Goal: Task Accomplishment & Management: Complete application form

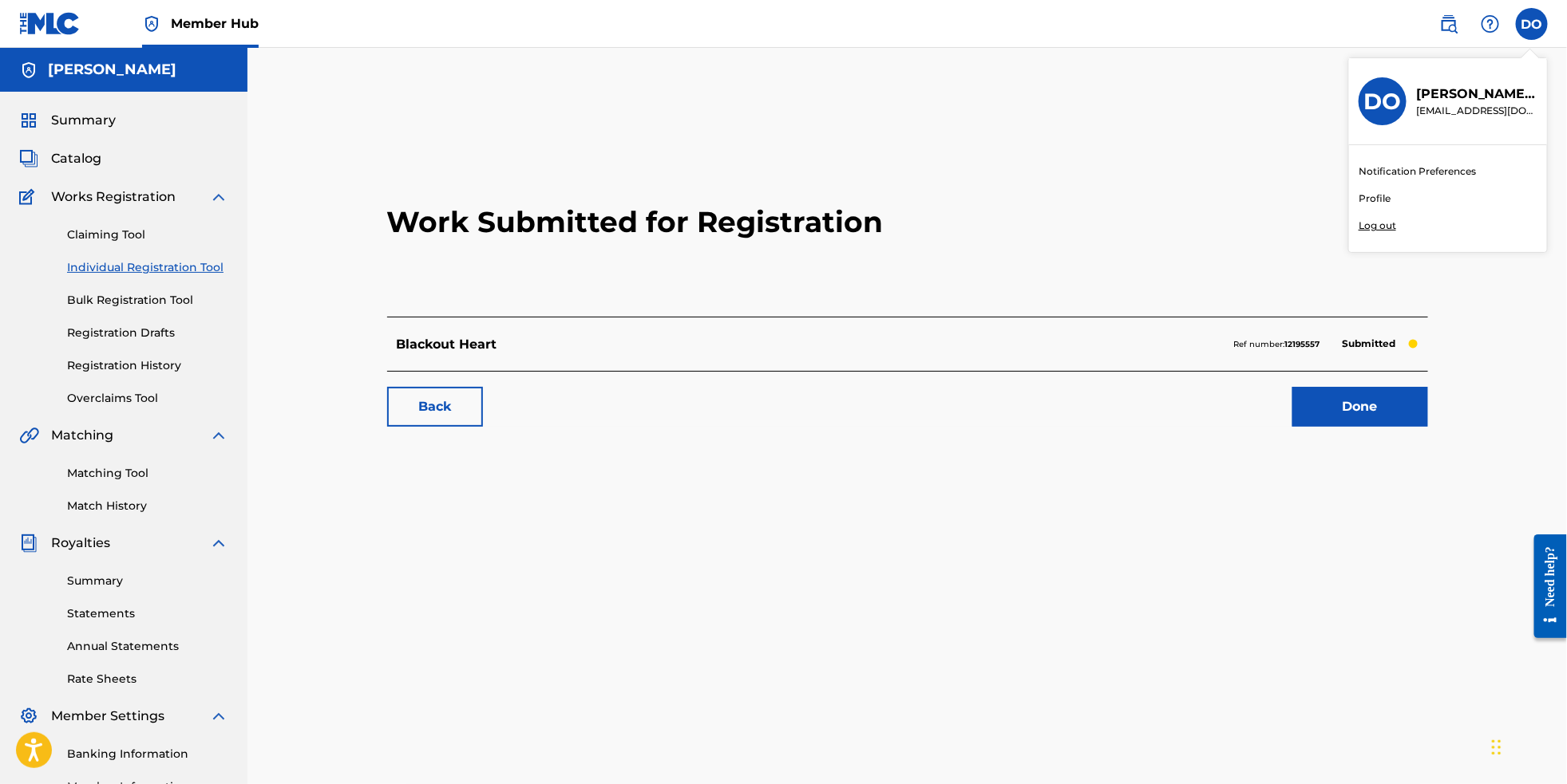
click at [1530, 20] on div "DO DO Dean OShaughnessy deanshemi@sbcglobal.net Notification Preferences Profil…" at bounding box center [1532, 24] width 32 height 32
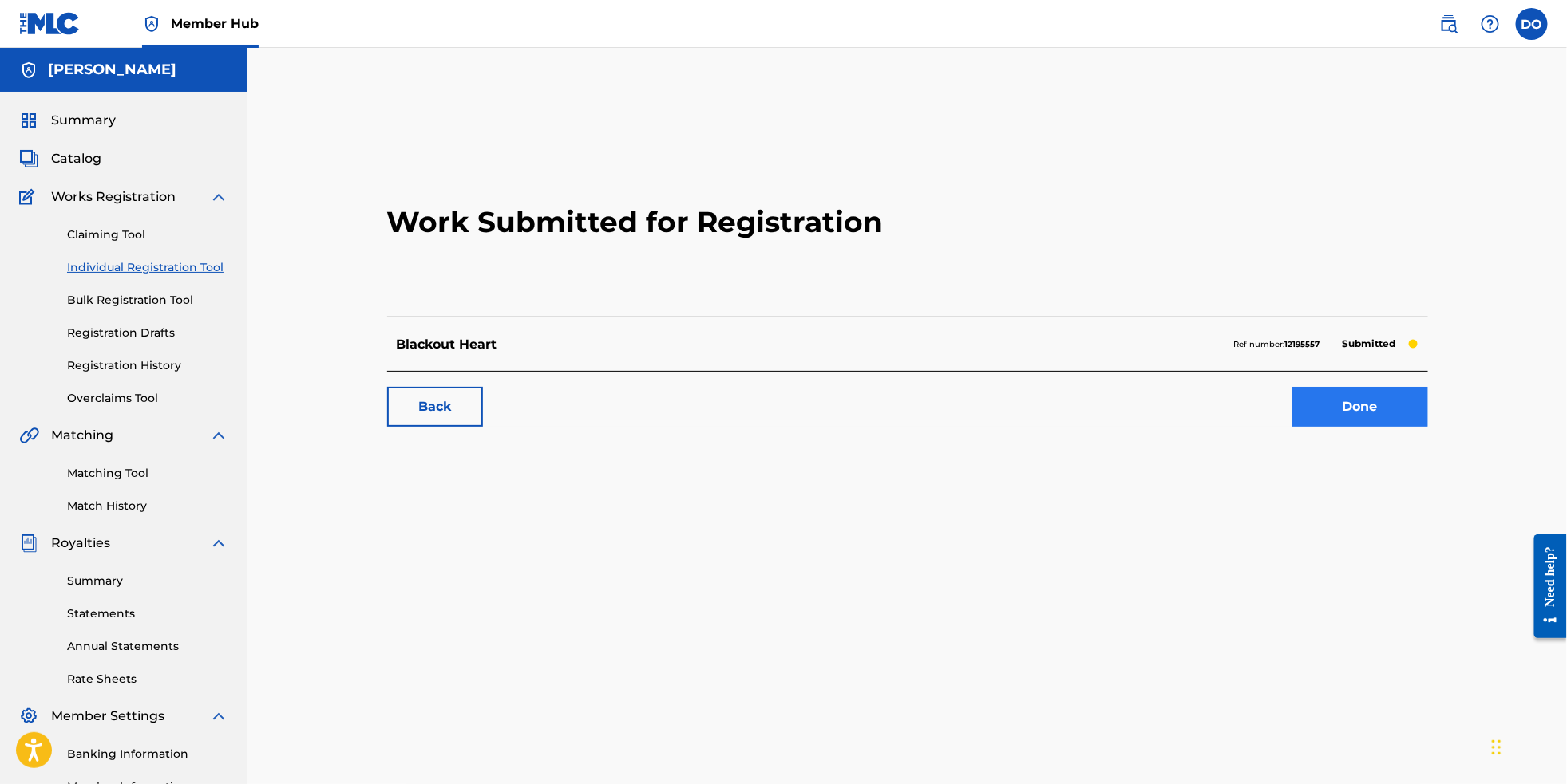
click at [1333, 426] on link "Done" at bounding box center [1361, 406] width 136 height 40
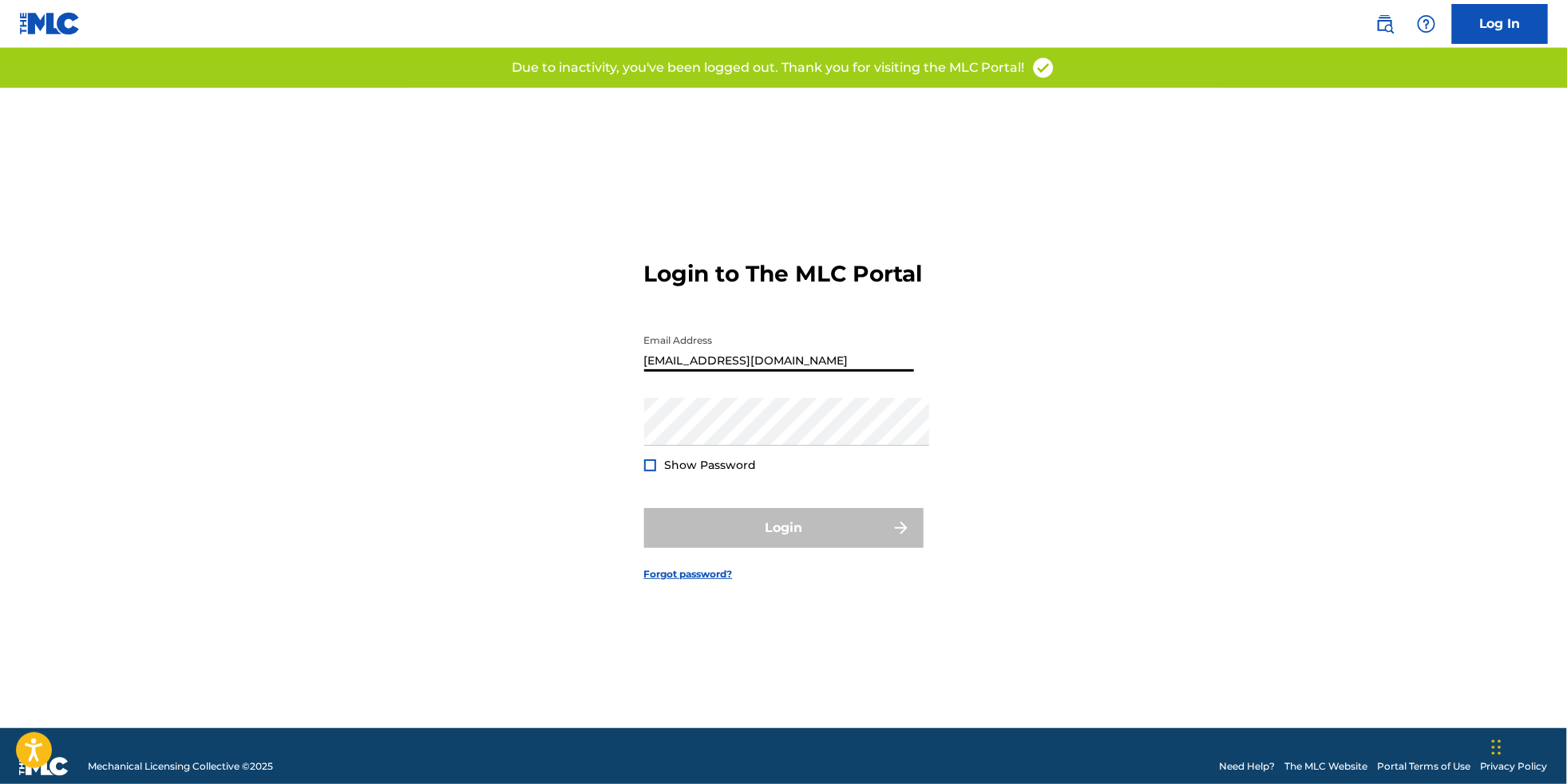
type input "[EMAIL_ADDRESS][DOMAIN_NAME]"
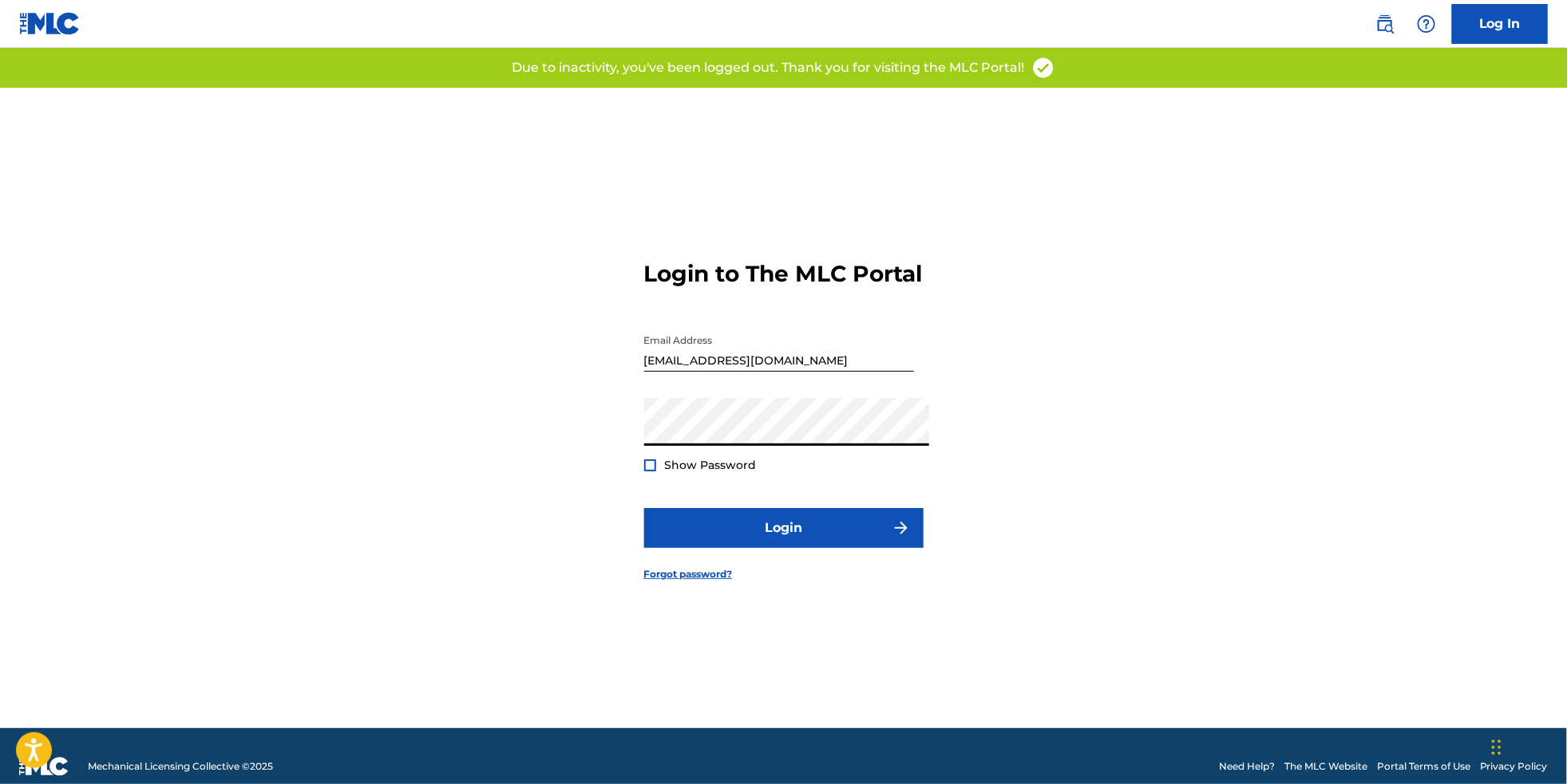
click at [784, 536] on button "Login" at bounding box center [784, 528] width 280 height 40
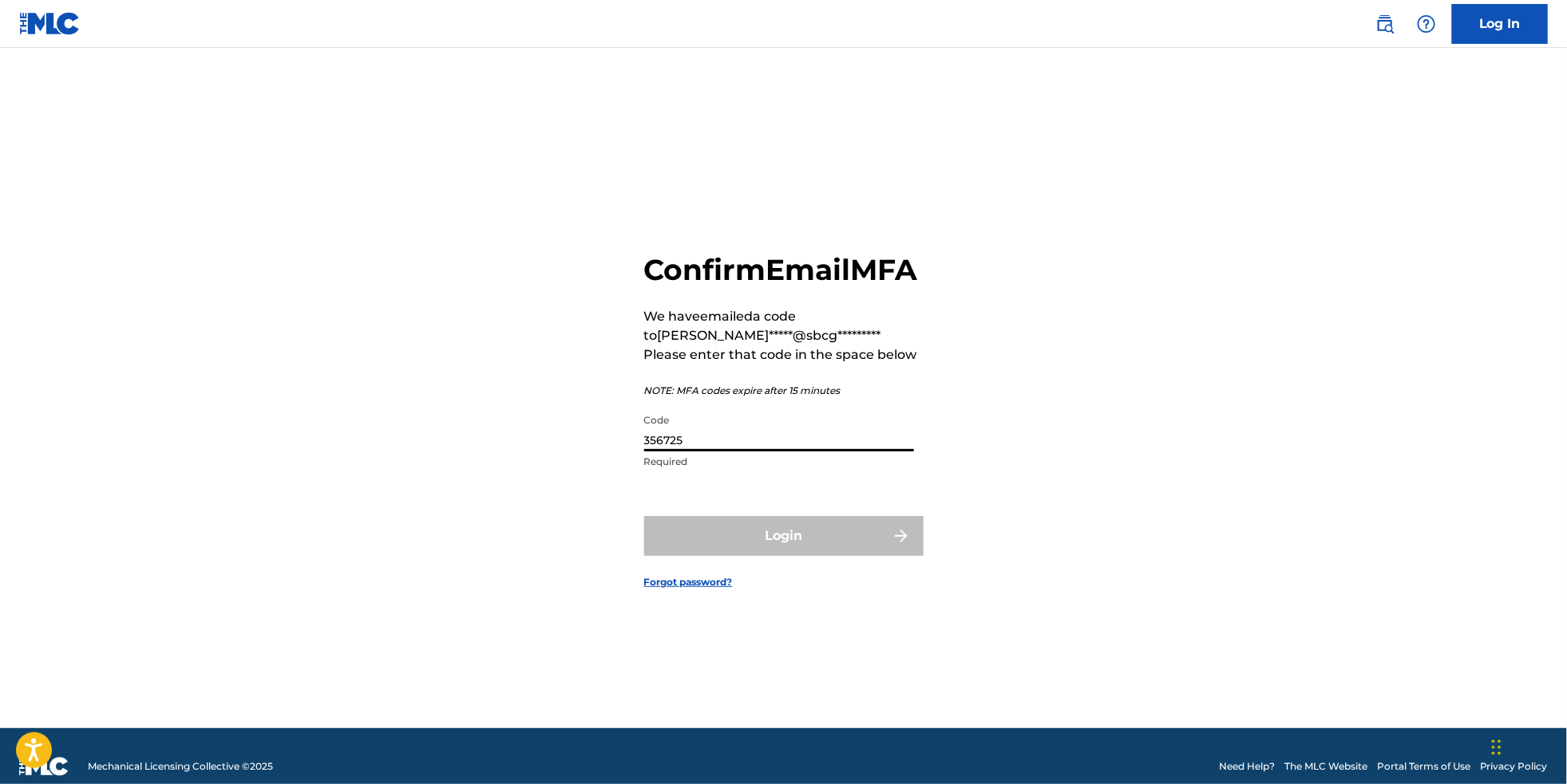
type input "356725"
click at [784, 541] on button "Login" at bounding box center [784, 536] width 280 height 40
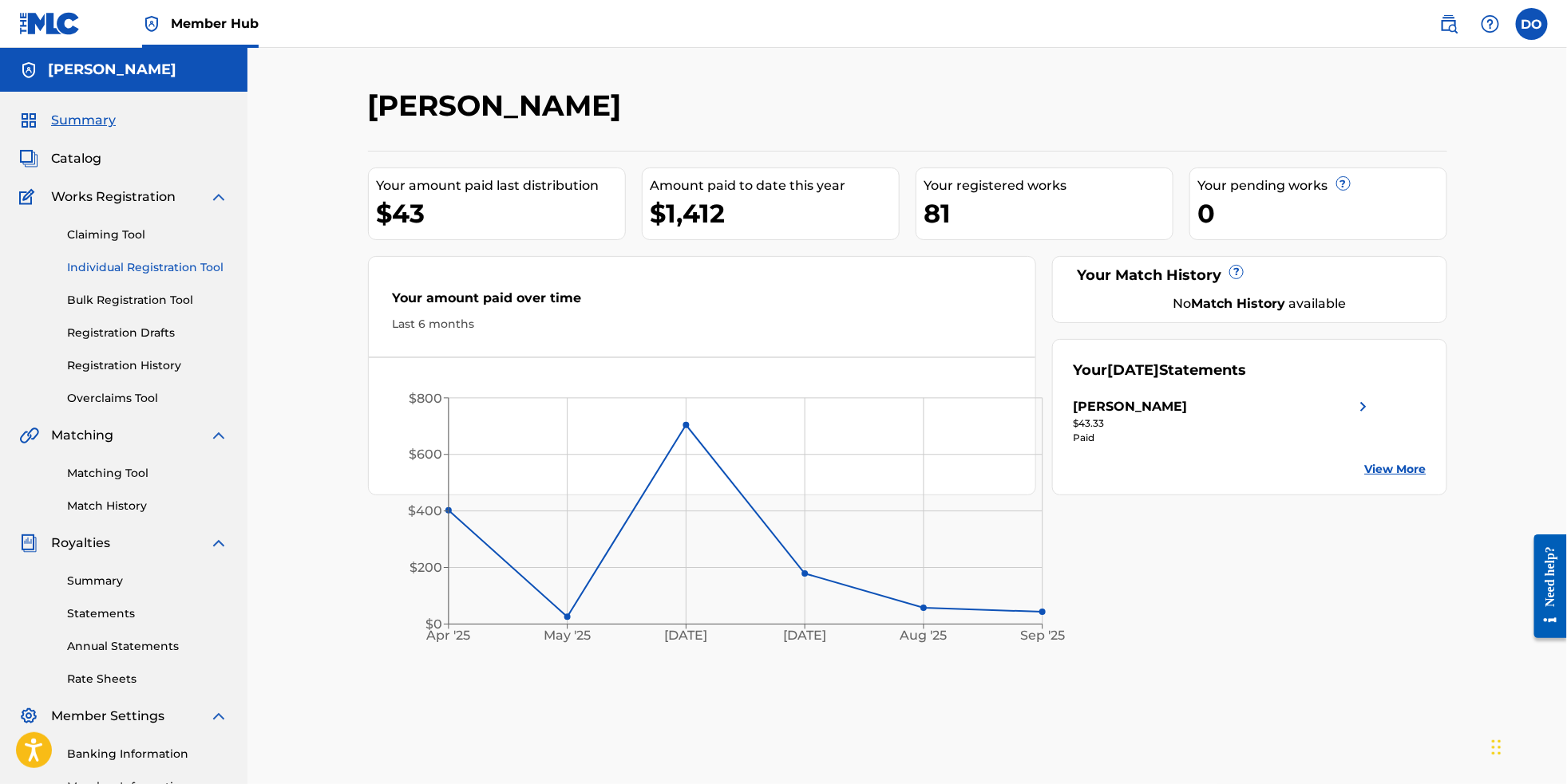
click at [148, 276] on link "Individual Registration Tool" at bounding box center [147, 267] width 161 height 17
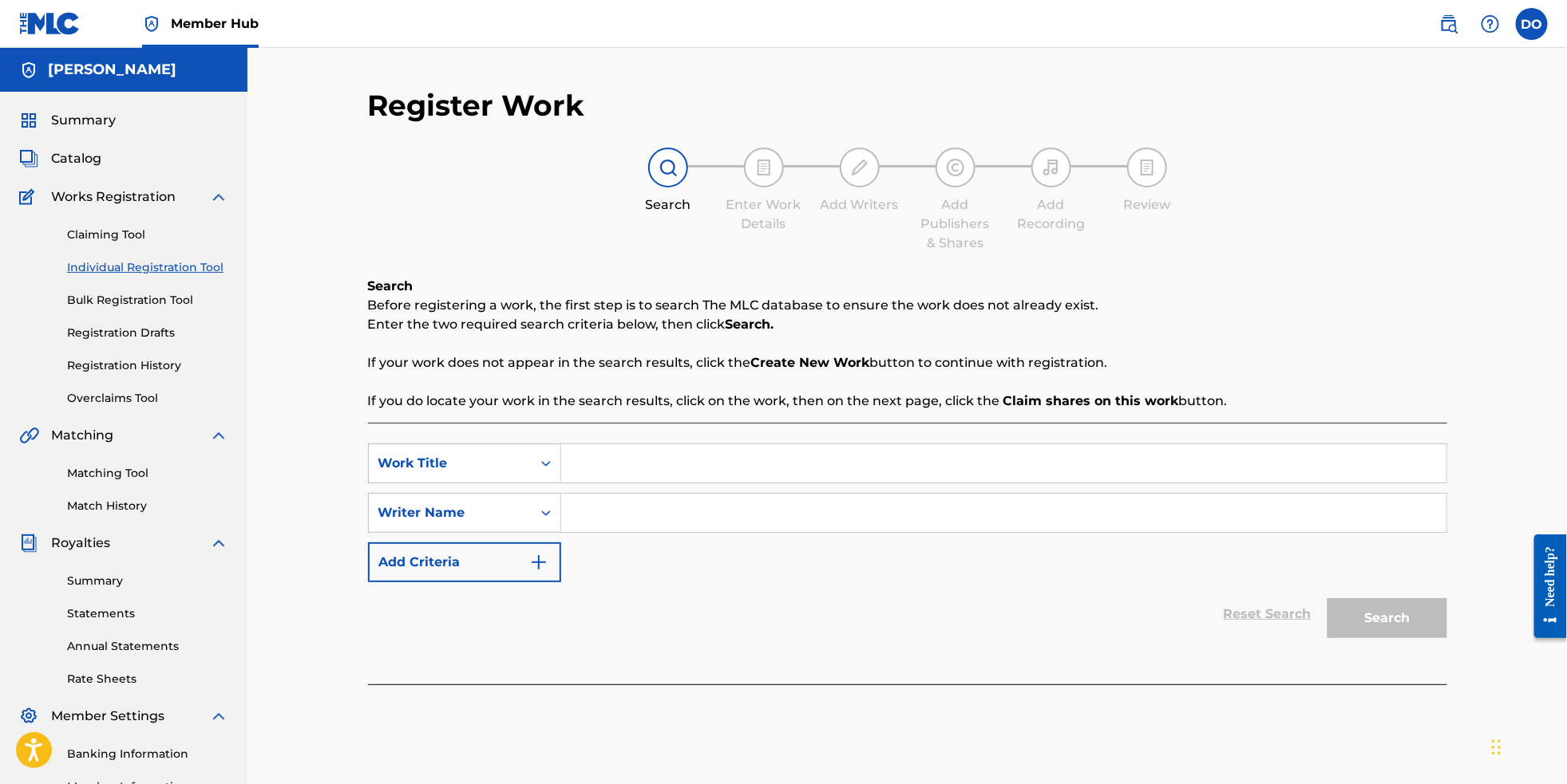
click at [602, 475] on input "Search Form" at bounding box center [1003, 464] width 886 height 39
paste input "Golden Horizon DELIVERED"
type input "Golden Horizon"
click at [782, 532] on input "Search Form" at bounding box center [1003, 513] width 886 height 39
type input "[PERSON_NAME]"
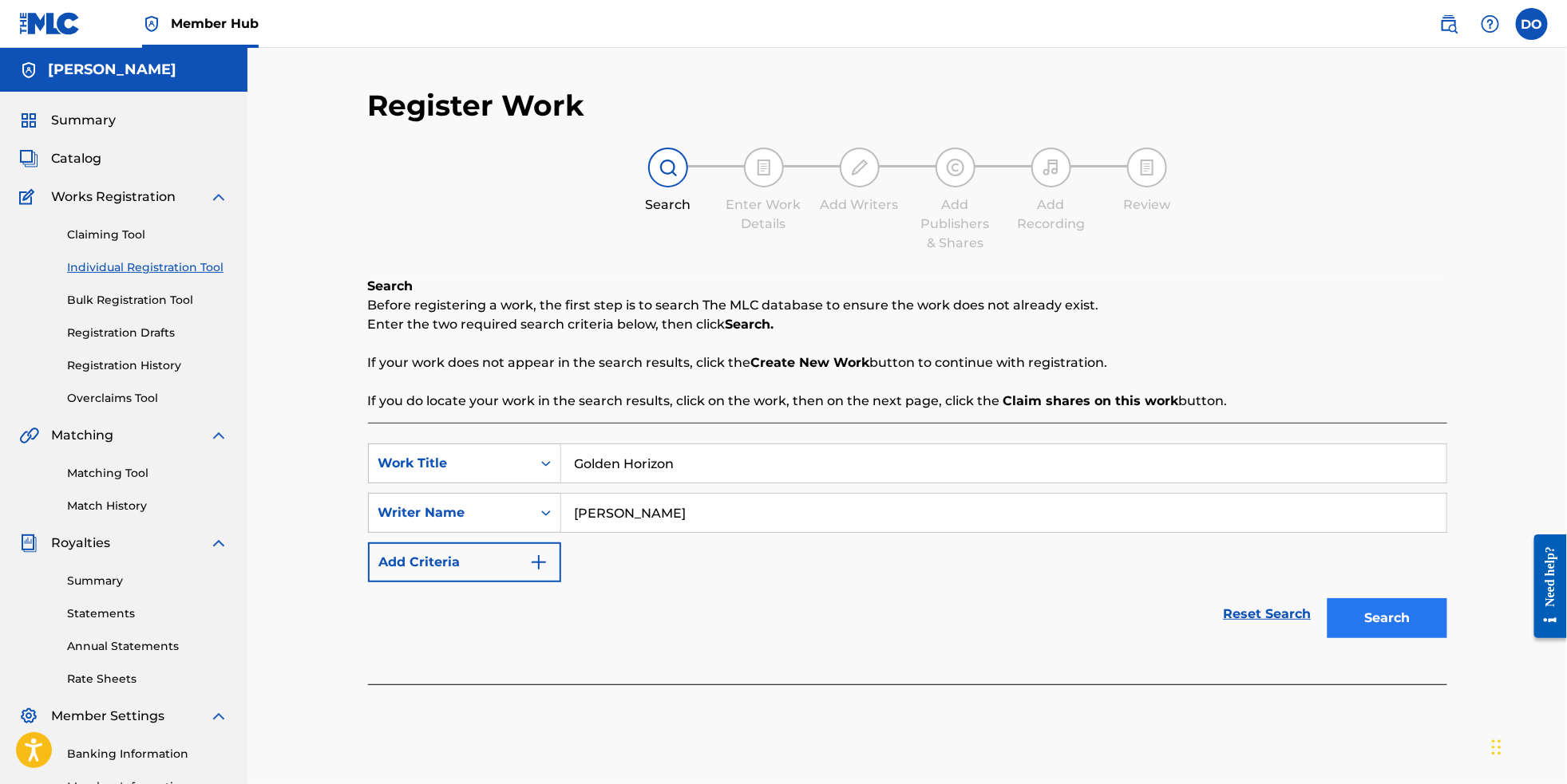
click at [1445, 631] on button "Search" at bounding box center [1388, 618] width 120 height 40
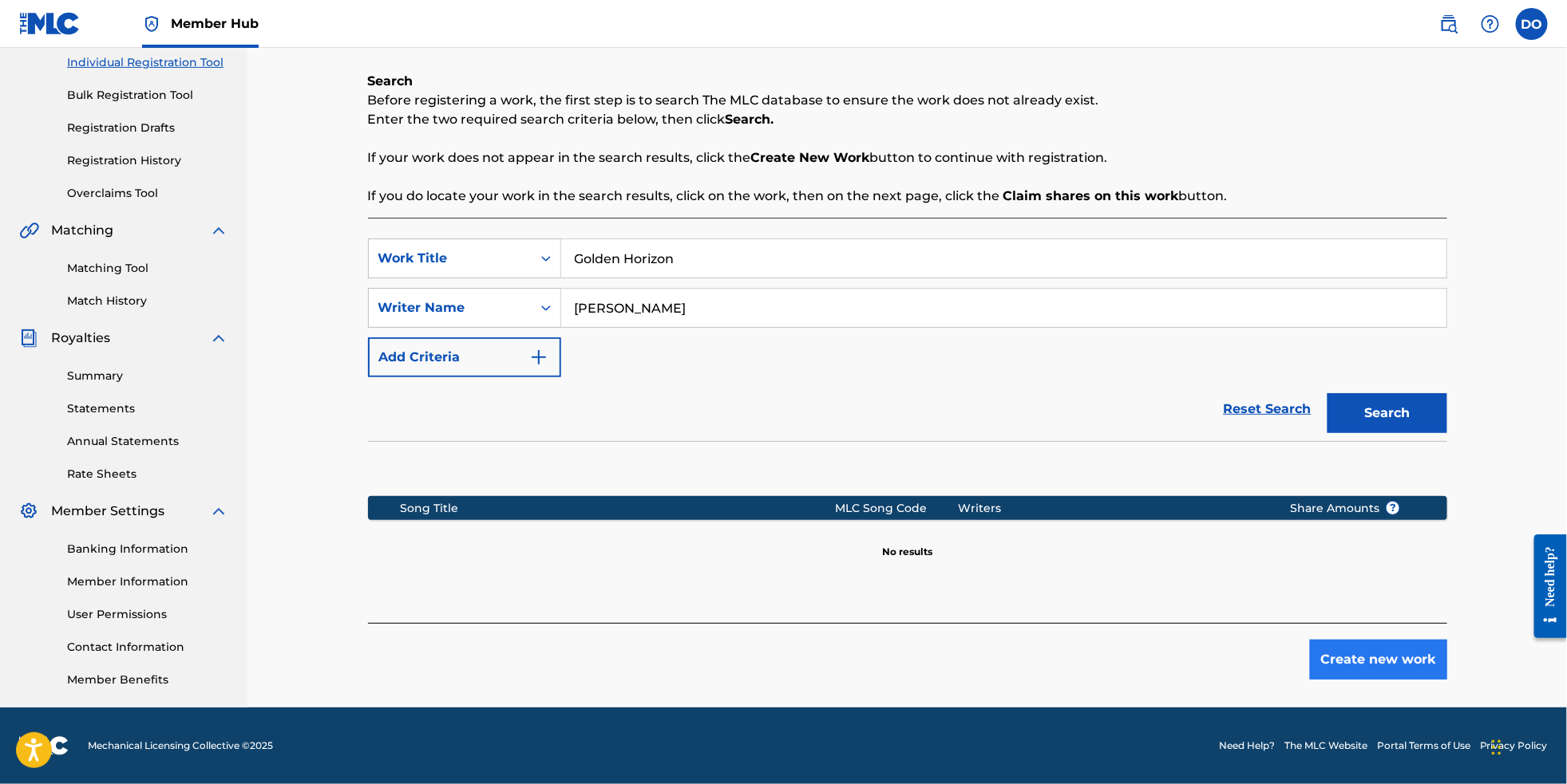
scroll to position [233, 0]
click at [1396, 663] on button "Create new work" at bounding box center [1378, 659] width 137 height 40
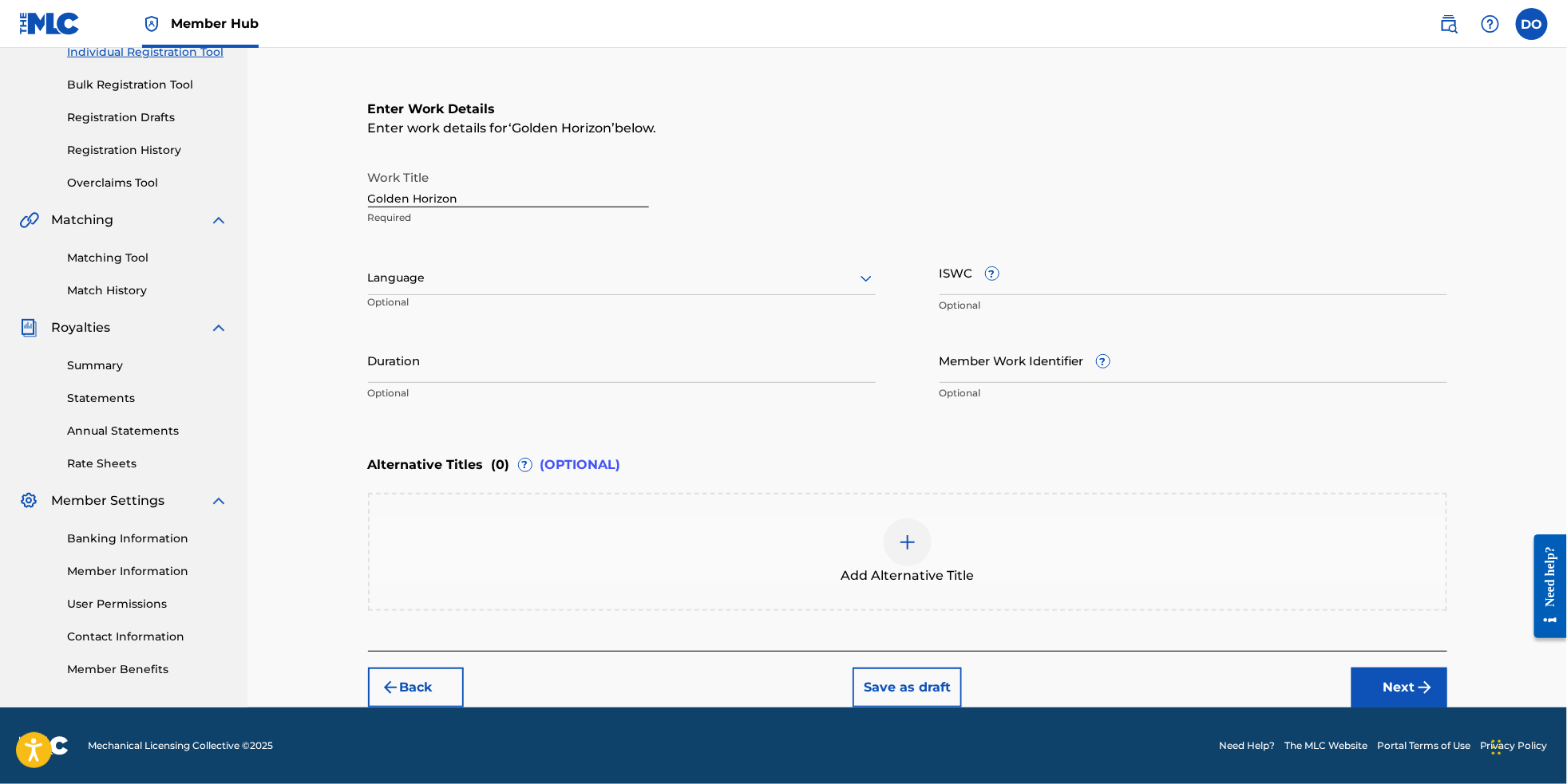
click at [663, 277] on div at bounding box center [622, 278] width 508 height 20
click at [646, 309] on div "English" at bounding box center [622, 312] width 506 height 36
click at [1413, 704] on button "Next" at bounding box center [1400, 687] width 96 height 40
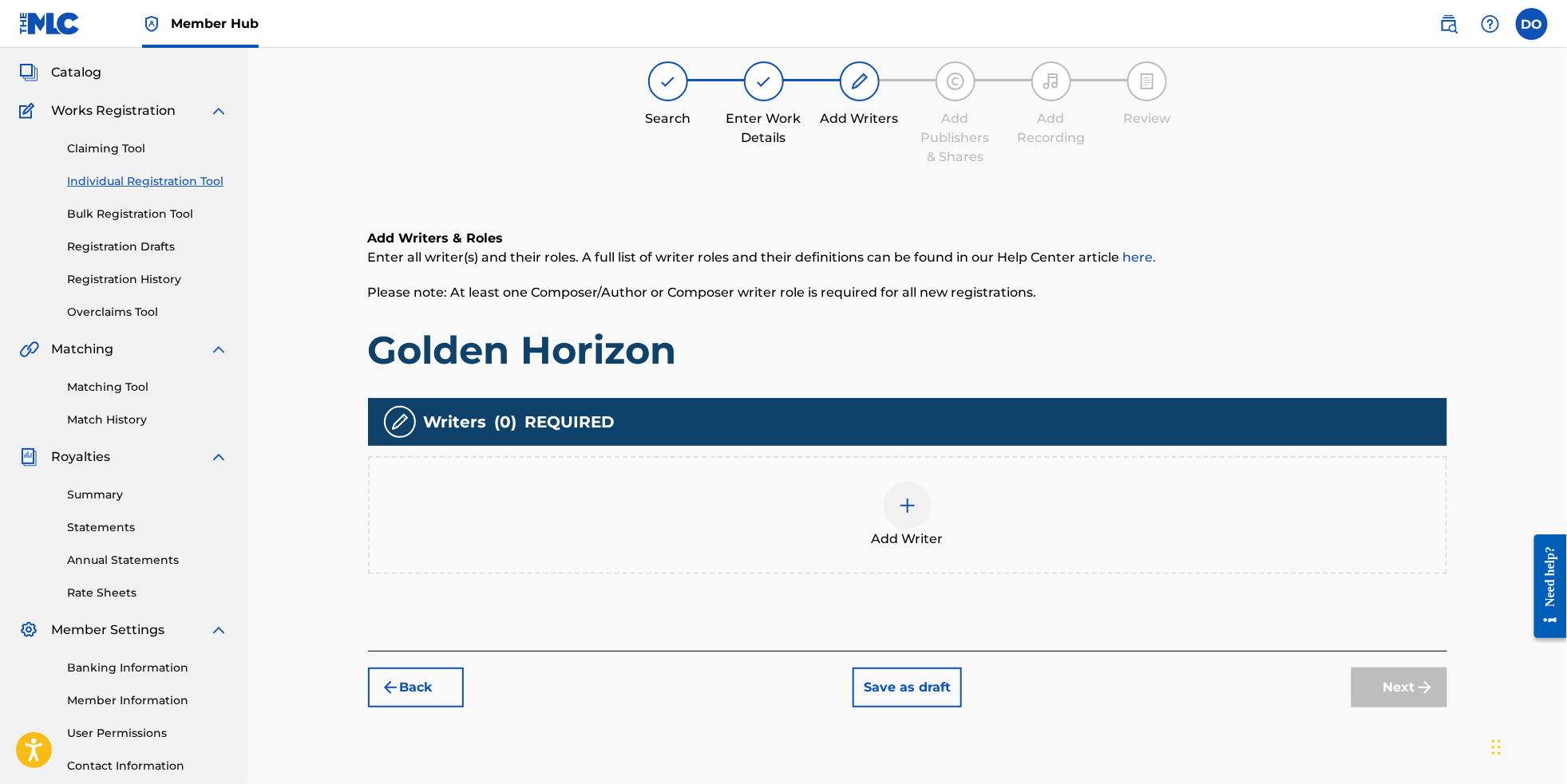
scroll to position [71, 0]
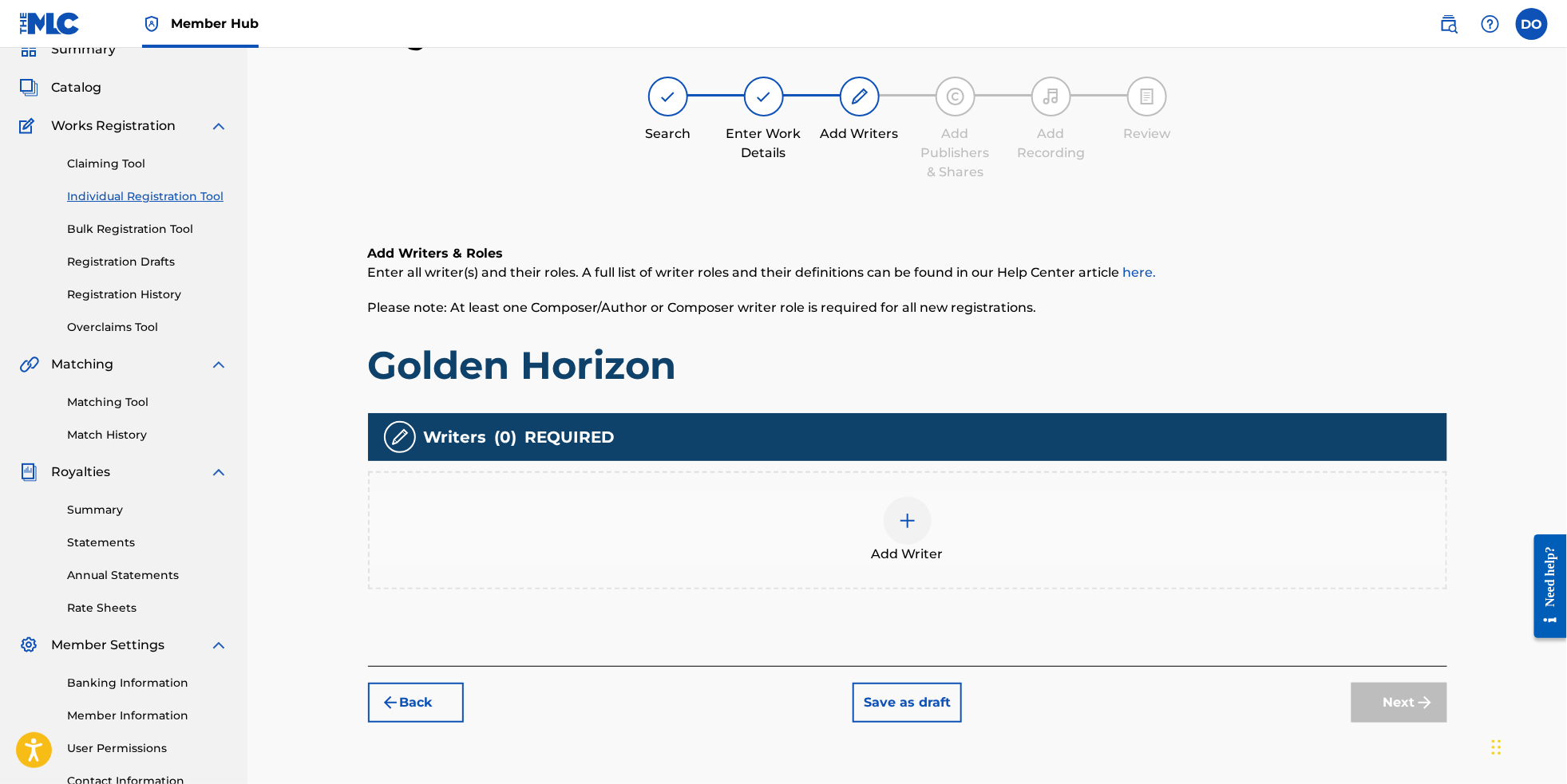
click at [932, 541] on div at bounding box center [908, 521] width 48 height 48
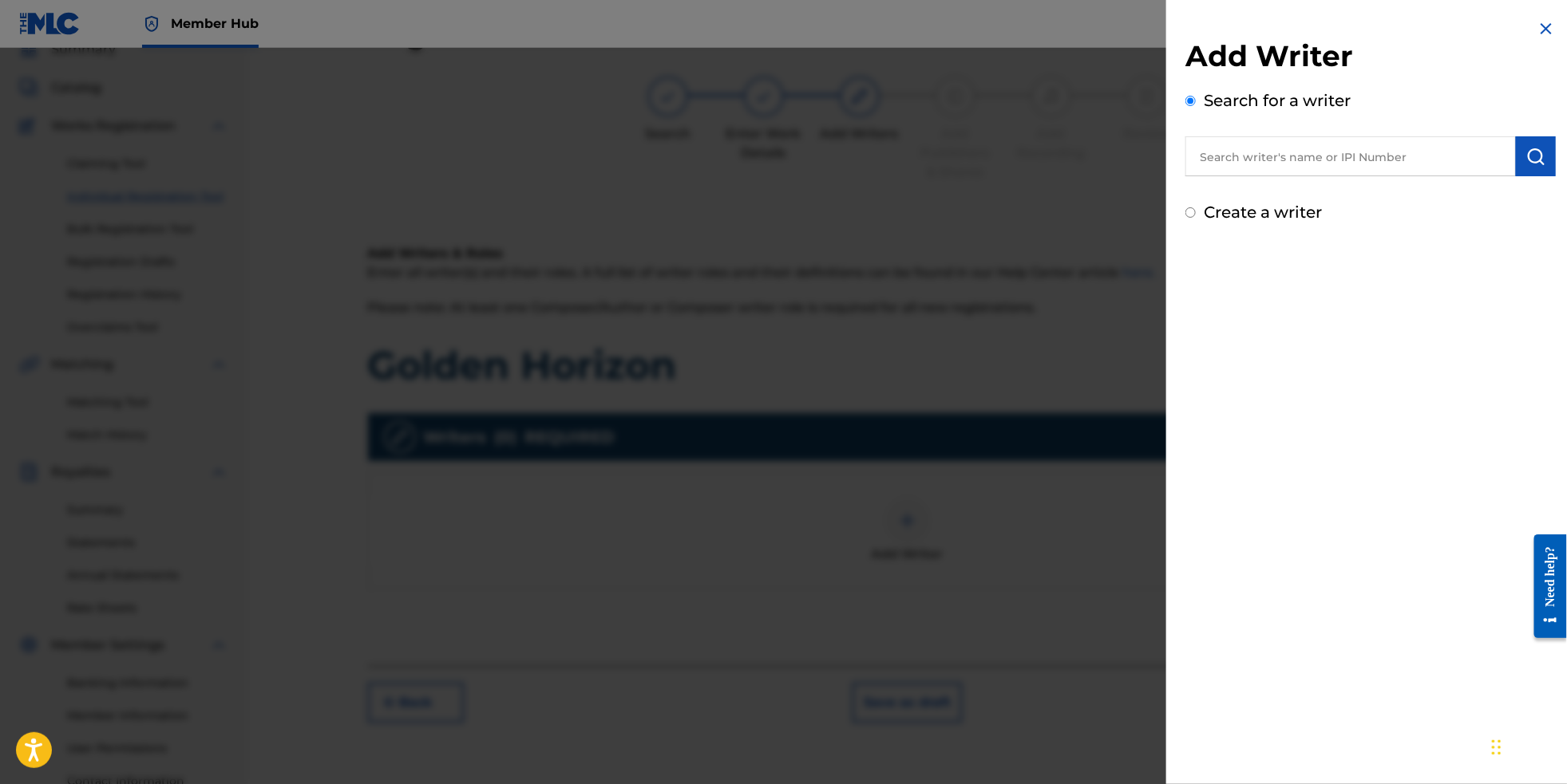
click at [1319, 161] on input "text" at bounding box center [1350, 155] width 330 height 40
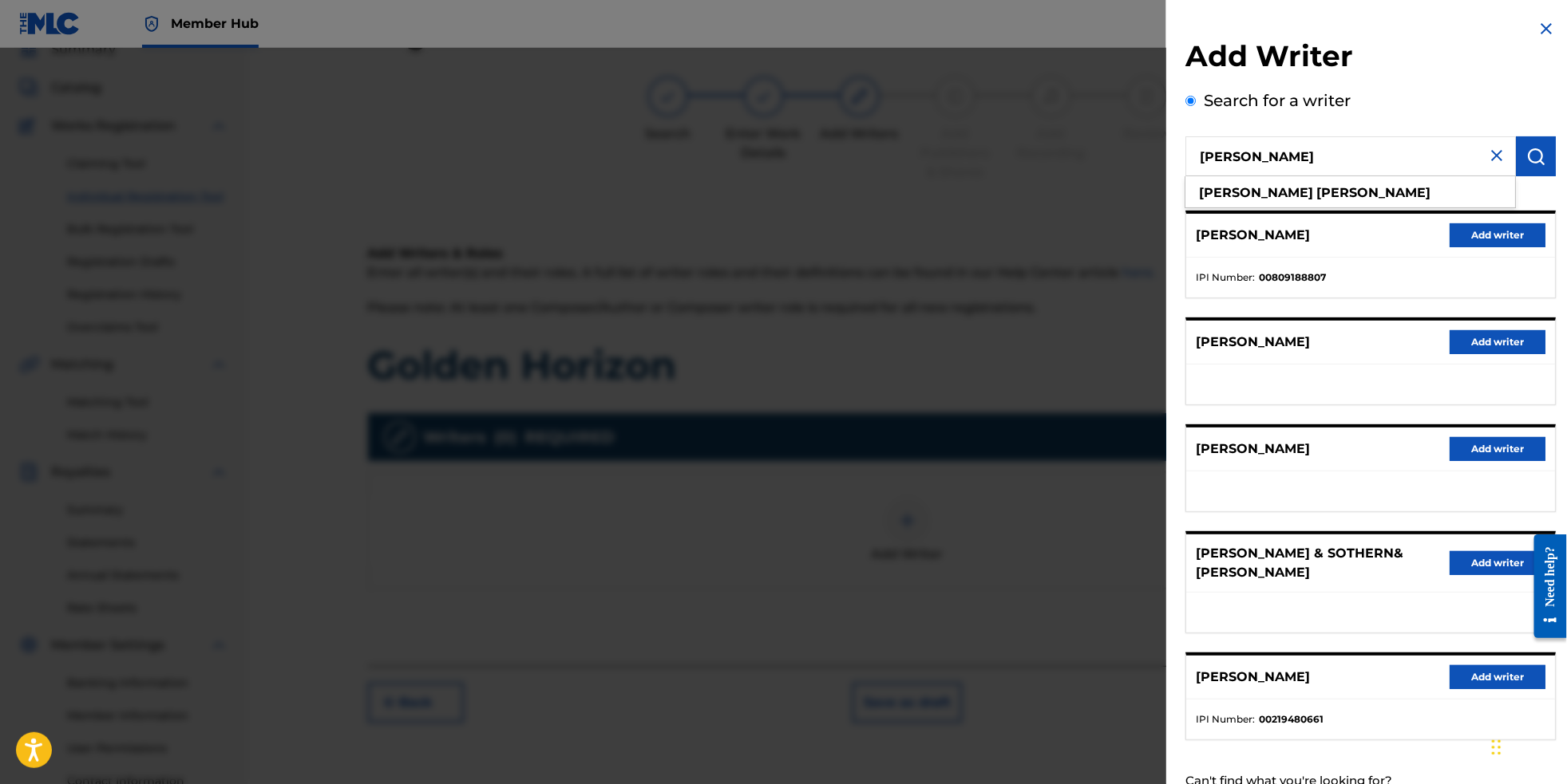
type input "[PERSON_NAME]"
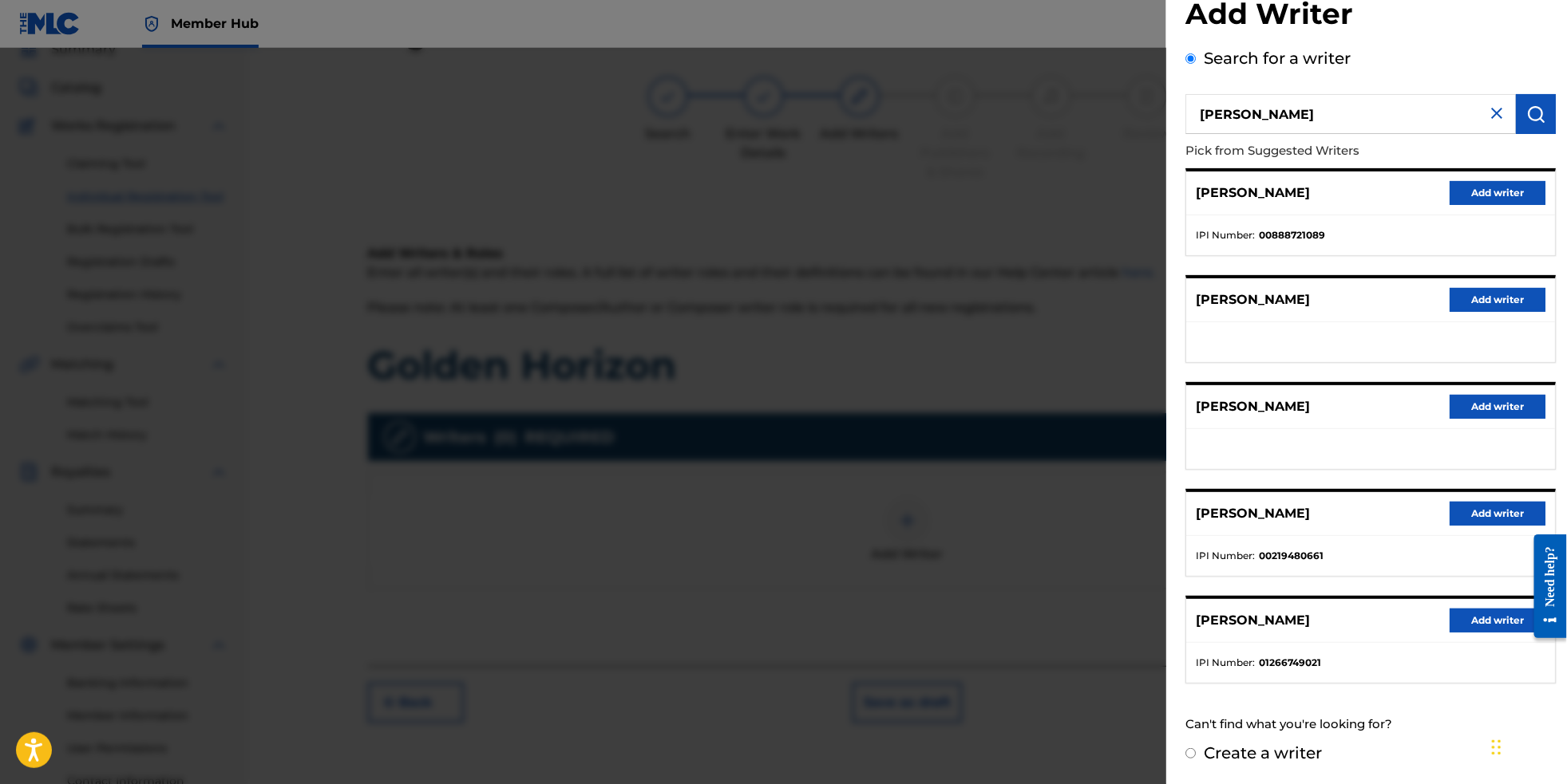
scroll to position [80, 0]
click at [1486, 621] on button "Add writer" at bounding box center [1498, 620] width 96 height 24
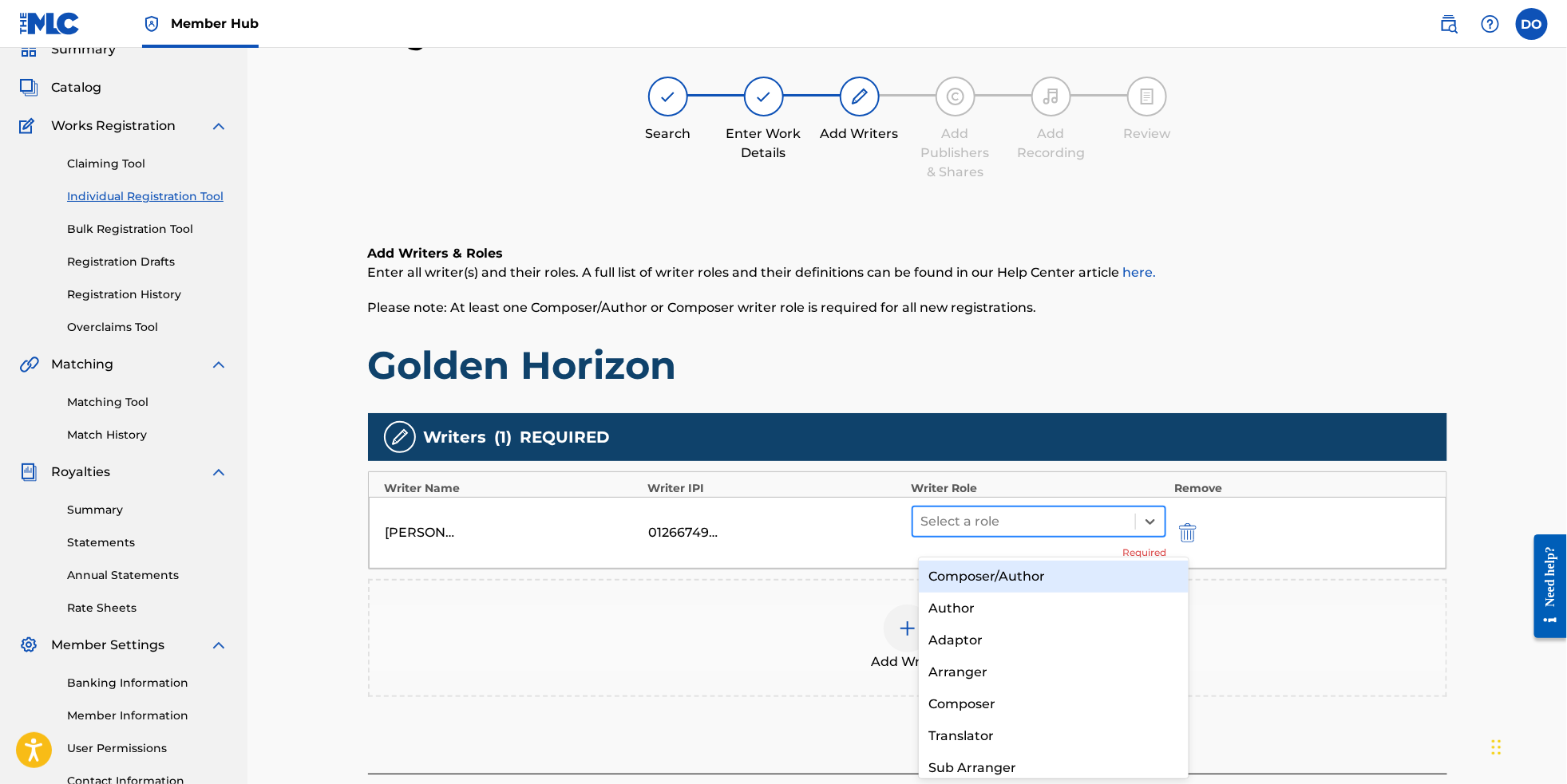
click at [1077, 533] on div at bounding box center [1024, 522] width 207 height 22
click at [1079, 580] on div "Composer/Author" at bounding box center [1054, 576] width 270 height 32
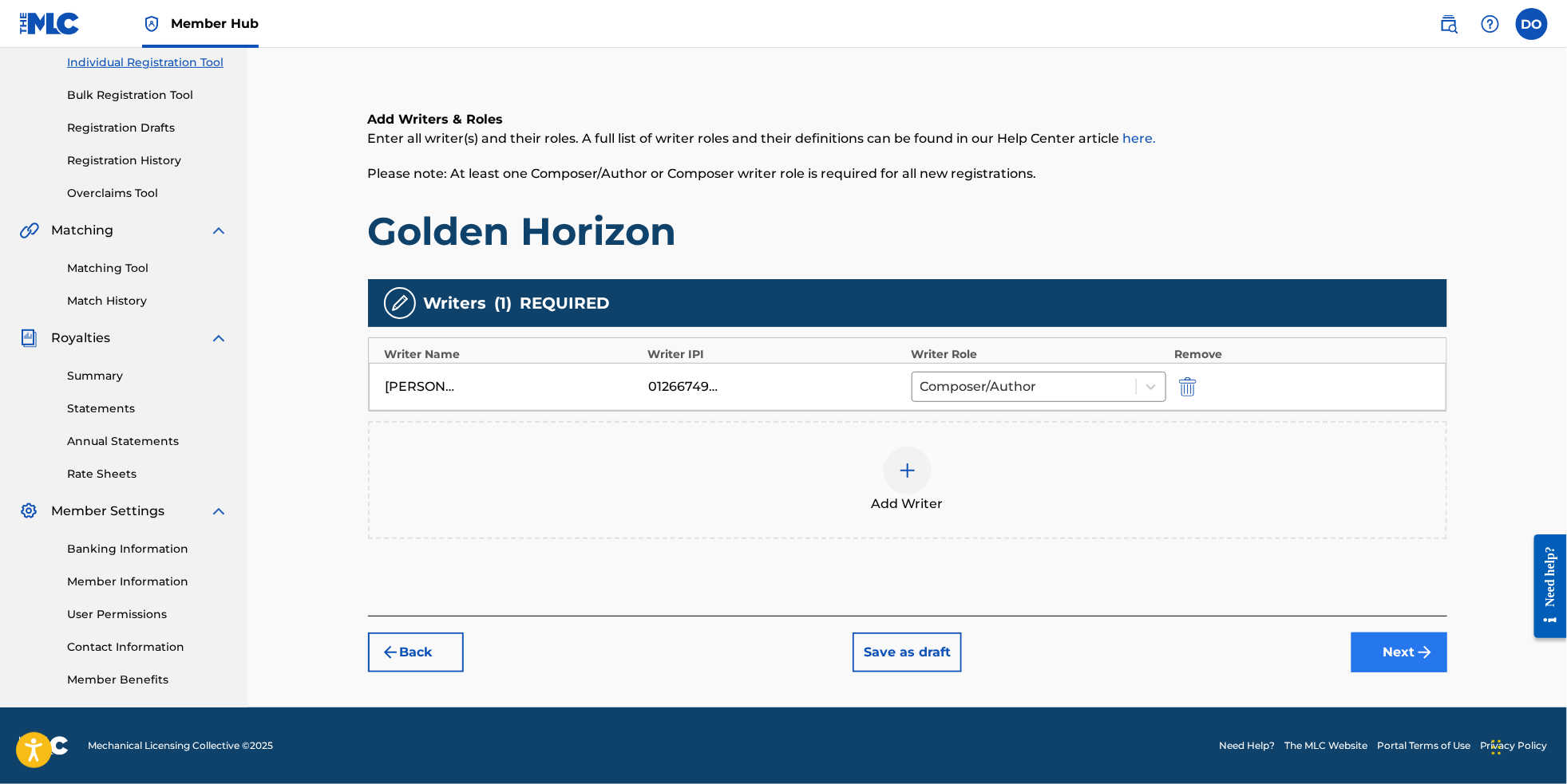
click at [1425, 645] on button "Next" at bounding box center [1400, 652] width 96 height 40
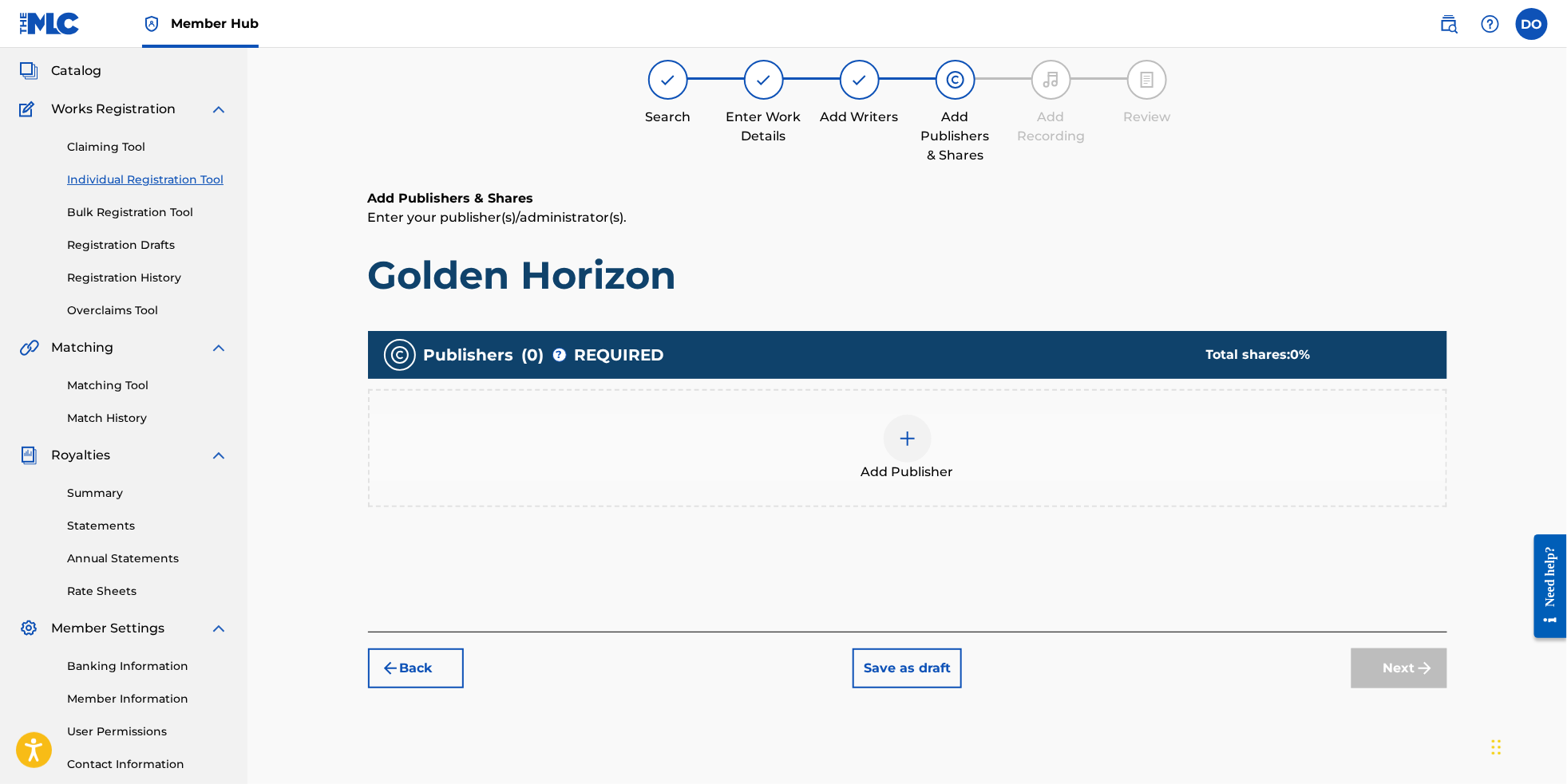
scroll to position [71, 0]
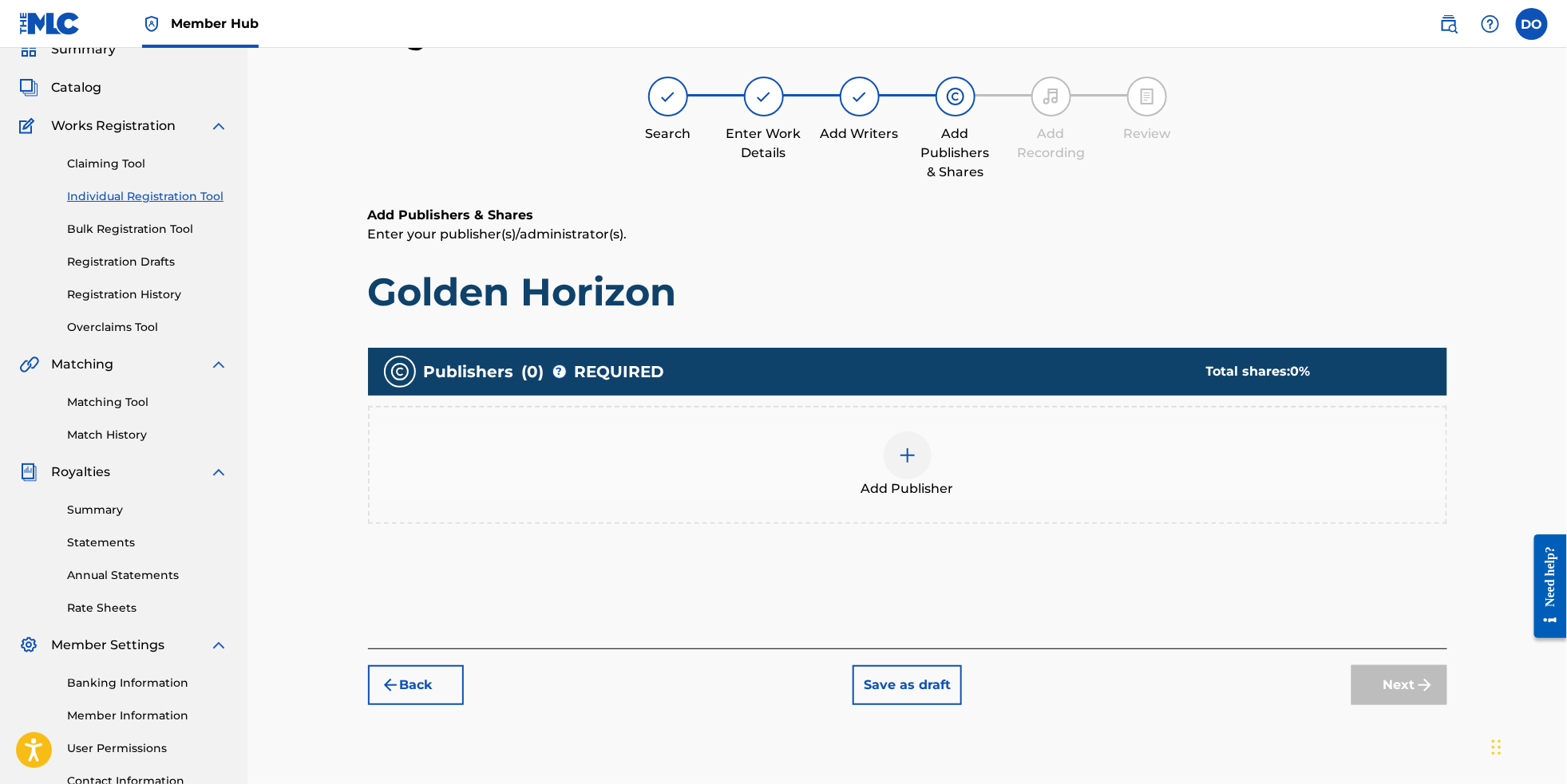
click at [918, 452] on div at bounding box center [908, 456] width 48 height 48
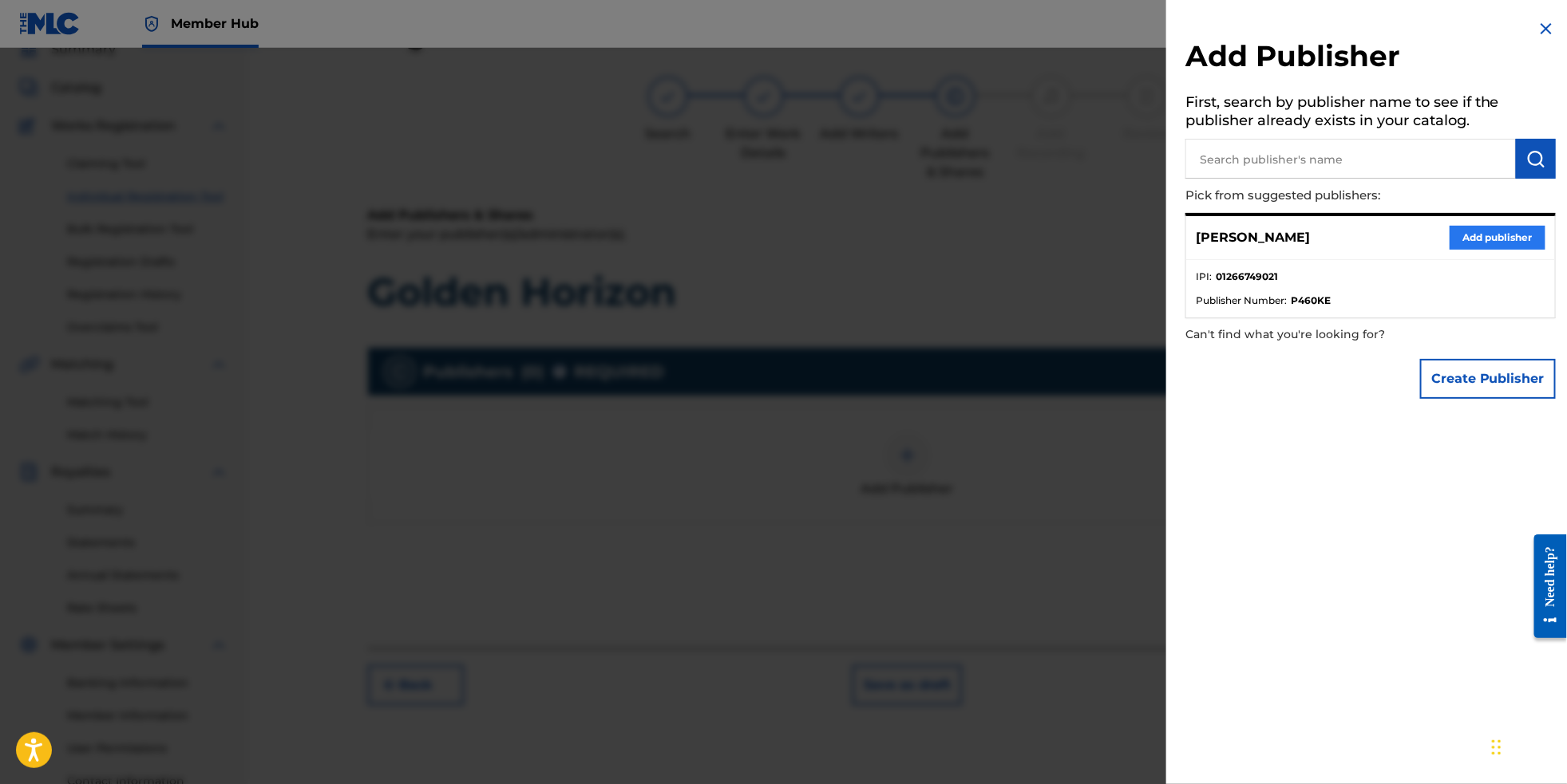
click at [1461, 245] on button "Add publisher" at bounding box center [1498, 238] width 96 height 24
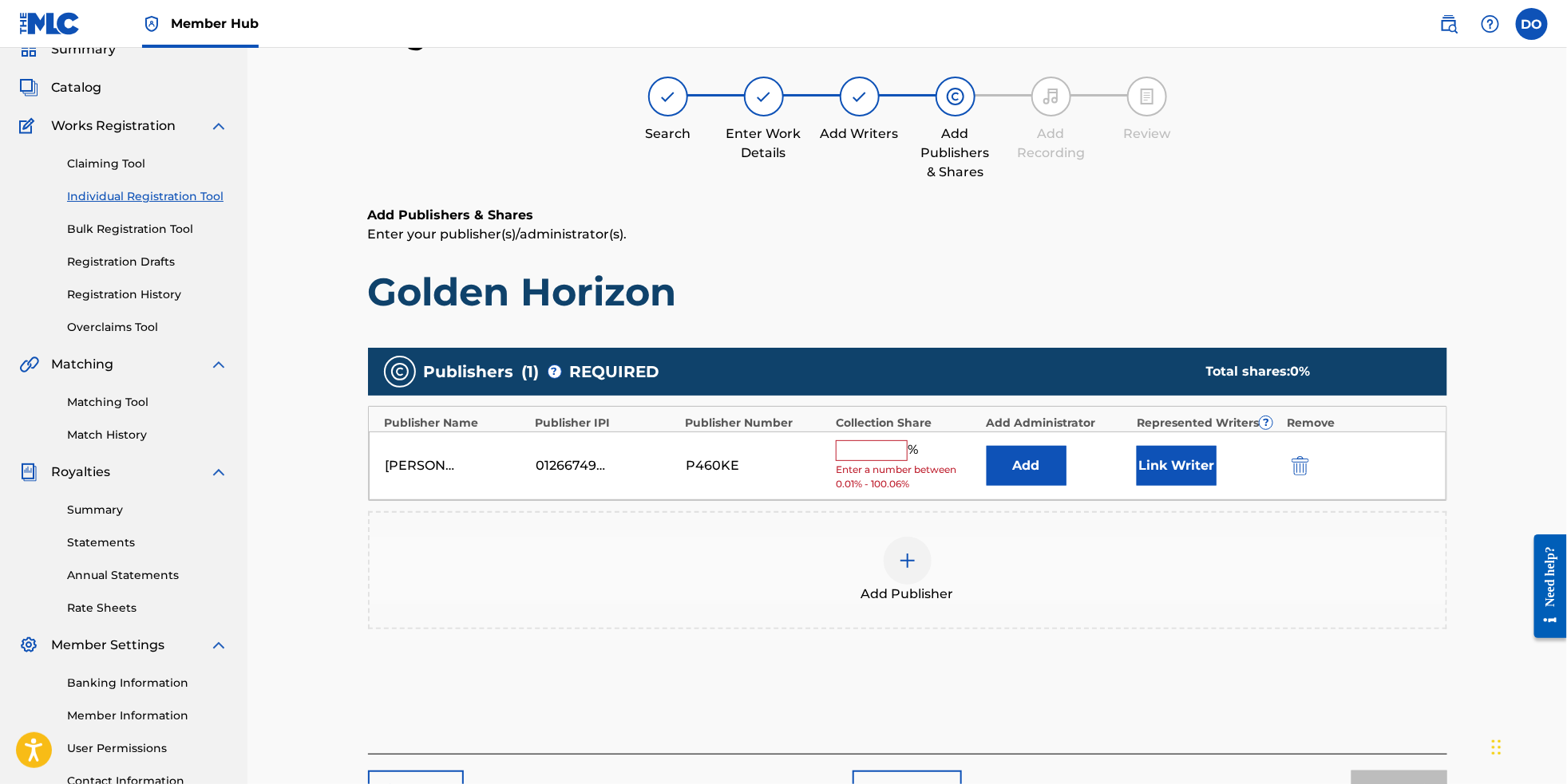
click at [902, 461] on input "text" at bounding box center [872, 450] width 72 height 21
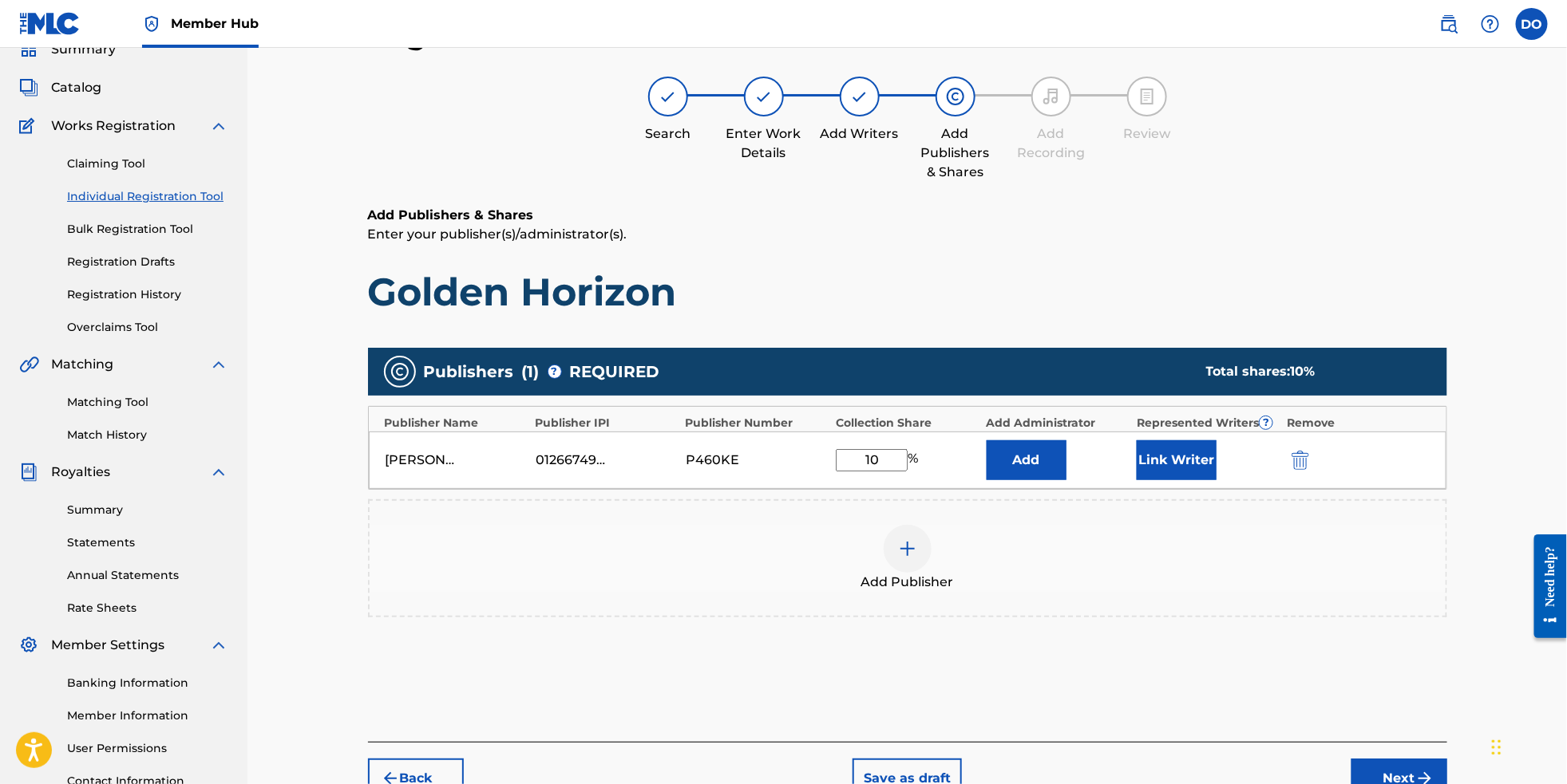
type input "100"
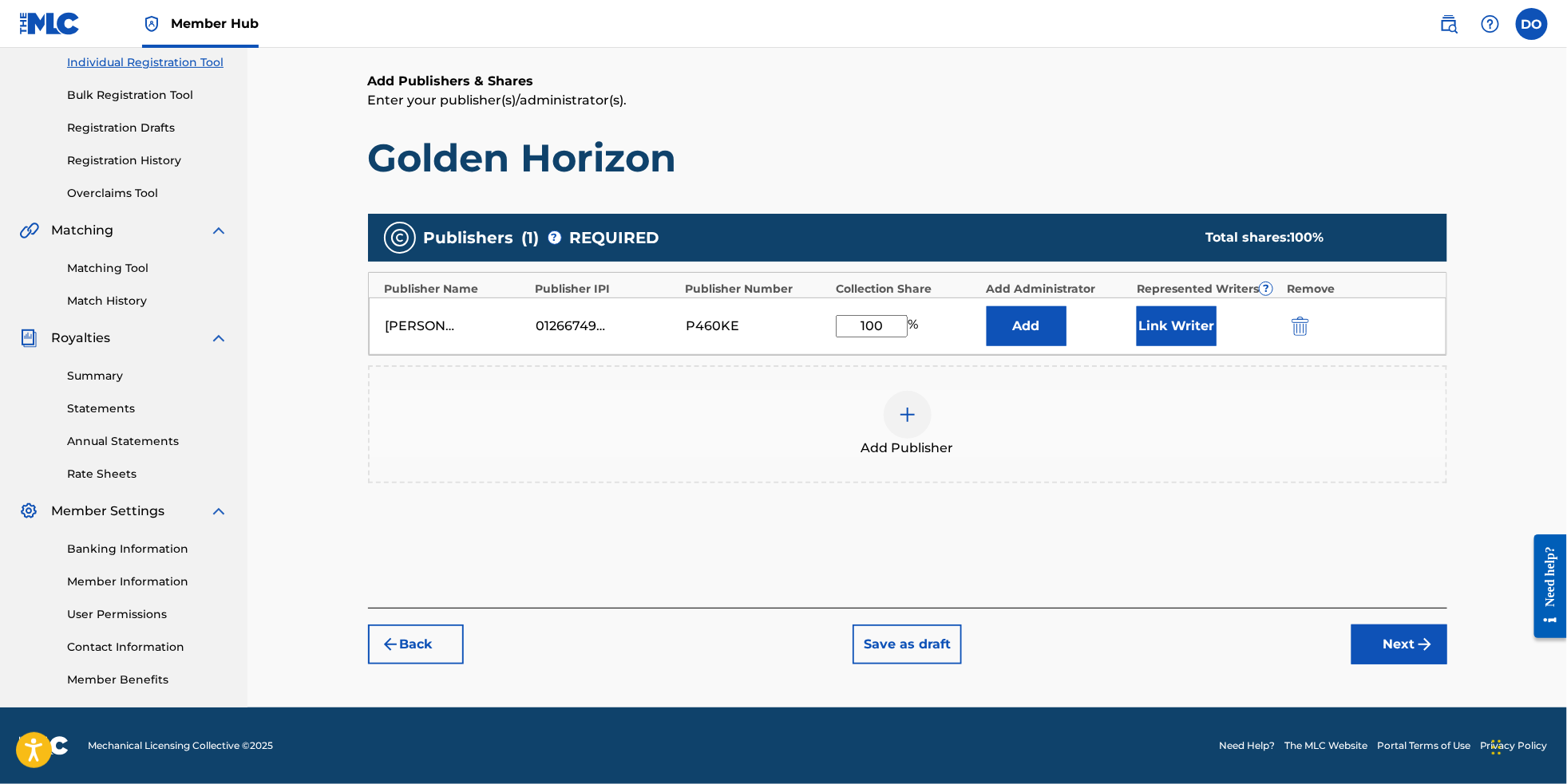
scroll to position [233, 0]
click at [1435, 654] on img "submit" at bounding box center [1424, 644] width 19 height 19
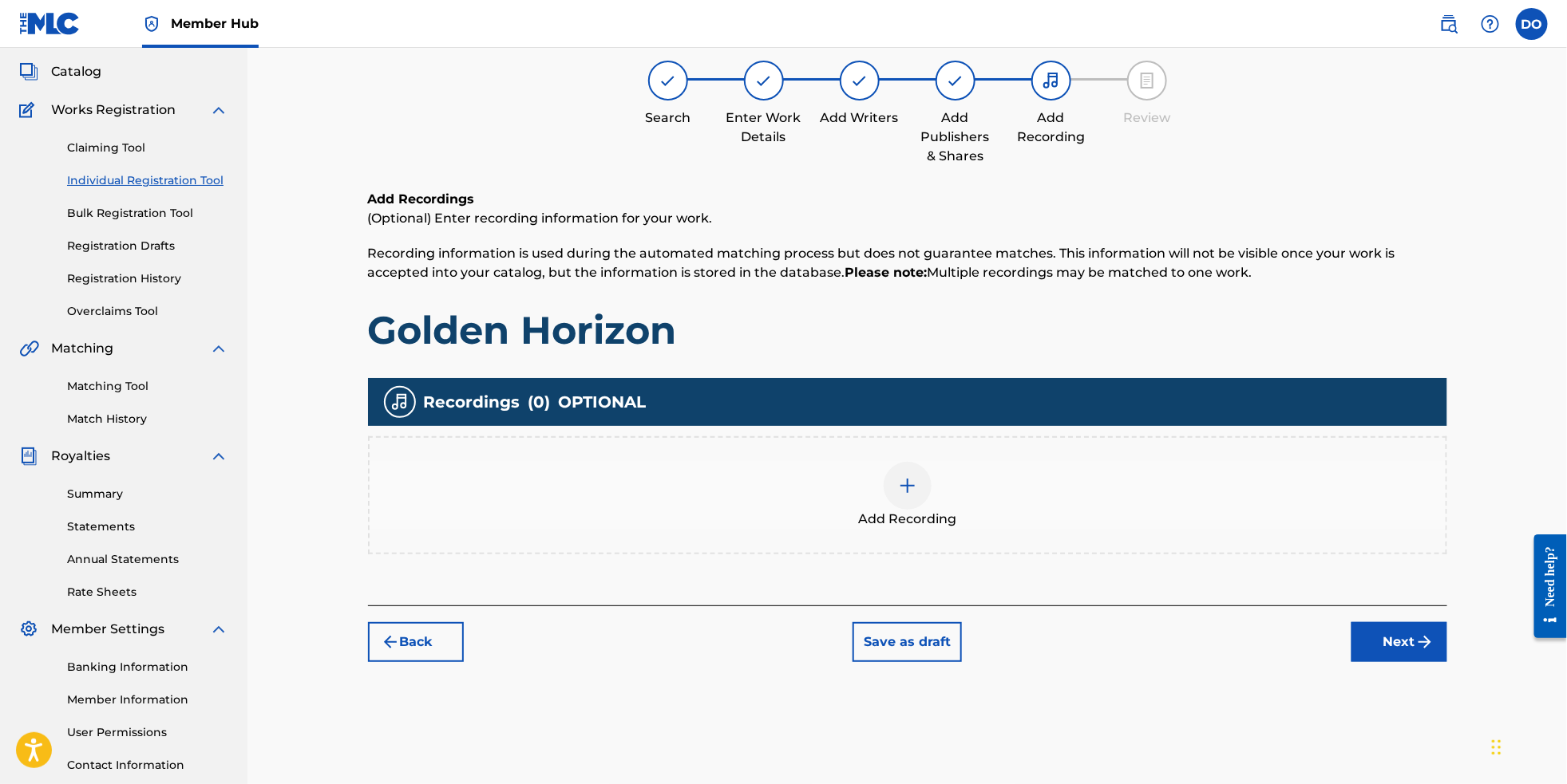
scroll to position [71, 0]
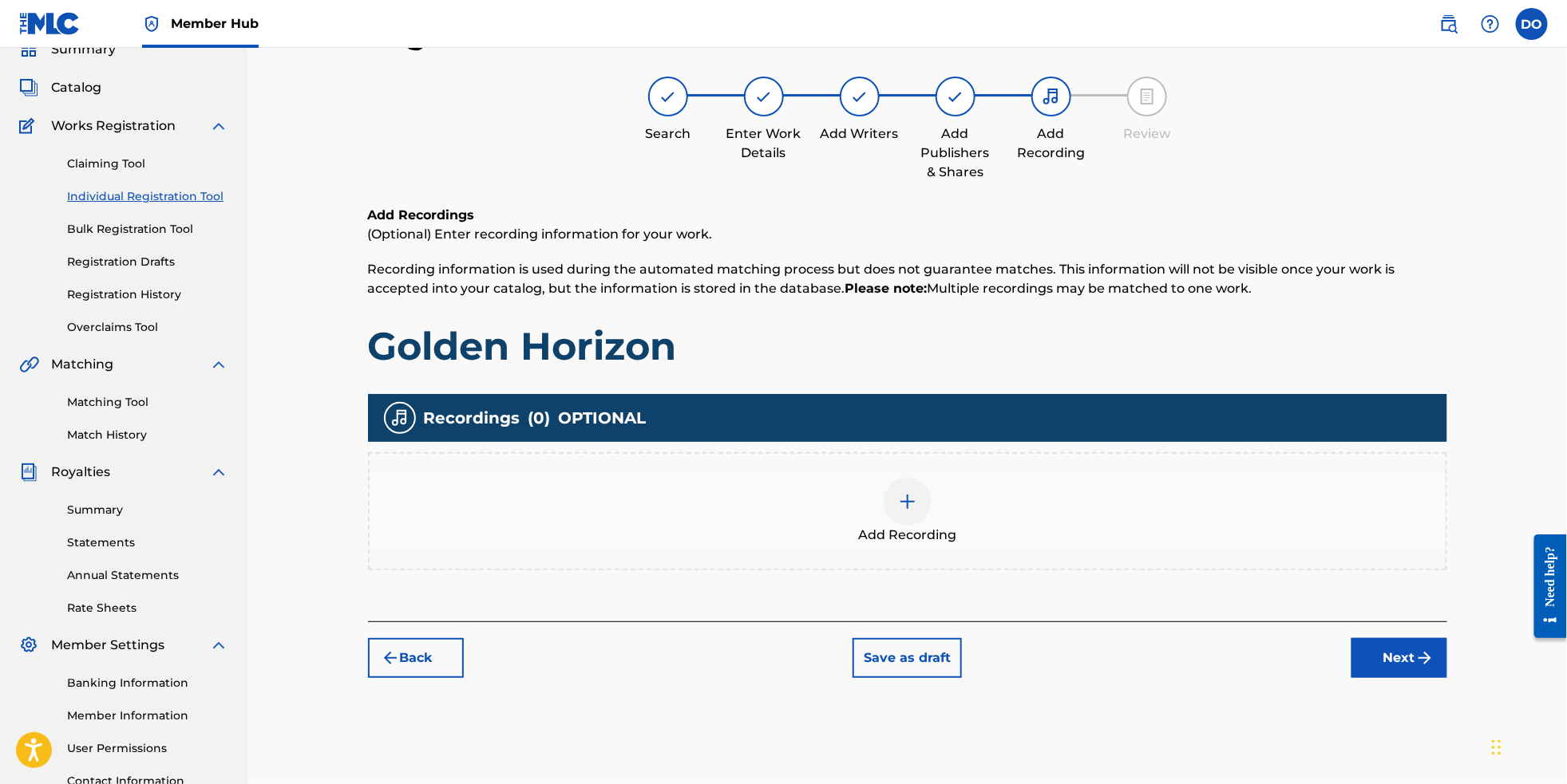
click at [918, 512] on img at bounding box center [908, 502] width 19 height 19
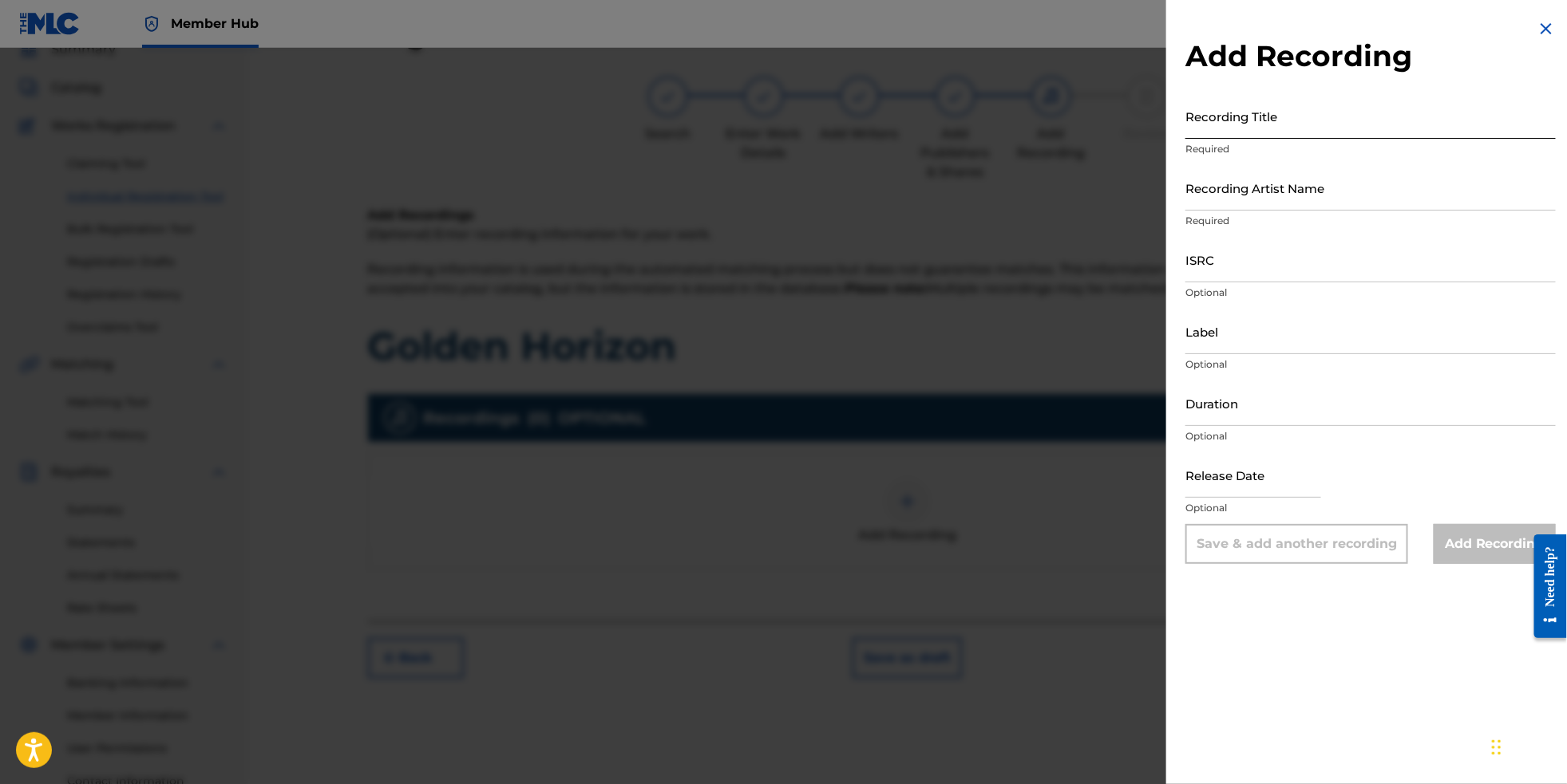
click at [1267, 135] on input "Recording Title" at bounding box center [1370, 116] width 371 height 45
paste input "Golden Horizon DELIVERED"
type input "Golden Horizon"
click at [1258, 209] on input "Recording Artist Name" at bounding box center [1370, 187] width 371 height 45
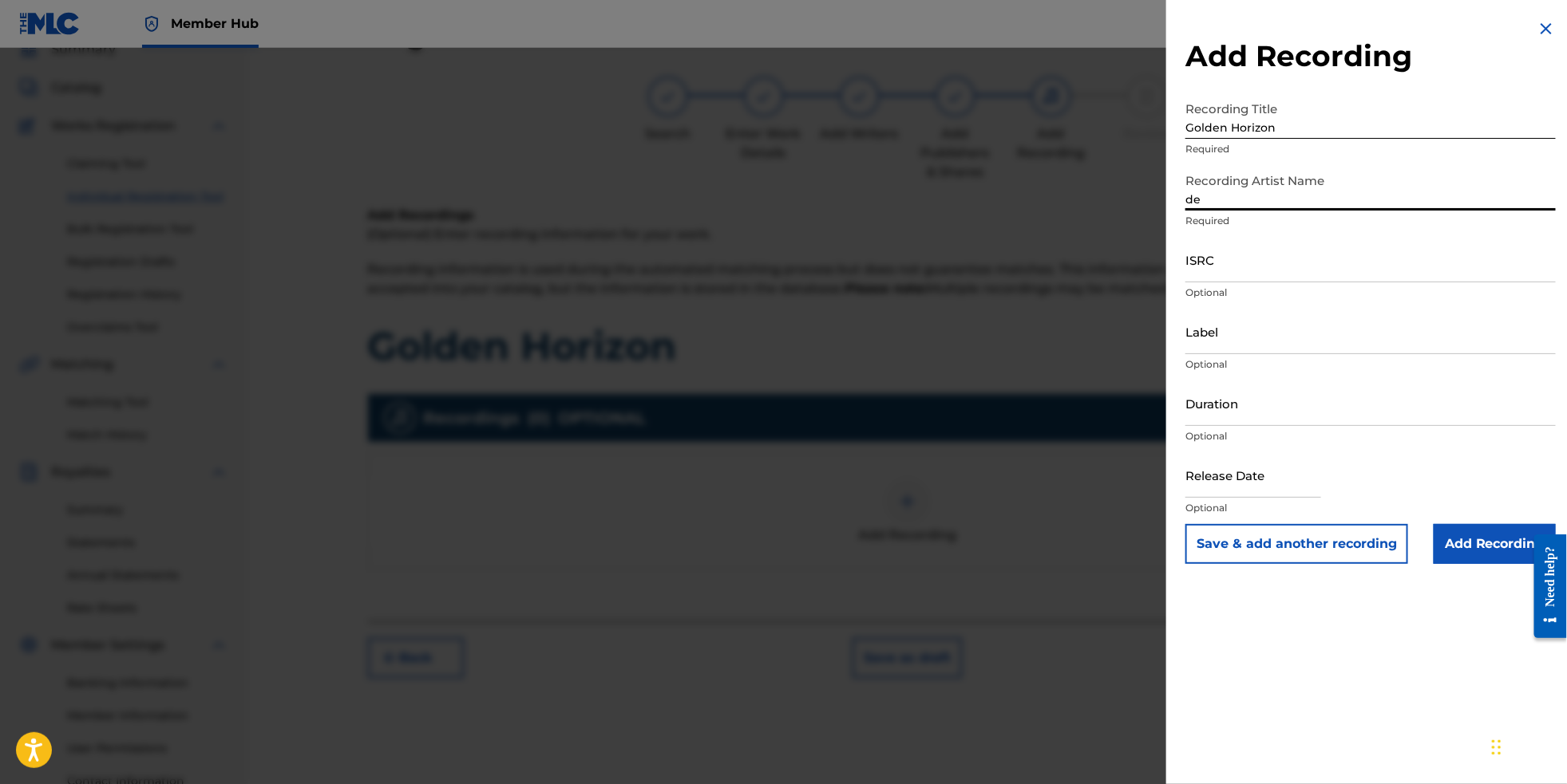
type input "d"
type input "EDM BYTES"
click at [1264, 278] on input "ISRC" at bounding box center [1370, 259] width 371 height 45
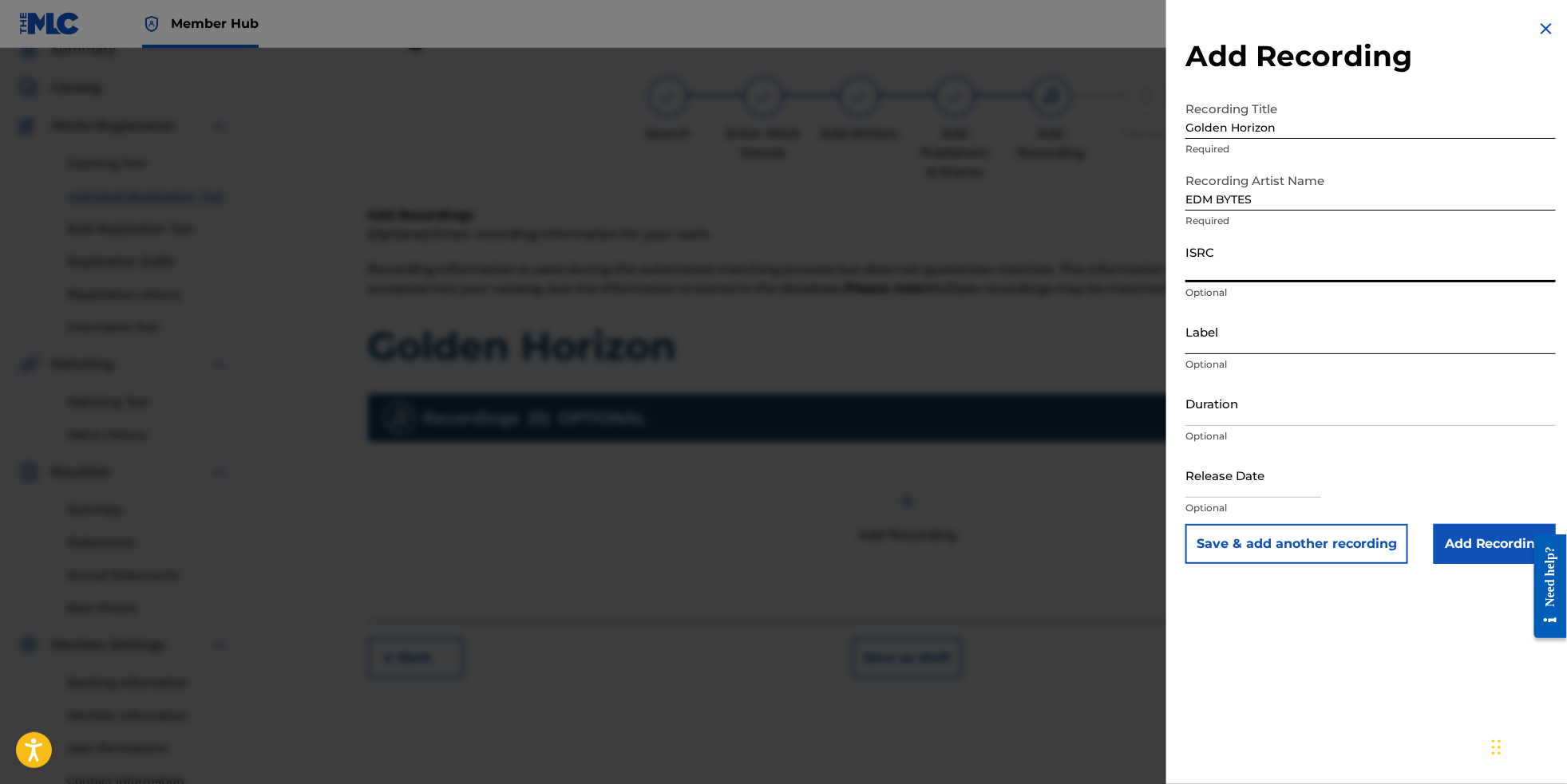
paste input "NL8RL2561244"
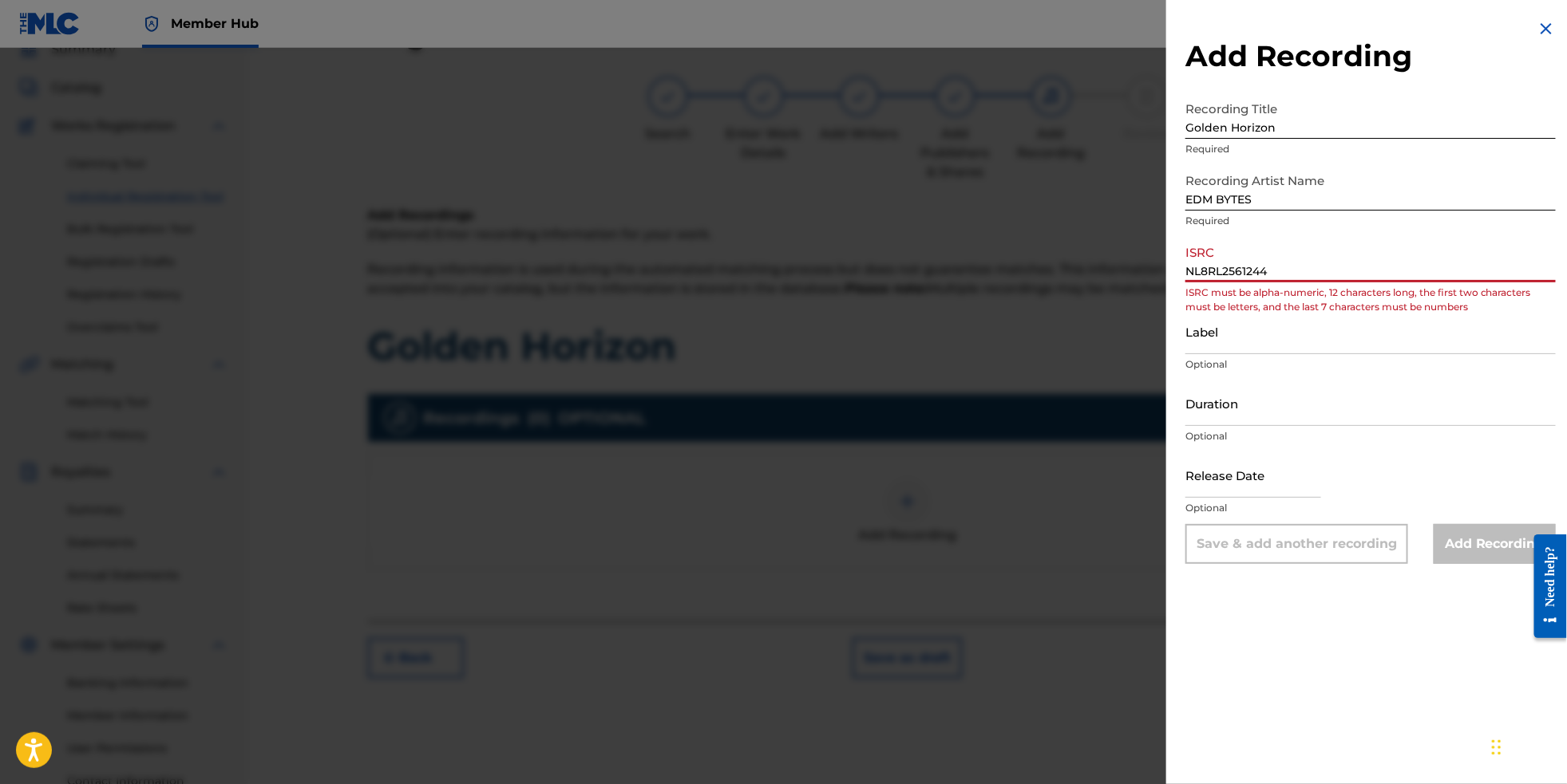
click at [1189, 282] on input "NL8RL2561244" at bounding box center [1370, 259] width 371 height 45
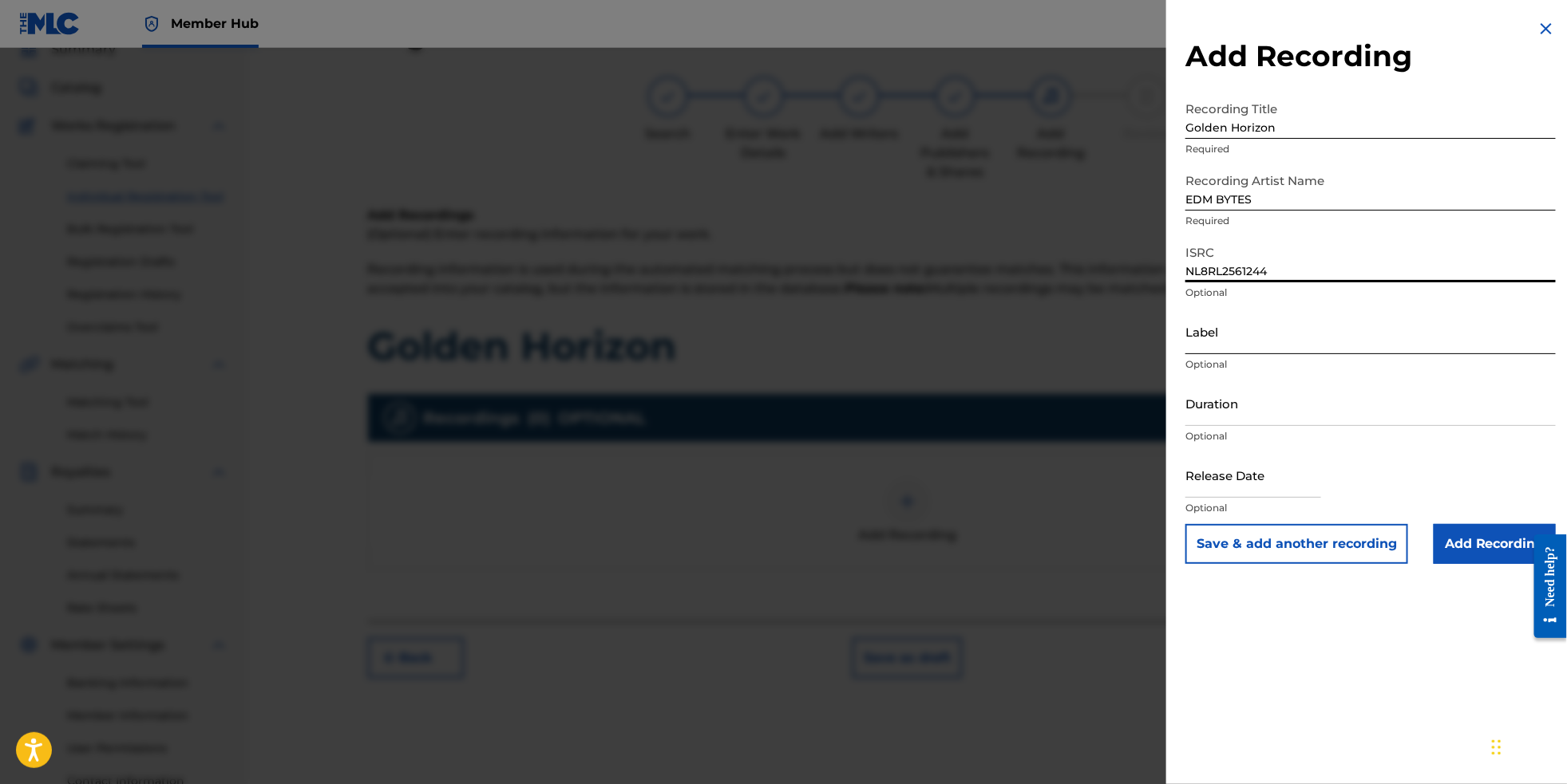
type input "NL8RL2561244"
click at [1237, 354] on input "Label" at bounding box center [1370, 331] width 371 height 45
type input "RevSphere Records"
click at [1246, 498] on input "text" at bounding box center [1253, 474] width 136 height 45
select select "8"
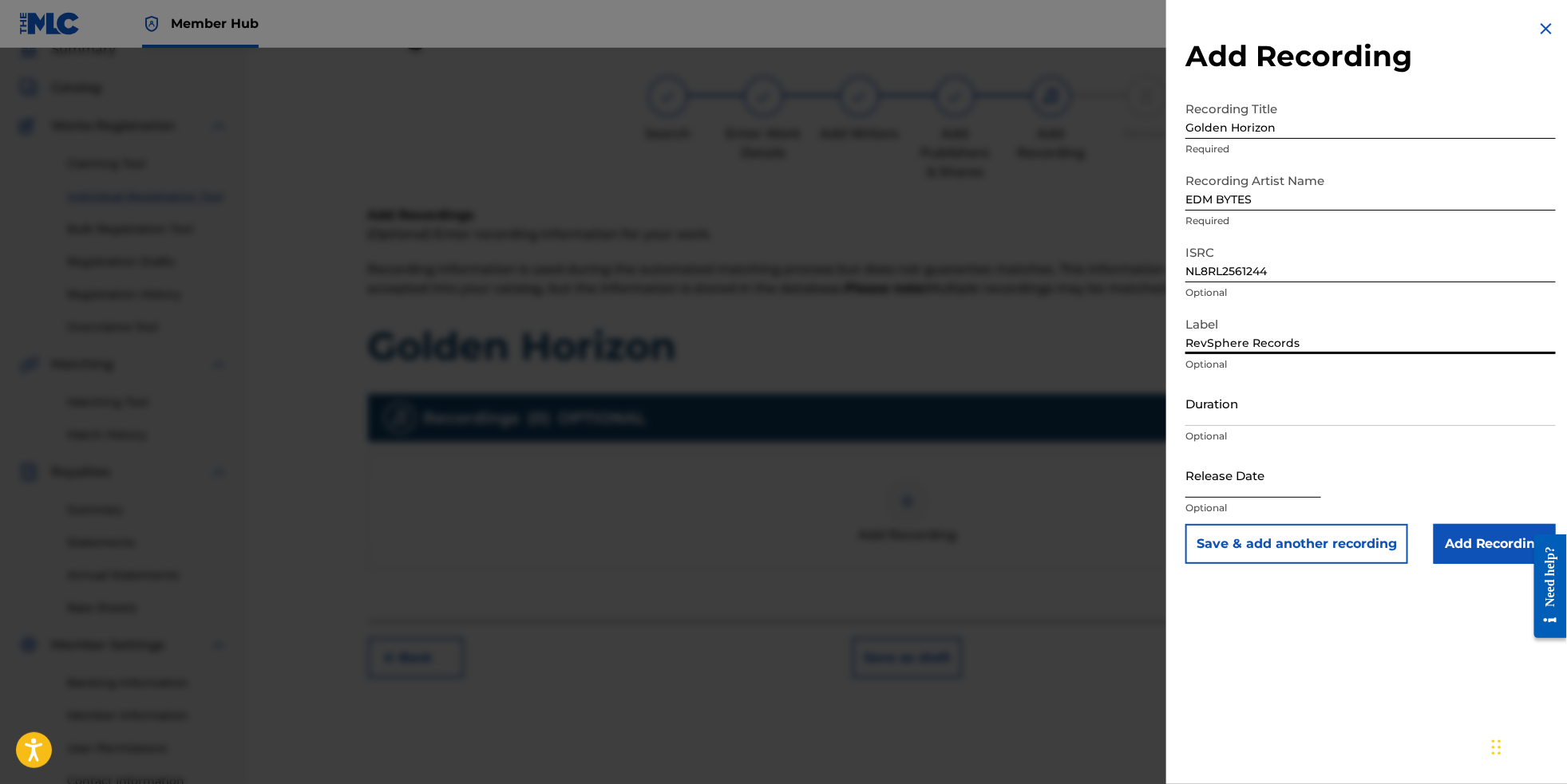
select select "2025"
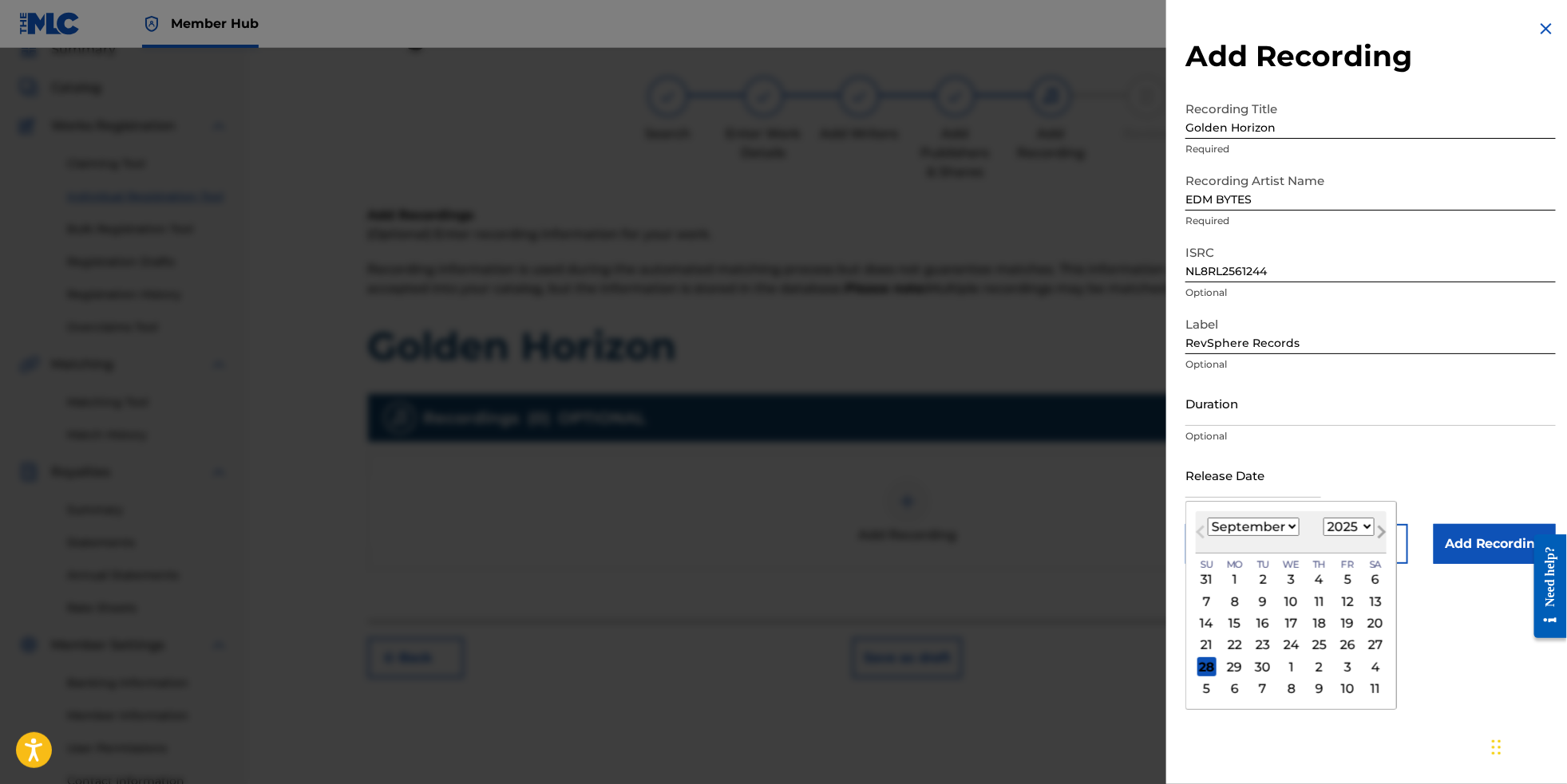
click at [1385, 548] on button "Next Month" at bounding box center [1382, 536] width 26 height 26
click at [1378, 548] on button "Next Month" at bounding box center [1382, 536] width 26 height 26
select select "10"
click at [1343, 611] on div "7" at bounding box center [1347, 601] width 19 height 19
type input "[DATE]"
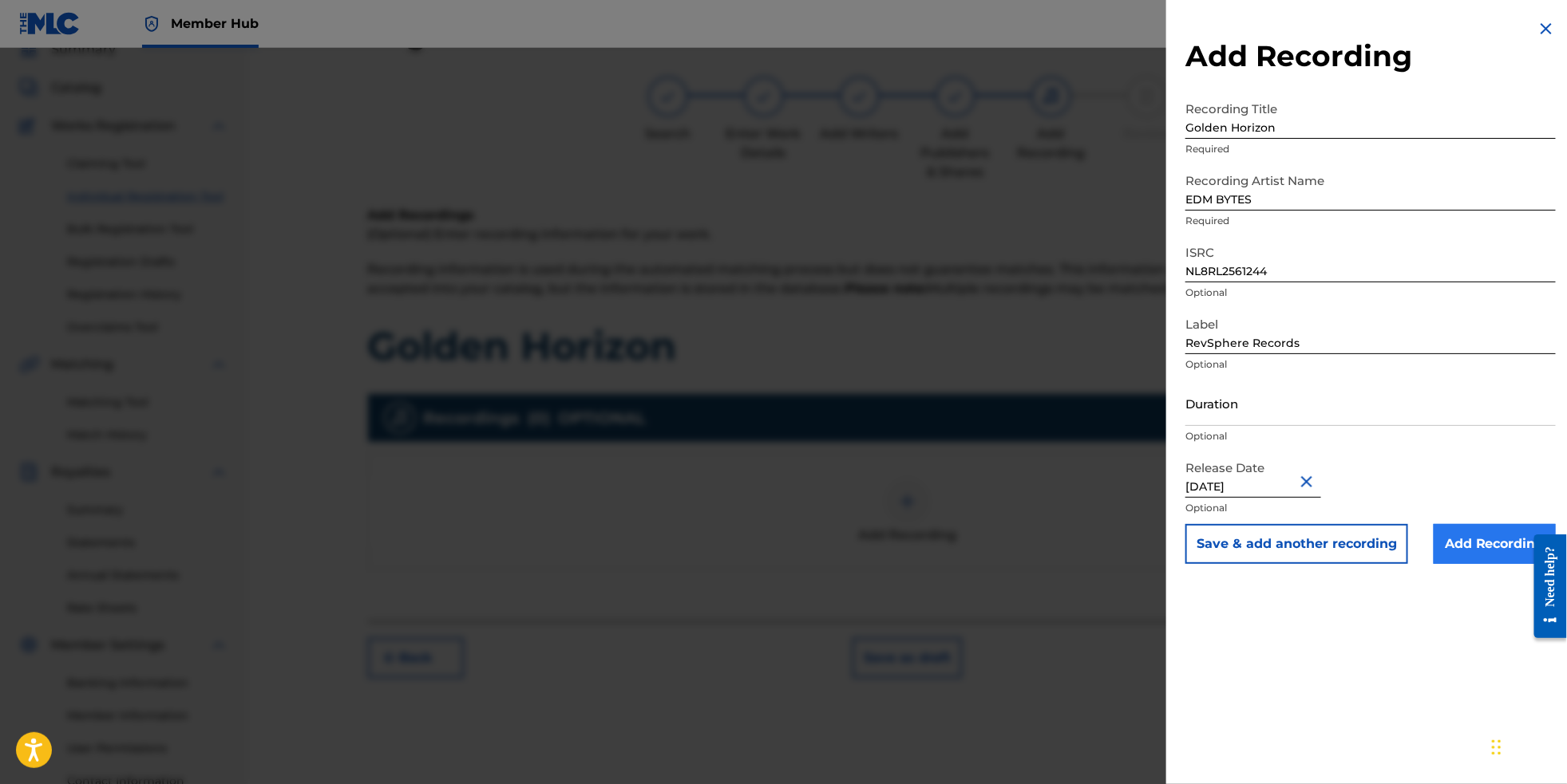
click at [1471, 564] on input "Add Recording" at bounding box center [1494, 543] width 122 height 40
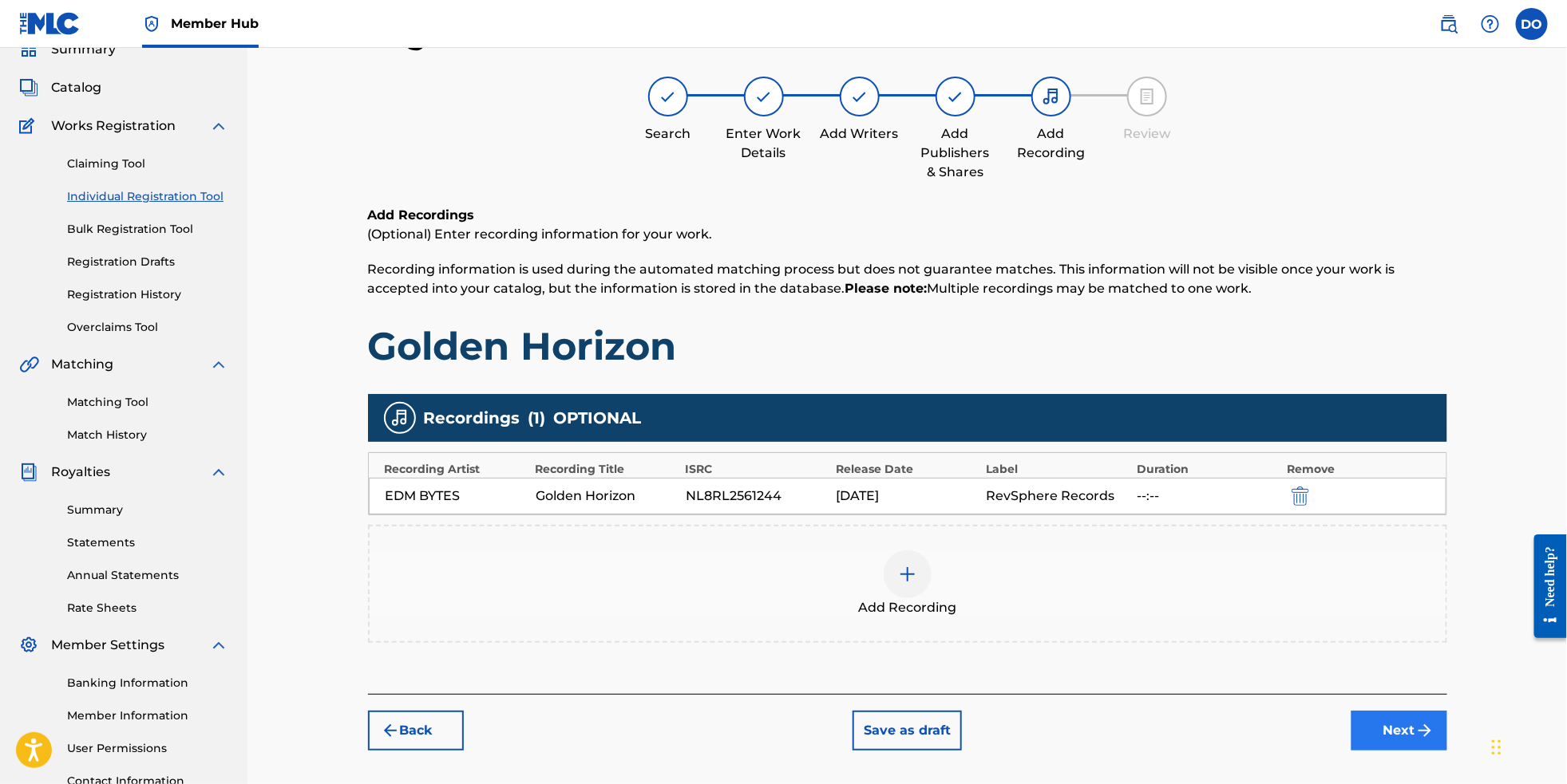
click at [1417, 751] on button "Next" at bounding box center [1400, 731] width 96 height 40
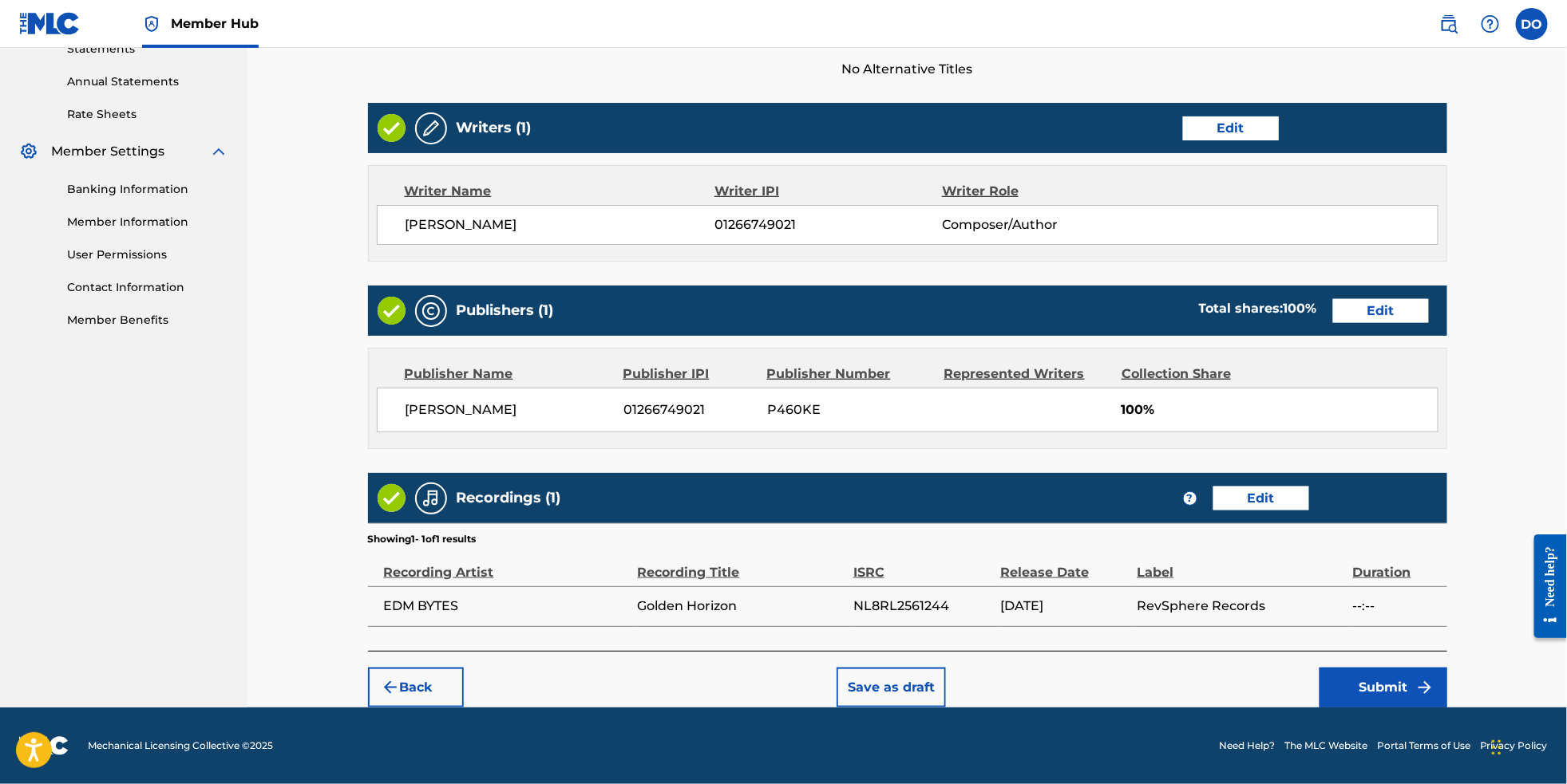
scroll to position [594, 0]
click at [1407, 688] on button "Submit" at bounding box center [1383, 687] width 128 height 40
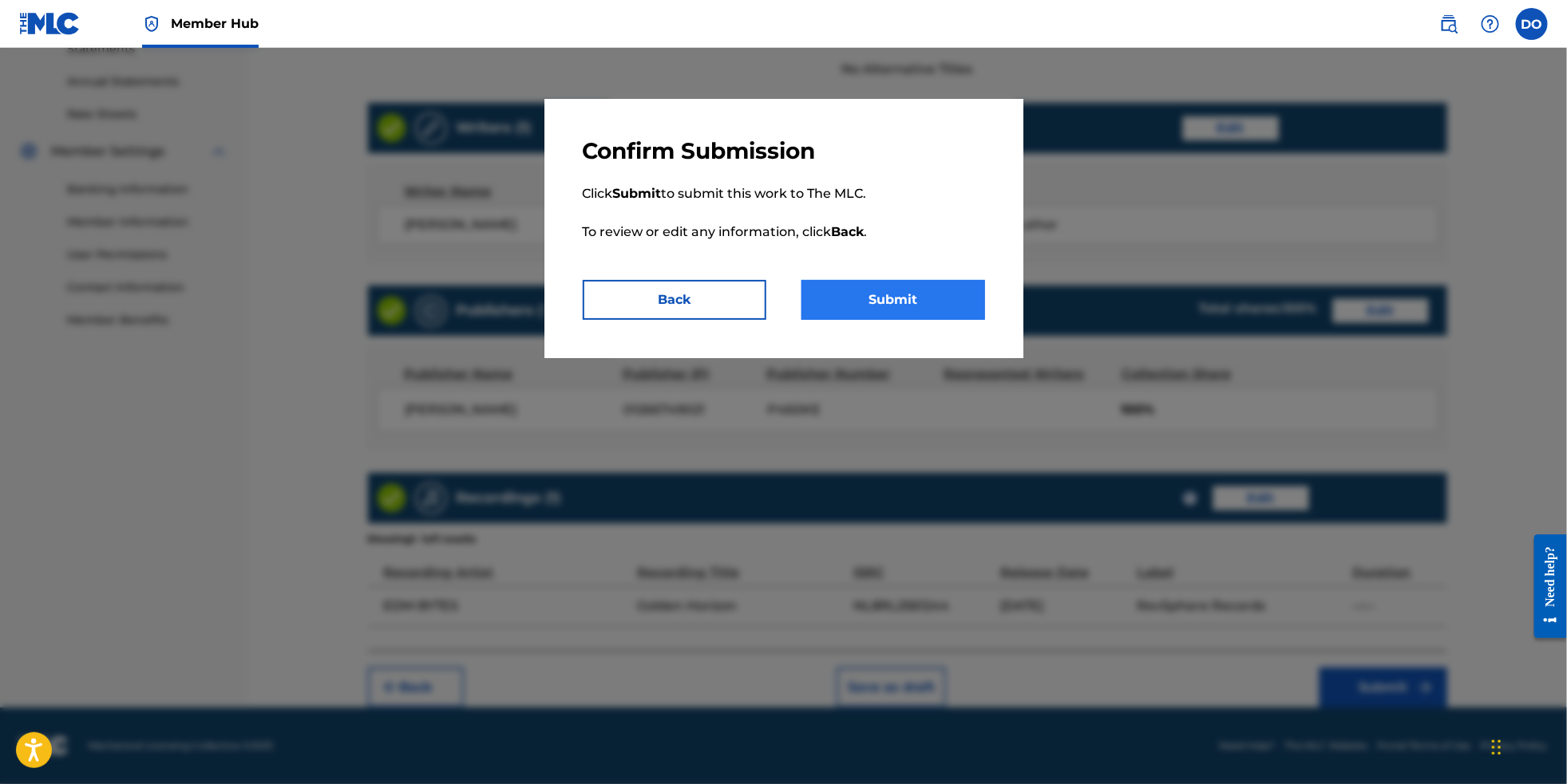
click at [923, 307] on button "Submit" at bounding box center [894, 300] width 184 height 40
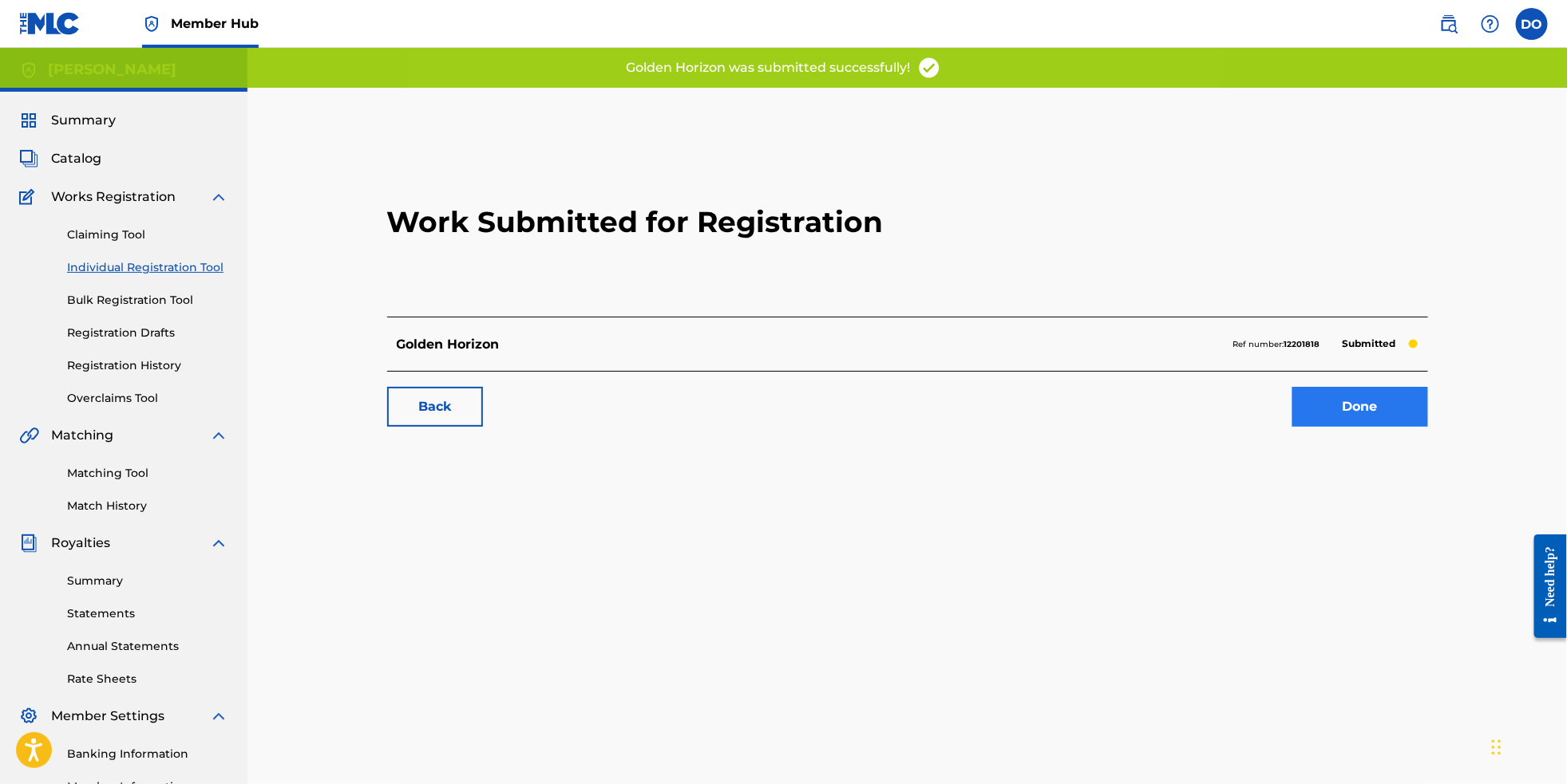
click at [1392, 426] on link "Done" at bounding box center [1361, 406] width 136 height 40
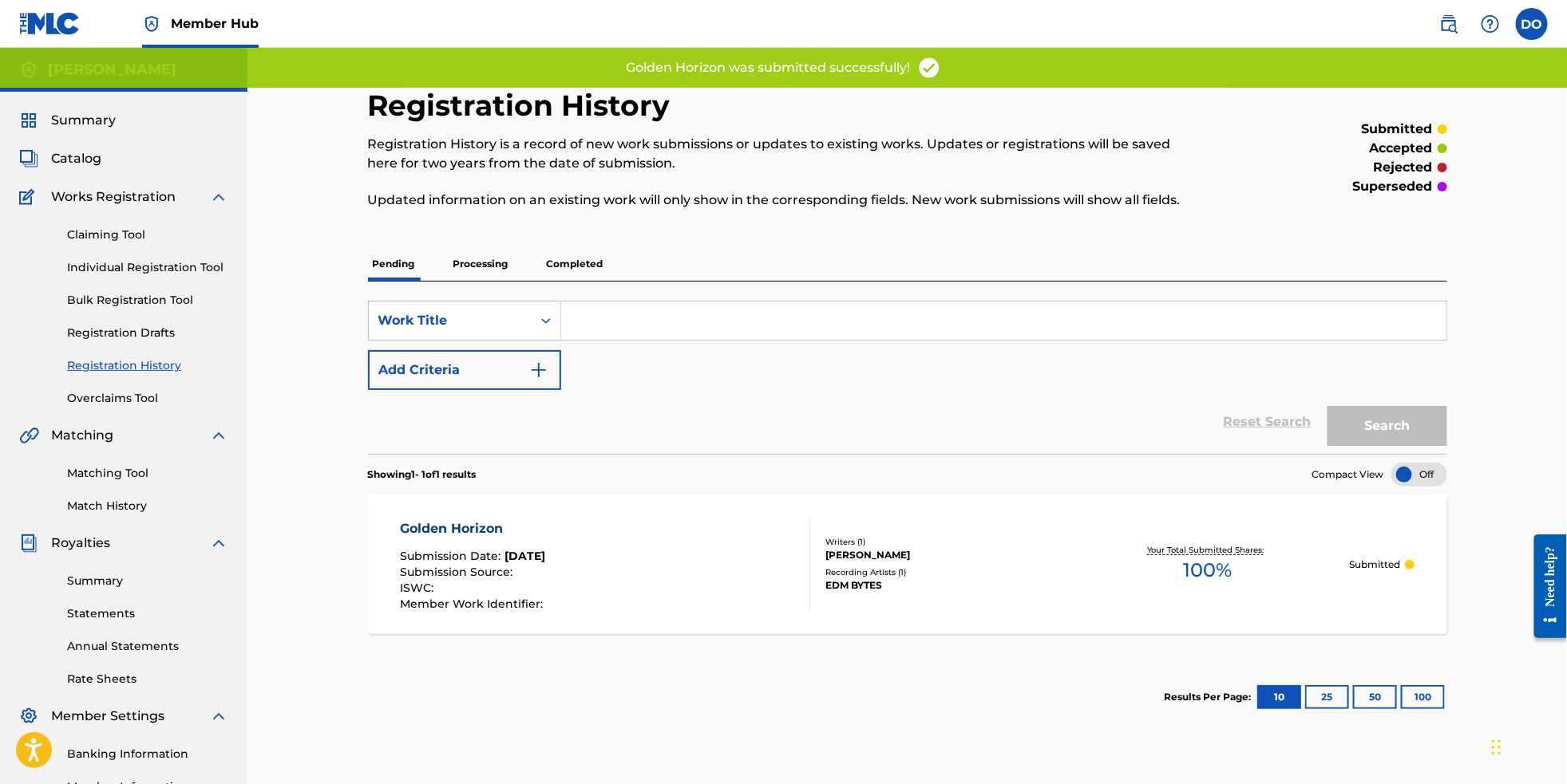
click at [651, 336] on input "Search Form" at bounding box center [1003, 321] width 886 height 39
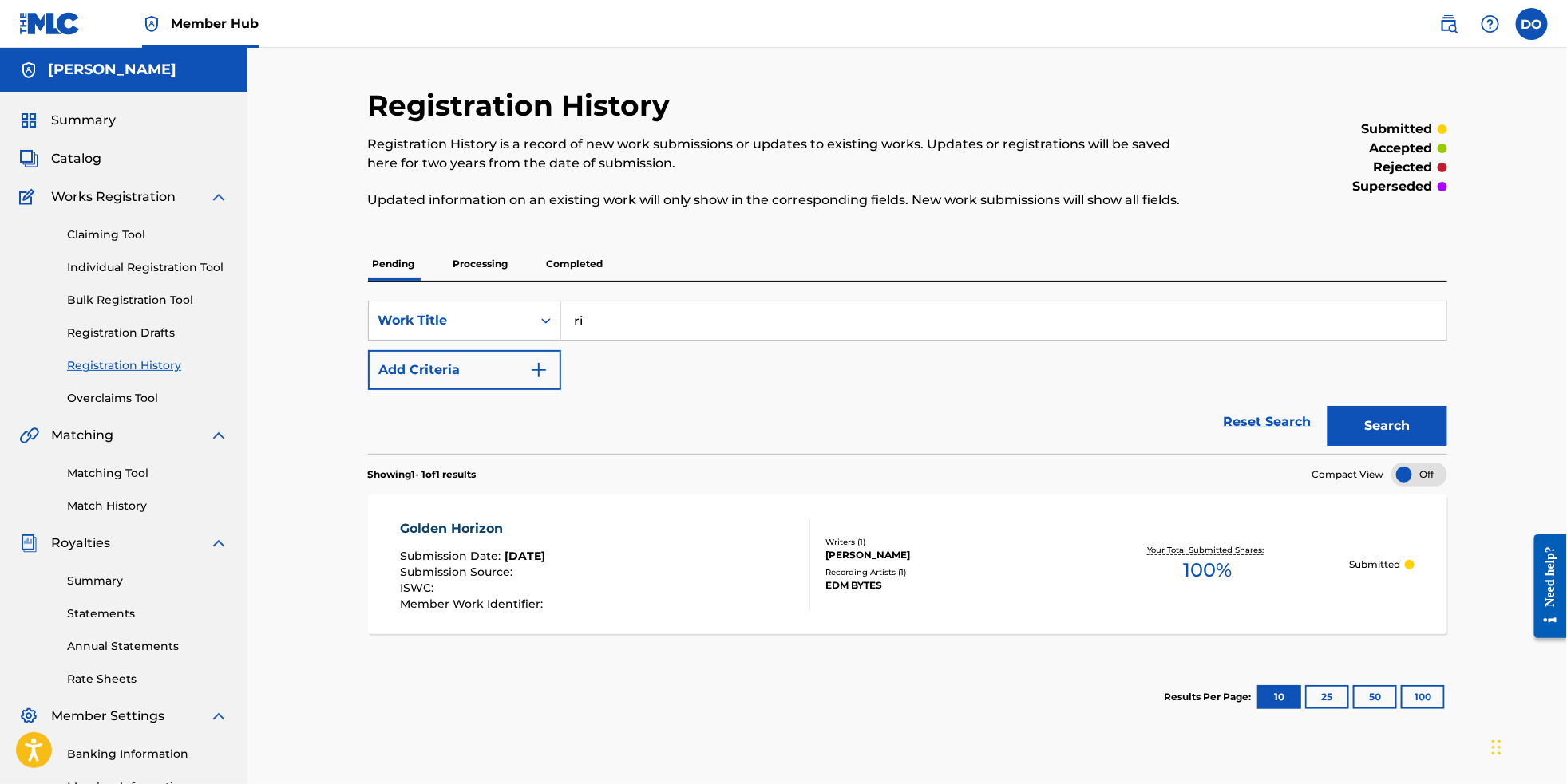
type input "r"
type input "Rise Beyond"
click at [1395, 444] on button "Search" at bounding box center [1388, 426] width 120 height 40
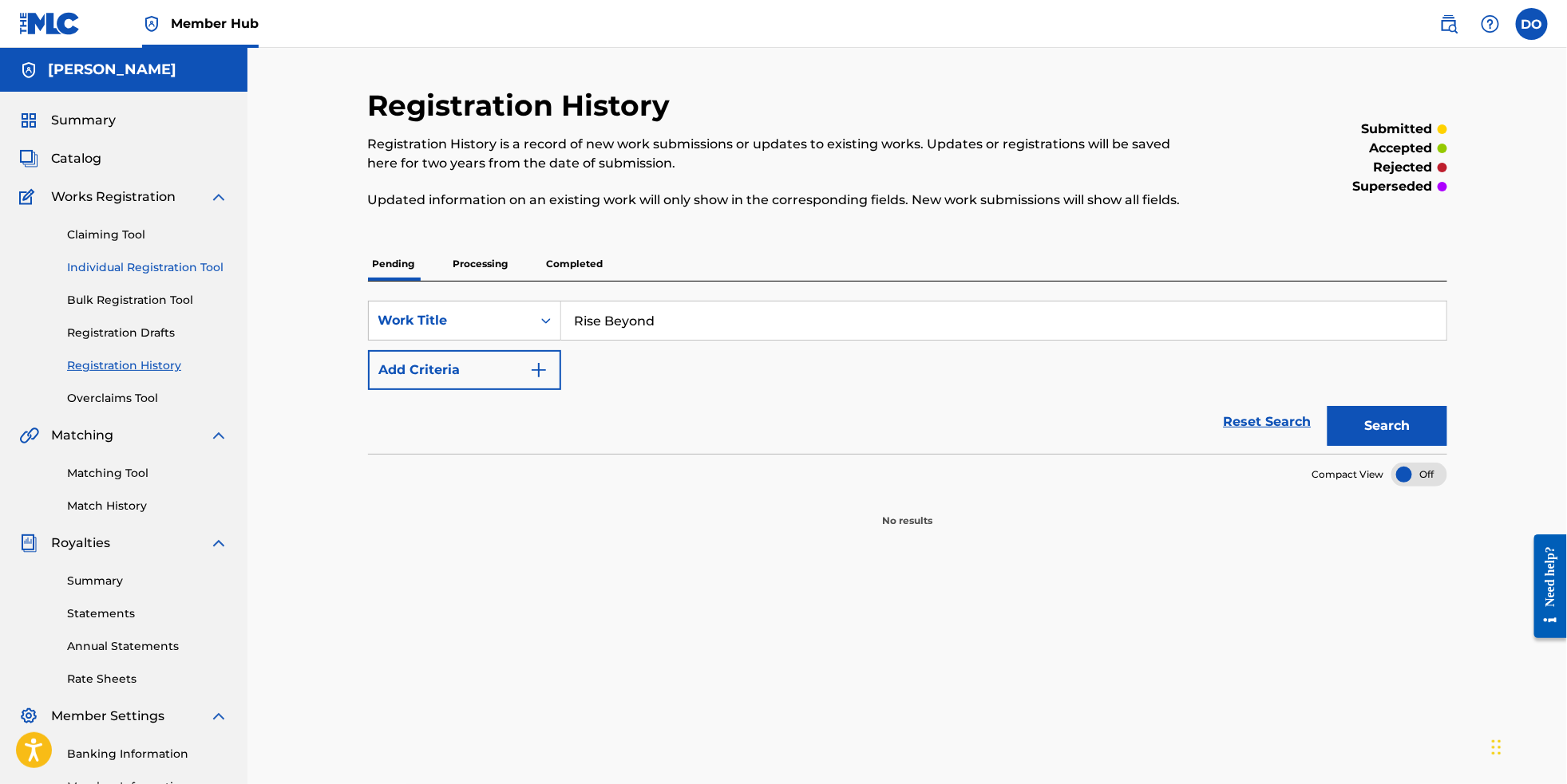
click at [162, 276] on link "Individual Registration Tool" at bounding box center [147, 267] width 161 height 17
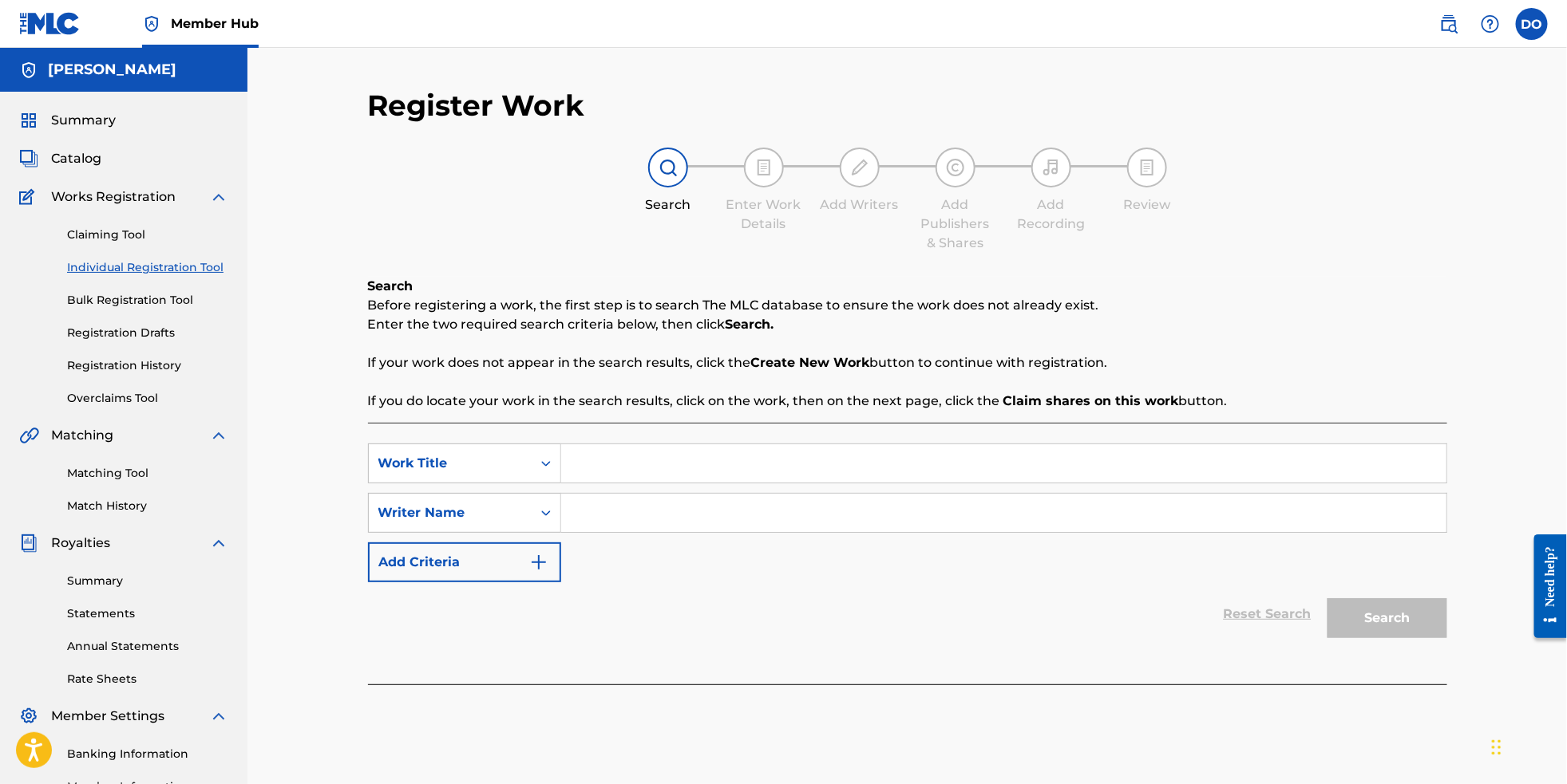
click at [646, 467] on input "Search Form" at bounding box center [1003, 464] width 886 height 39
type input "Rise Beyond"
drag, startPoint x: 646, startPoint y: 466, endPoint x: 686, endPoint y: 534, distance: 78.9
click at [686, 532] on input "Search Form" at bounding box center [1003, 513] width 886 height 39
type input "[PERSON_NAME]"
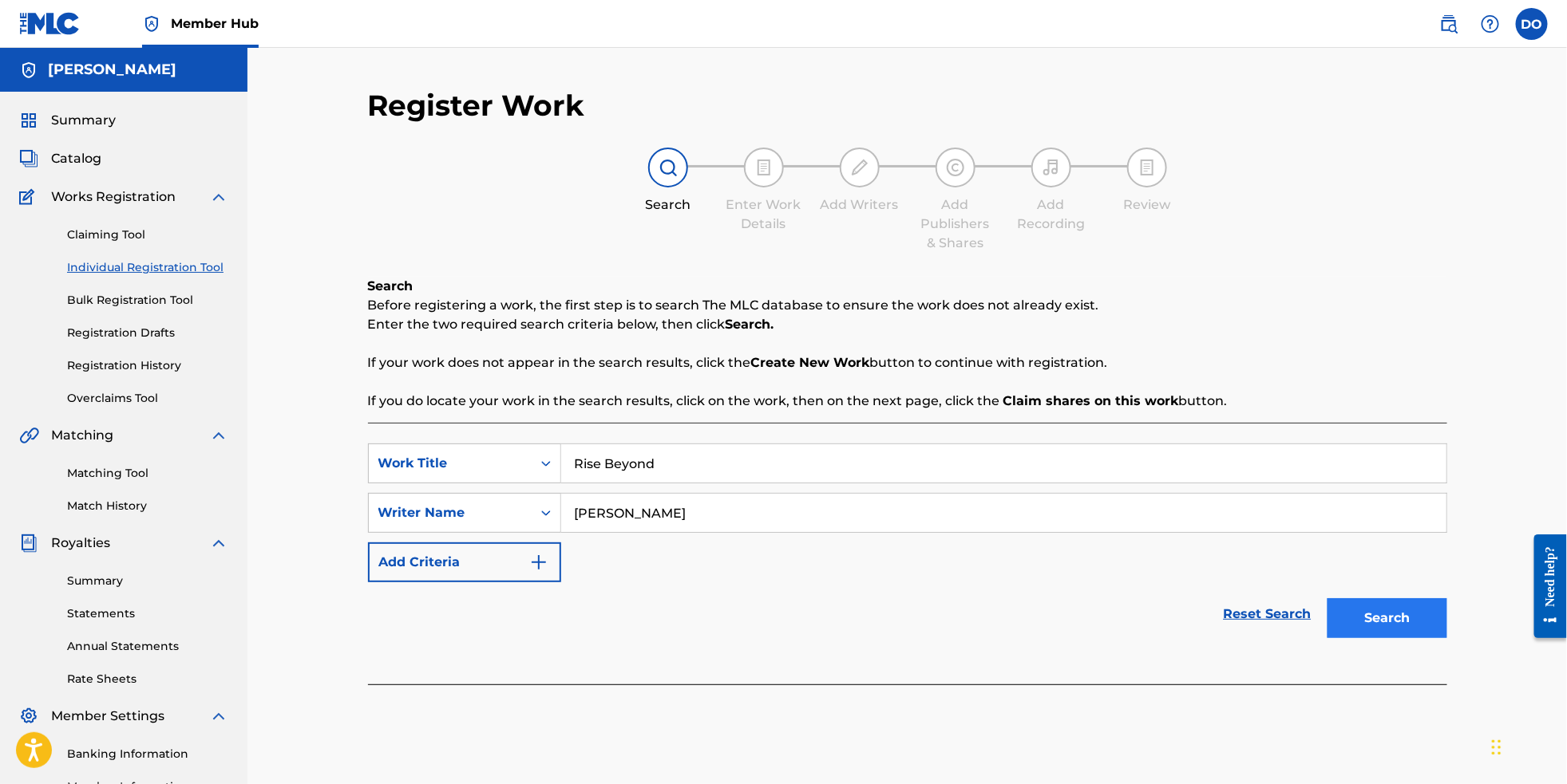
click at [1435, 639] on button "Search" at bounding box center [1388, 618] width 120 height 40
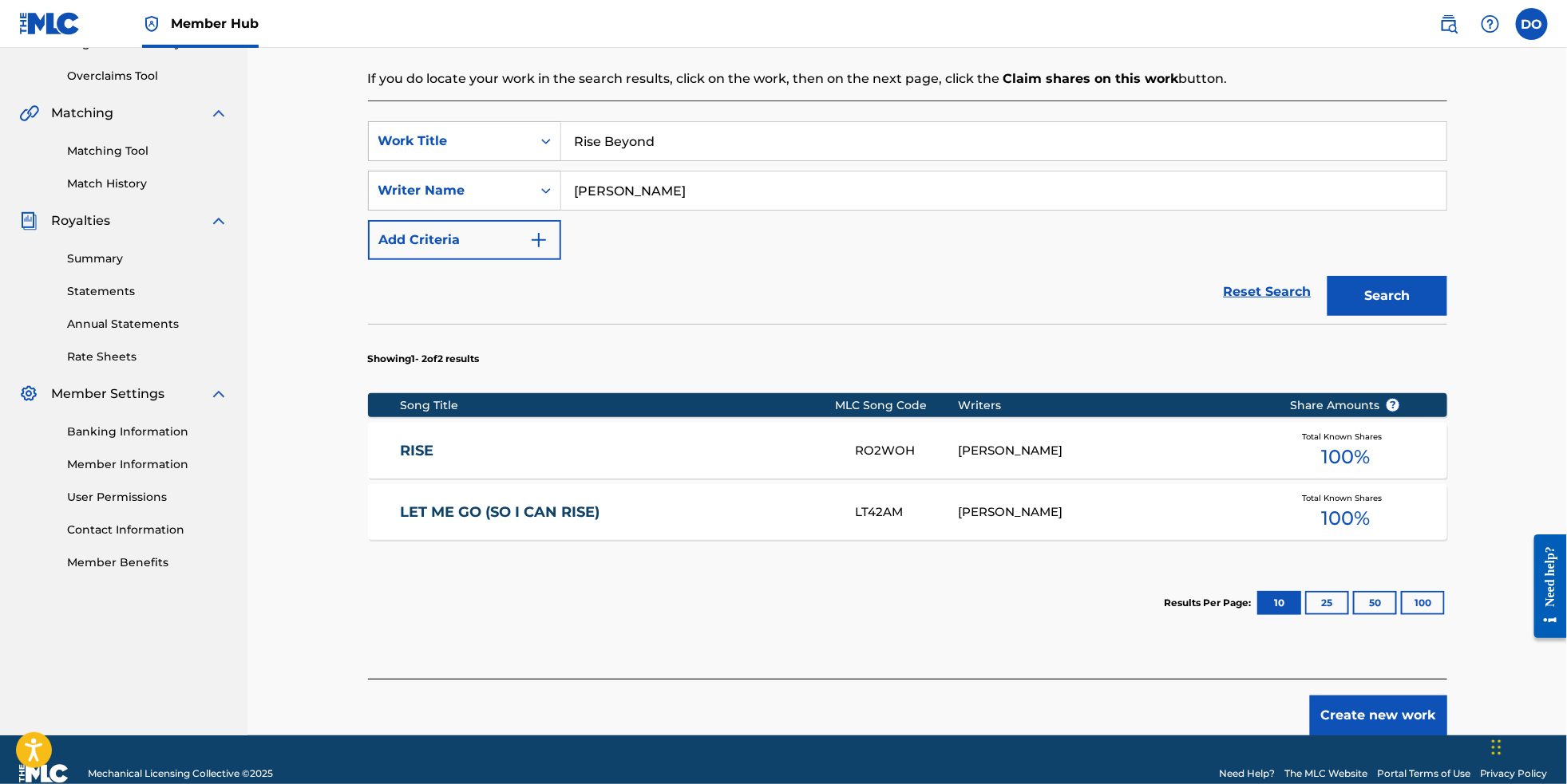
scroll to position [334, 0]
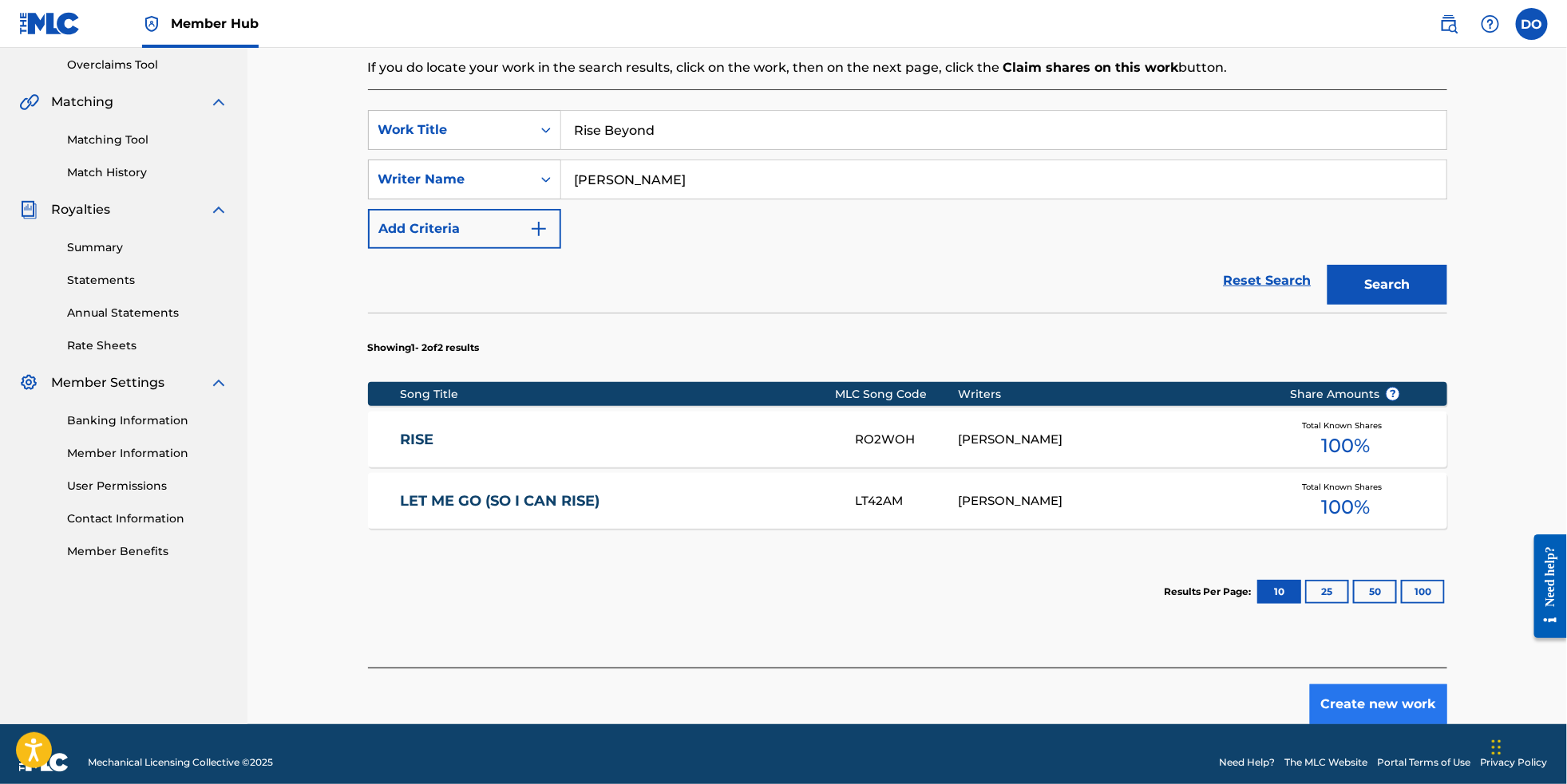
click at [1418, 724] on button "Create new work" at bounding box center [1378, 704] width 137 height 40
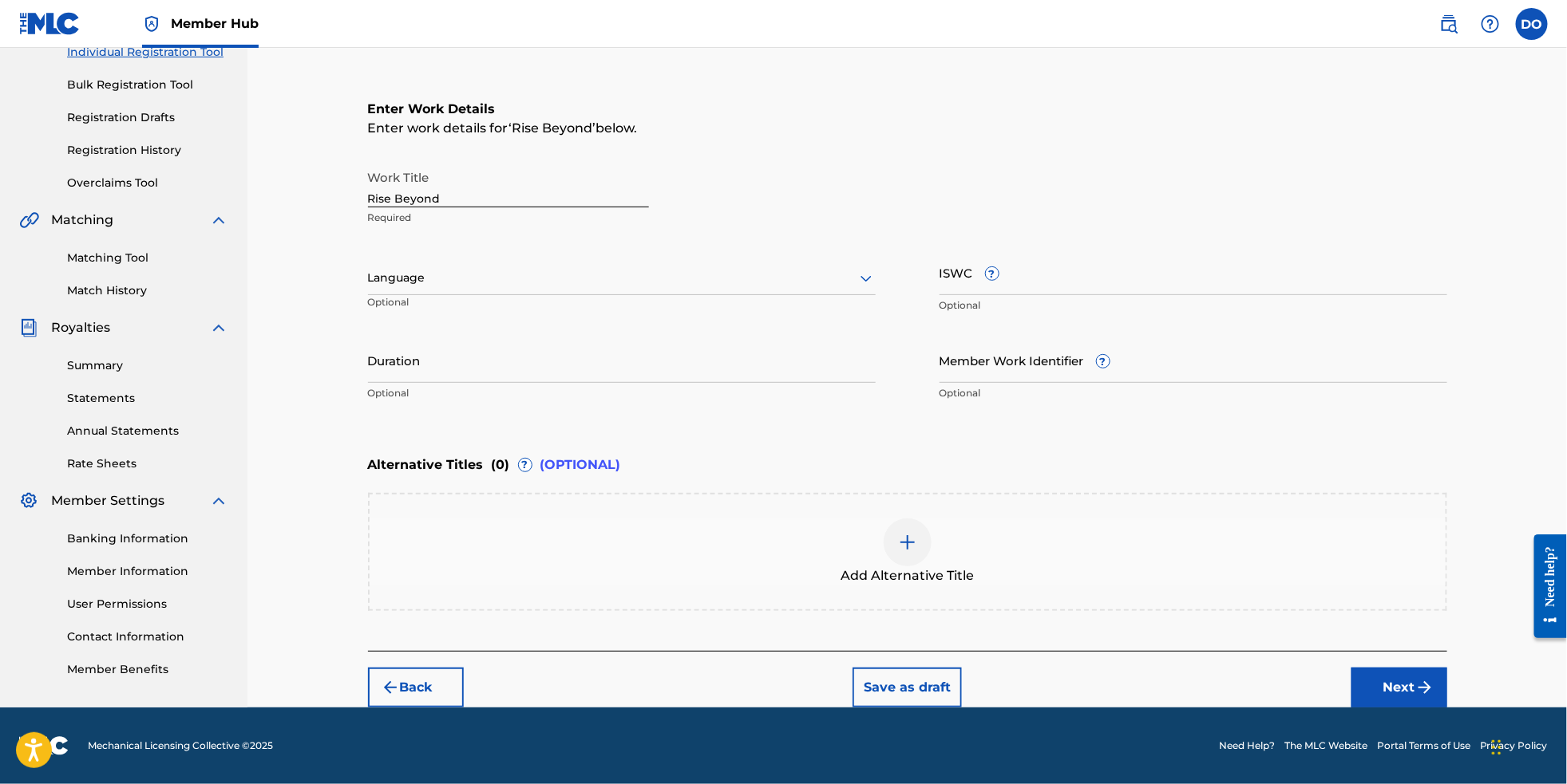
scroll to position [257, 0]
click at [678, 268] on div at bounding box center [622, 278] width 508 height 20
click at [661, 295] on div "English" at bounding box center [622, 312] width 506 height 36
click at [1417, 687] on button "Next" at bounding box center [1400, 687] width 96 height 40
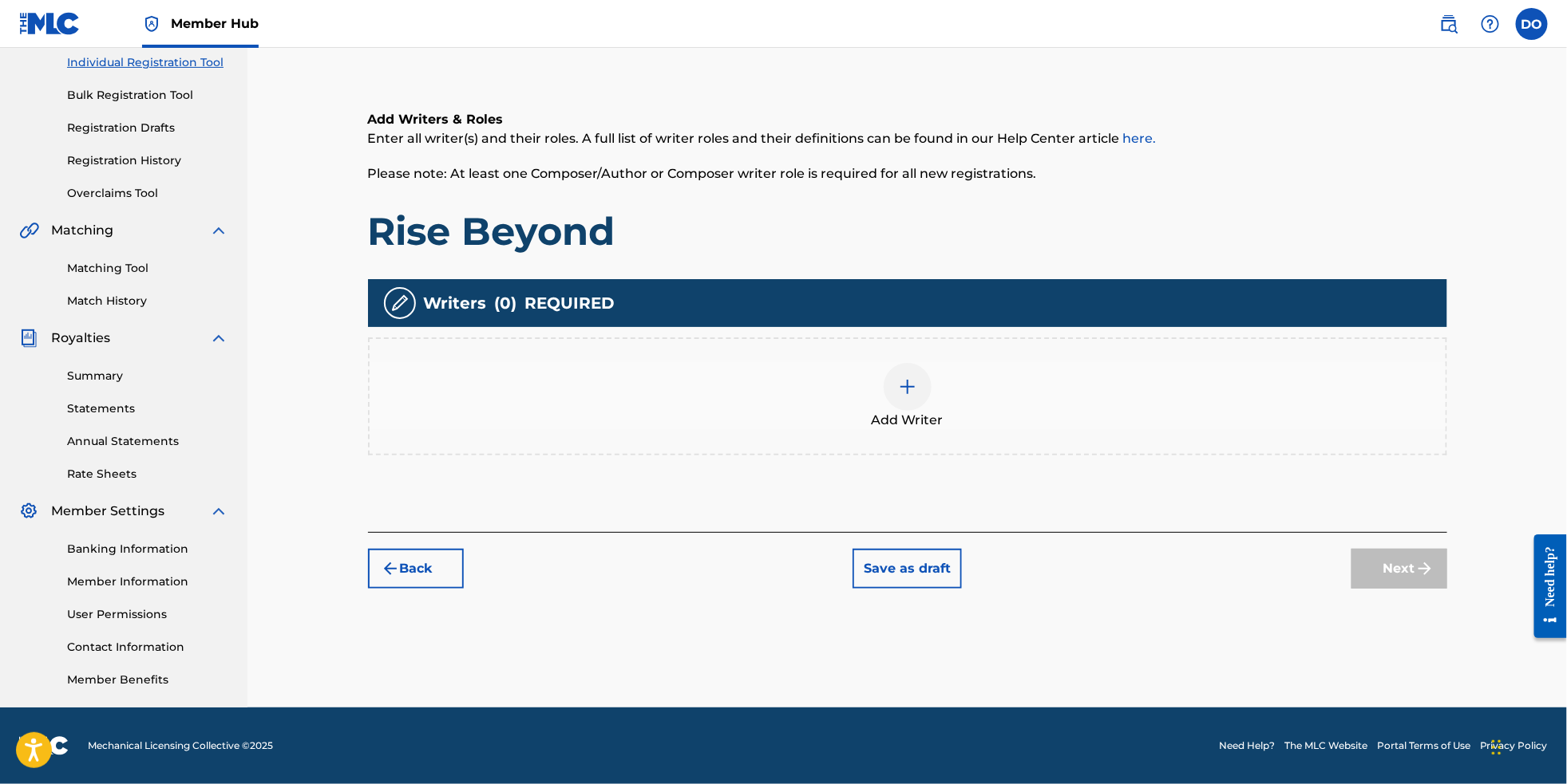
click at [925, 384] on div at bounding box center [908, 387] width 48 height 48
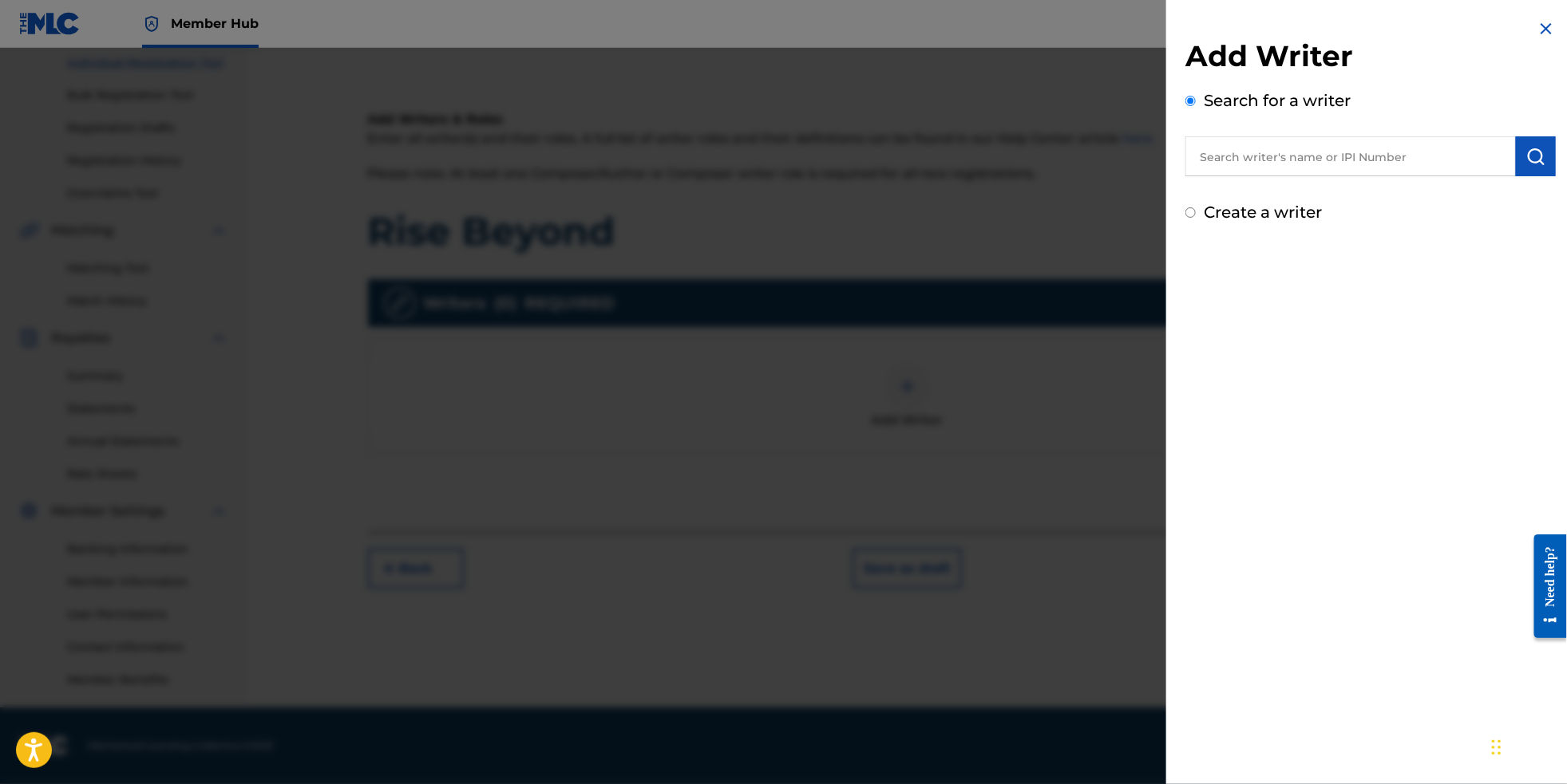
click at [1252, 174] on input "text" at bounding box center [1350, 155] width 330 height 40
type input "[PERSON_NAME]"
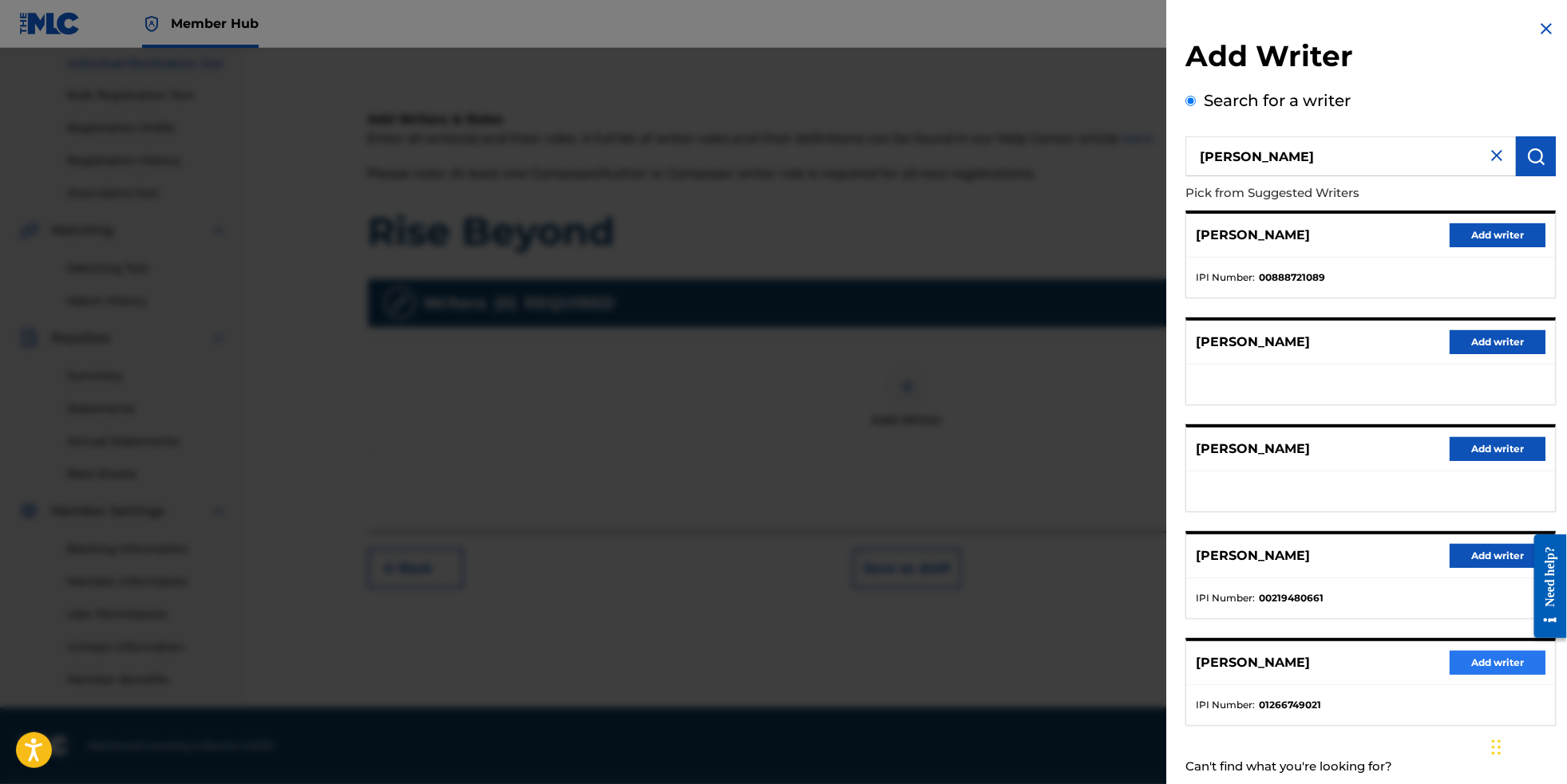
click at [1481, 676] on button "Add writer" at bounding box center [1498, 663] width 96 height 24
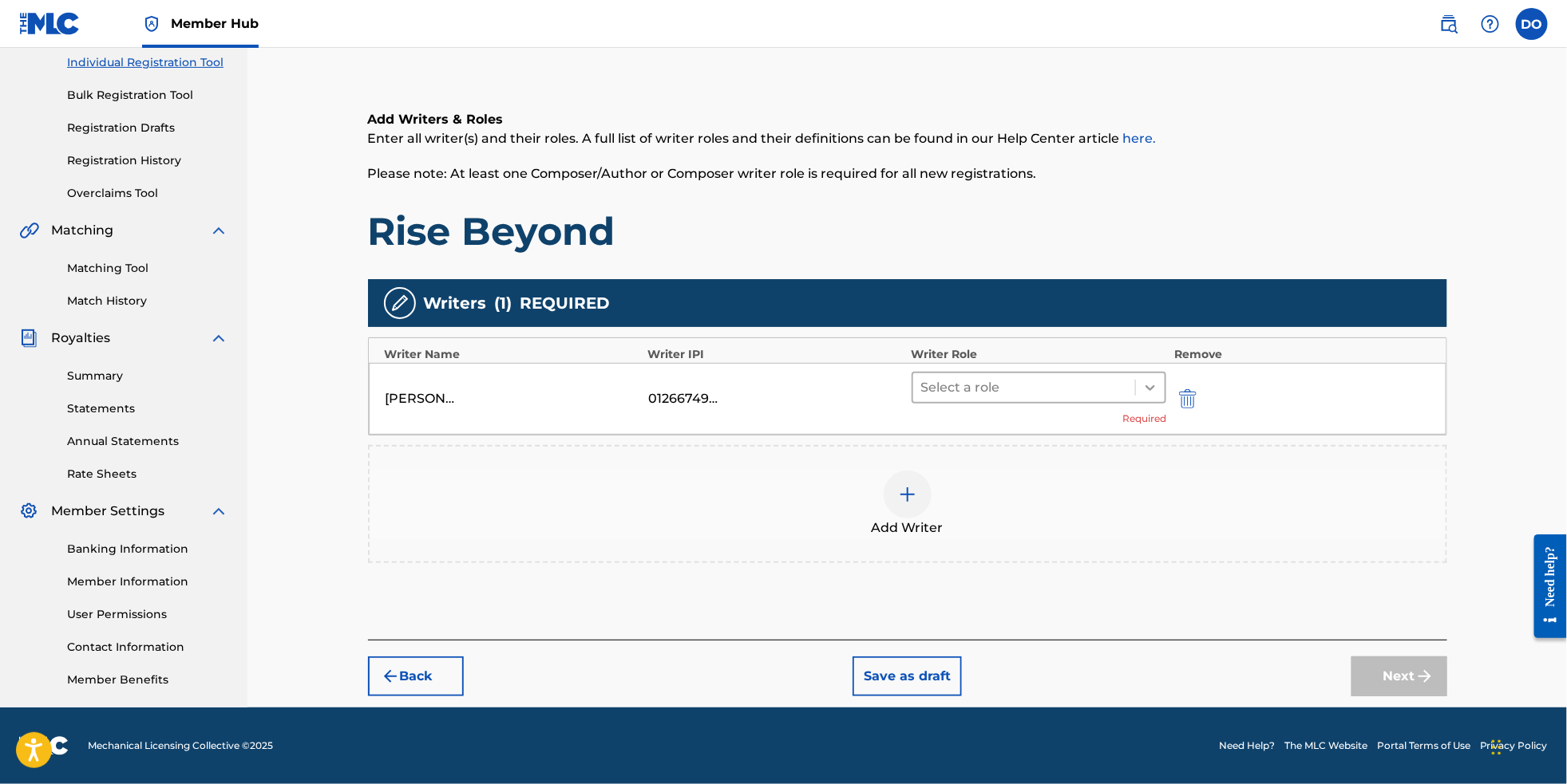
click at [1159, 380] on icon at bounding box center [1150, 387] width 16 height 16
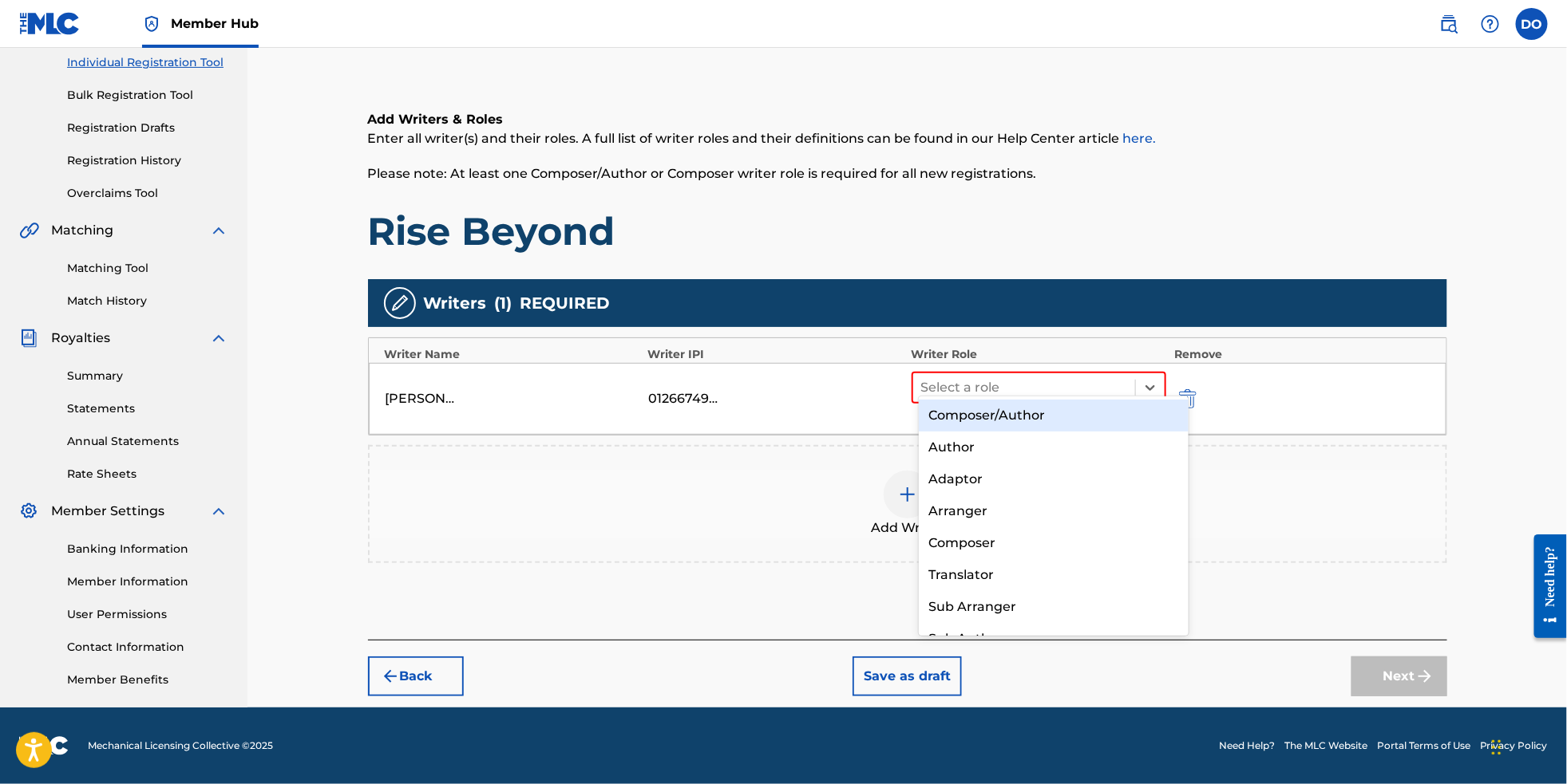
click at [1132, 405] on div "Composer/Author" at bounding box center [1054, 415] width 270 height 32
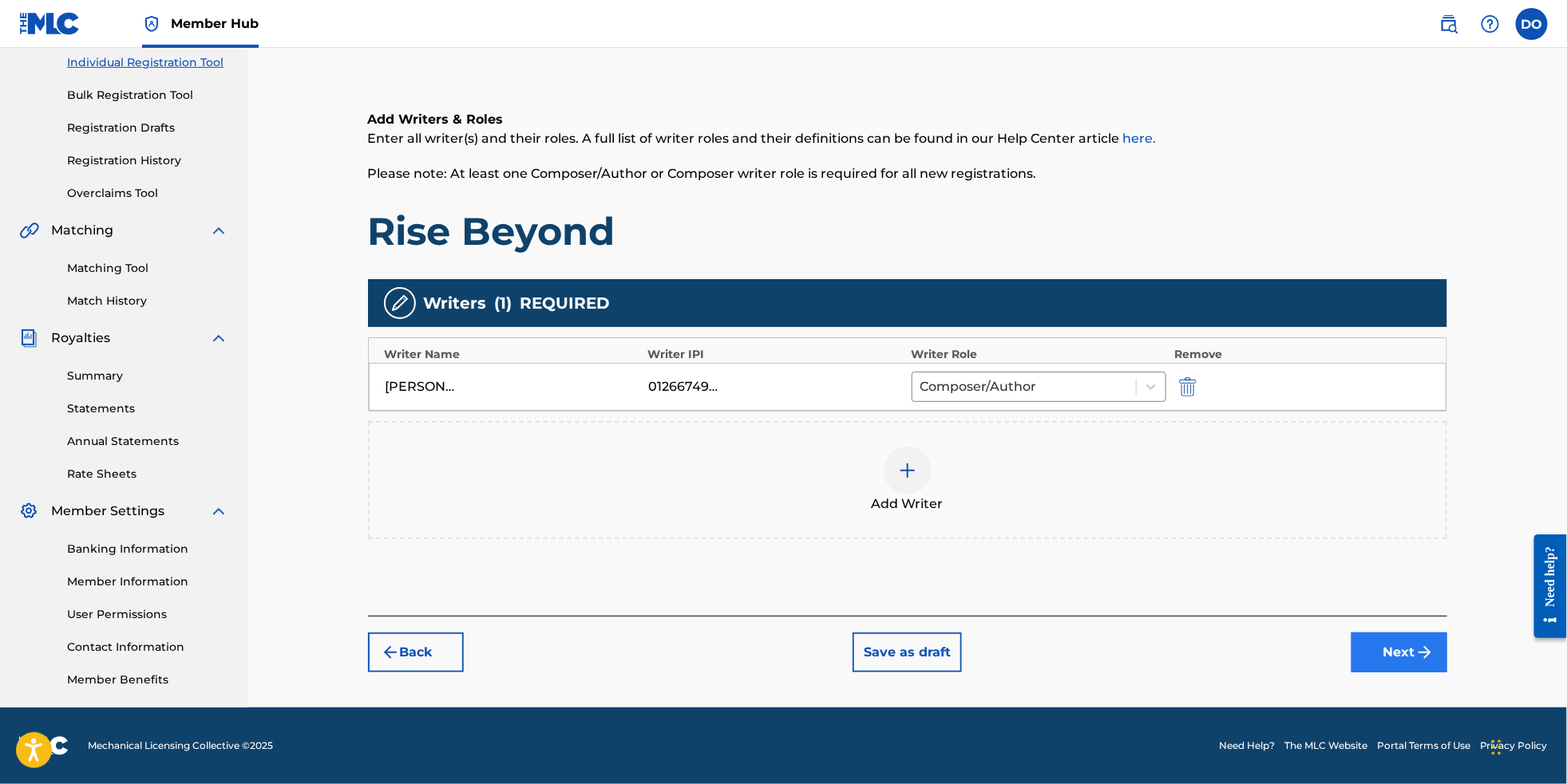
click at [1431, 664] on button "Next" at bounding box center [1400, 652] width 96 height 40
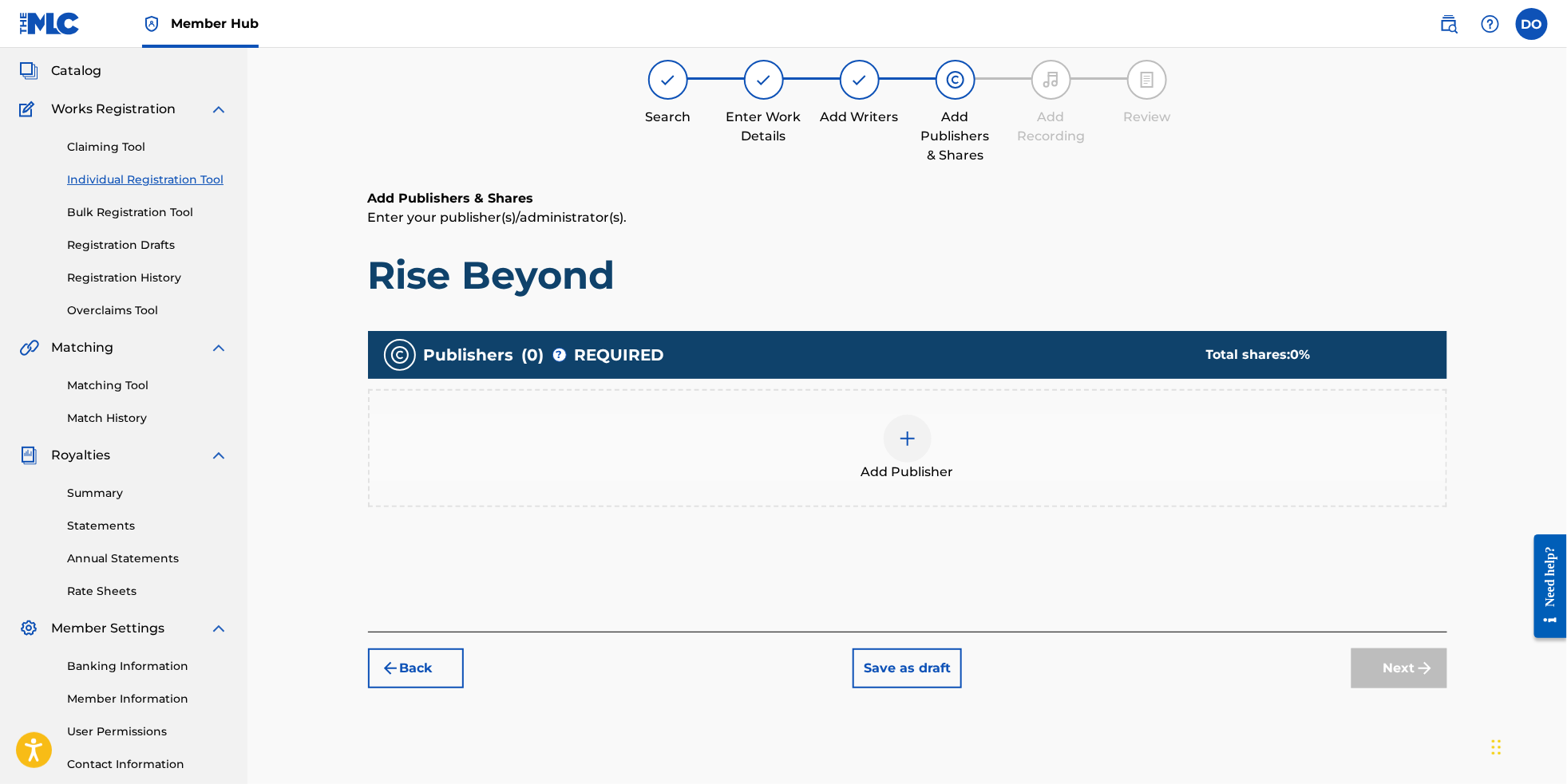
scroll to position [71, 0]
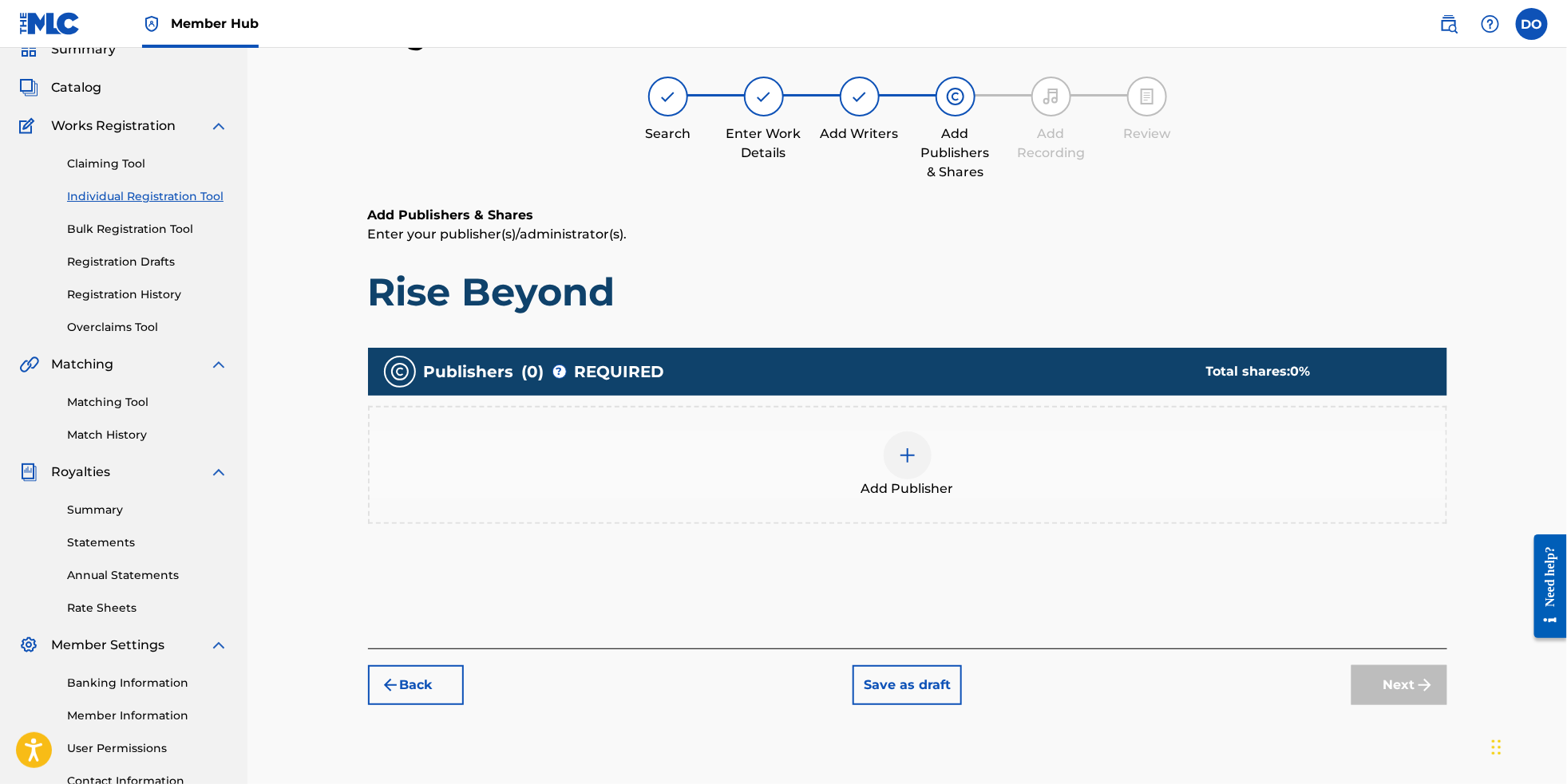
click at [909, 465] on img at bounding box center [908, 455] width 19 height 19
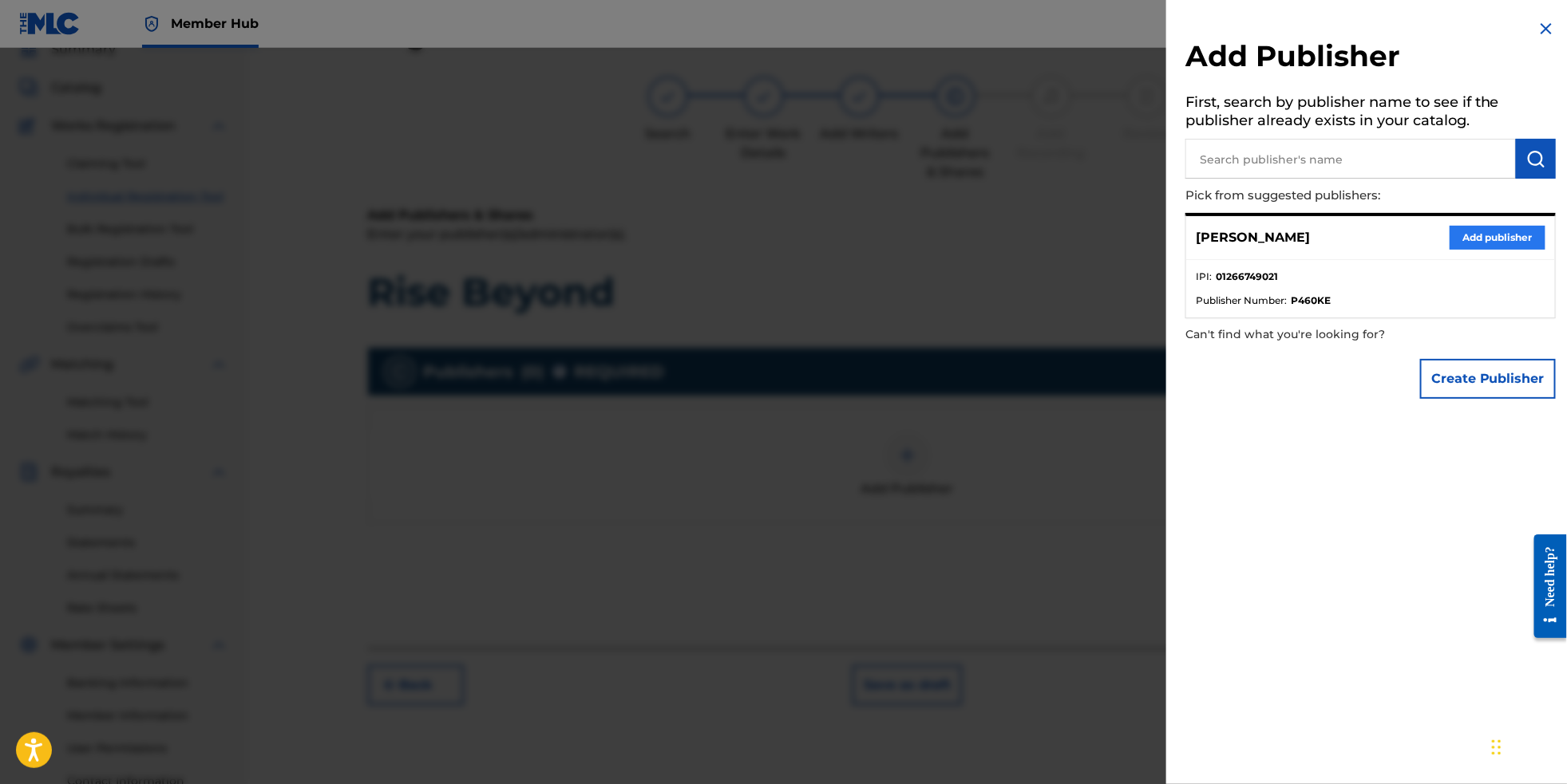
click at [1457, 245] on button "Add publisher" at bounding box center [1498, 238] width 96 height 24
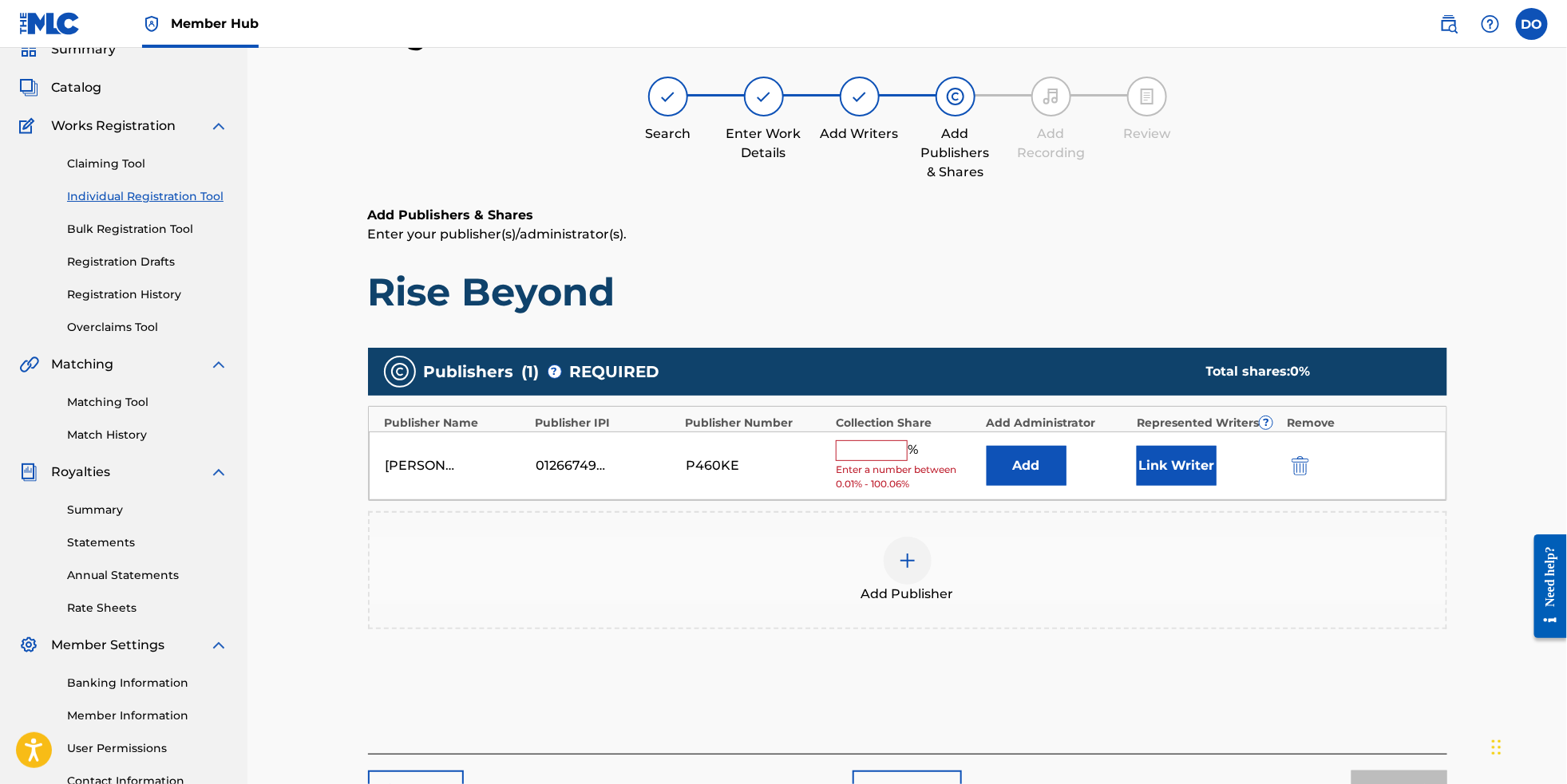
click at [896, 458] on input "text" at bounding box center [872, 450] width 72 height 21
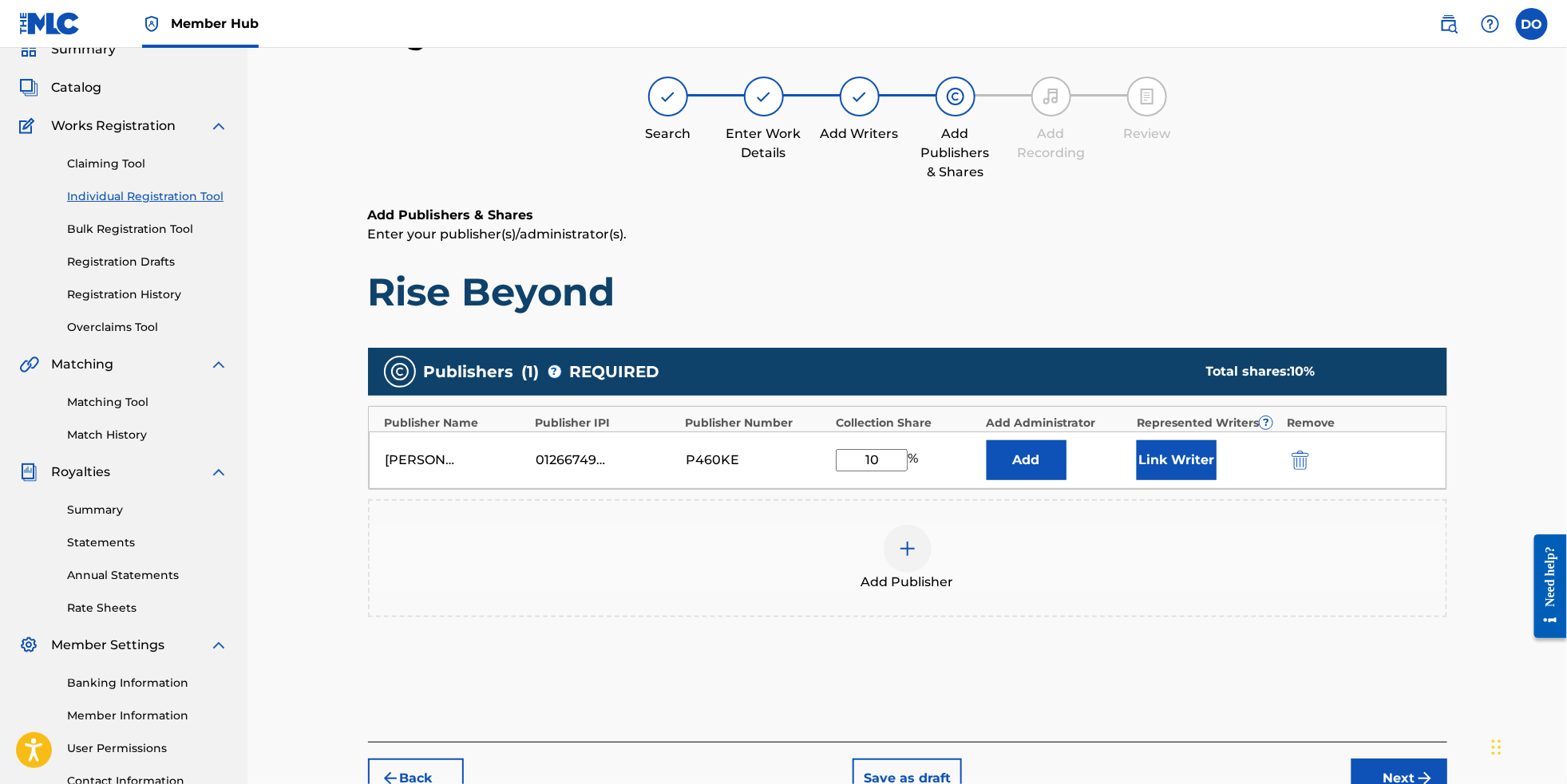
type input "100"
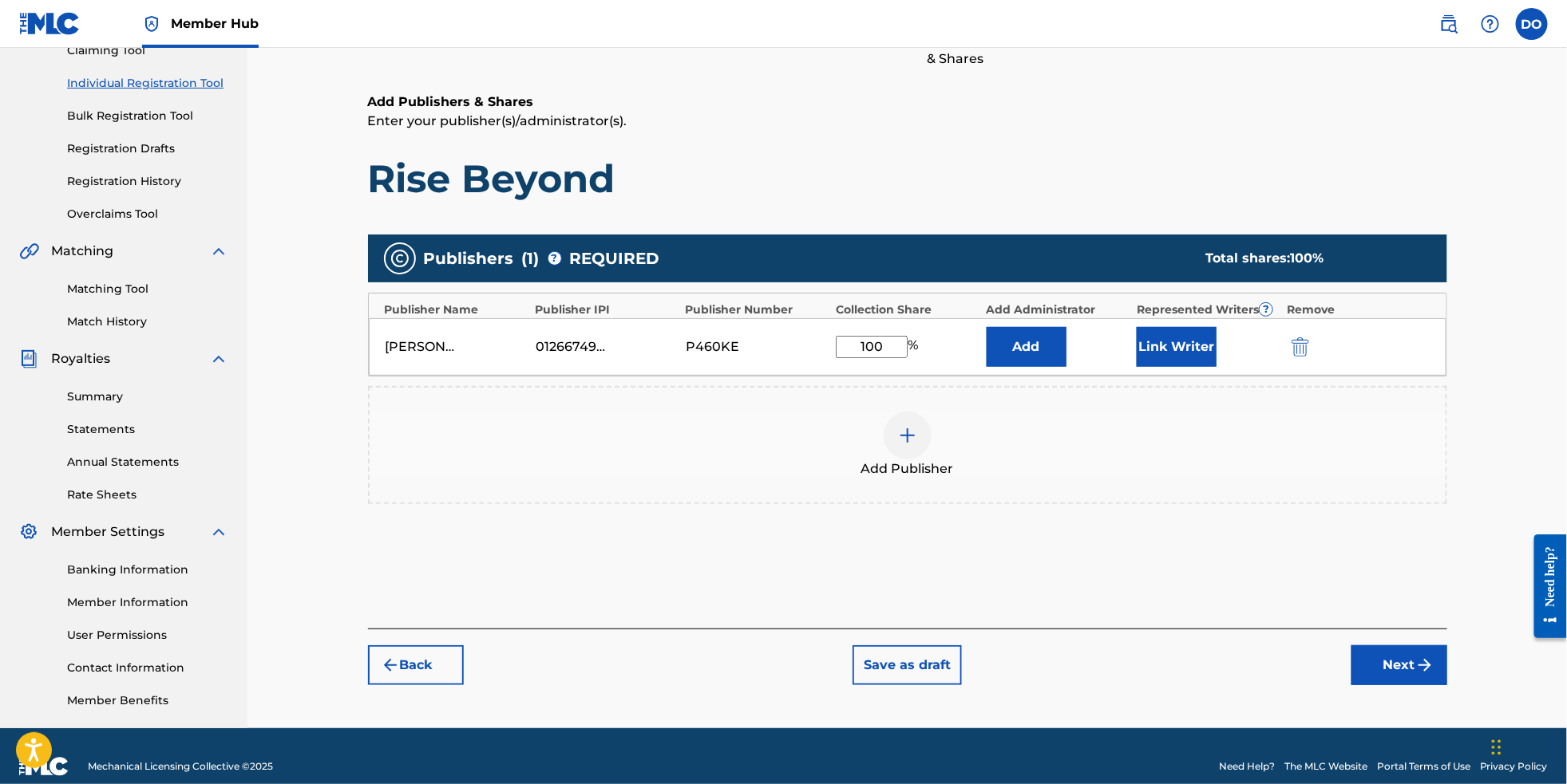
scroll to position [188, 0]
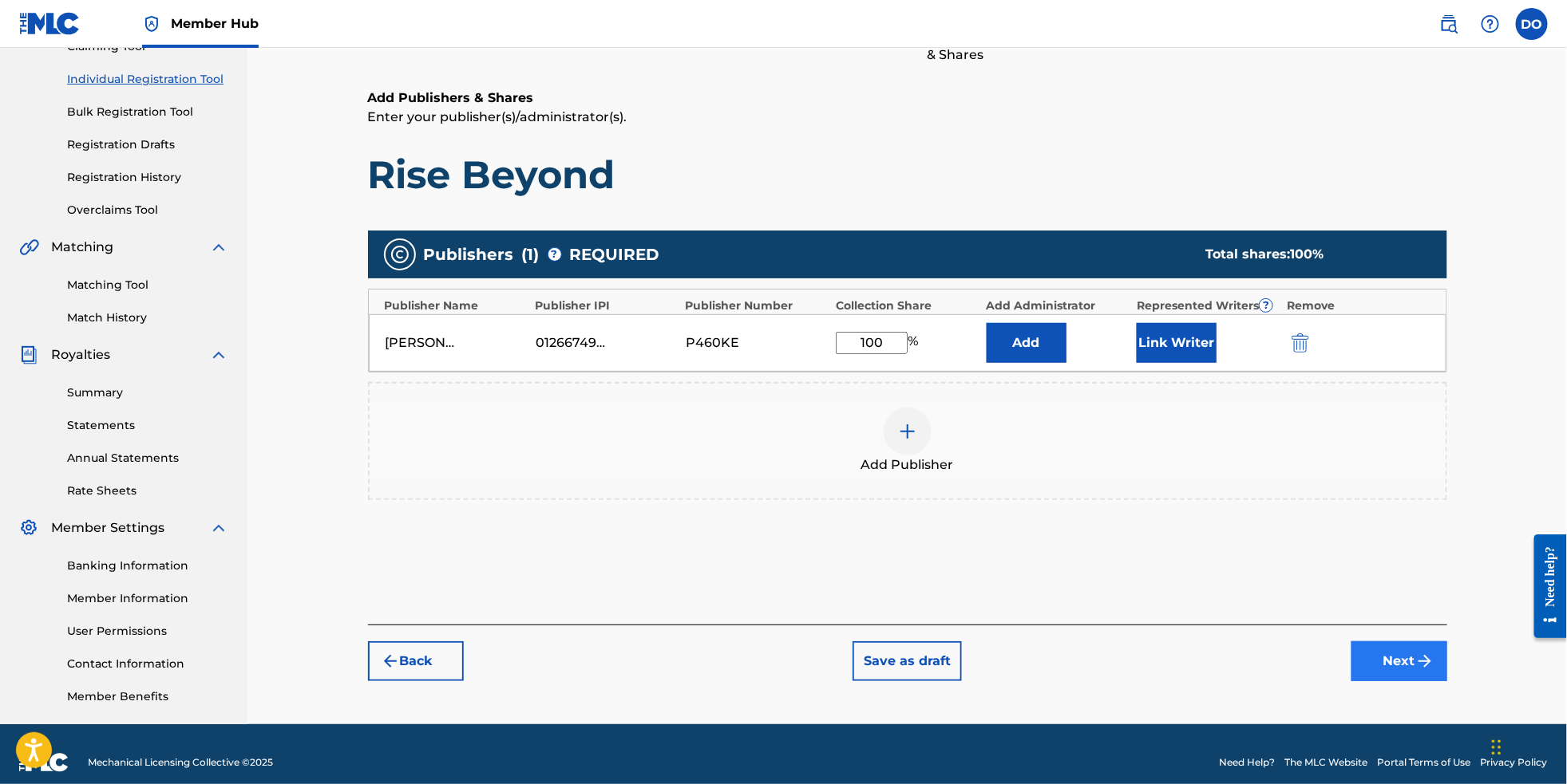
click at [1433, 681] on button "Next" at bounding box center [1400, 661] width 96 height 40
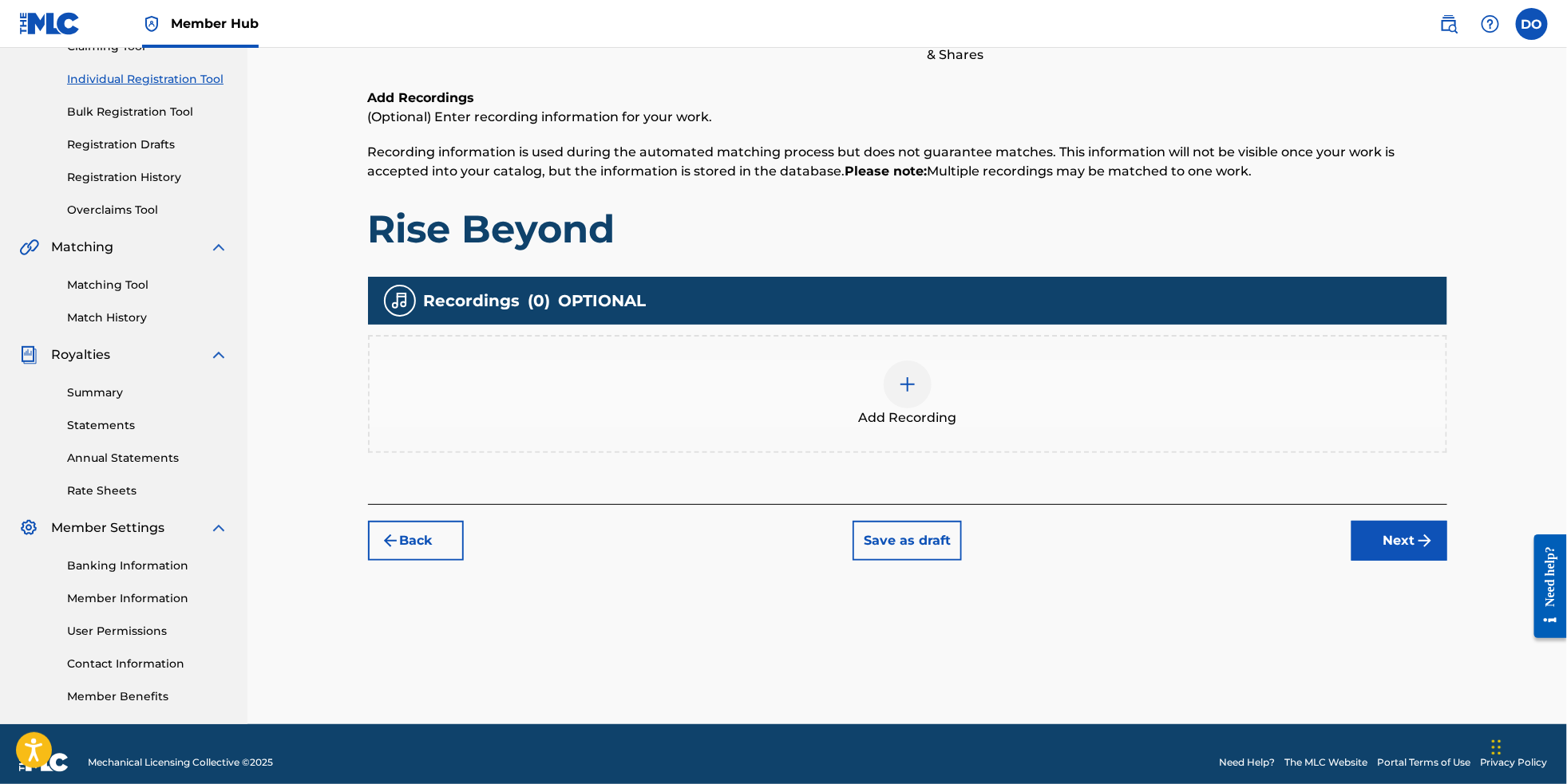
scroll to position [71, 0]
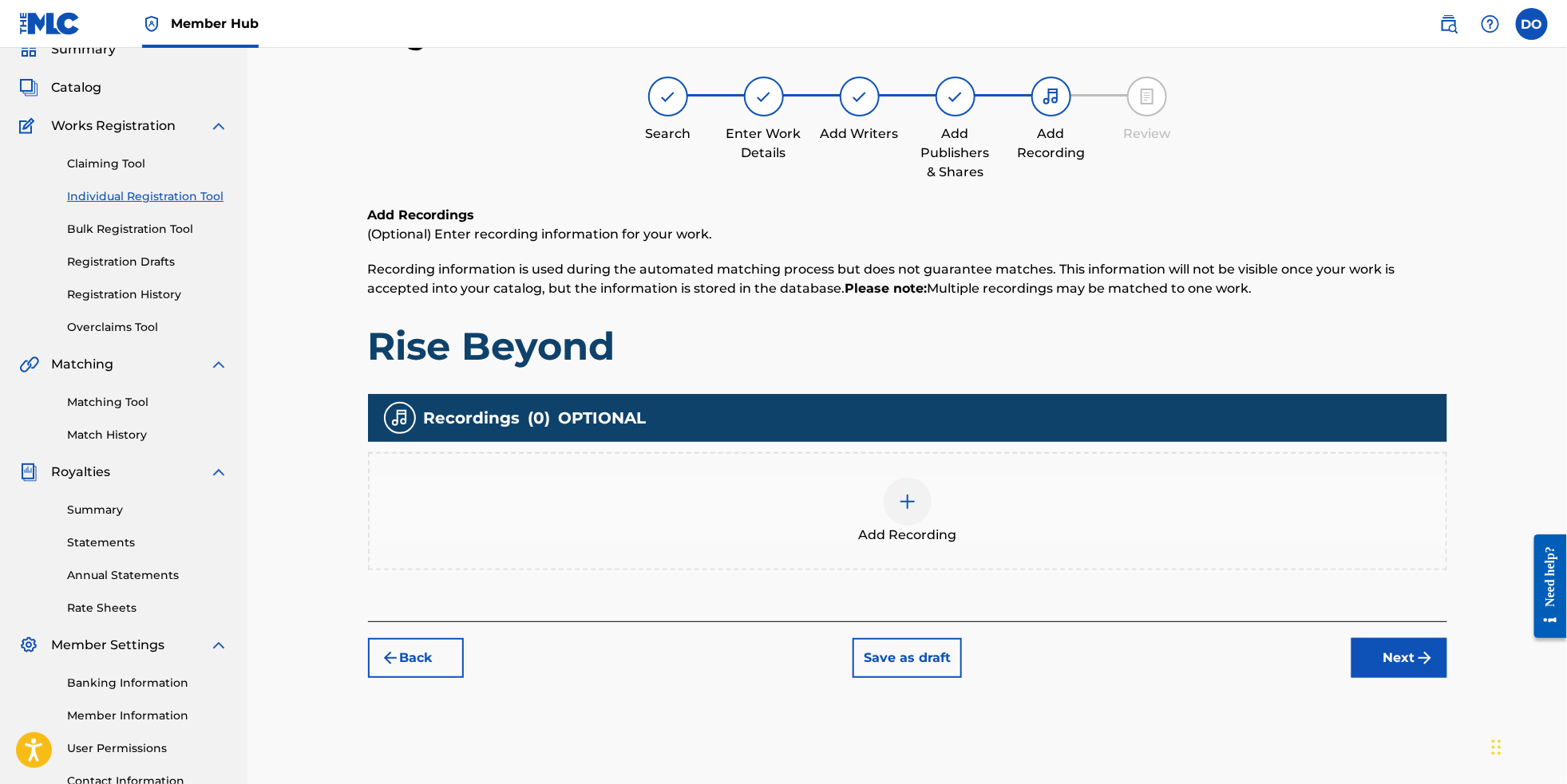
click at [928, 510] on div at bounding box center [908, 502] width 48 height 48
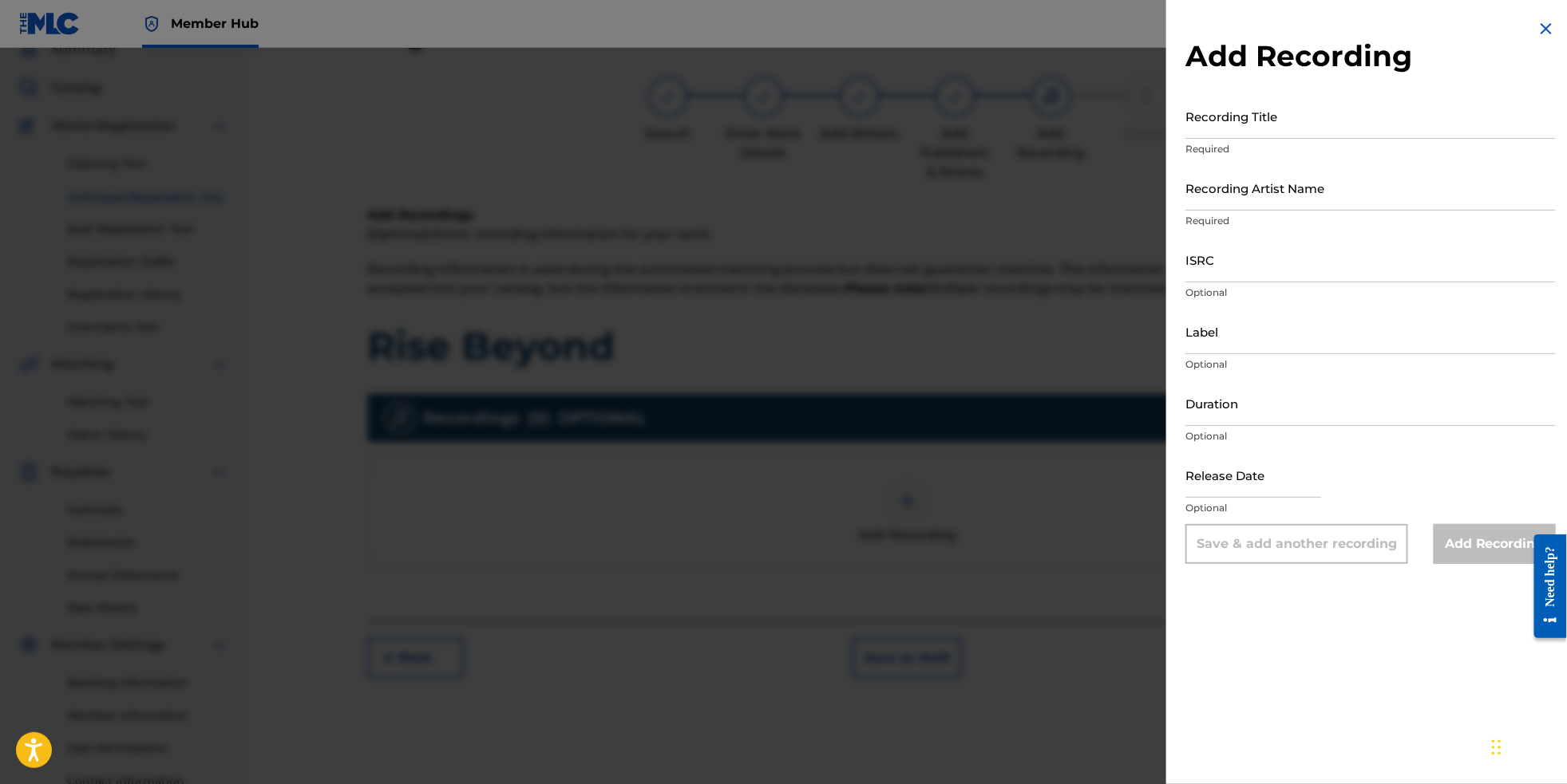
click at [1264, 146] on div "Recording Title Required" at bounding box center [1370, 130] width 371 height 72
click at [1257, 129] on input "Recording Title" at bounding box center [1370, 116] width 371 height 45
type input "Rise Beyond"
click at [1188, 210] on input "Recording Artist Name" at bounding box center [1370, 187] width 371 height 45
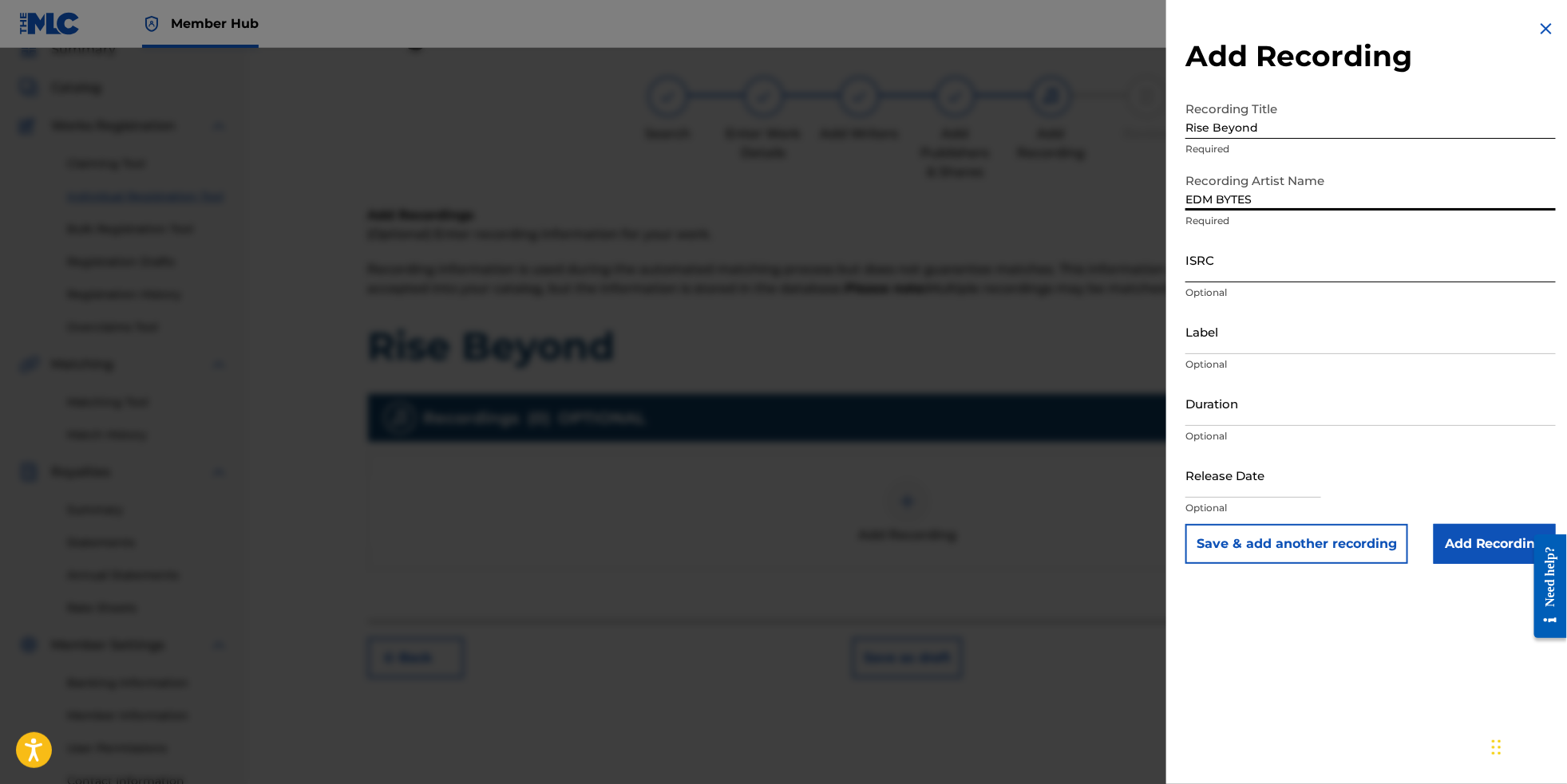
type input "EDM BYTES"
click at [1327, 282] on input "ISRC" at bounding box center [1370, 259] width 371 height 45
paste input "NL8RL2561245"
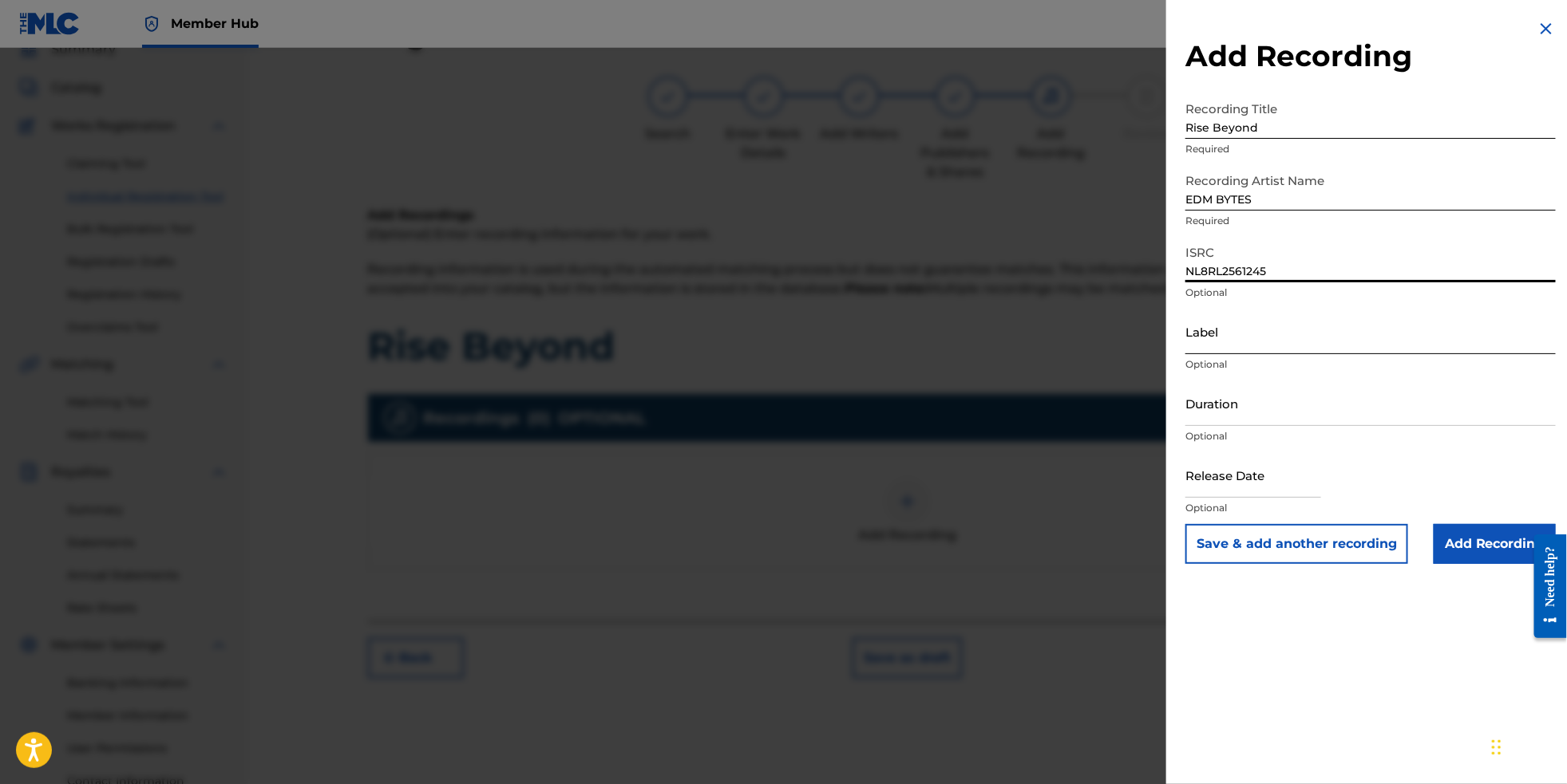
type input "NL8RL2561245"
click at [1248, 354] on input "Label" at bounding box center [1370, 331] width 371 height 45
type input "RevSphere"
type input "[DATE]"
click at [1451, 564] on input "Add Recording" at bounding box center [1494, 543] width 122 height 40
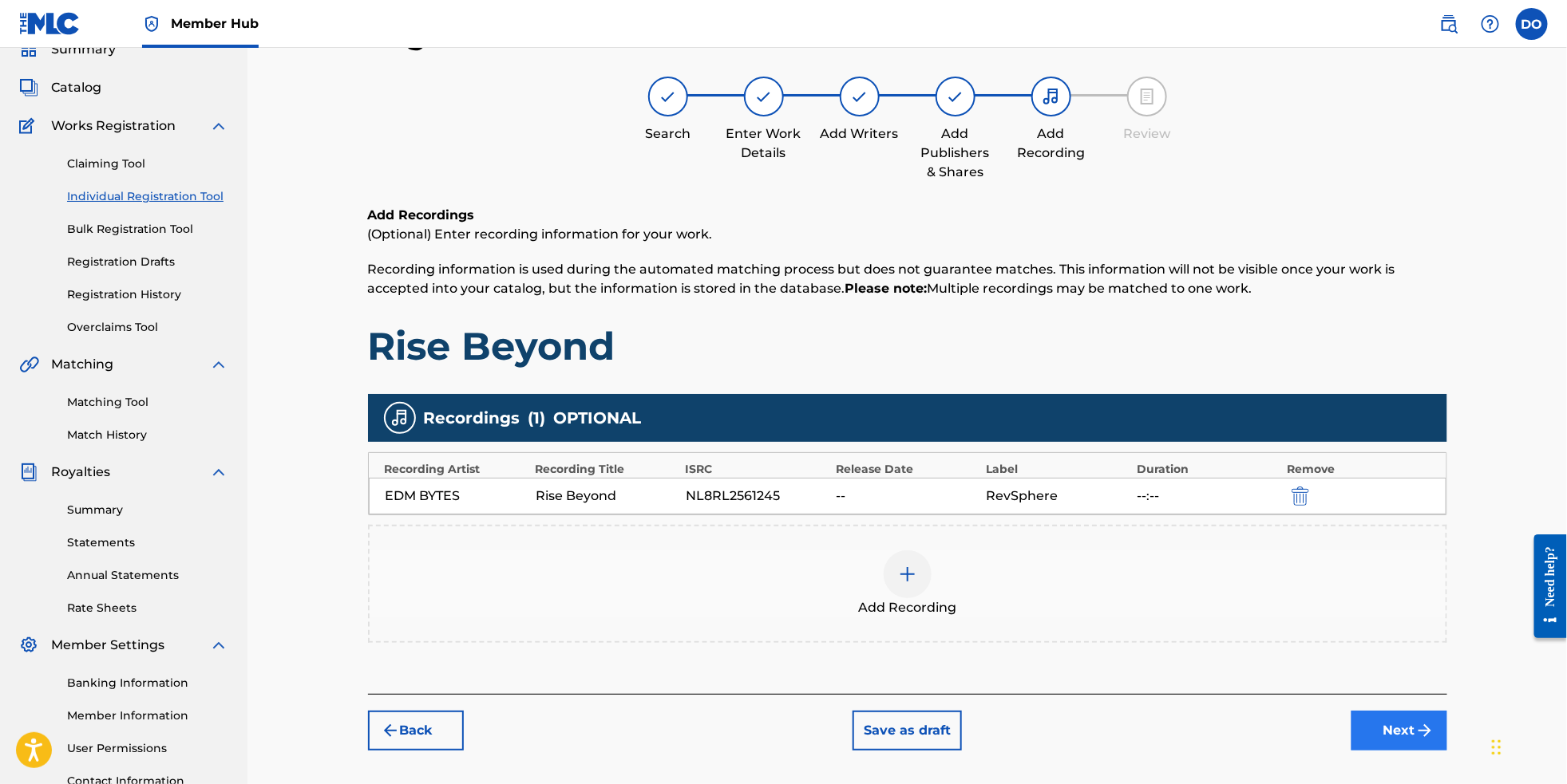
click at [1439, 748] on button "Next" at bounding box center [1400, 731] width 96 height 40
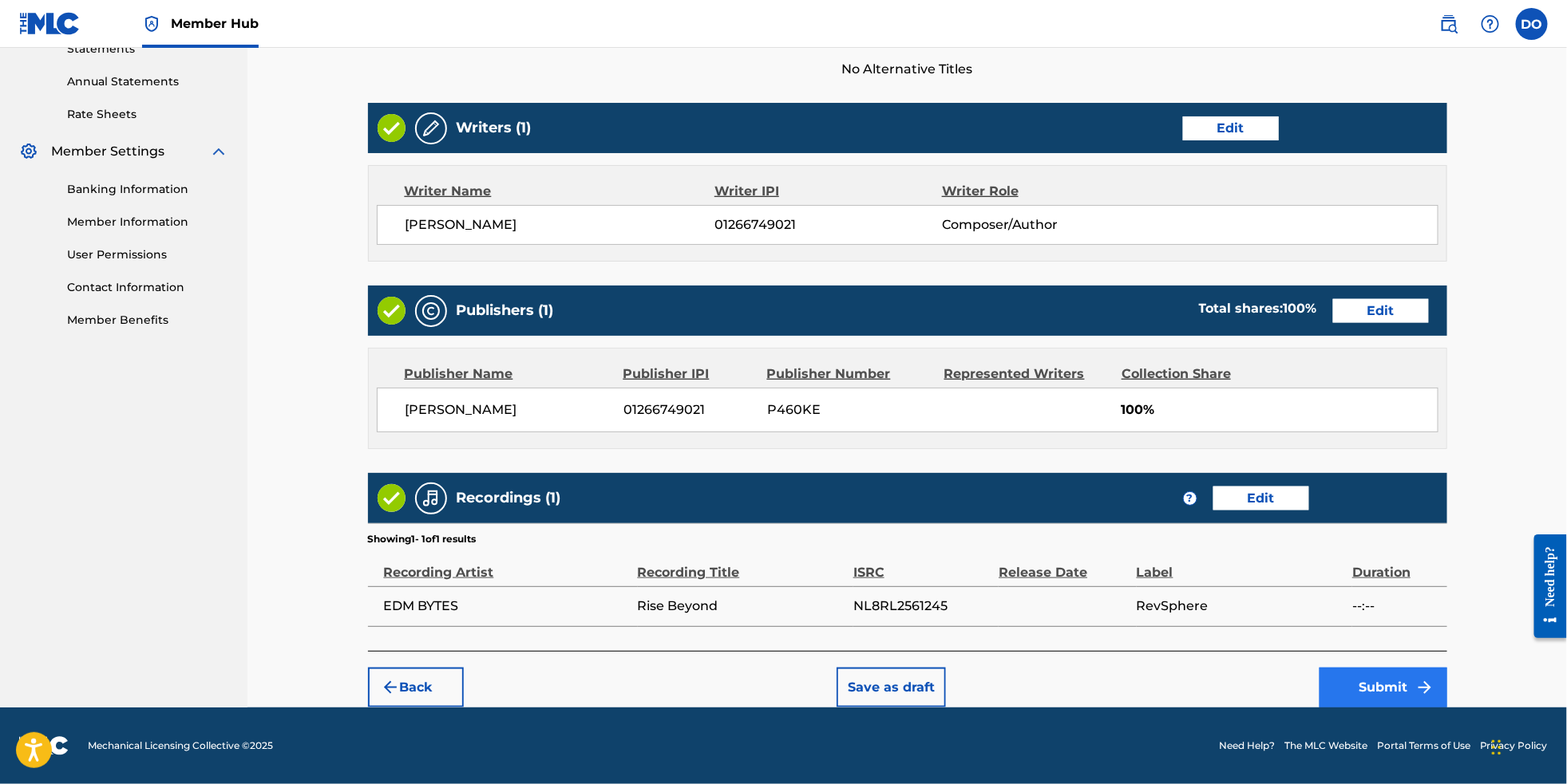
scroll to position [594, 0]
click at [1408, 679] on button "Submit" at bounding box center [1383, 687] width 128 height 40
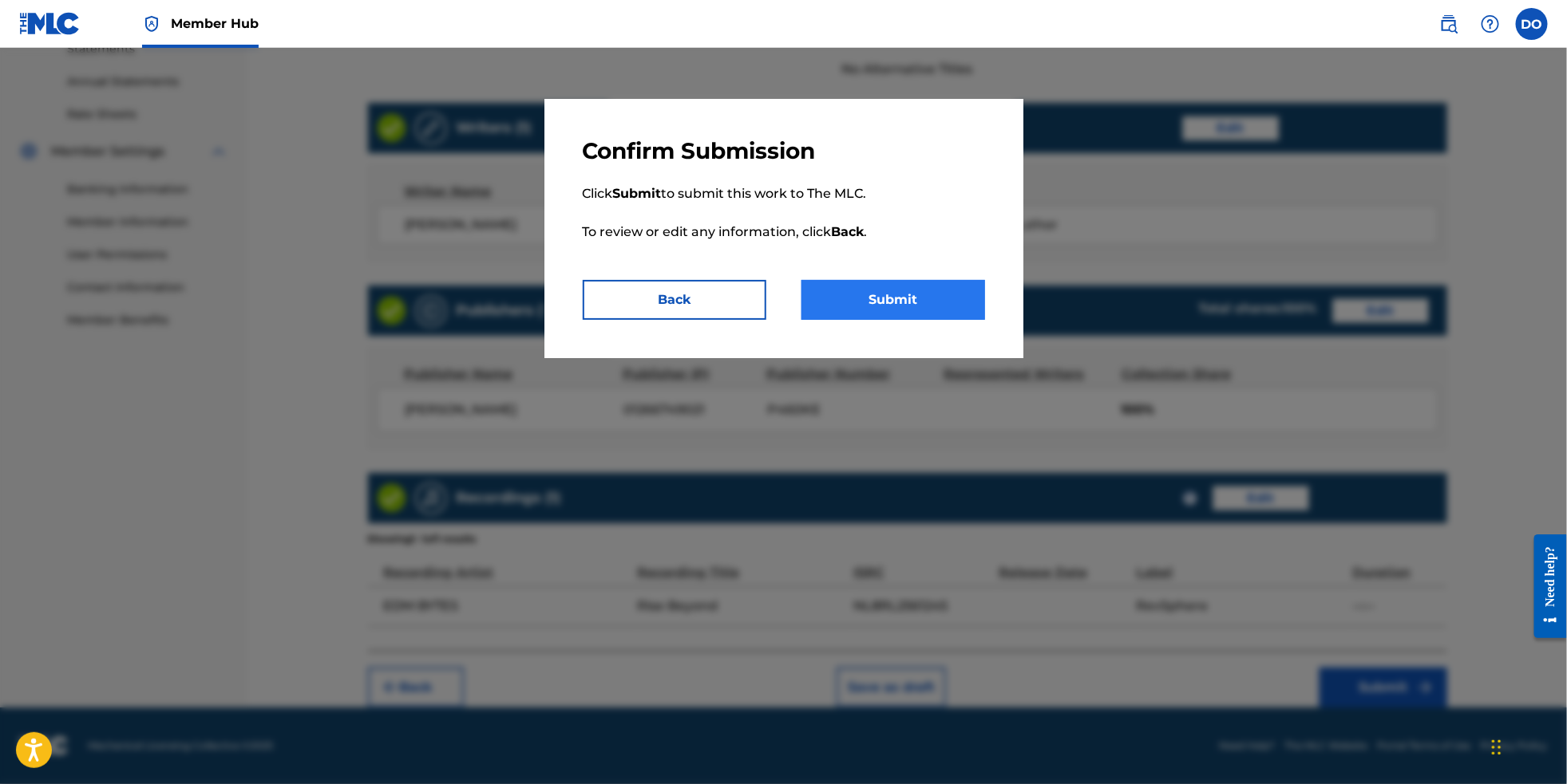
click at [957, 301] on button "Submit" at bounding box center [894, 300] width 184 height 40
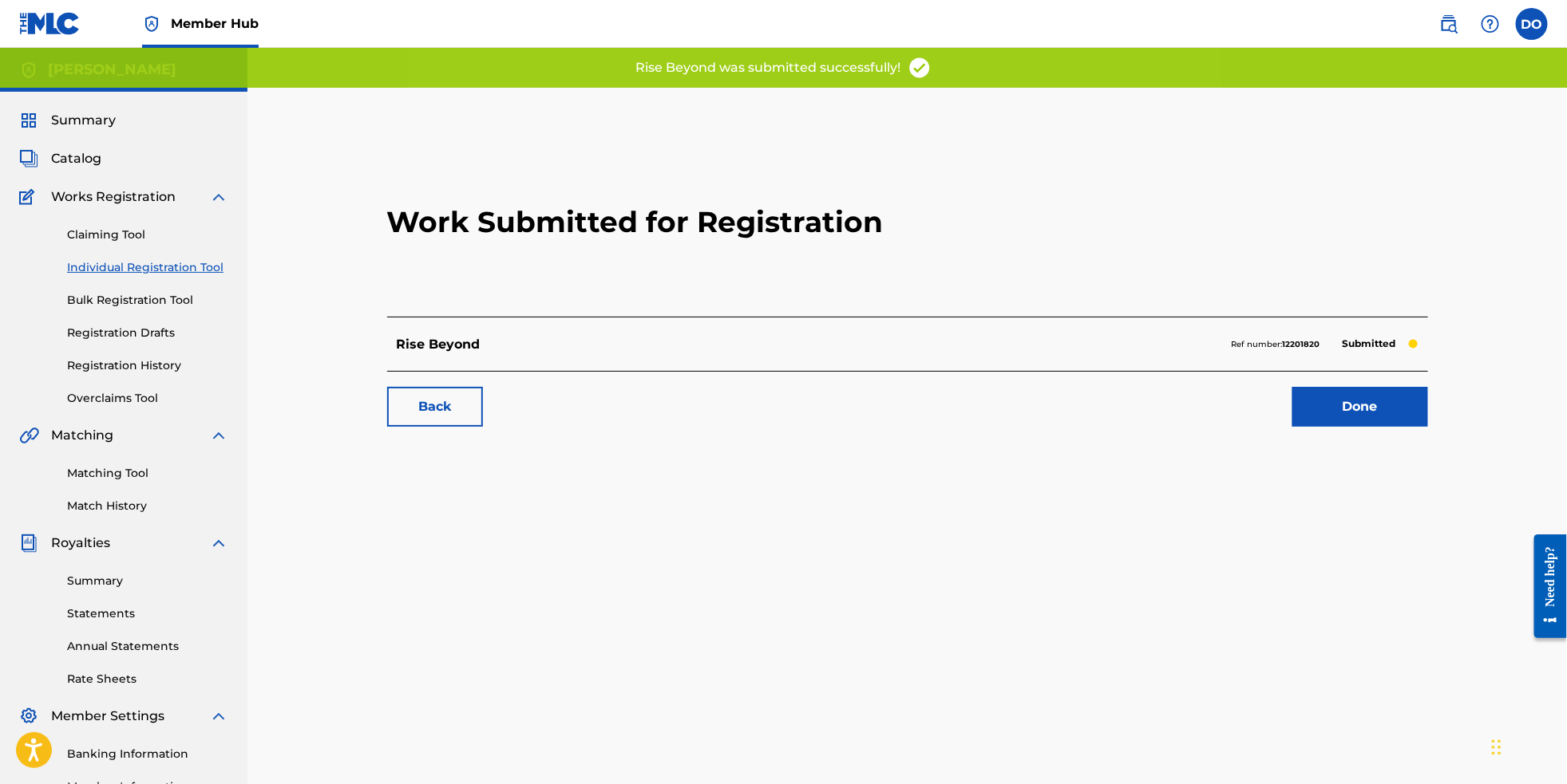
click at [152, 276] on link "Individual Registration Tool" at bounding box center [147, 267] width 161 height 17
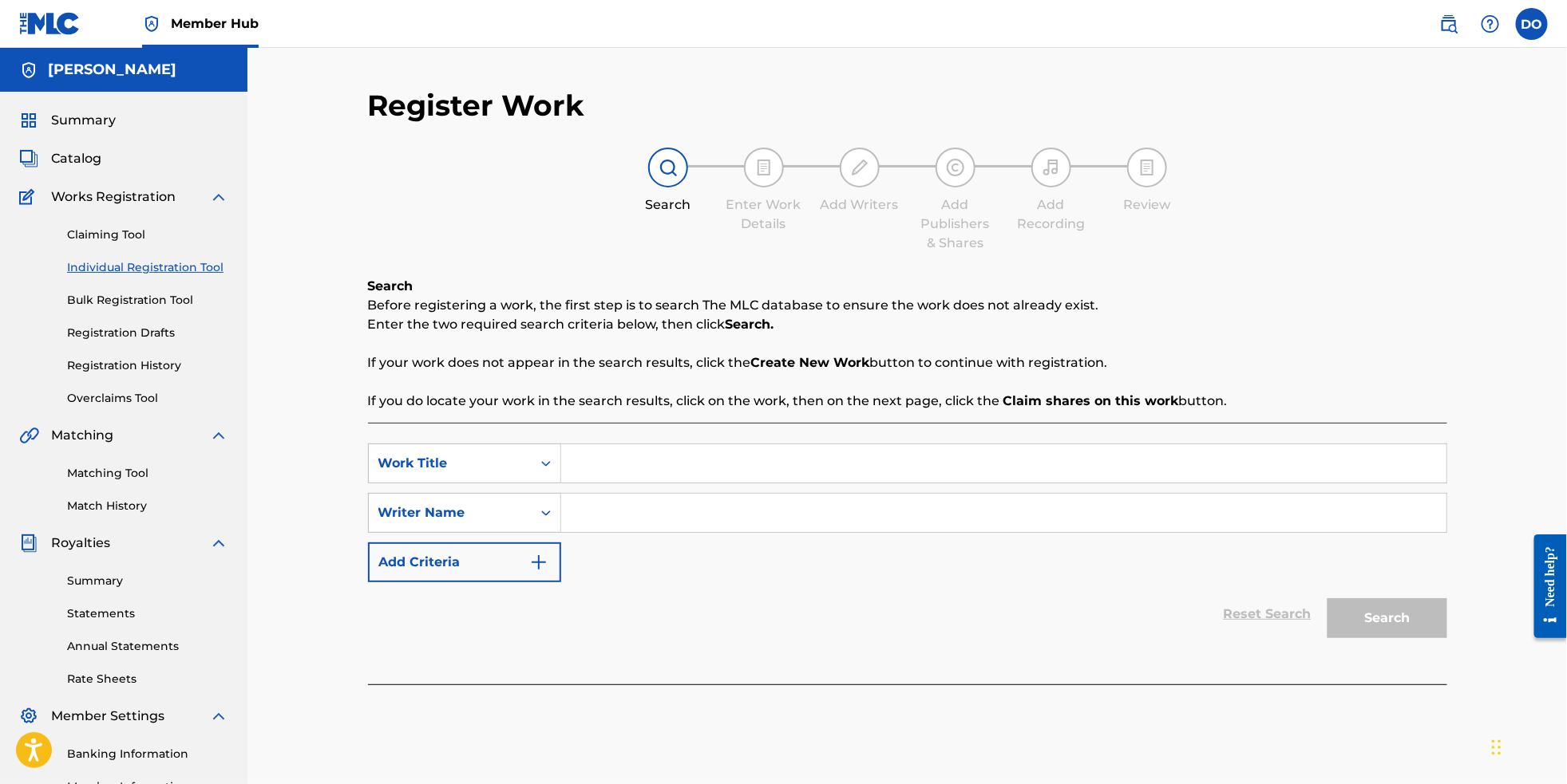
click at [757, 453] on input "Search Form" at bounding box center [1003, 464] width 886 height 39
type input "Starlit Echoes"
click at [742, 517] on input "Search Form" at bounding box center [1003, 513] width 886 height 39
type input "[PERSON_NAME]"
click at [1443, 627] on button "Search" at bounding box center [1388, 618] width 120 height 40
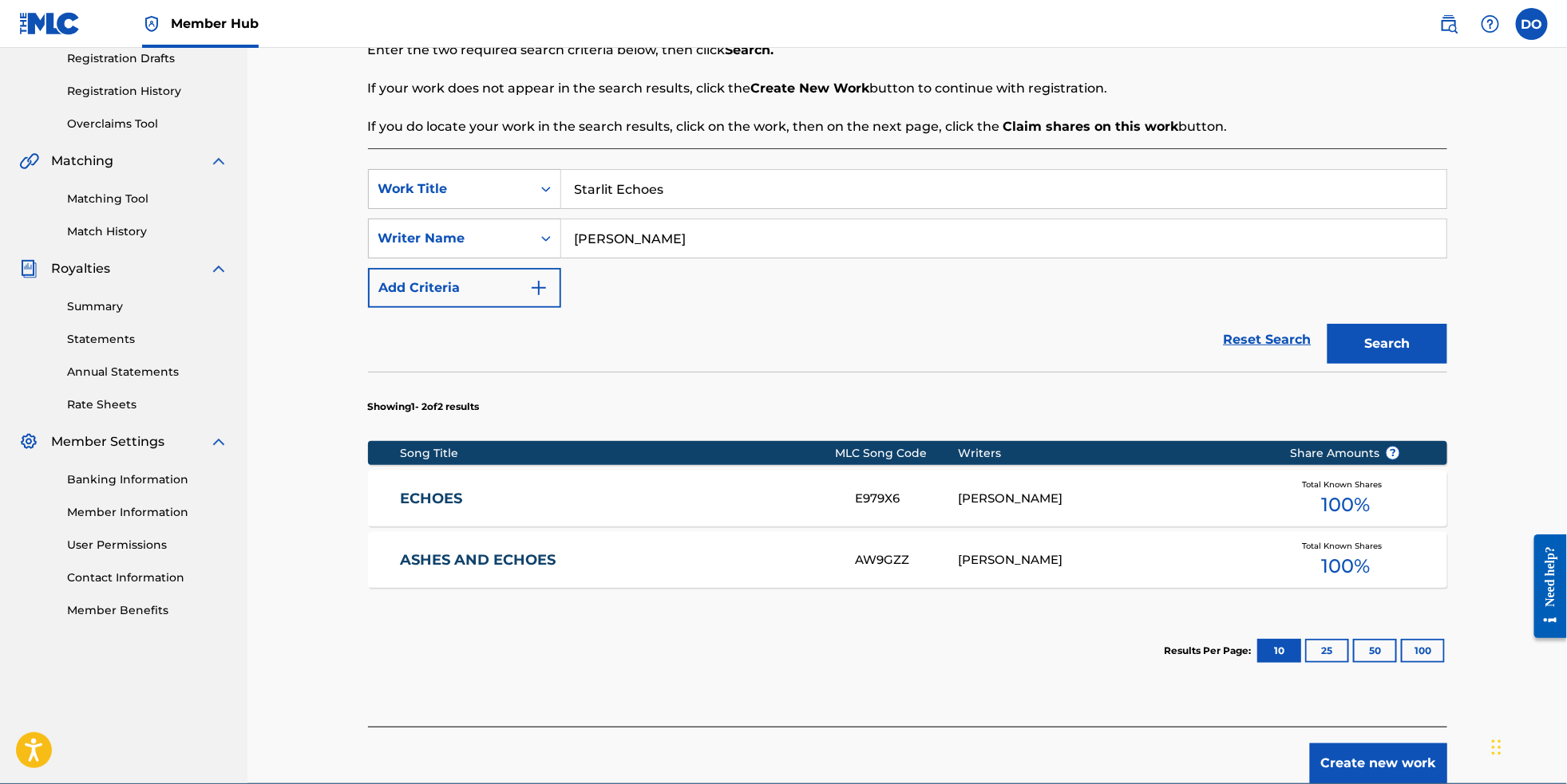
scroll to position [278, 0]
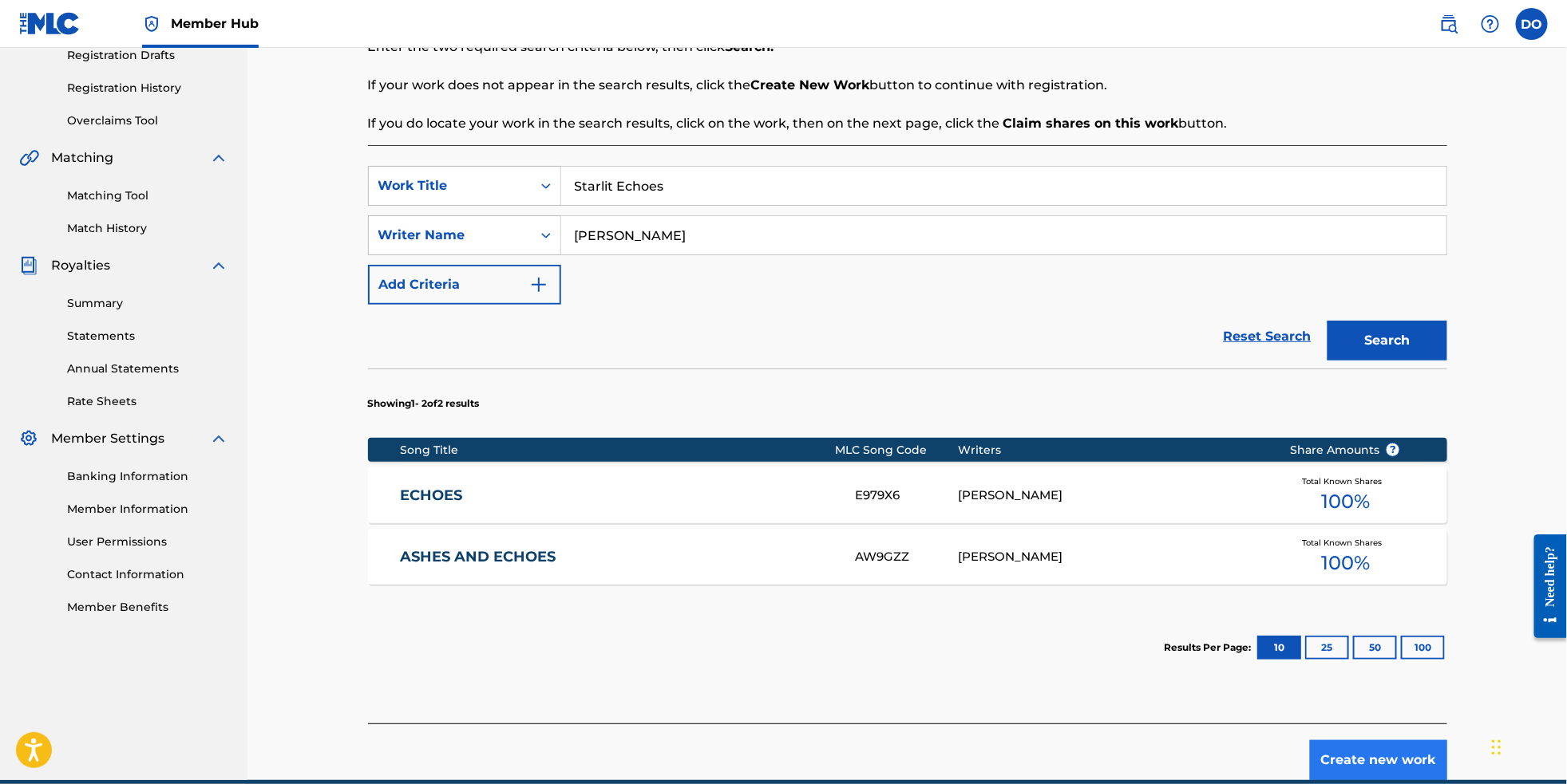
click at [1403, 769] on button "Create new work" at bounding box center [1378, 760] width 137 height 40
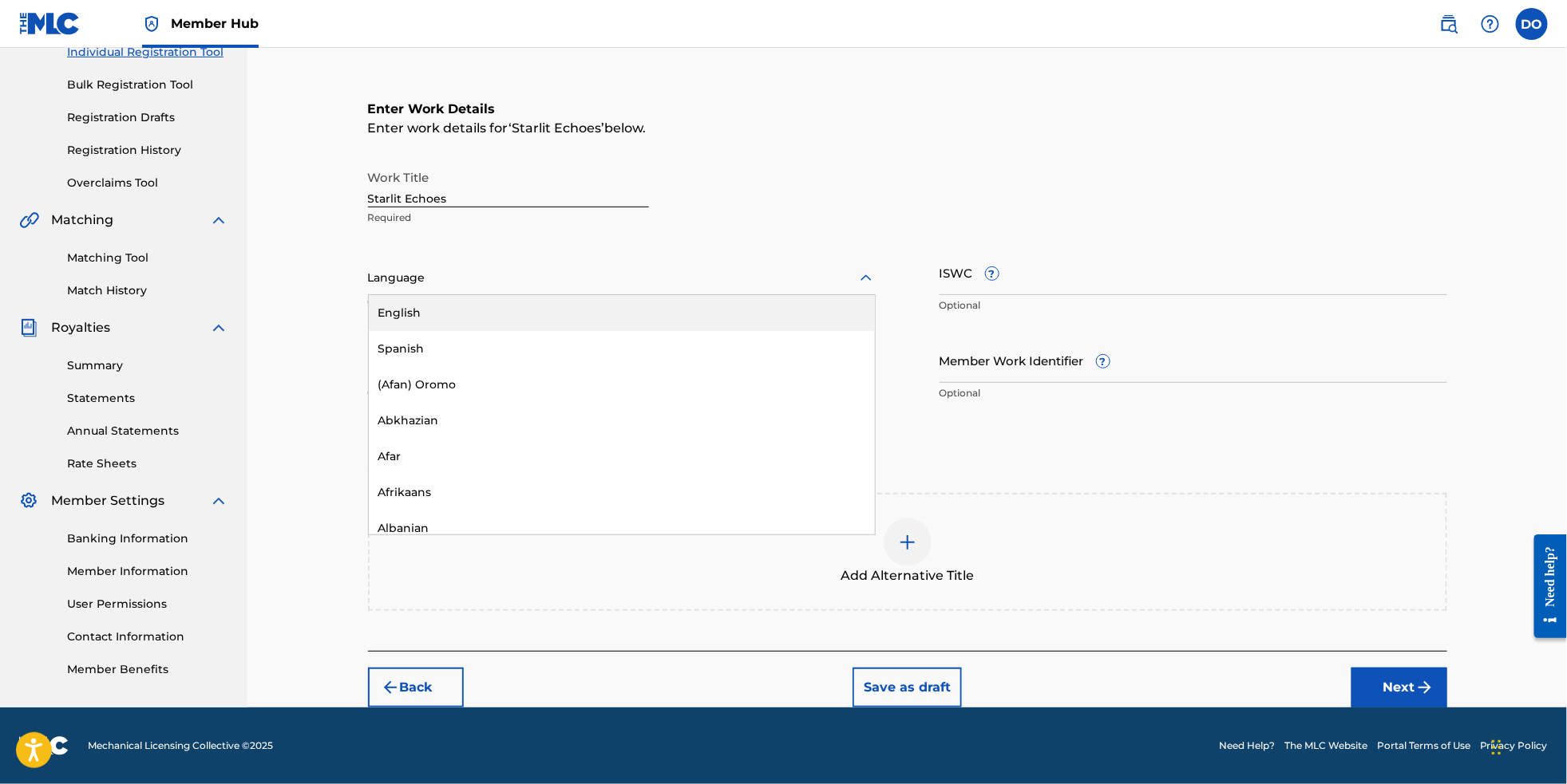
click at [580, 268] on div at bounding box center [622, 278] width 508 height 20
click at [577, 295] on div "English" at bounding box center [622, 312] width 506 height 36
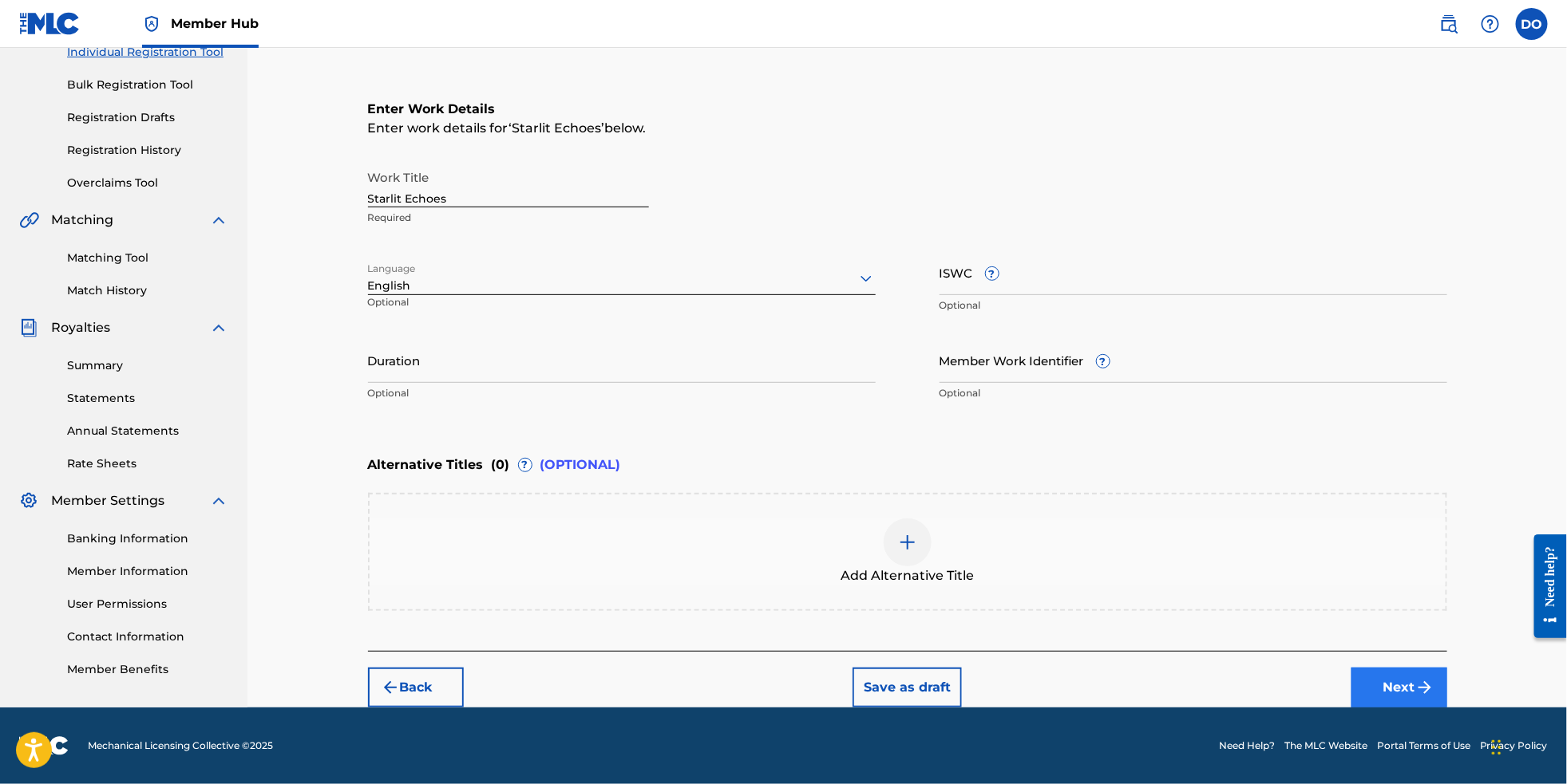
click at [1414, 686] on button "Next" at bounding box center [1400, 687] width 96 height 40
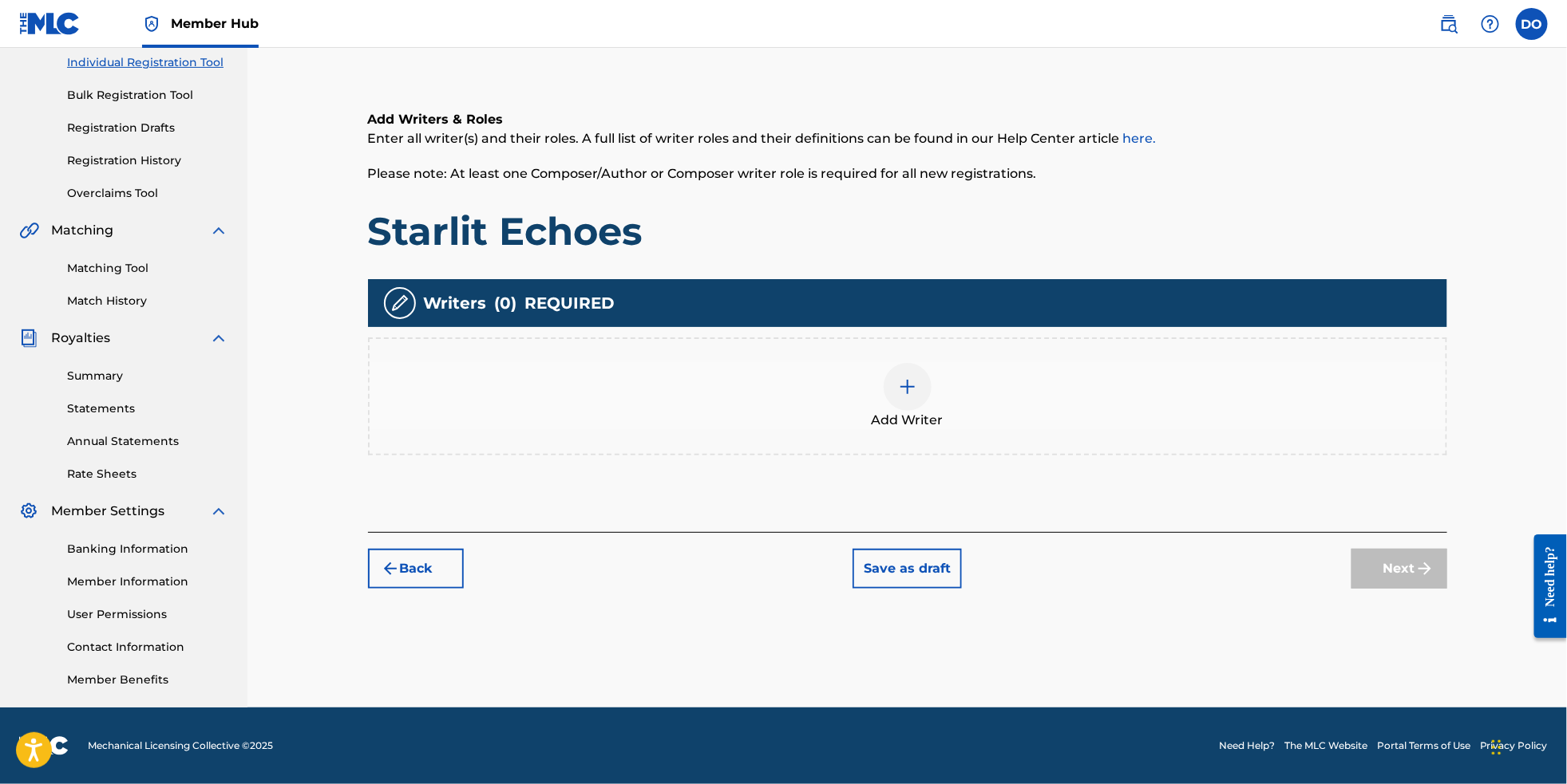
click at [928, 391] on div at bounding box center [908, 387] width 48 height 48
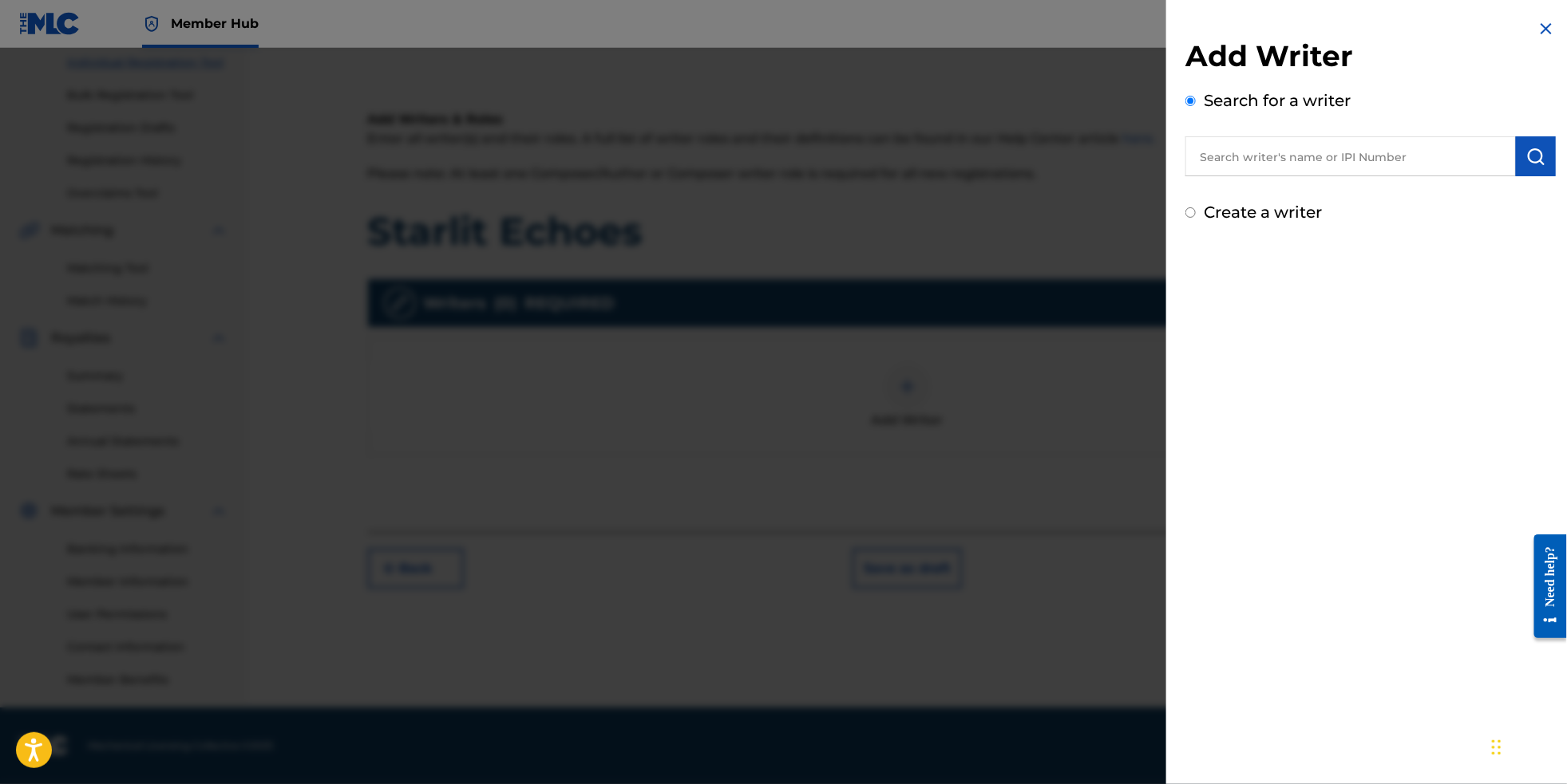
click at [1271, 173] on input "text" at bounding box center [1350, 155] width 330 height 40
type input "[PERSON_NAME]"
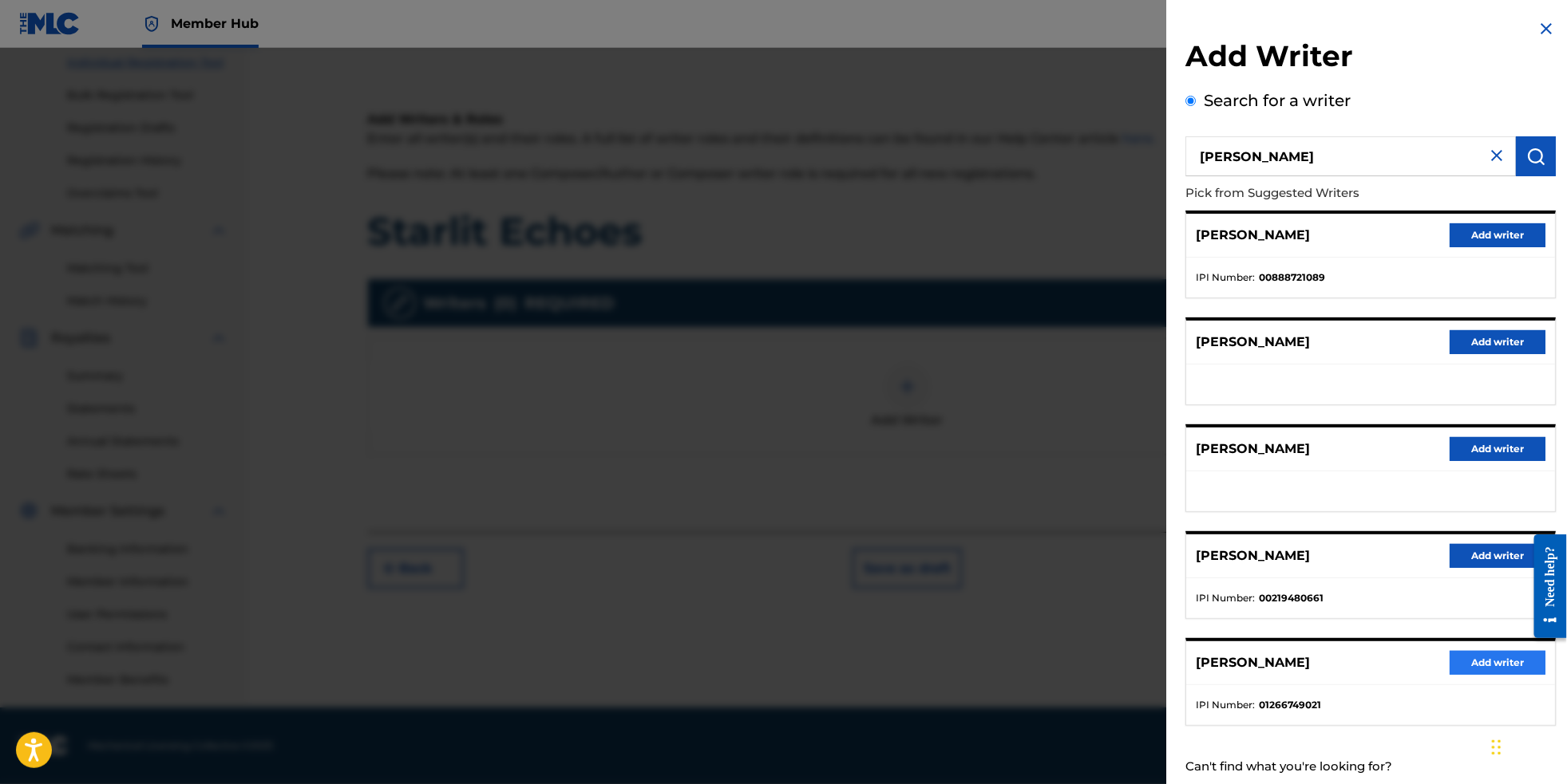
click at [1488, 676] on button "Add writer" at bounding box center [1498, 663] width 96 height 24
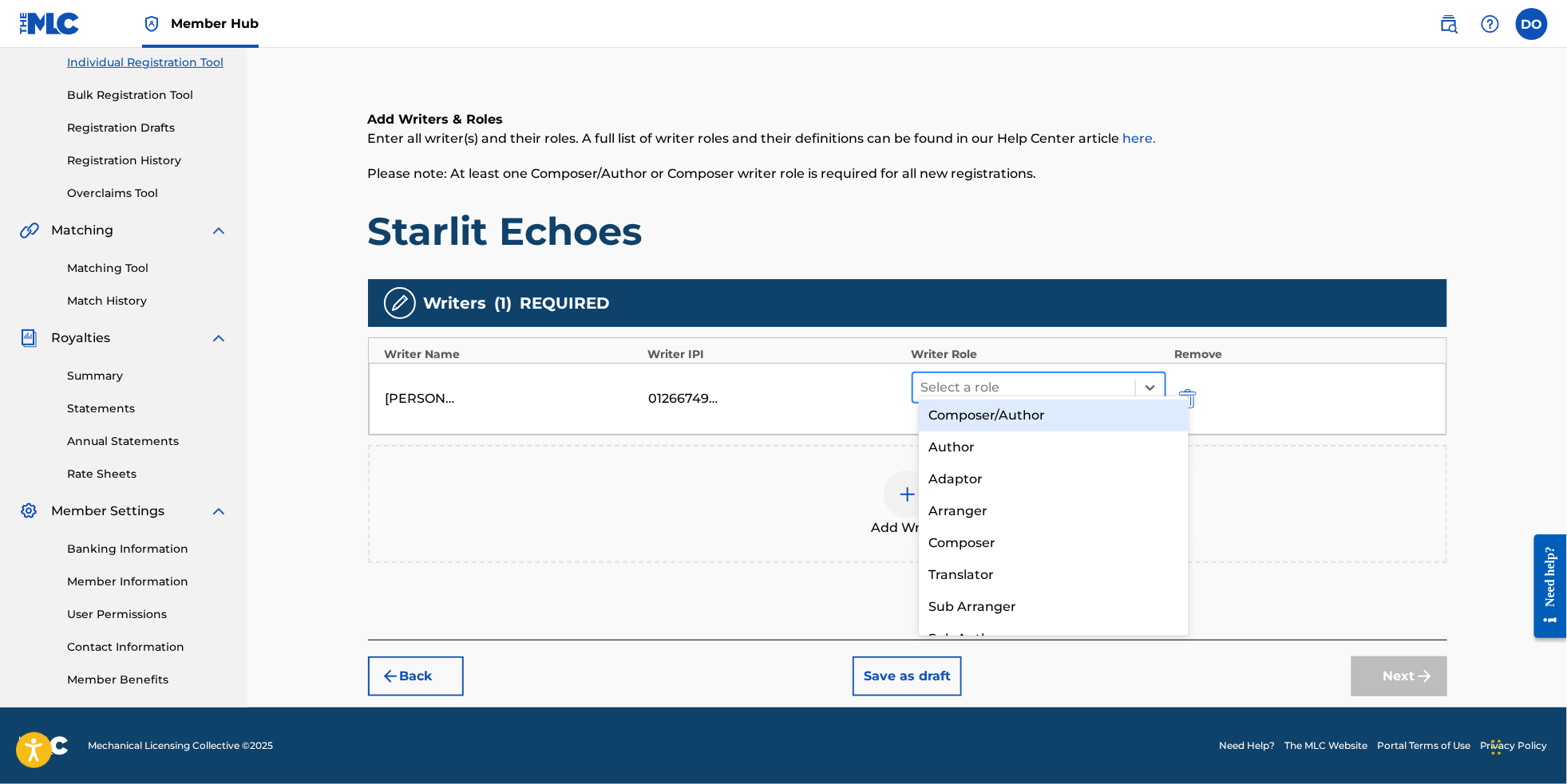
click at [1039, 380] on div at bounding box center [1024, 388] width 207 height 22
click at [1037, 405] on div "Composer/Author" at bounding box center [1054, 415] width 270 height 32
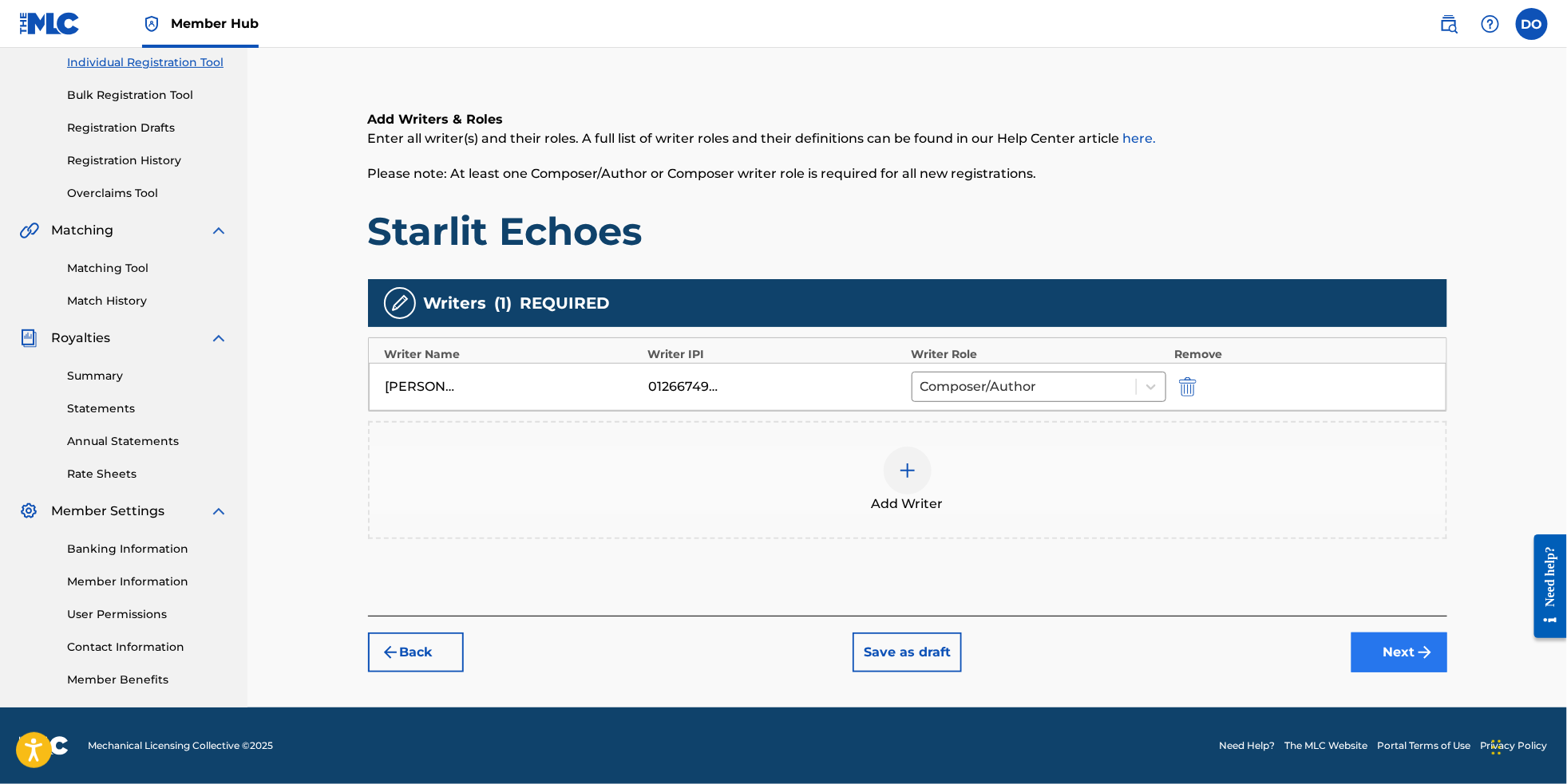
click at [1419, 652] on button "Next" at bounding box center [1400, 652] width 96 height 40
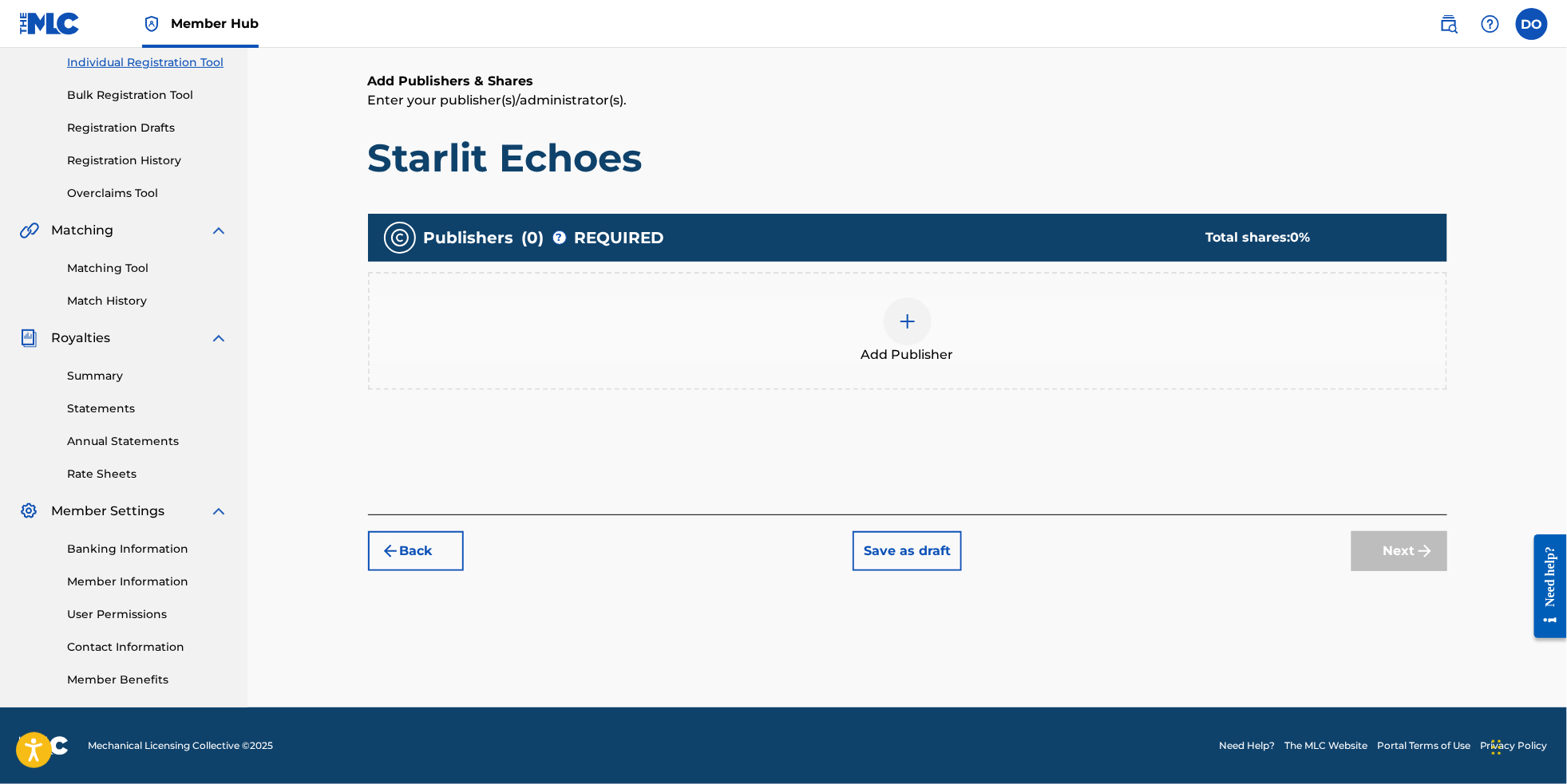
scroll to position [71, 0]
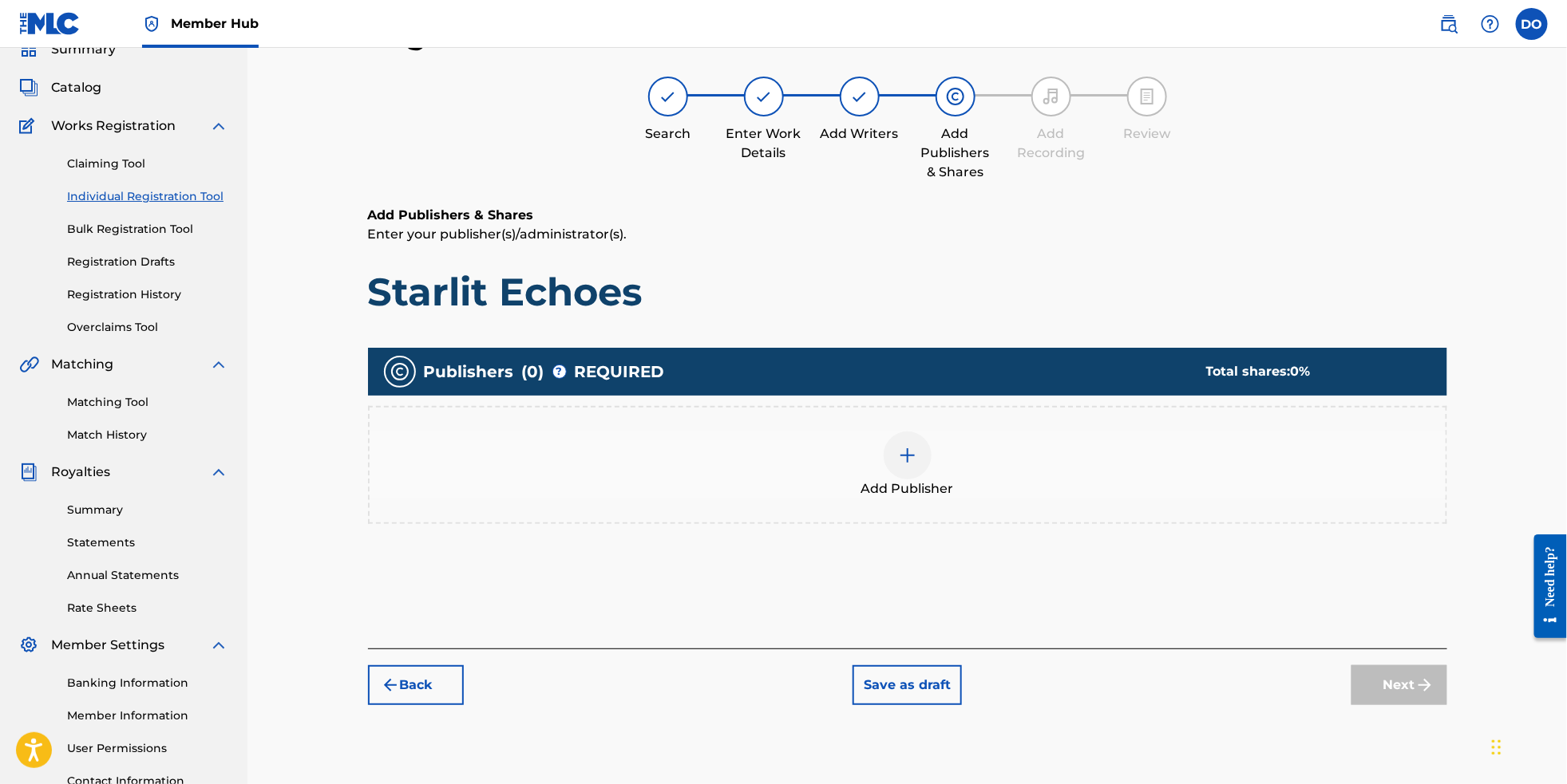
click at [904, 462] on img at bounding box center [908, 455] width 19 height 19
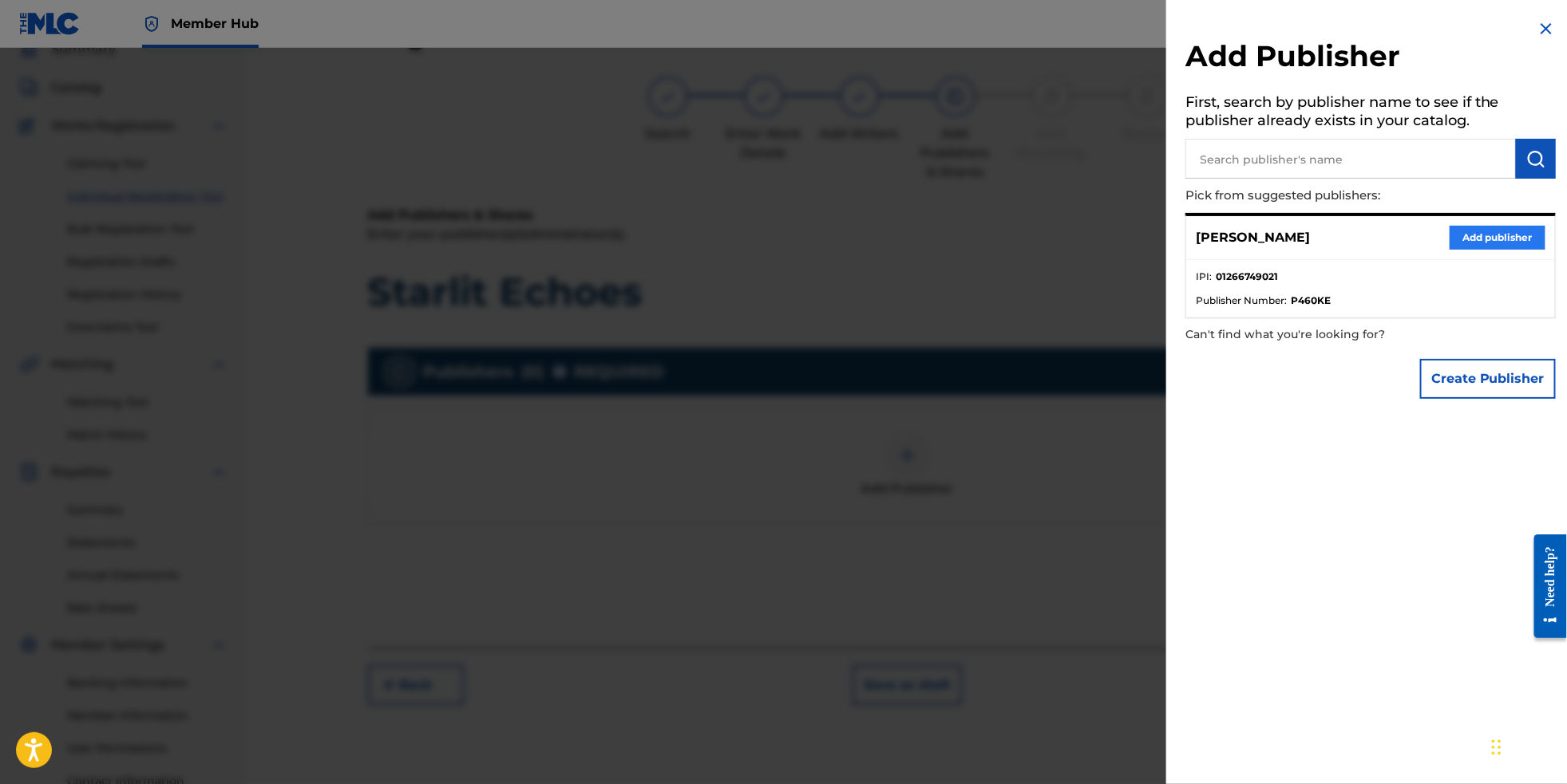
click at [1450, 250] on button "Add publisher" at bounding box center [1498, 238] width 96 height 24
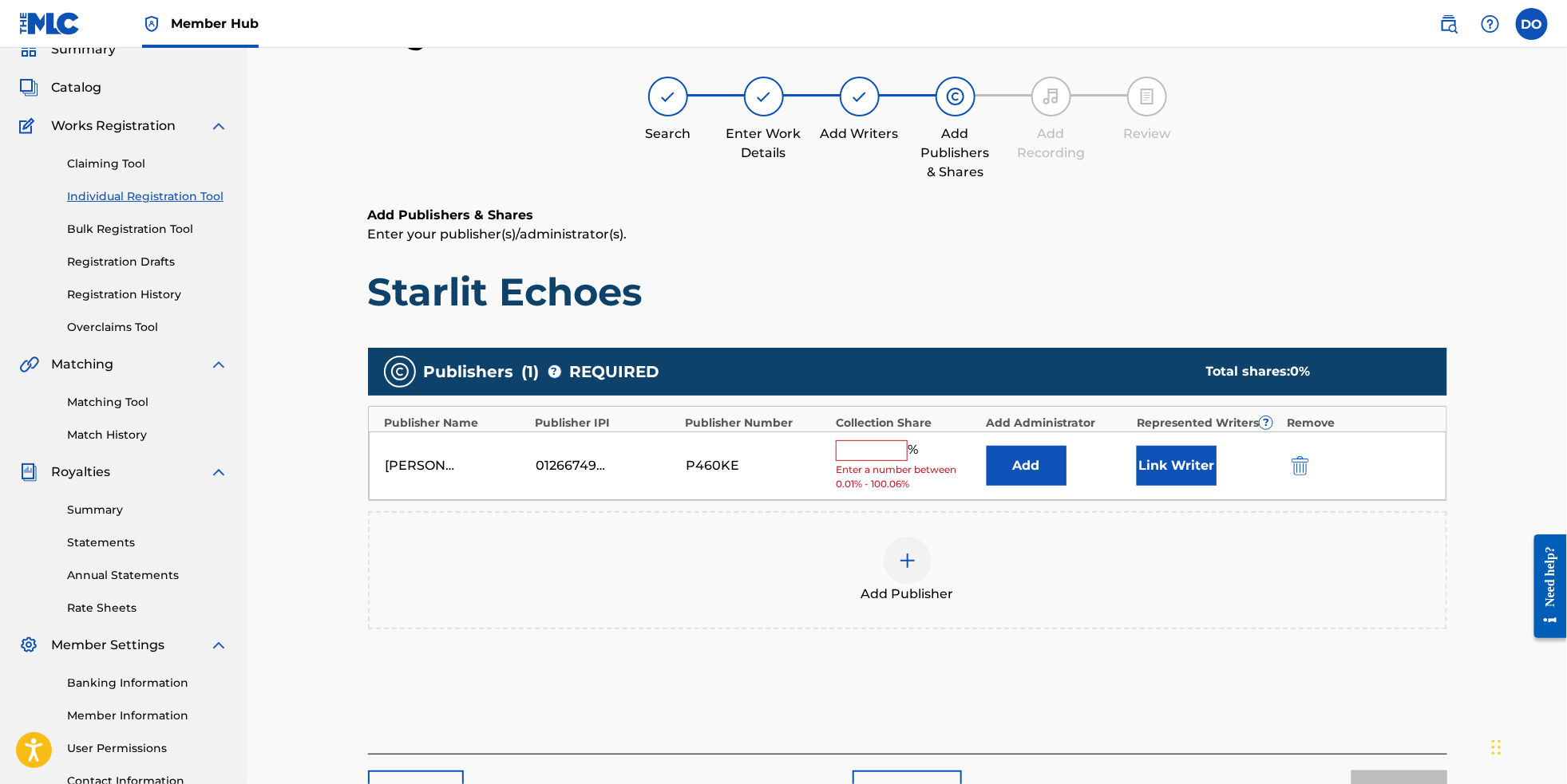
click at [902, 455] on input "text" at bounding box center [872, 450] width 72 height 21
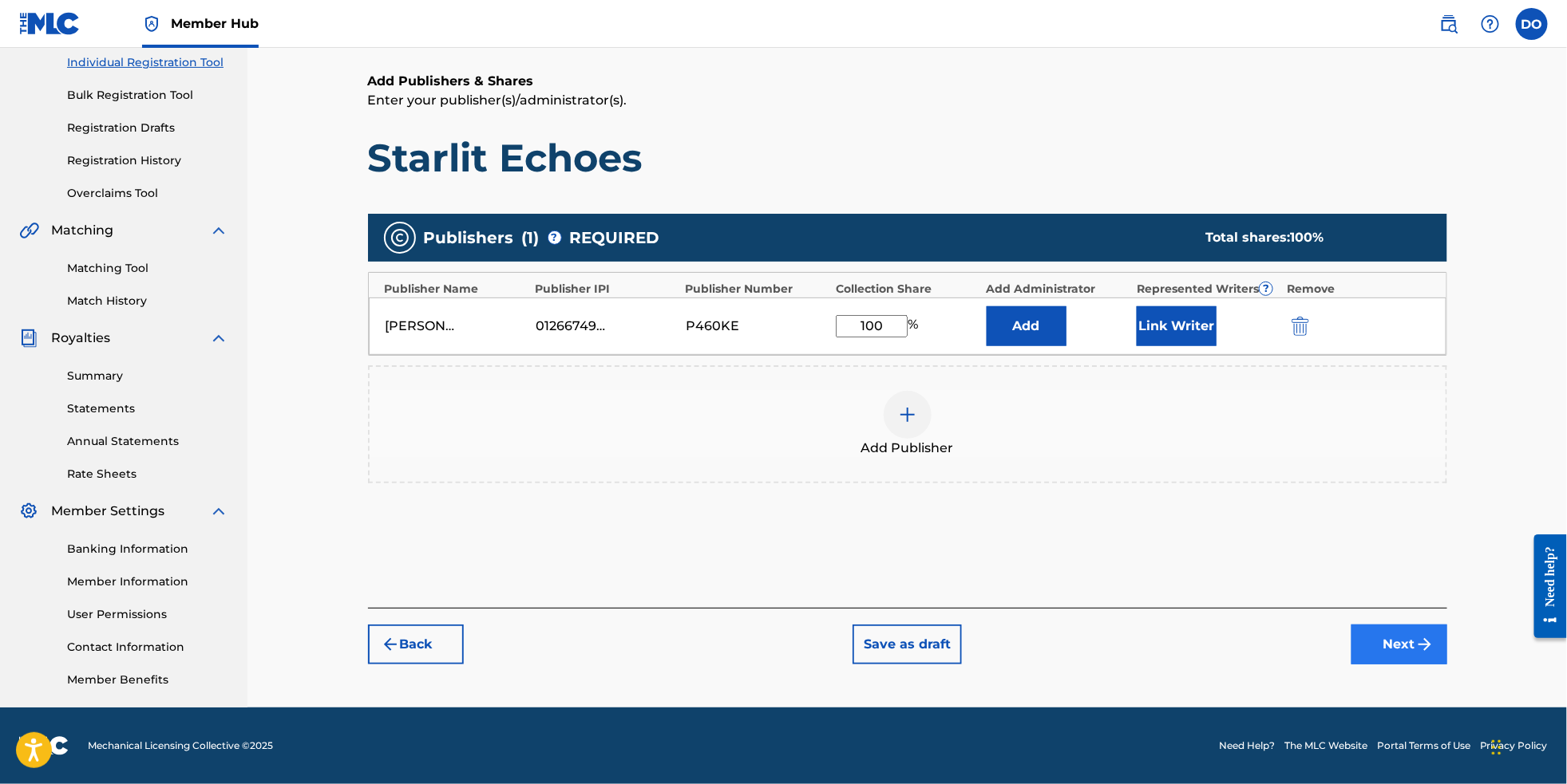
type input "100"
click at [1419, 658] on button "Next" at bounding box center [1400, 644] width 96 height 40
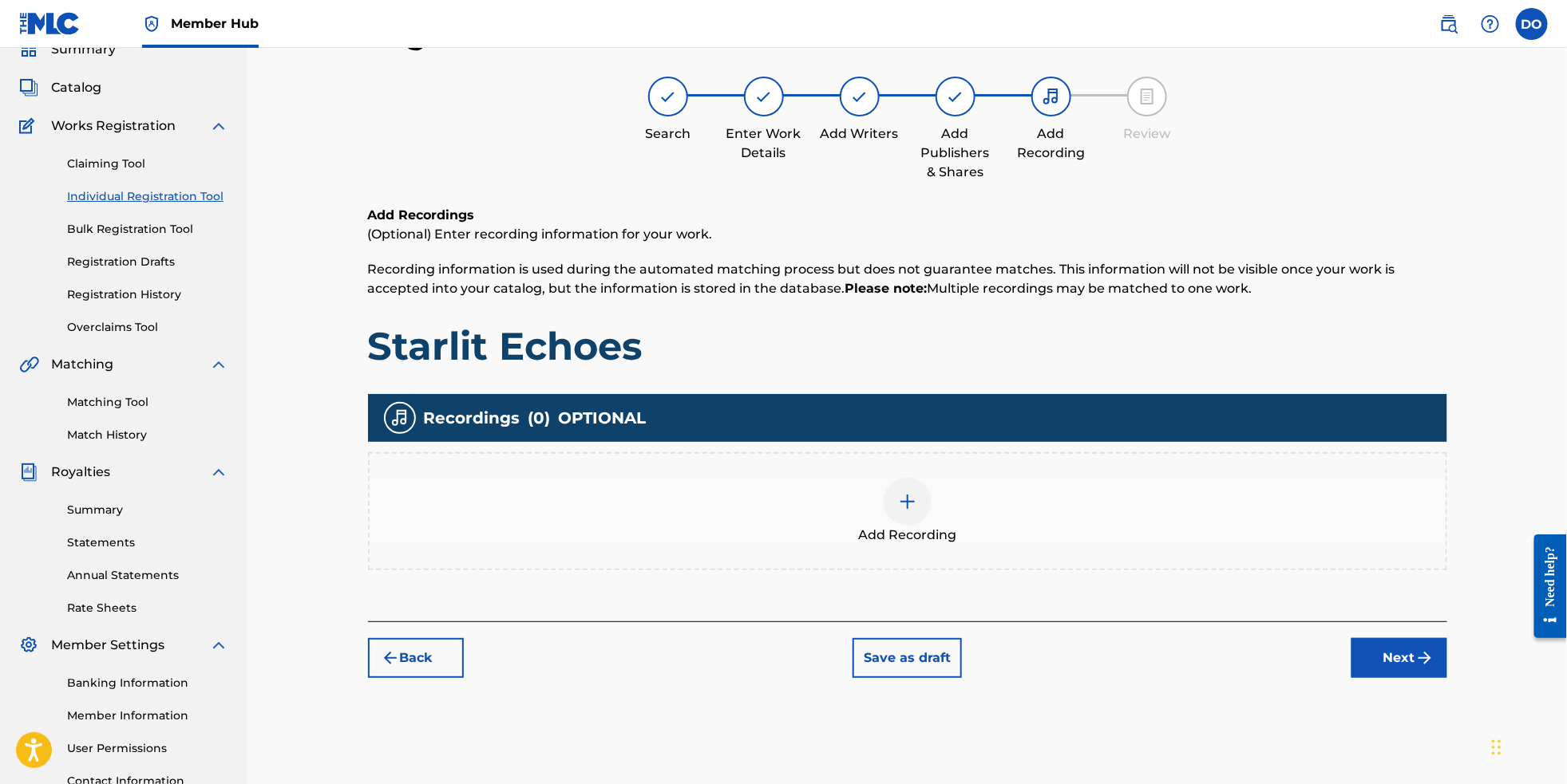
click at [925, 509] on div at bounding box center [908, 502] width 48 height 48
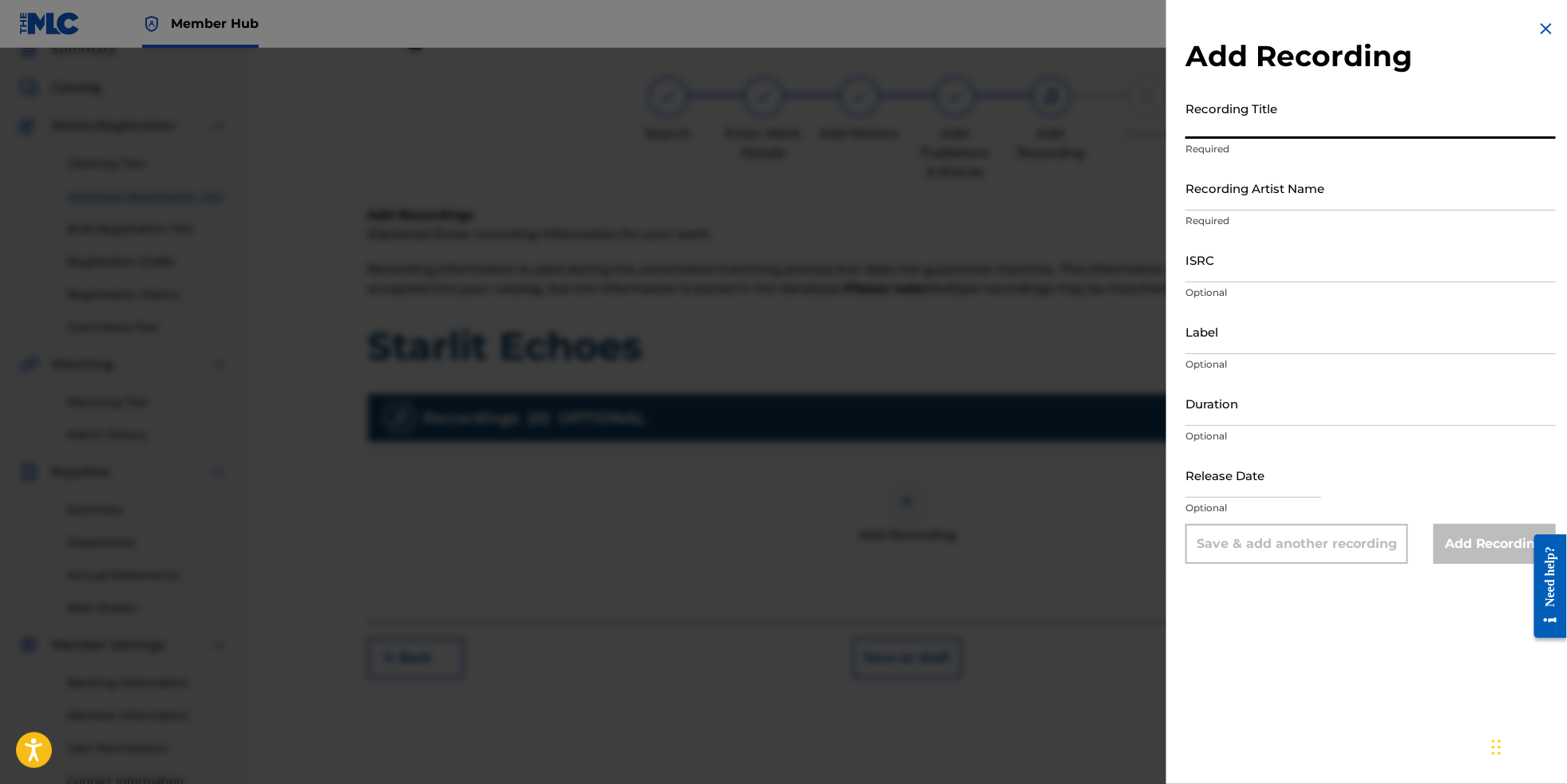
click at [1260, 136] on input "Recording Title" at bounding box center [1370, 116] width 371 height 45
type input "Starlit Echoes"
click at [1241, 210] on input "Recording Artist Name" at bounding box center [1370, 187] width 371 height 45
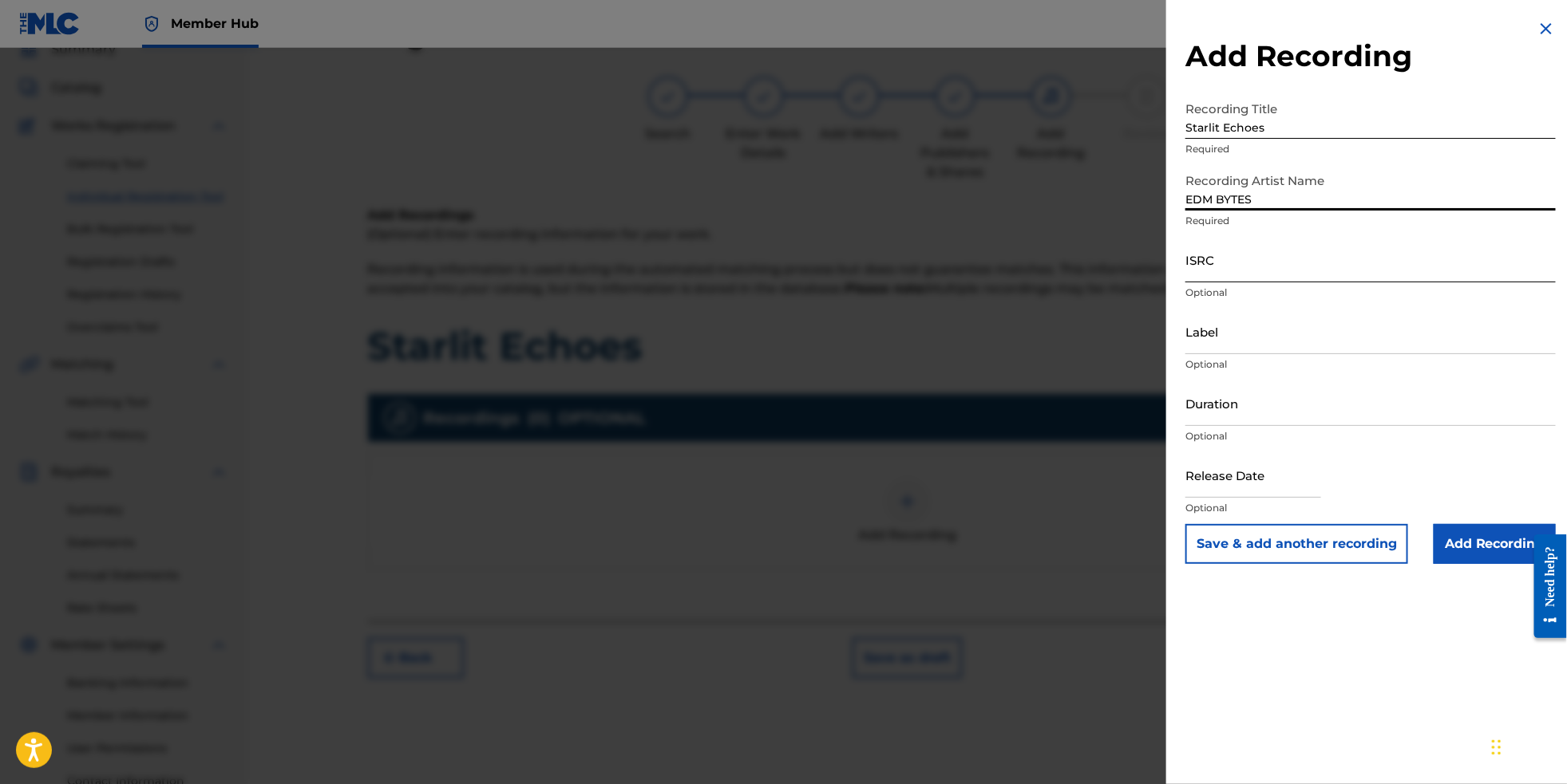
type input "EDM BYTES"
click at [1247, 280] on input "ISRC" at bounding box center [1370, 259] width 371 height 45
paste input "NL8RL2561251"
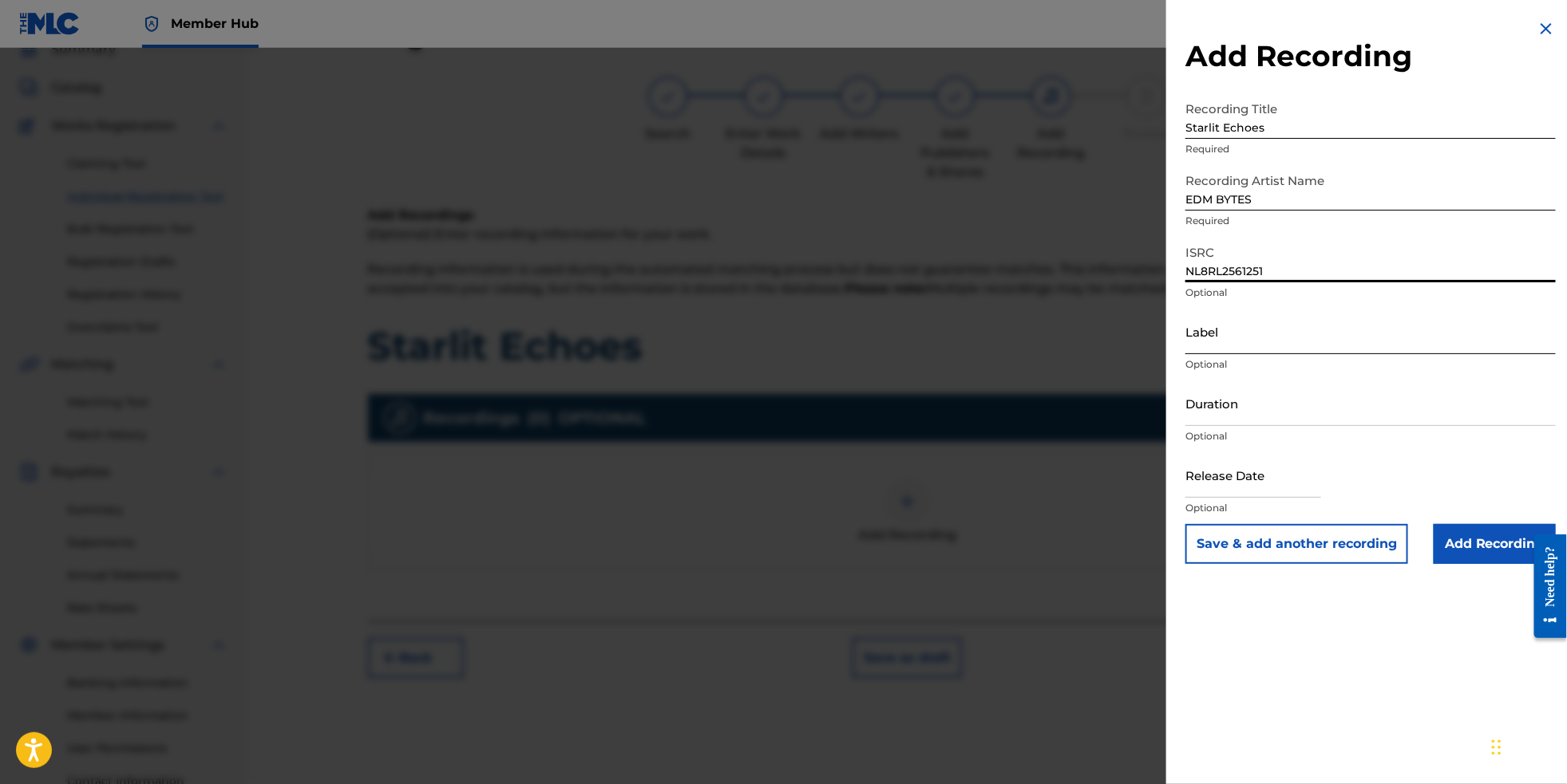
type input "NL8RL2561251"
click at [1204, 354] on input "Label" at bounding box center [1370, 331] width 371 height 45
type input "RevSphere Records"
select select "8"
select select "2025"
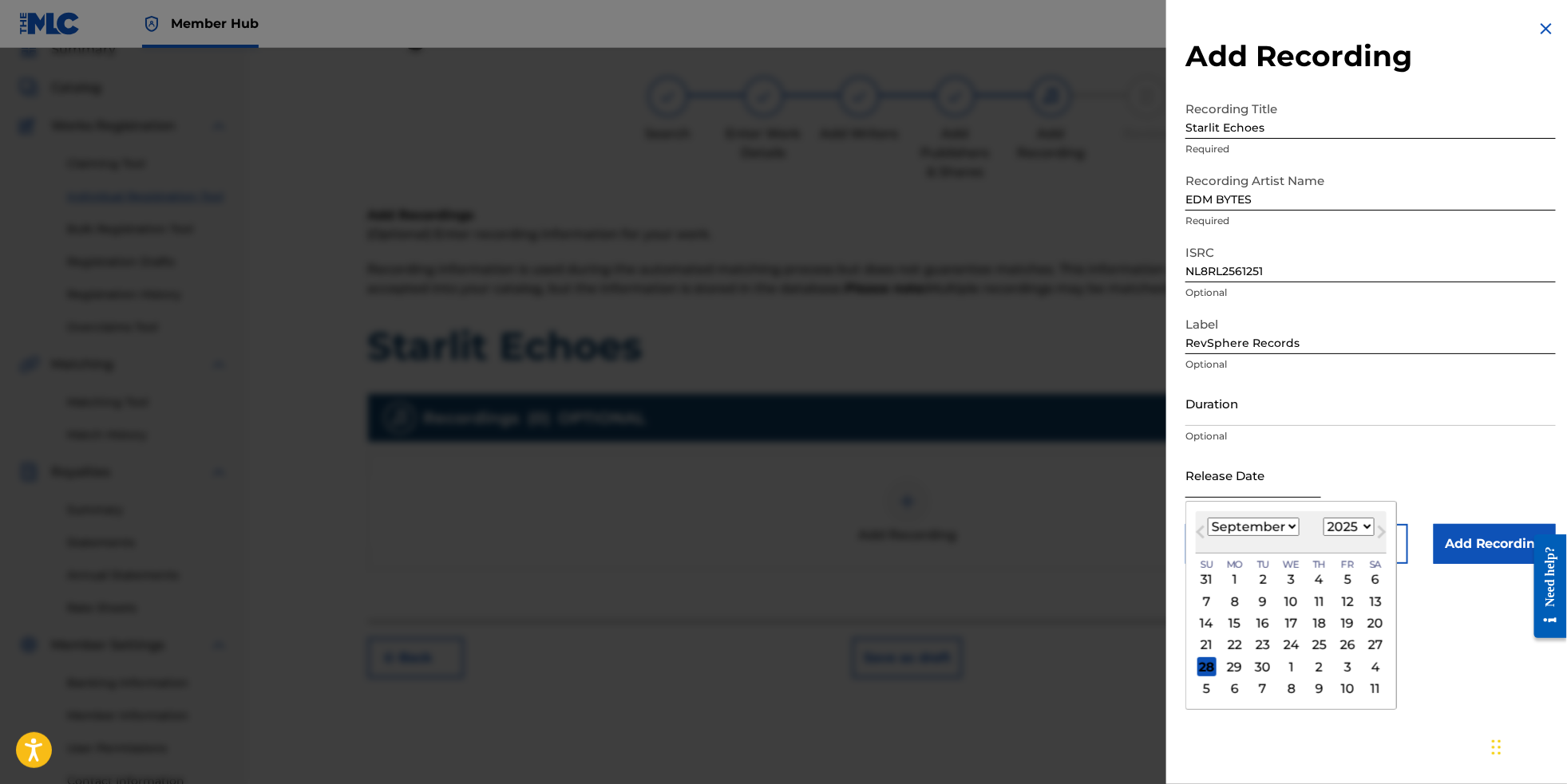
click at [1231, 498] on input "text" at bounding box center [1253, 474] width 136 height 45
click at [1380, 547] on span "Next Month" at bounding box center [1380, 535] width 0 height 24
select select "10"
click at [1339, 655] on div "21" at bounding box center [1347, 645] width 19 height 19
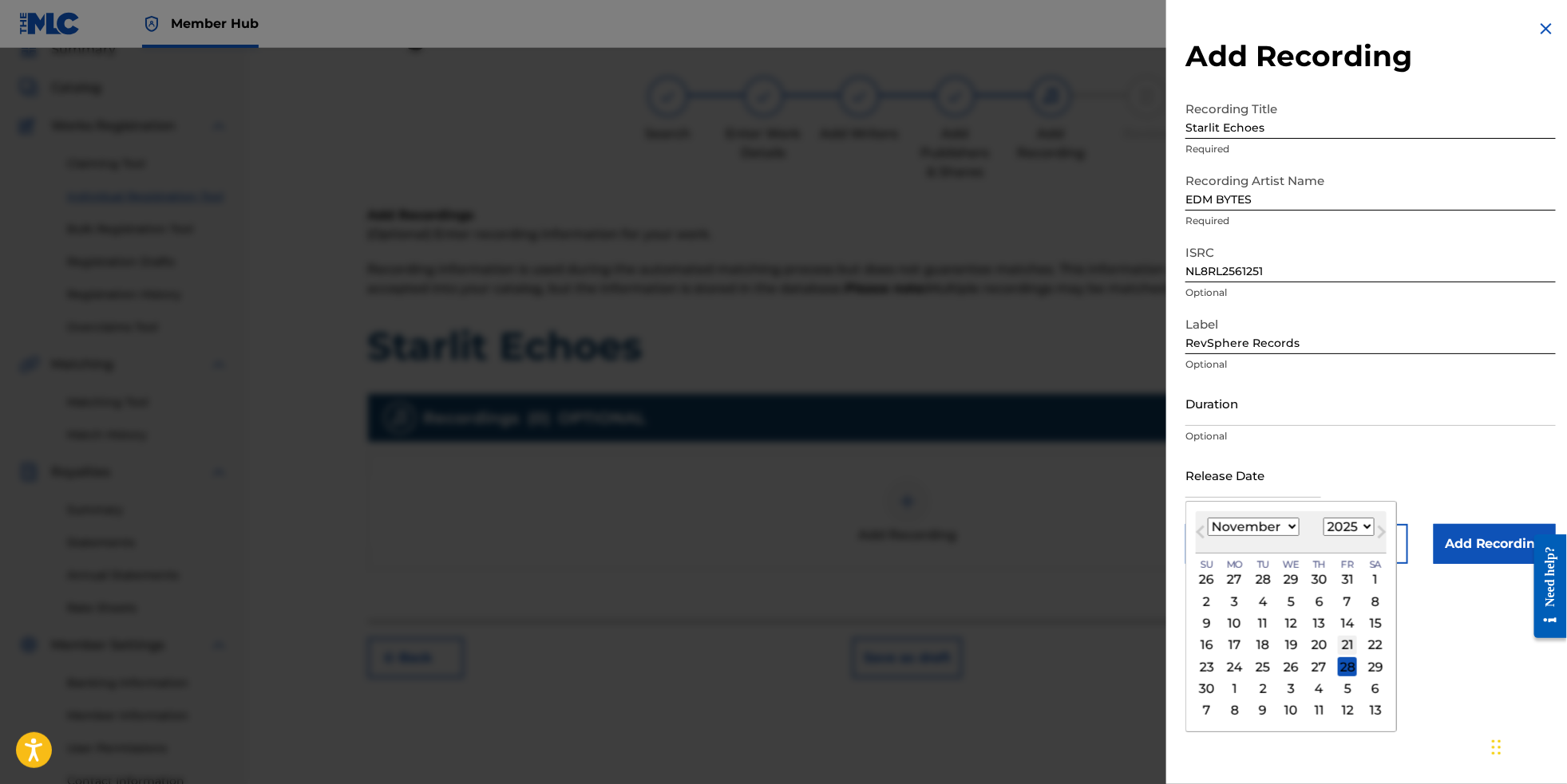
type input "[DATE]"
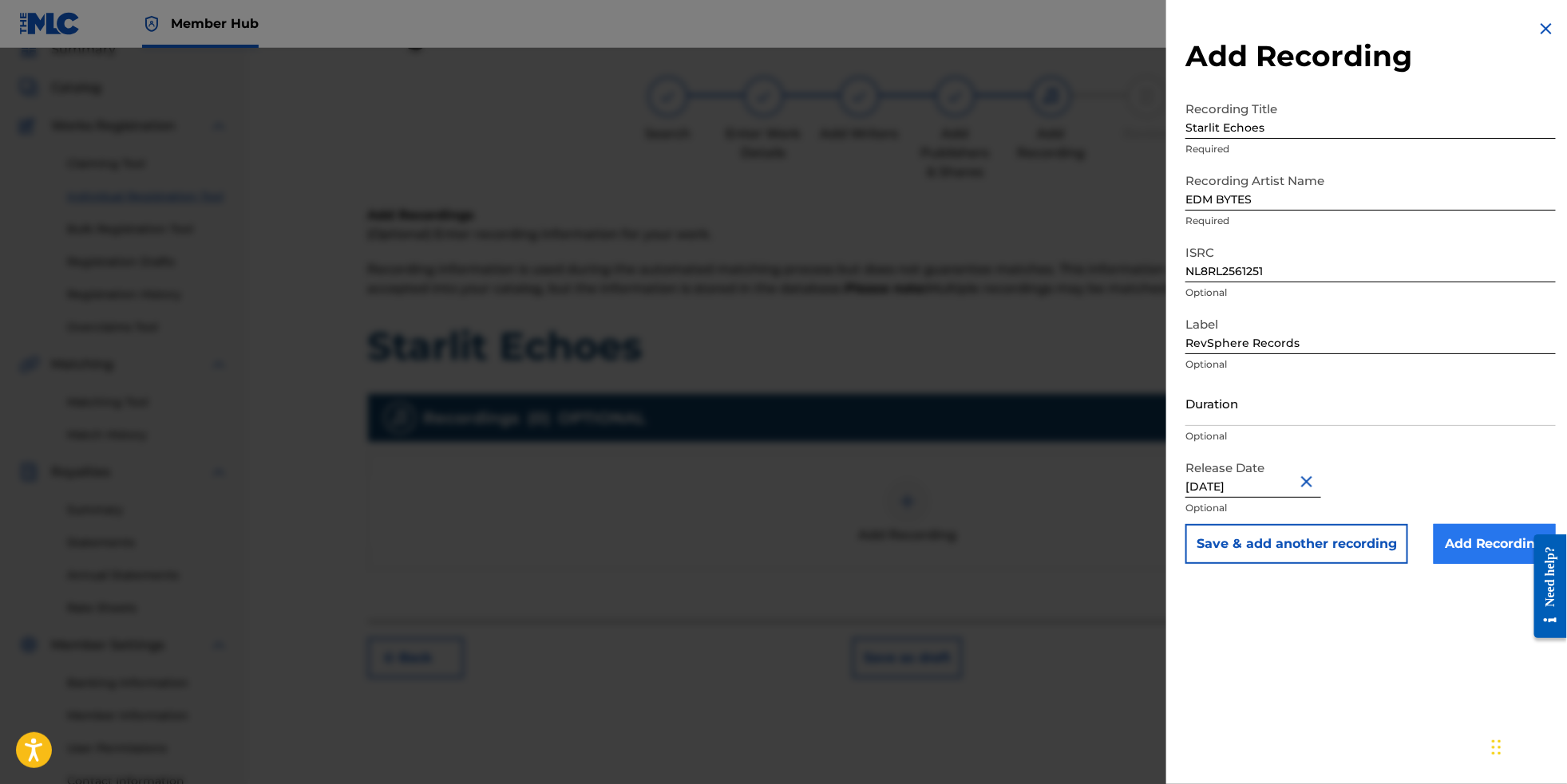
click at [1456, 564] on input "Add Recording" at bounding box center [1494, 543] width 122 height 40
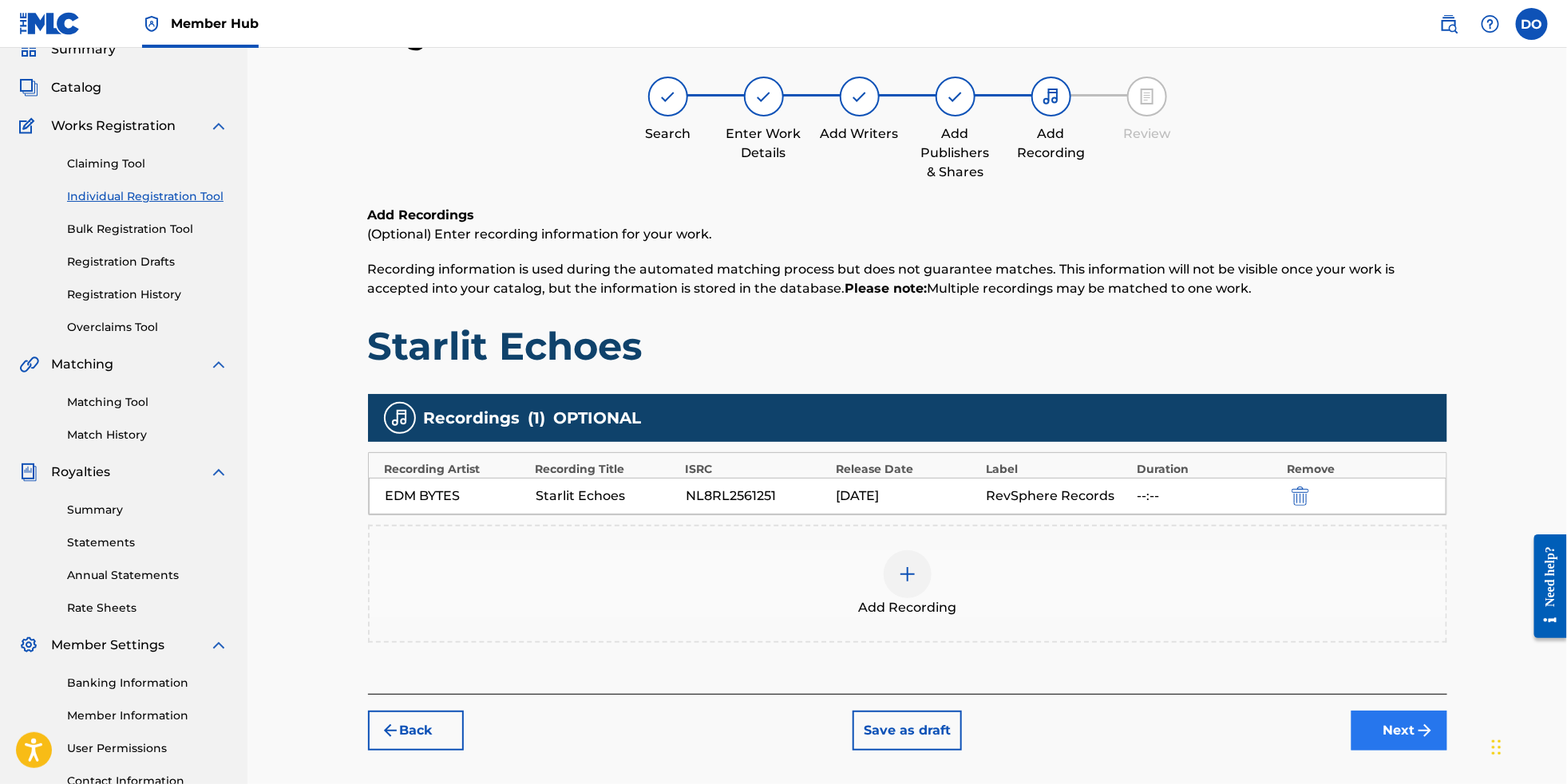
click at [1441, 742] on button "Next" at bounding box center [1400, 731] width 96 height 40
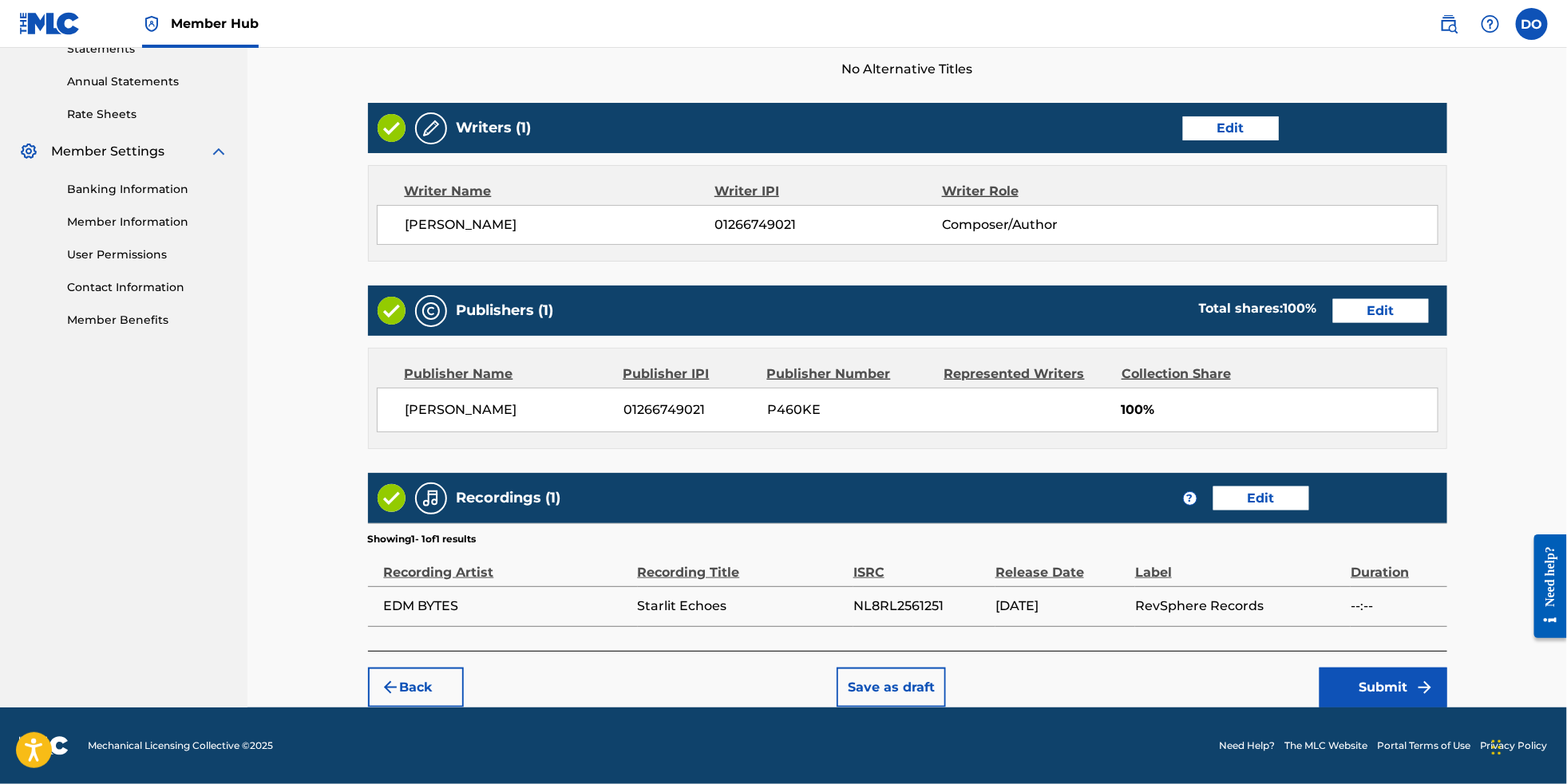
scroll to position [594, 0]
click at [1402, 716] on footer "Mechanical Licensing Collective © 2025 Need Help? The MLC Website Portal Terms …" at bounding box center [784, 745] width 1567 height 76
click at [1409, 694] on button "Submit" at bounding box center [1383, 687] width 128 height 40
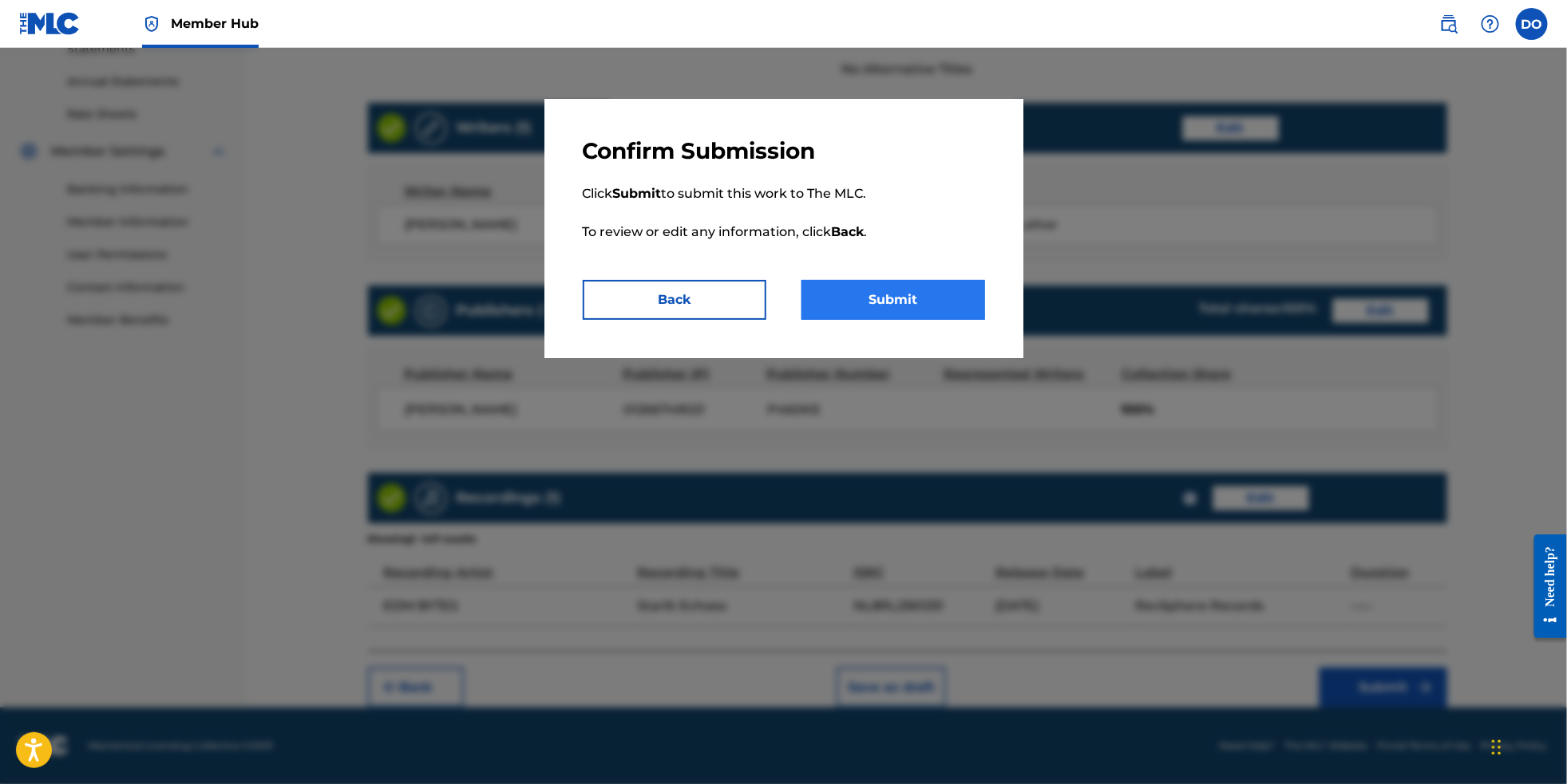
click at [960, 320] on button "Submit" at bounding box center [894, 300] width 184 height 40
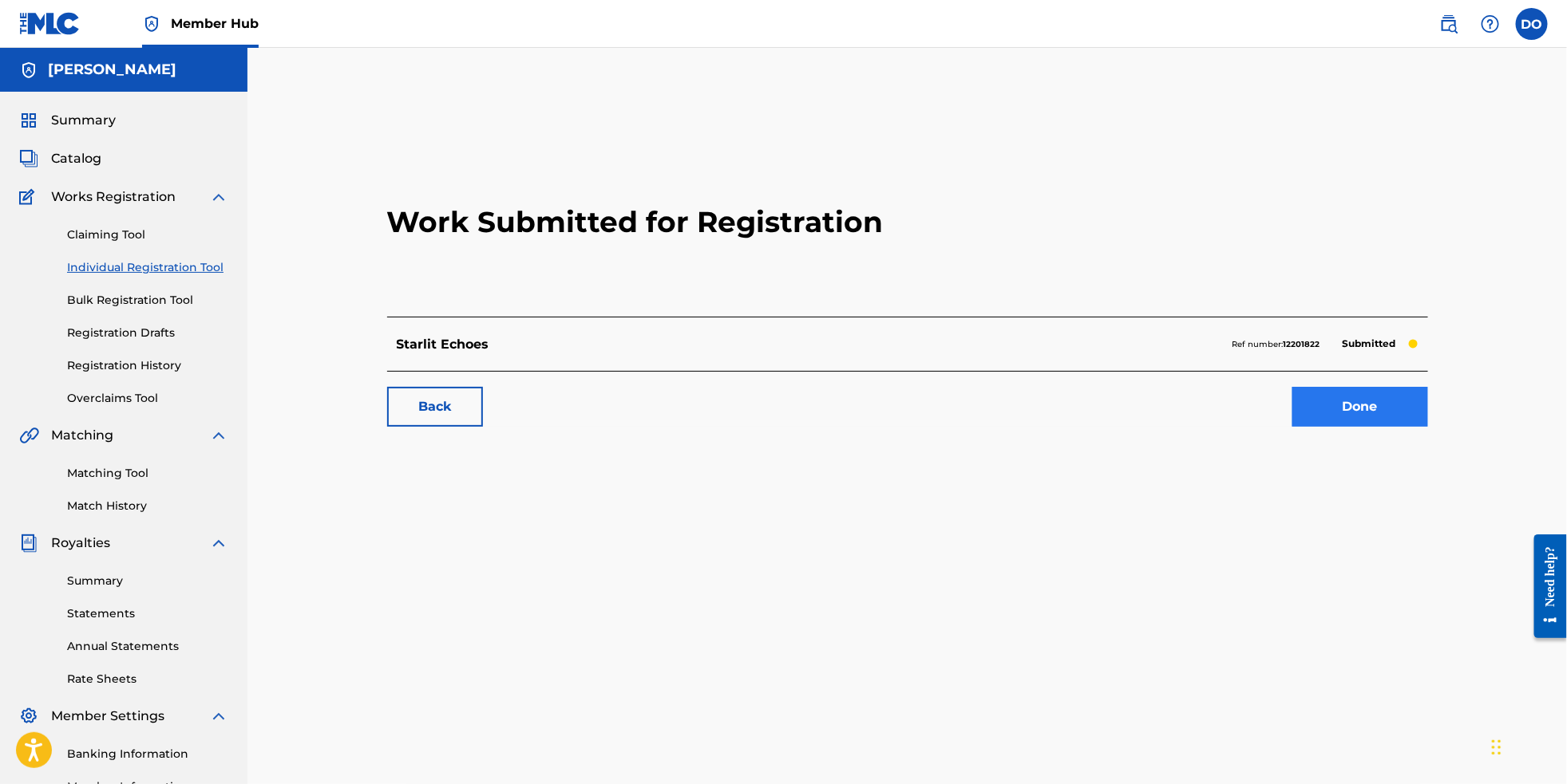
click at [1380, 426] on link "Done" at bounding box center [1361, 406] width 136 height 40
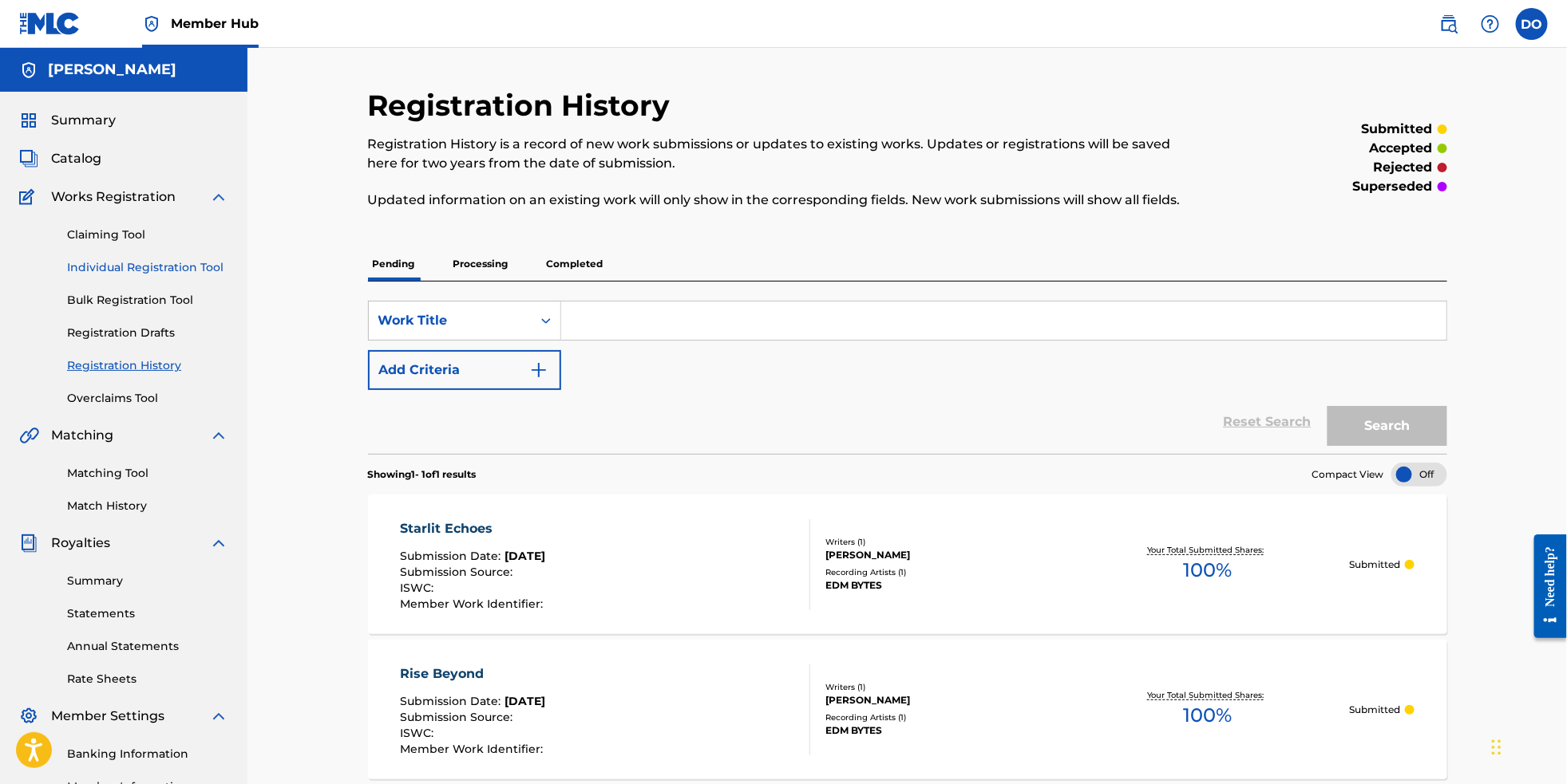
click at [140, 276] on link "Individual Registration Tool" at bounding box center [147, 267] width 161 height 17
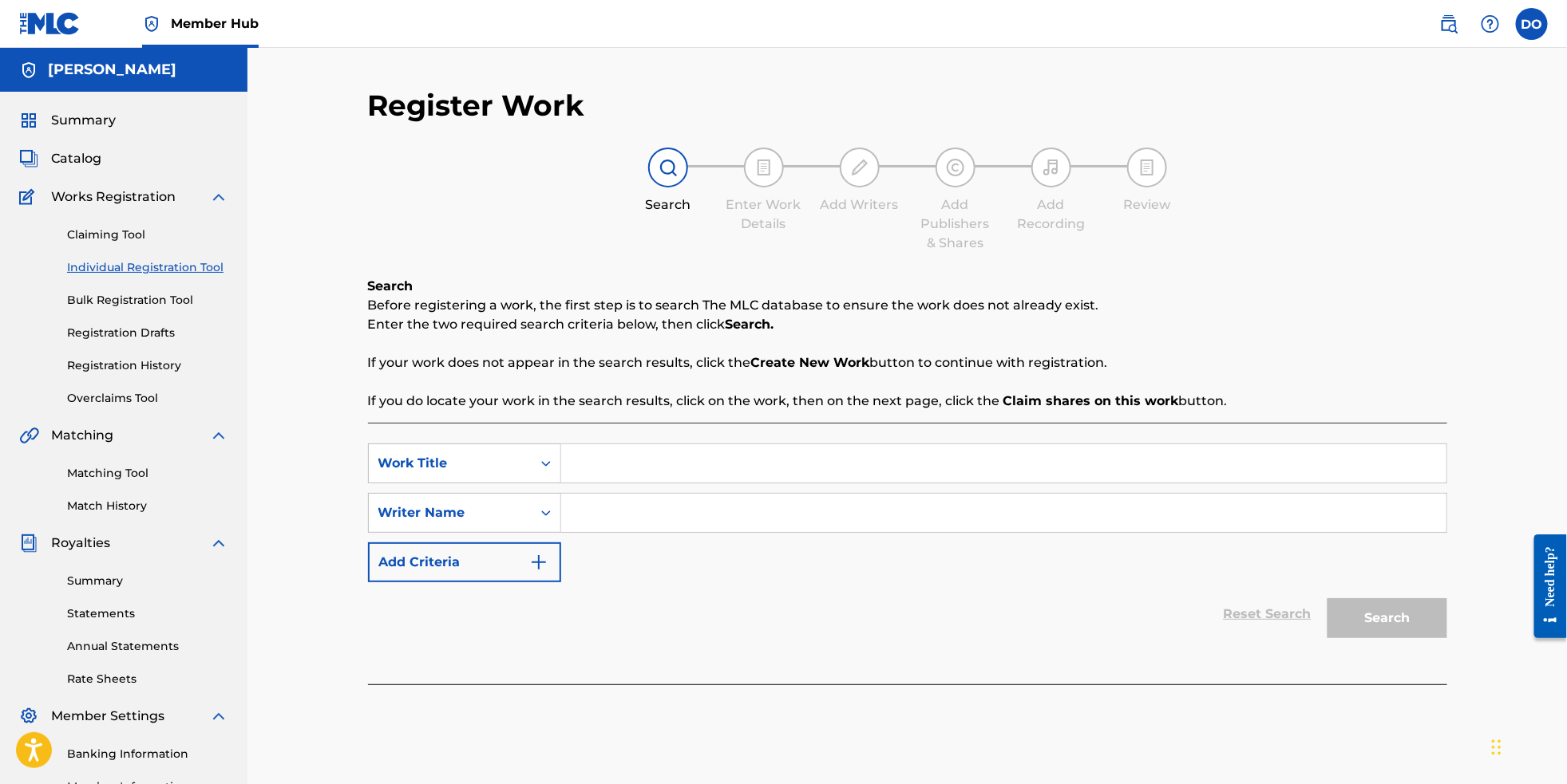
click at [677, 465] on input "Search Form" at bounding box center [1003, 464] width 886 height 39
type input "Afterglow"
click at [647, 506] on input "Search Form" at bounding box center [1003, 513] width 886 height 39
type input "[PERSON_NAME]"
click at [1417, 620] on button "Search" at bounding box center [1388, 618] width 120 height 40
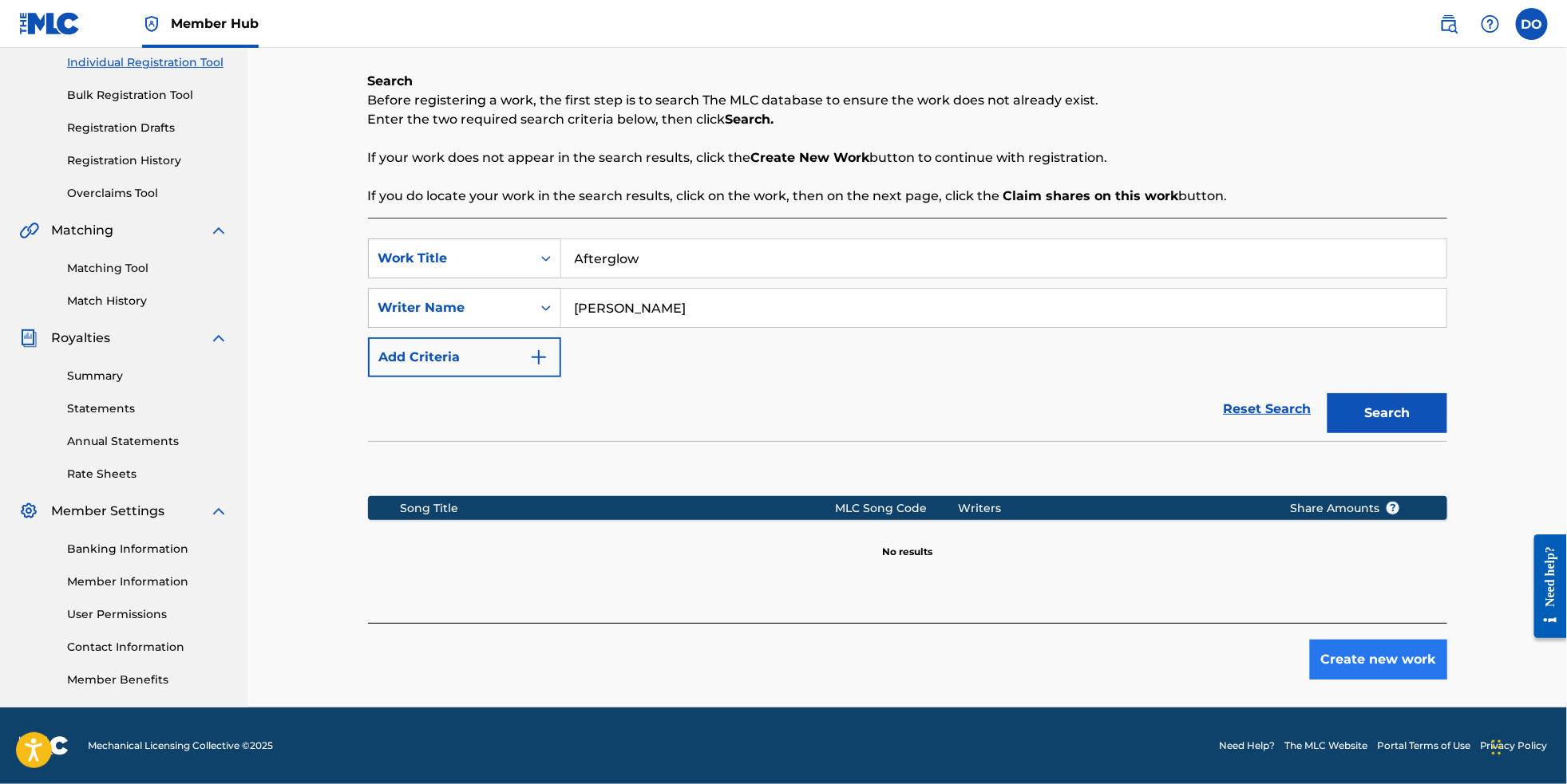
scroll to position [233, 0]
click at [1419, 660] on button "Create new work" at bounding box center [1378, 659] width 137 height 40
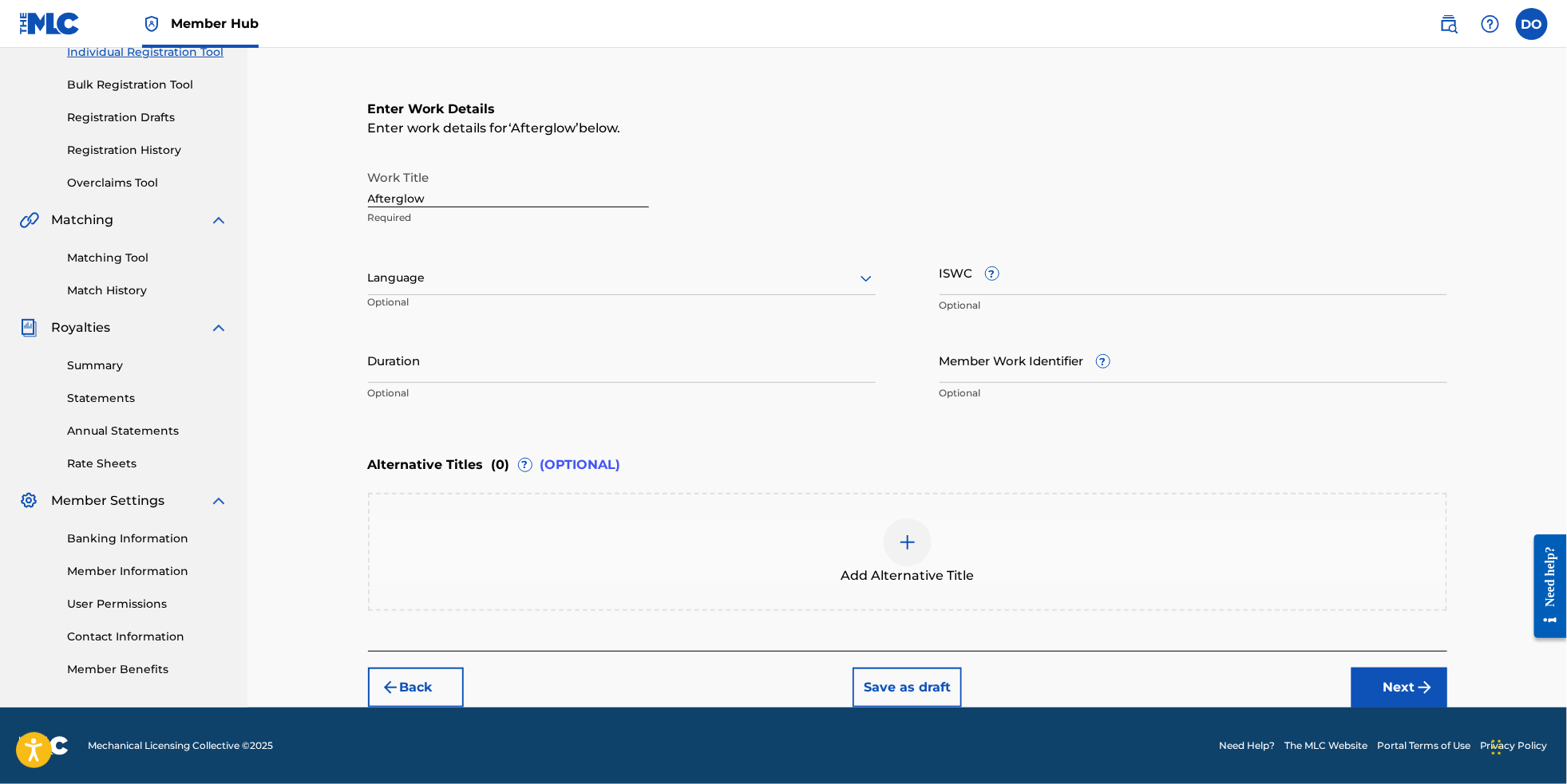
click at [640, 273] on div at bounding box center [622, 278] width 508 height 20
click at [639, 312] on div "English" at bounding box center [622, 312] width 506 height 36
click at [1430, 699] on button "Next" at bounding box center [1400, 687] width 96 height 40
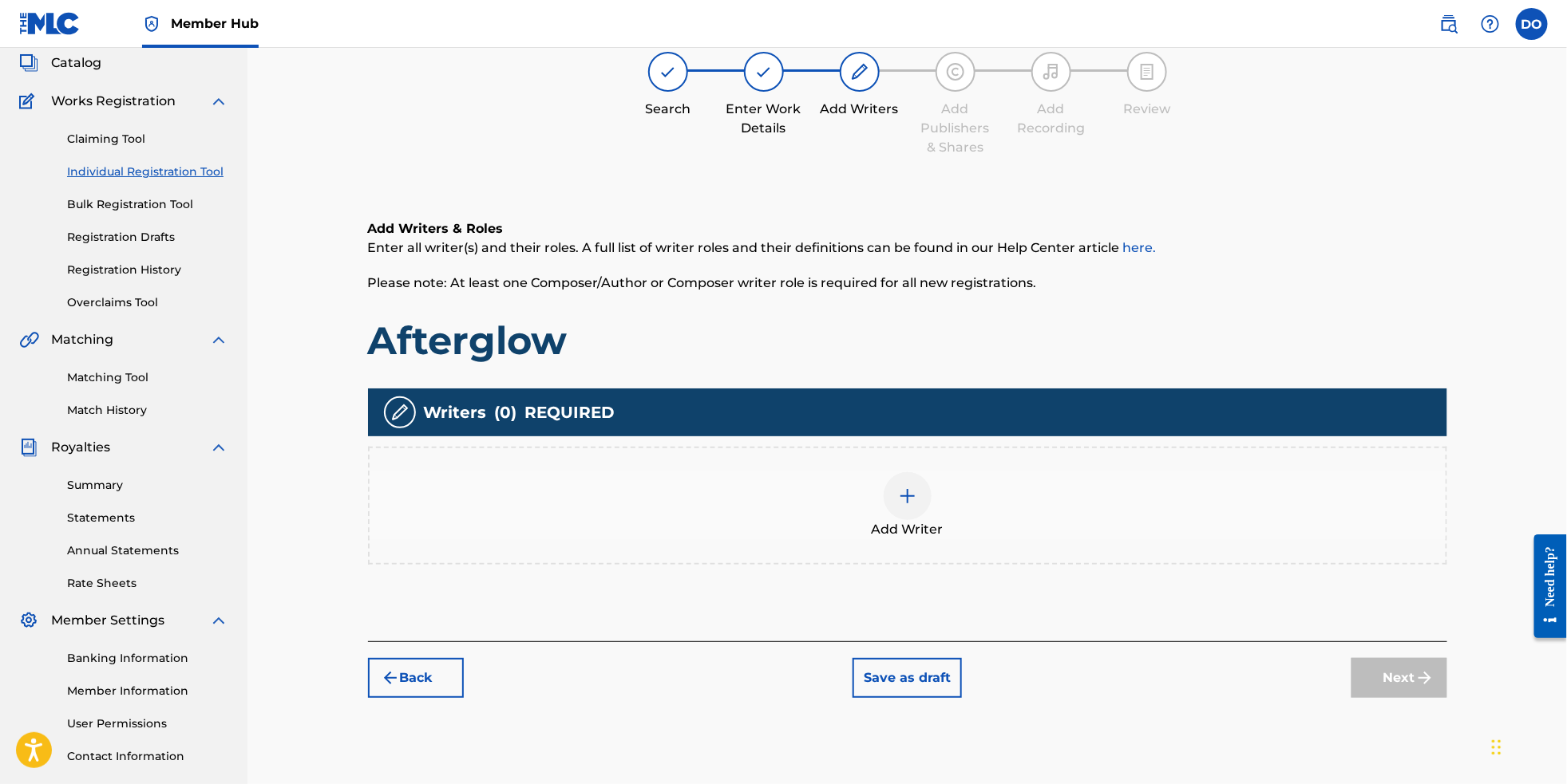
scroll to position [71, 0]
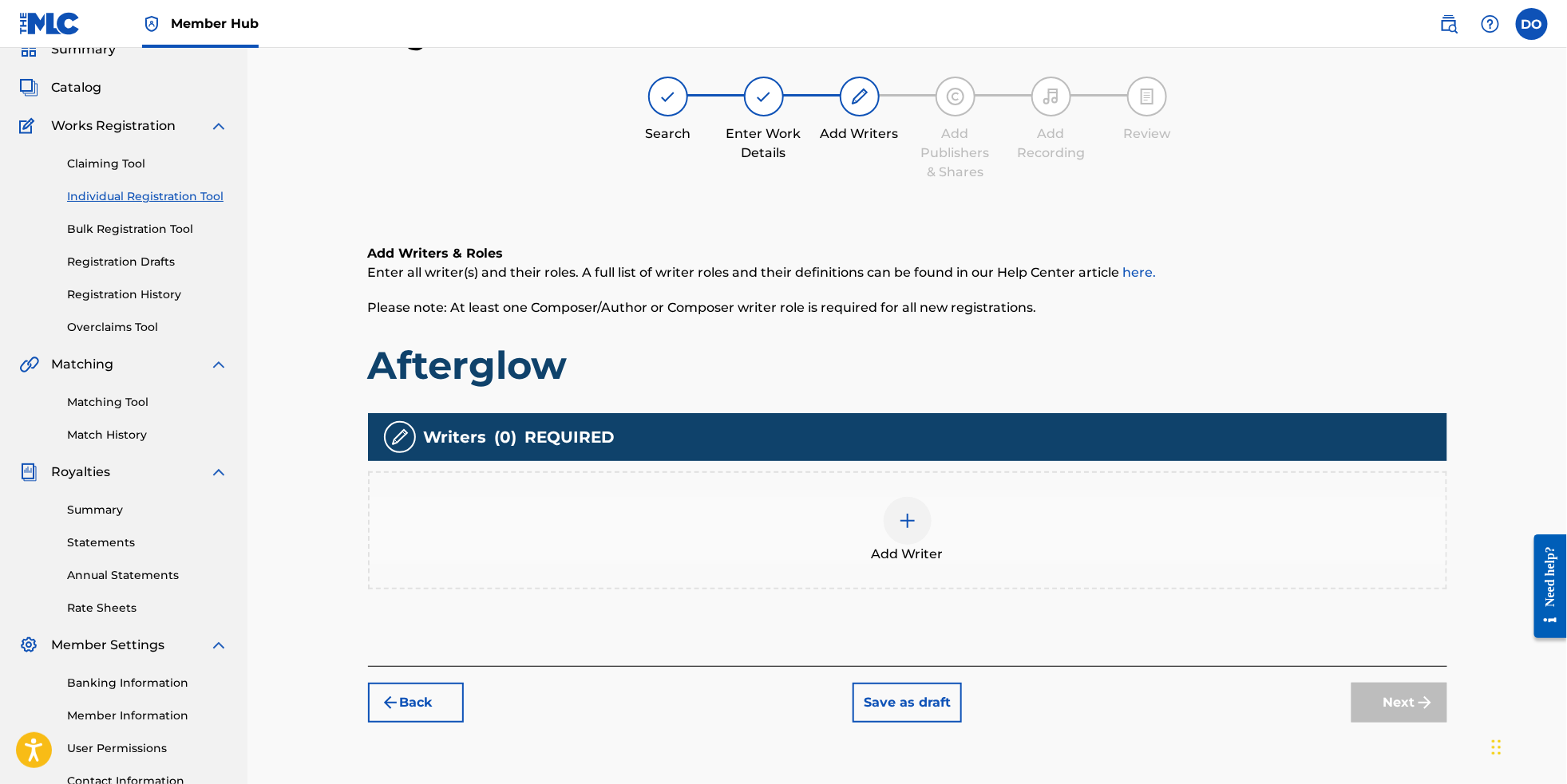
click at [912, 530] on img at bounding box center [908, 521] width 19 height 19
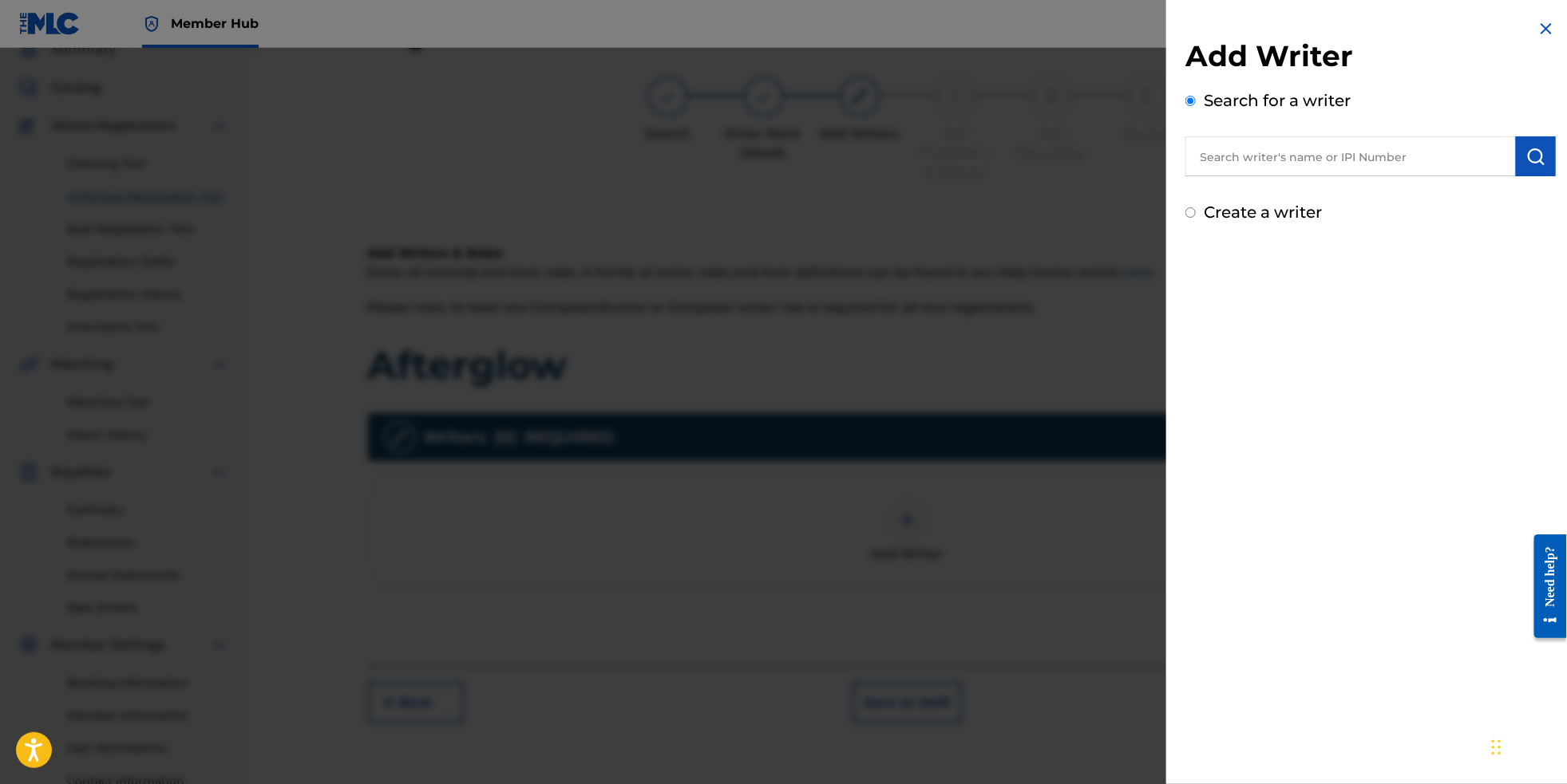
click at [1268, 164] on input "text" at bounding box center [1350, 155] width 330 height 40
type input "d"
type input "[PERSON_NAME]"
click at [1540, 173] on button "submit" at bounding box center [1536, 155] width 40 height 40
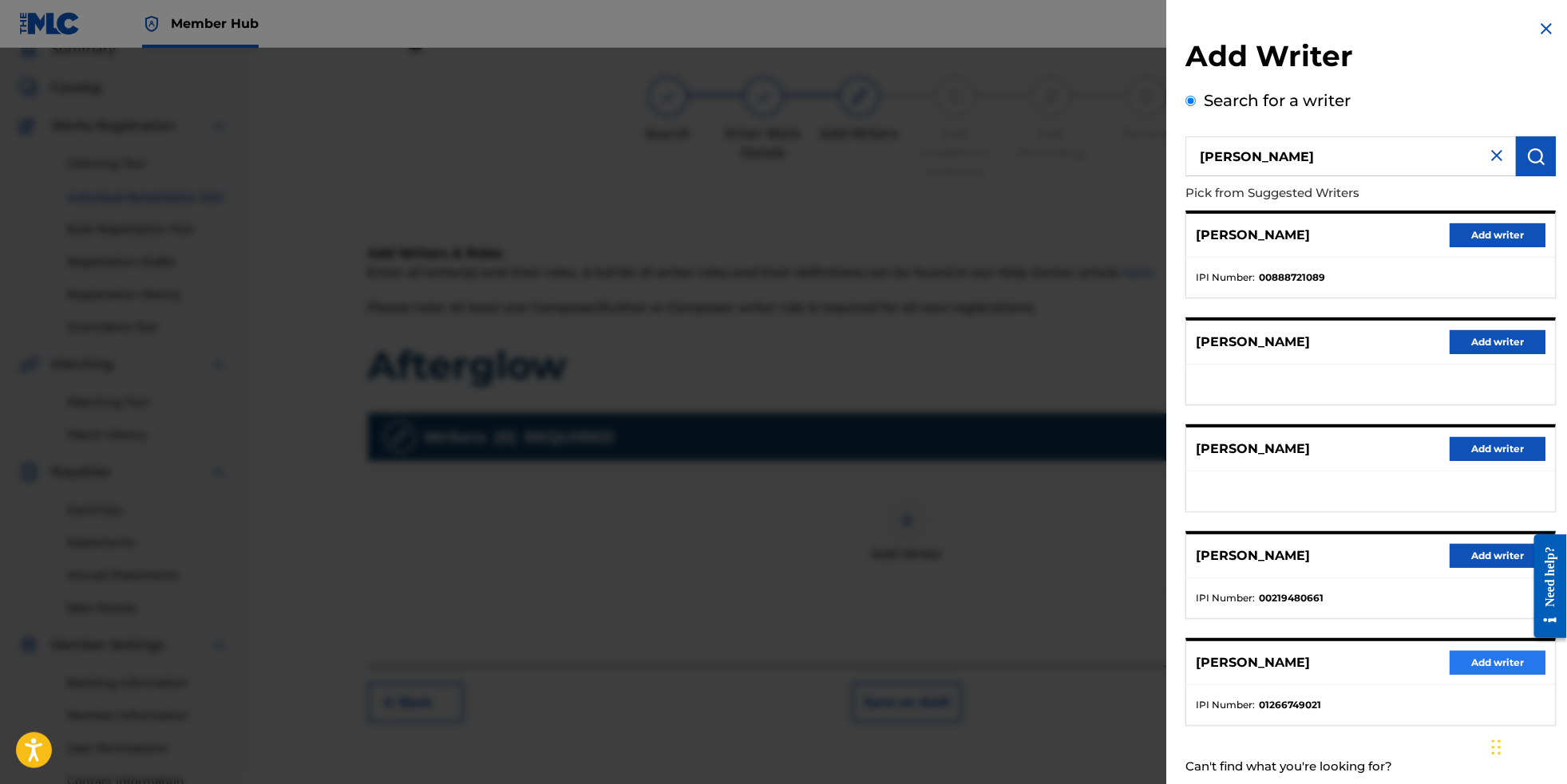
click at [1491, 676] on button "Add writer" at bounding box center [1498, 663] width 96 height 24
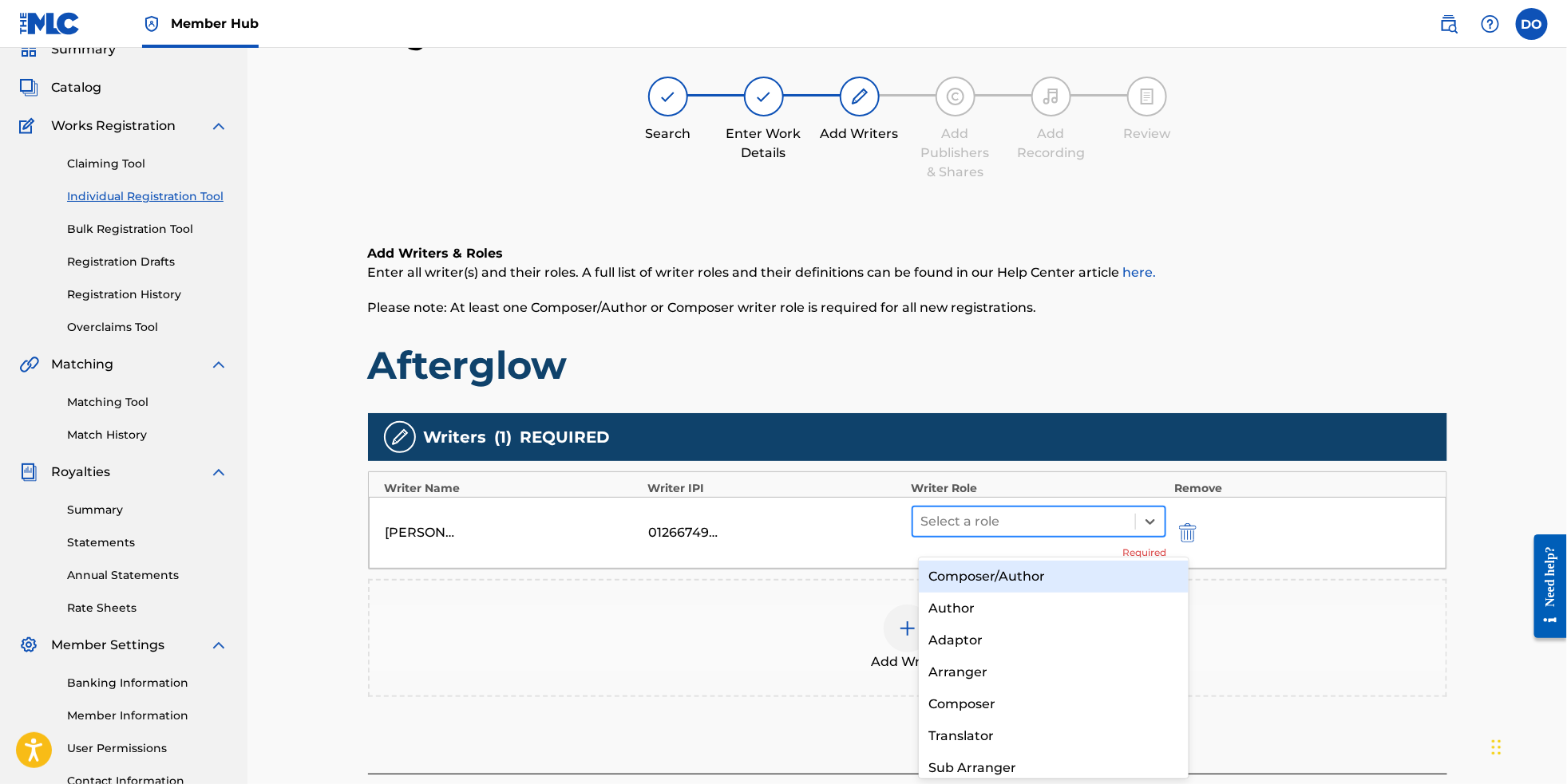
click at [1128, 529] on div at bounding box center [1024, 522] width 207 height 22
click at [1116, 567] on div "Composer/Author" at bounding box center [1054, 576] width 270 height 32
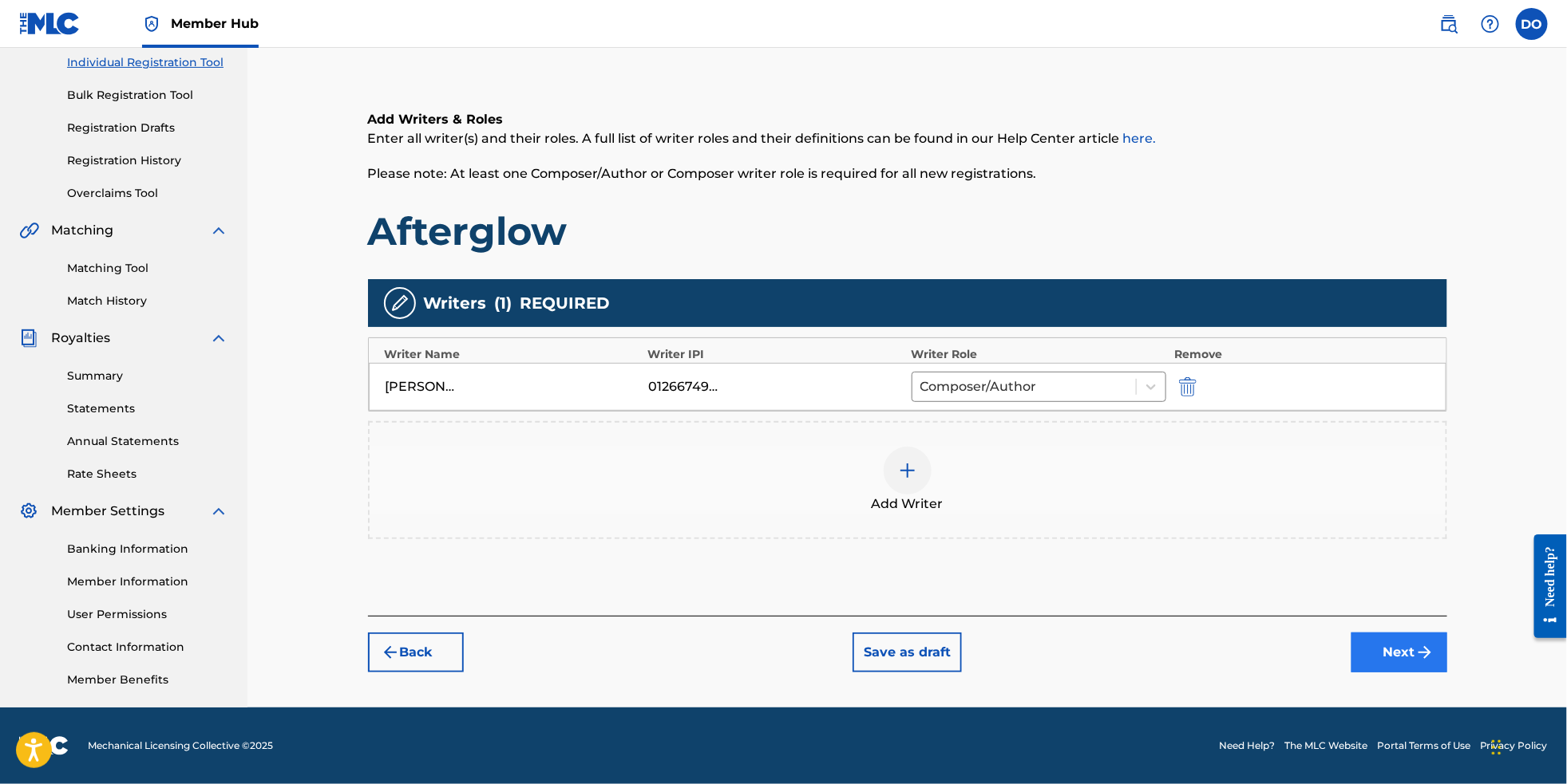
click at [1439, 651] on button "Next" at bounding box center [1400, 652] width 96 height 40
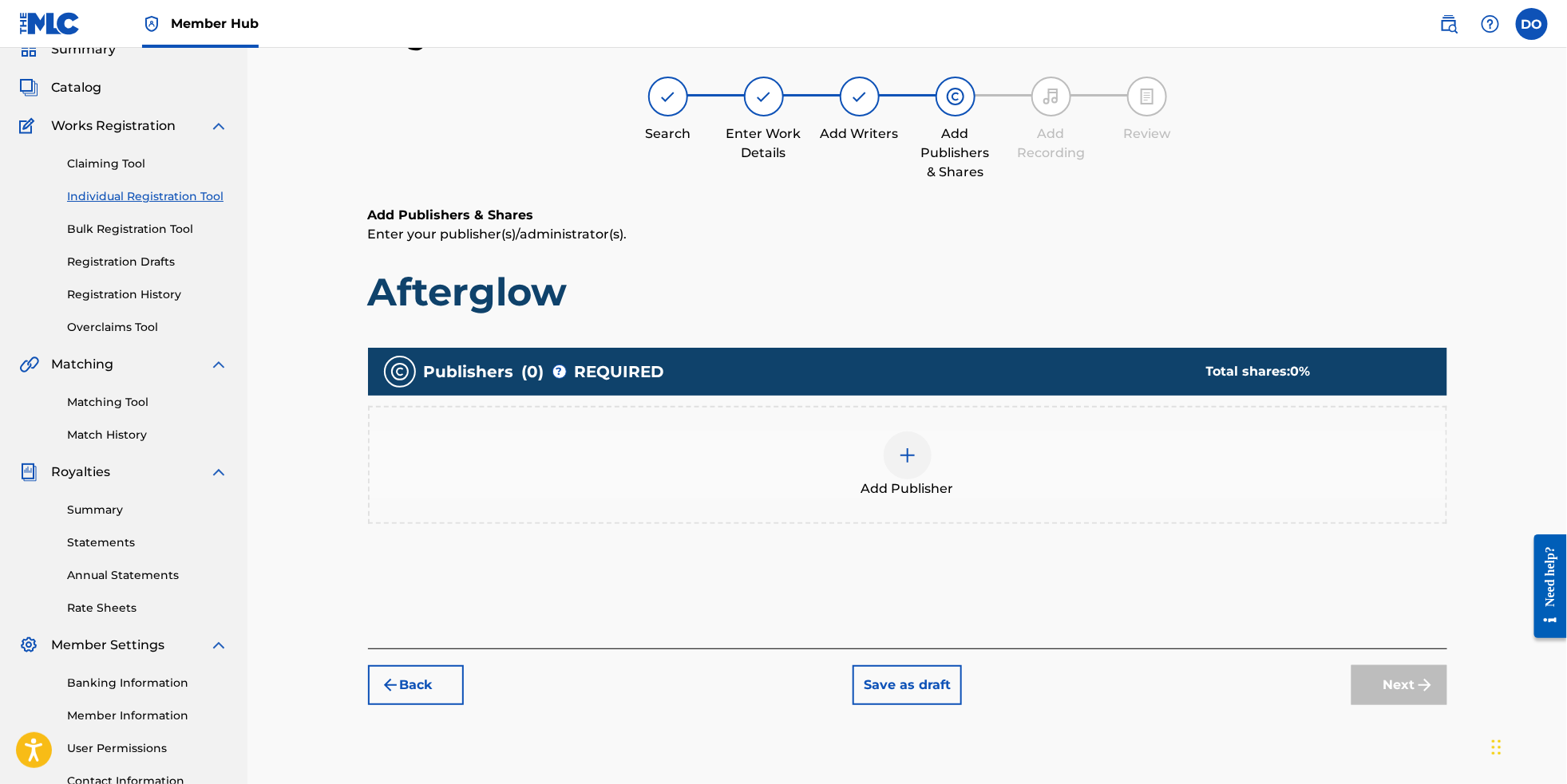
click at [928, 476] on div at bounding box center [908, 456] width 48 height 48
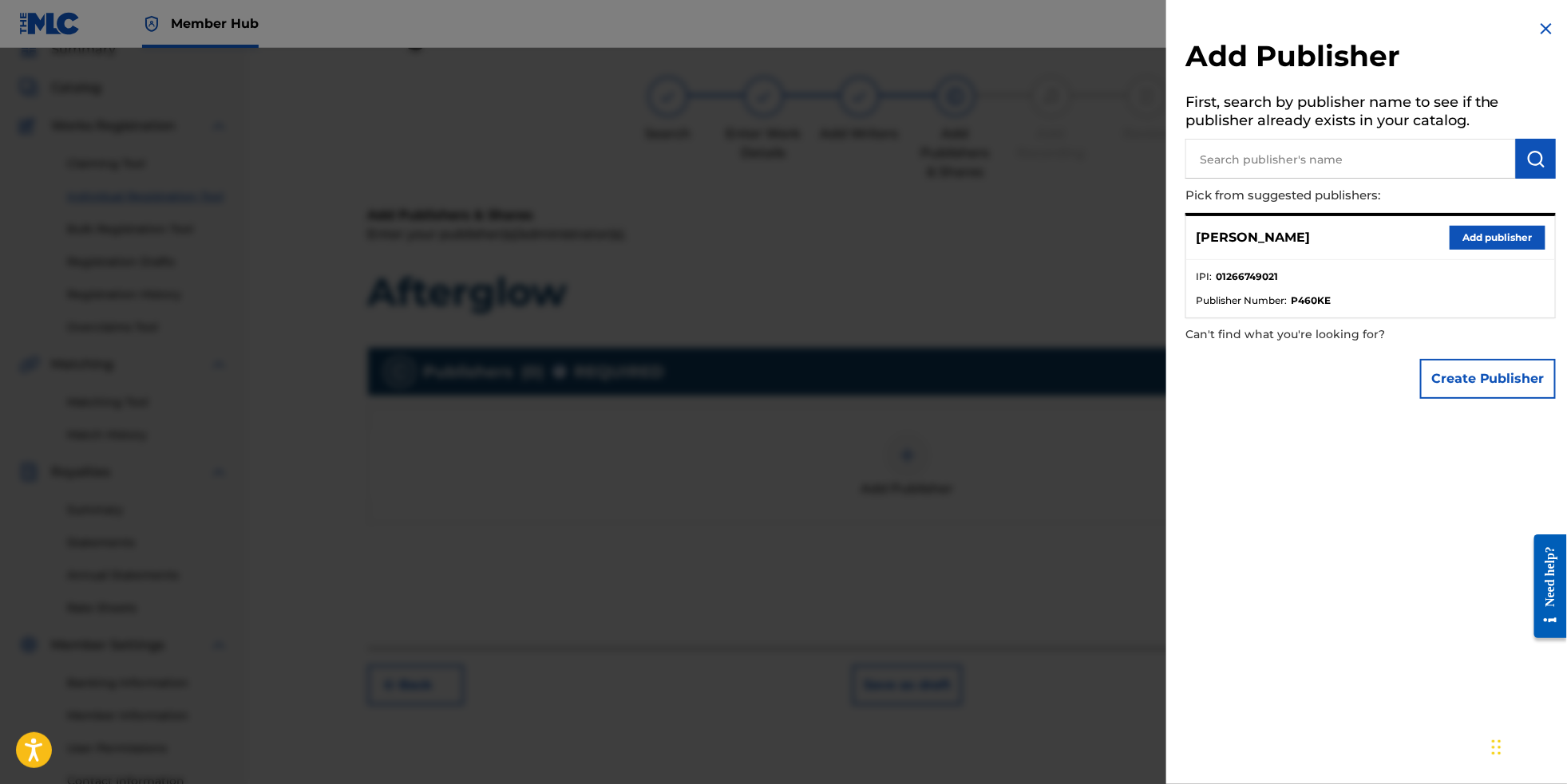
click at [1493, 231] on div "[PERSON_NAME] Add publisher" at bounding box center [1370, 238] width 369 height 44
click at [1493, 245] on button "Add publisher" at bounding box center [1498, 238] width 96 height 24
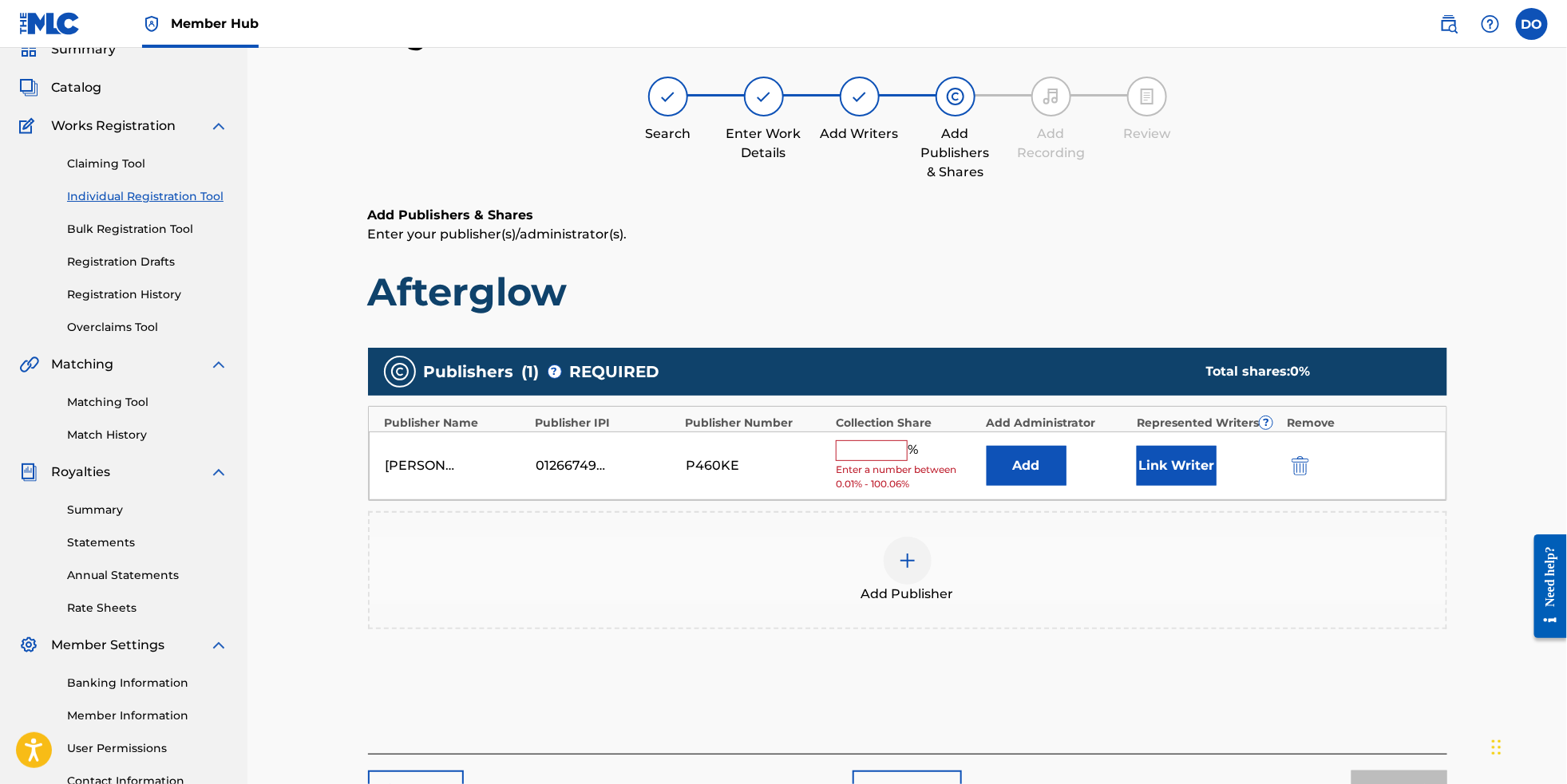
click at [901, 460] on input "text" at bounding box center [872, 450] width 72 height 21
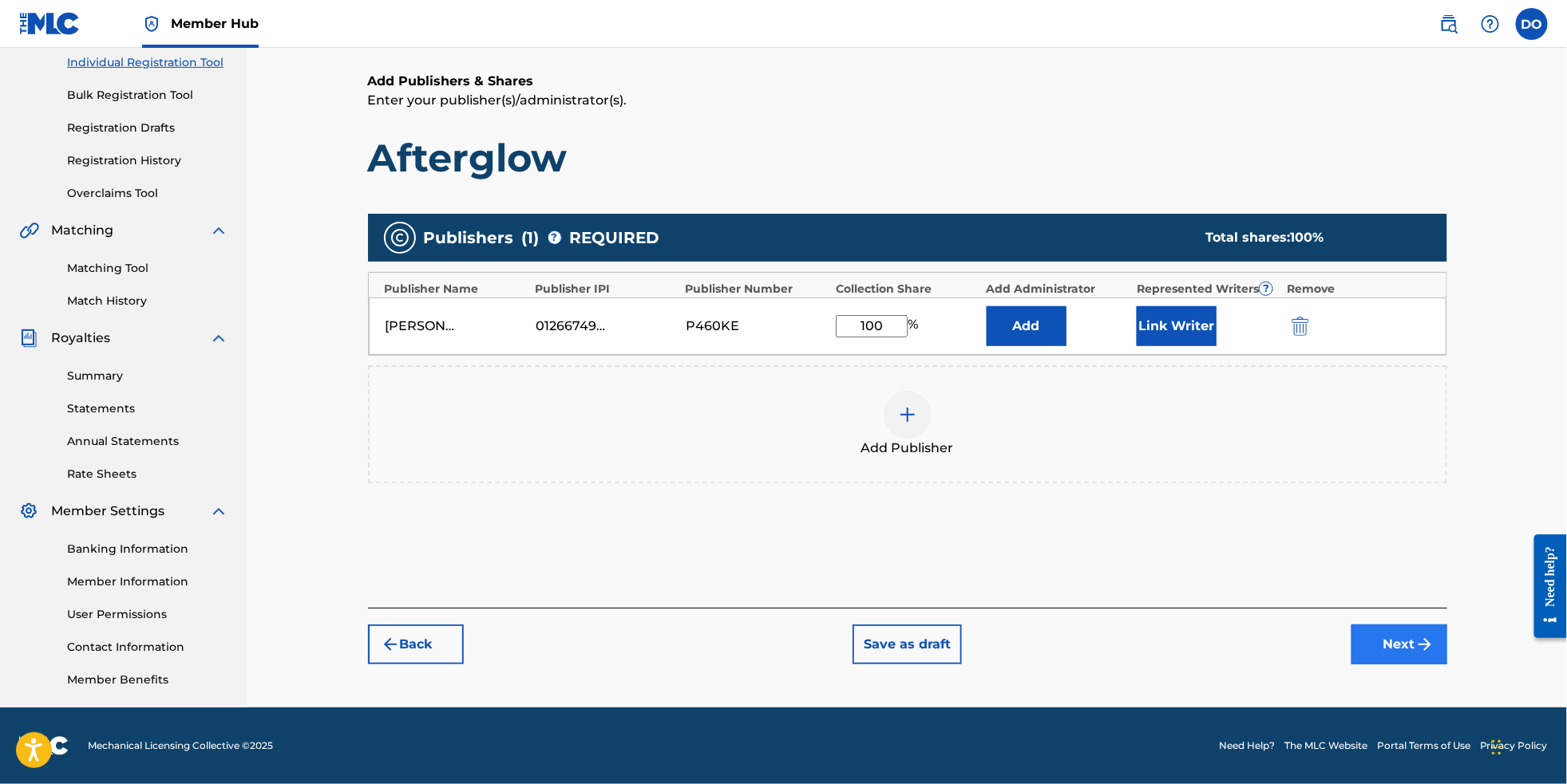
type input "100"
click at [1419, 636] on button "Next" at bounding box center [1400, 644] width 96 height 40
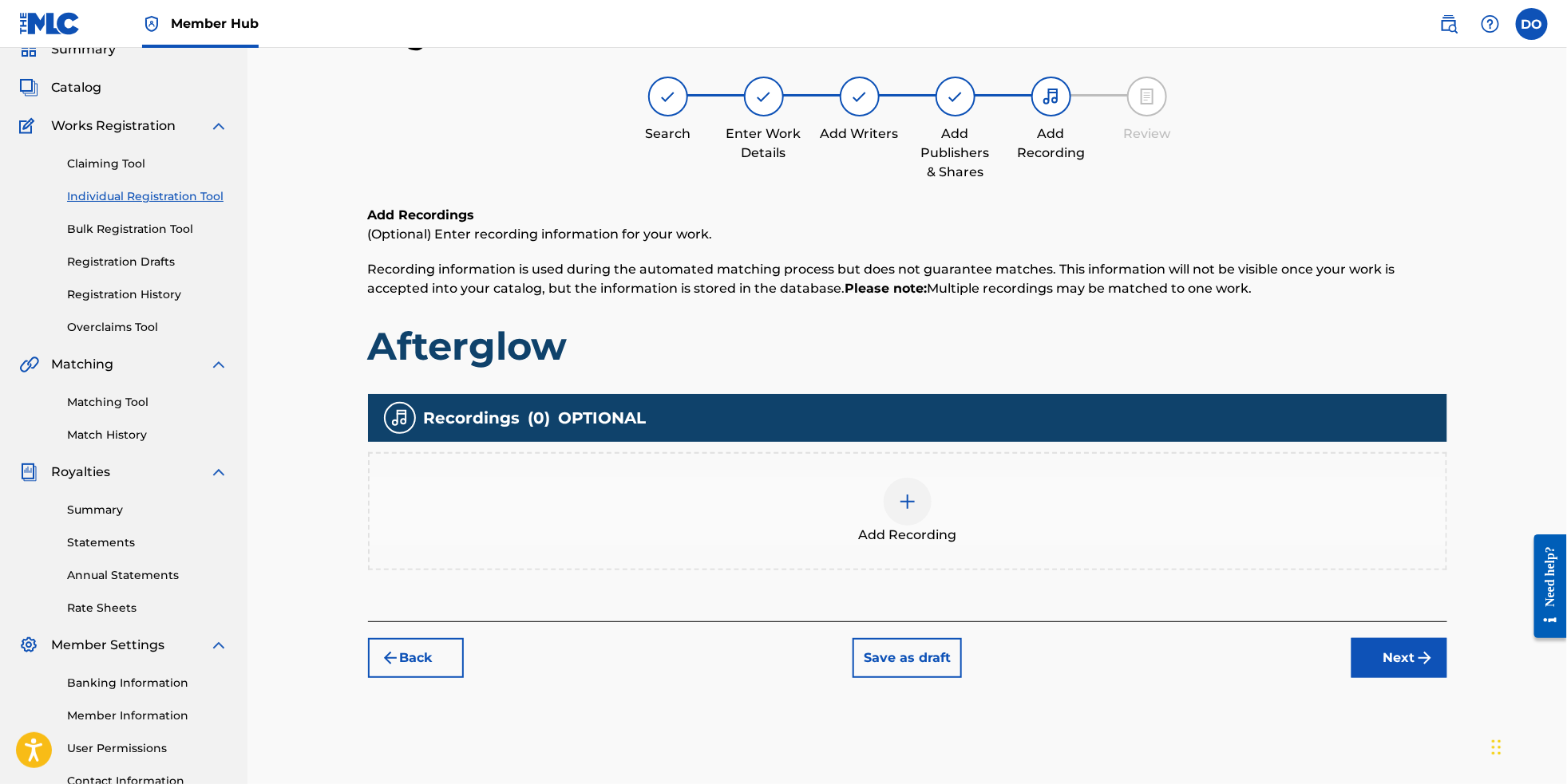
click at [932, 505] on div at bounding box center [908, 502] width 48 height 48
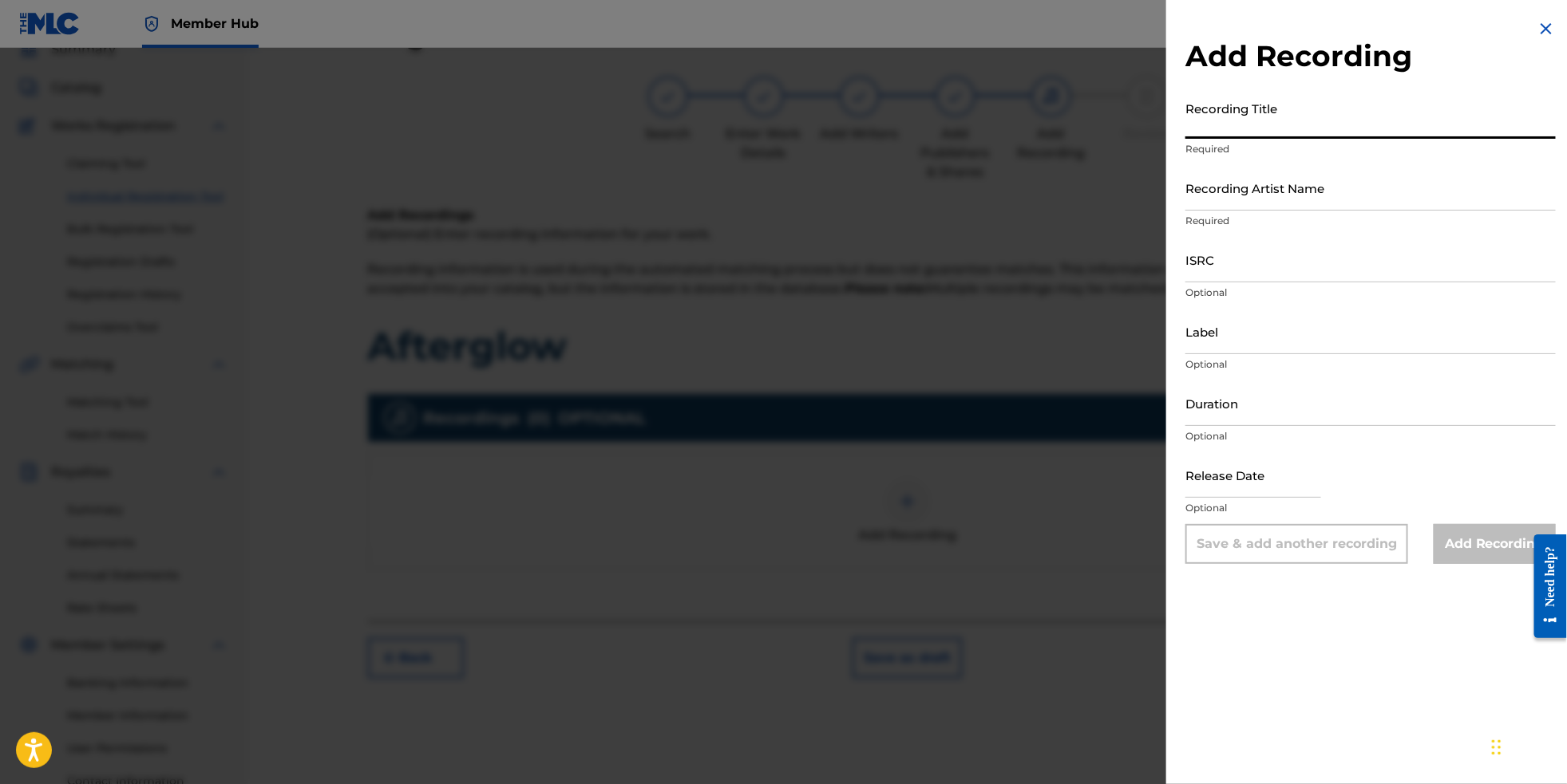
click at [1341, 127] on input "Recording Title" at bounding box center [1370, 116] width 371 height 45
type input "Afterglow"
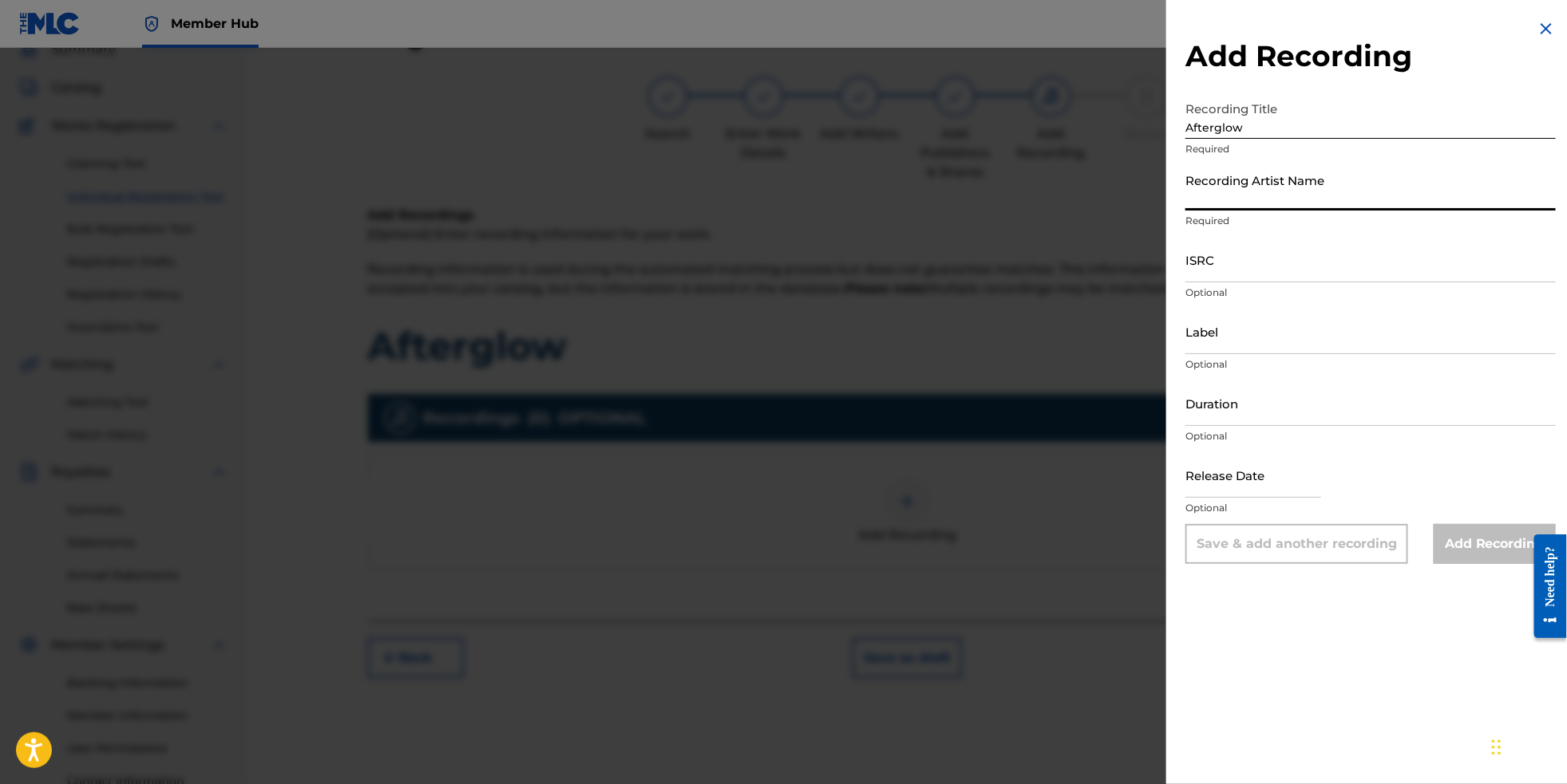
click at [1264, 209] on input "Recording Artist Name" at bounding box center [1370, 187] width 371 height 45
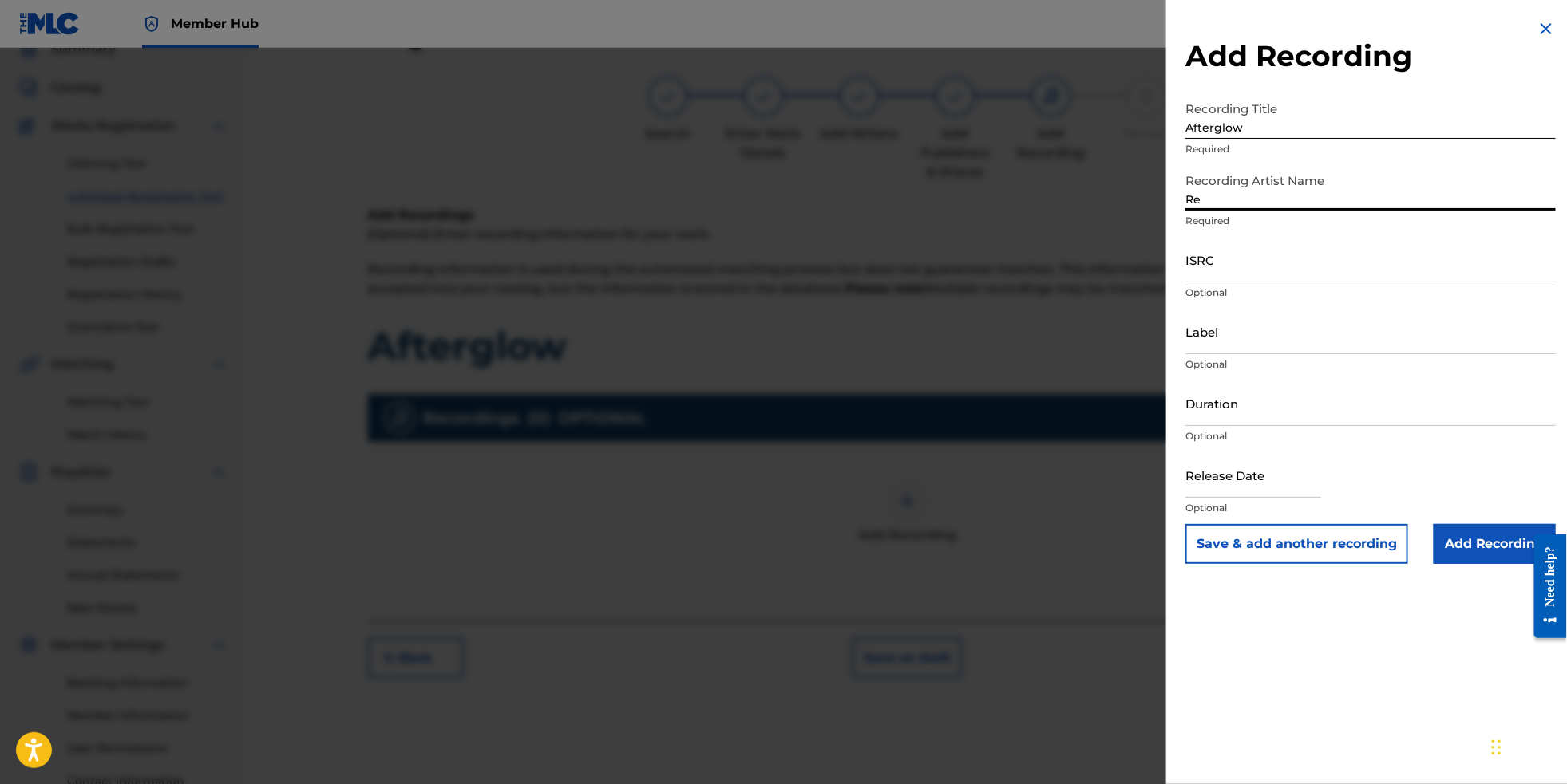
type input "R"
type input "EDM BYTES"
click at [1288, 282] on input "ISRC" at bounding box center [1370, 259] width 371 height 45
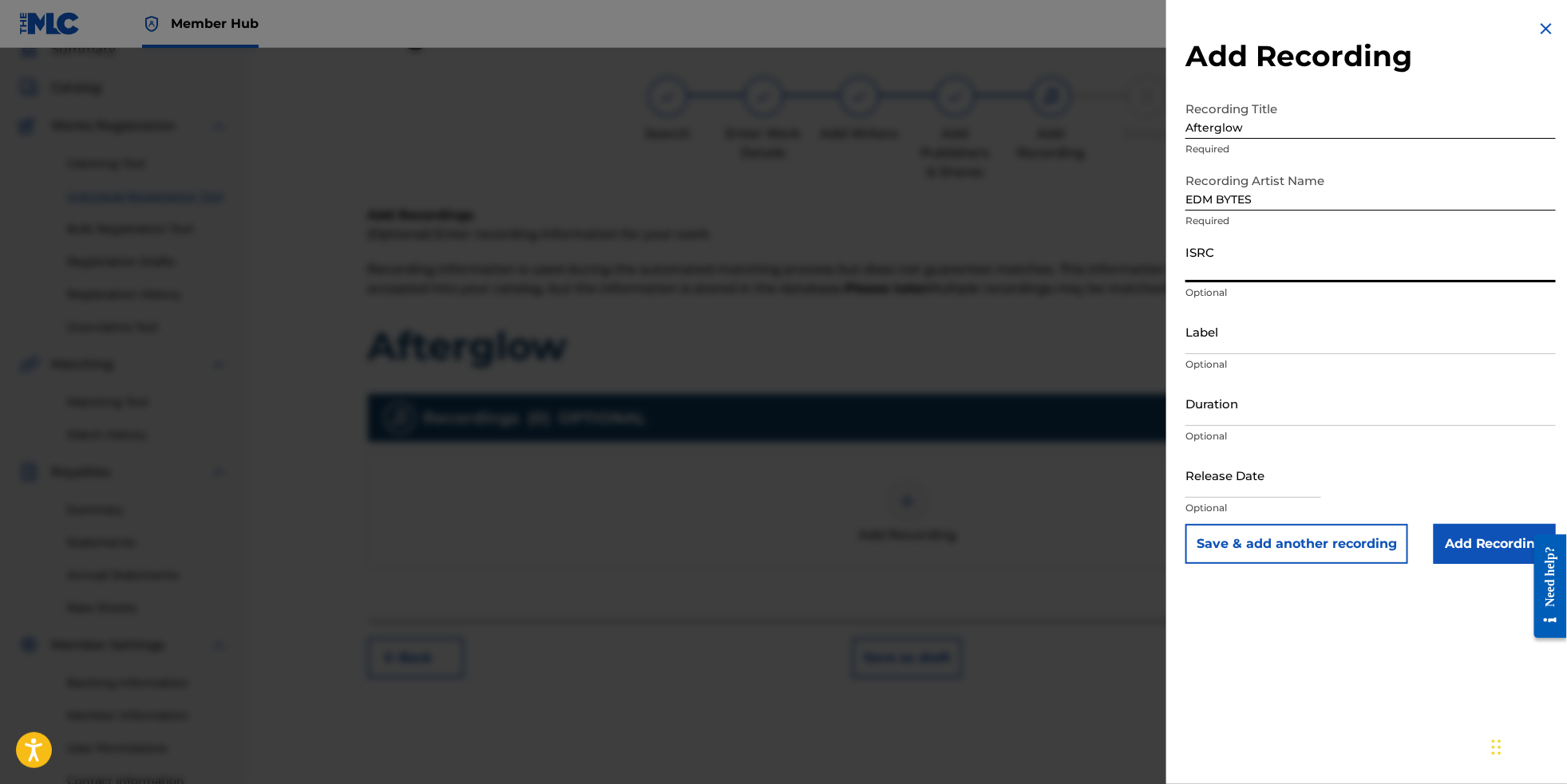
paste input "NL8RL2561258"
type input "NL8RL2561258"
click at [1223, 354] on input "Label" at bounding box center [1370, 331] width 371 height 45
type input "RevSphere Records"
click at [1228, 498] on input "text" at bounding box center [1253, 474] width 136 height 45
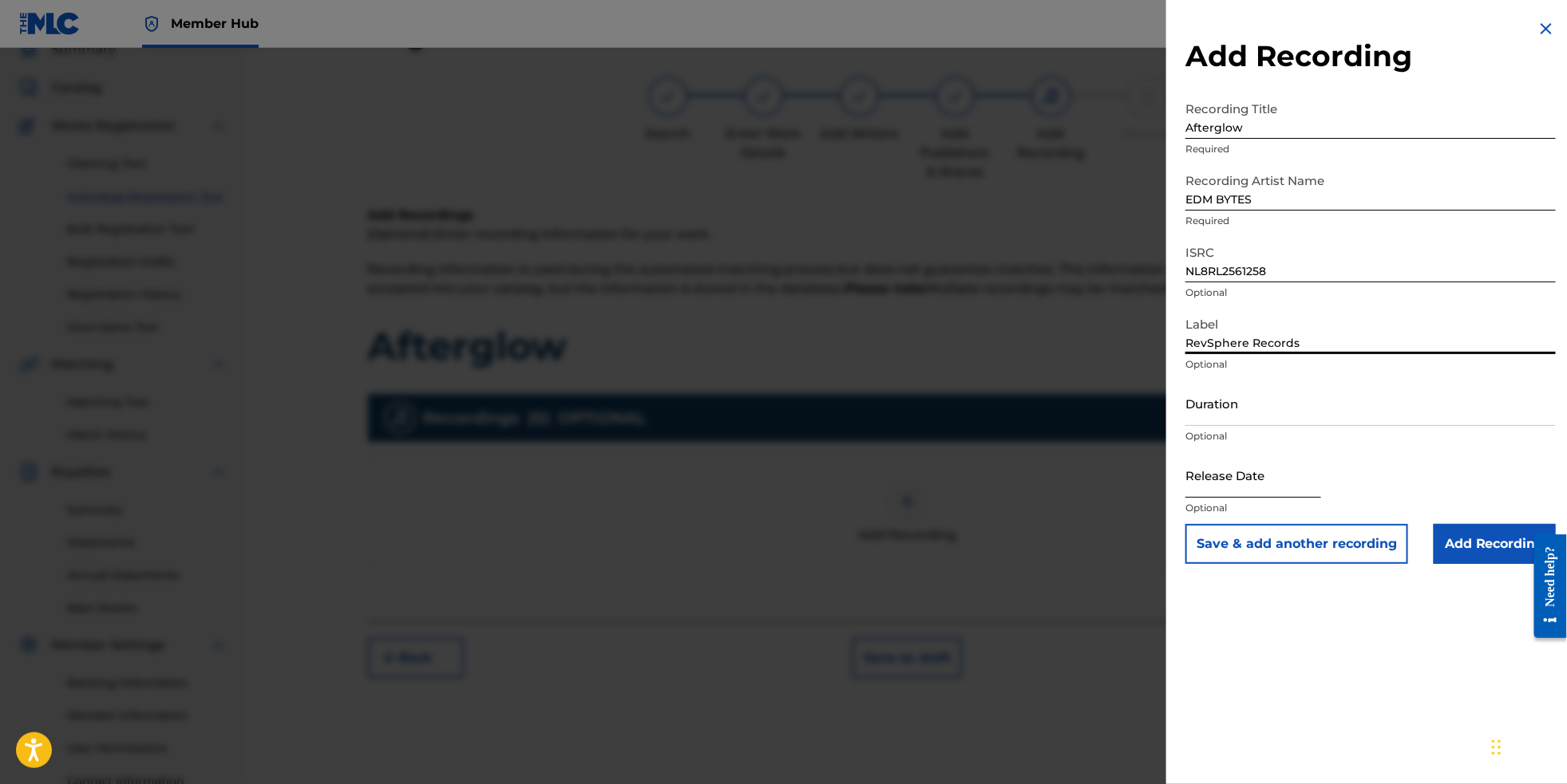
select select "8"
select select "2025"
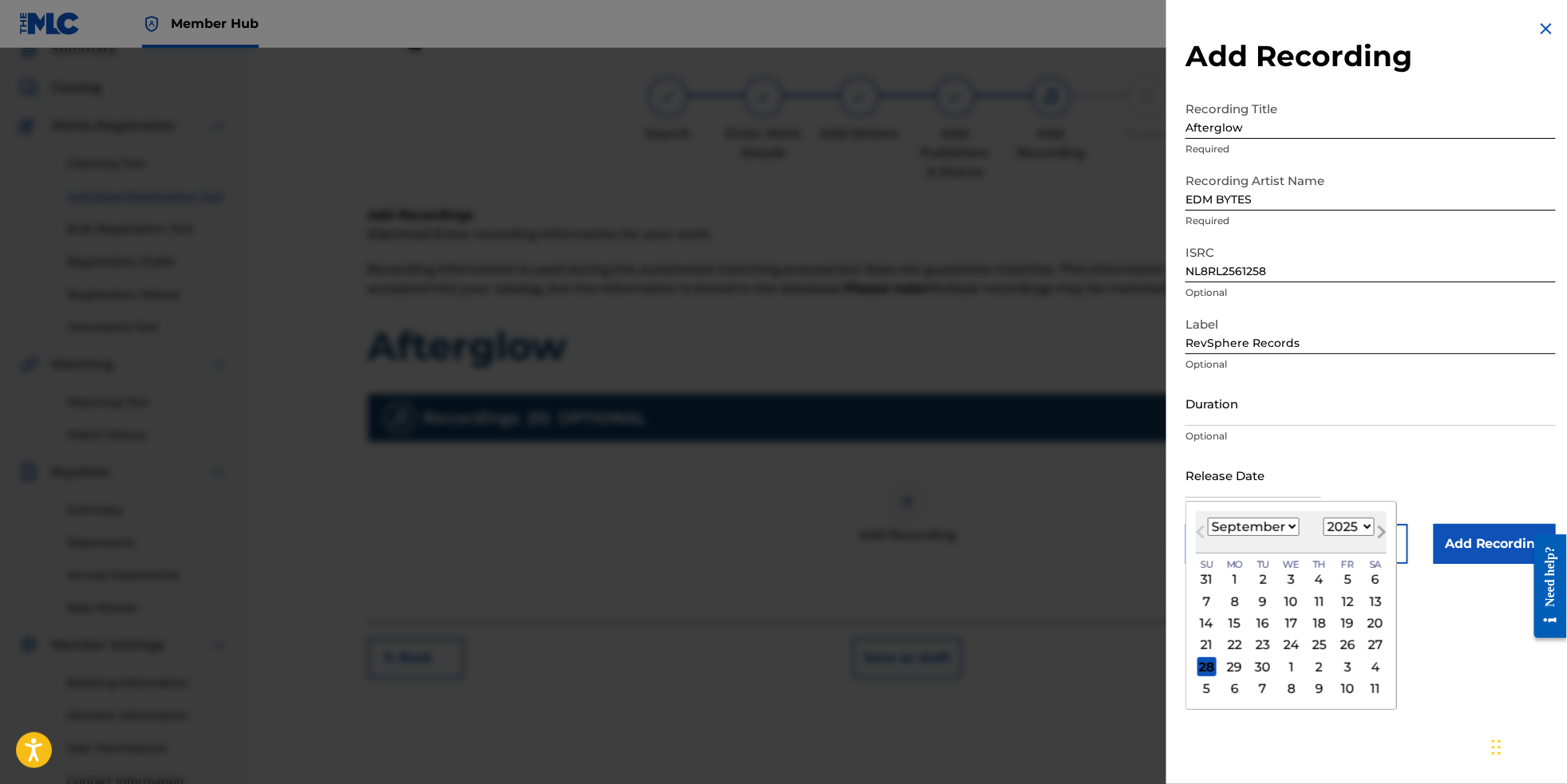
click at [1380, 547] on span "Next Month" at bounding box center [1380, 535] width 0 height 24
select select "10"
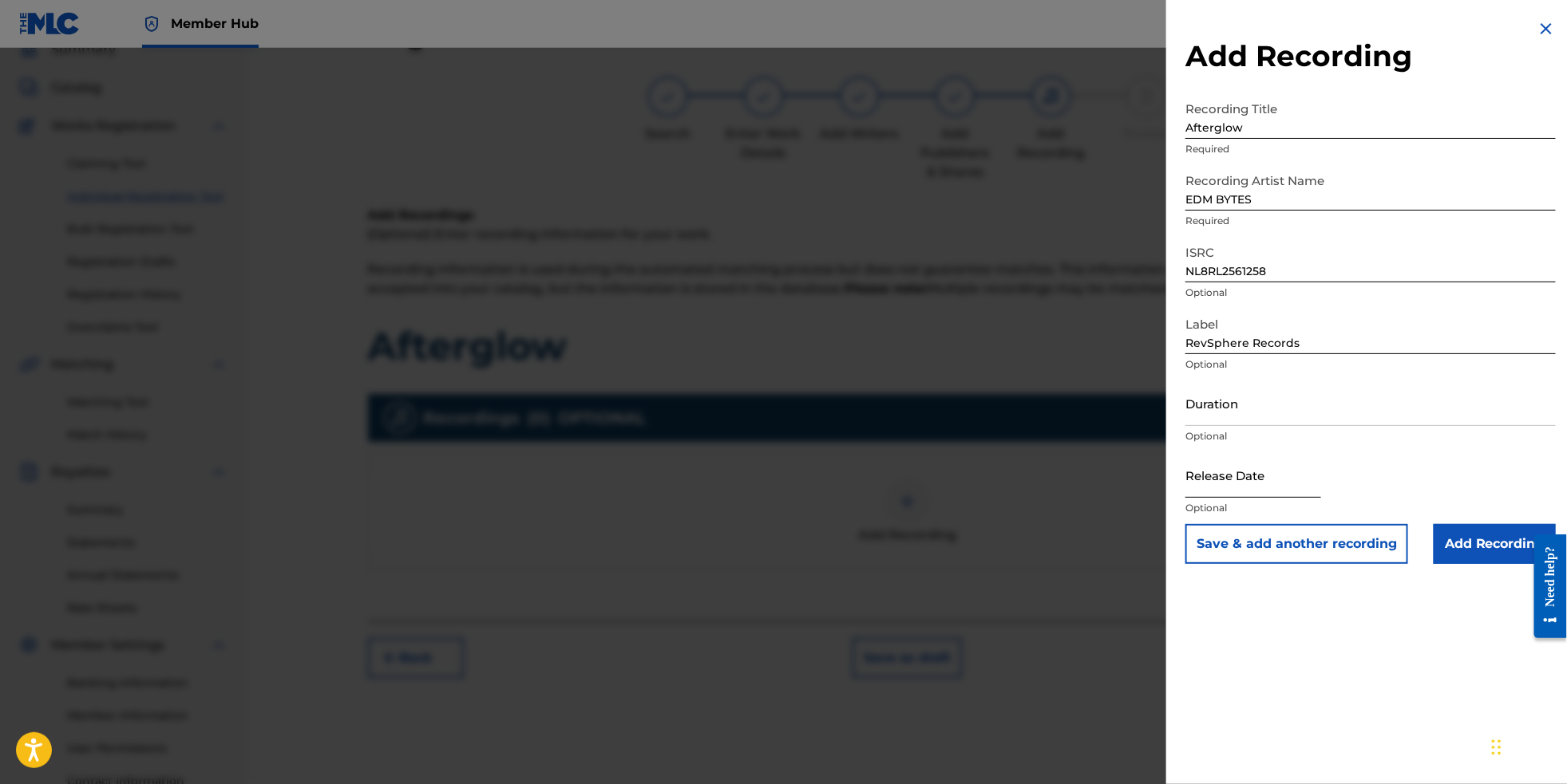
click at [1264, 498] on input "text" at bounding box center [1253, 474] width 136 height 45
select select "8"
select select "2025"
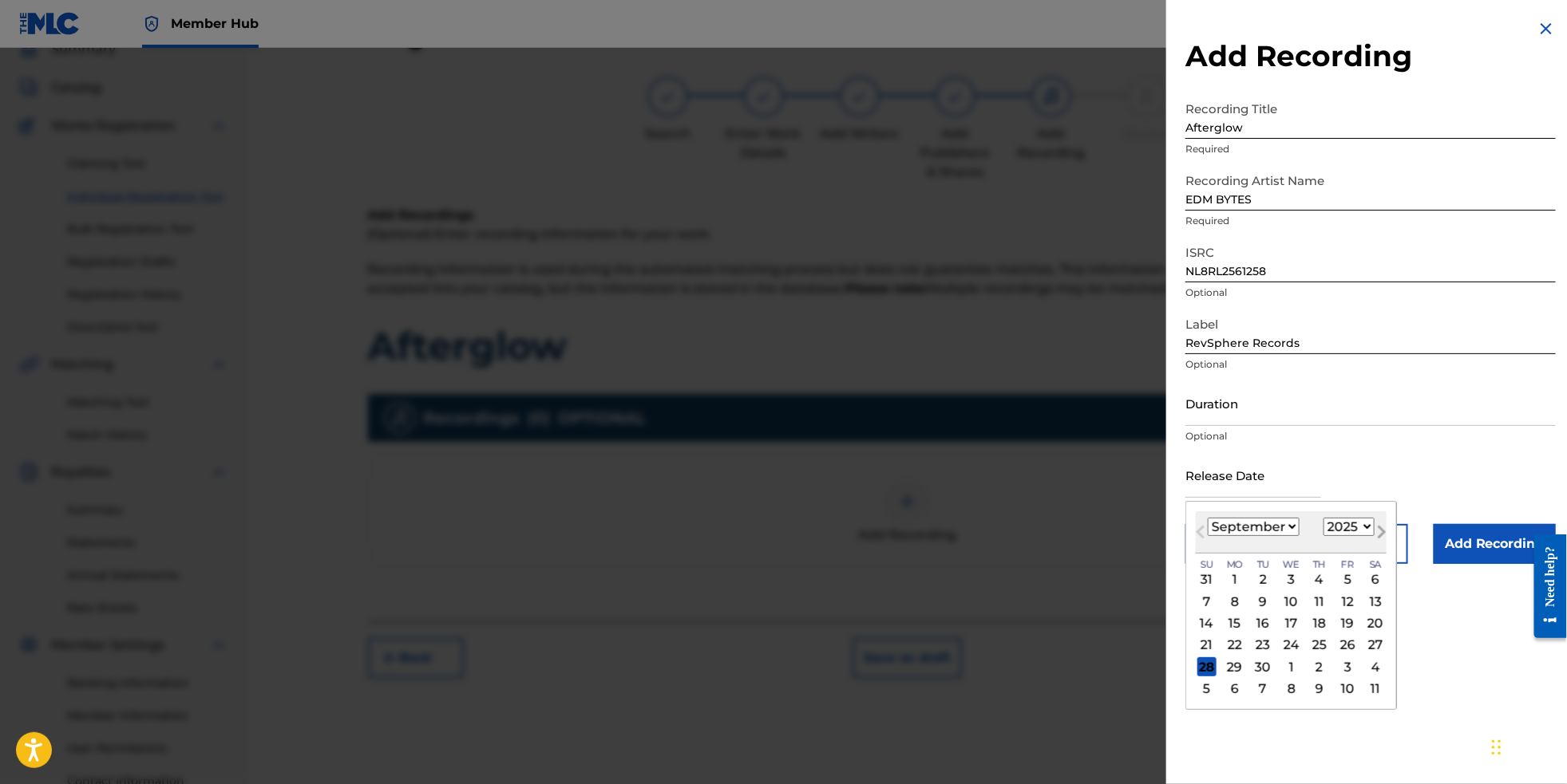
click at [1375, 548] on button "Next Month" at bounding box center [1382, 536] width 26 height 26
select select "10"
click at [1342, 676] on div "28" at bounding box center [1347, 666] width 19 height 19
type input "[DATE]"
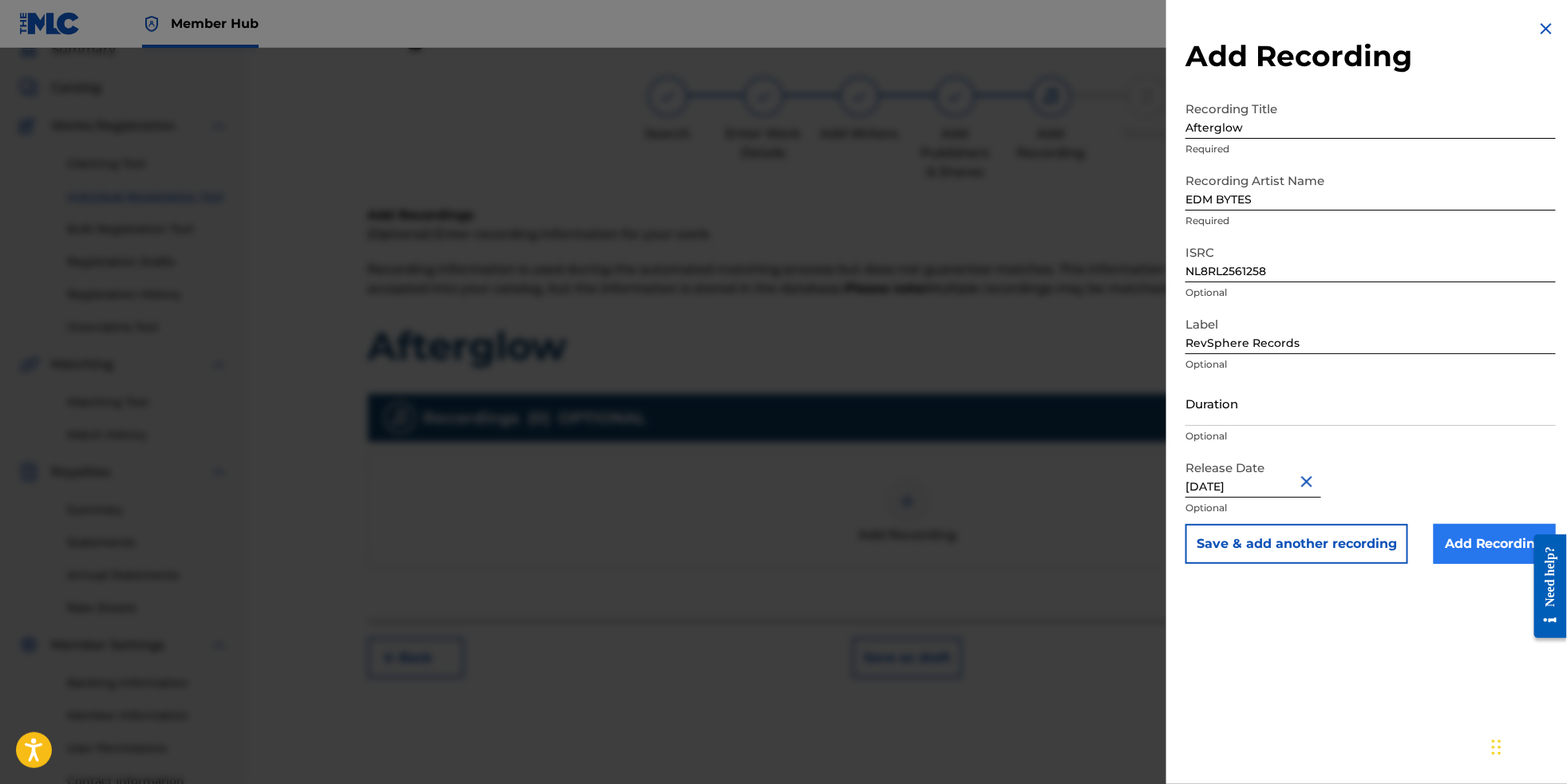
click at [1455, 564] on input "Add Recording" at bounding box center [1494, 543] width 122 height 40
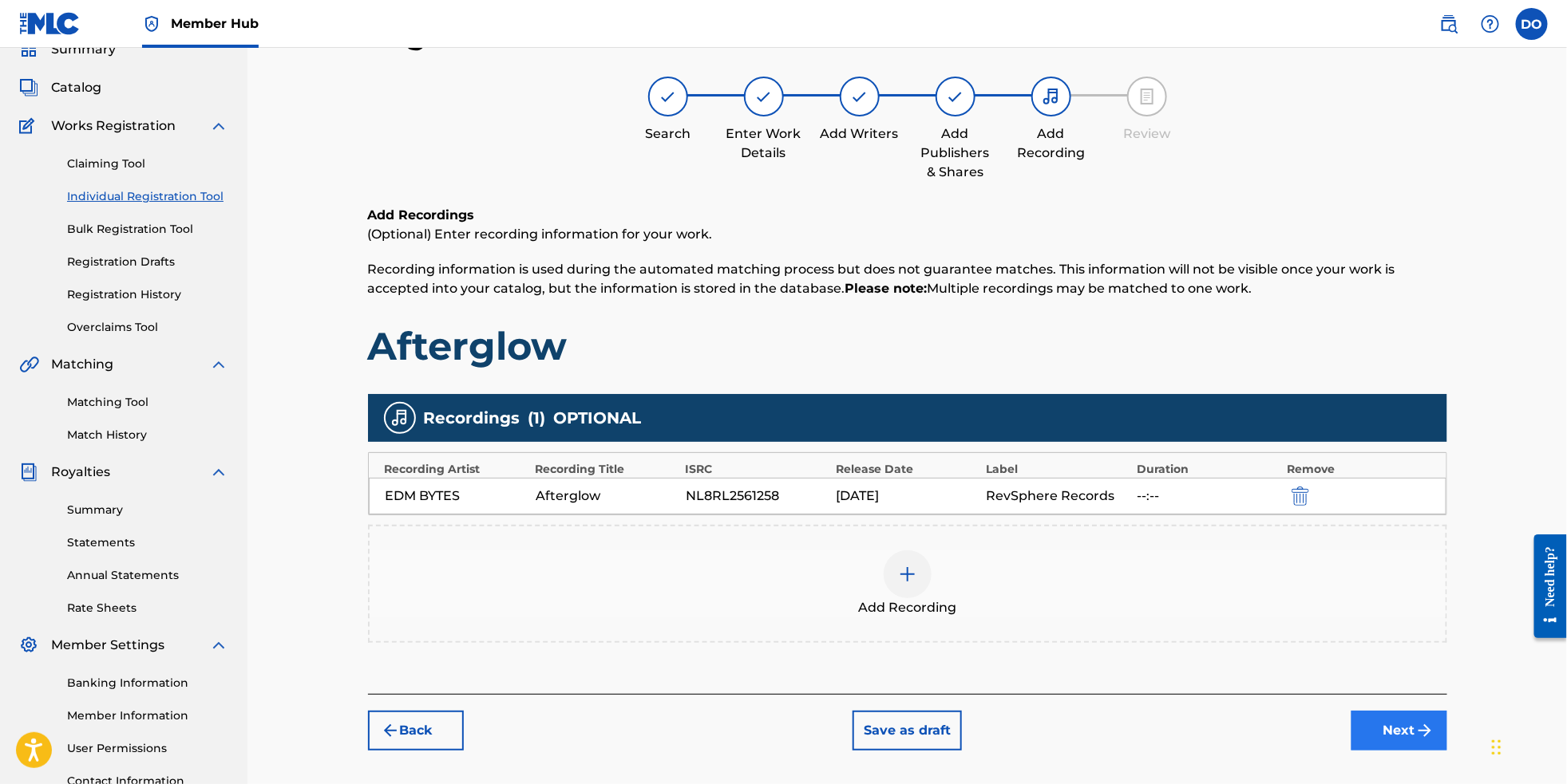
click at [1412, 736] on button "Next" at bounding box center [1400, 731] width 96 height 40
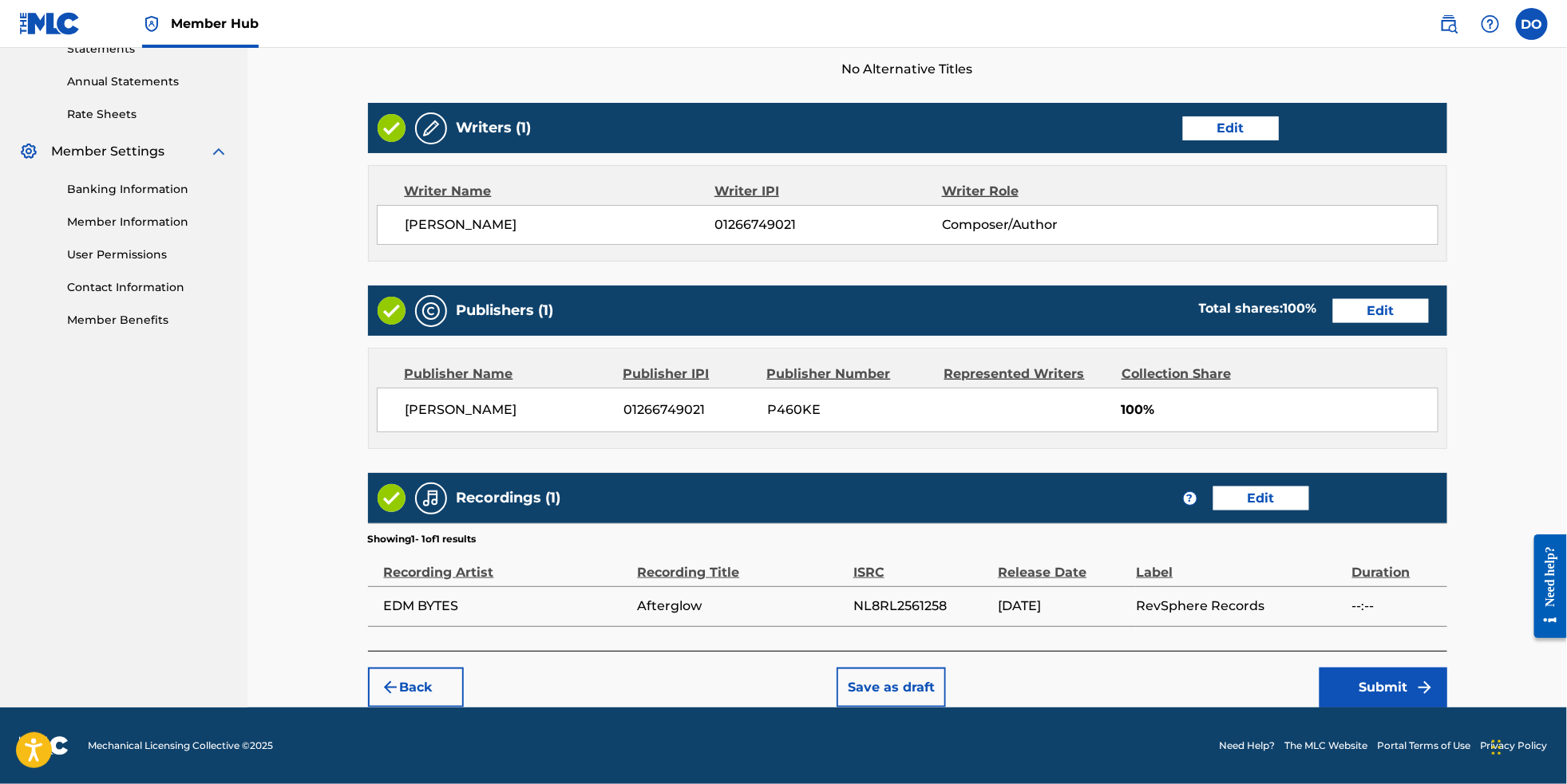
scroll to position [594, 0]
click at [1447, 689] on button "Submit" at bounding box center [1383, 687] width 128 height 40
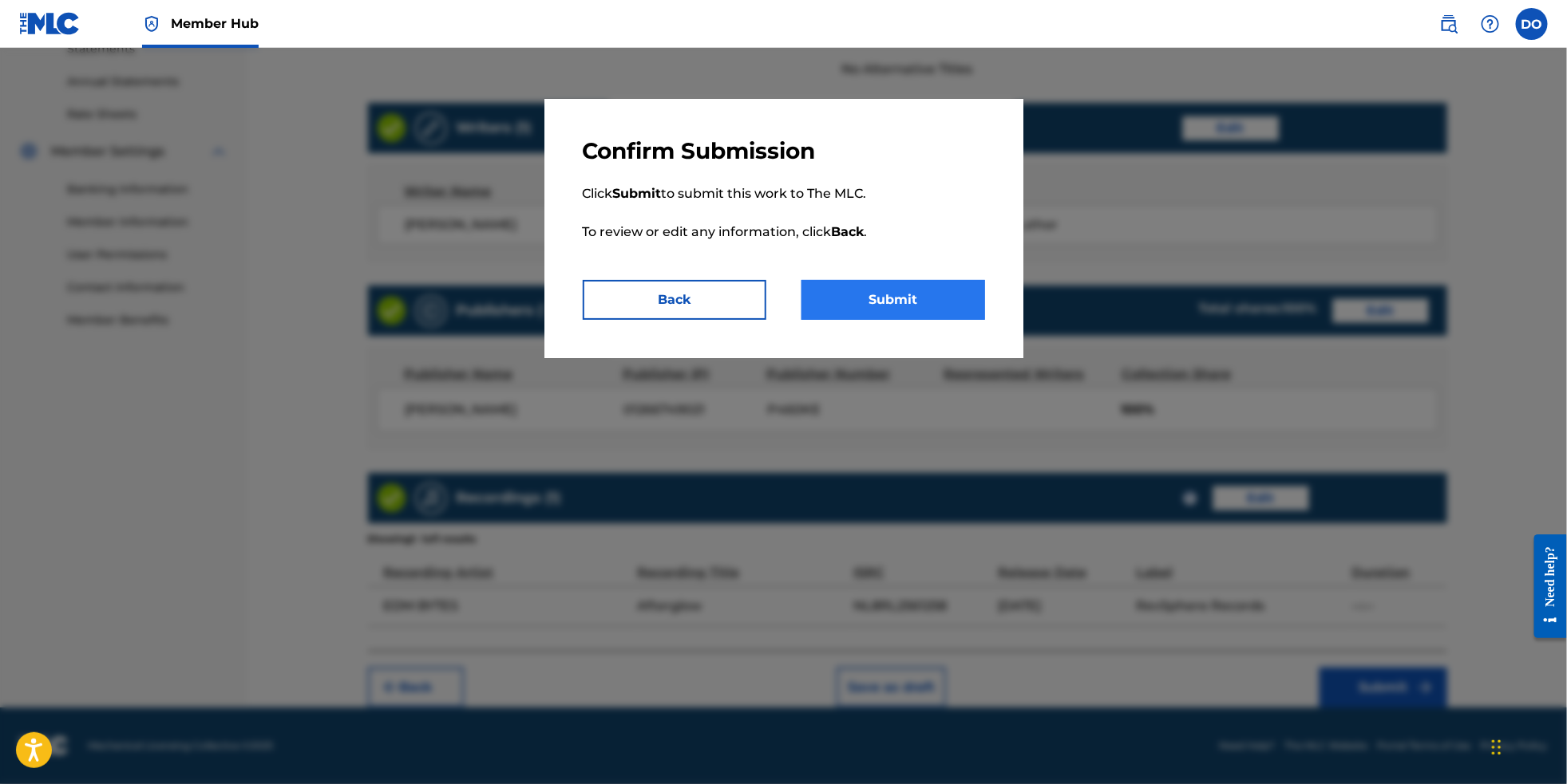
click at [965, 318] on button "Submit" at bounding box center [894, 300] width 184 height 40
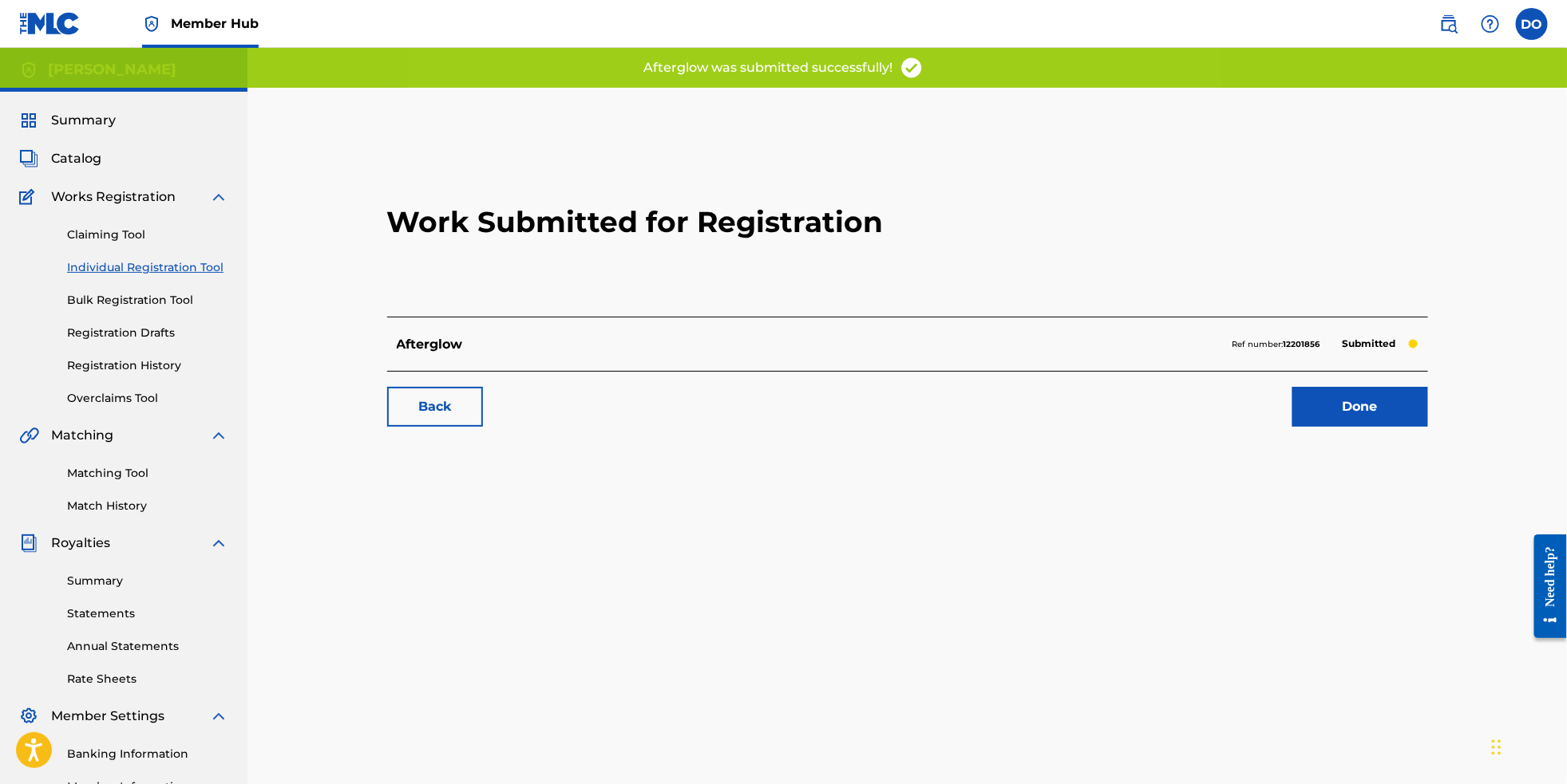
click at [200, 276] on link "Individual Registration Tool" at bounding box center [147, 267] width 161 height 17
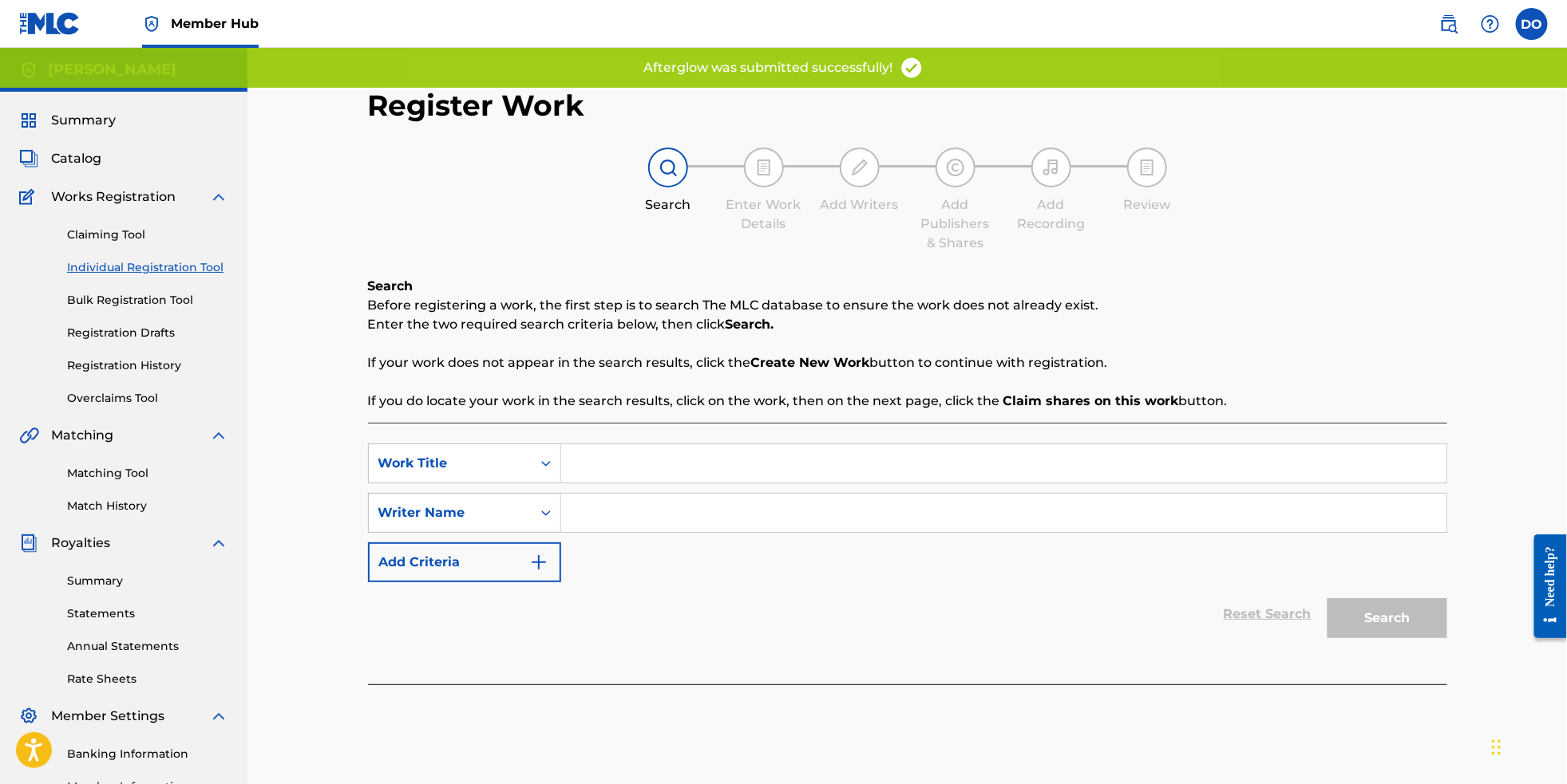
click at [675, 463] on input "Search Form" at bounding box center [1003, 464] width 886 height 39
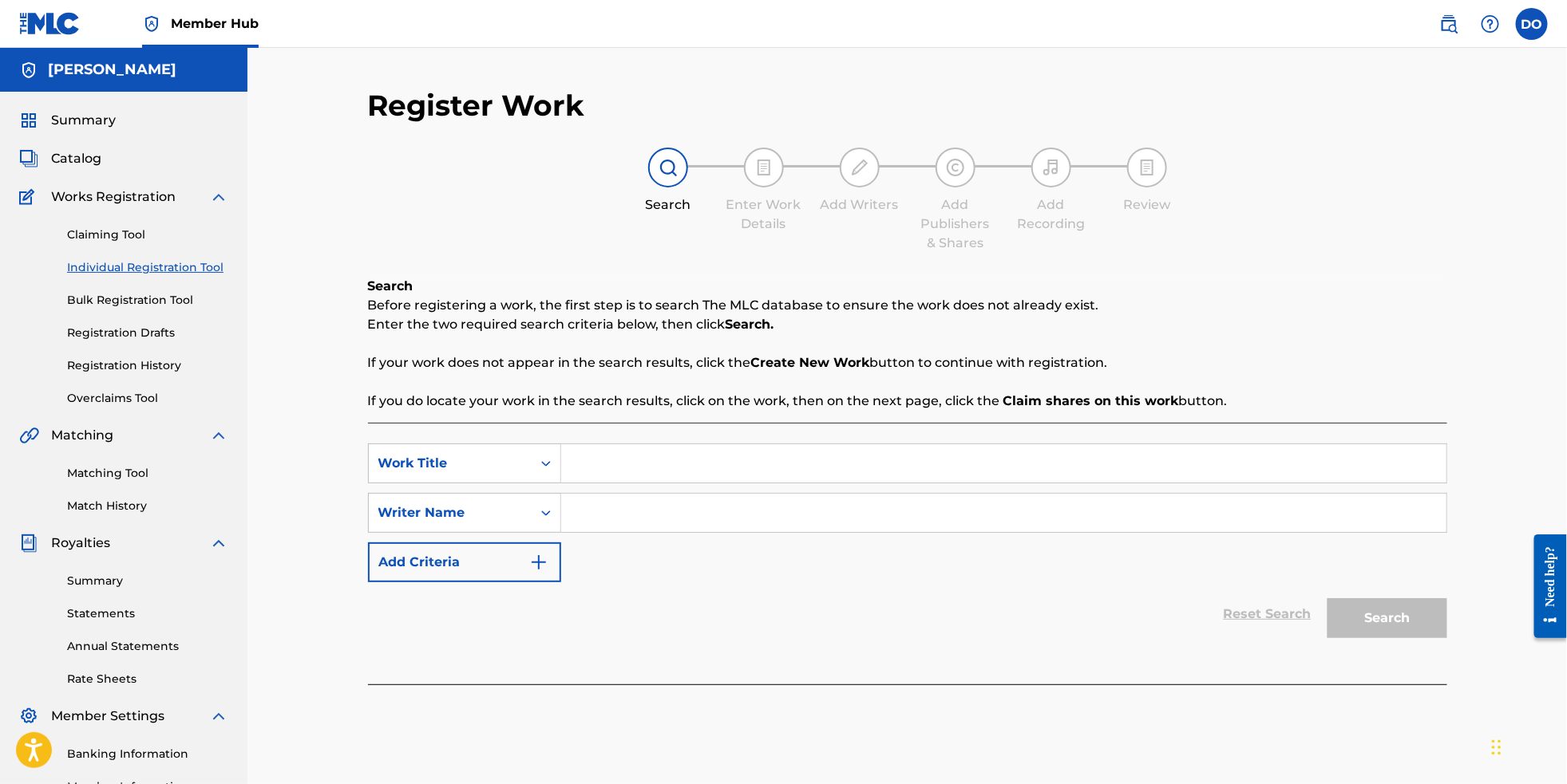
click at [768, 461] on input "Search Form" at bounding box center [1003, 464] width 886 height 39
type input "Light Years Away"
click at [761, 520] on input "Search Form" at bounding box center [1003, 513] width 886 height 39
type input "[PERSON_NAME]"
click at [1407, 625] on button "Search" at bounding box center [1388, 618] width 120 height 40
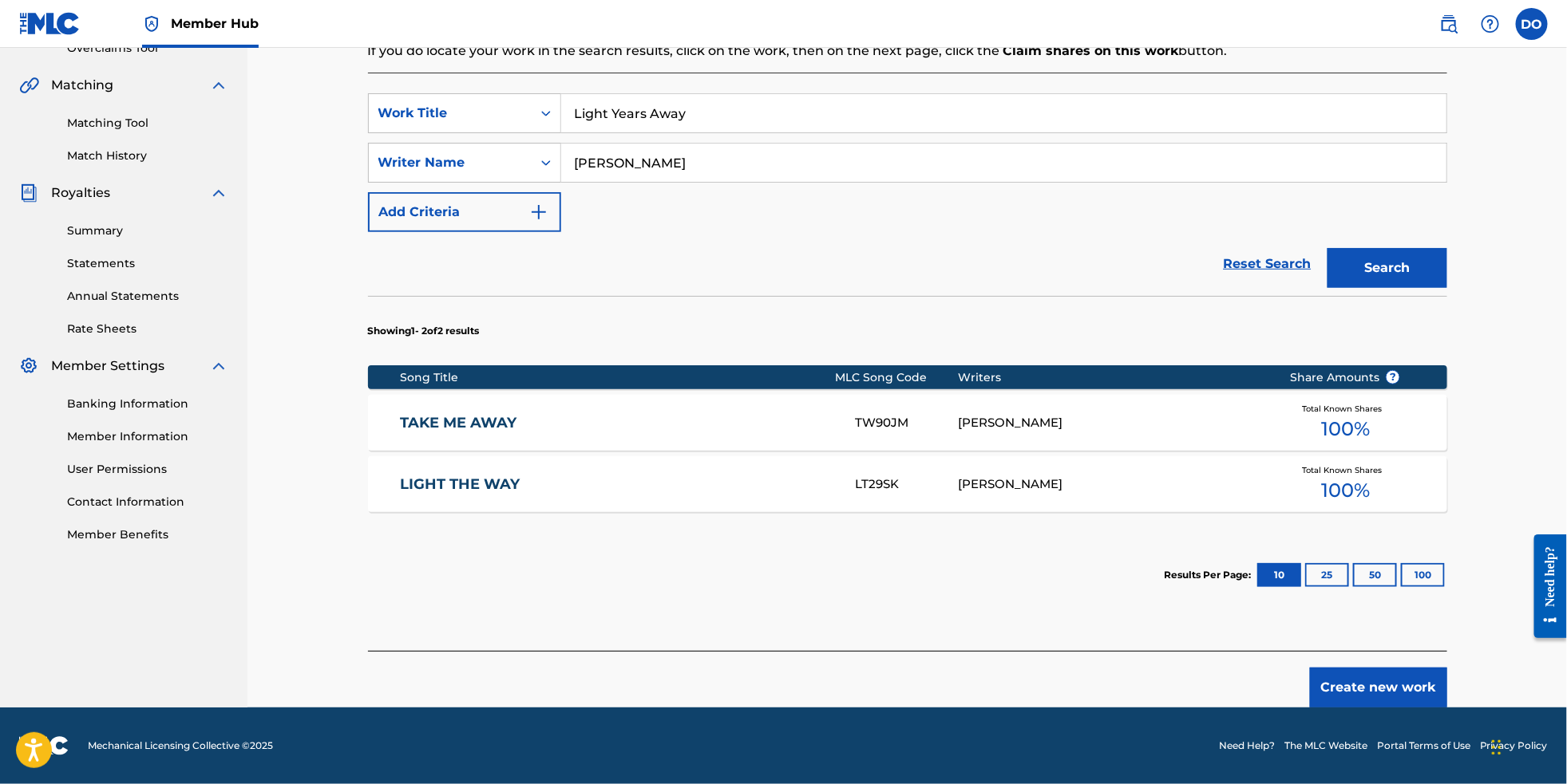
scroll to position [386, 0]
click at [1433, 687] on button "Create new work" at bounding box center [1378, 687] width 137 height 40
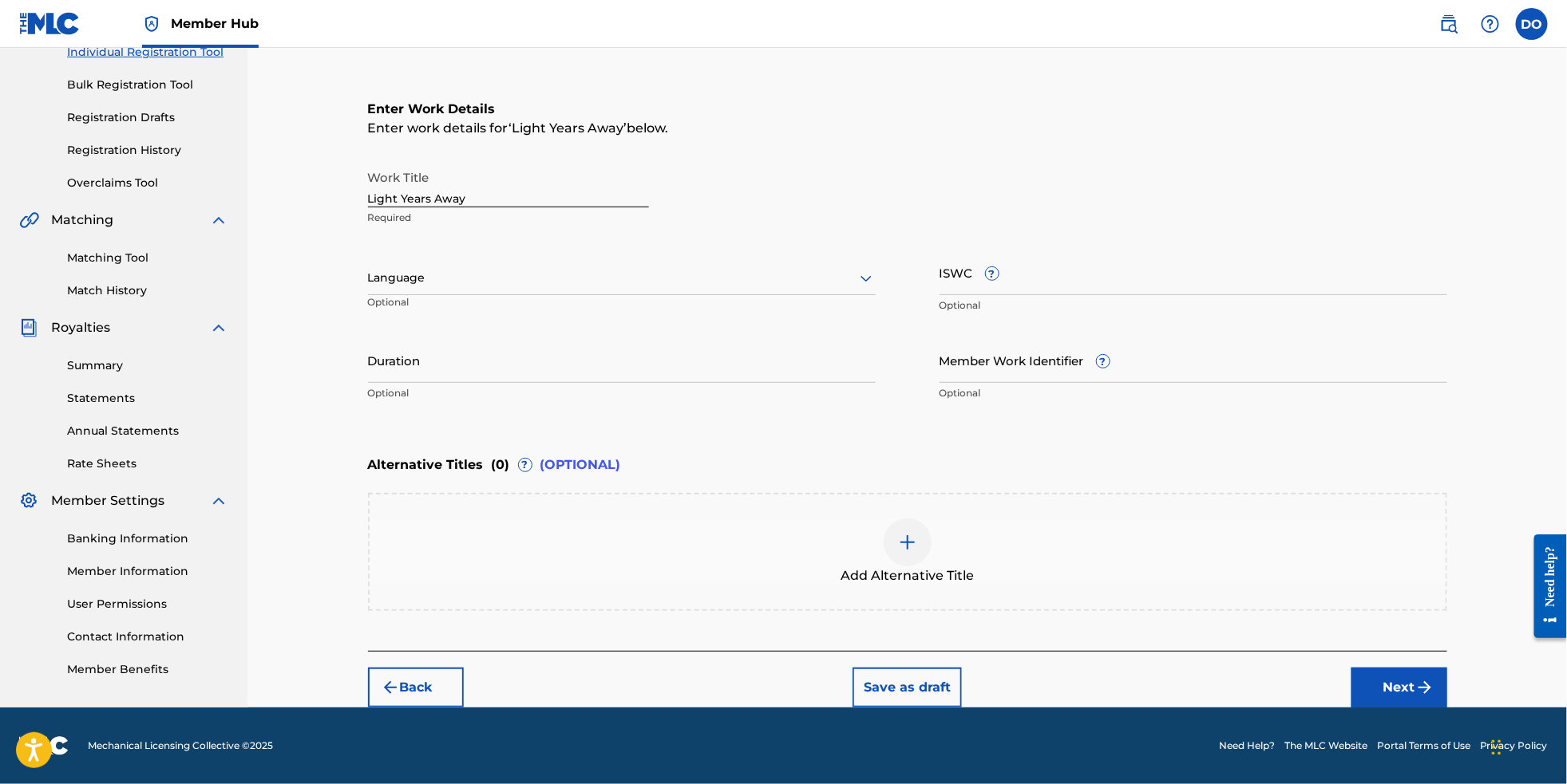
scroll to position [257, 0]
click at [778, 268] on div at bounding box center [622, 278] width 508 height 20
click at [774, 295] on div "English" at bounding box center [622, 312] width 506 height 36
click at [1443, 693] on button "Next" at bounding box center [1400, 687] width 96 height 40
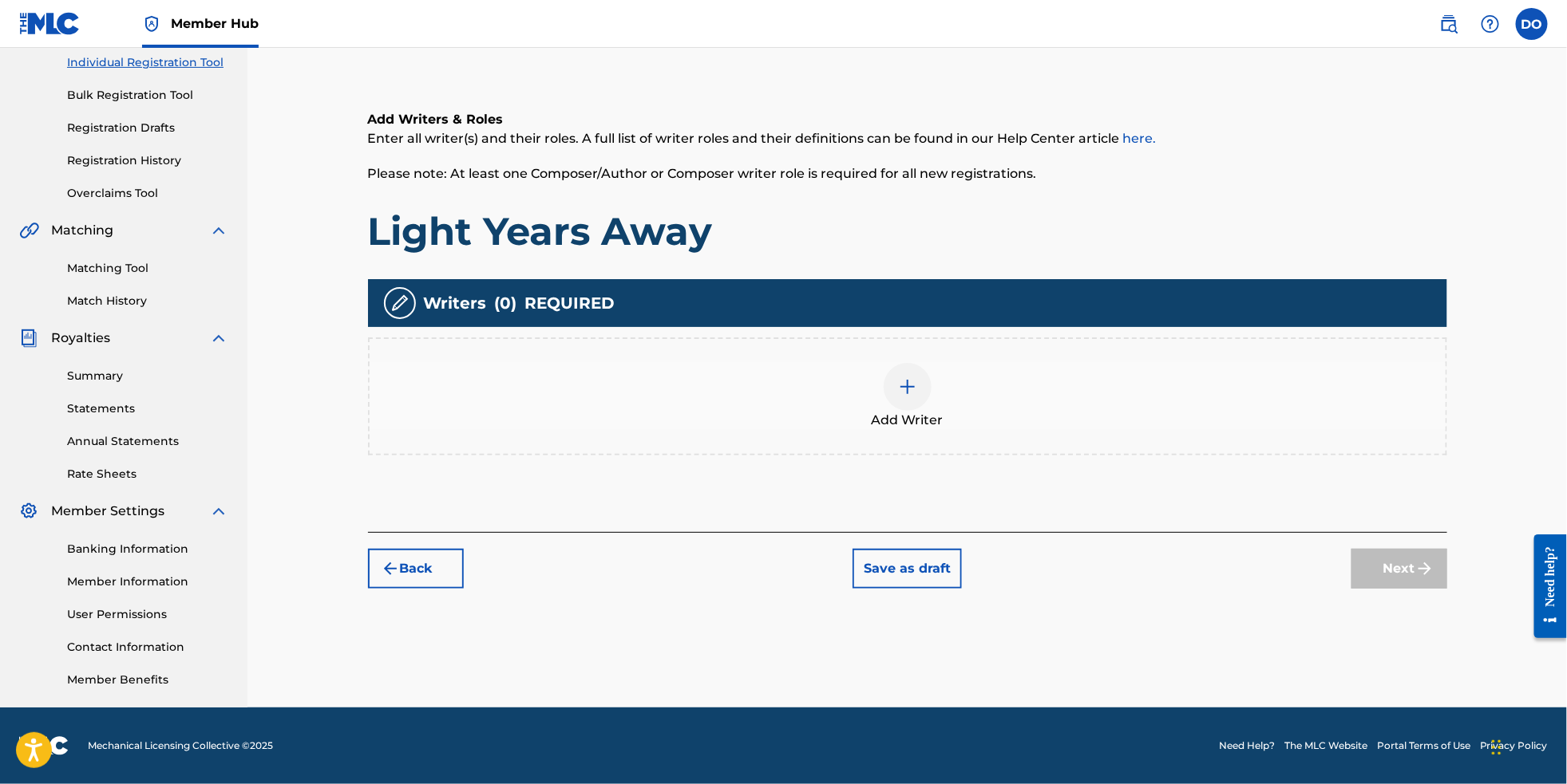
click at [930, 374] on div at bounding box center [908, 387] width 48 height 48
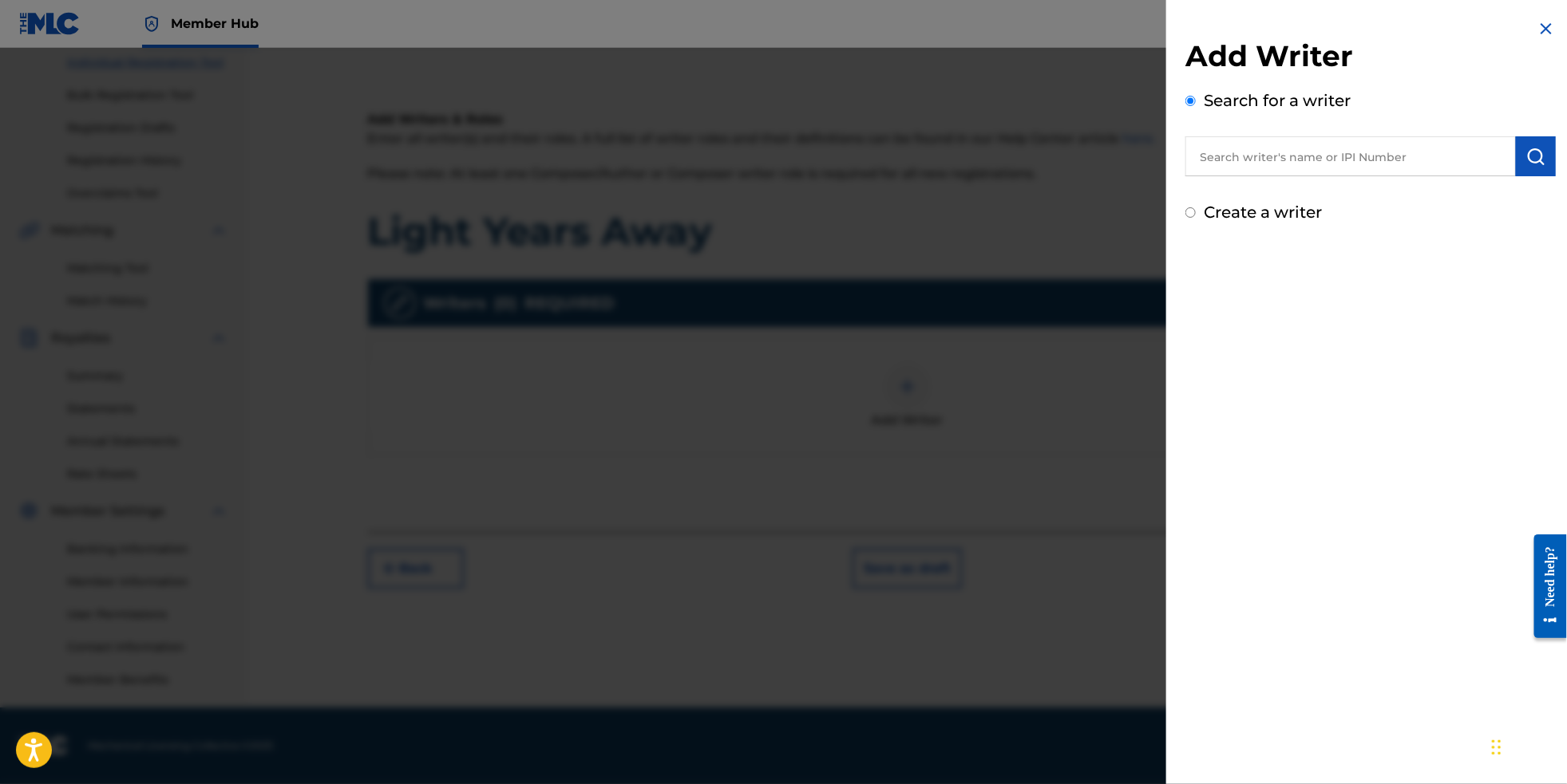
click at [1278, 168] on input "text" at bounding box center [1350, 155] width 330 height 40
click at [1351, 192] on div "[PERSON_NAME]" at bounding box center [1350, 192] width 330 height 28
type input "[PERSON_NAME]"
click at [1534, 166] on img "submit" at bounding box center [1536, 156] width 19 height 19
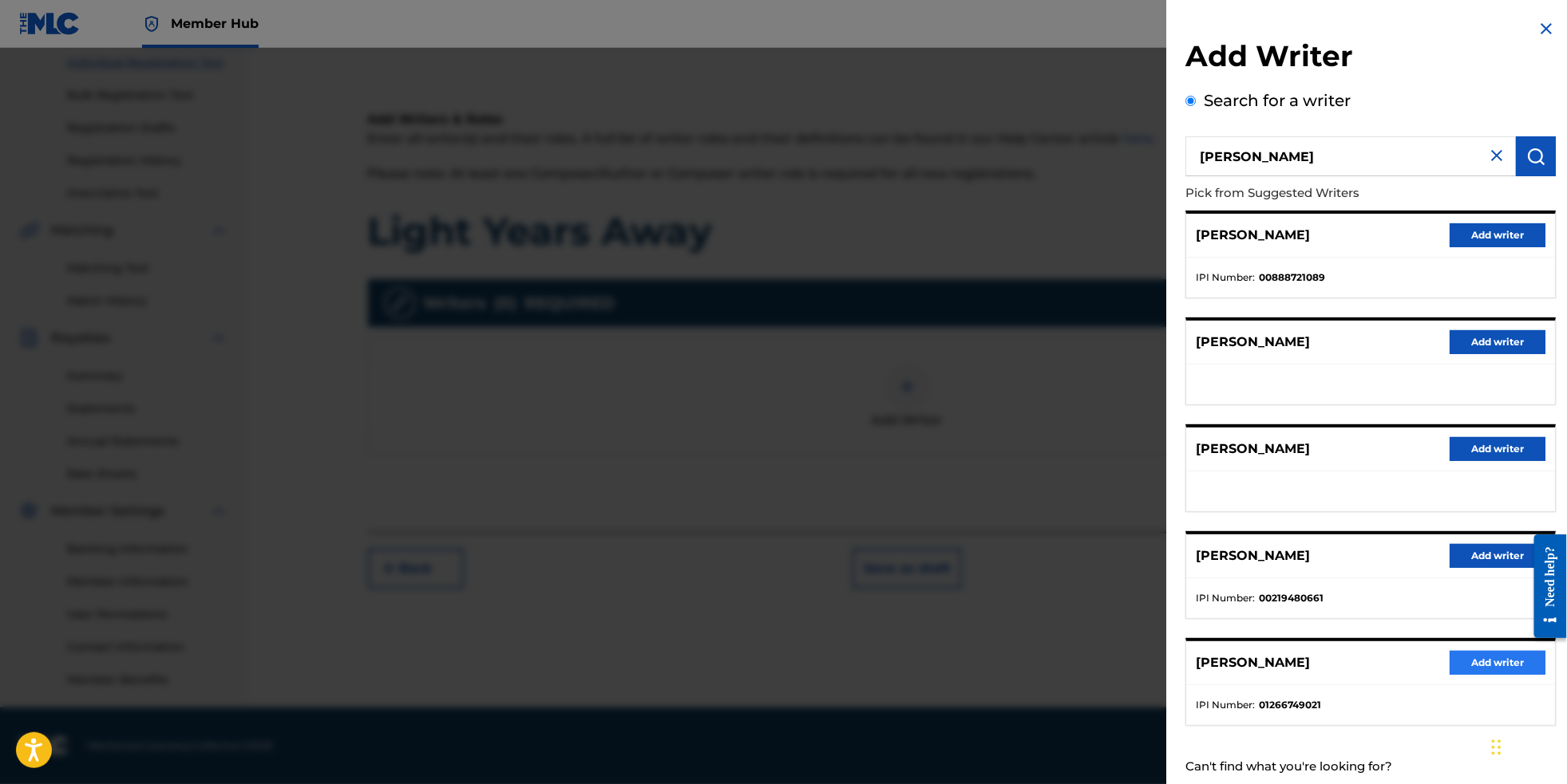
click at [1464, 676] on button "Add writer" at bounding box center [1498, 663] width 96 height 24
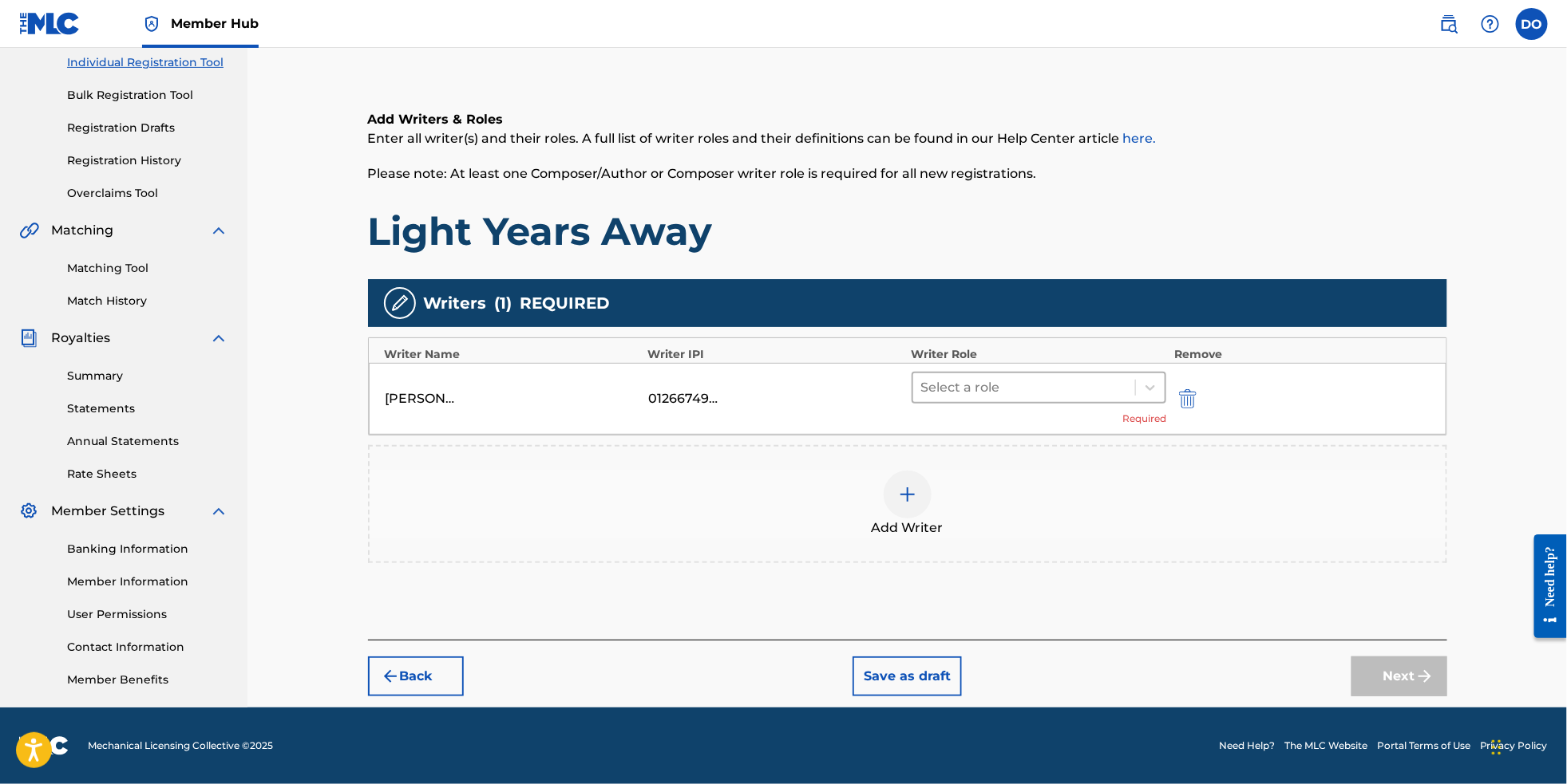
click at [1124, 381] on div at bounding box center [1024, 388] width 207 height 22
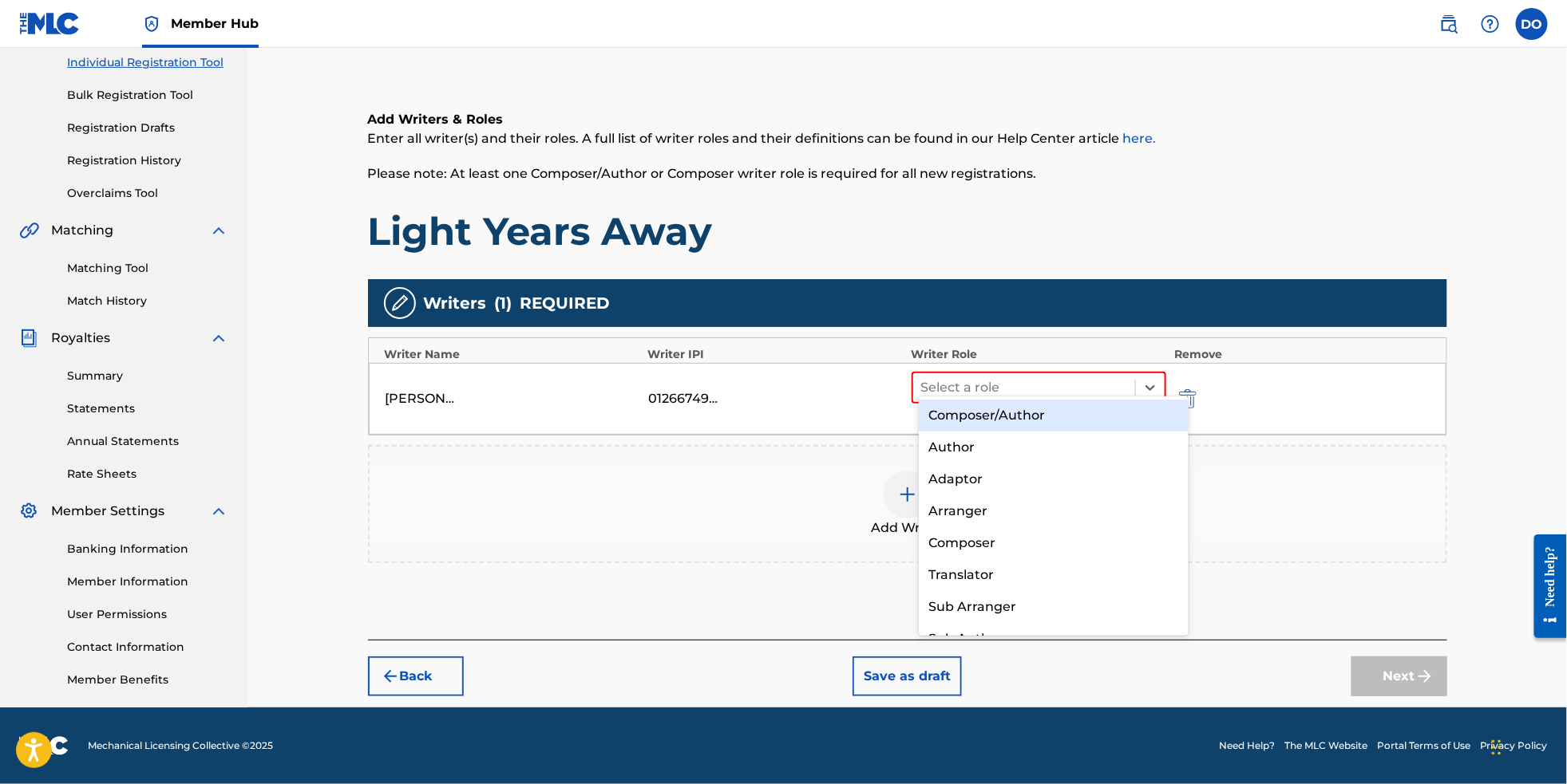
click at [1108, 422] on div "Composer/Author" at bounding box center [1054, 415] width 270 height 32
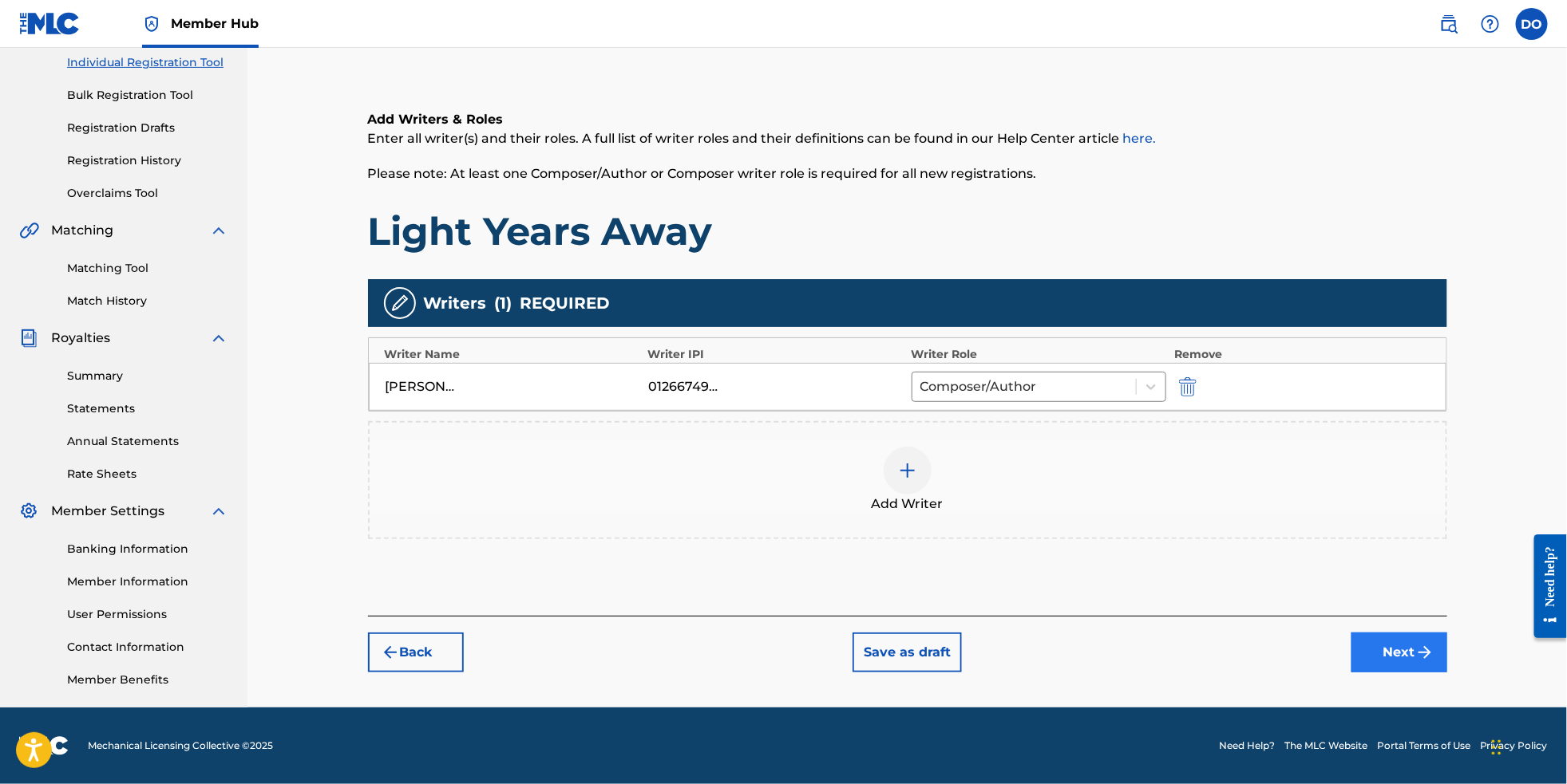
click at [1416, 662] on button "Next" at bounding box center [1400, 652] width 96 height 40
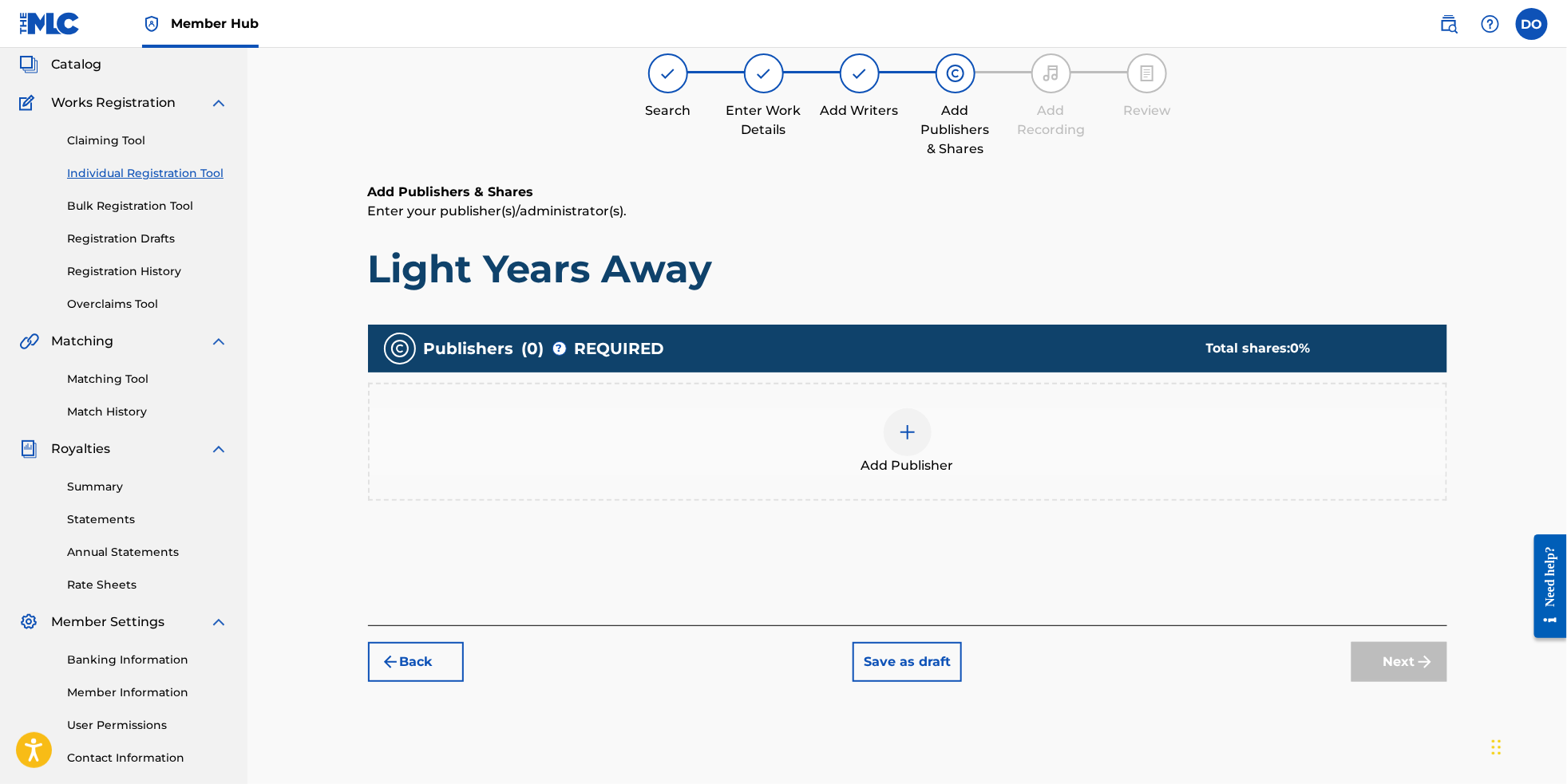
scroll to position [71, 0]
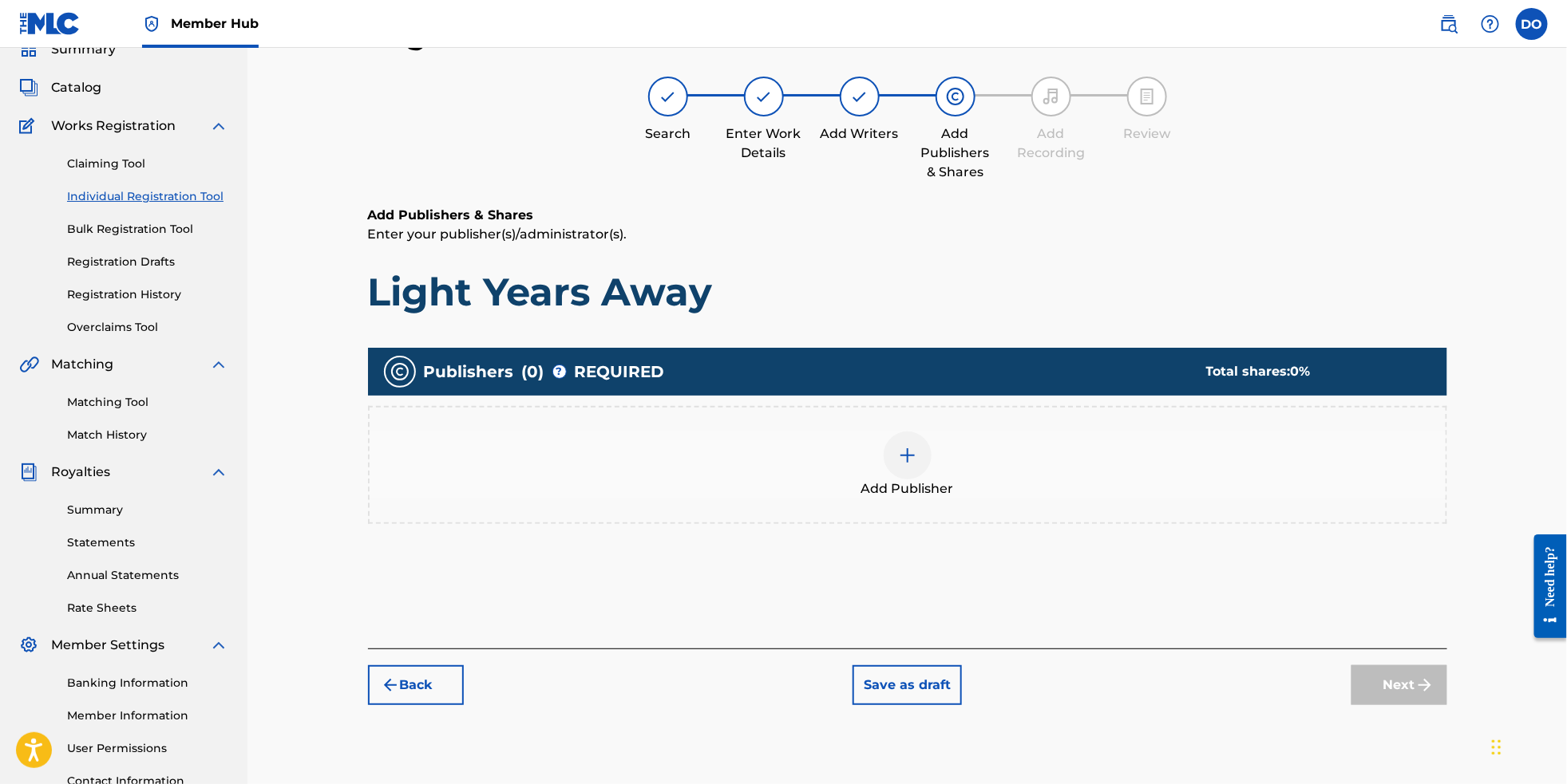
click at [924, 475] on div at bounding box center [908, 456] width 48 height 48
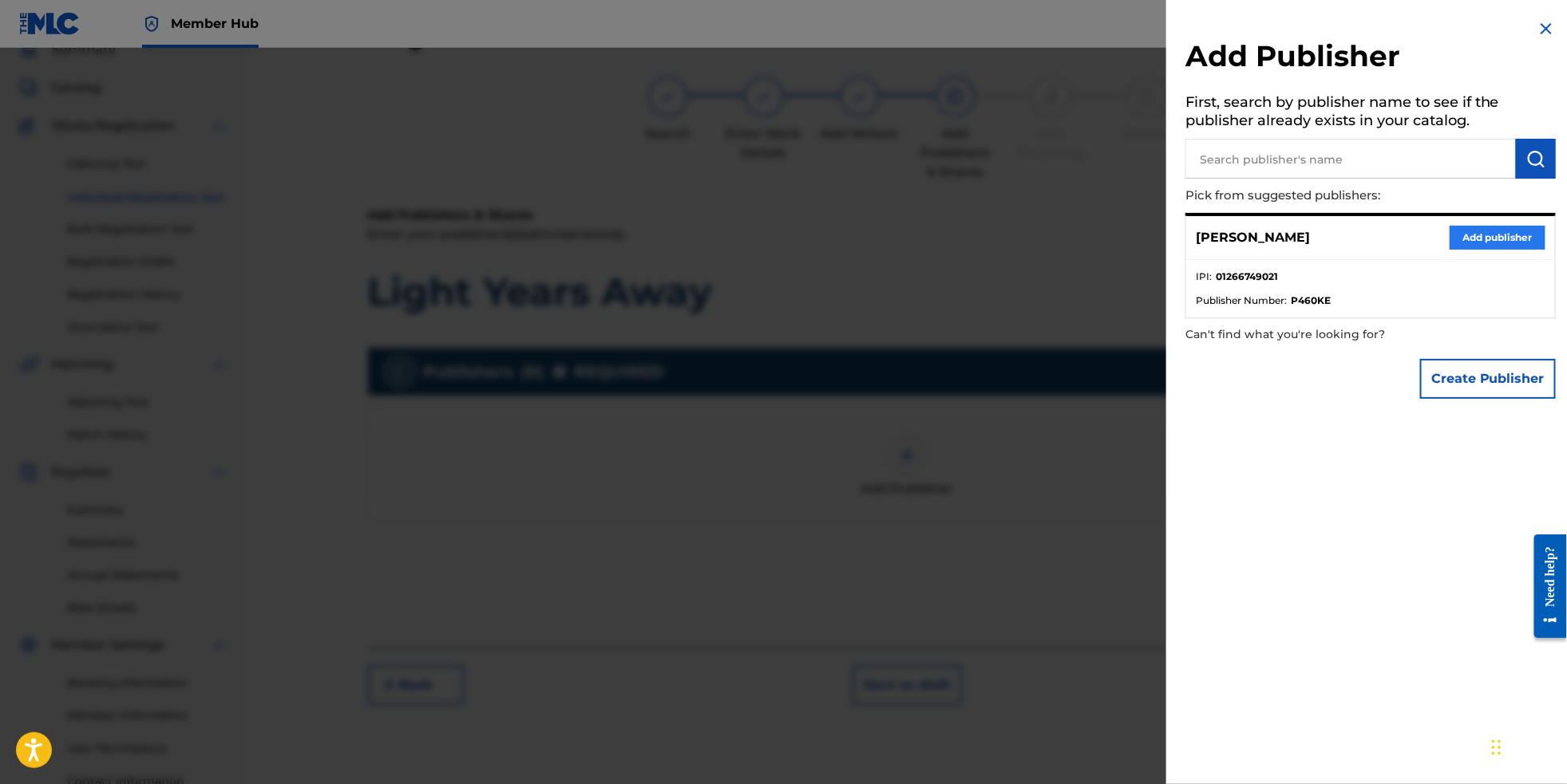
click at [1479, 246] on button "Add publisher" at bounding box center [1498, 238] width 96 height 24
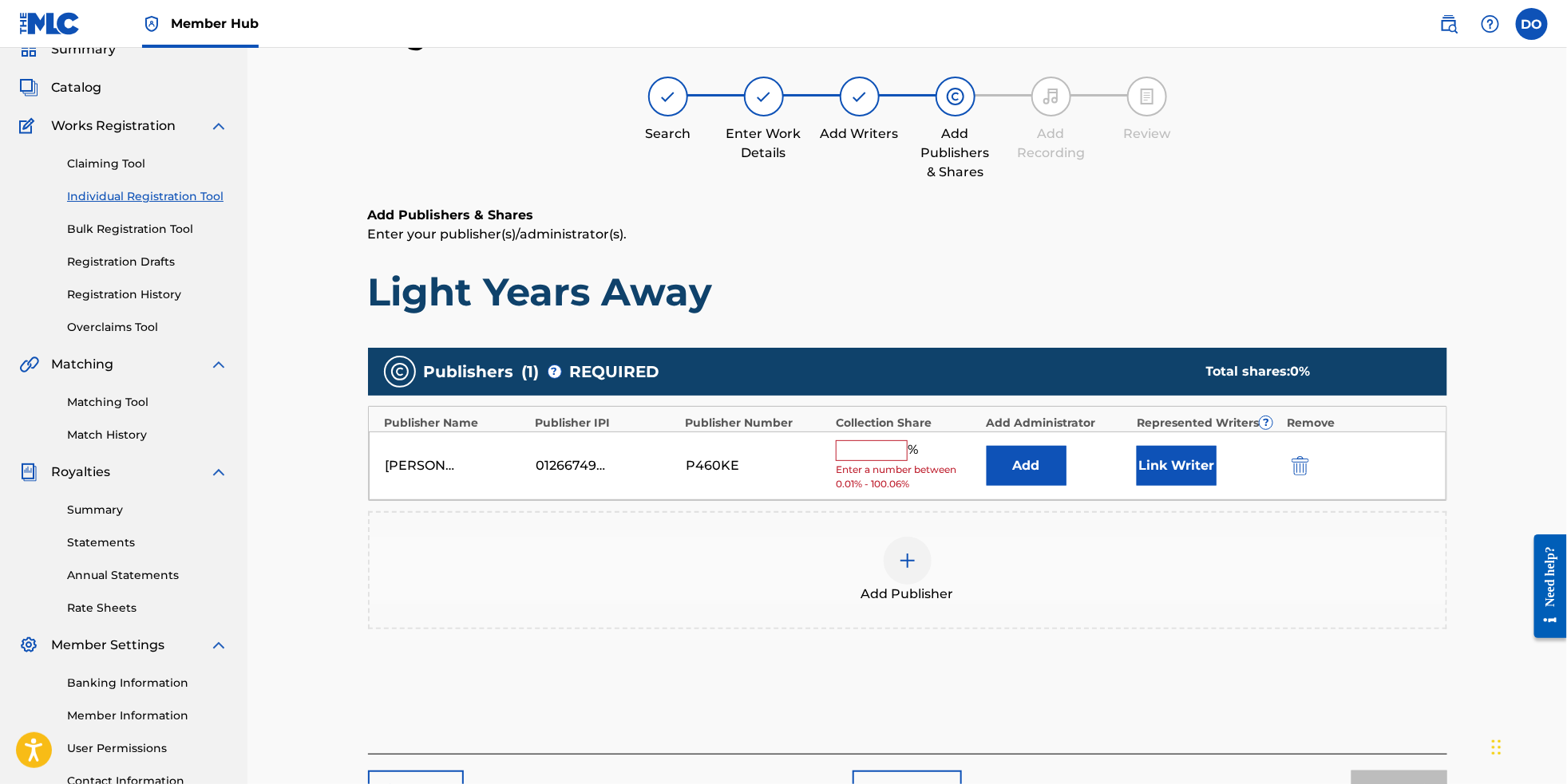
click at [890, 458] on input "text" at bounding box center [872, 450] width 72 height 21
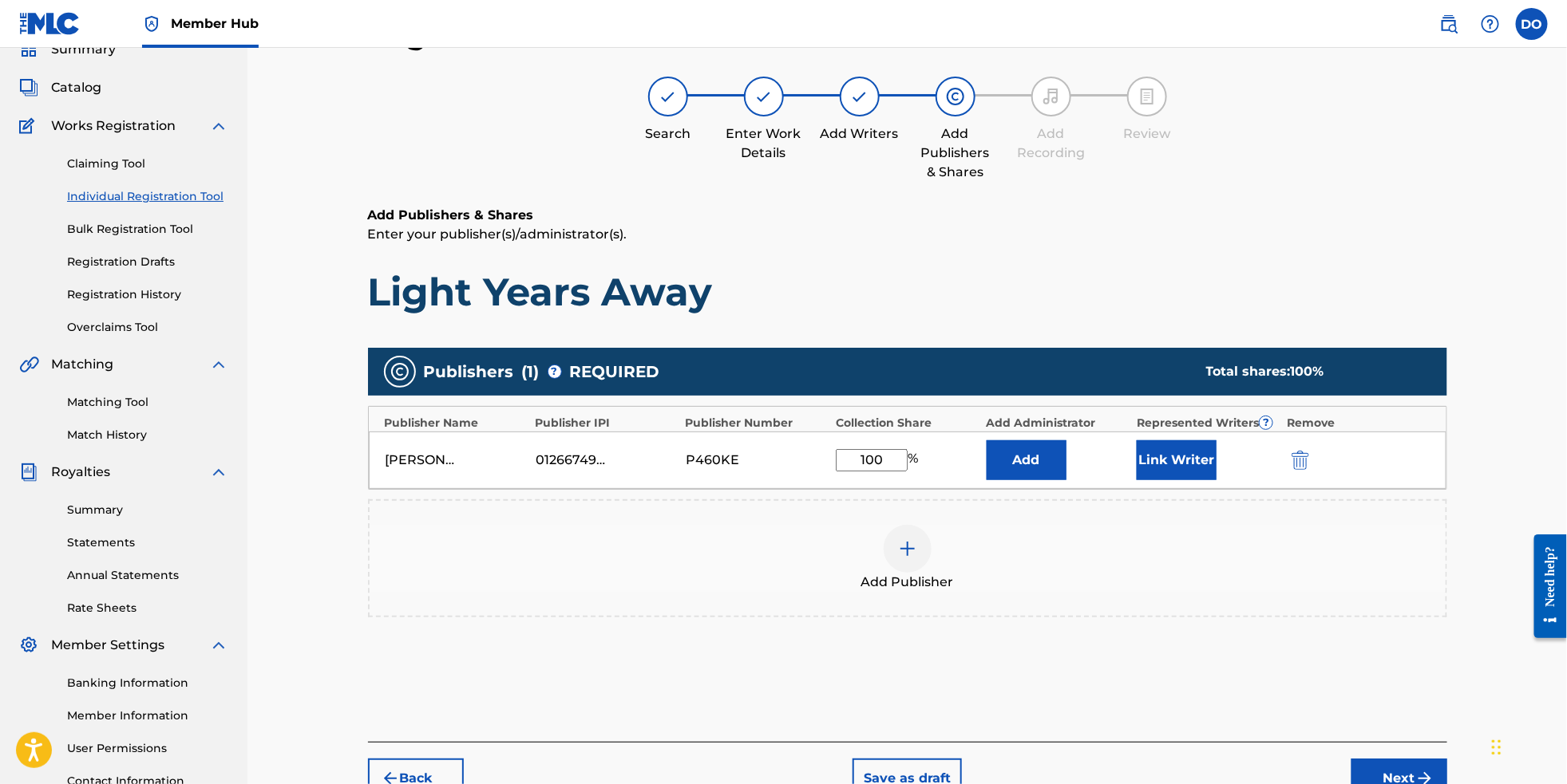
type input "100"
click at [1103, 573] on div "Add Publisher" at bounding box center [908, 558] width 1076 height 67
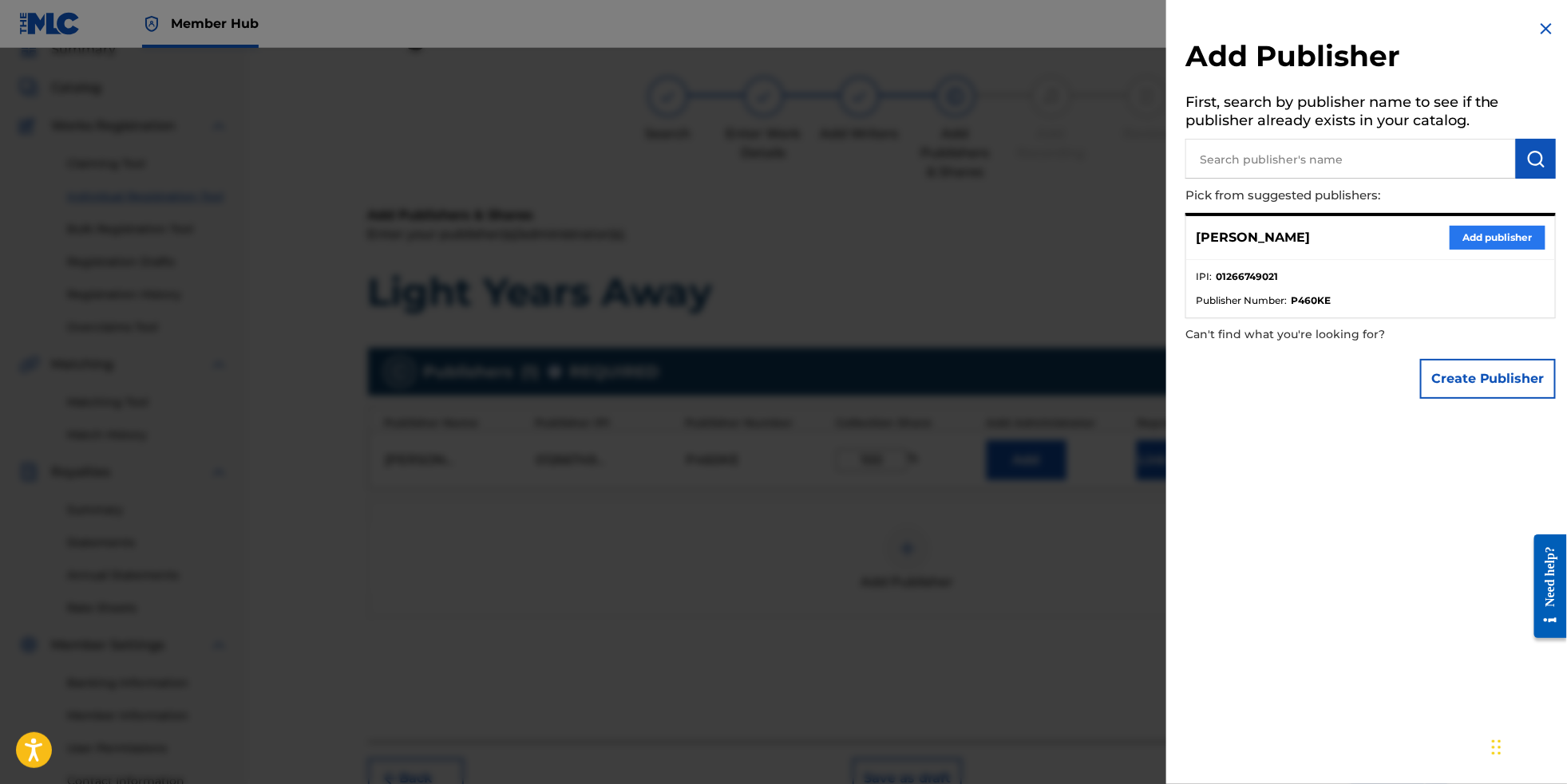
click at [1491, 247] on button "Add publisher" at bounding box center [1498, 238] width 96 height 24
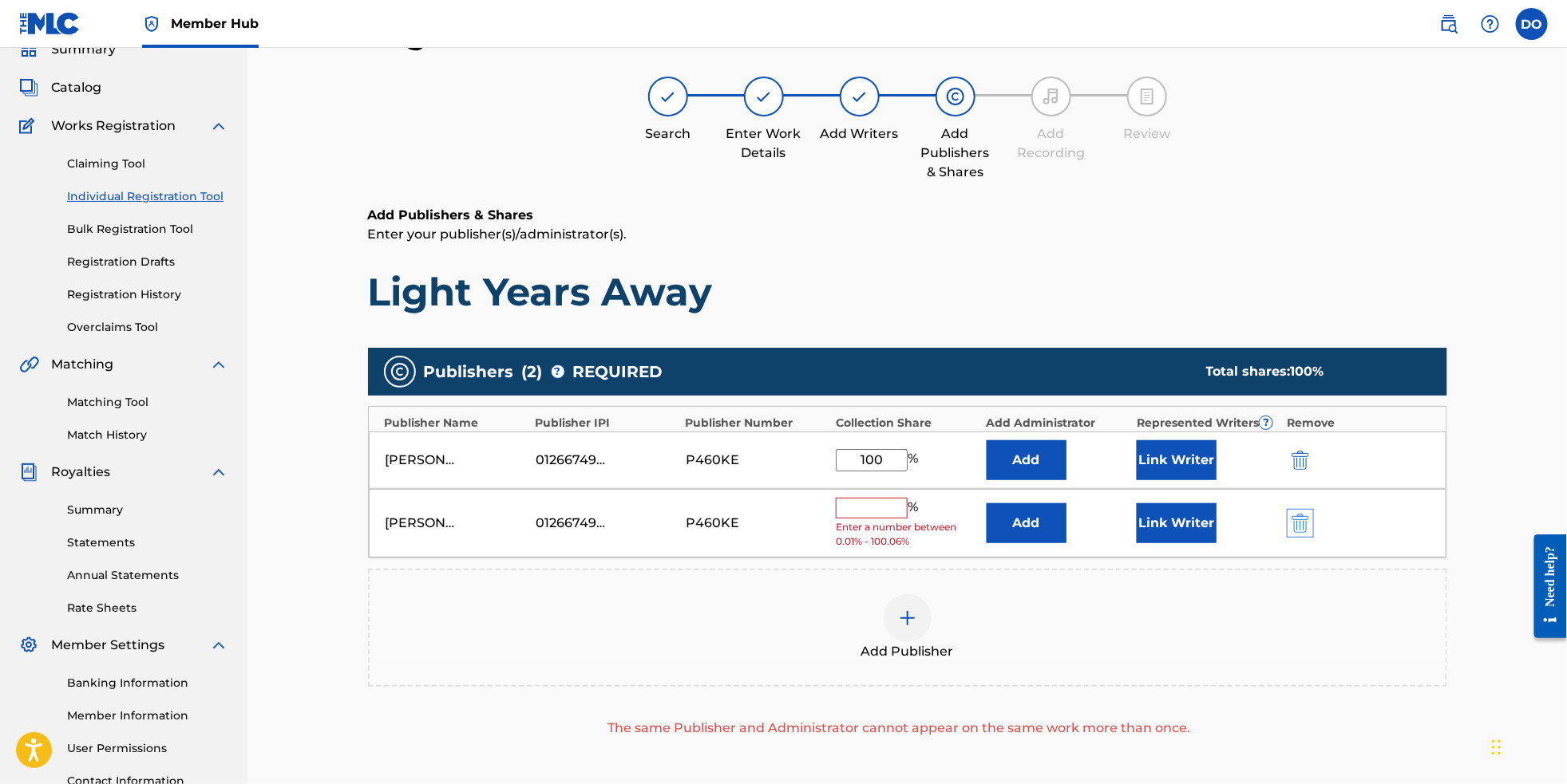
click at [1310, 533] on img "submit" at bounding box center [1300, 523] width 17 height 19
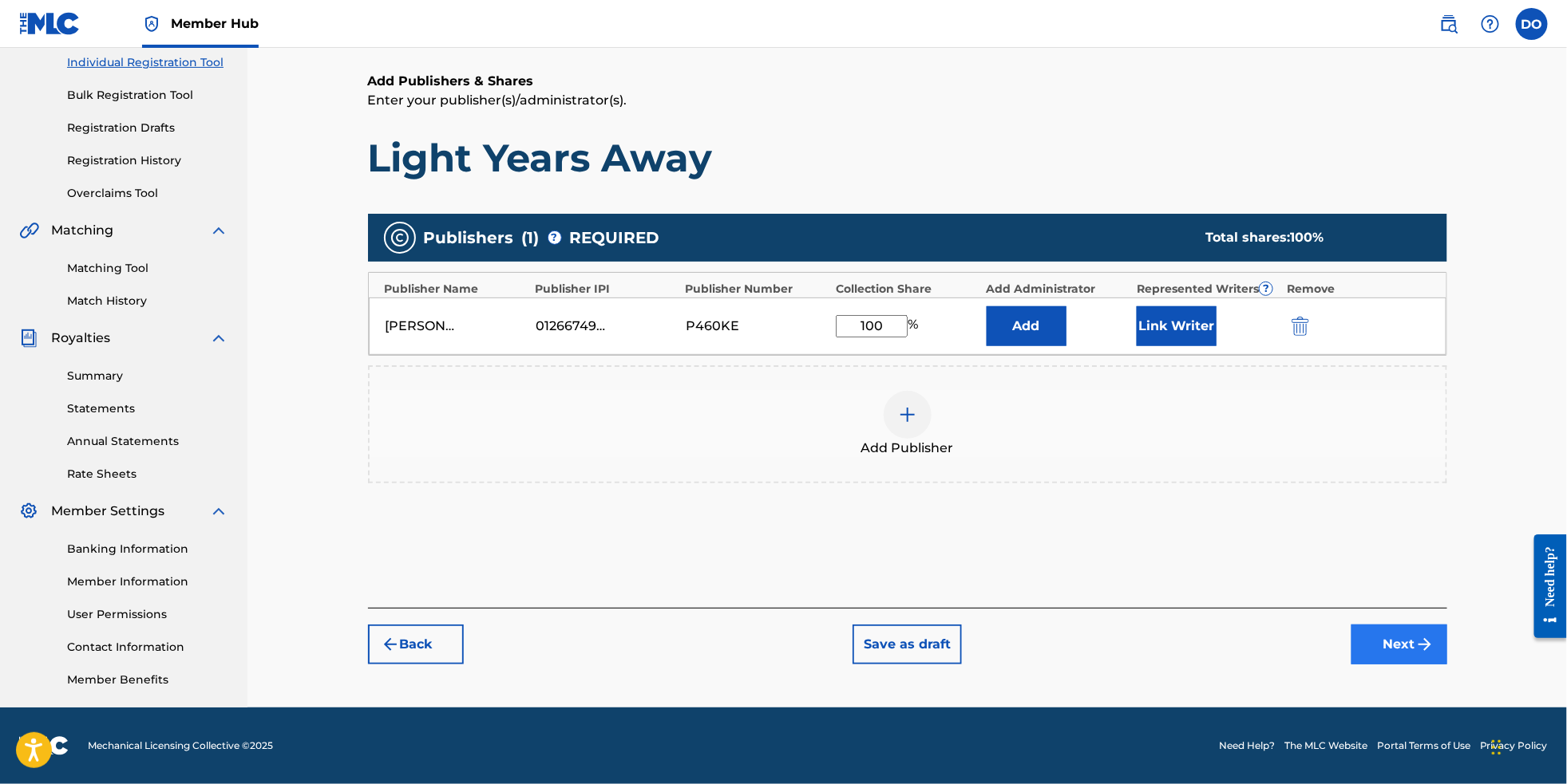
click at [1436, 655] on button "Next" at bounding box center [1400, 644] width 96 height 40
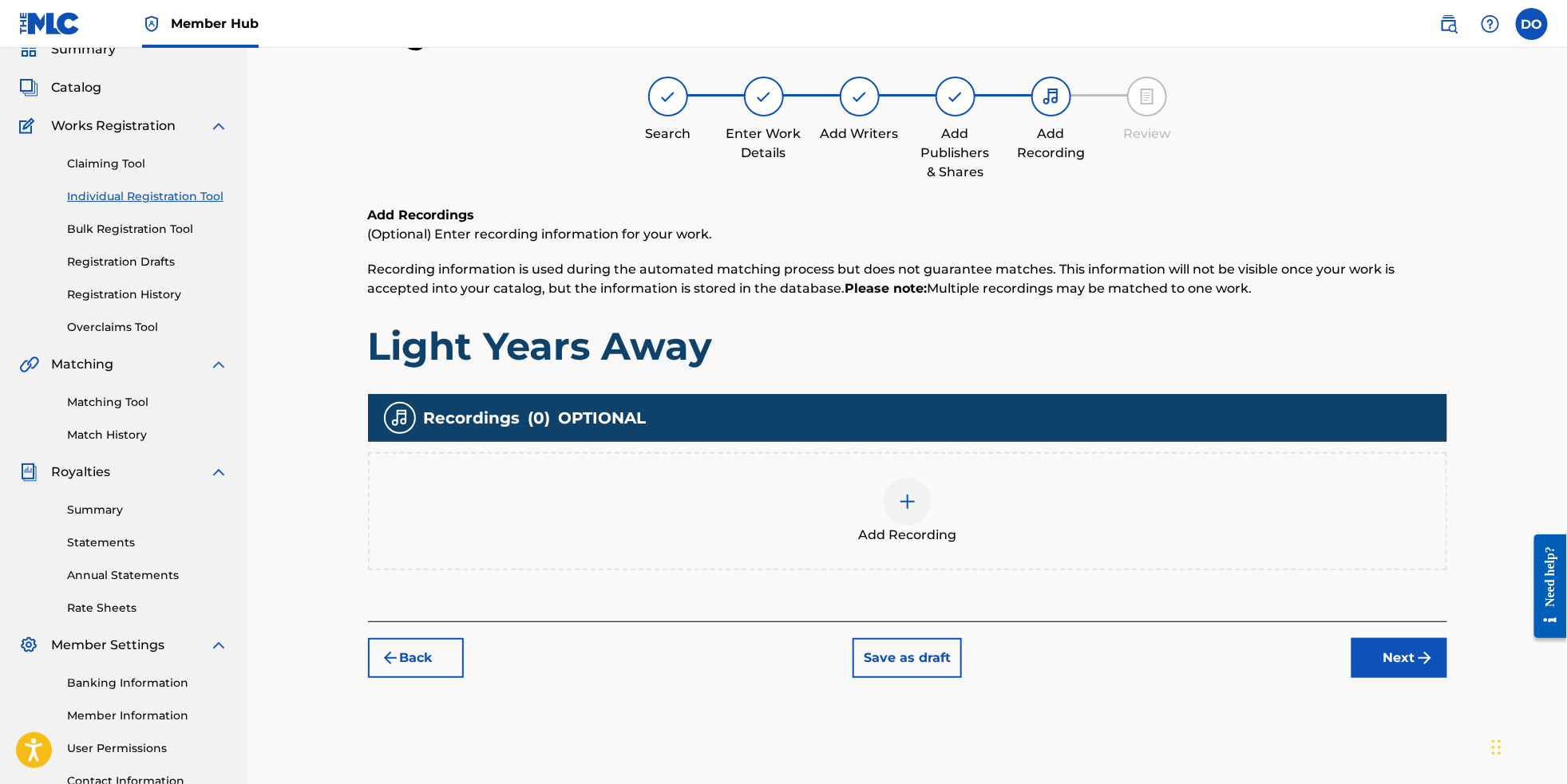
click at [918, 512] on img at bounding box center [908, 502] width 19 height 19
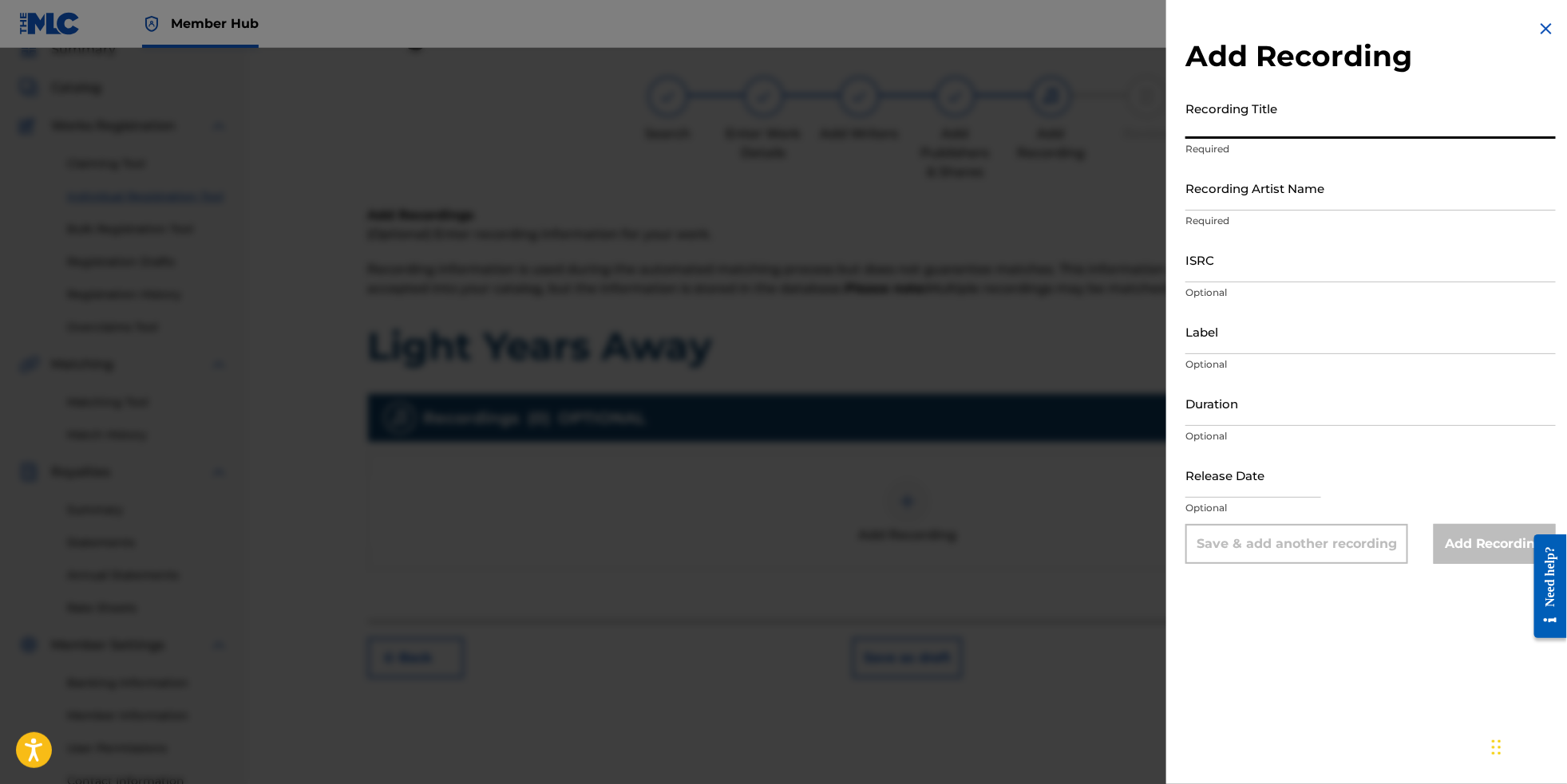
click at [1323, 129] on input "Recording Title" at bounding box center [1370, 116] width 371 height 45
type input "Light Years Away"
click at [1300, 222] on div "Recording Artist Name Required" at bounding box center [1370, 201] width 371 height 72
click at [1299, 210] on input "Recording Artist Name" at bounding box center [1370, 187] width 371 height 45
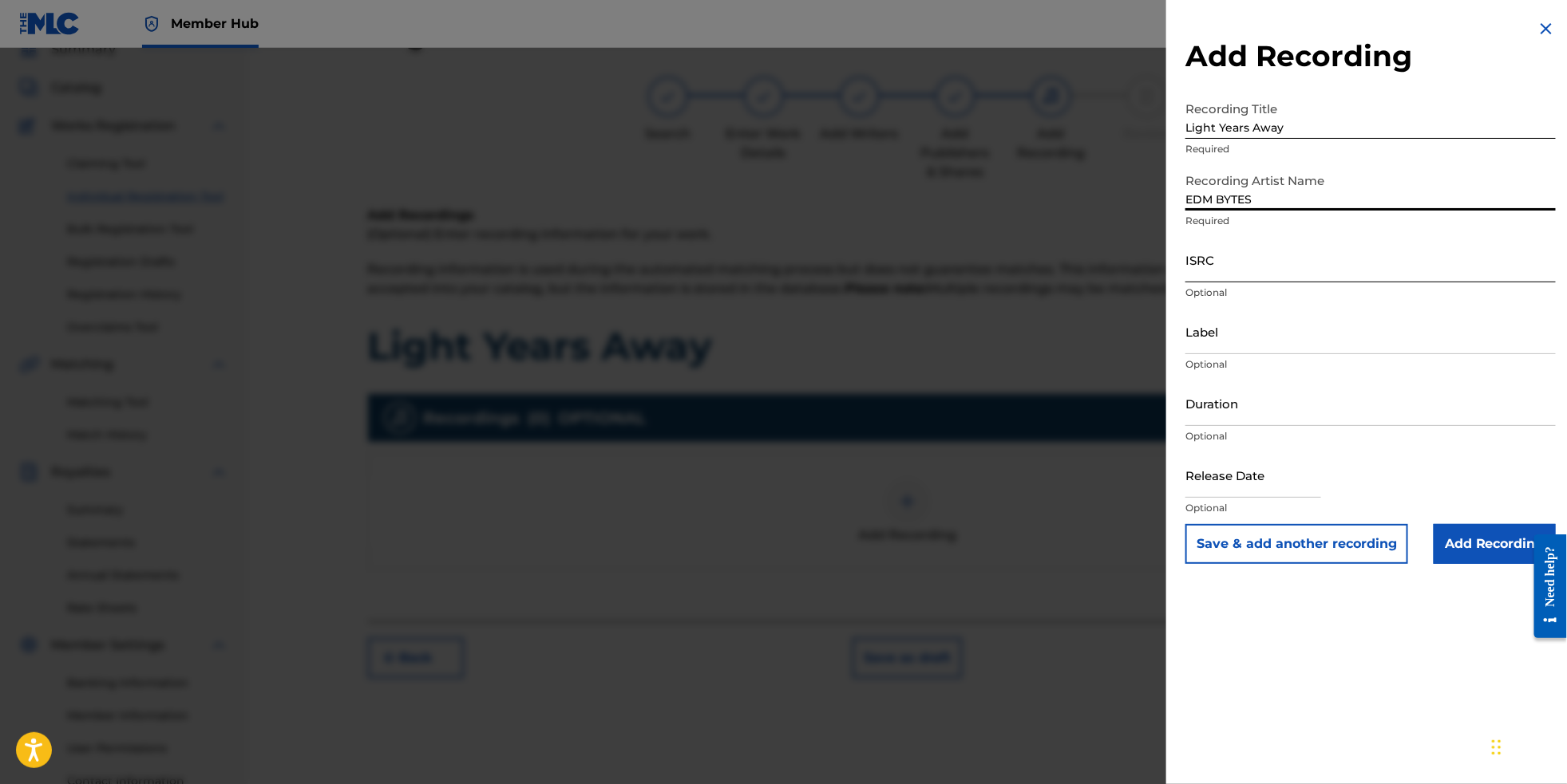
type input "EDM BYTES"
click at [1301, 276] on input "ISRC" at bounding box center [1370, 259] width 371 height 45
paste input "NL8RL2561259"
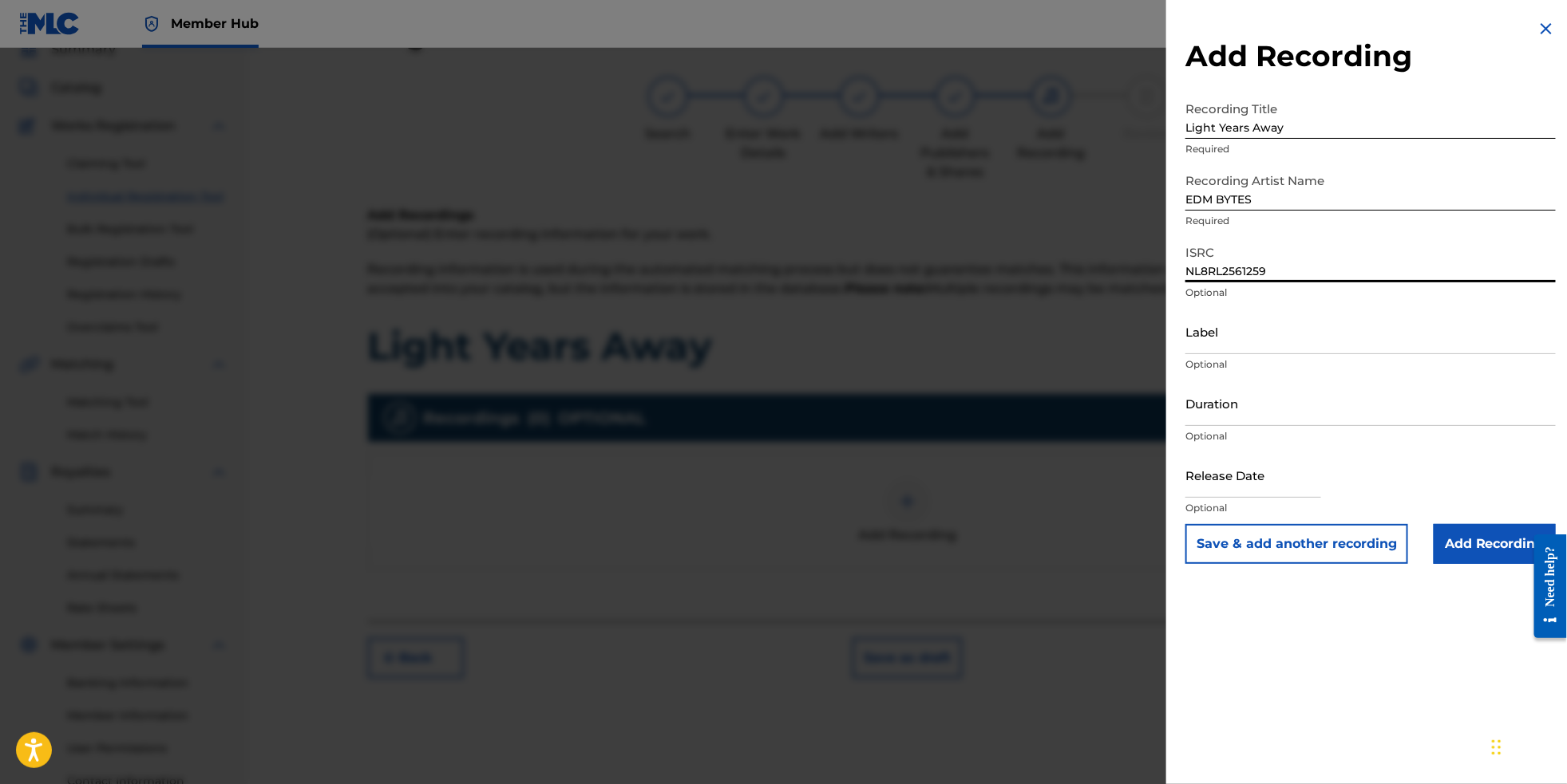
type input "NL8RL2561259"
click at [1226, 372] on p "Optional" at bounding box center [1370, 365] width 371 height 15
click at [1226, 354] on input "Label" at bounding box center [1370, 331] width 371 height 45
type input "RevSphere Records"
click at [1210, 498] on input "text" at bounding box center [1253, 474] width 136 height 45
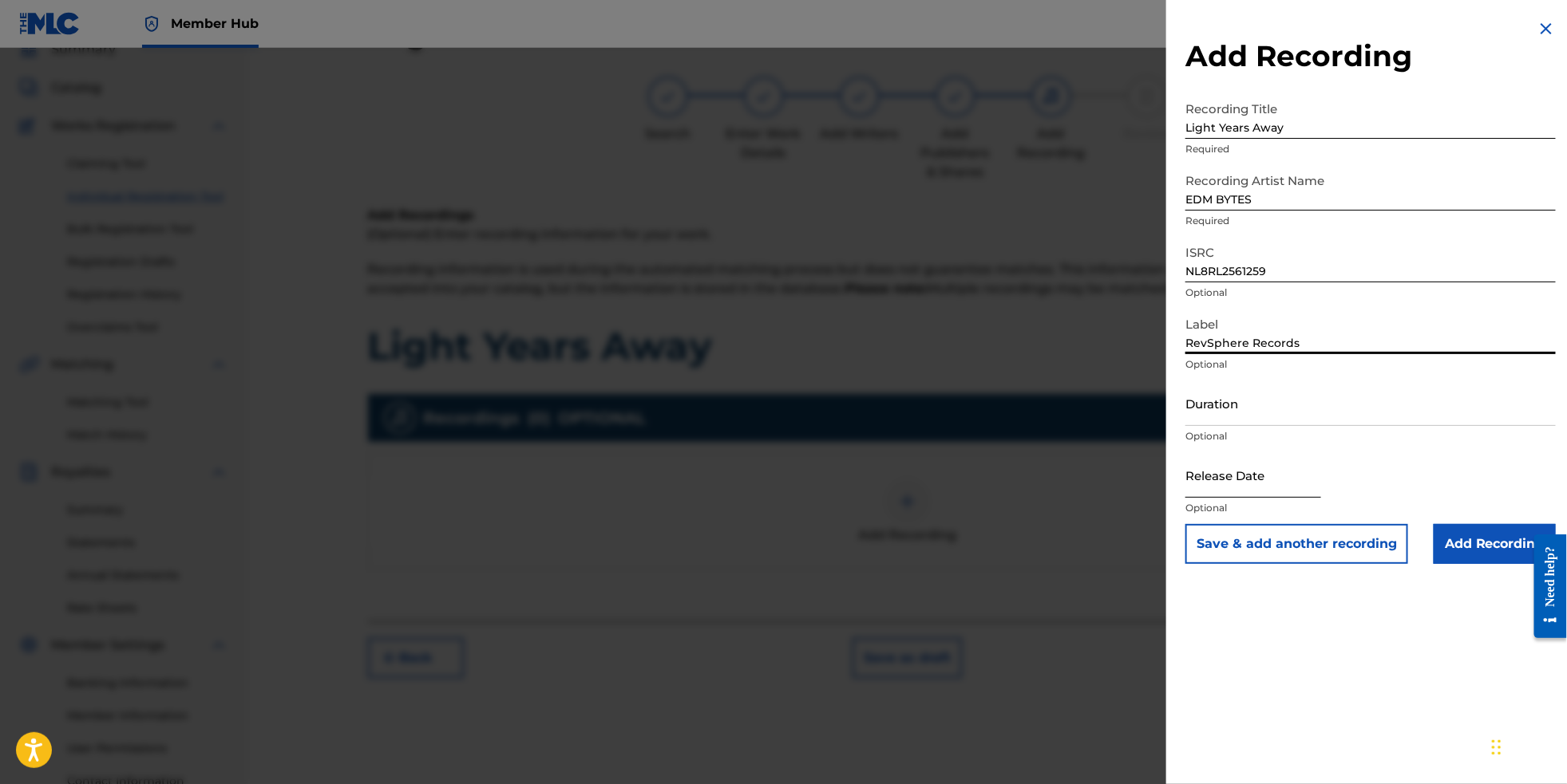
select select "8"
select select "2025"
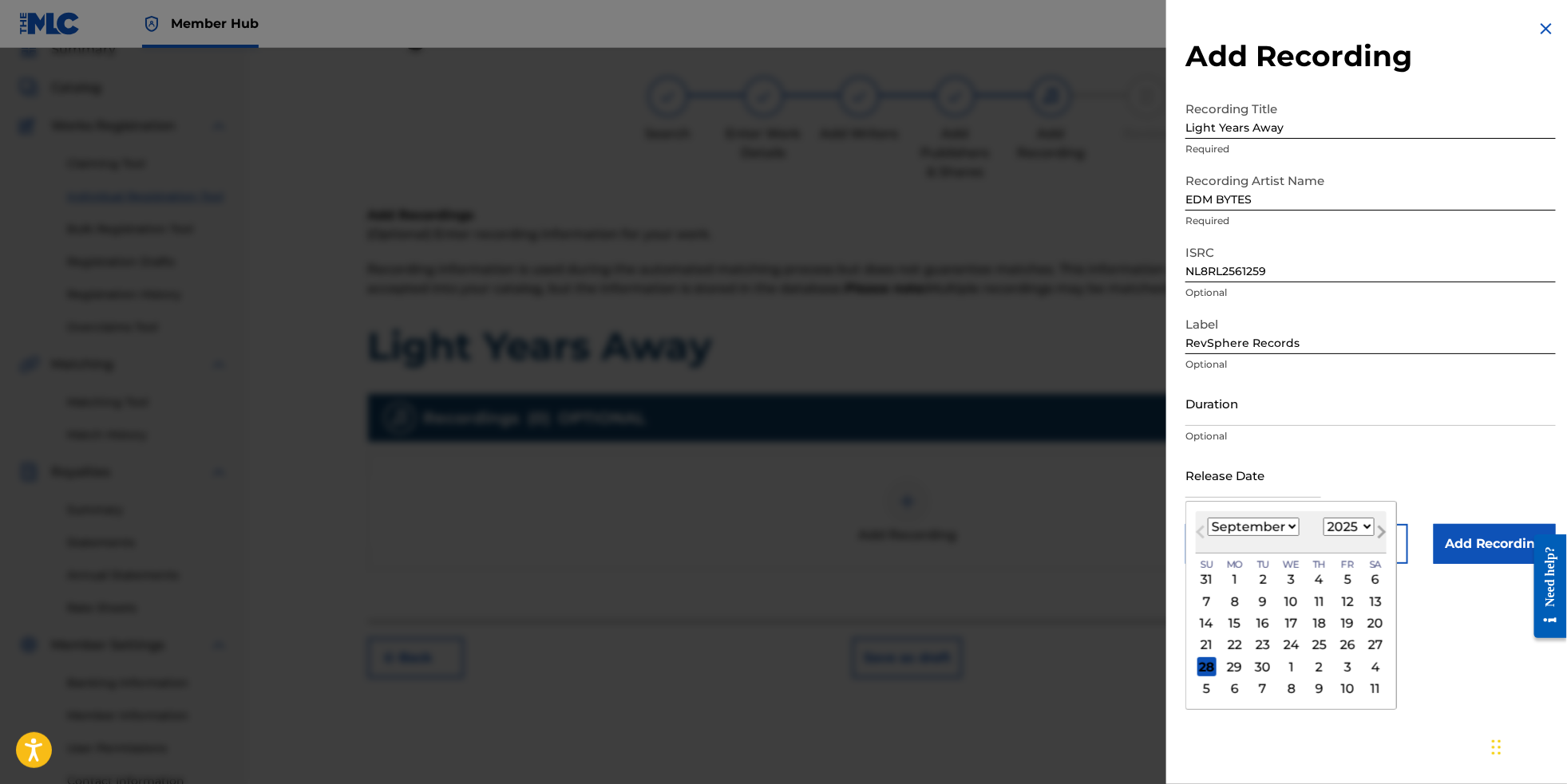
click at [1380, 547] on span "Next Month" at bounding box center [1380, 535] width 0 height 24
select select "11"
click at [1339, 590] on div "5" at bounding box center [1347, 580] width 19 height 19
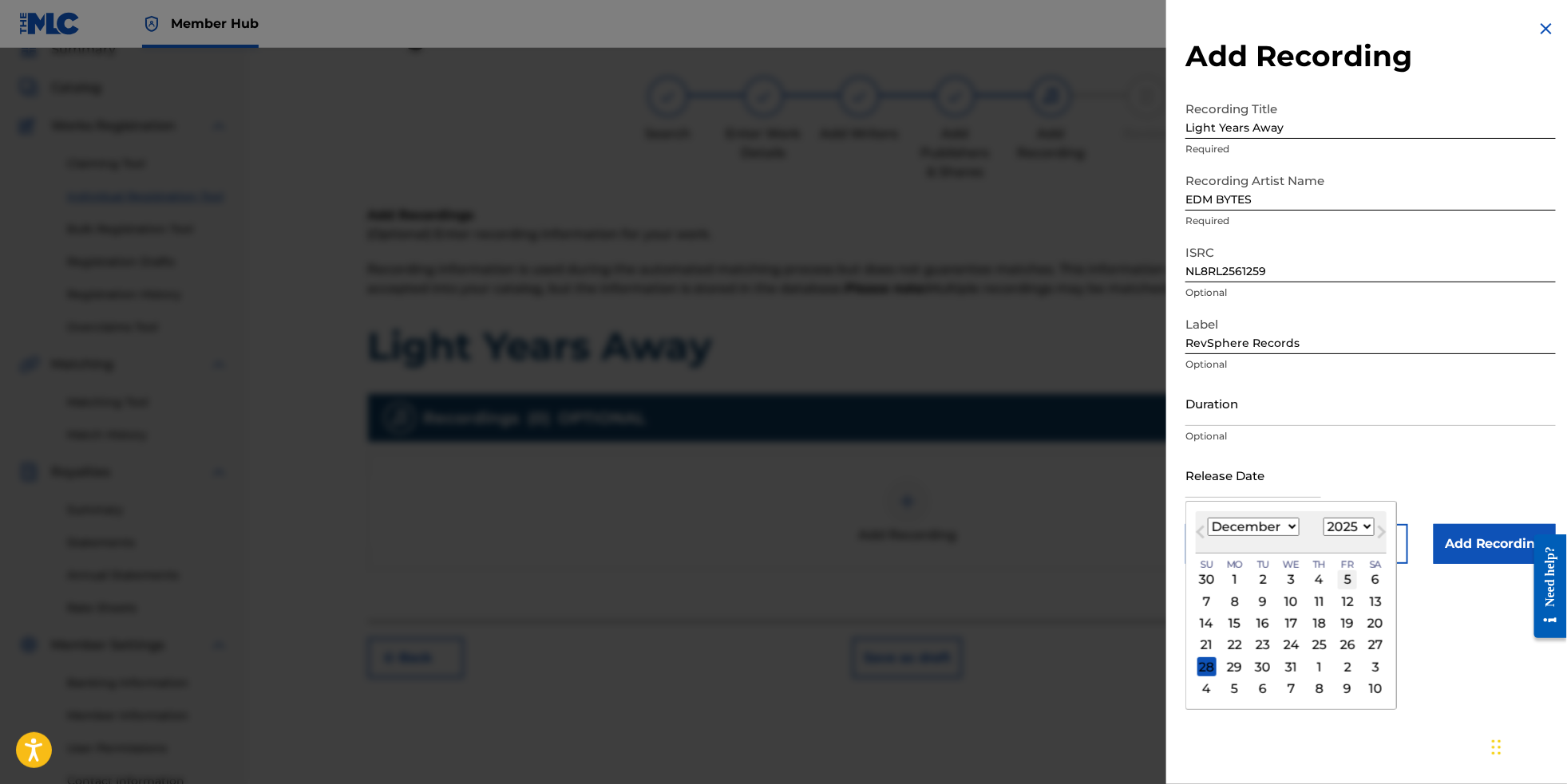
type input "[DATE]"
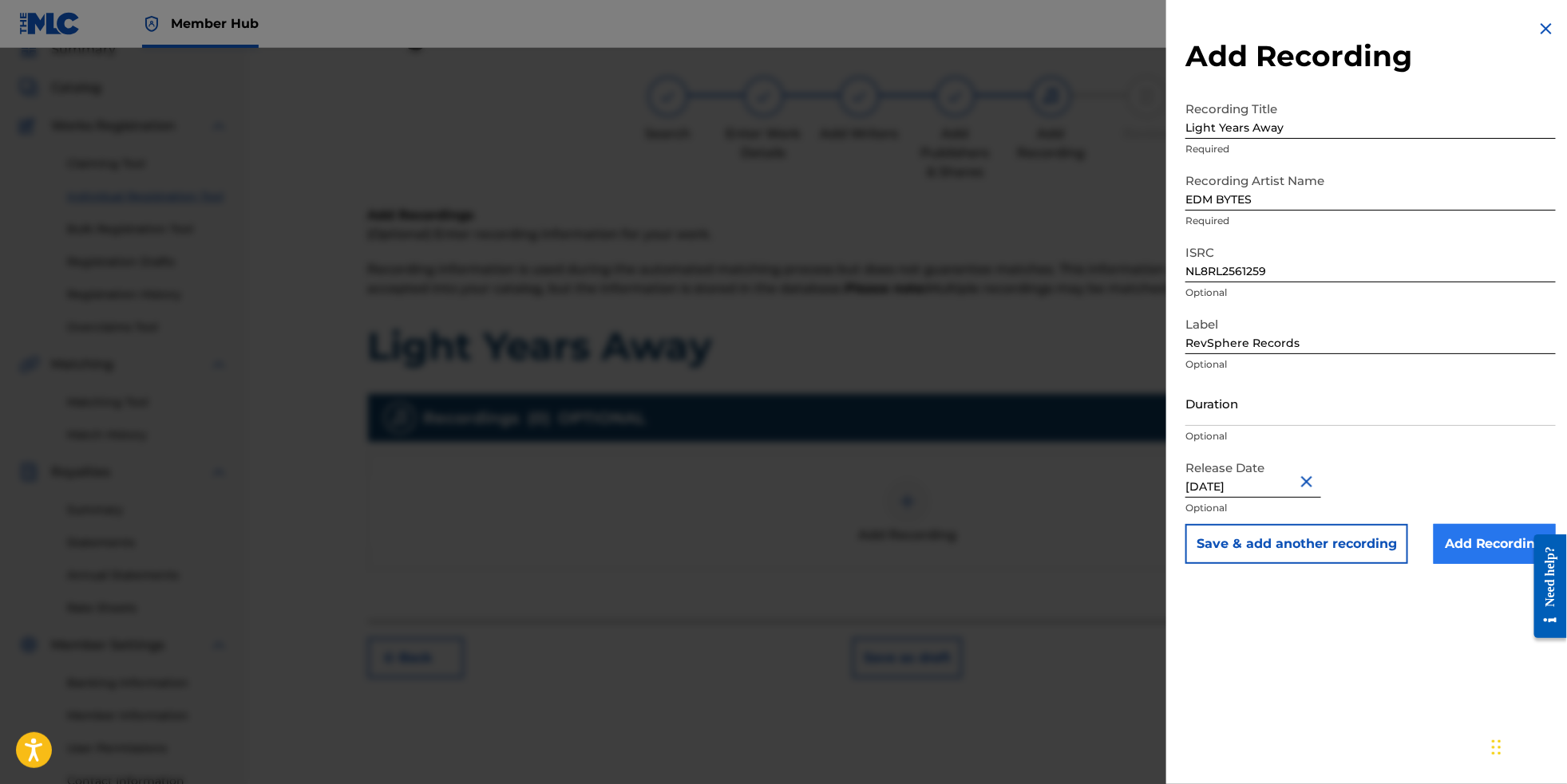
click at [1464, 564] on input "Add Recording" at bounding box center [1494, 543] width 122 height 40
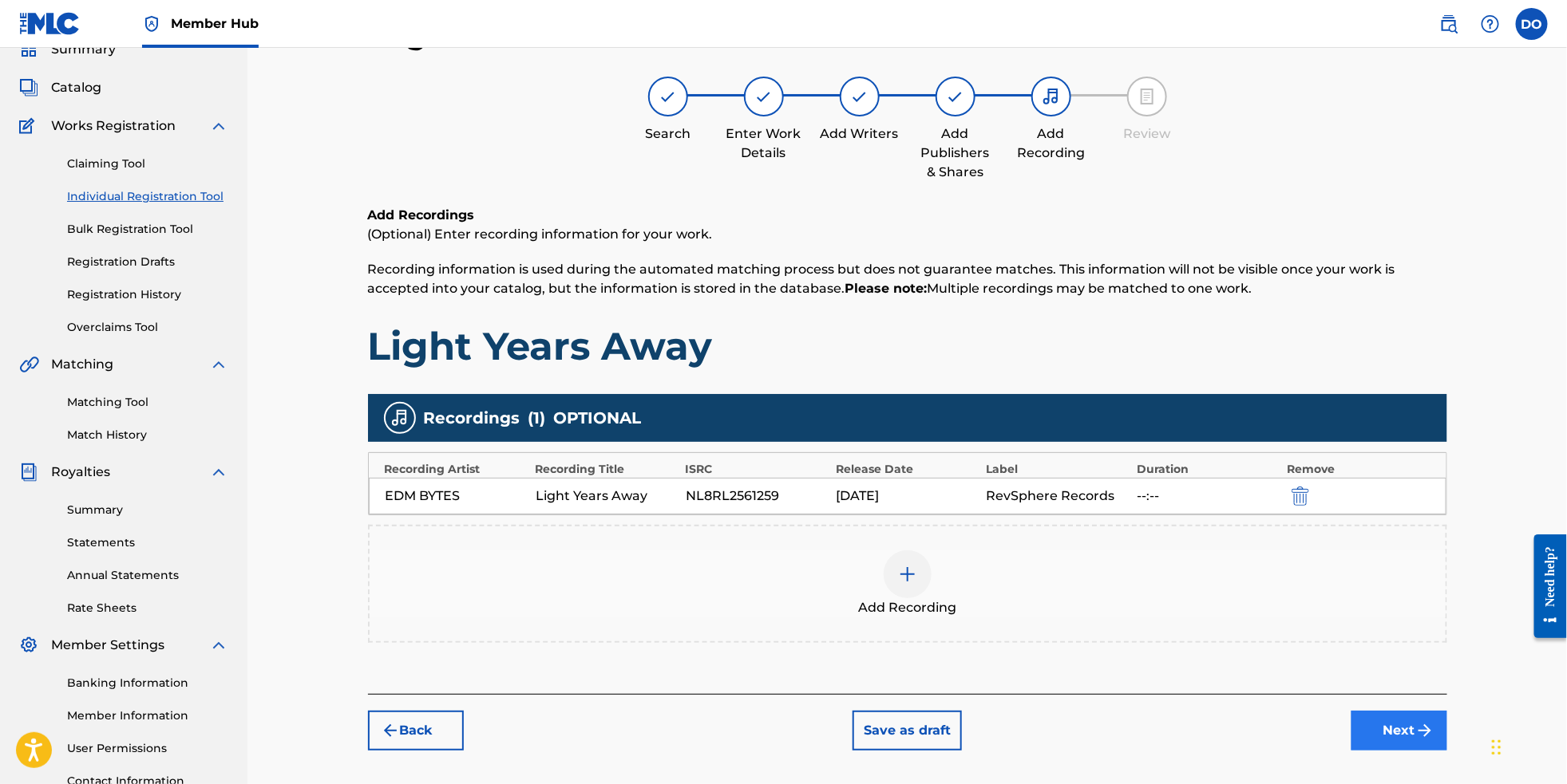
click at [1444, 751] on button "Next" at bounding box center [1400, 731] width 96 height 40
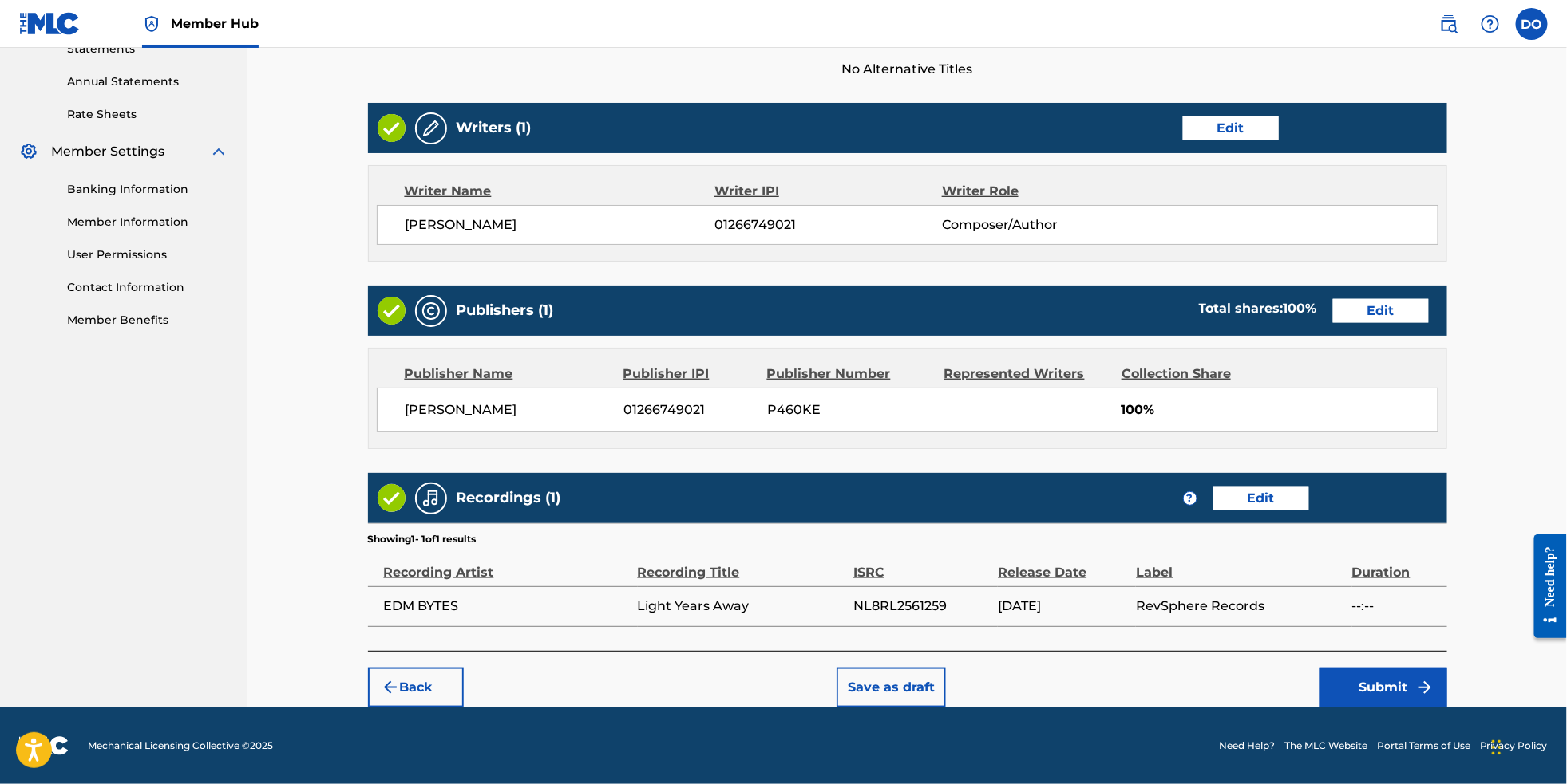
scroll to position [594, 0]
click at [1421, 687] on button "Submit" at bounding box center [1383, 687] width 128 height 40
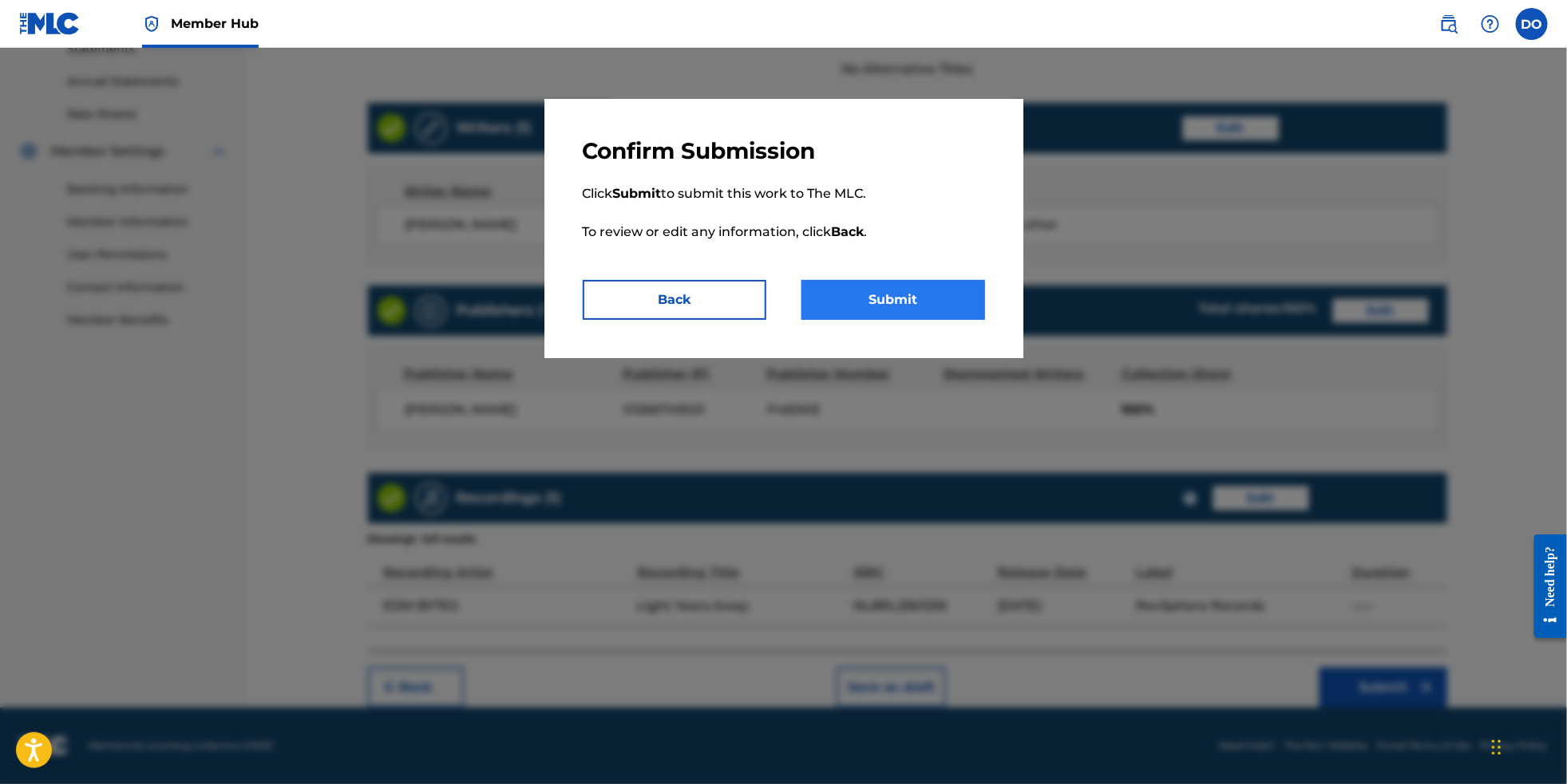
click at [940, 314] on button "Submit" at bounding box center [894, 300] width 184 height 40
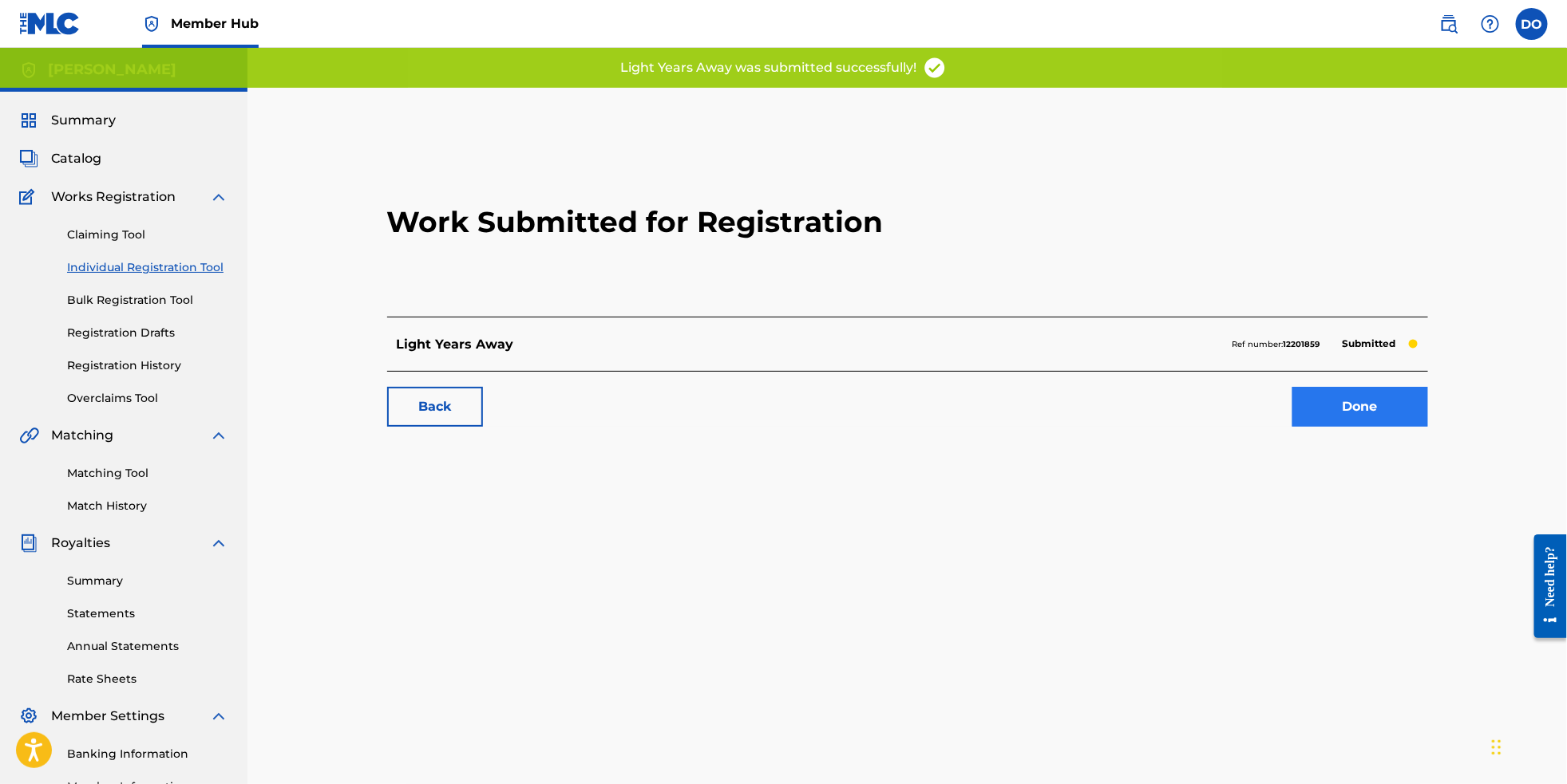
click at [1323, 426] on link "Done" at bounding box center [1361, 406] width 136 height 40
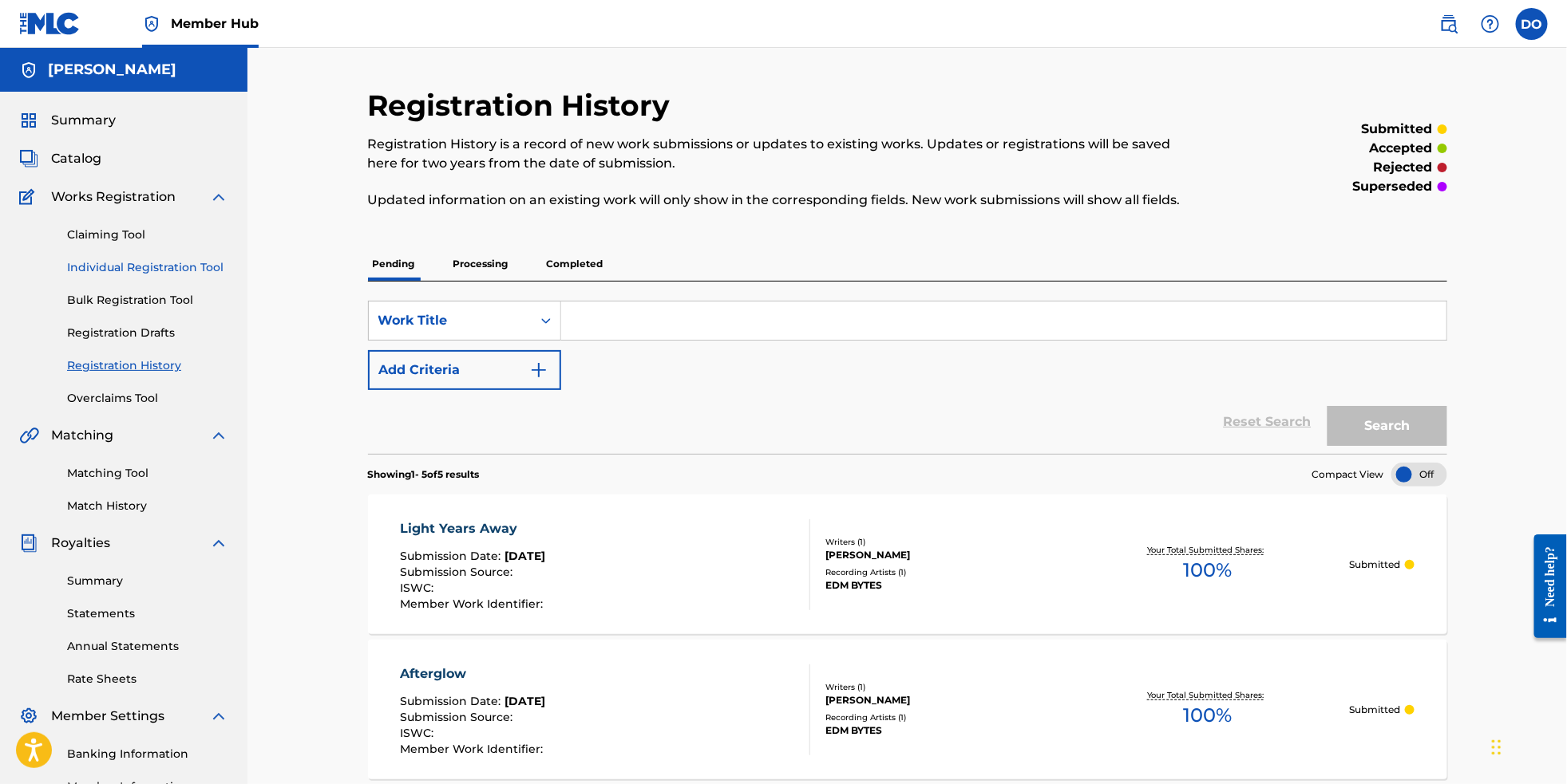
click at [169, 276] on link "Individual Registration Tool" at bounding box center [147, 267] width 161 height 17
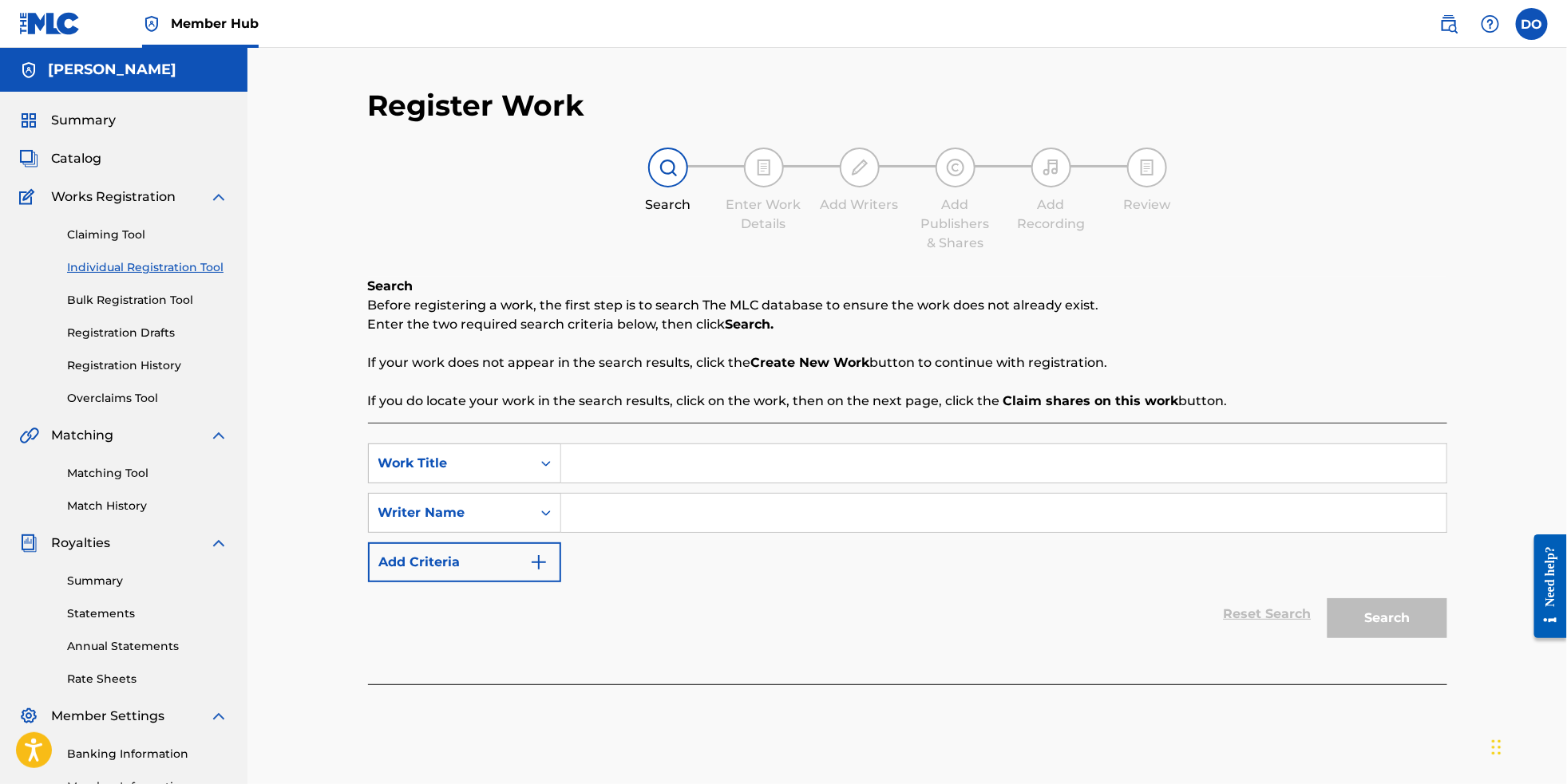
click at [667, 462] on input "Search Form" at bounding box center [1003, 464] width 886 height 39
type input "Starlight Dreams"
click at [668, 517] on input "Search Form" at bounding box center [1003, 513] width 886 height 39
type input "[PERSON_NAME]"
click at [1398, 639] on button "Search" at bounding box center [1388, 618] width 120 height 40
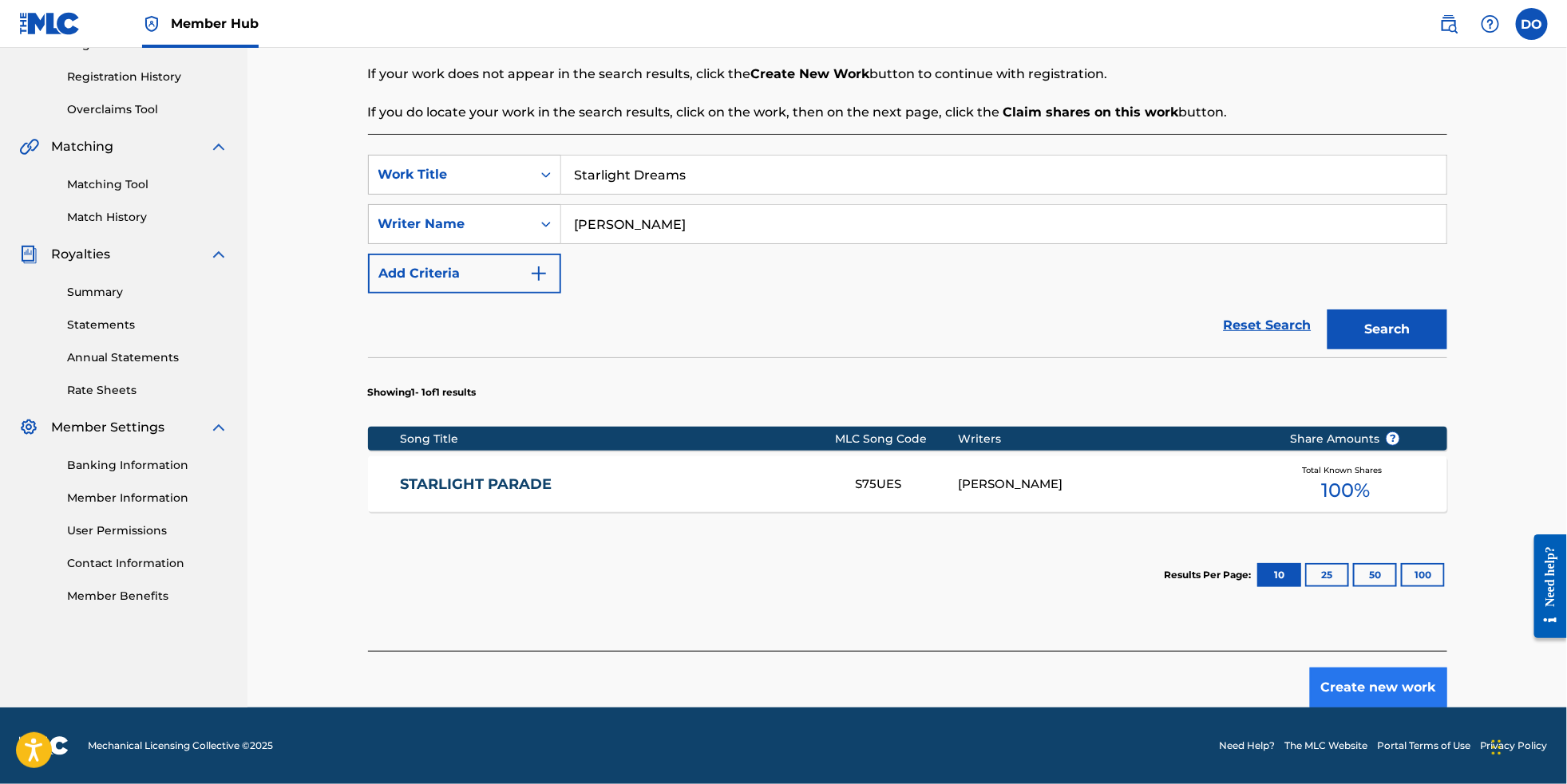
click at [1416, 698] on button "Create new work" at bounding box center [1378, 687] width 137 height 40
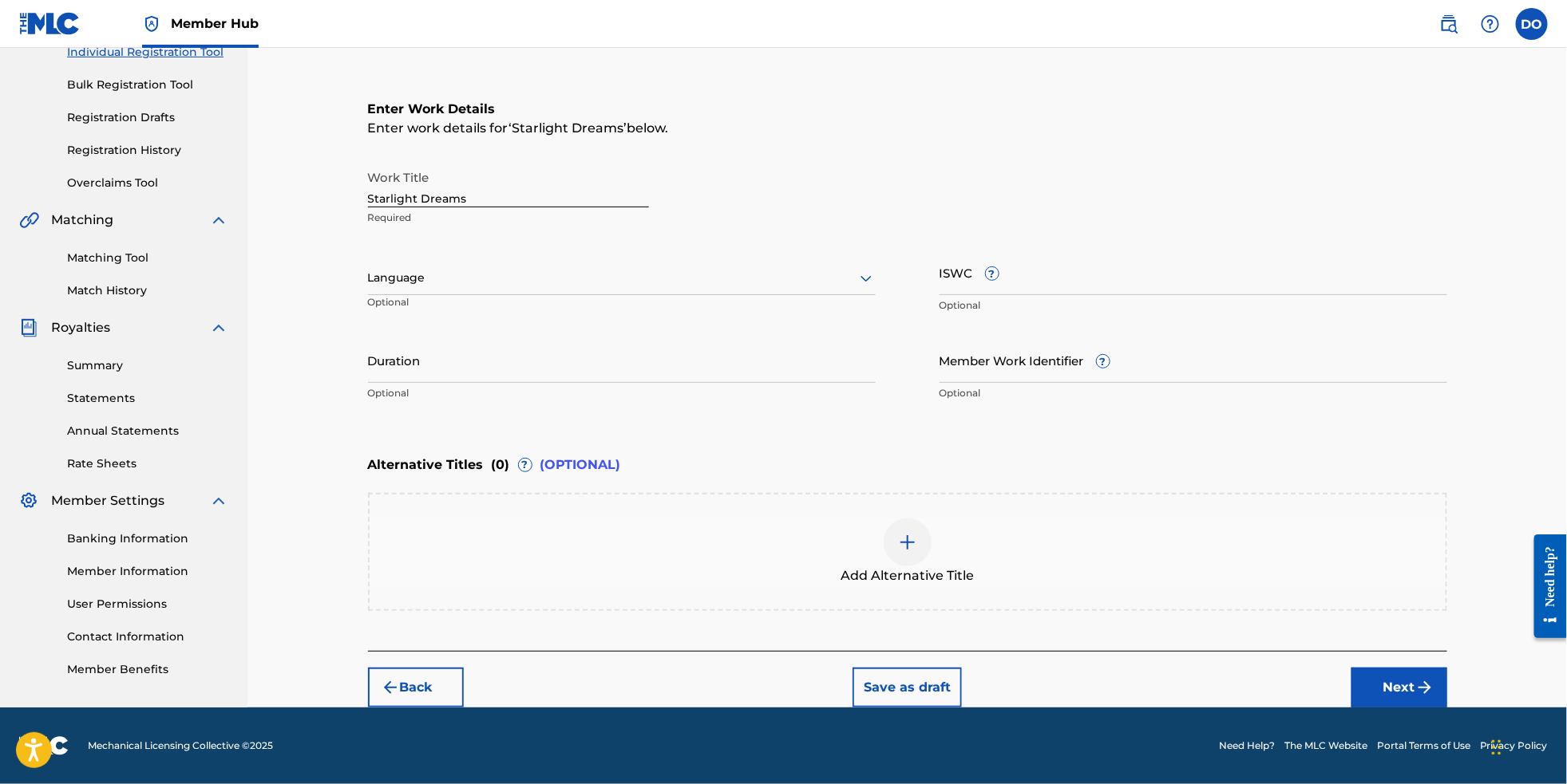
click at [744, 262] on div "Language" at bounding box center [622, 278] width 508 height 33
click at [736, 295] on div "English" at bounding box center [622, 312] width 506 height 36
click at [1440, 675] on button "Next" at bounding box center [1400, 687] width 96 height 40
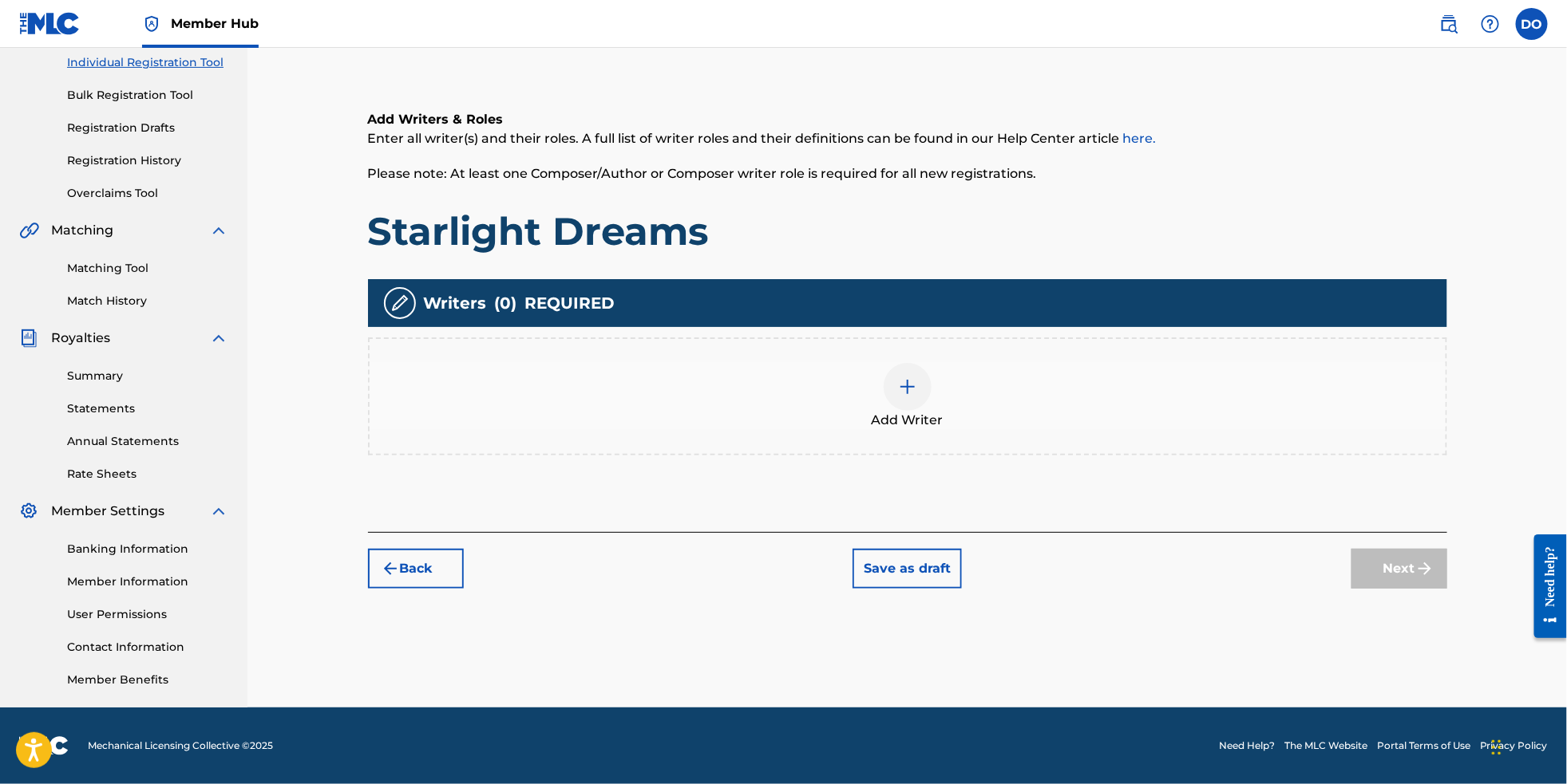
click at [930, 367] on div at bounding box center [908, 387] width 48 height 48
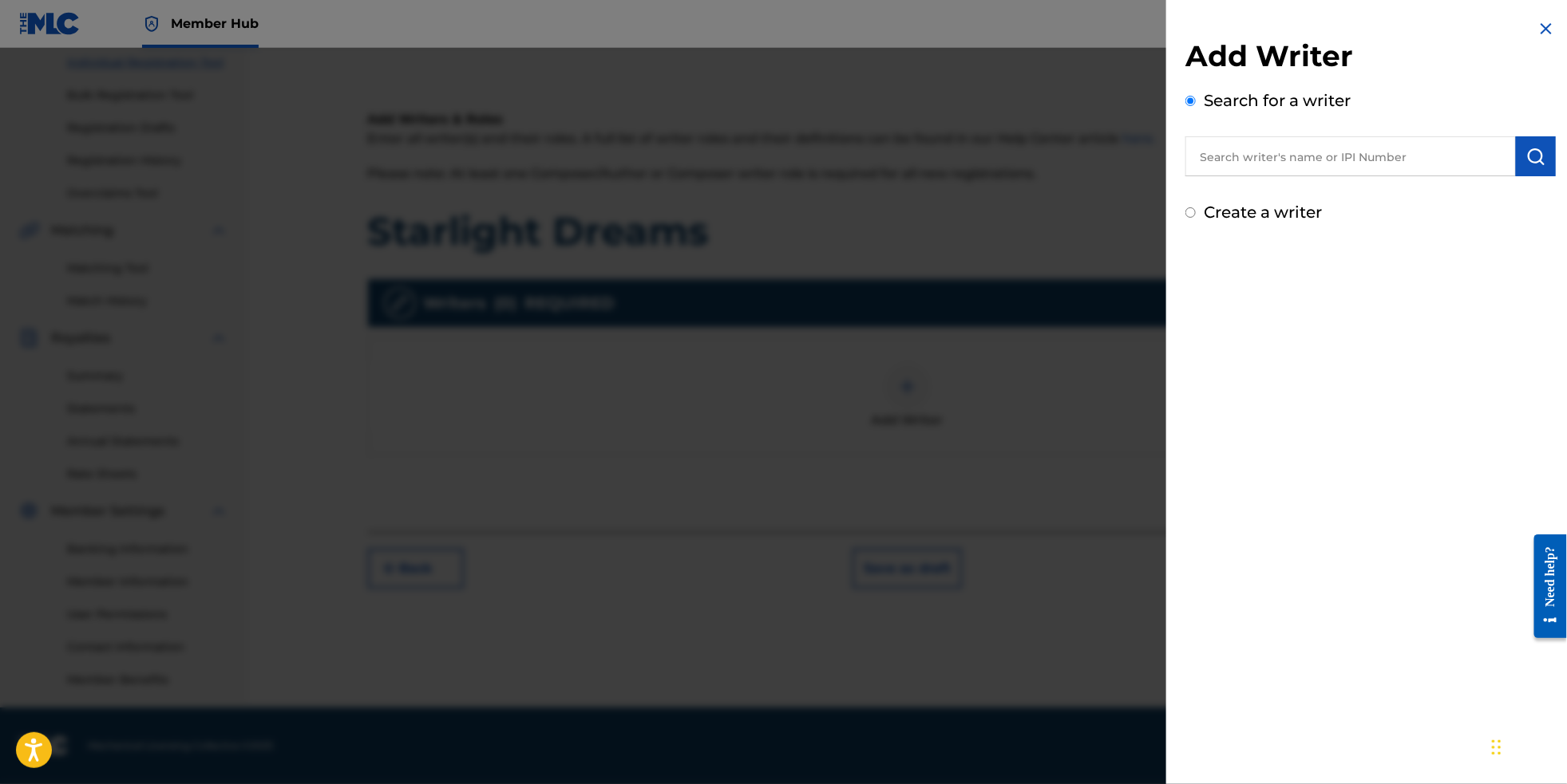
click at [1265, 173] on input "text" at bounding box center [1350, 155] width 330 height 40
type input "[PERSON_NAME]"
click at [1527, 173] on button "submit" at bounding box center [1536, 155] width 40 height 40
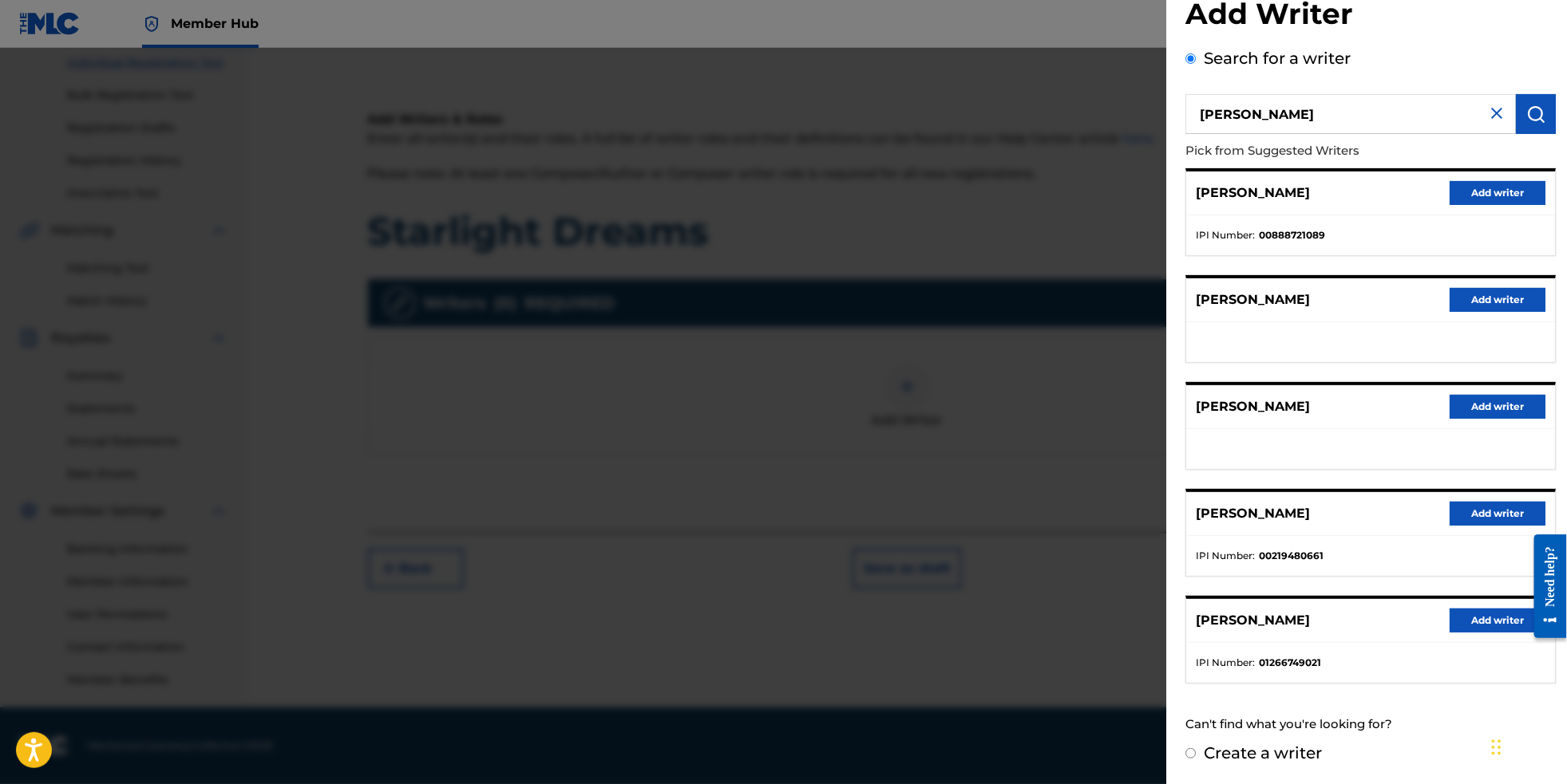
scroll to position [80, 0]
click at [1468, 620] on button "Add writer" at bounding box center [1498, 620] width 96 height 24
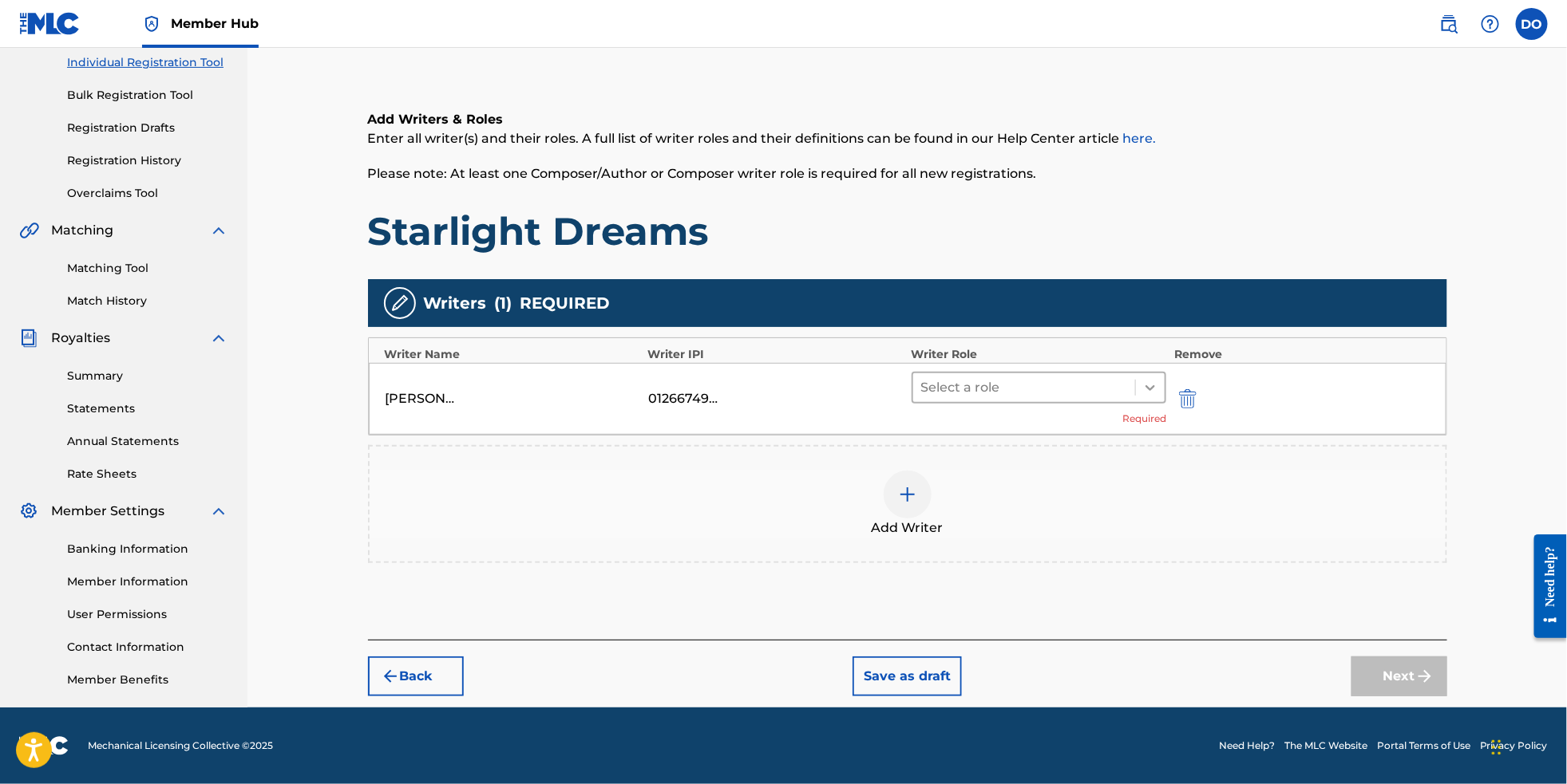
click at [1159, 380] on icon at bounding box center [1150, 387] width 16 height 16
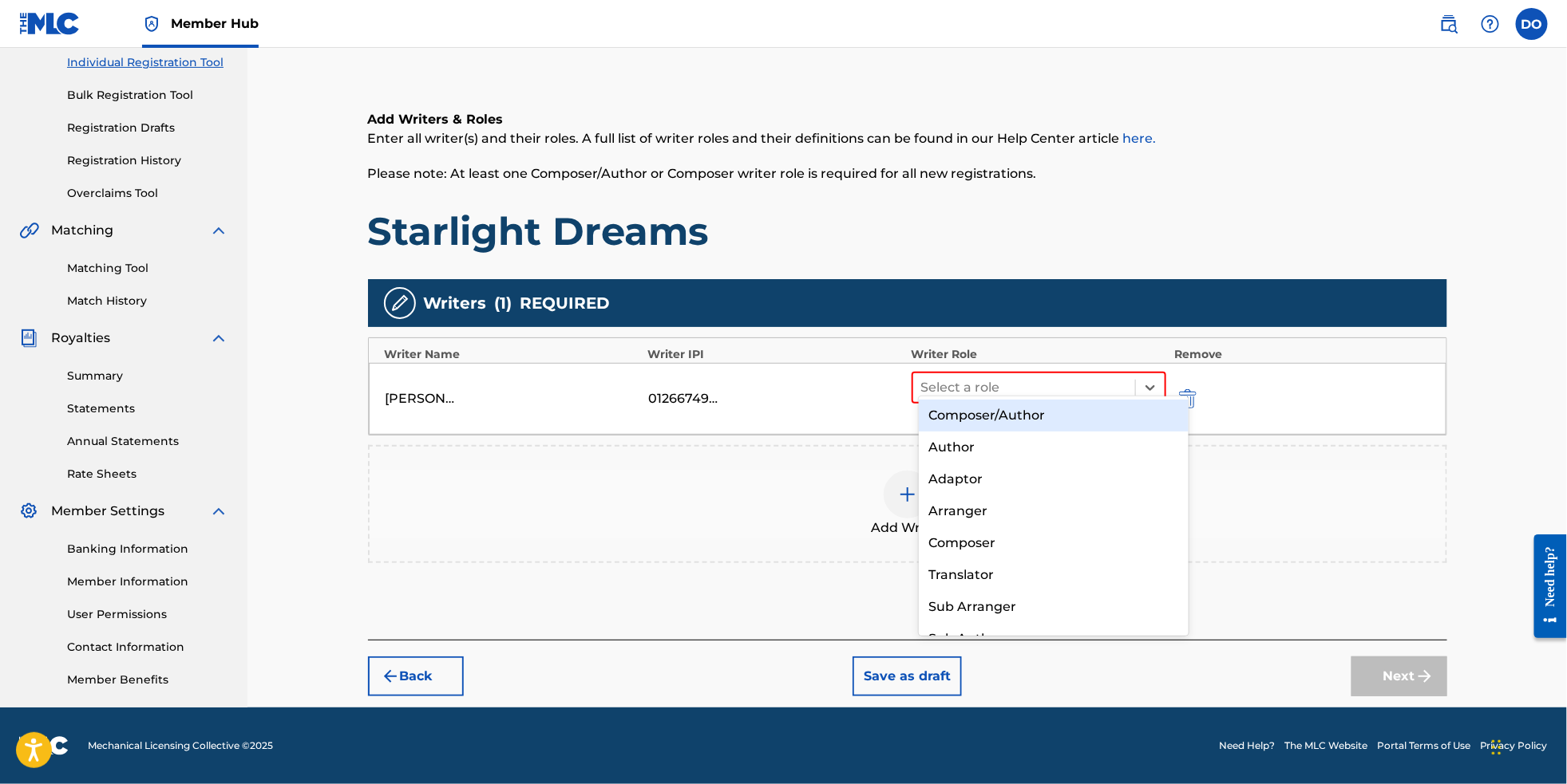
click at [1127, 415] on div "Composer/Author" at bounding box center [1054, 415] width 270 height 32
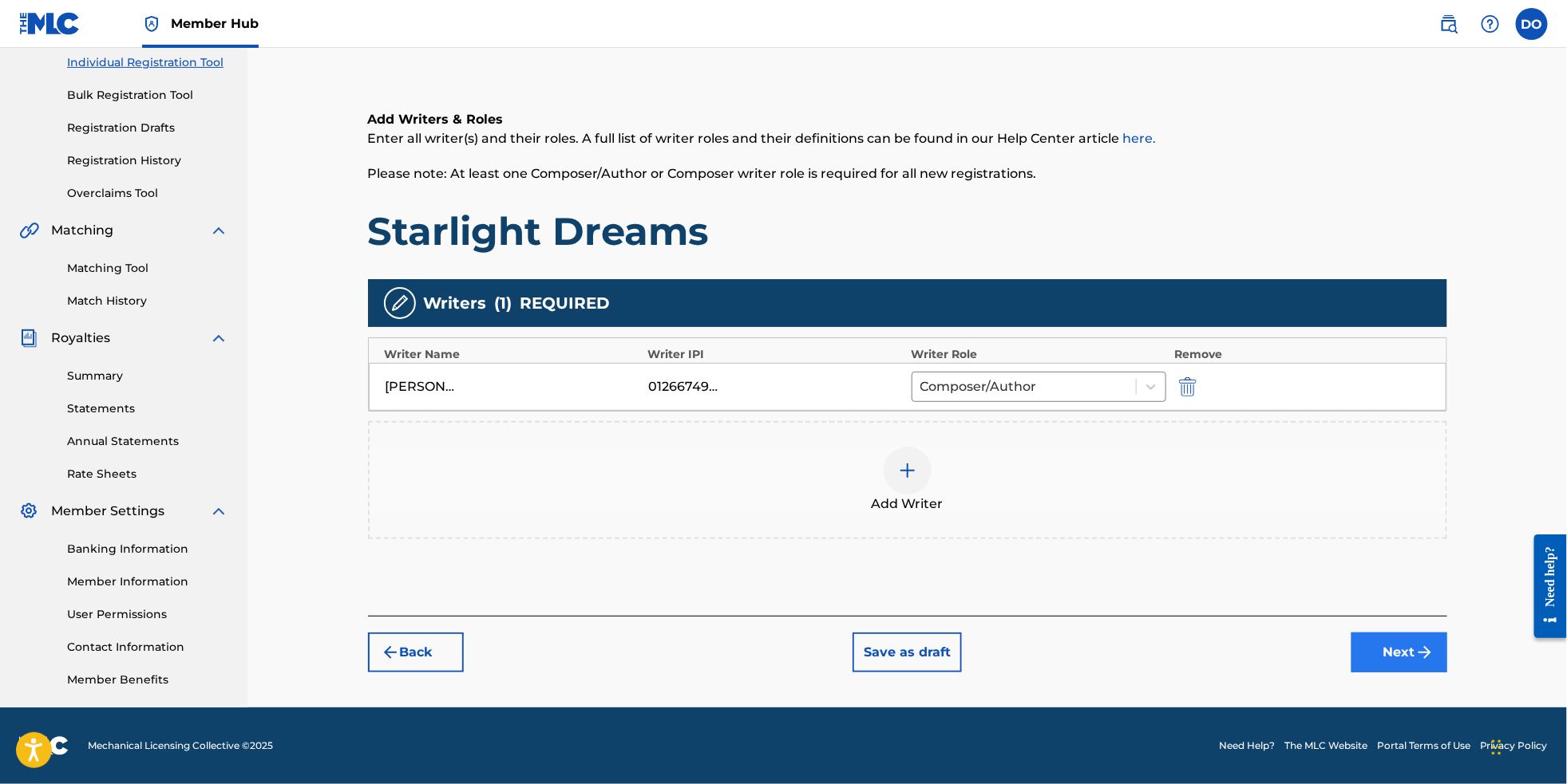
click at [1420, 645] on button "Next" at bounding box center [1400, 652] width 96 height 40
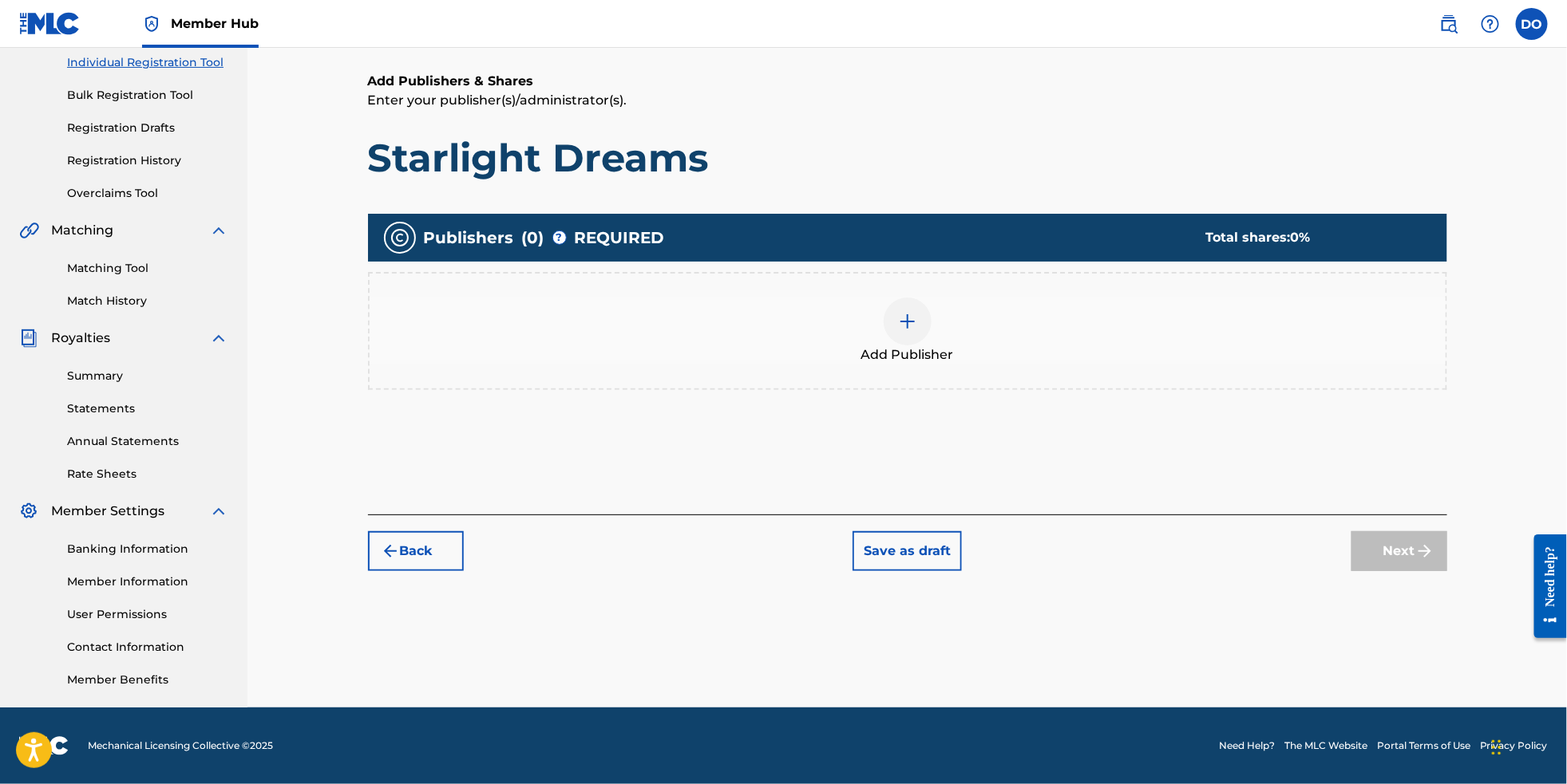
scroll to position [71, 0]
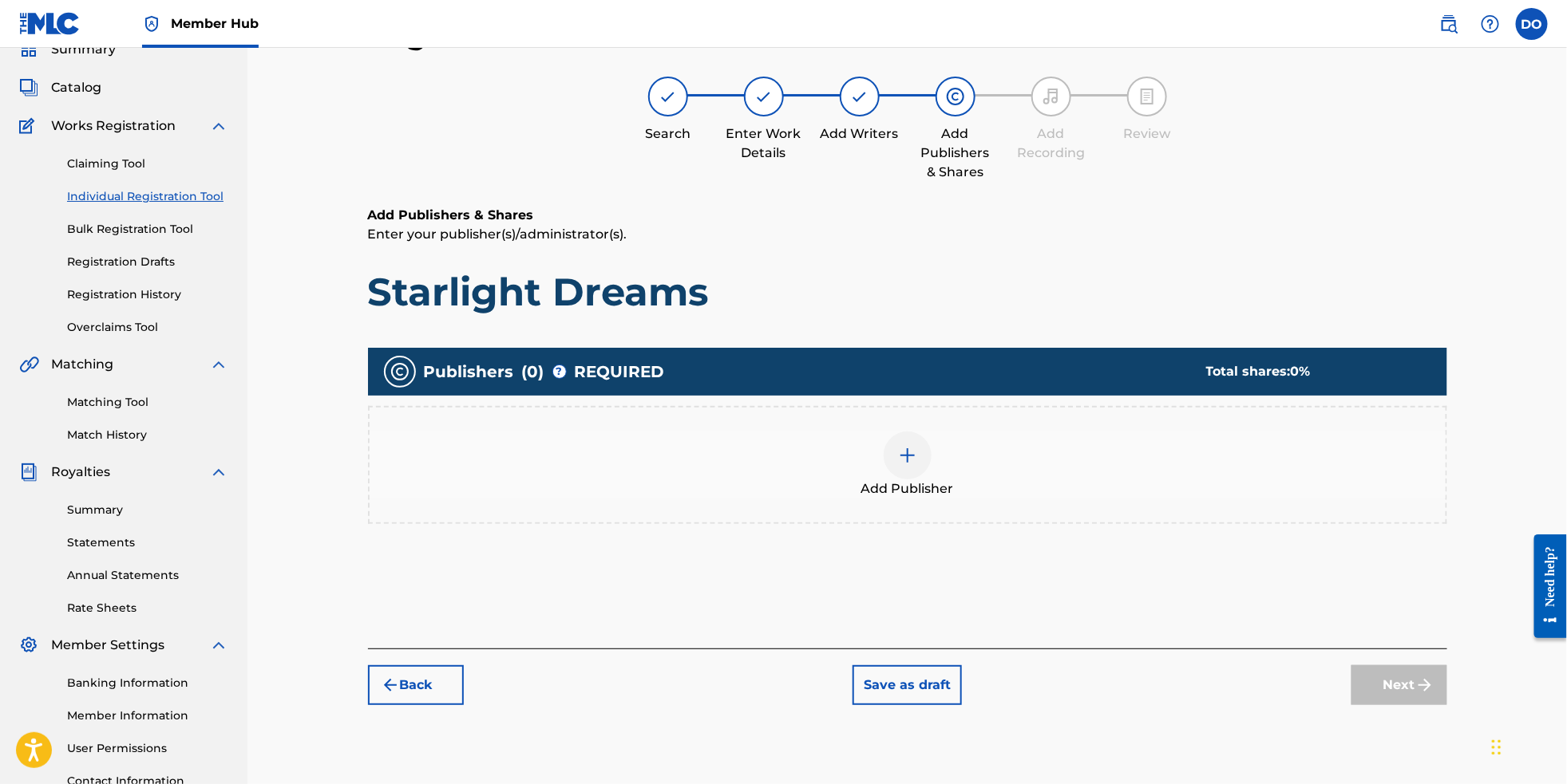
click at [914, 465] on img at bounding box center [908, 455] width 19 height 19
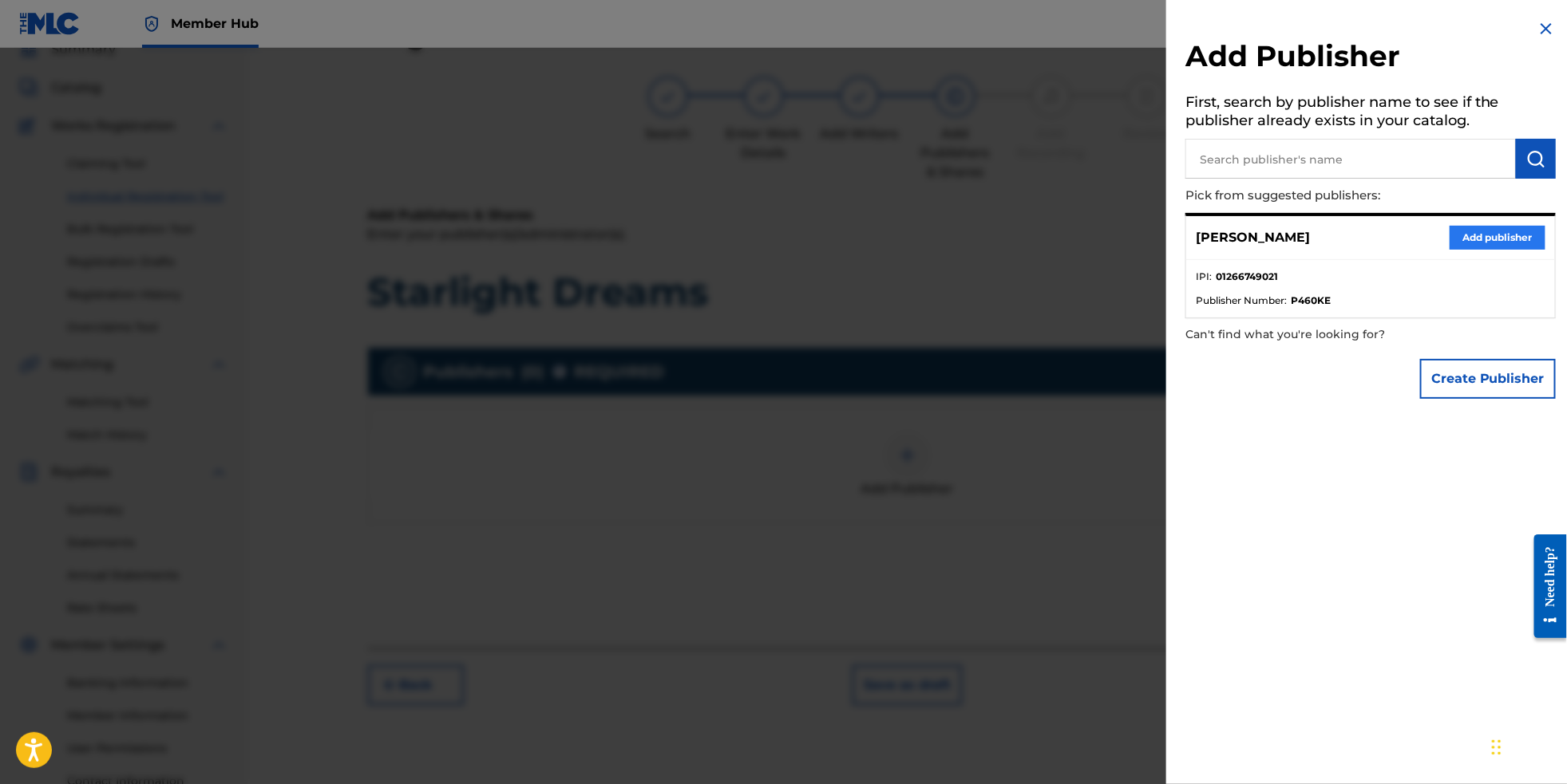
click at [1460, 247] on button "Add publisher" at bounding box center [1498, 238] width 96 height 24
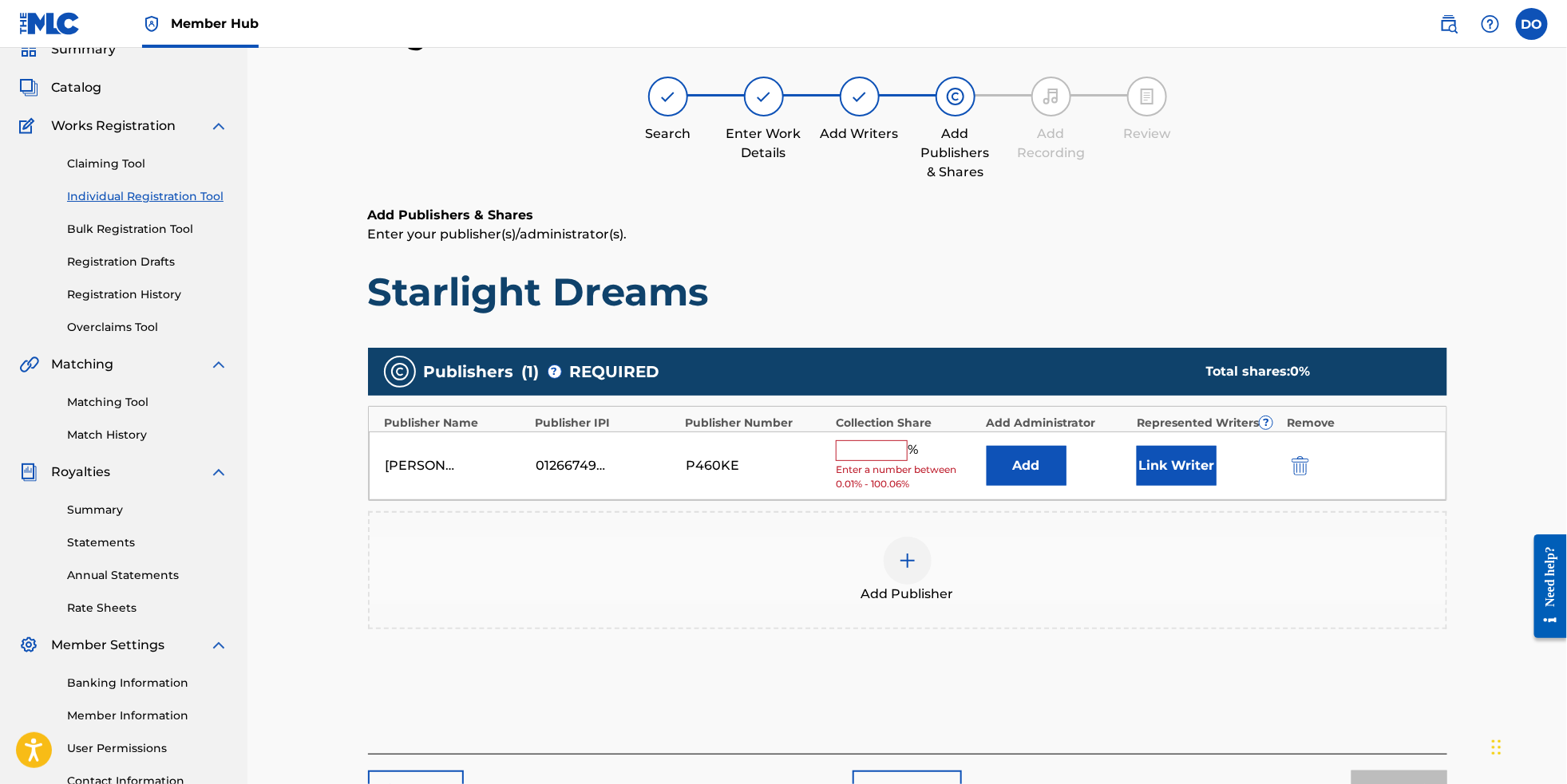
click at [891, 461] on input "text" at bounding box center [872, 450] width 72 height 21
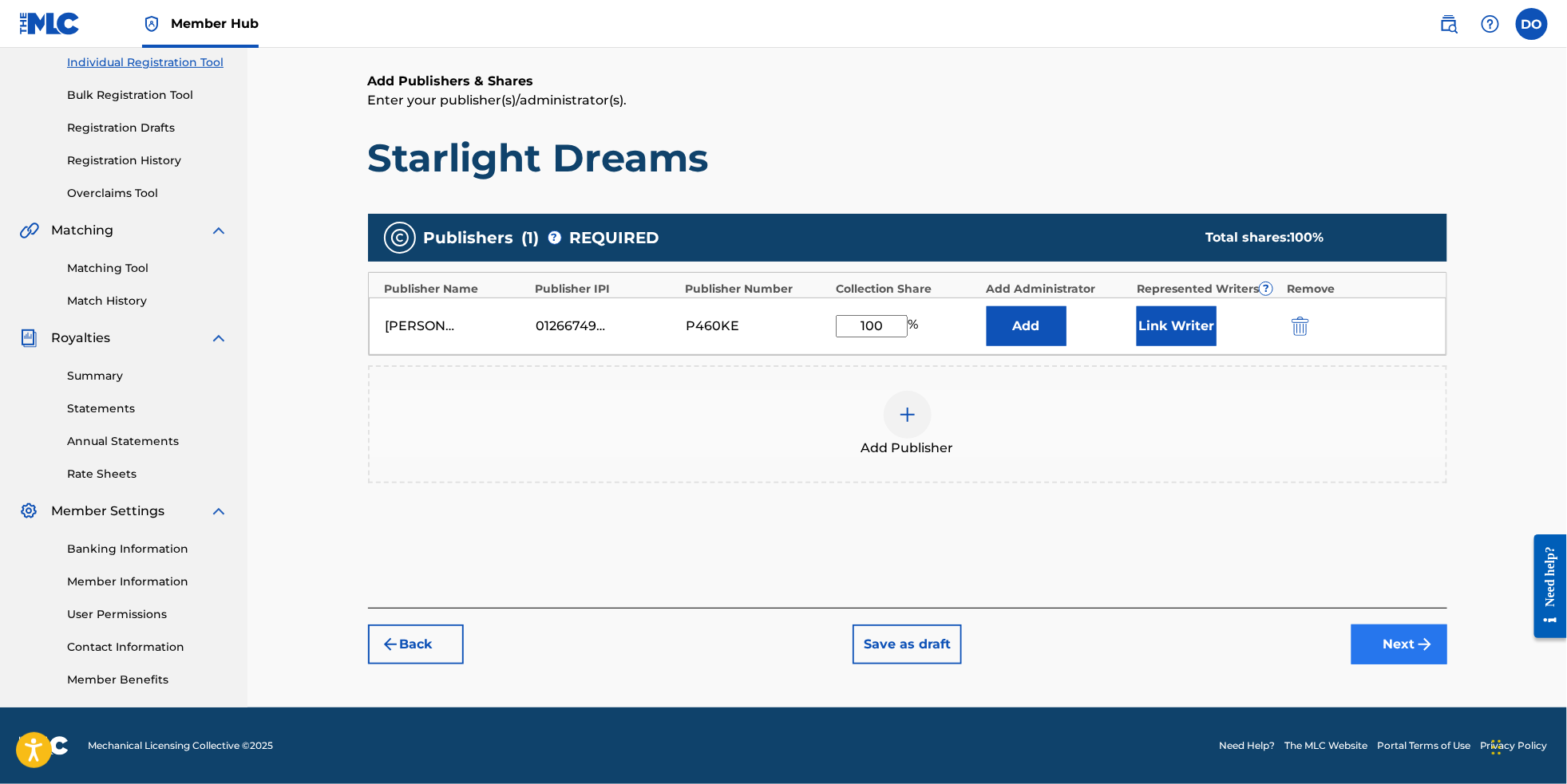
type input "100"
click at [1435, 646] on img "submit" at bounding box center [1424, 644] width 19 height 19
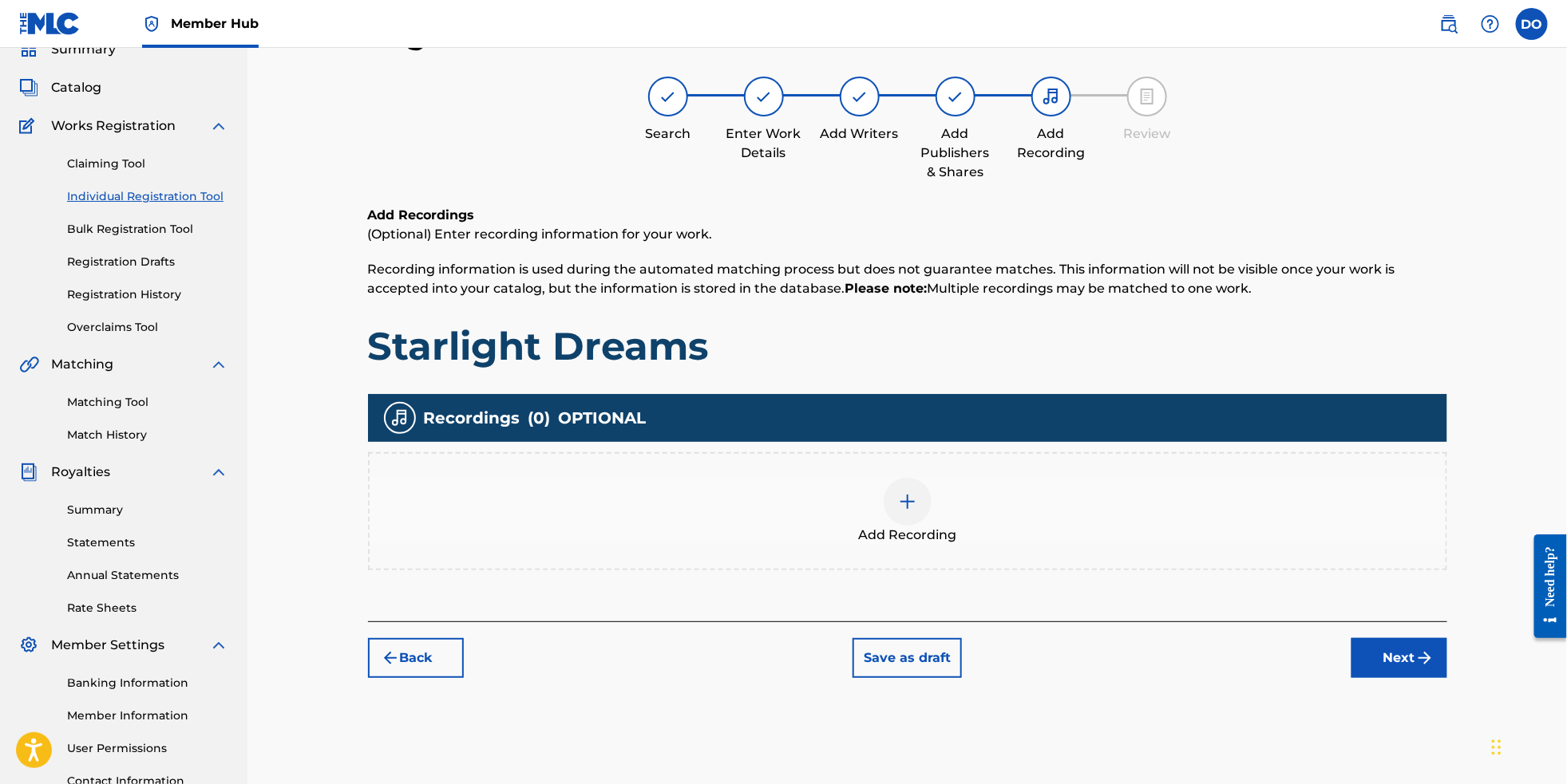
click at [918, 507] on img at bounding box center [908, 502] width 19 height 19
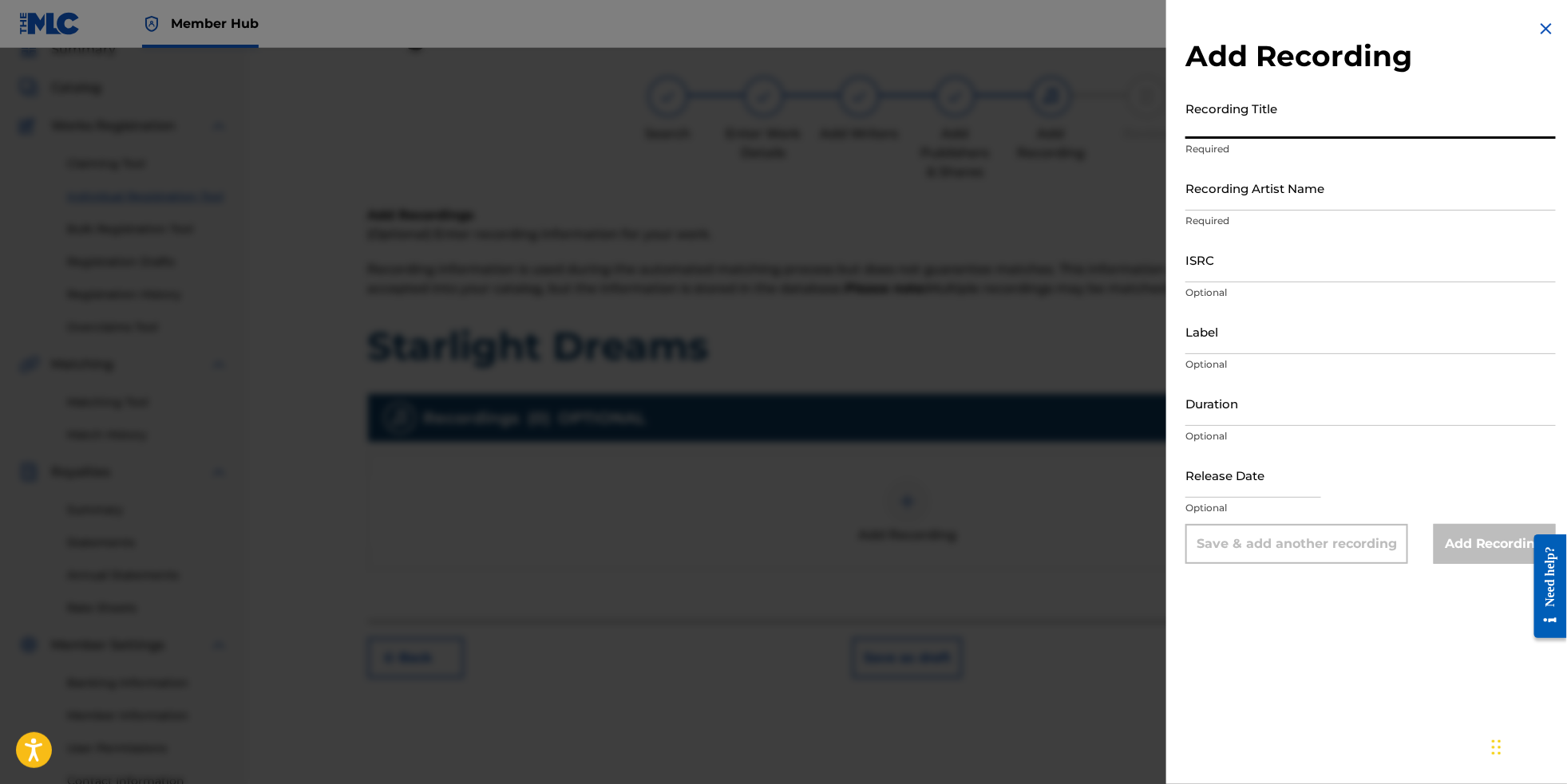
click at [1306, 126] on input "Recording Title" at bounding box center [1370, 116] width 371 height 45
type input "Starlight Dreams"
click at [1315, 227] on p "Required" at bounding box center [1370, 222] width 371 height 15
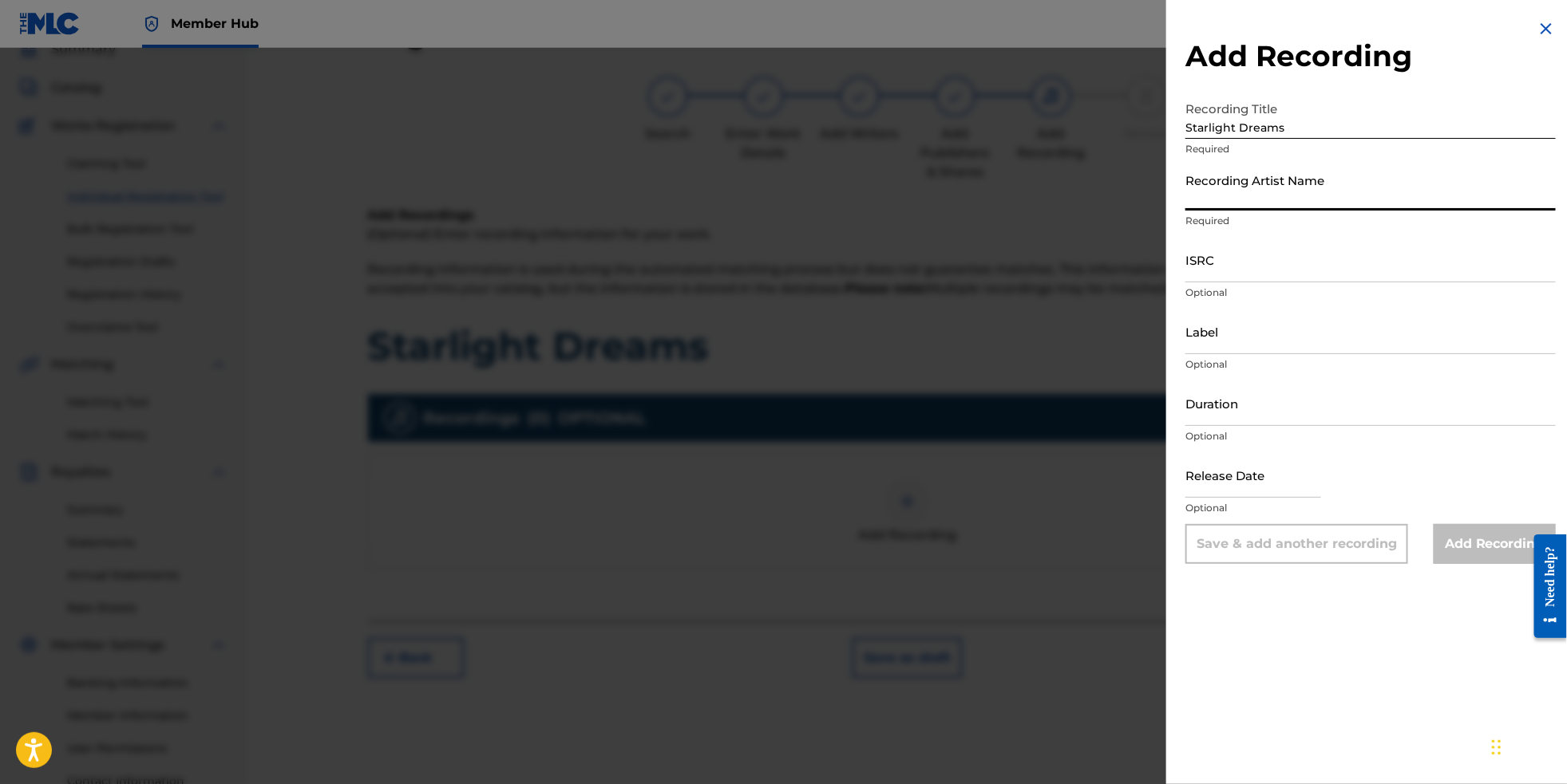
click at [1311, 204] on input "Recording Artist Name" at bounding box center [1370, 187] width 371 height 45
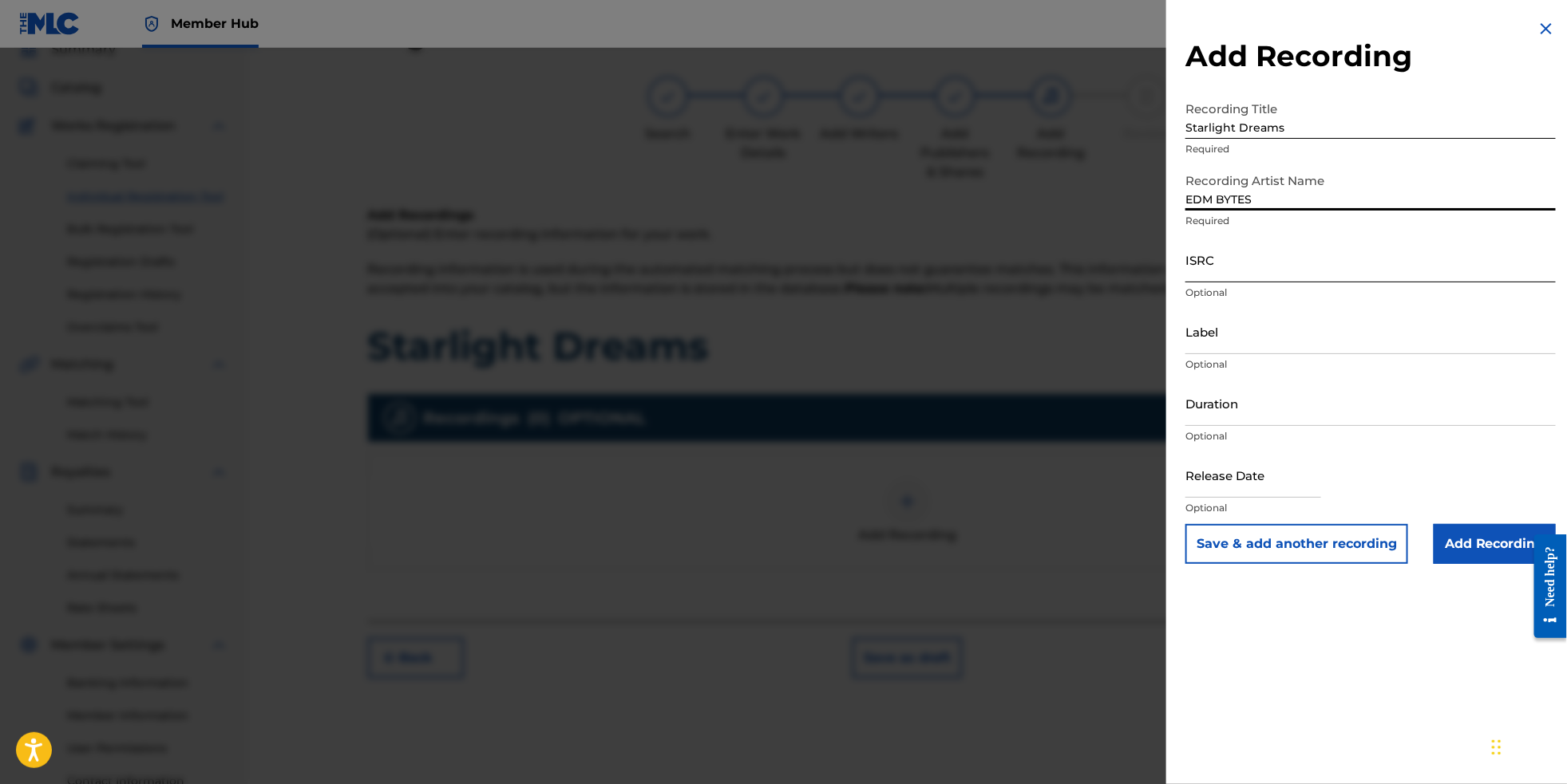
type input "EDM BYTES"
click at [1292, 282] on input "ISRC" at bounding box center [1370, 259] width 371 height 45
paste input "NL8RL2561268"
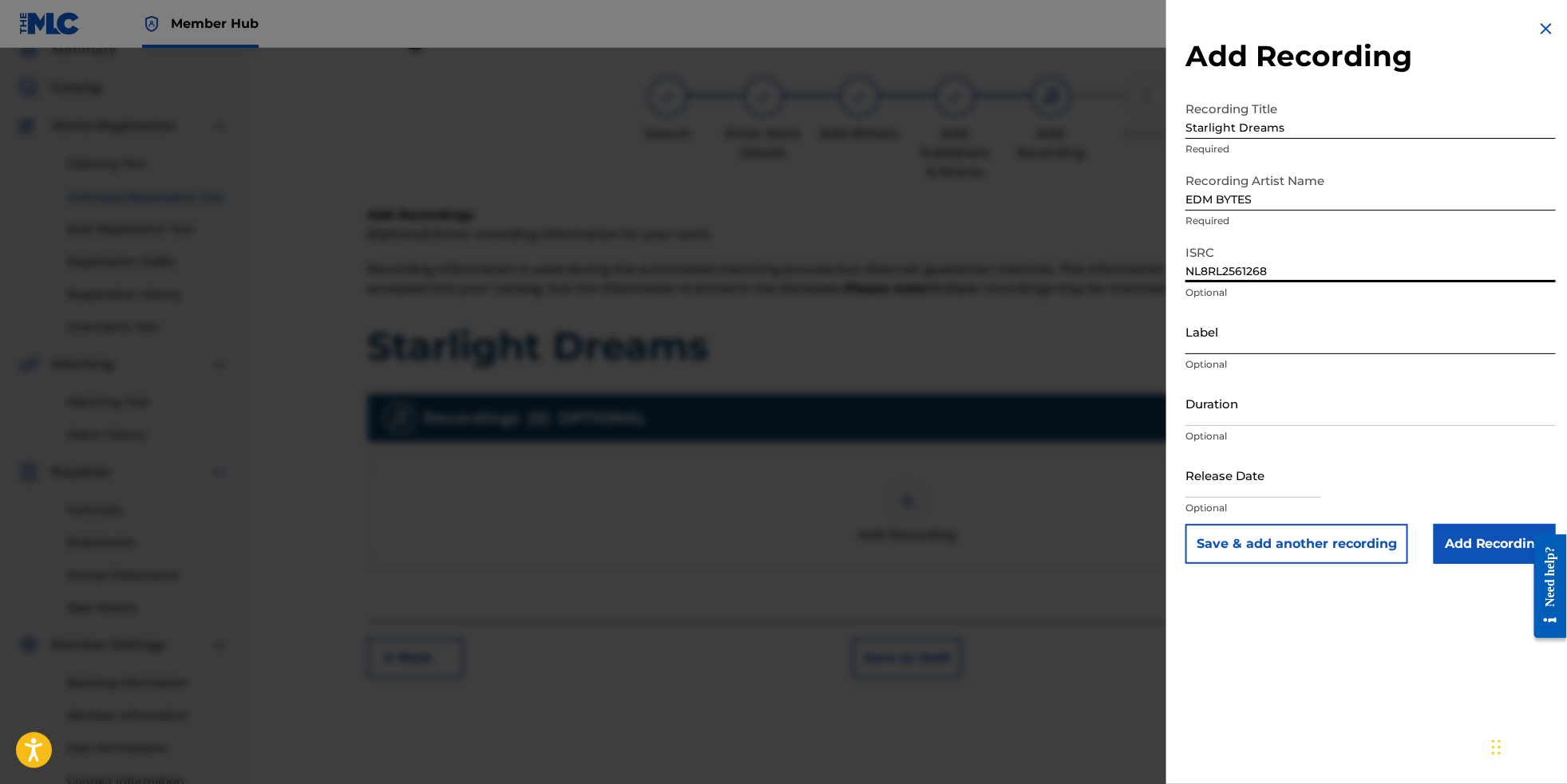
type input "NL8RL2561268"
click at [1230, 354] on input "Label" at bounding box center [1370, 331] width 371 height 45
type input "RevSphere Records"
click at [1238, 498] on input "text" at bounding box center [1253, 474] width 136 height 45
select select "8"
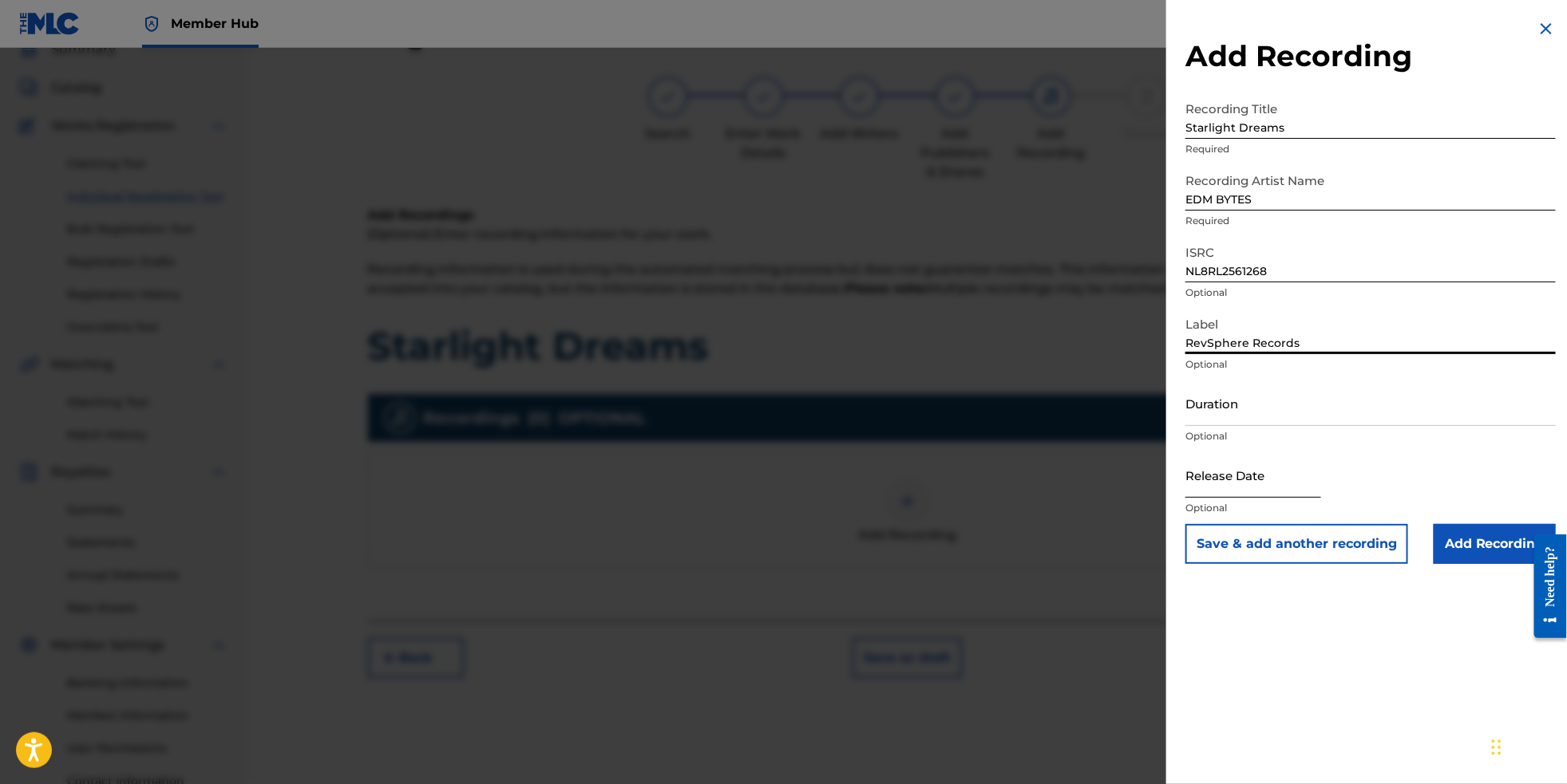
select select "2025"
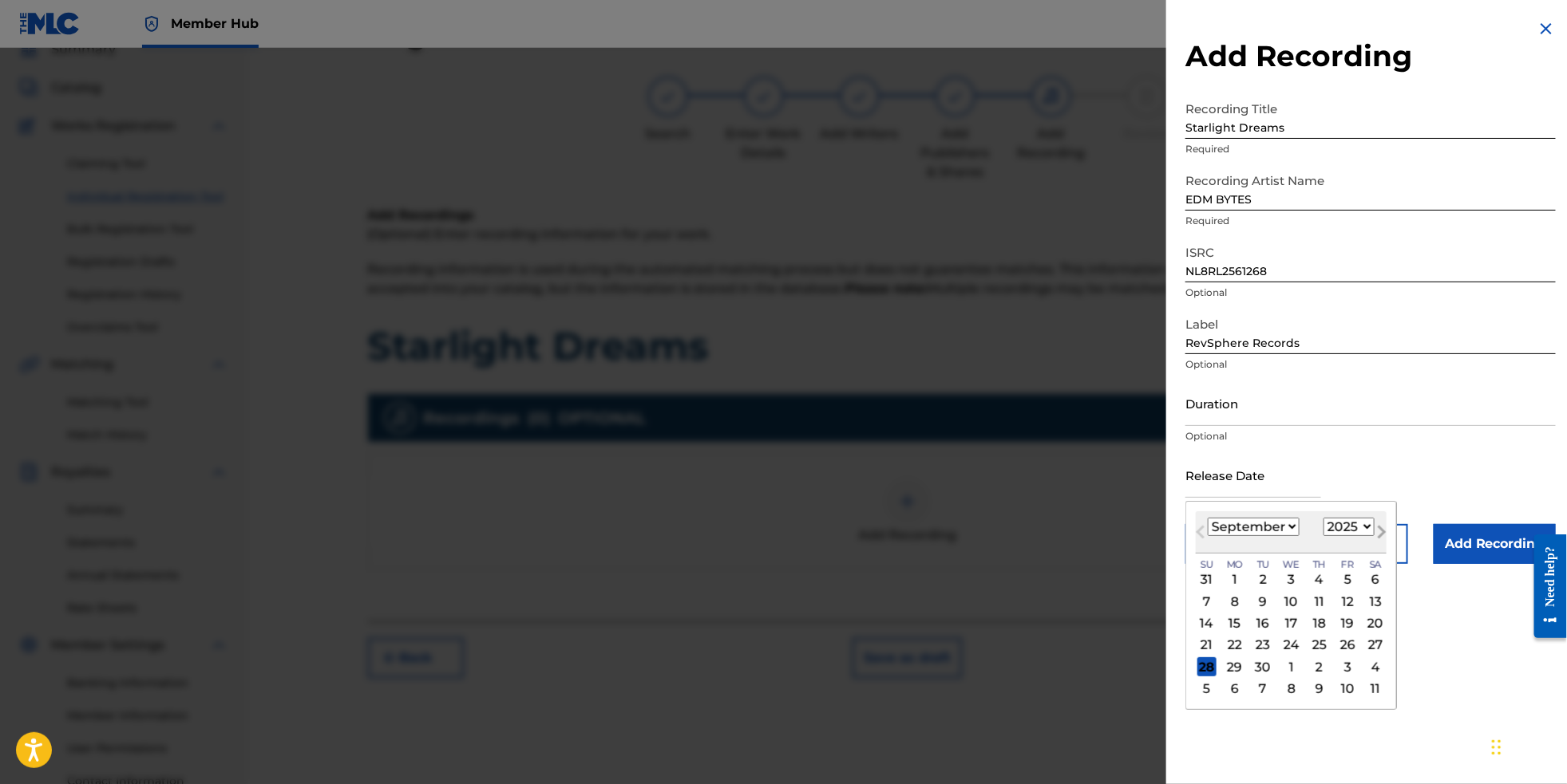
click at [1380, 547] on span "Next Month" at bounding box center [1380, 535] width 0 height 24
select select "11"
click at [1342, 633] on div "19" at bounding box center [1347, 624] width 19 height 19
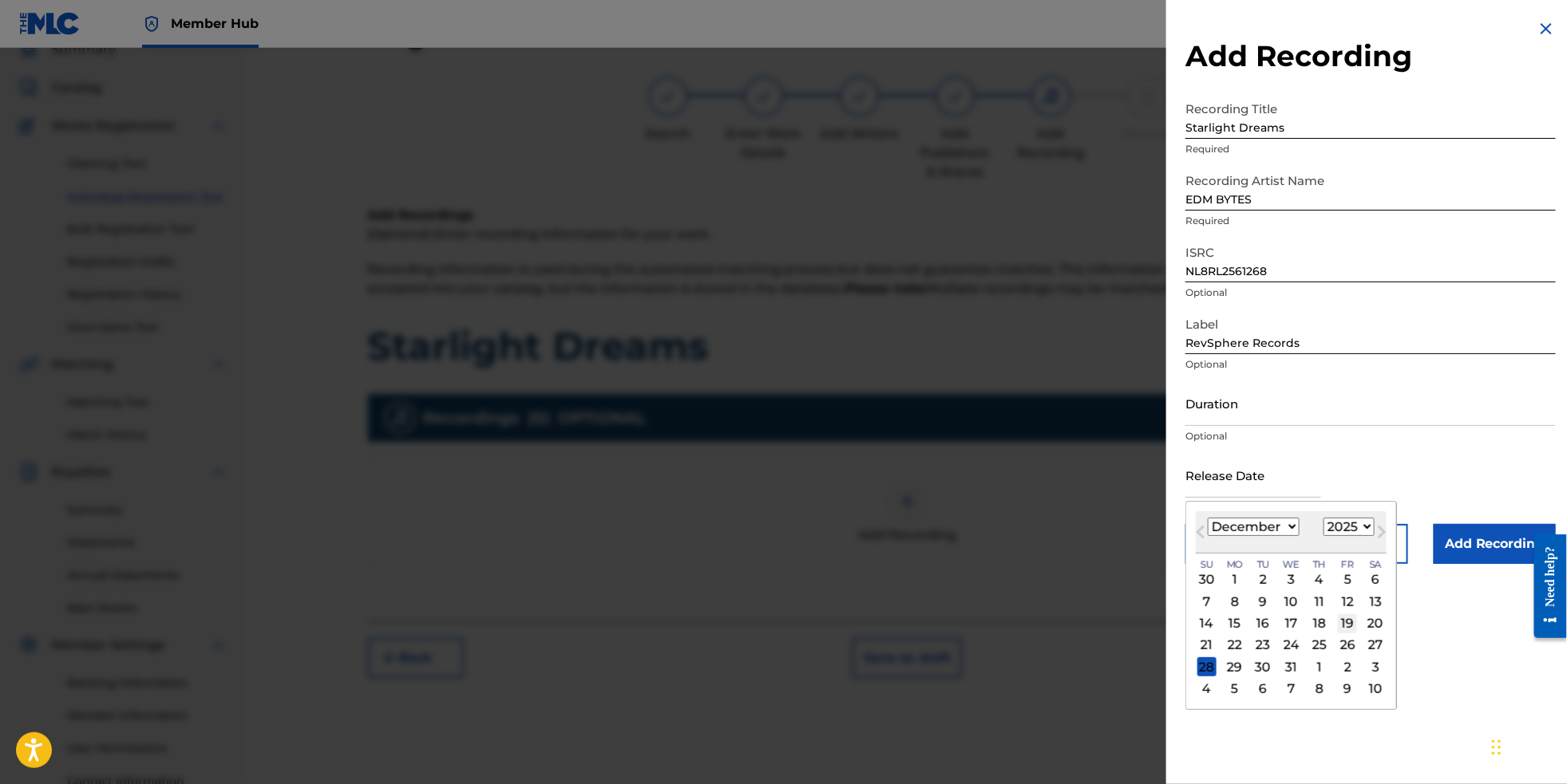
type input "[DATE]"
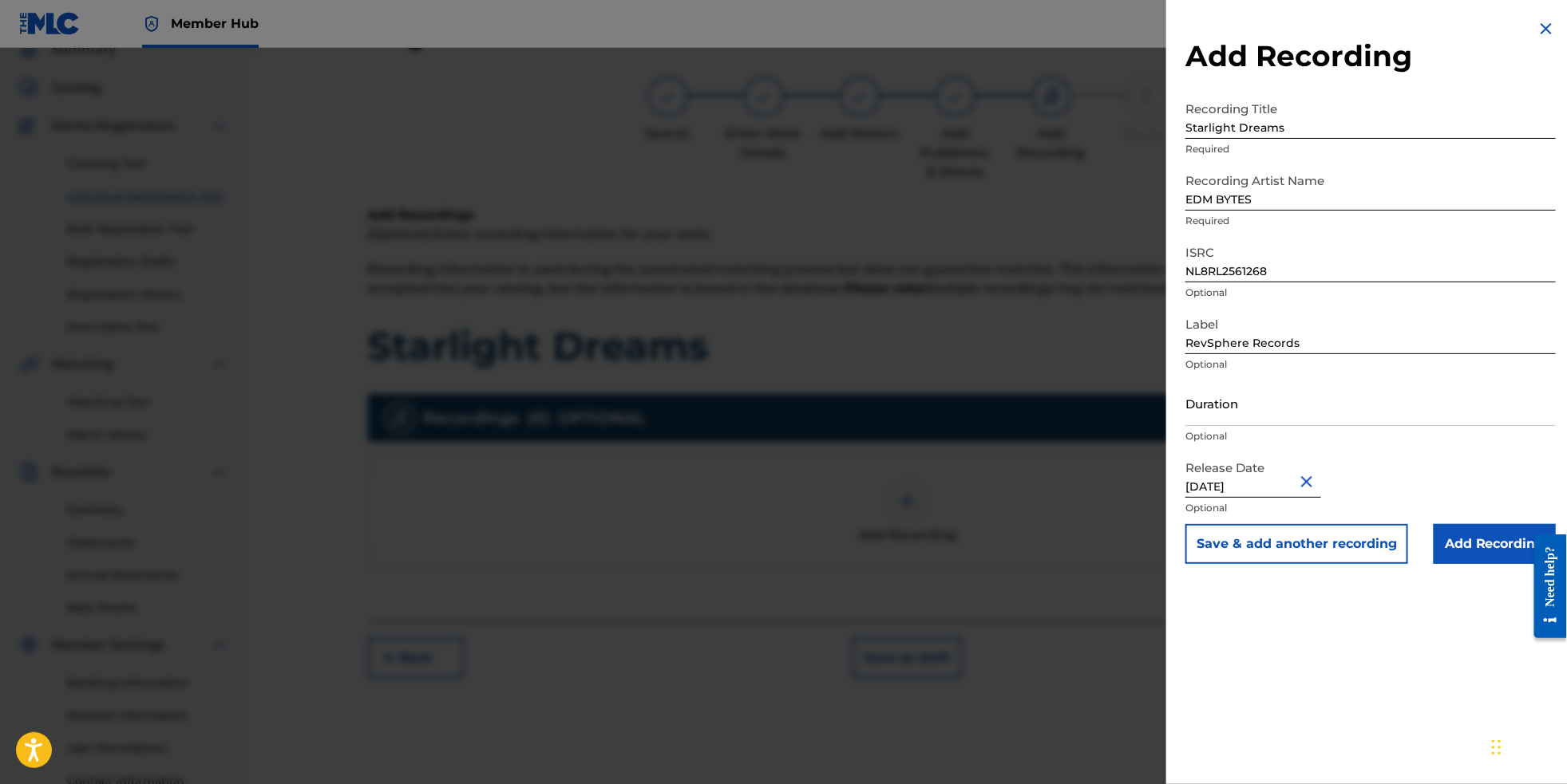
click at [1342, 653] on div "Add Recording Recording Title Starlight Dreams Required Recording Artist Name E…" at bounding box center [1370, 392] width 409 height 784
click at [1481, 564] on input "Add Recording" at bounding box center [1494, 543] width 122 height 40
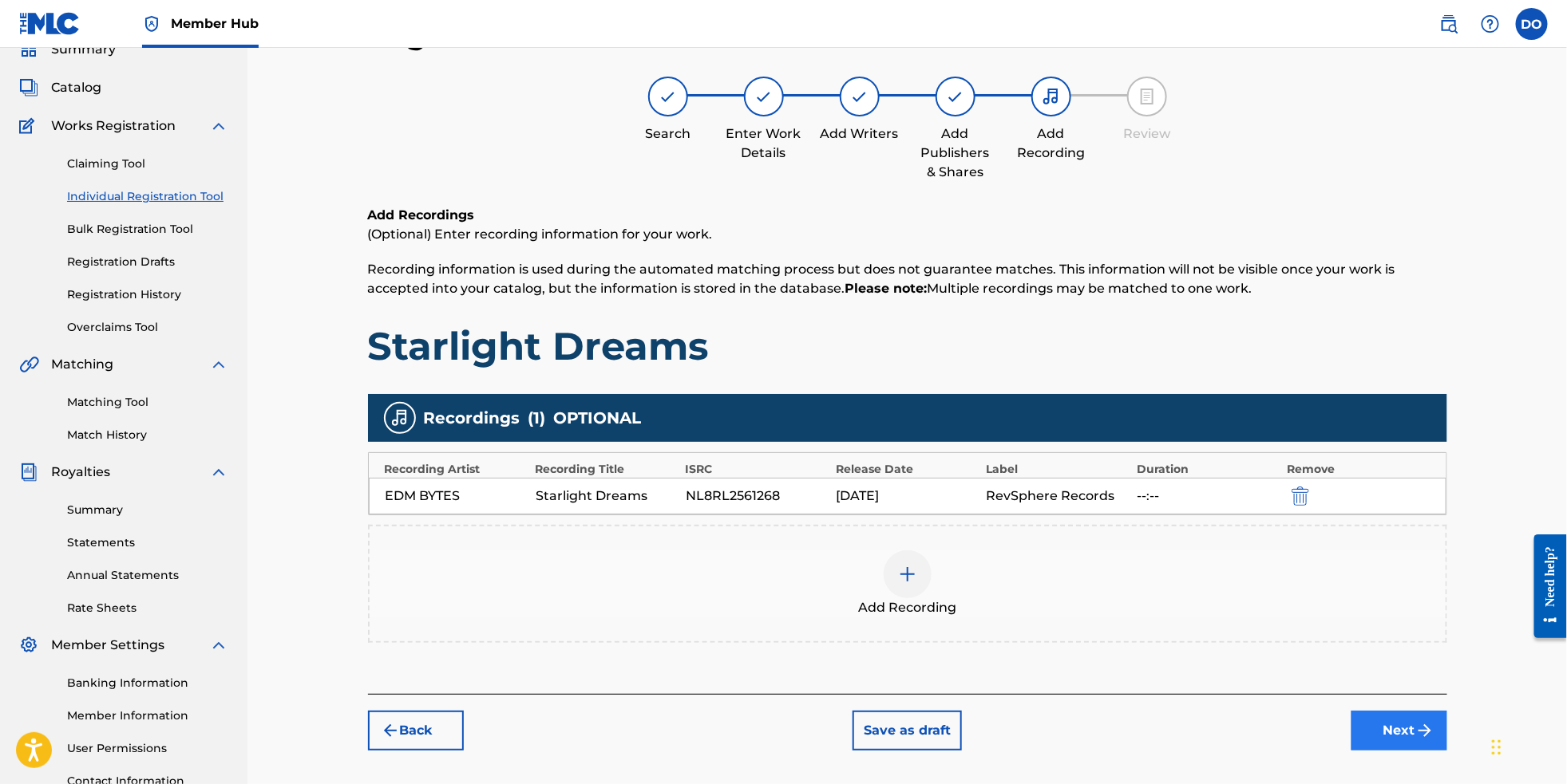
click at [1435, 741] on img "submit" at bounding box center [1424, 731] width 19 height 19
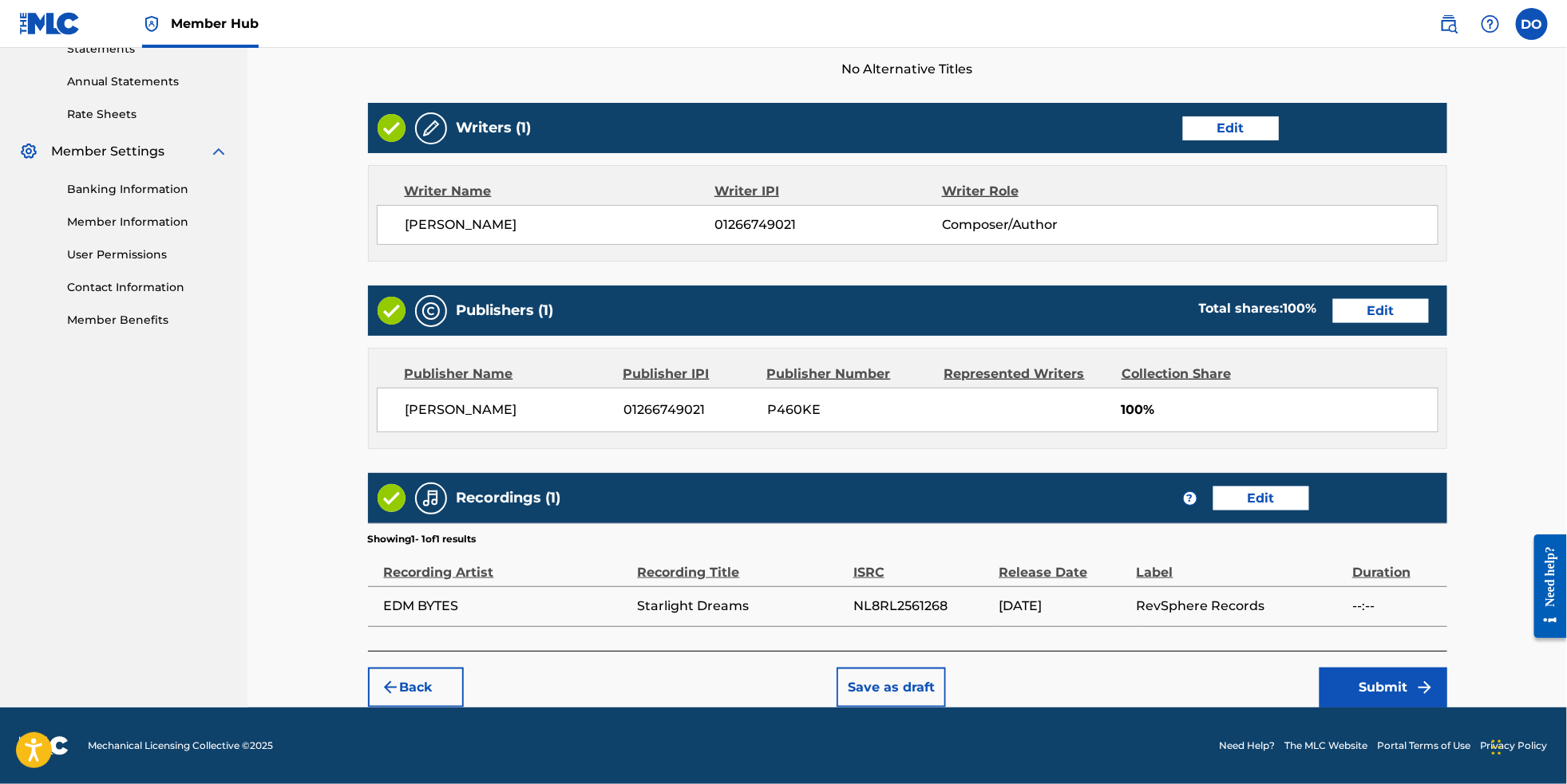
scroll to position [594, 0]
click at [1425, 713] on footer "Mechanical Licensing Collective © 2025 Need Help? The MLC Website Portal Terms …" at bounding box center [784, 745] width 1567 height 76
click at [1422, 692] on button "Submit" at bounding box center [1383, 687] width 128 height 40
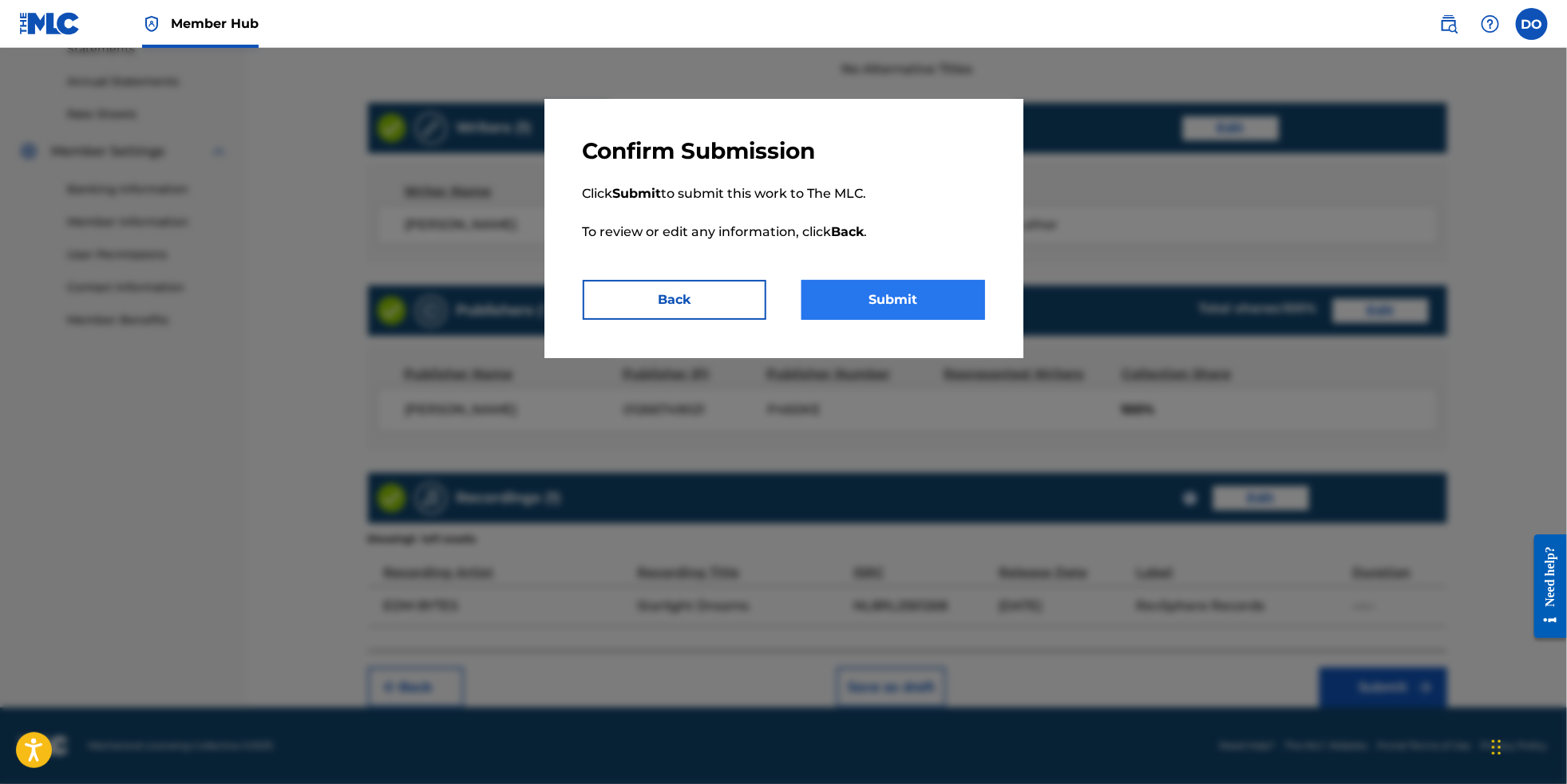
click at [952, 293] on button "Submit" at bounding box center [894, 300] width 184 height 40
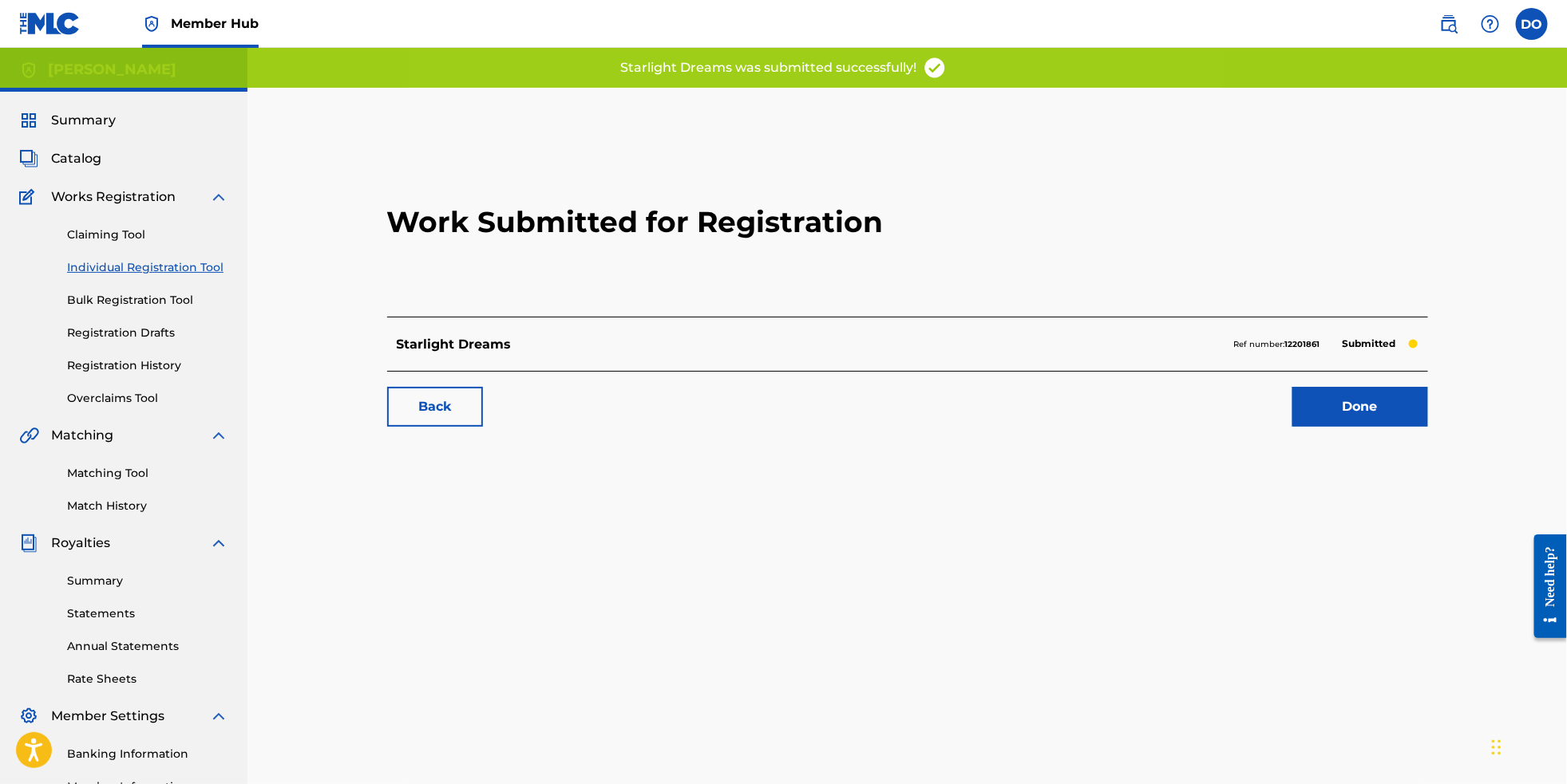
click at [157, 276] on link "Individual Registration Tool" at bounding box center [147, 267] width 161 height 17
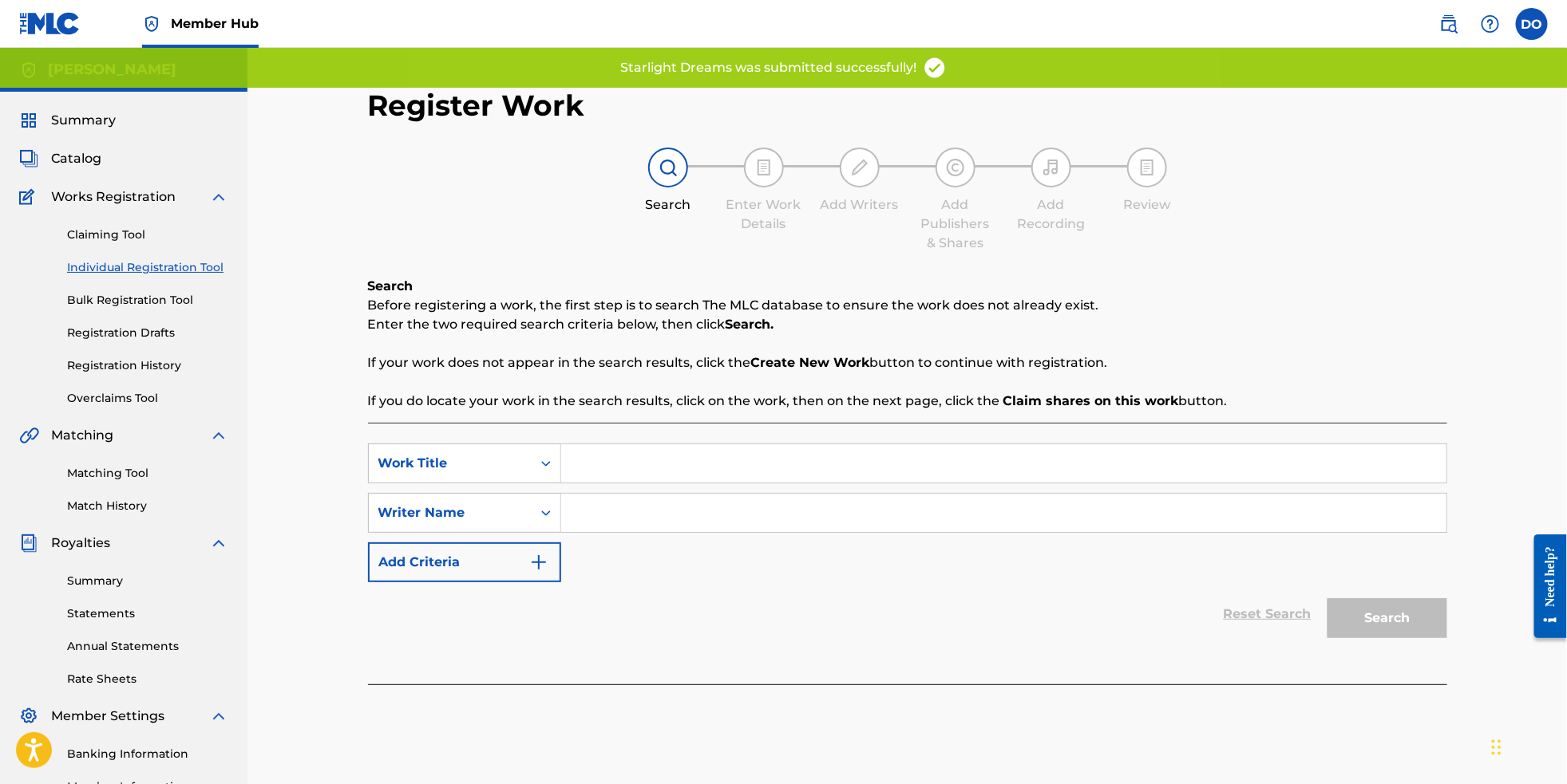
click at [703, 460] on input "Search Form" at bounding box center [1003, 464] width 886 height 39
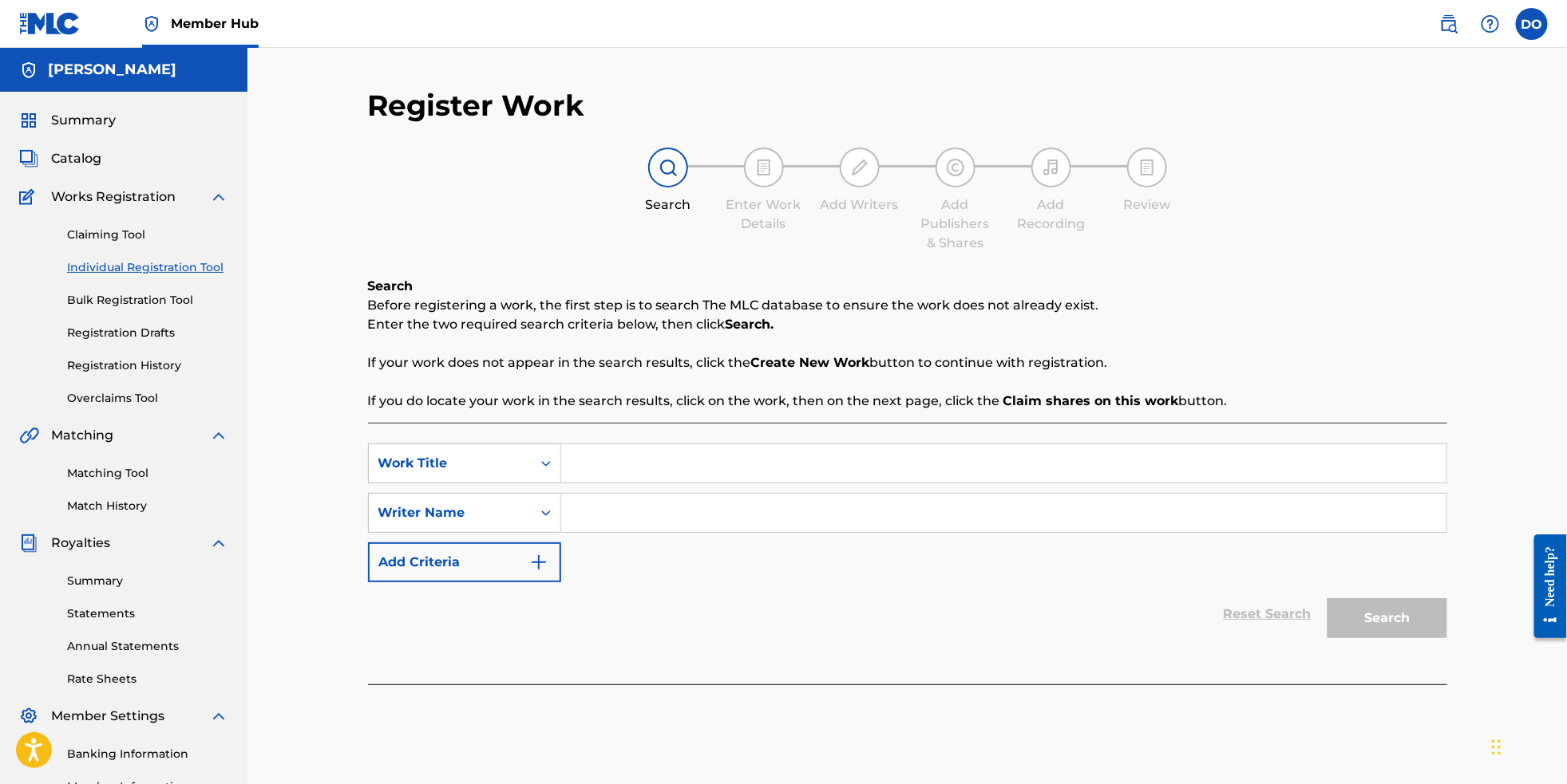
click at [823, 481] on input "Search Form" at bounding box center [1003, 464] width 886 height 39
type input "Into The Fire"
click at [792, 532] on input "Search Form" at bounding box center [1003, 513] width 886 height 39
type input "[PERSON_NAME]"
click at [1435, 635] on button "Search" at bounding box center [1388, 618] width 120 height 40
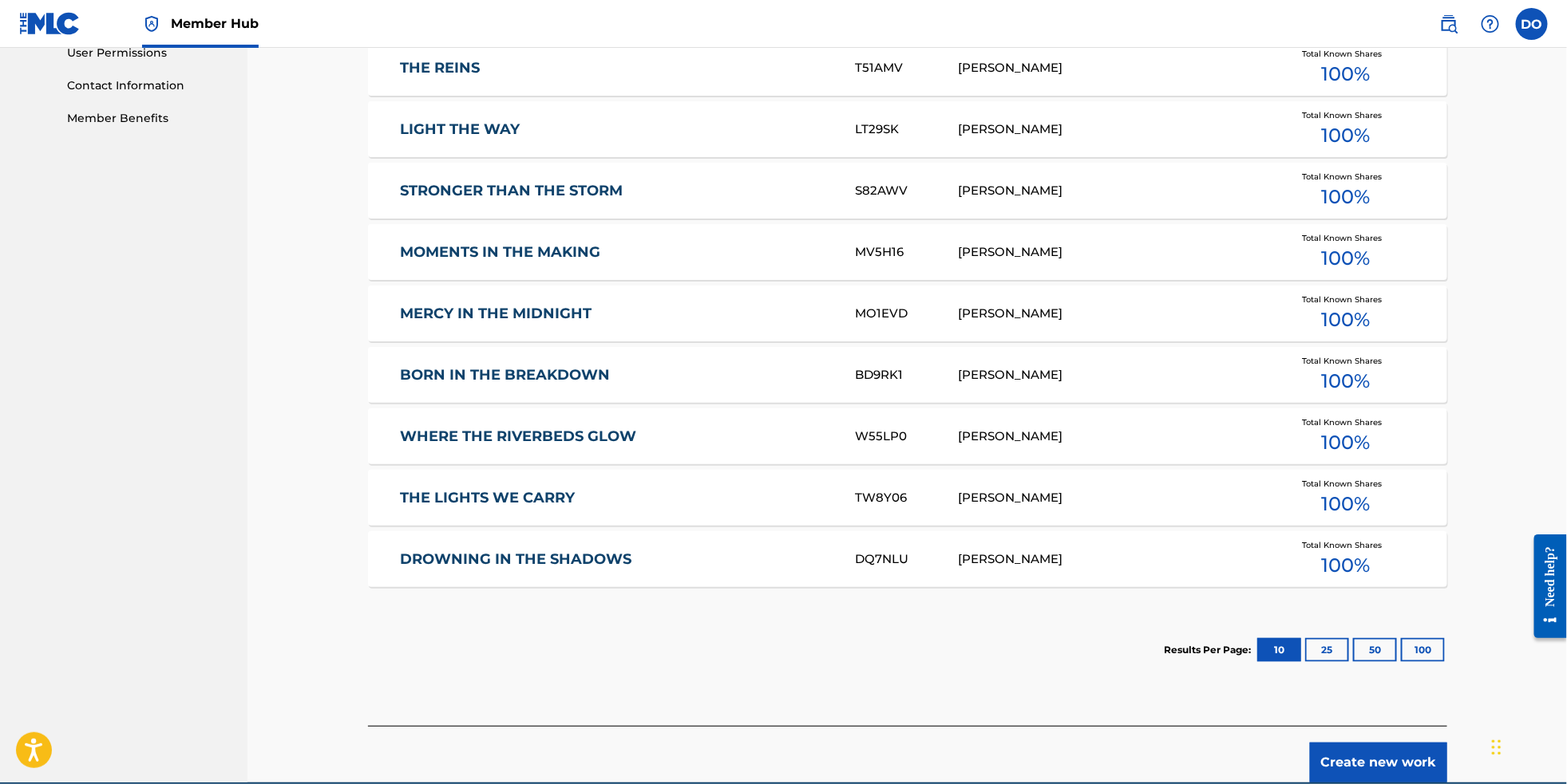
scroll to position [767, 0]
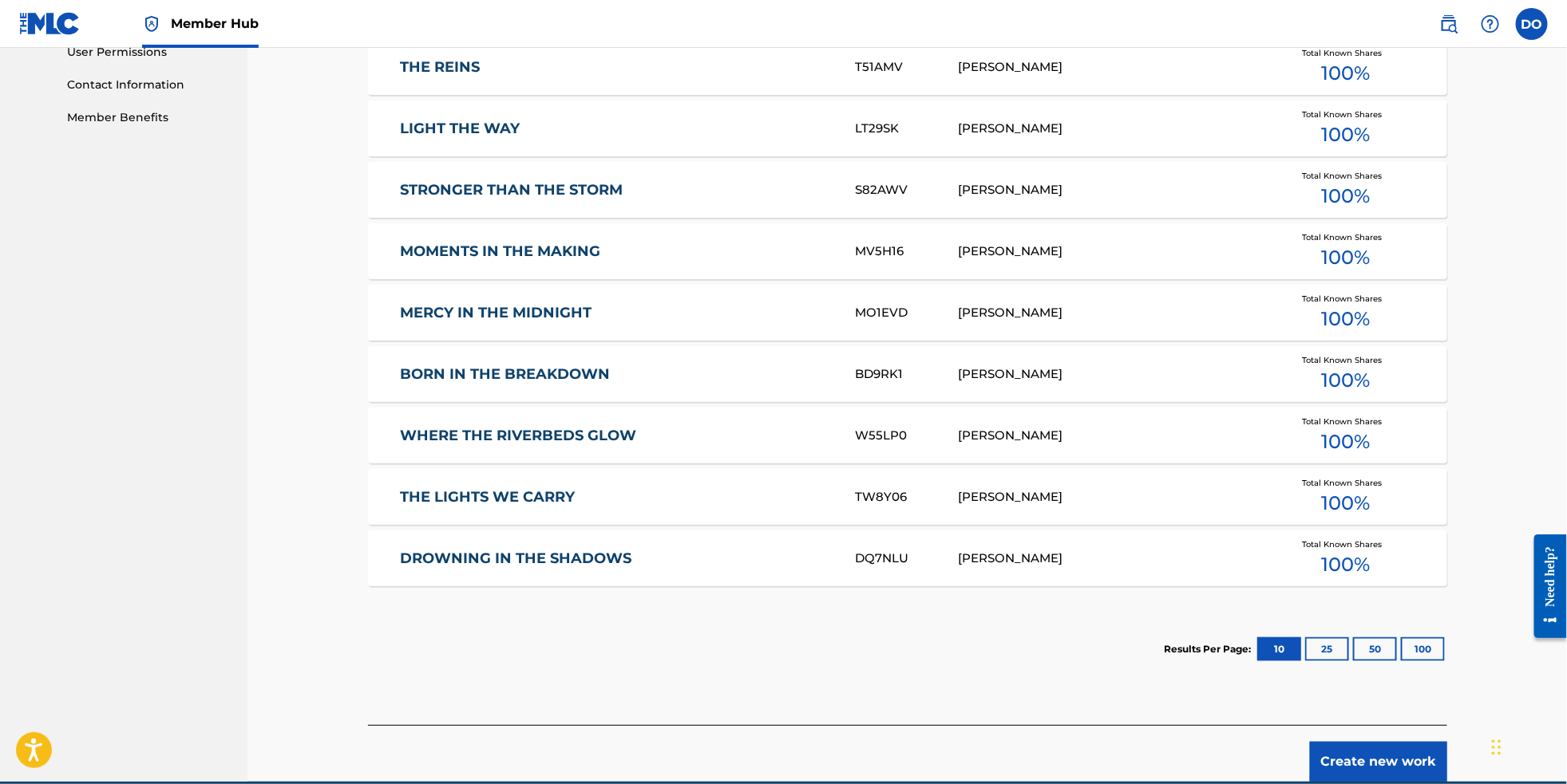
click at [1444, 767] on div "Create new work" at bounding box center [908, 754] width 1080 height 57
click at [1444, 772] on button "Create new work" at bounding box center [1378, 761] width 137 height 40
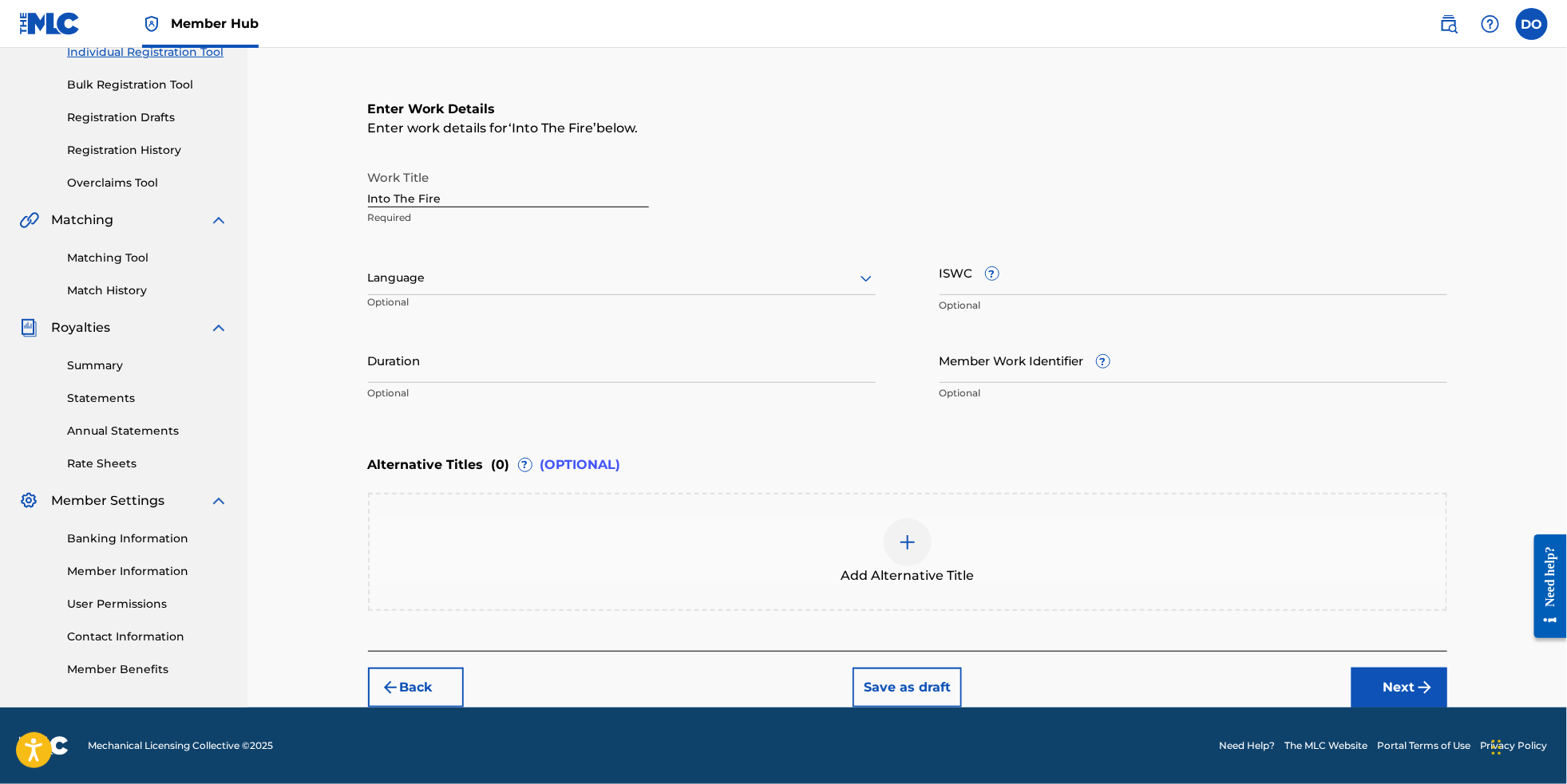
click at [658, 268] on div at bounding box center [622, 278] width 508 height 20
click at [658, 295] on div "English" at bounding box center [622, 312] width 506 height 36
click at [1422, 689] on button "Next" at bounding box center [1400, 687] width 96 height 40
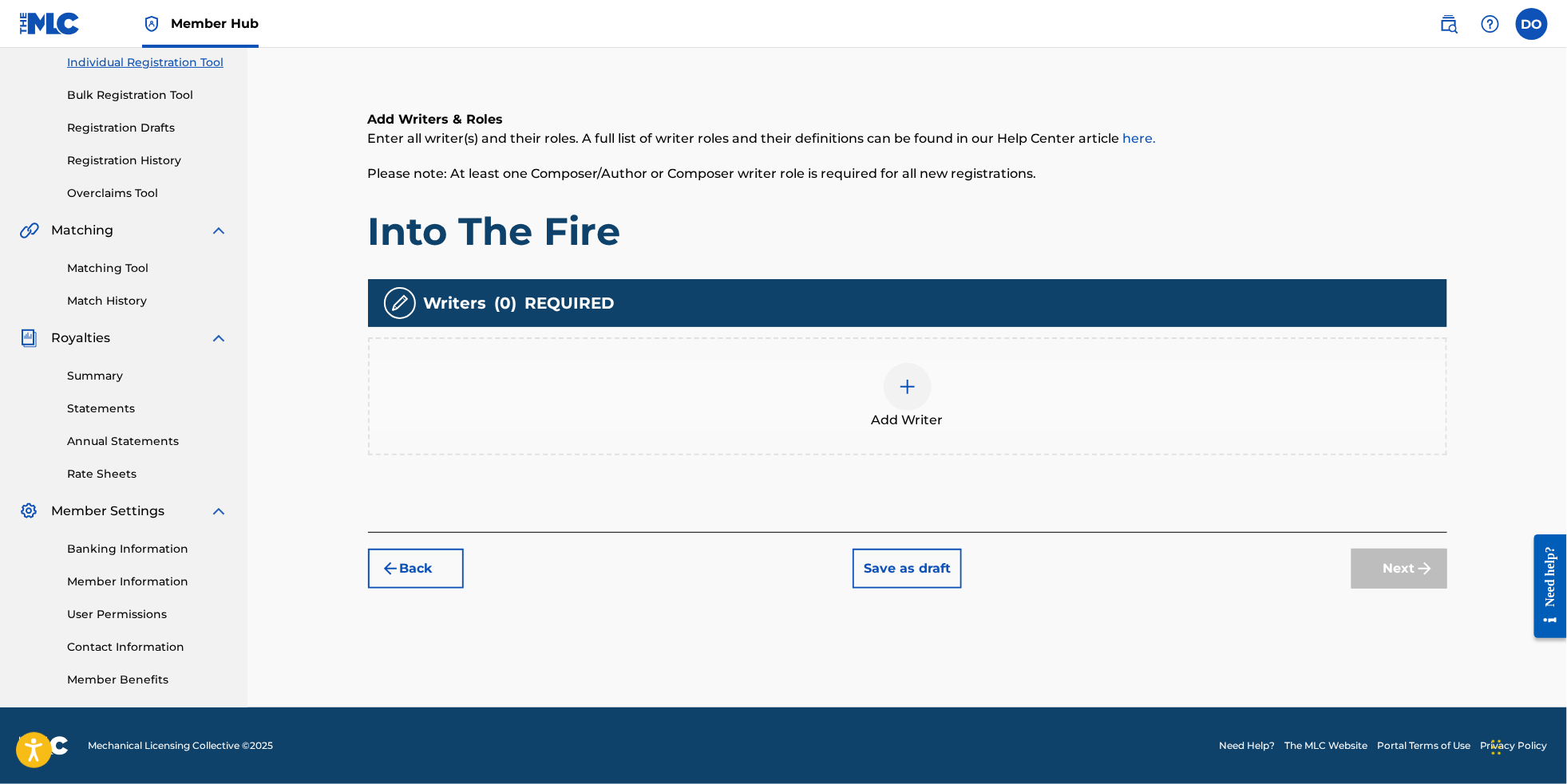
click at [917, 378] on img at bounding box center [908, 387] width 19 height 19
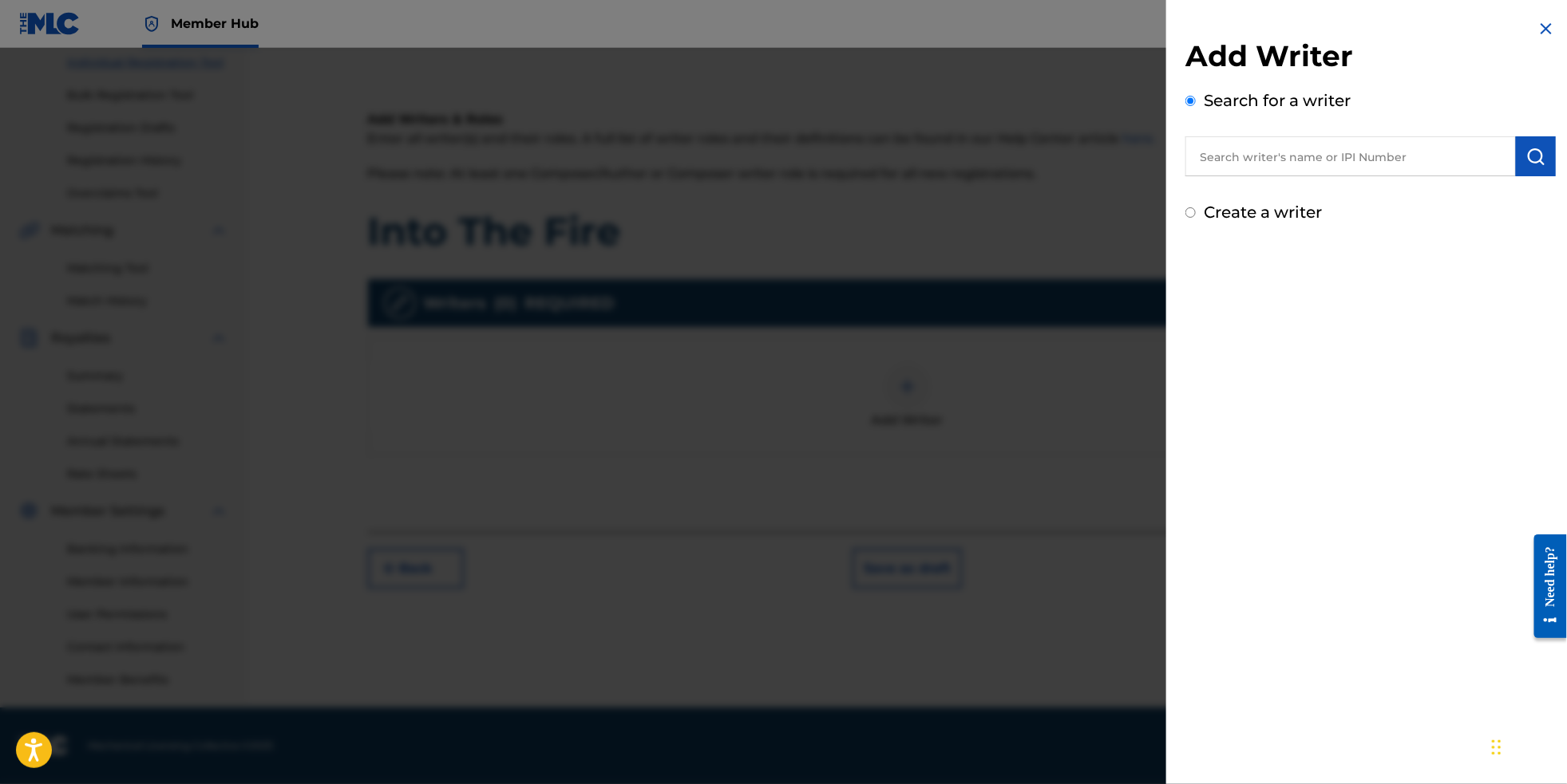
click at [1313, 163] on input "text" at bounding box center [1350, 155] width 330 height 40
click at [1306, 190] on div "[PERSON_NAME]" at bounding box center [1350, 192] width 330 height 28
type input "[PERSON_NAME]"
click at [1542, 166] on button "submit" at bounding box center [1536, 155] width 40 height 40
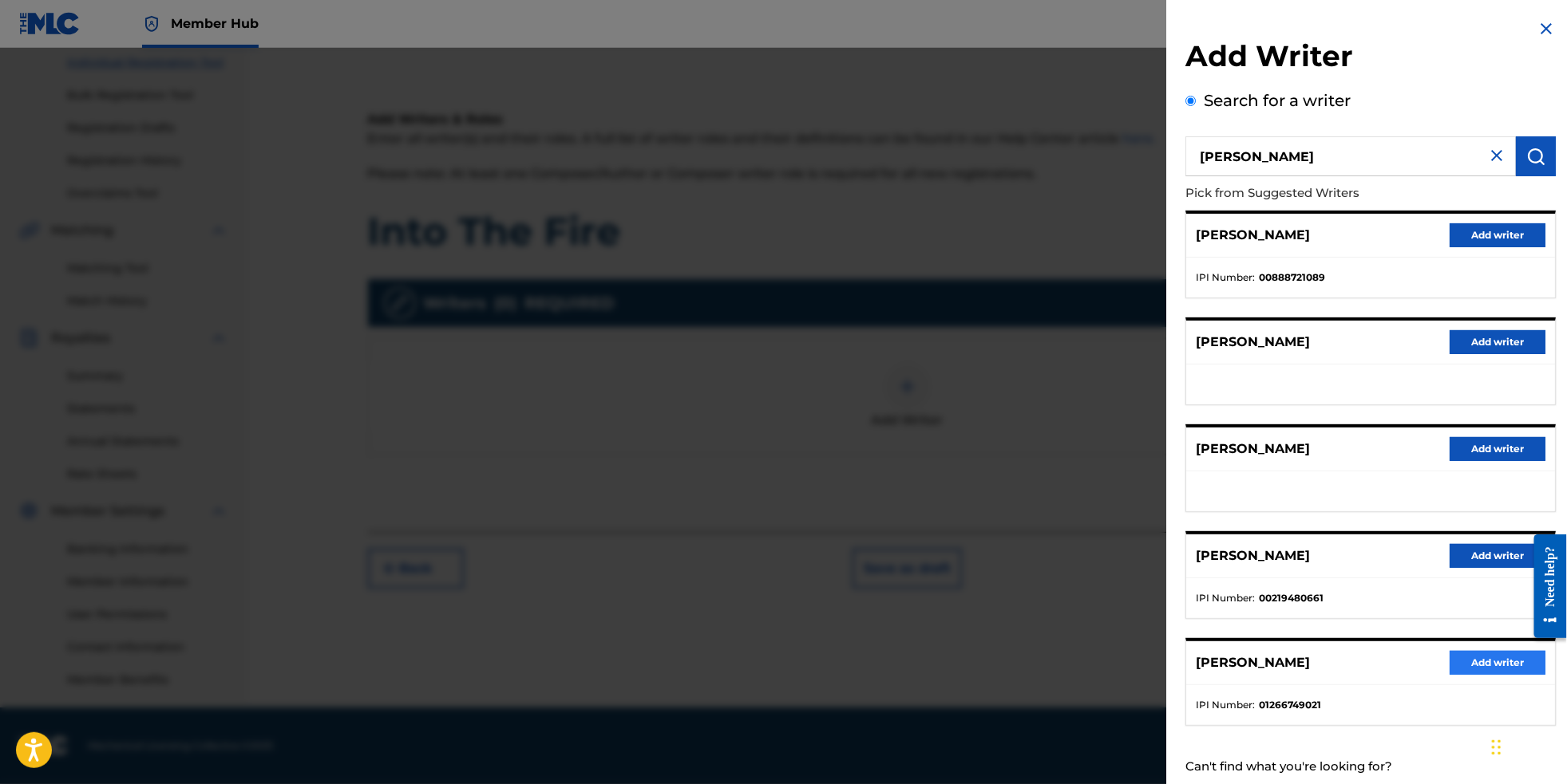
click at [1465, 676] on button "Add writer" at bounding box center [1498, 663] width 96 height 24
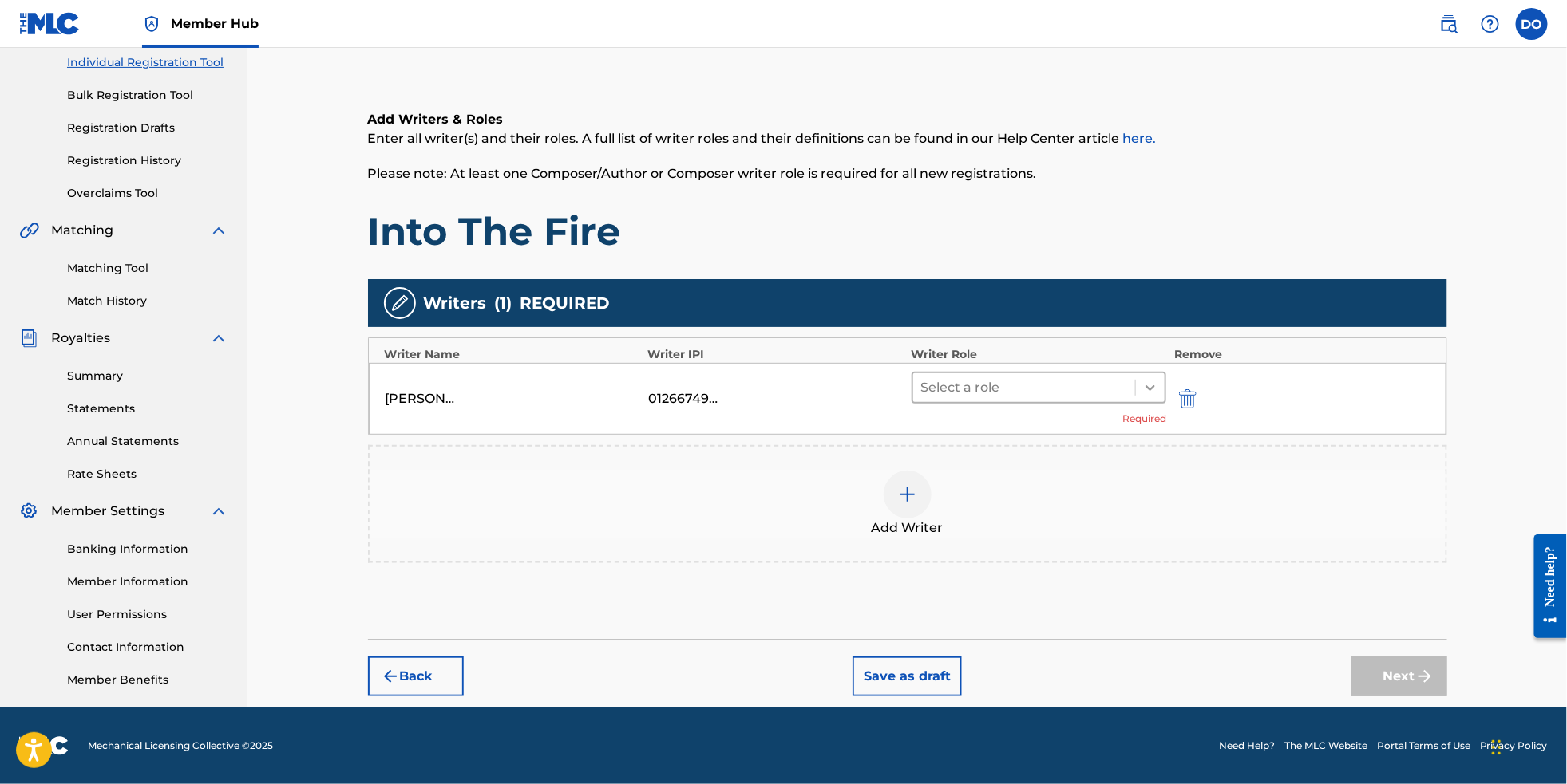
click at [1165, 373] on div at bounding box center [1150, 387] width 29 height 28
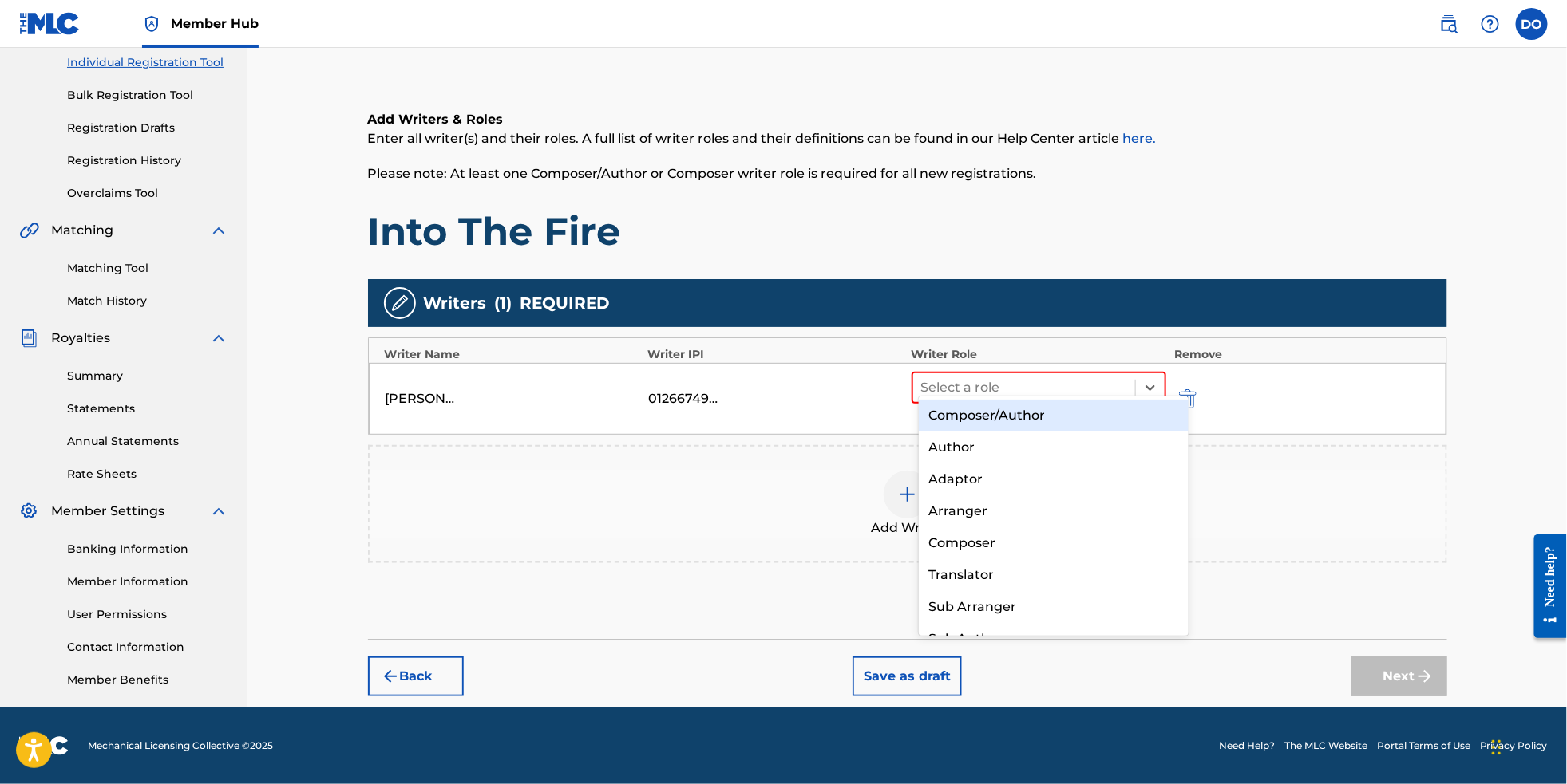
click at [1146, 410] on div "Composer/Author" at bounding box center [1054, 415] width 270 height 32
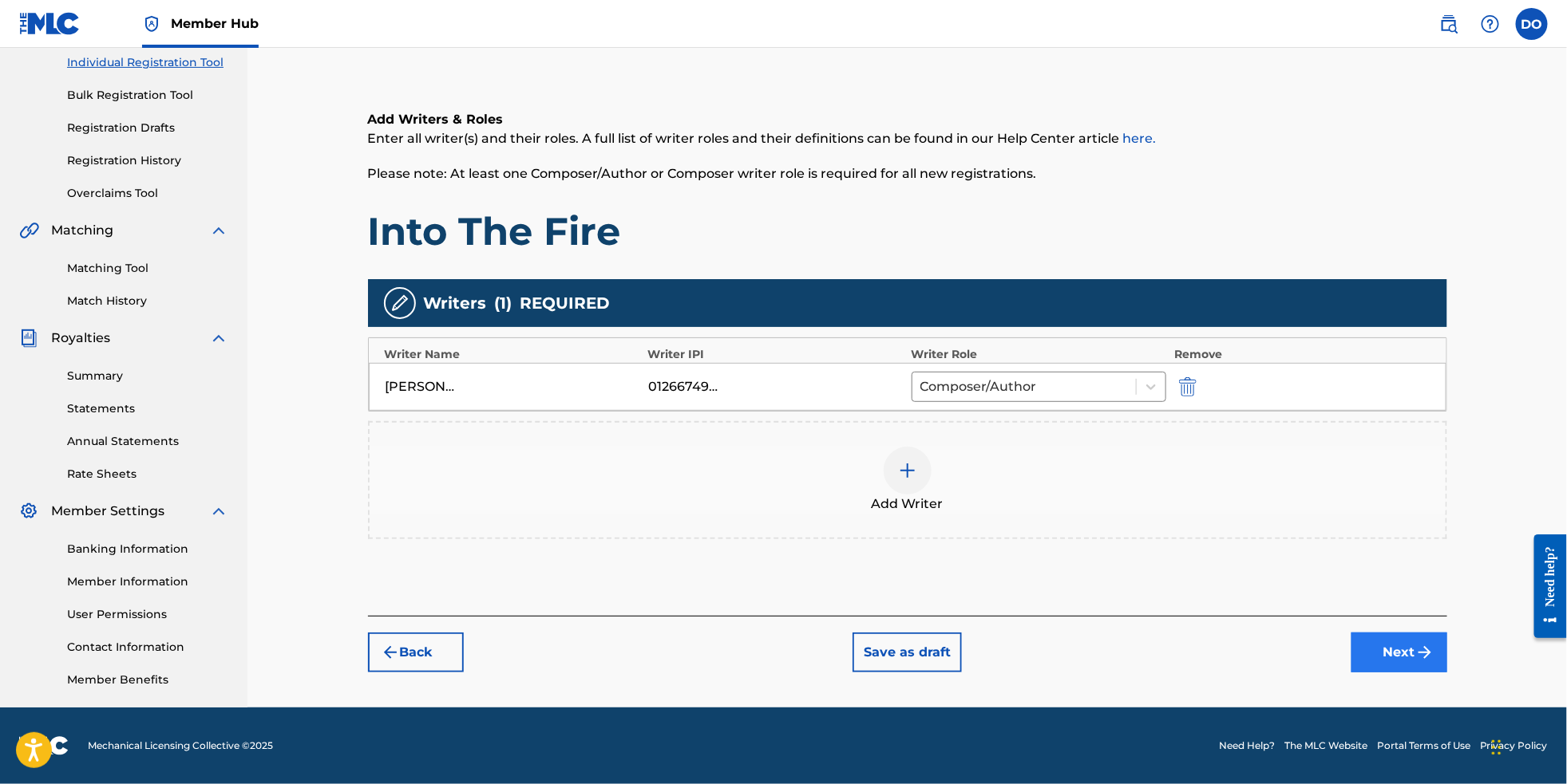
click at [1424, 647] on button "Next" at bounding box center [1400, 652] width 96 height 40
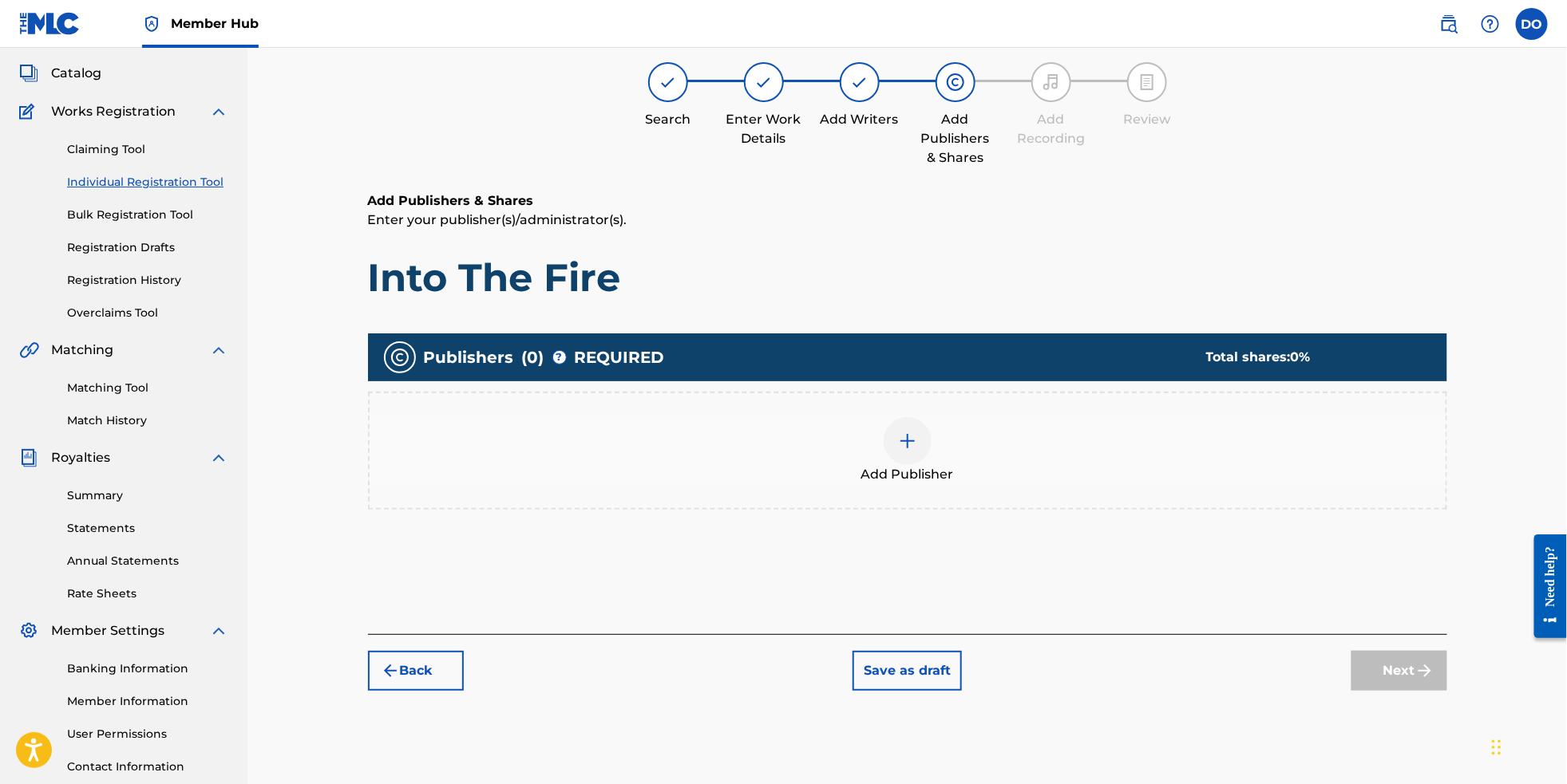
scroll to position [71, 0]
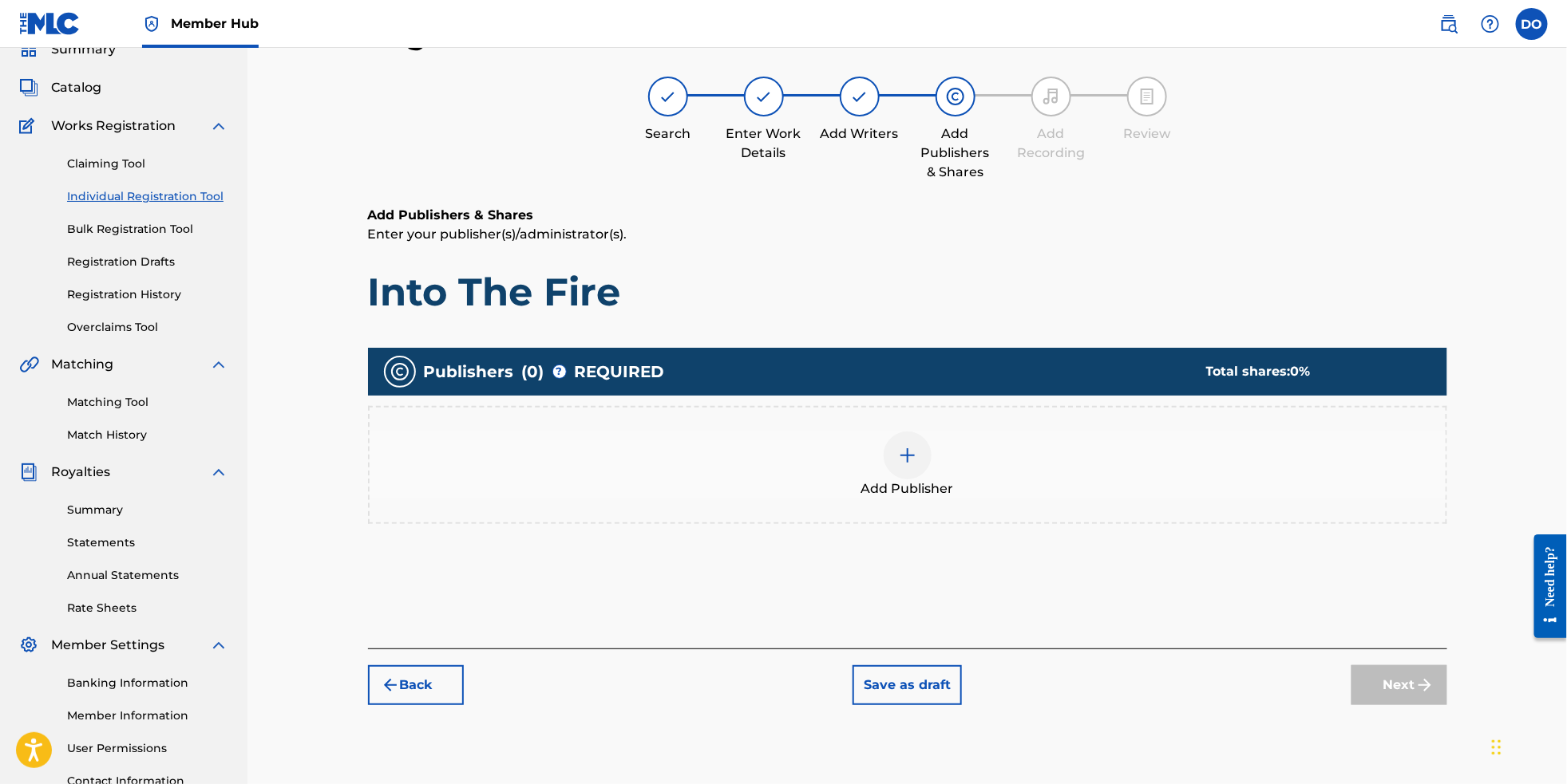
click at [911, 465] on img at bounding box center [908, 455] width 19 height 19
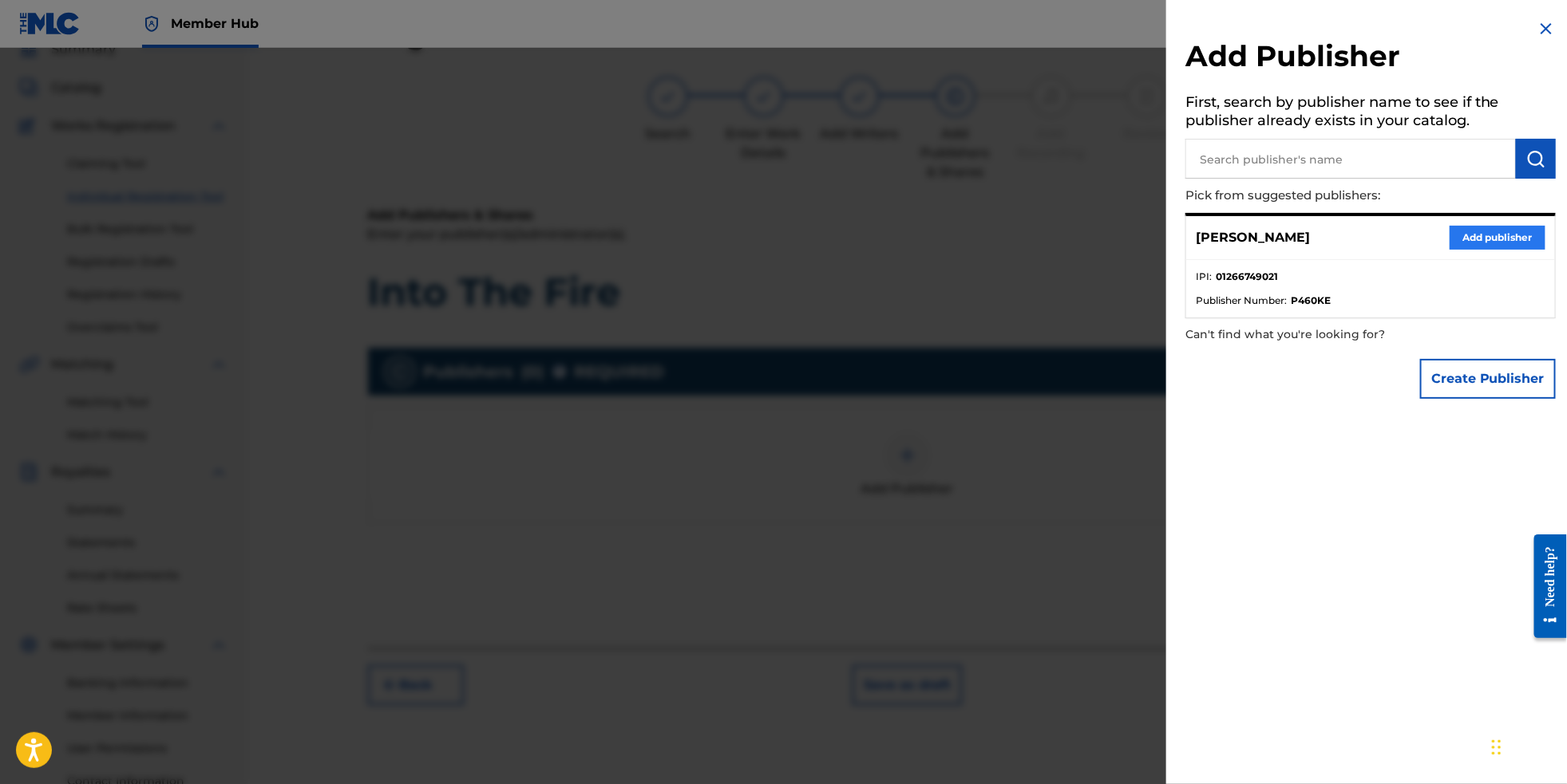
click at [1459, 246] on button "Add publisher" at bounding box center [1498, 238] width 96 height 24
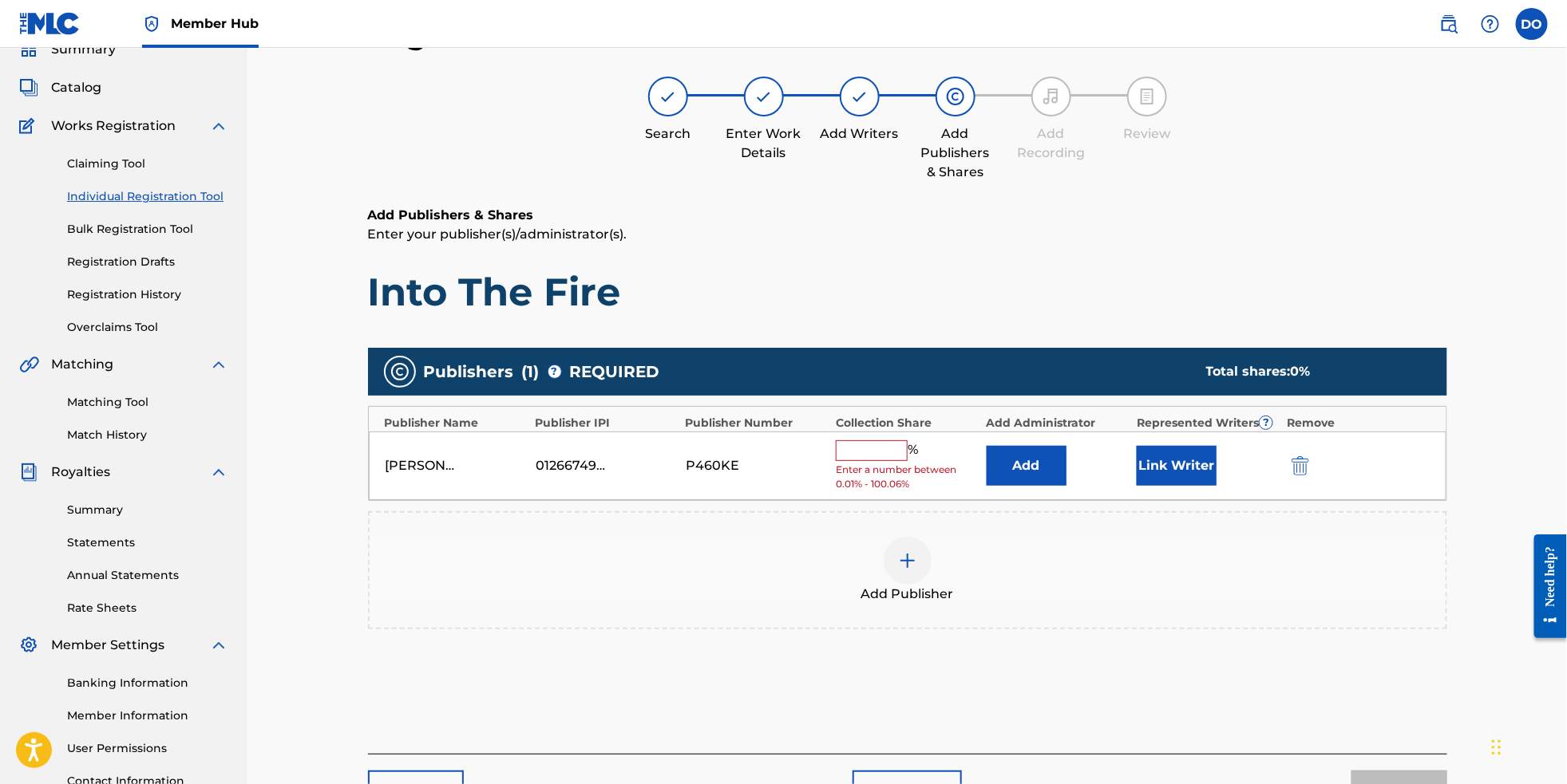
click at [904, 452] on input "text" at bounding box center [872, 450] width 72 height 21
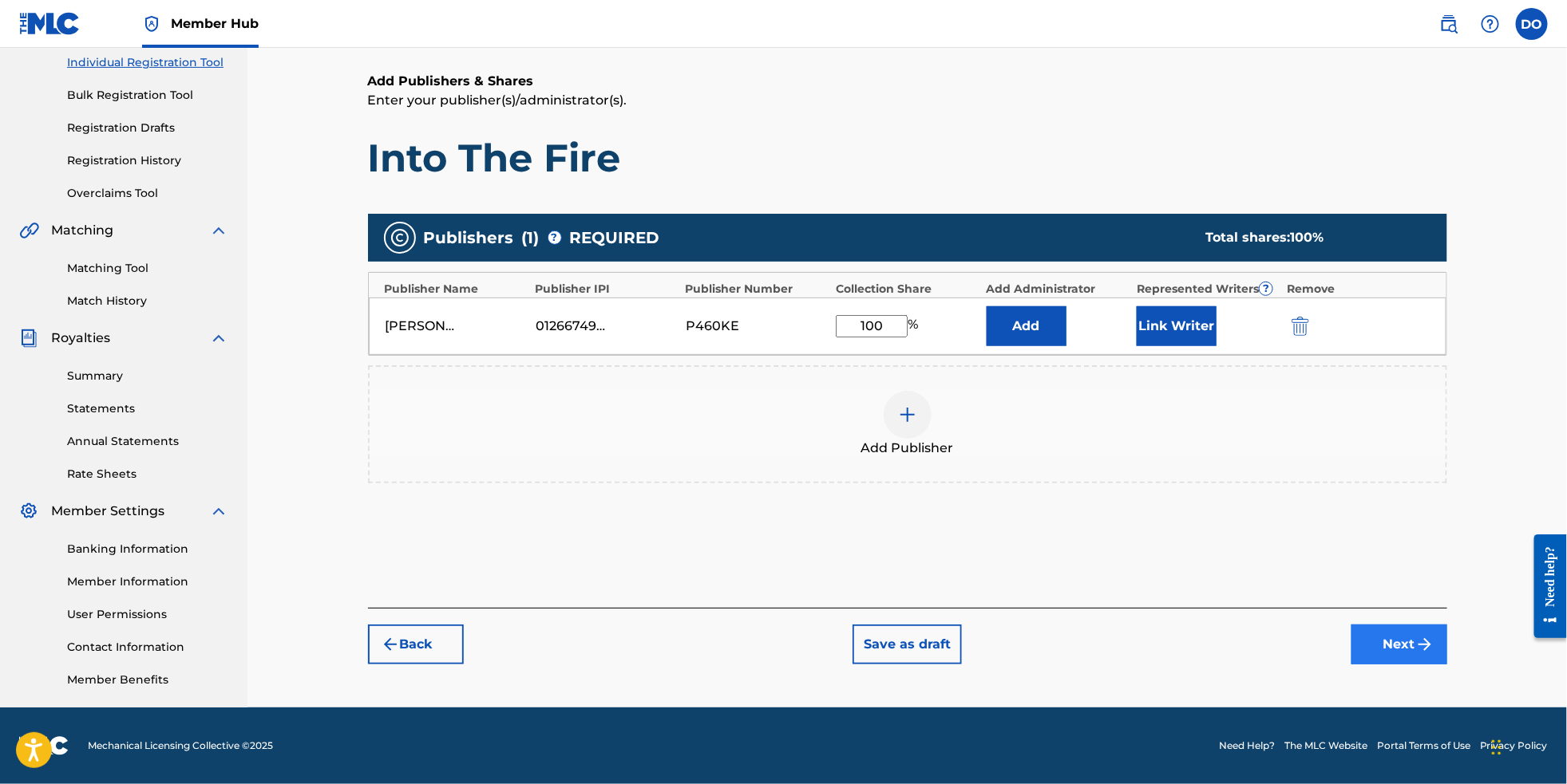
type input "100"
click at [1447, 665] on button "Next" at bounding box center [1400, 644] width 96 height 40
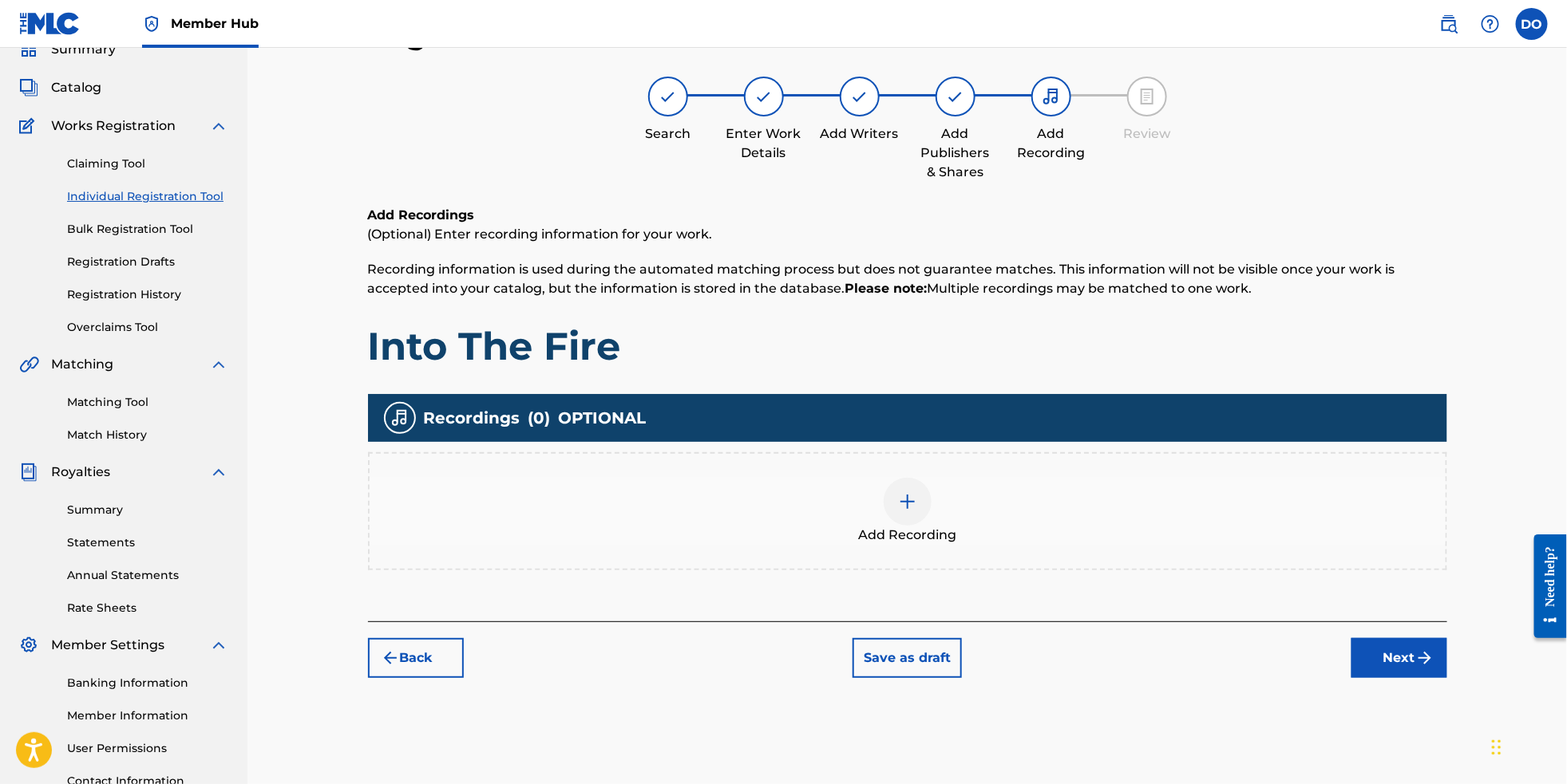
click at [912, 512] on img at bounding box center [908, 502] width 19 height 19
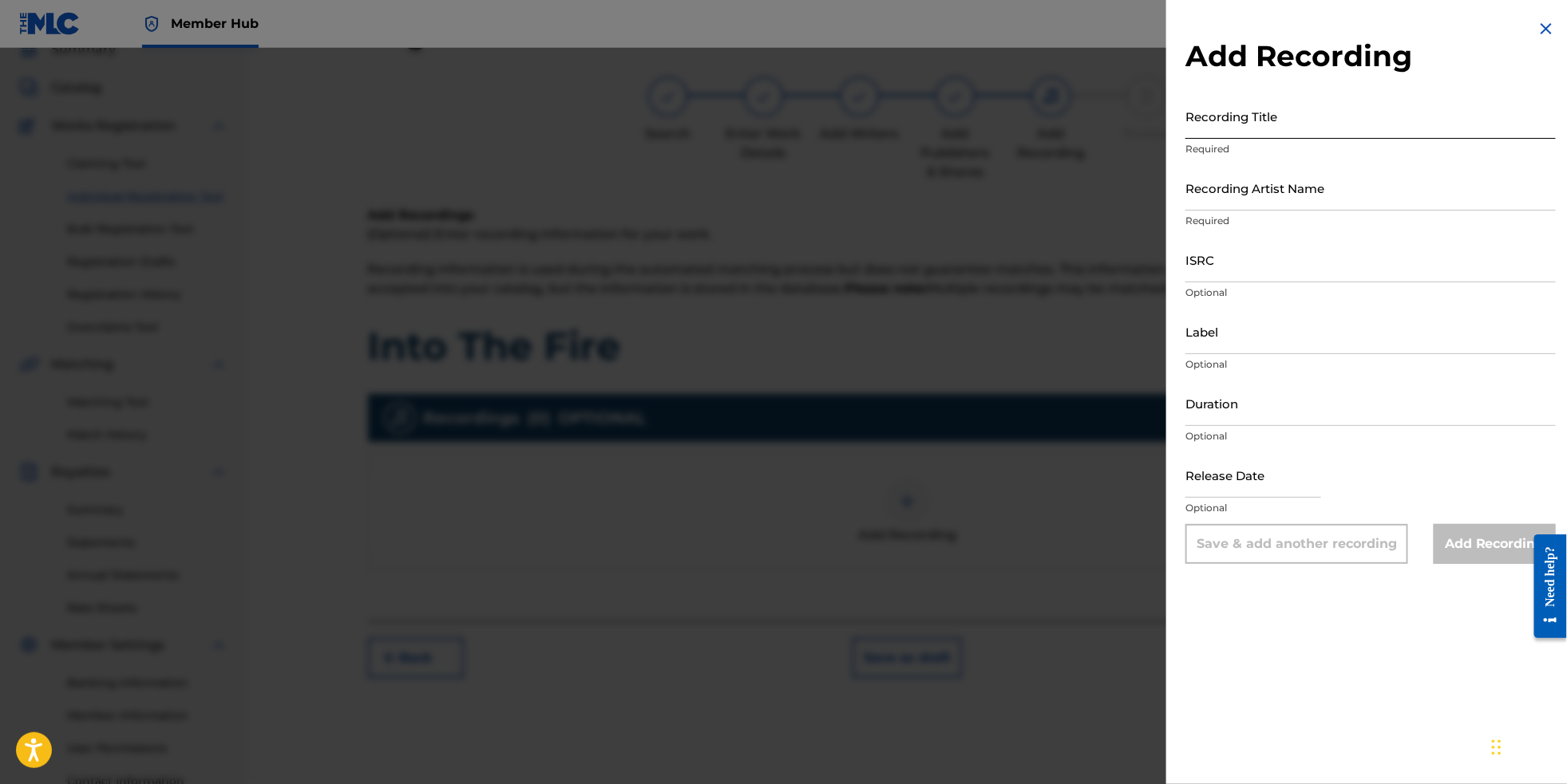
click at [1252, 139] on input "Recording Title" at bounding box center [1370, 116] width 371 height 45
type input "Into The Fire"
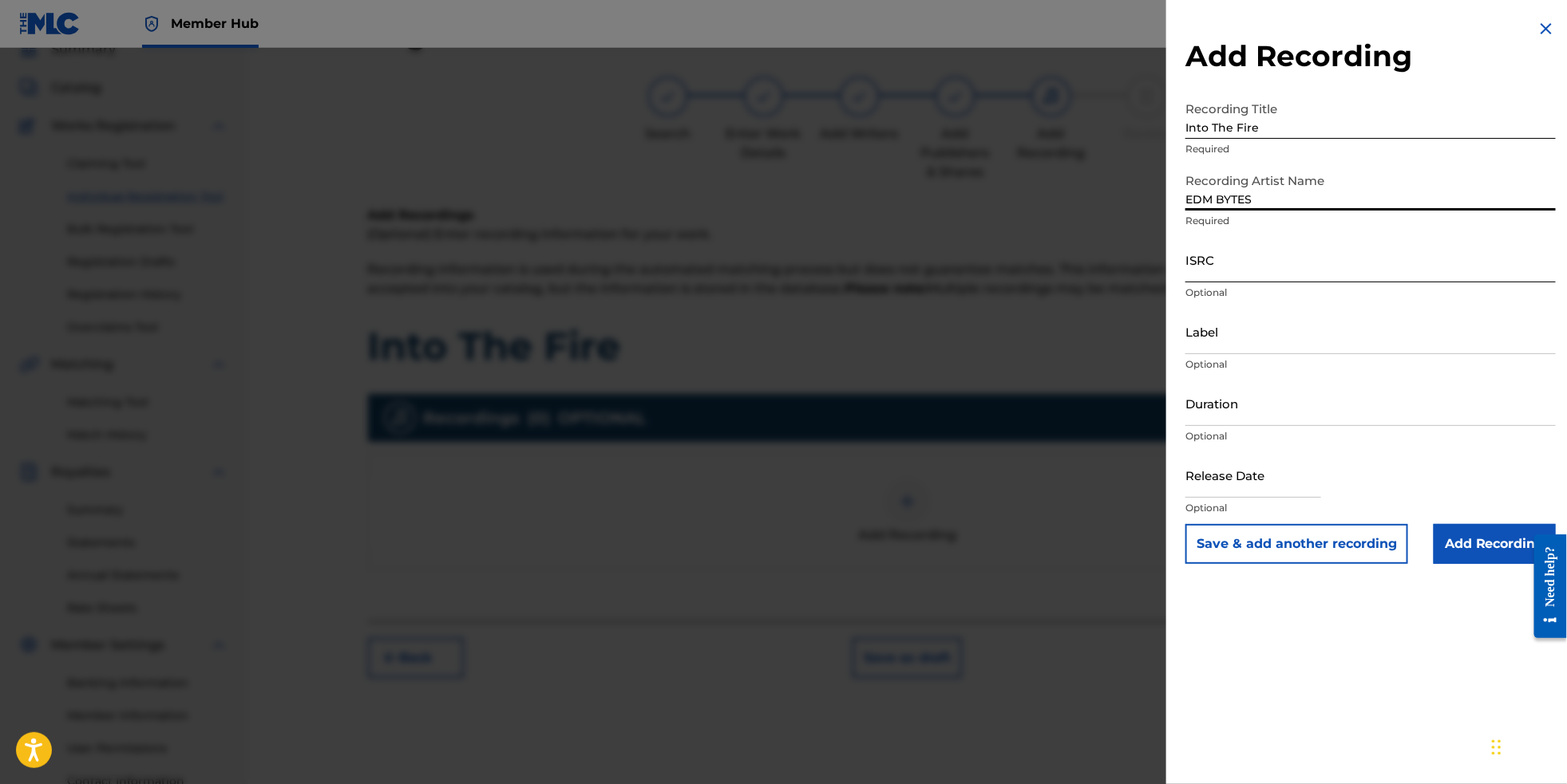
type input "EDM BYTES"
click at [1257, 282] on input "ISRC" at bounding box center [1370, 259] width 371 height 45
paste input "NL8RL2561291"
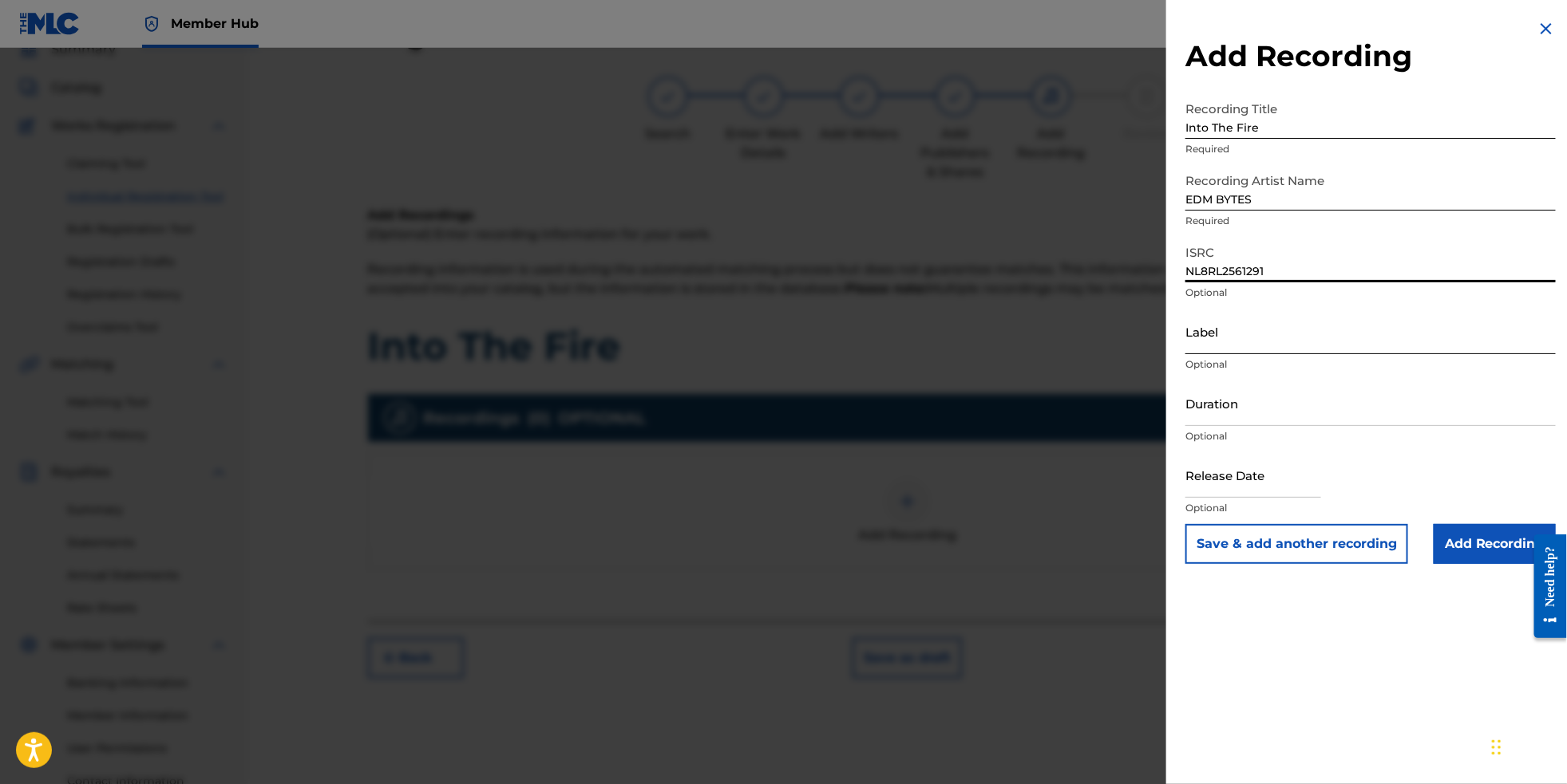
type input "NL8RL2561291"
click at [1207, 354] on input "Label" at bounding box center [1370, 331] width 371 height 45
type input "RevSphere Records"
select select "8"
select select "2025"
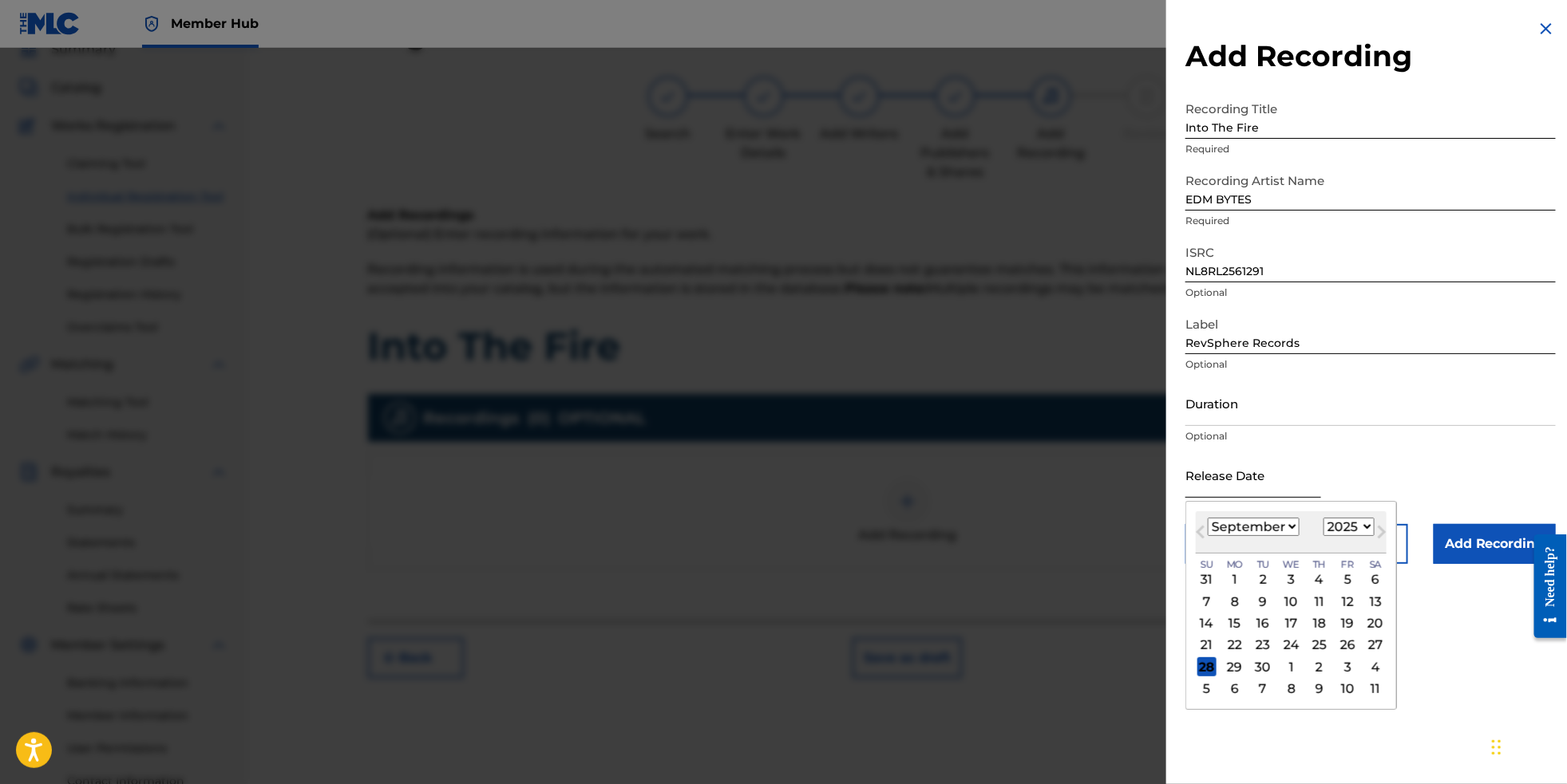
click at [1219, 498] on input "text" at bounding box center [1253, 474] width 136 height 45
click at [1380, 547] on span "Next Month" at bounding box center [1380, 535] width 0 height 24
select select "11"
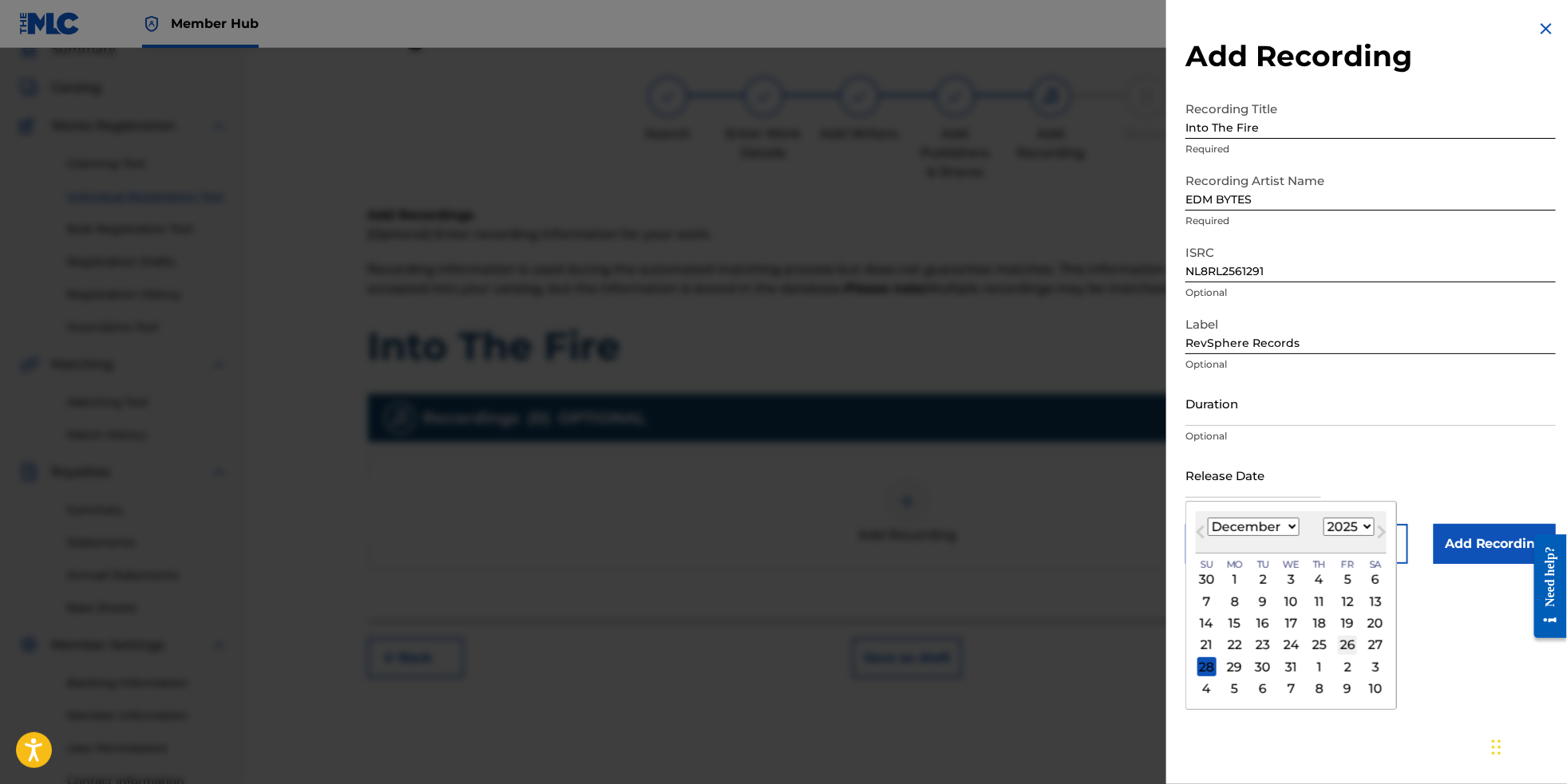
click at [1340, 655] on div "26" at bounding box center [1347, 645] width 19 height 19
type input "[DATE]"
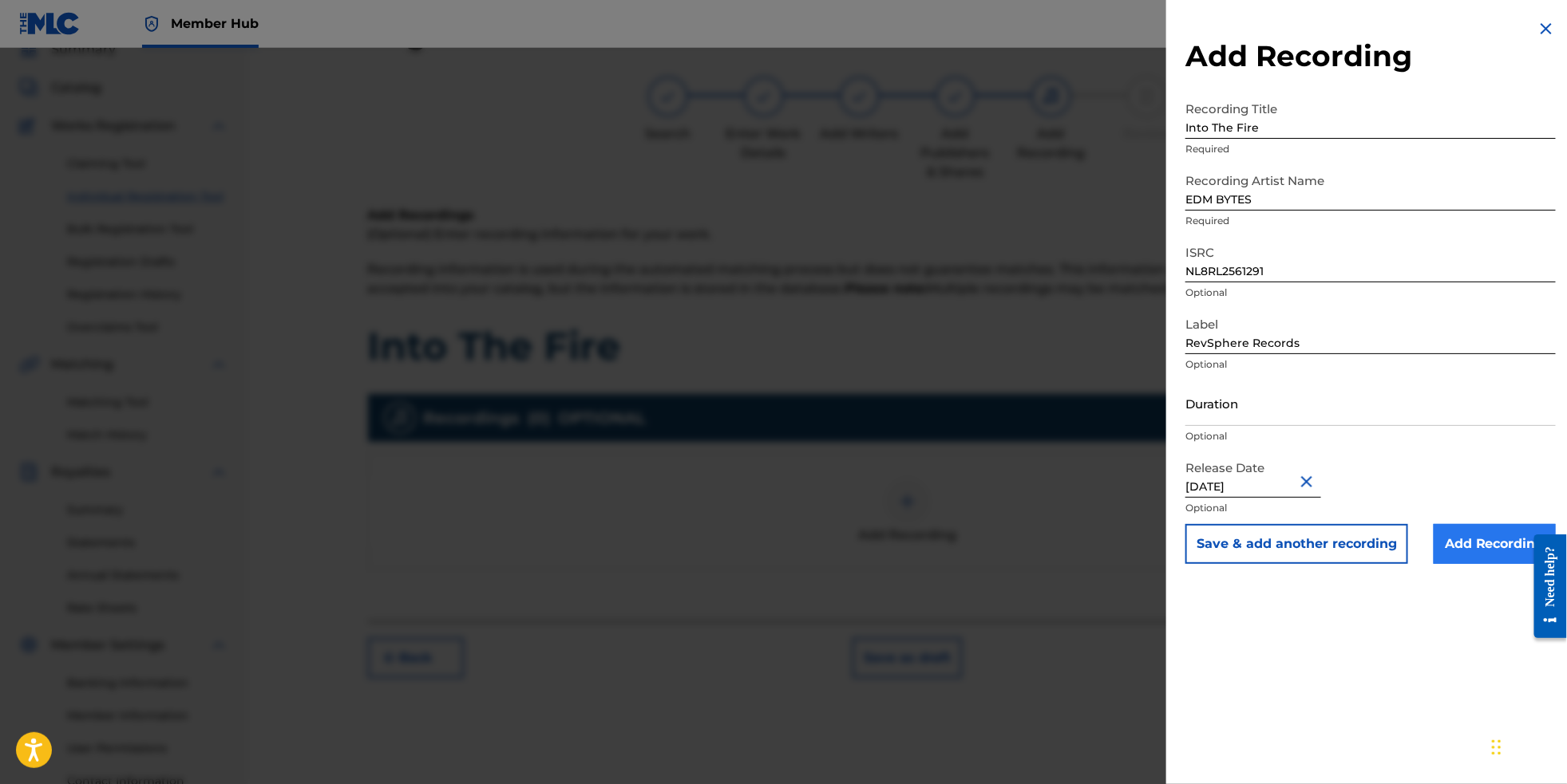
click at [1461, 564] on input "Add Recording" at bounding box center [1494, 543] width 122 height 40
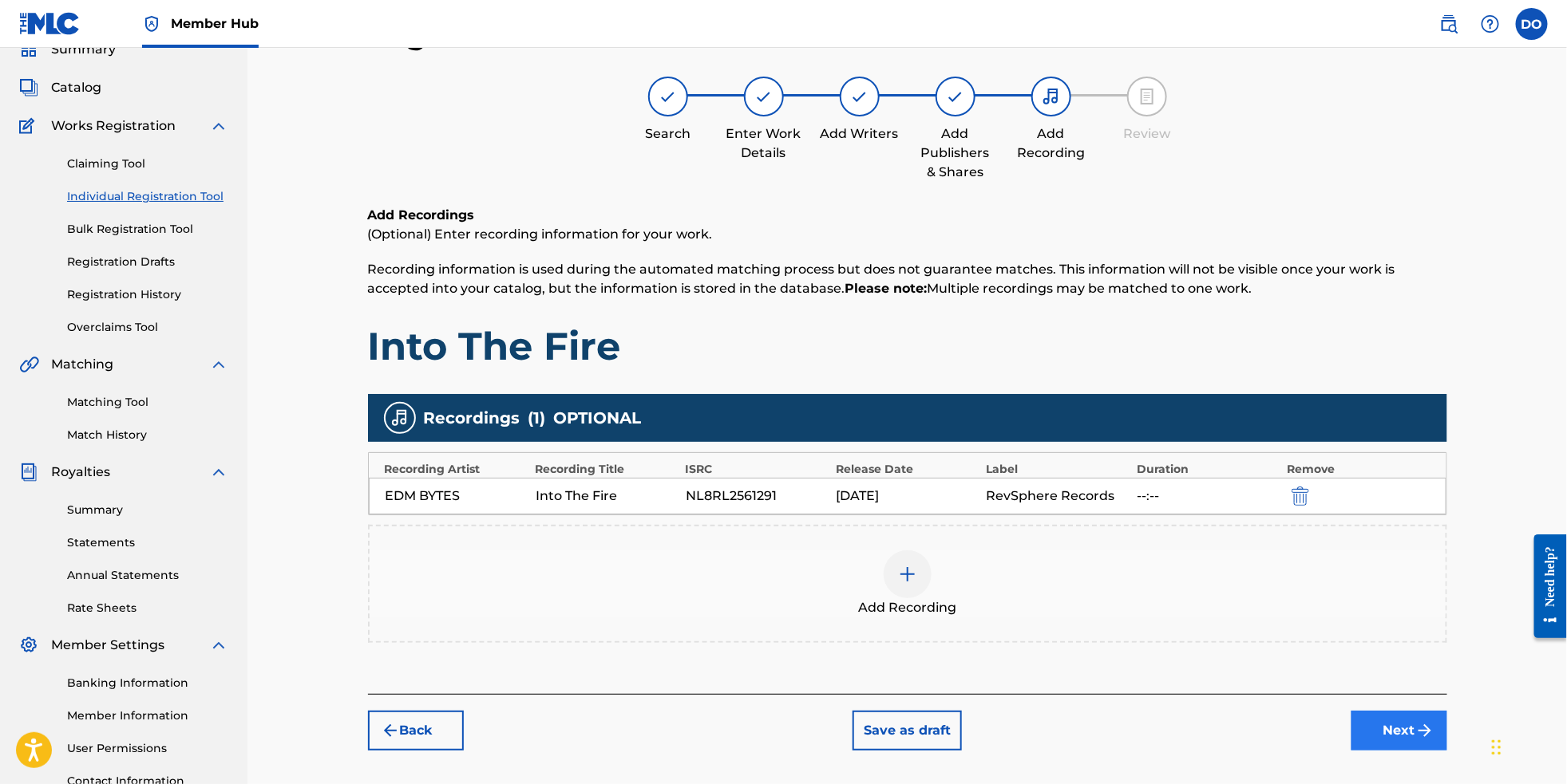
click at [1433, 751] on button "Next" at bounding box center [1400, 731] width 96 height 40
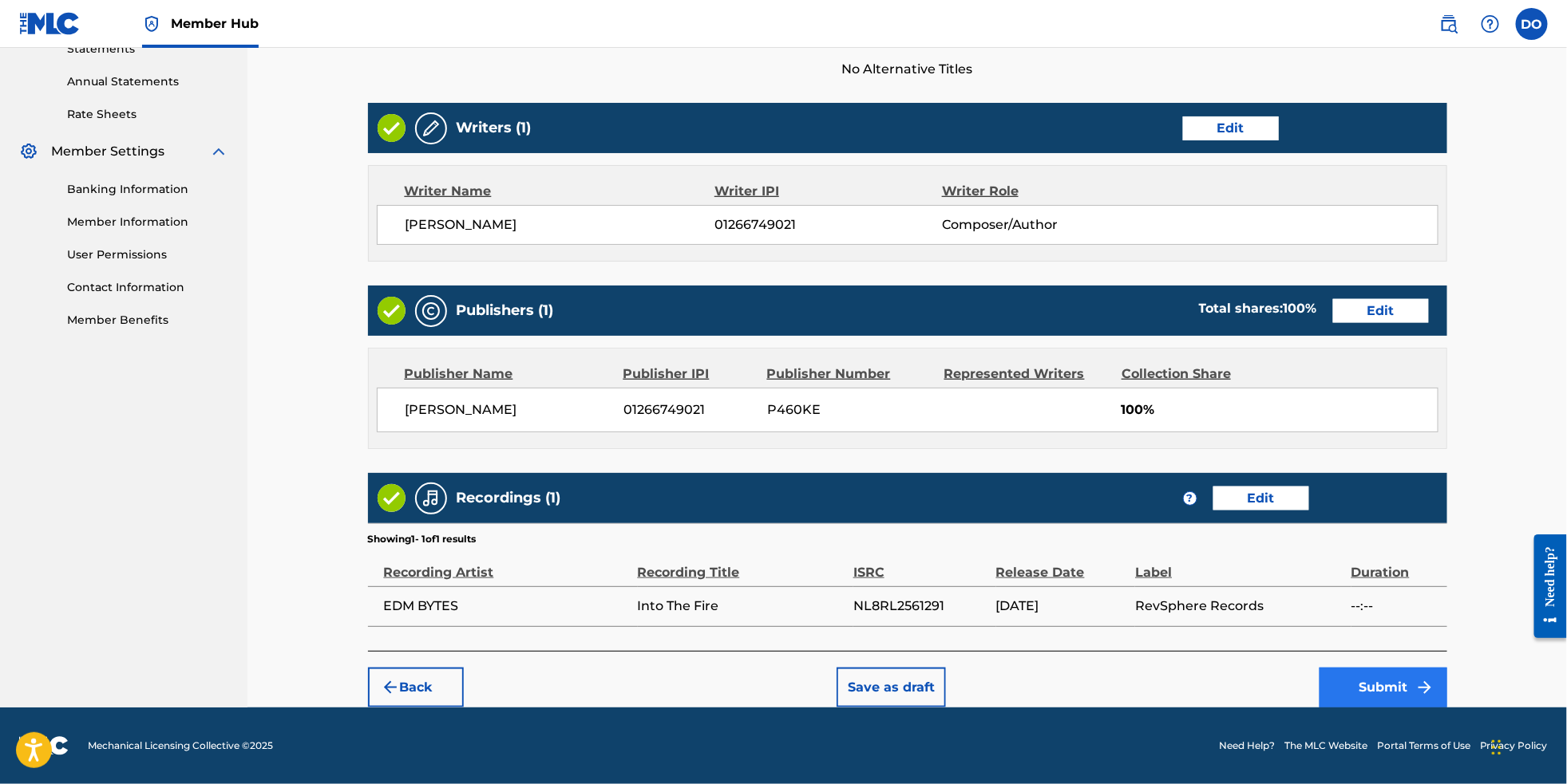
scroll to position [594, 0]
click at [1416, 668] on button "Submit" at bounding box center [1383, 687] width 128 height 40
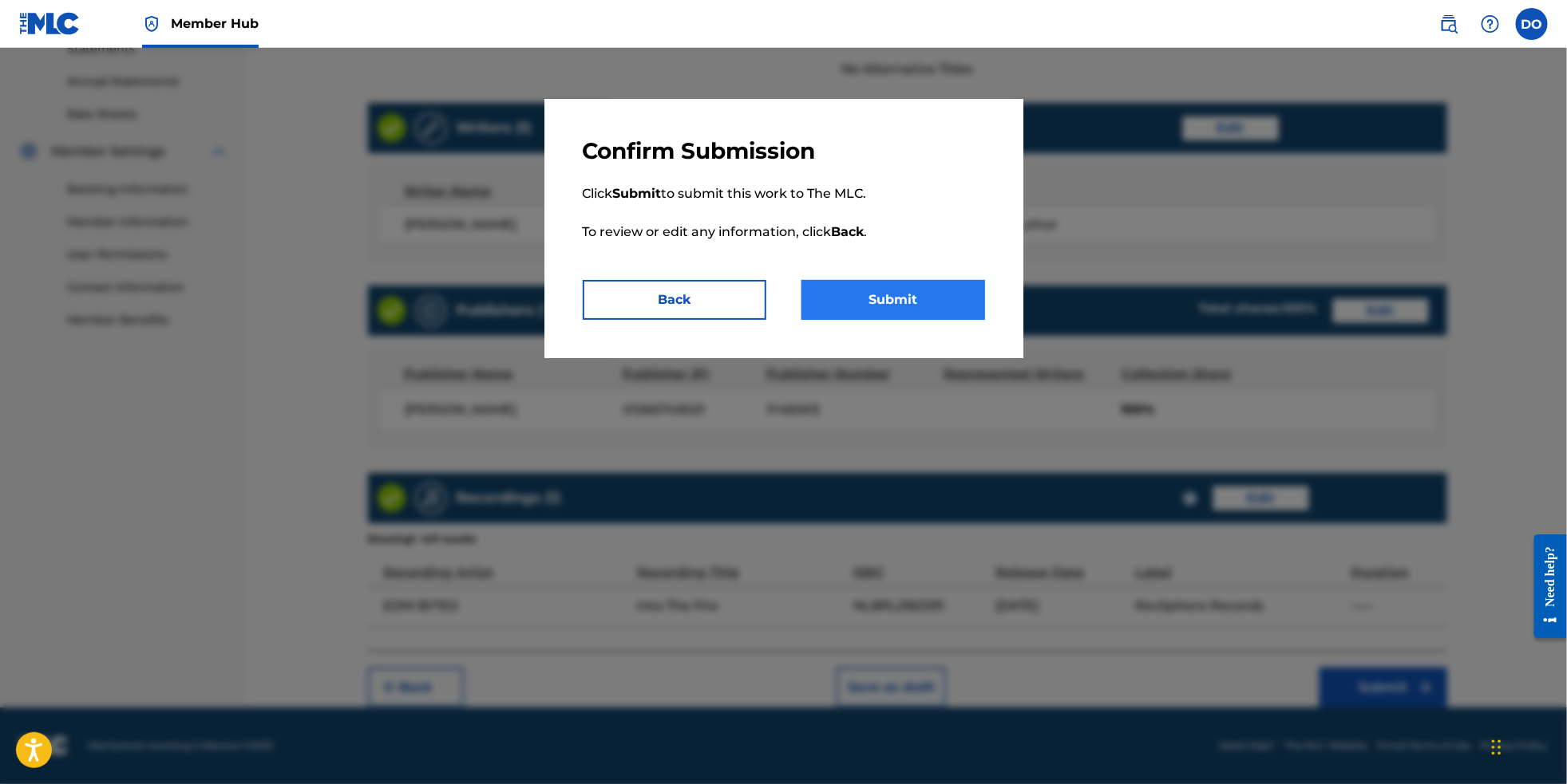
click at [939, 312] on button "Submit" at bounding box center [894, 300] width 184 height 40
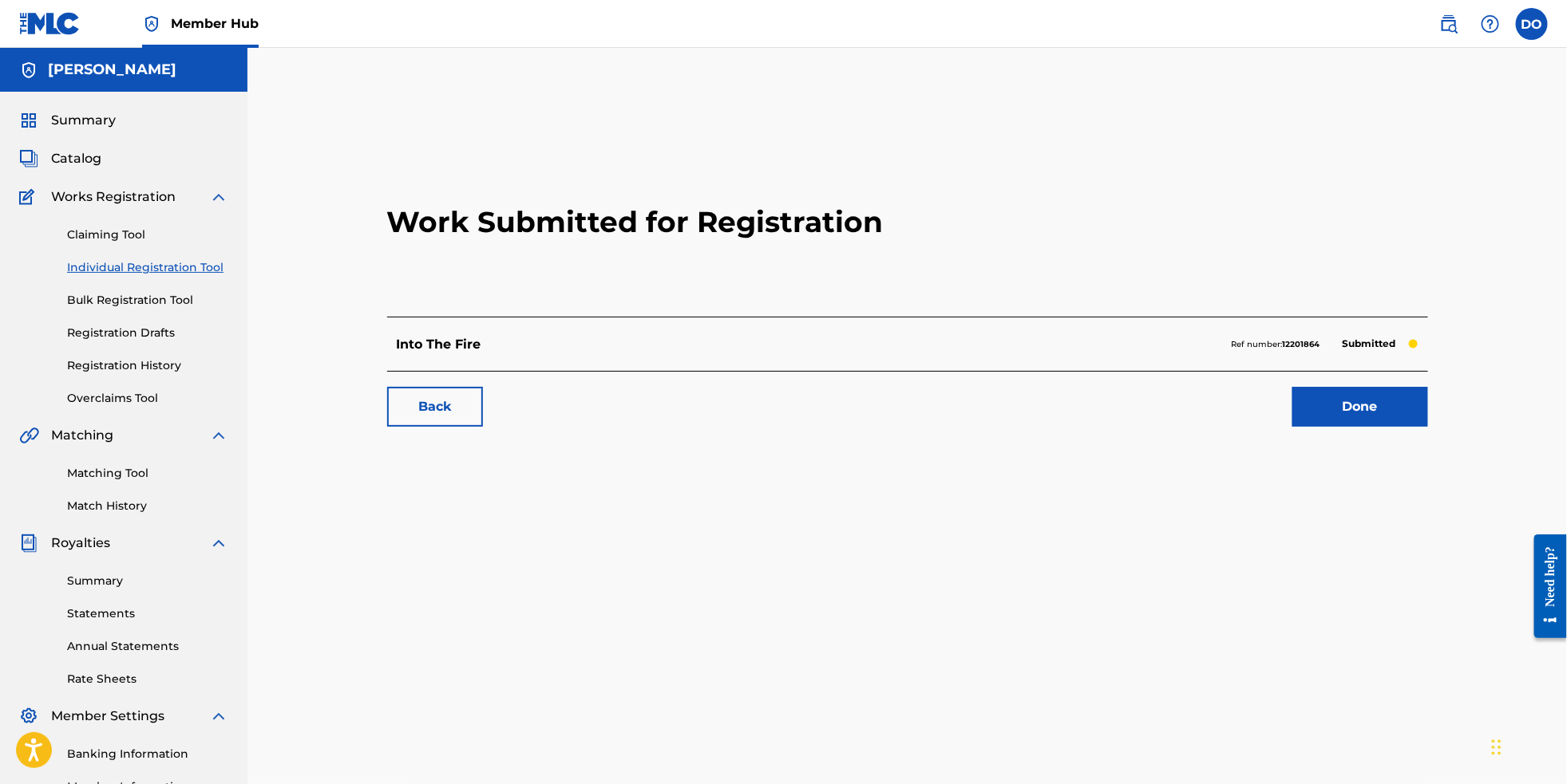
click at [193, 272] on link "Individual Registration Tool" at bounding box center [147, 267] width 161 height 17
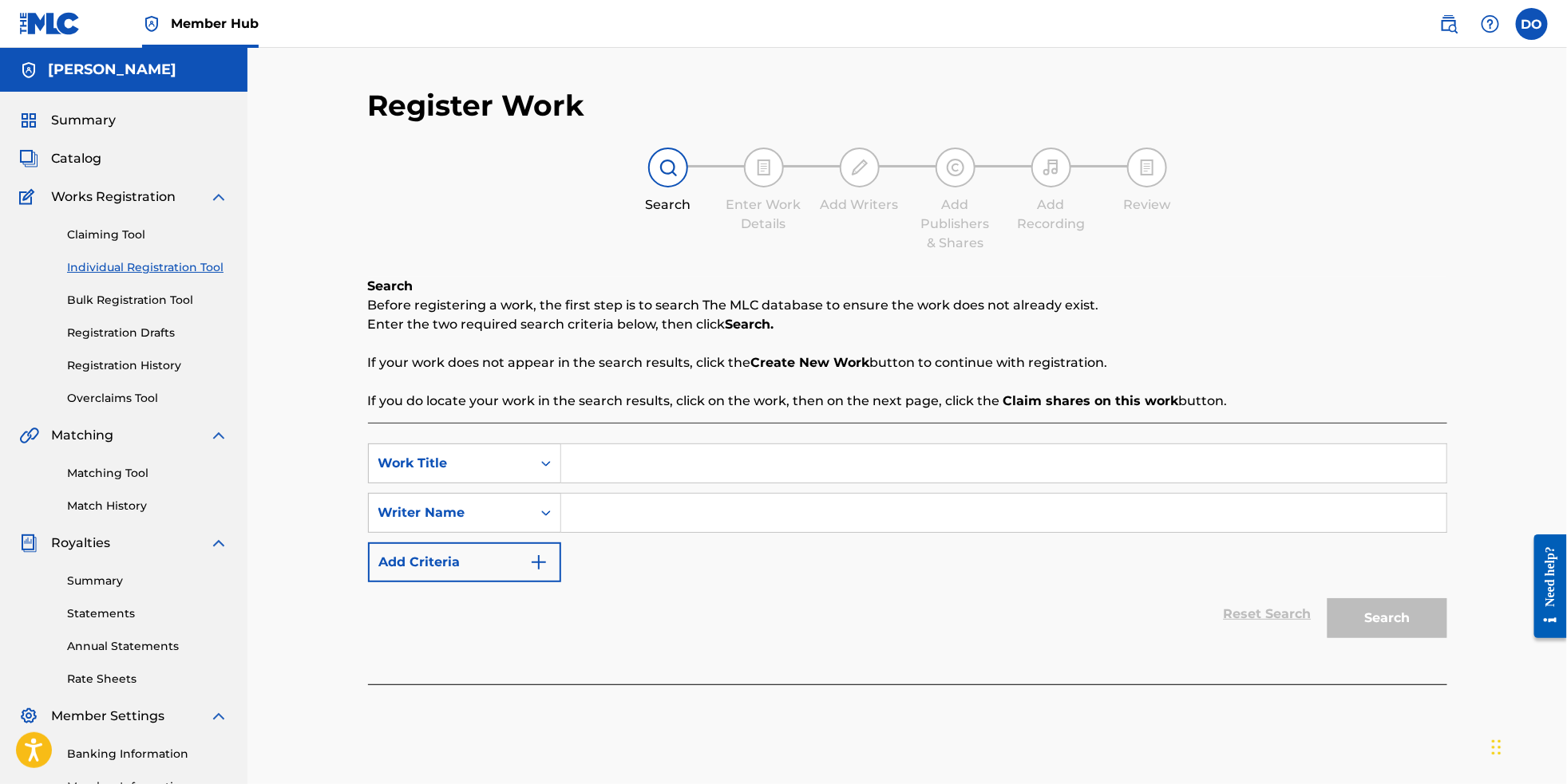
click at [742, 472] on input "Search Form" at bounding box center [1003, 464] width 886 height 39
type input "Gravity Love"
click at [702, 529] on input "Search Form" at bounding box center [1003, 513] width 886 height 39
type input "[PERSON_NAME]"
click at [1402, 639] on button "Search" at bounding box center [1388, 618] width 120 height 40
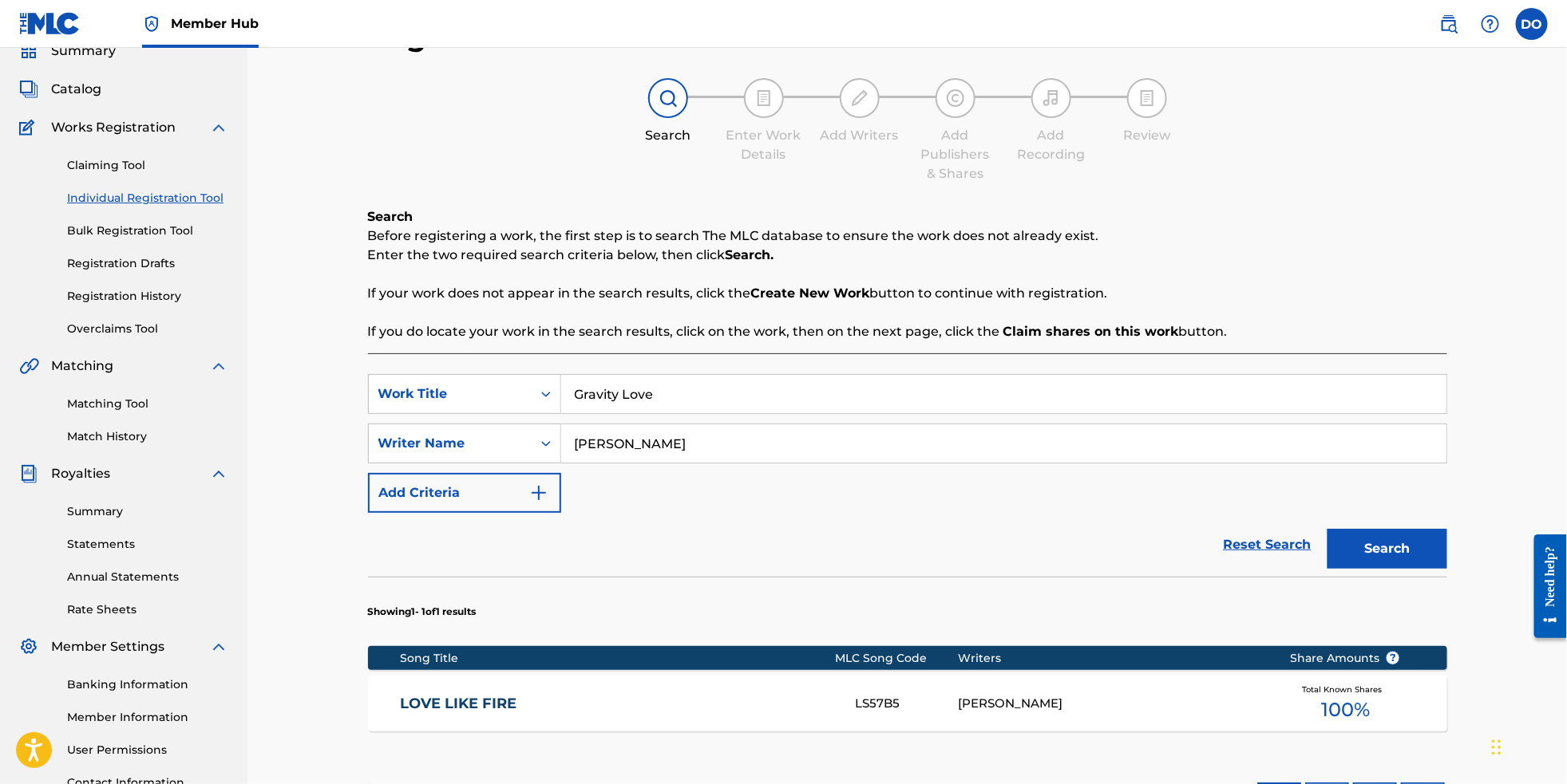
scroll to position [232, 0]
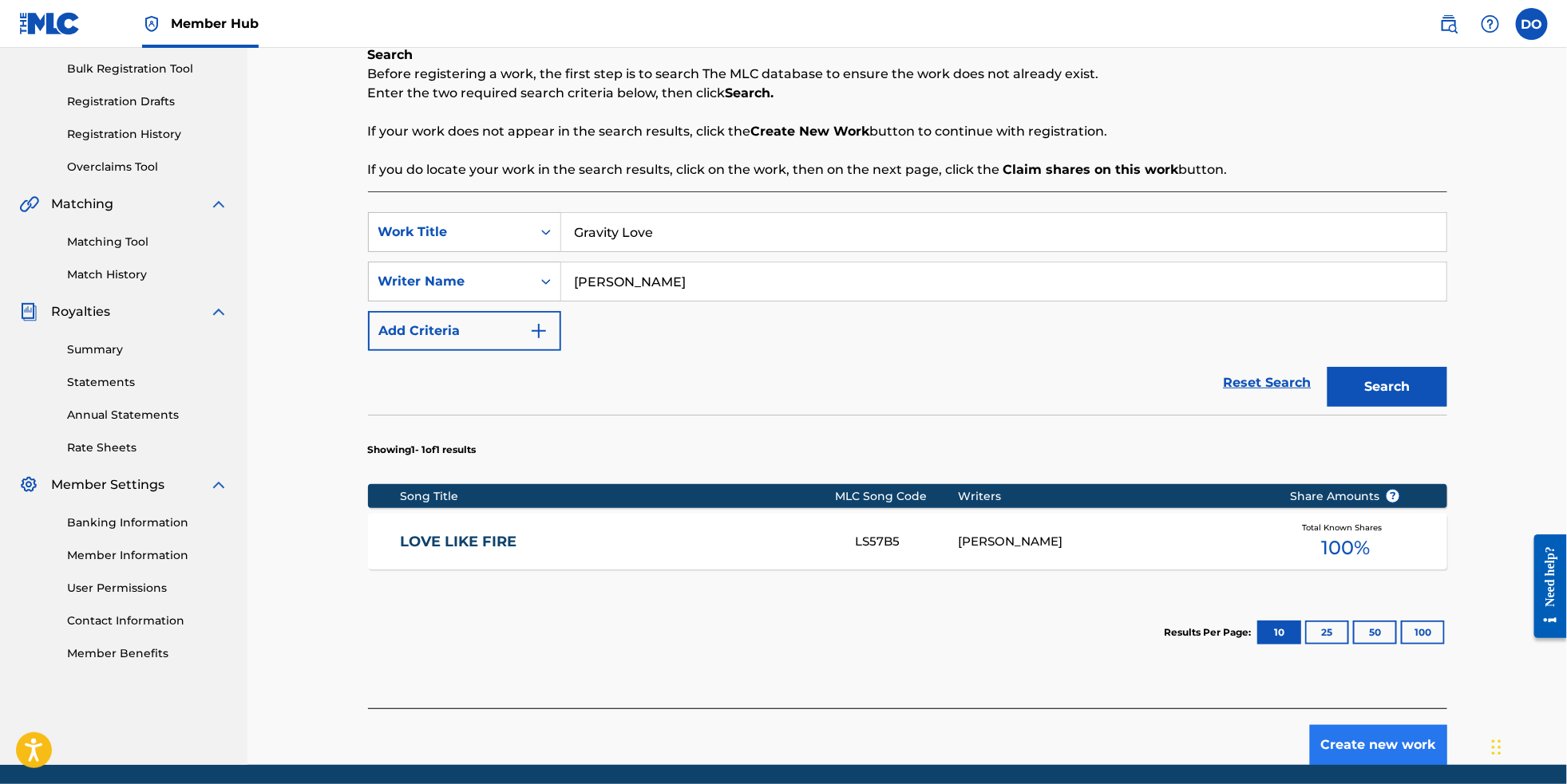
click at [1404, 766] on button "Create new work" at bounding box center [1378, 744] width 137 height 40
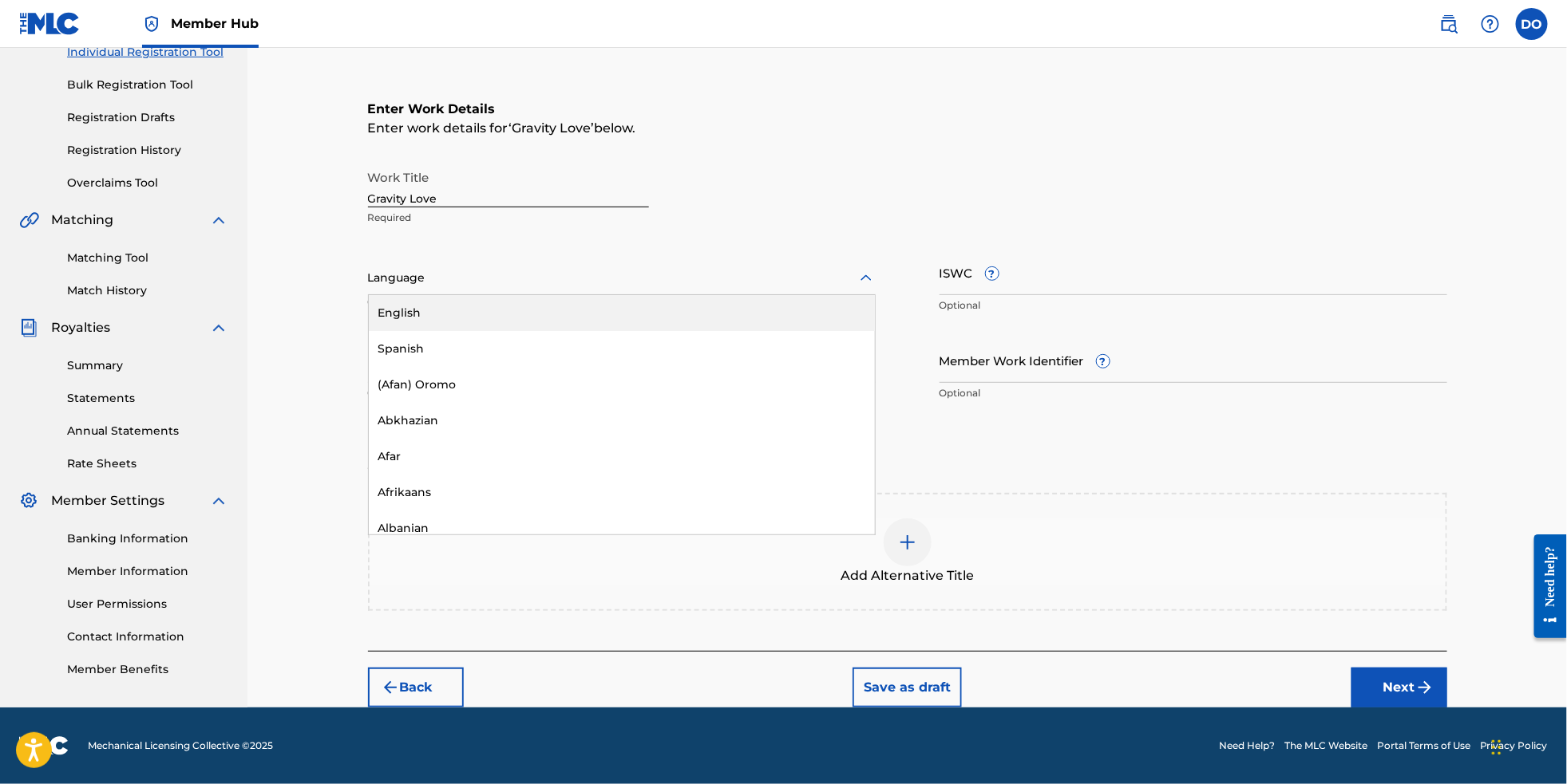
click at [702, 287] on div at bounding box center [622, 278] width 508 height 20
click at [693, 312] on div "English" at bounding box center [622, 312] width 506 height 36
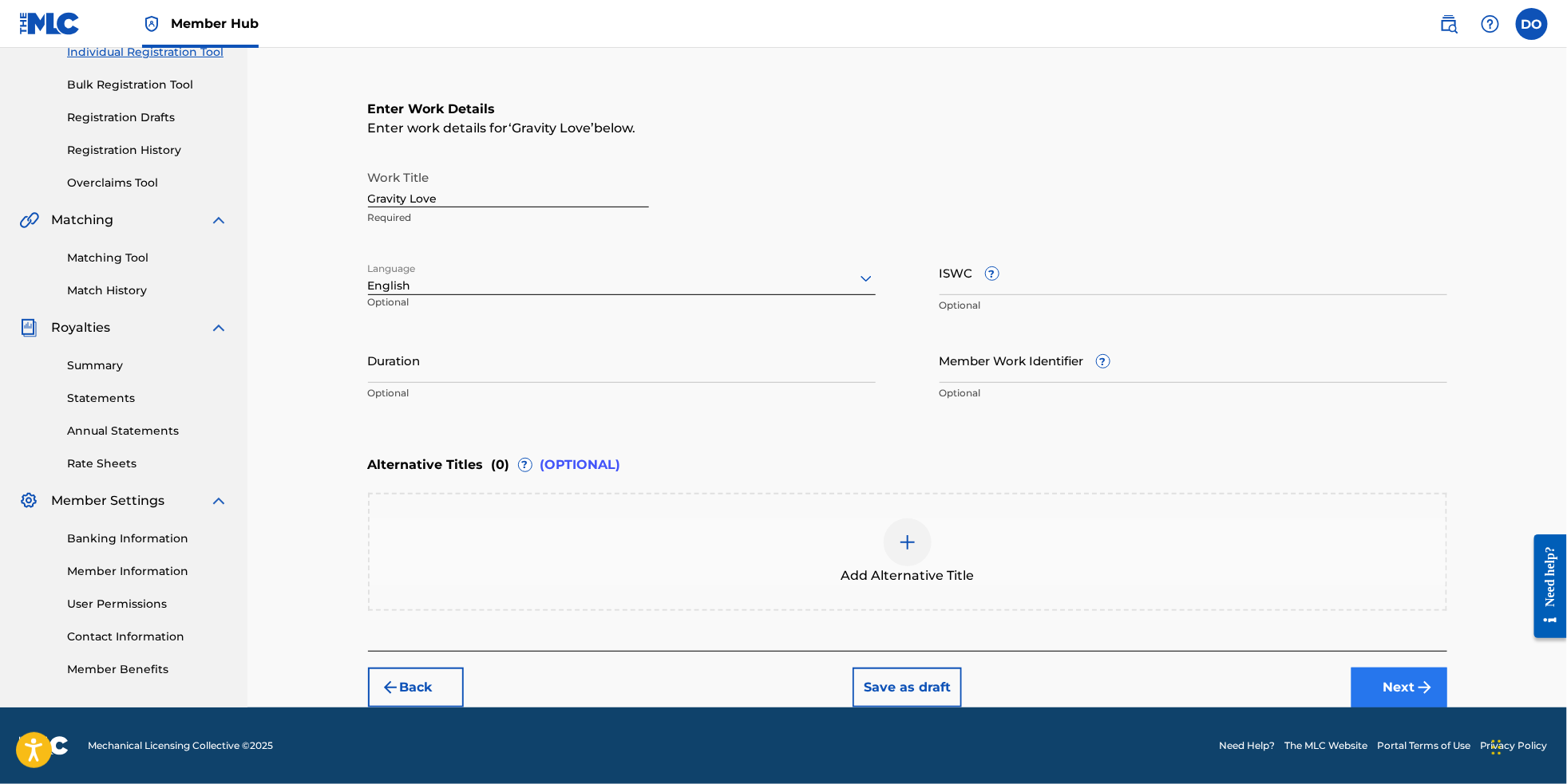
click at [1435, 708] on button "Next" at bounding box center [1400, 687] width 96 height 40
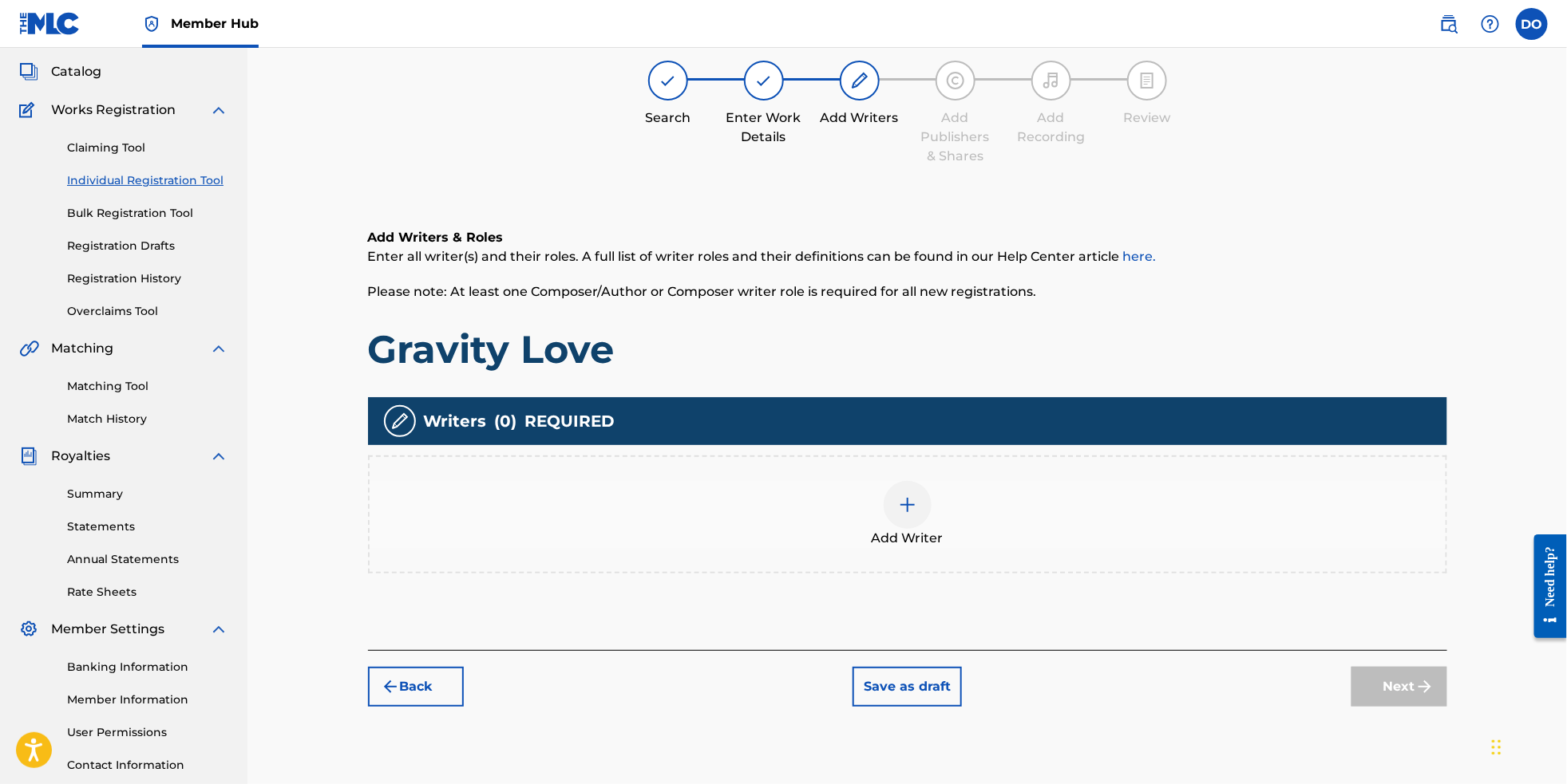
scroll to position [71, 0]
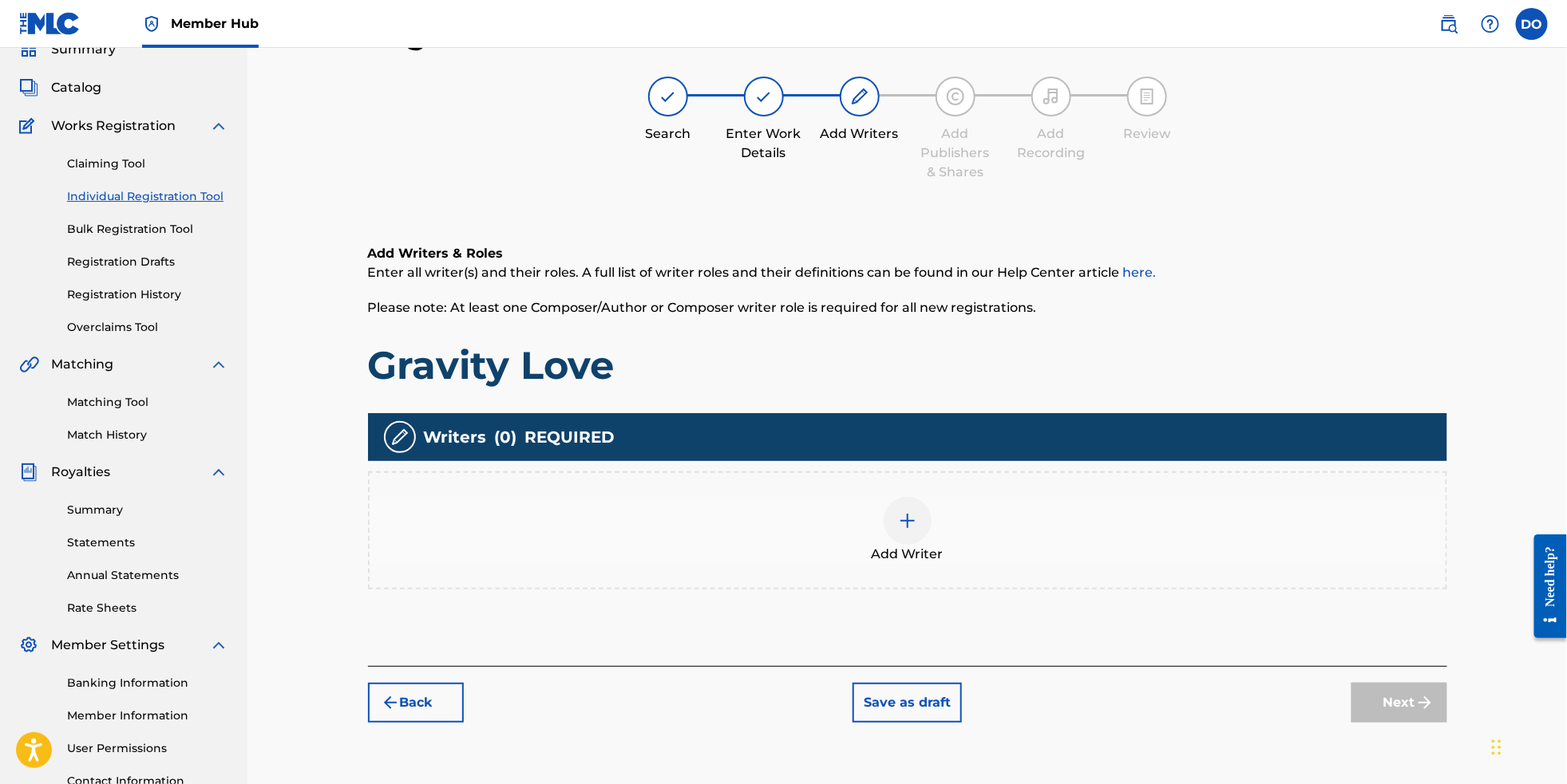
click at [914, 530] on img at bounding box center [908, 521] width 19 height 19
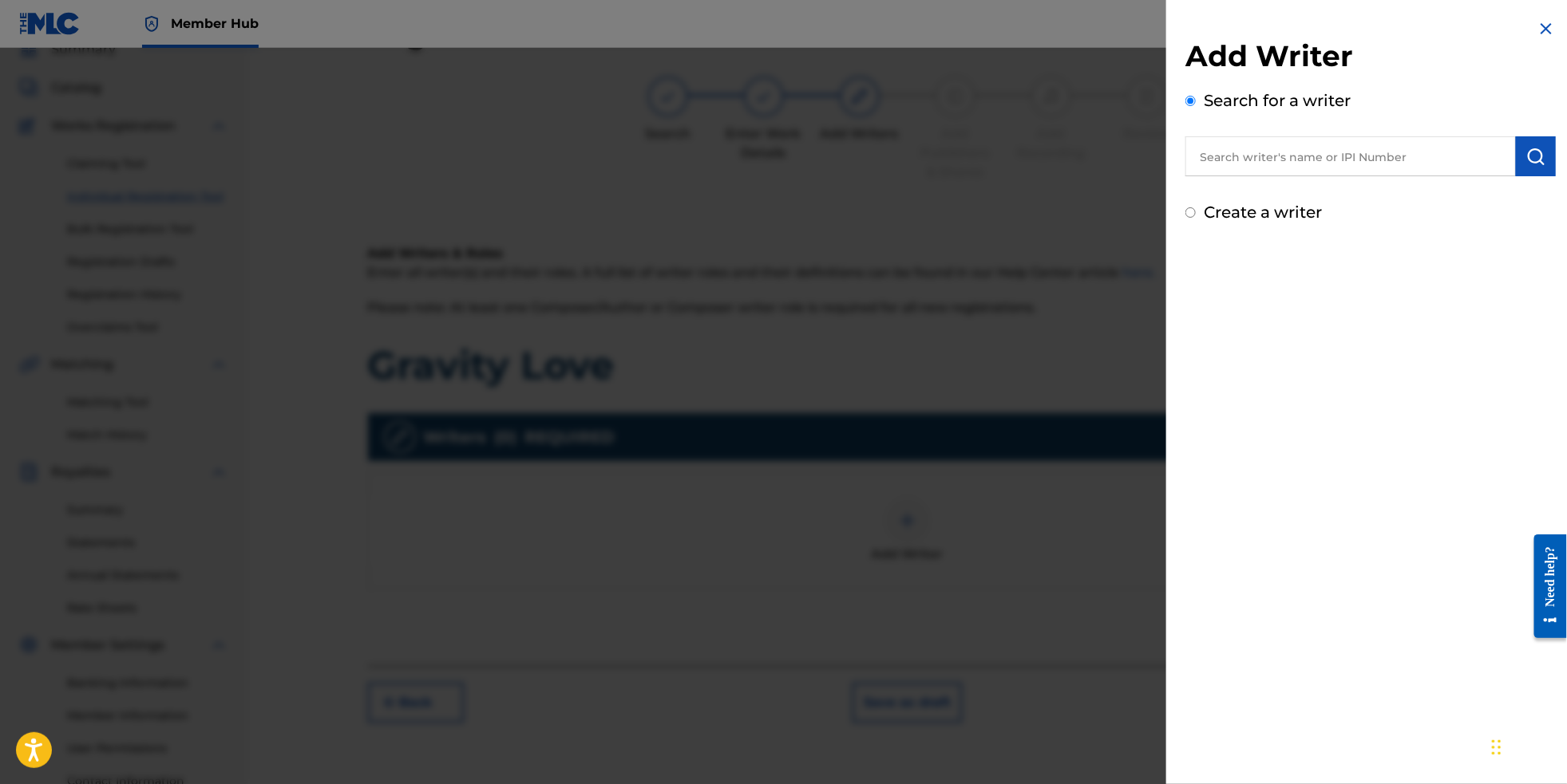
click at [1318, 171] on input "text" at bounding box center [1350, 155] width 330 height 40
type input "[PERSON_NAME]"
click at [1518, 163] on button "submit" at bounding box center [1536, 155] width 40 height 40
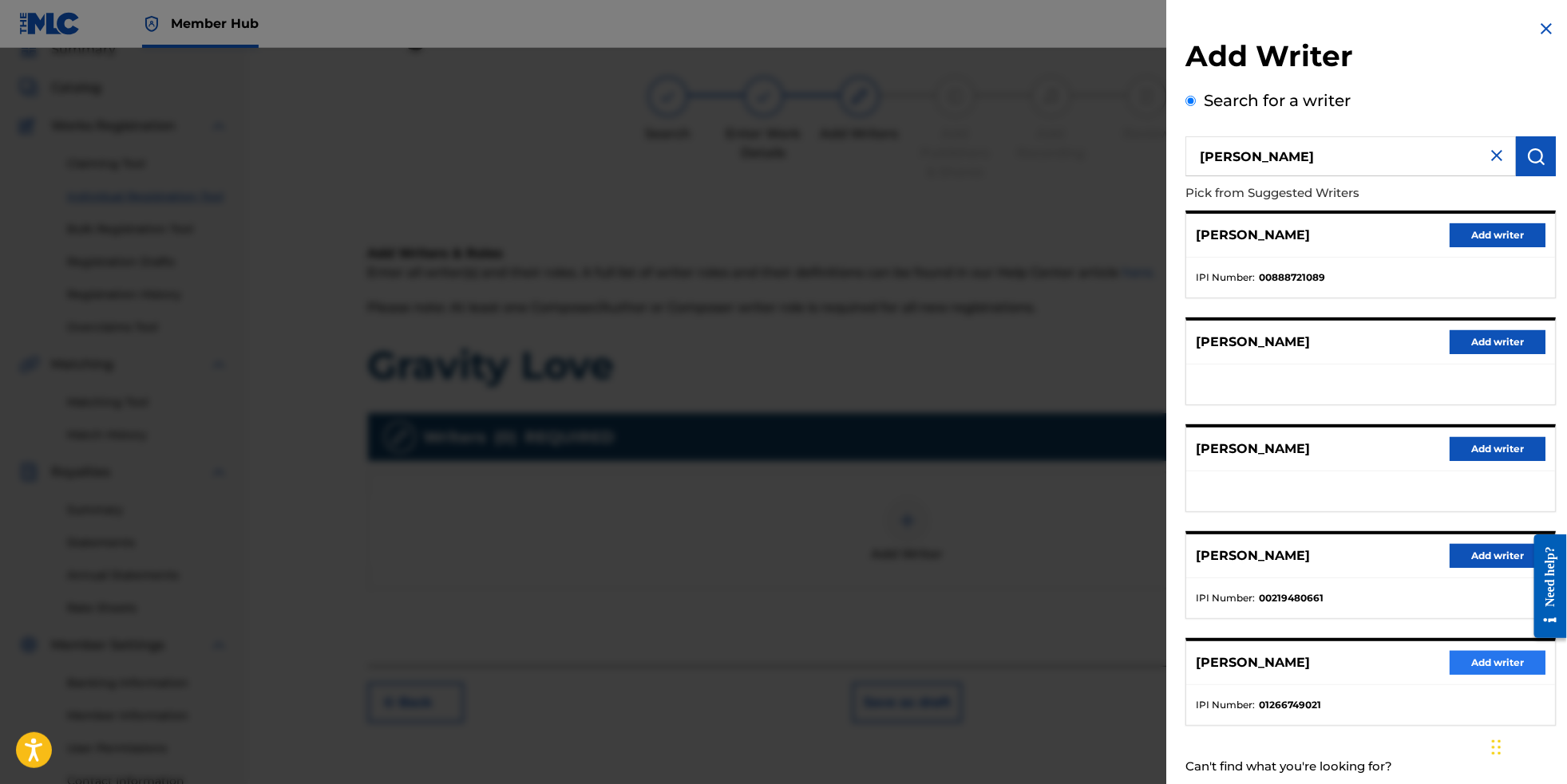
click at [1487, 676] on button "Add writer" at bounding box center [1498, 663] width 96 height 24
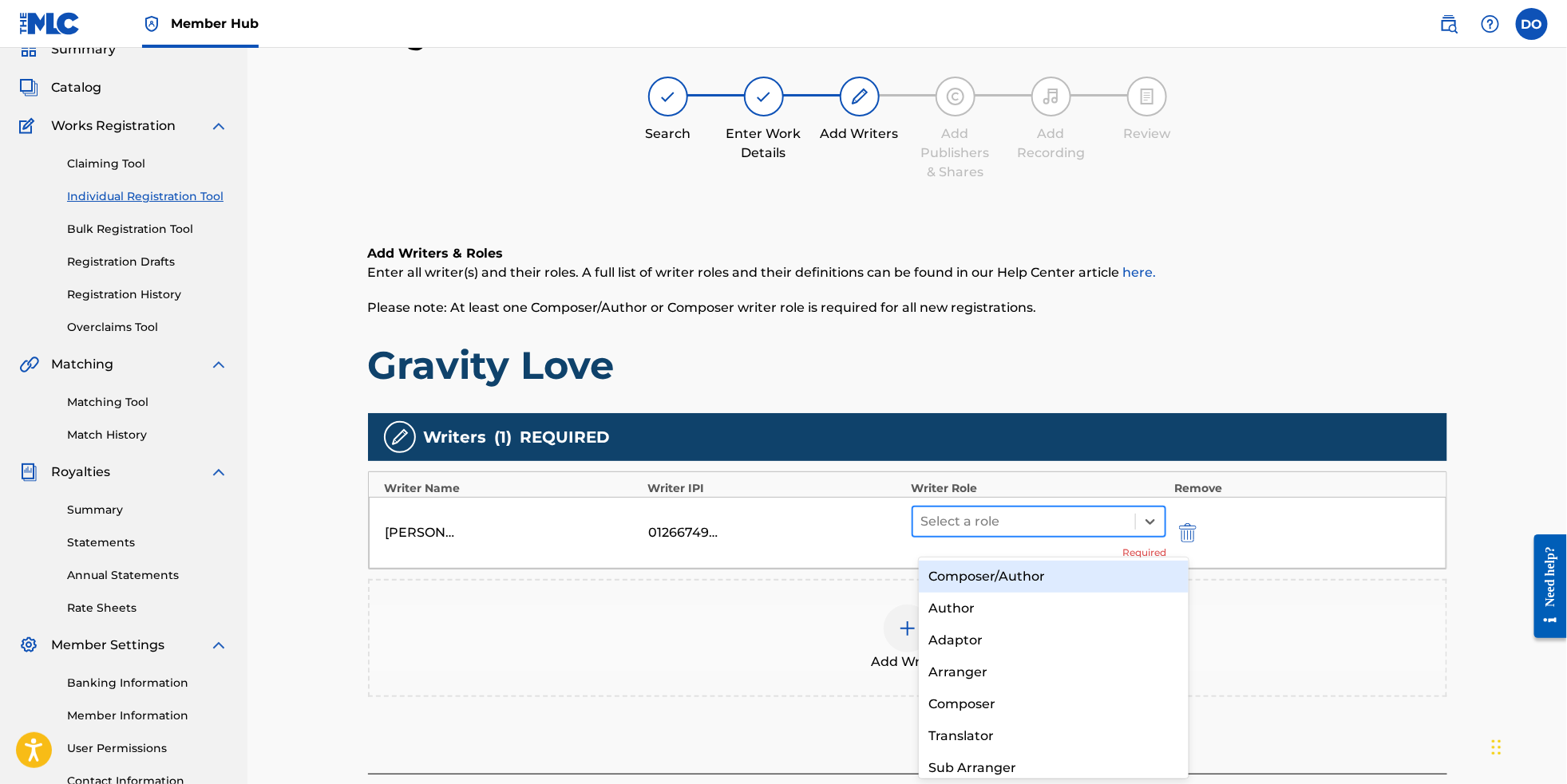
click at [1100, 533] on div at bounding box center [1024, 522] width 207 height 22
click at [1095, 578] on div "Composer/Author" at bounding box center [1054, 576] width 270 height 32
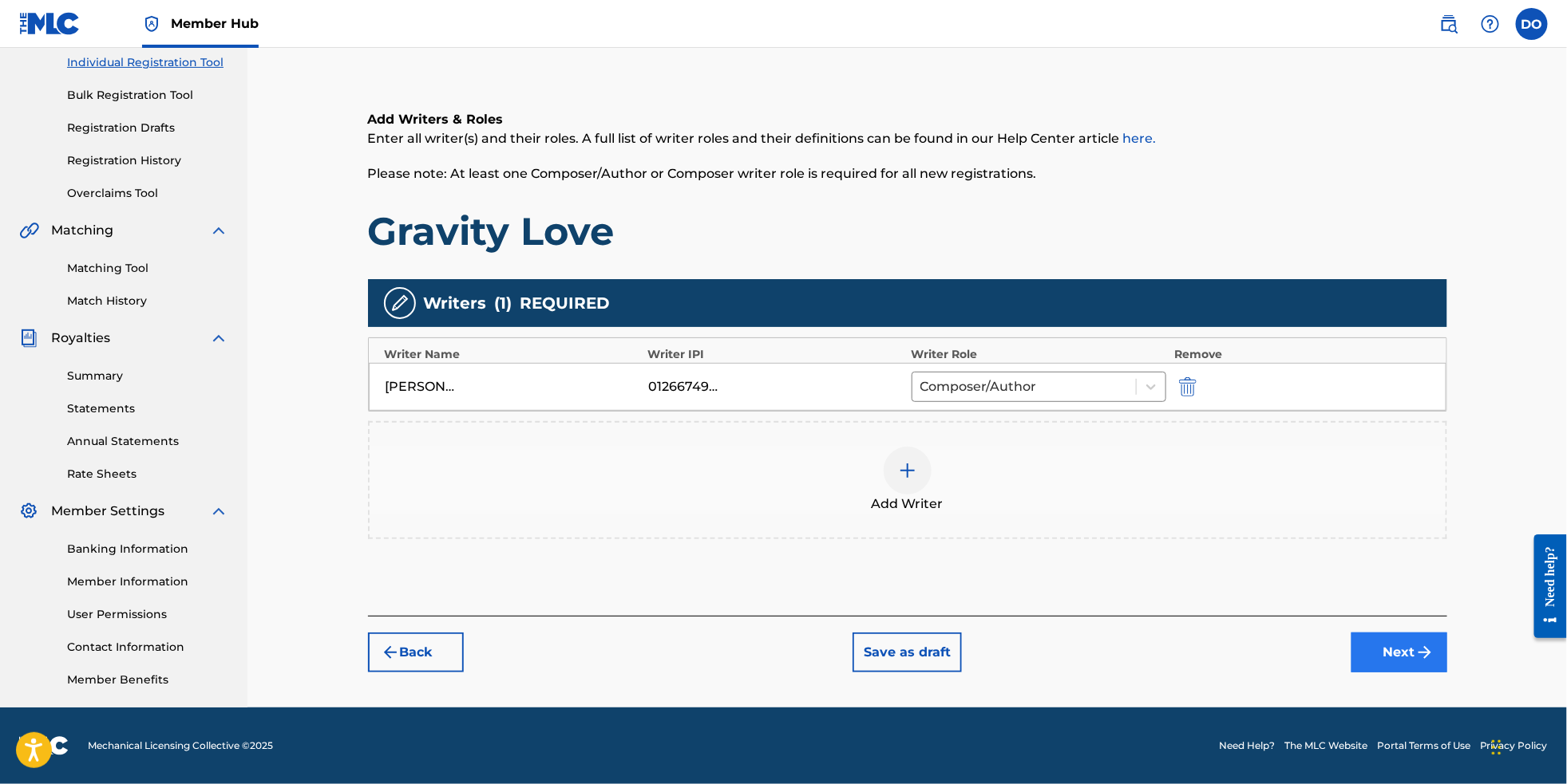
click at [1402, 647] on button "Next" at bounding box center [1400, 652] width 96 height 40
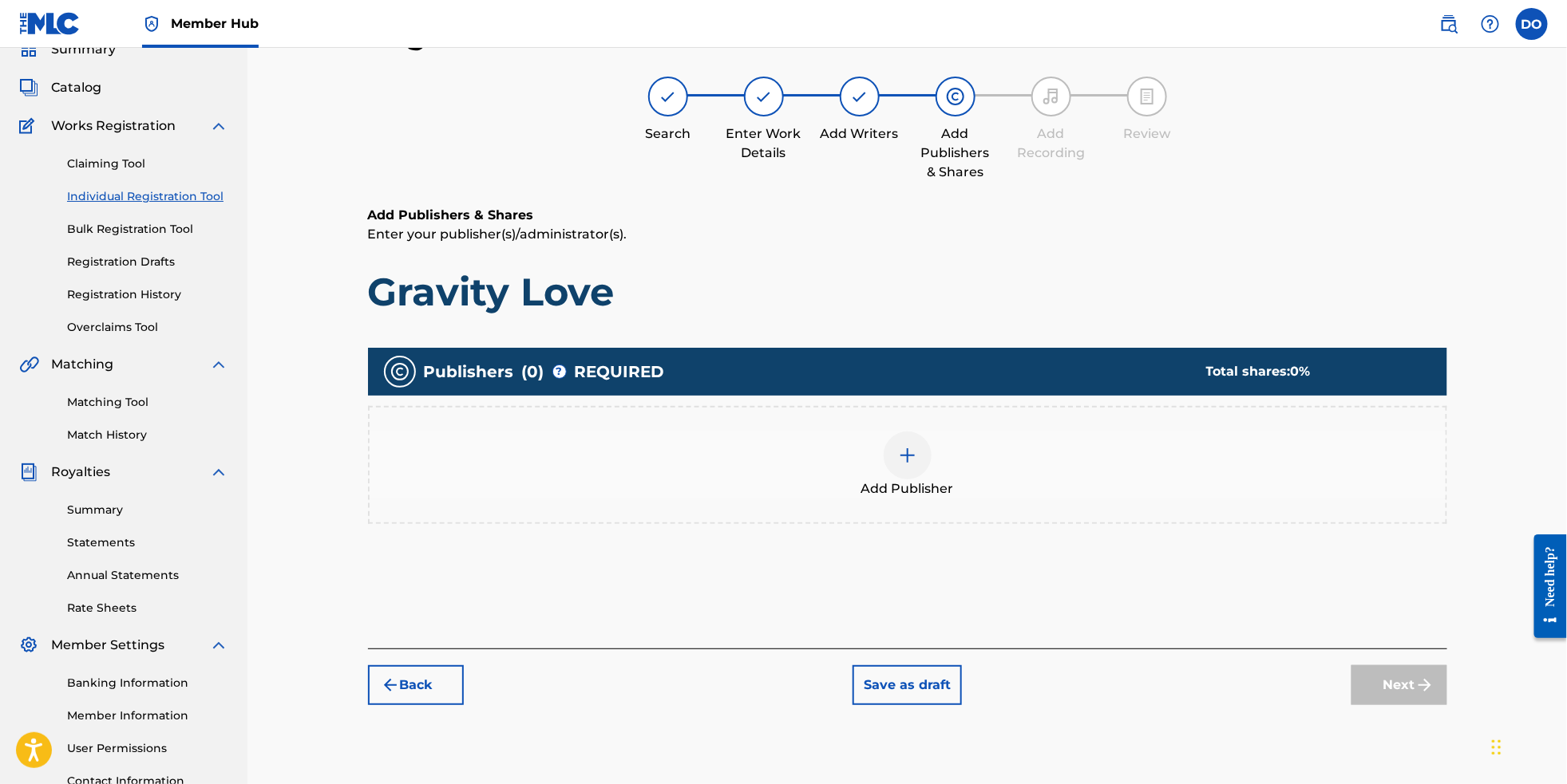
click at [918, 454] on div at bounding box center [908, 456] width 48 height 48
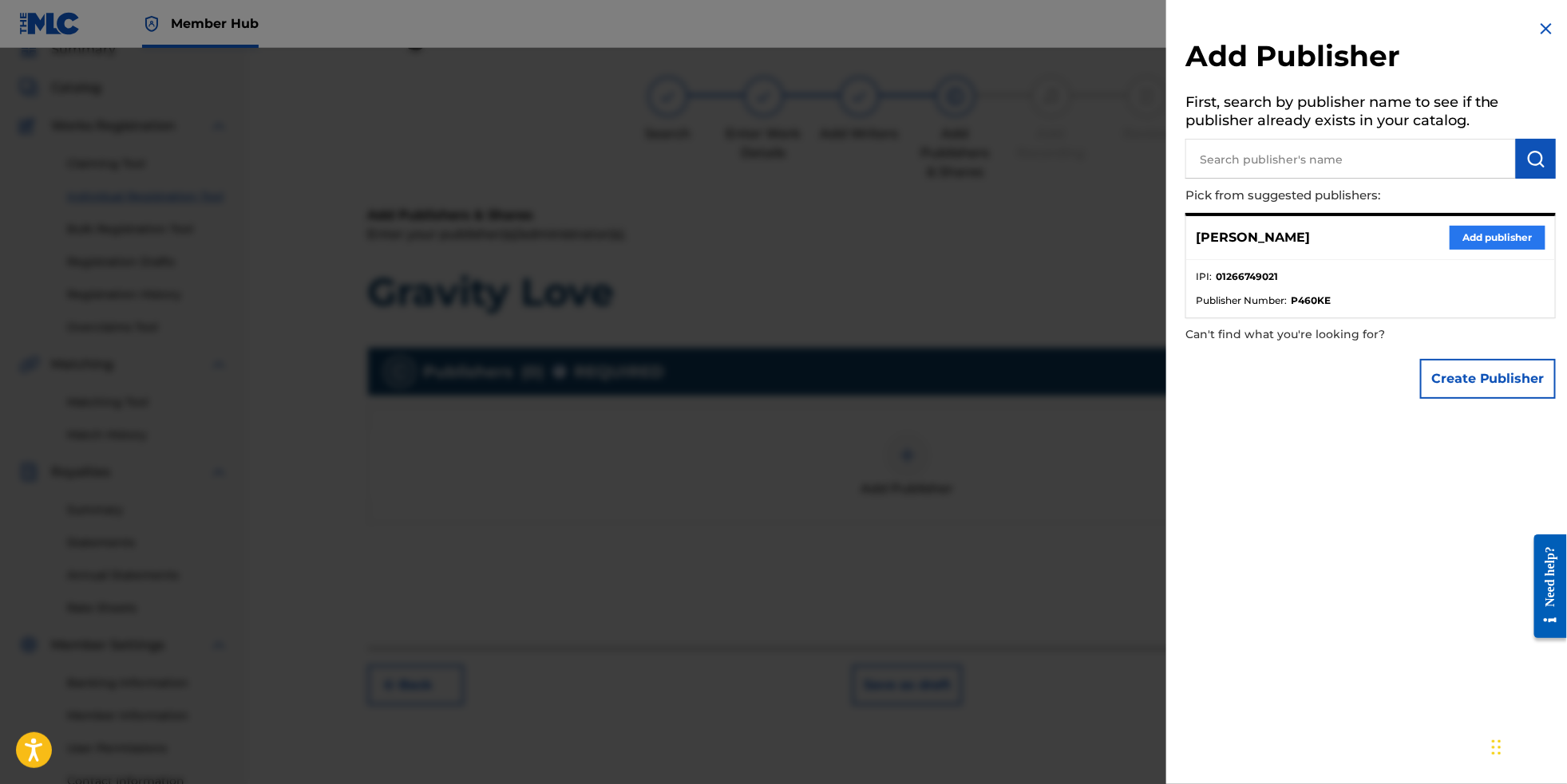
click at [1467, 250] on button "Add publisher" at bounding box center [1498, 238] width 96 height 24
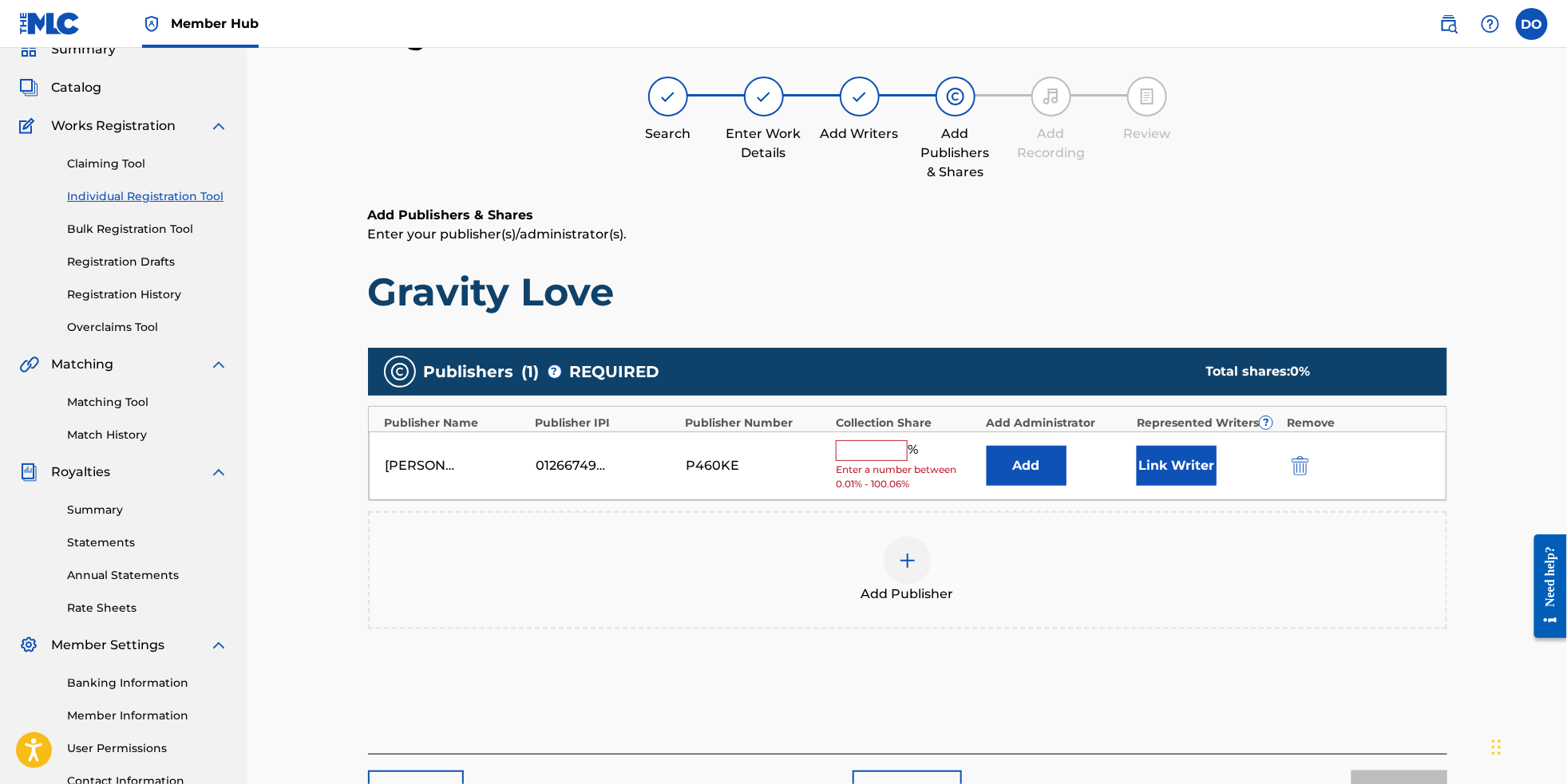
click at [899, 461] on div "%" at bounding box center [879, 450] width 86 height 21
click at [891, 461] on input "text" at bounding box center [872, 450] width 72 height 21
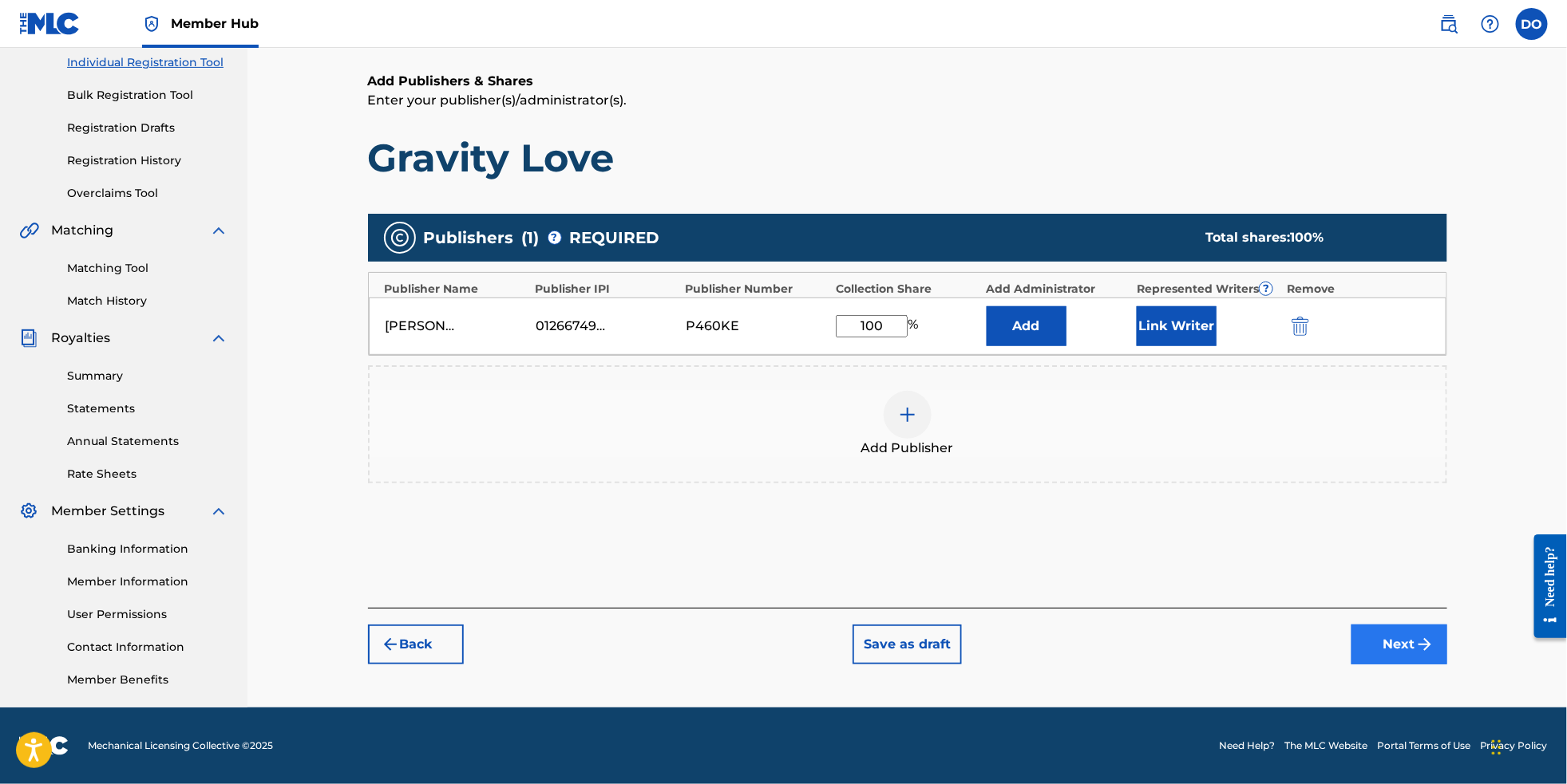
type input "100"
click at [1435, 642] on button "Next" at bounding box center [1400, 644] width 96 height 40
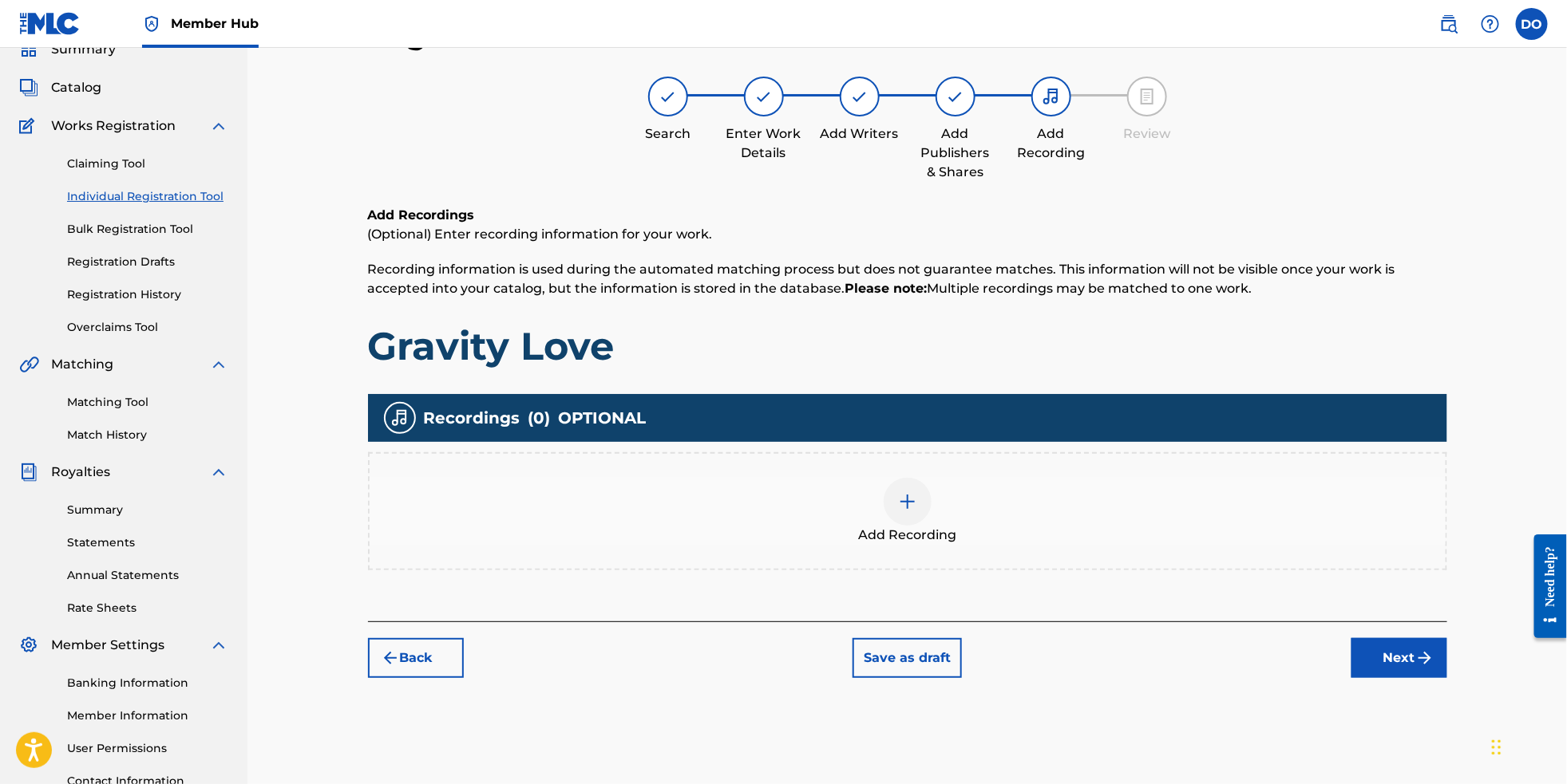
click at [897, 526] on div at bounding box center [908, 502] width 48 height 48
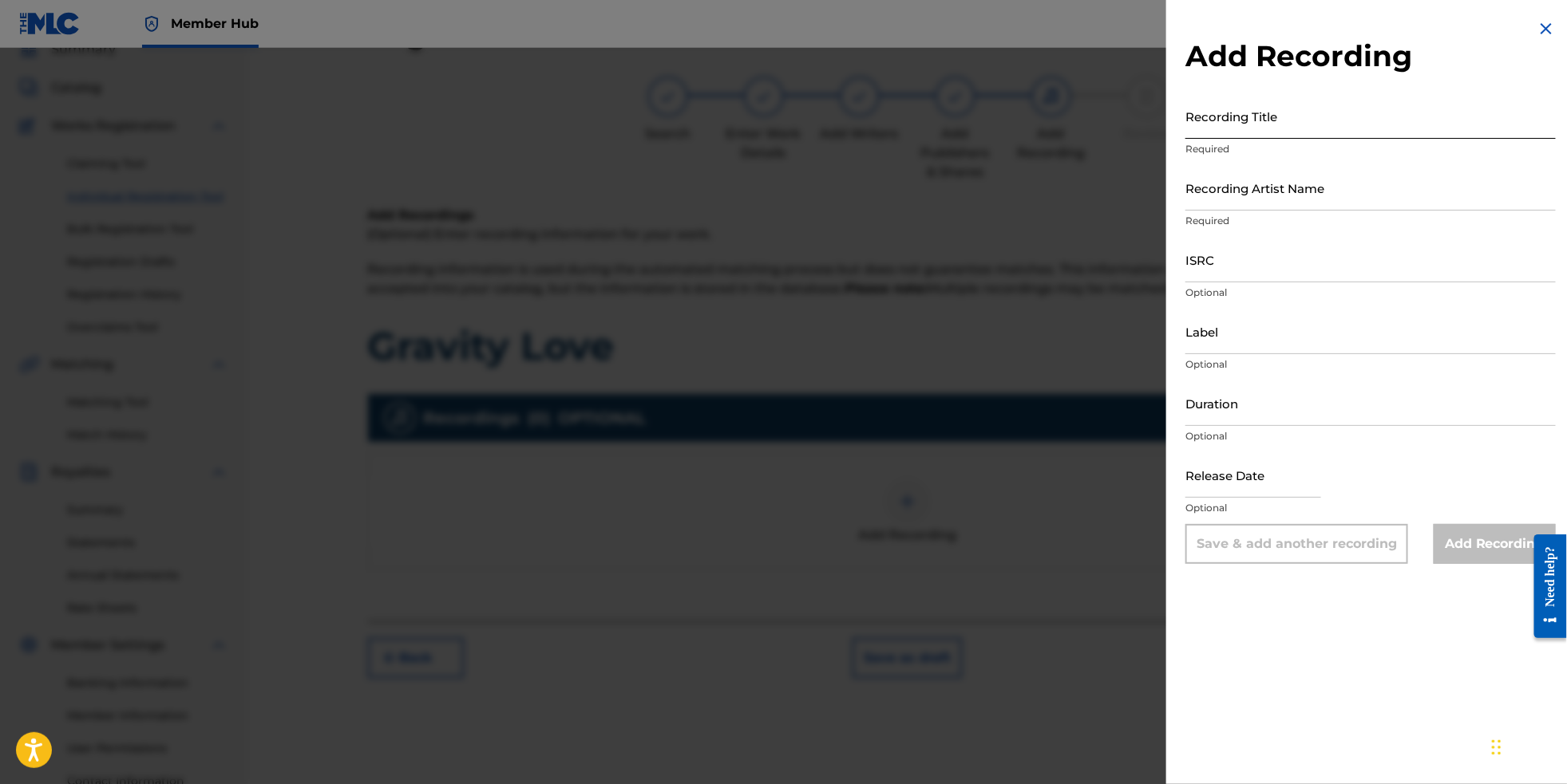
click at [1299, 136] on input "Recording Title" at bounding box center [1370, 116] width 371 height 45
type input "Gravity Love"
type input "D"
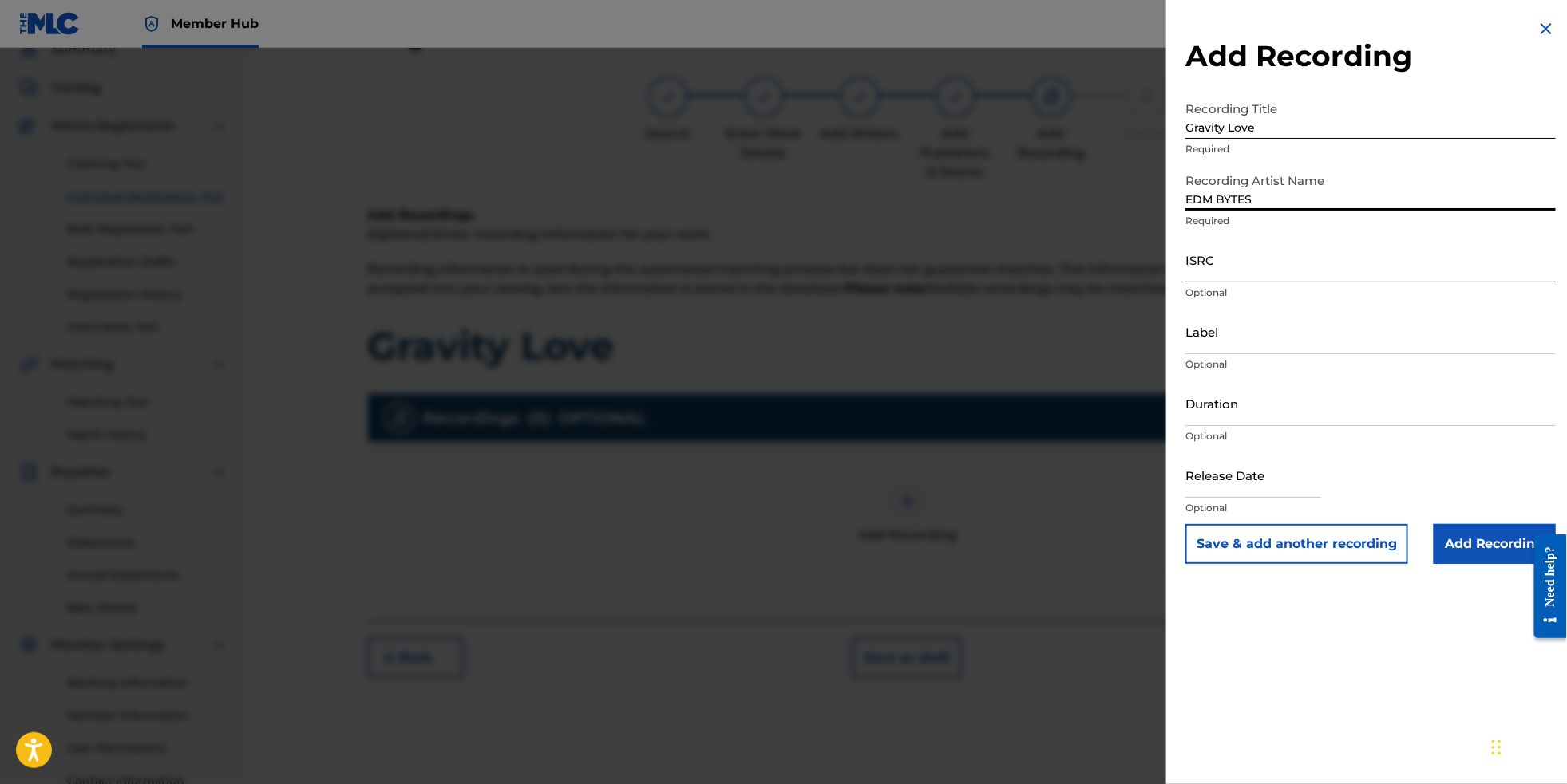
type input "EDM BYTES"
click at [1237, 282] on input "ISRC" at bounding box center [1370, 259] width 371 height 45
paste input "NL8RL2561297"
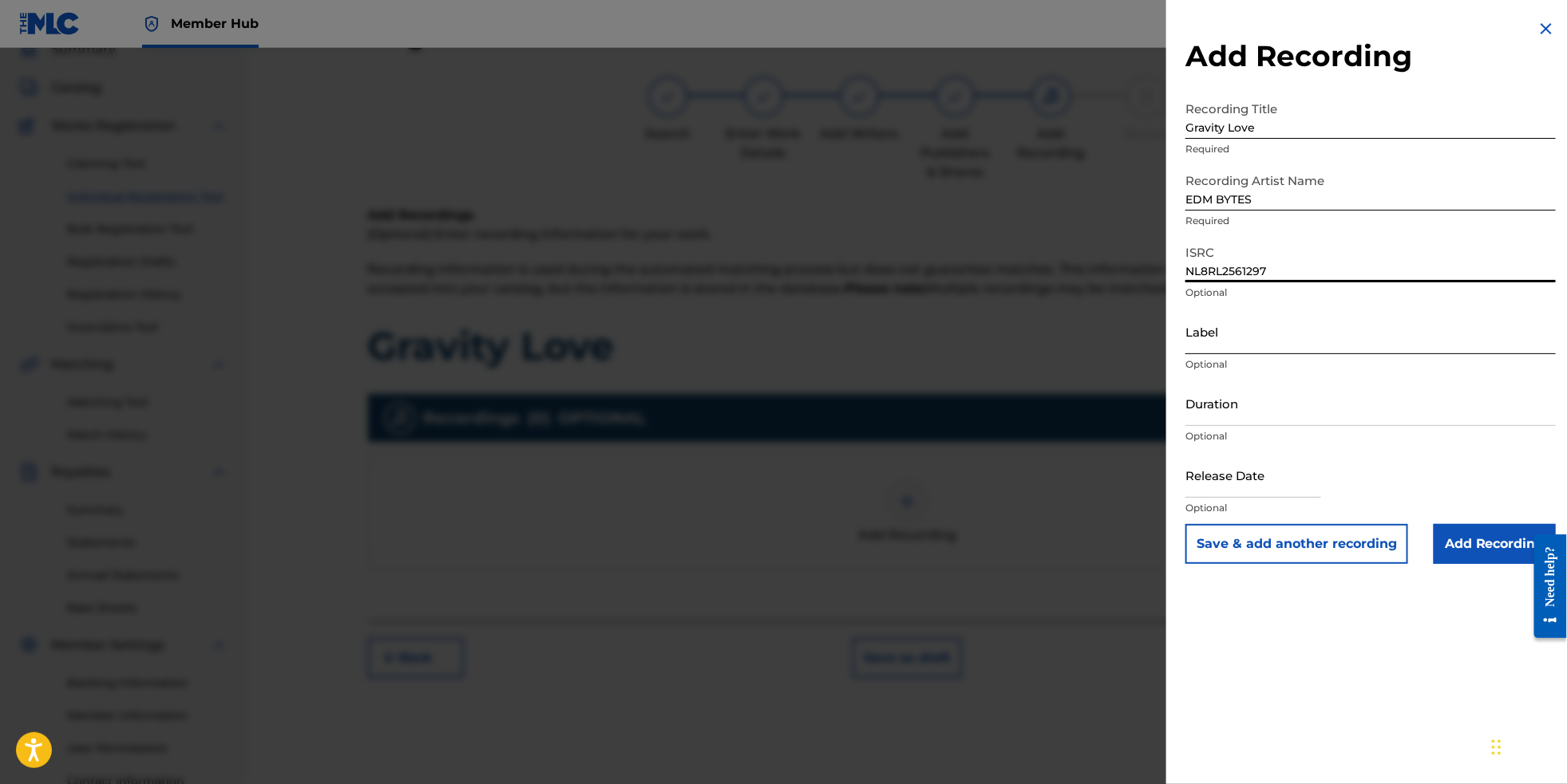
type input "NL8RL2561297"
click at [1195, 354] on input "Label" at bounding box center [1370, 331] width 371 height 45
type input "RevSphere Records"
select select "8"
select select "2025"
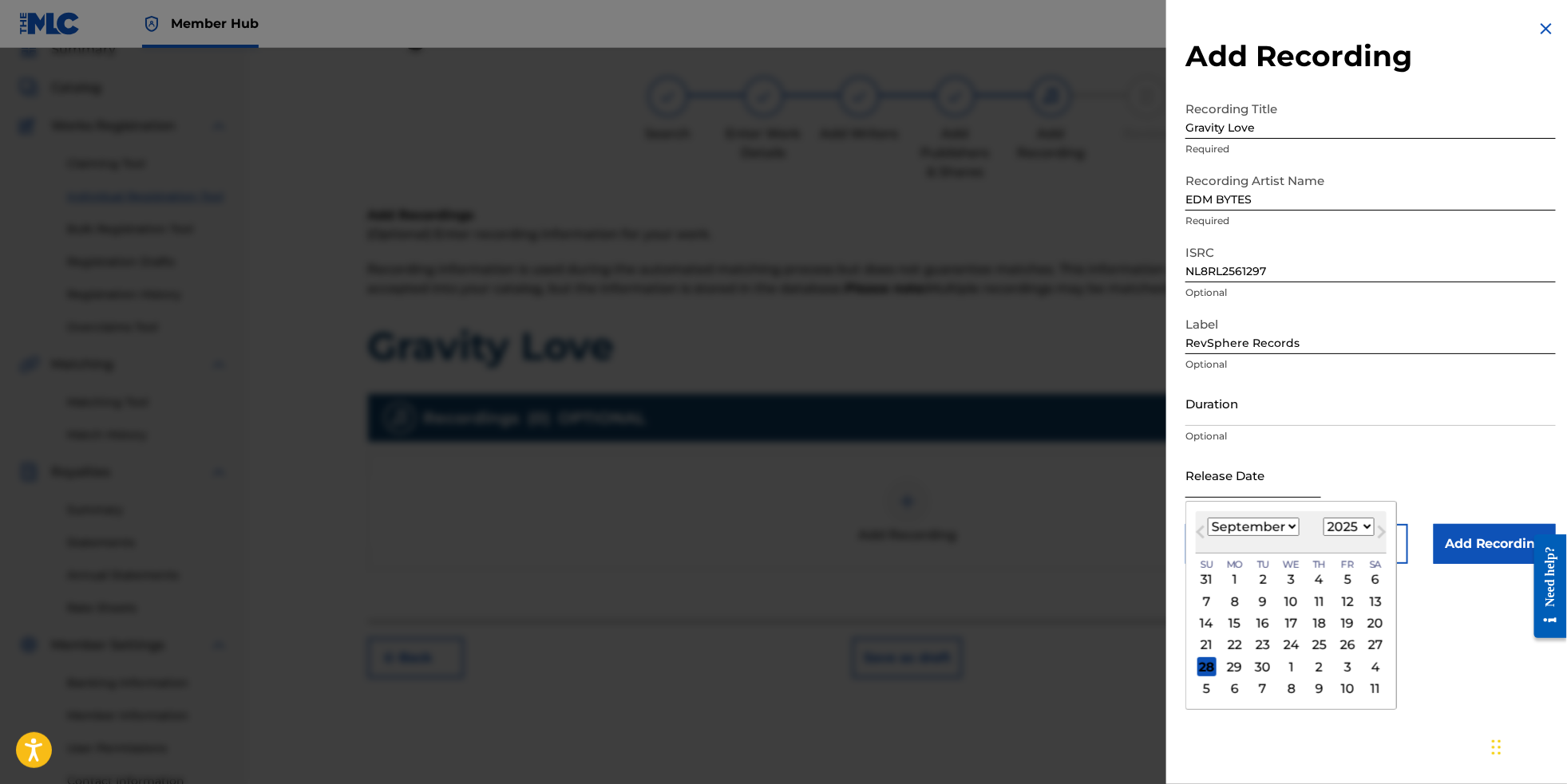
click at [1217, 498] on input "text" at bounding box center [1253, 474] width 136 height 45
click at [1380, 547] on span "Next Month" at bounding box center [1380, 535] width 0 height 24
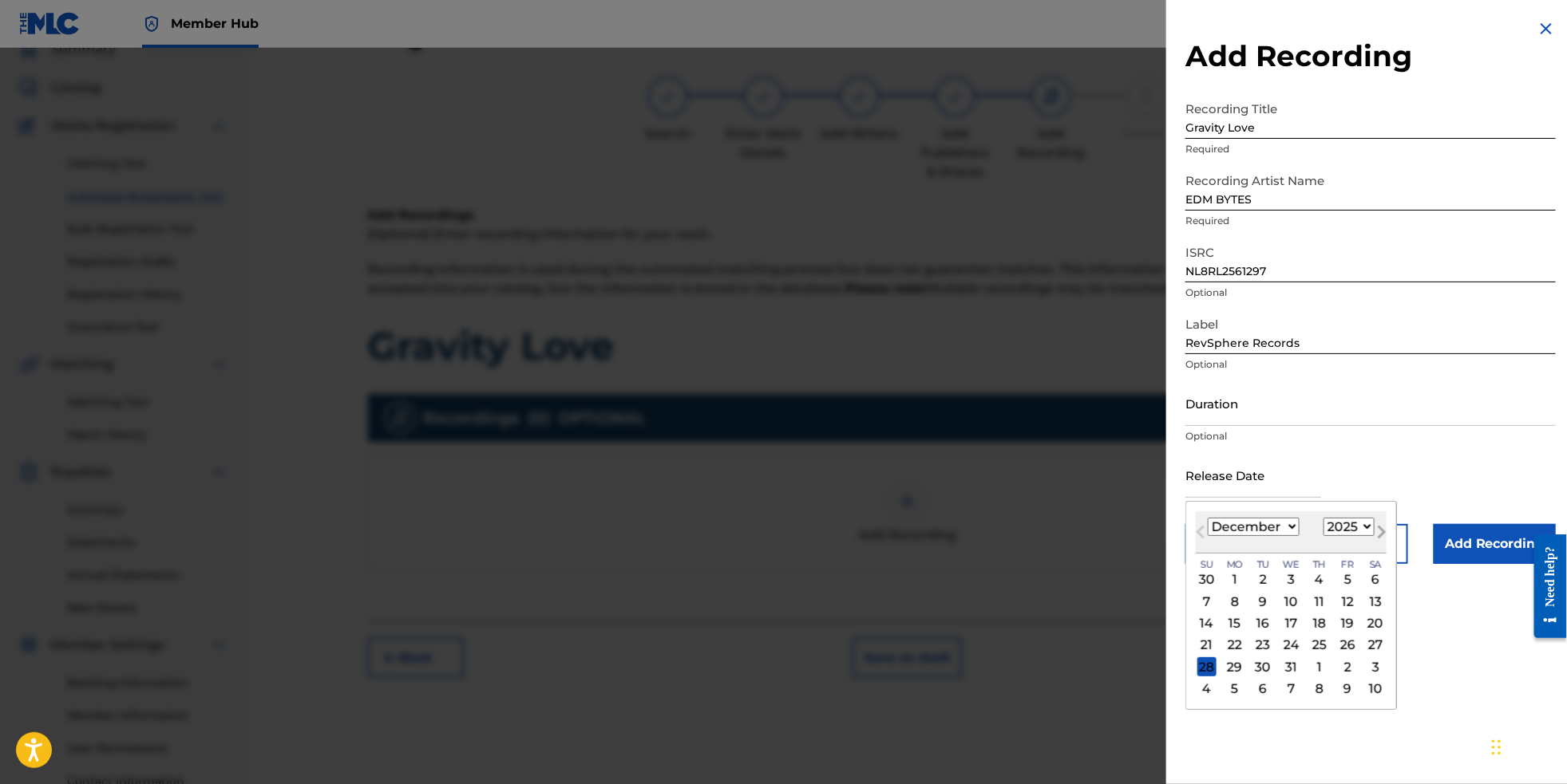
select select "0"
select select "2026"
click at [1341, 590] on div "2" at bounding box center [1347, 580] width 19 height 19
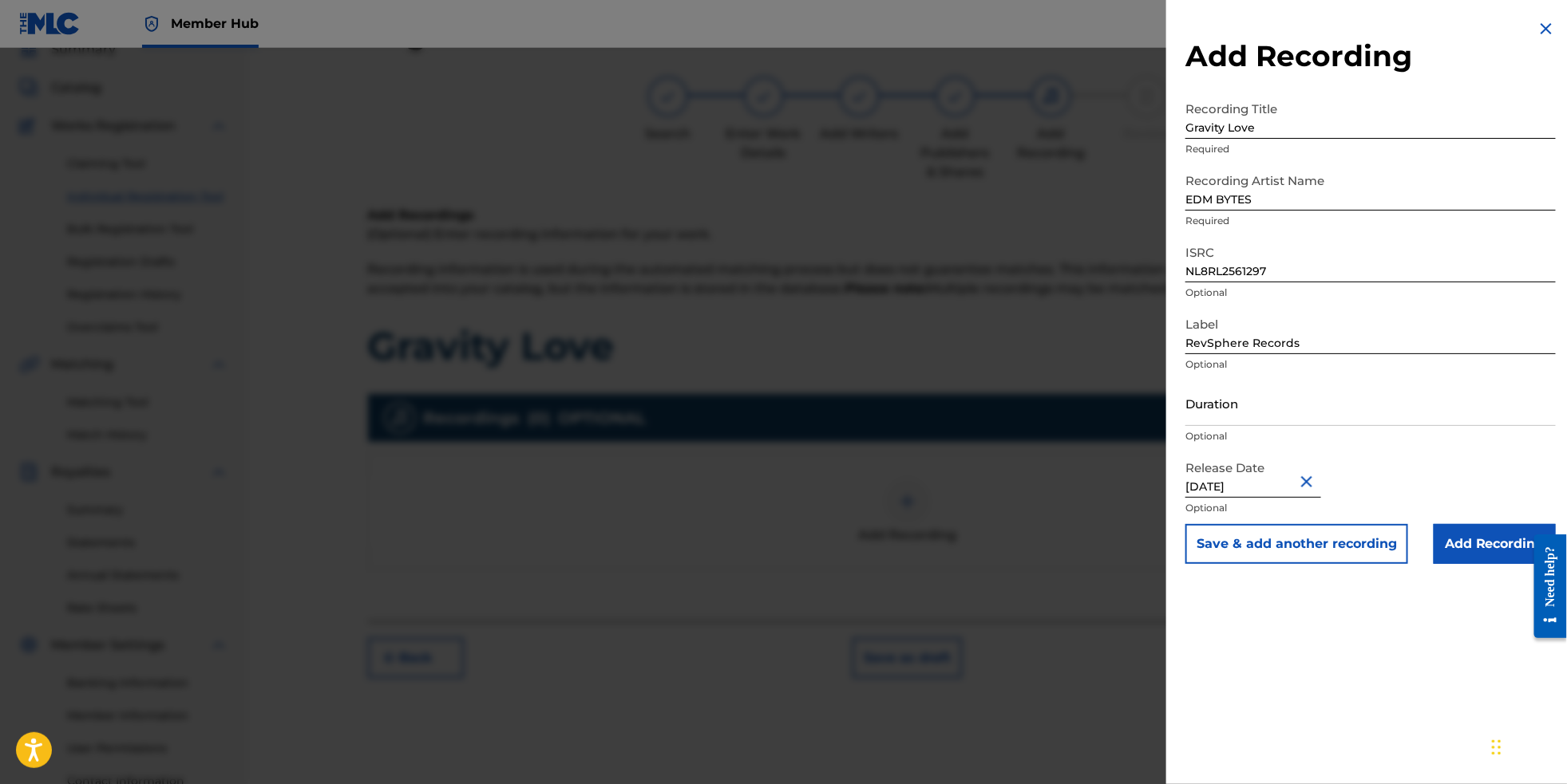
type input "[DATE]"
click at [1475, 564] on input "Add Recording" at bounding box center [1494, 543] width 122 height 40
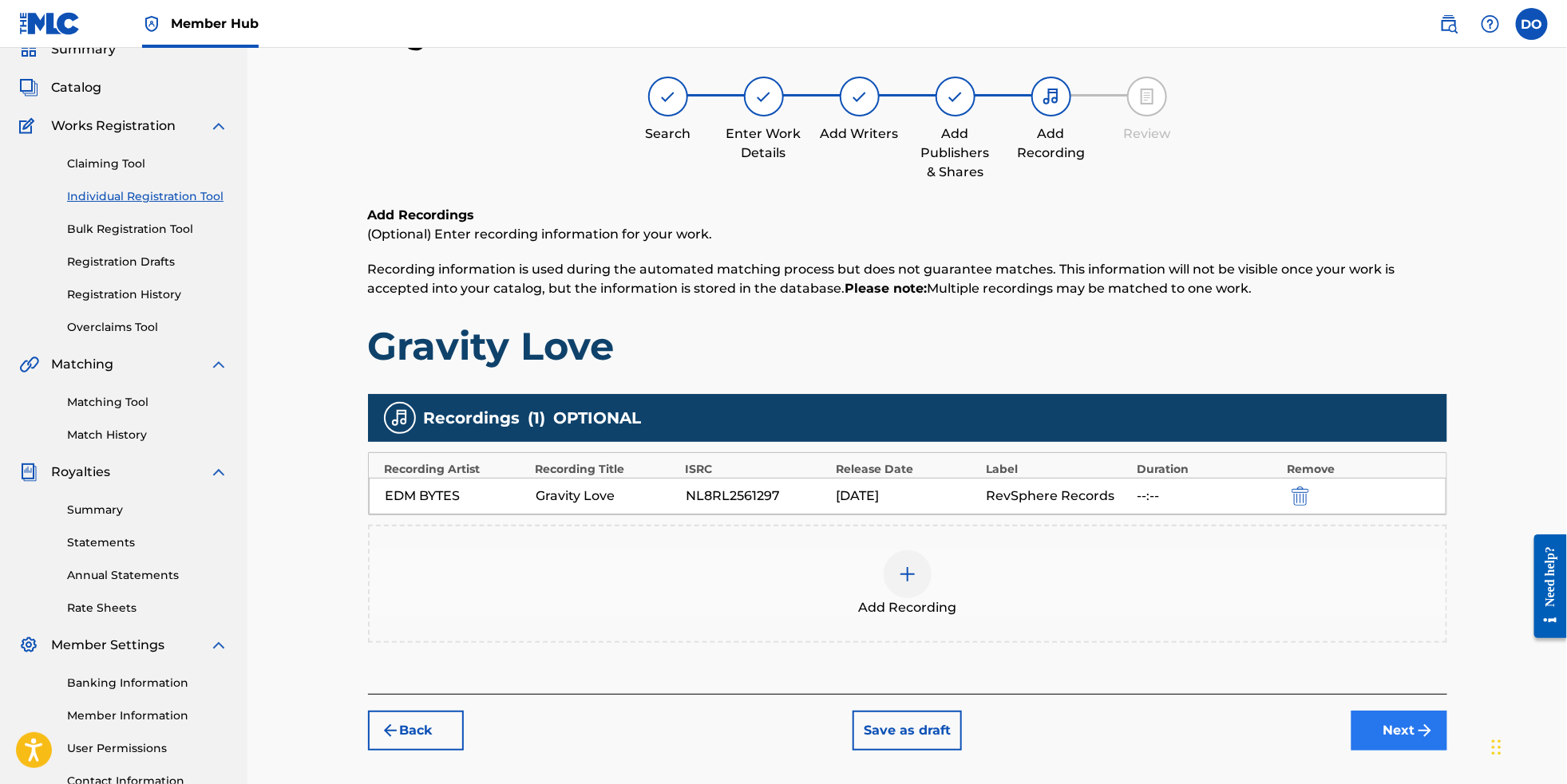
click at [1447, 751] on button "Next" at bounding box center [1400, 731] width 96 height 40
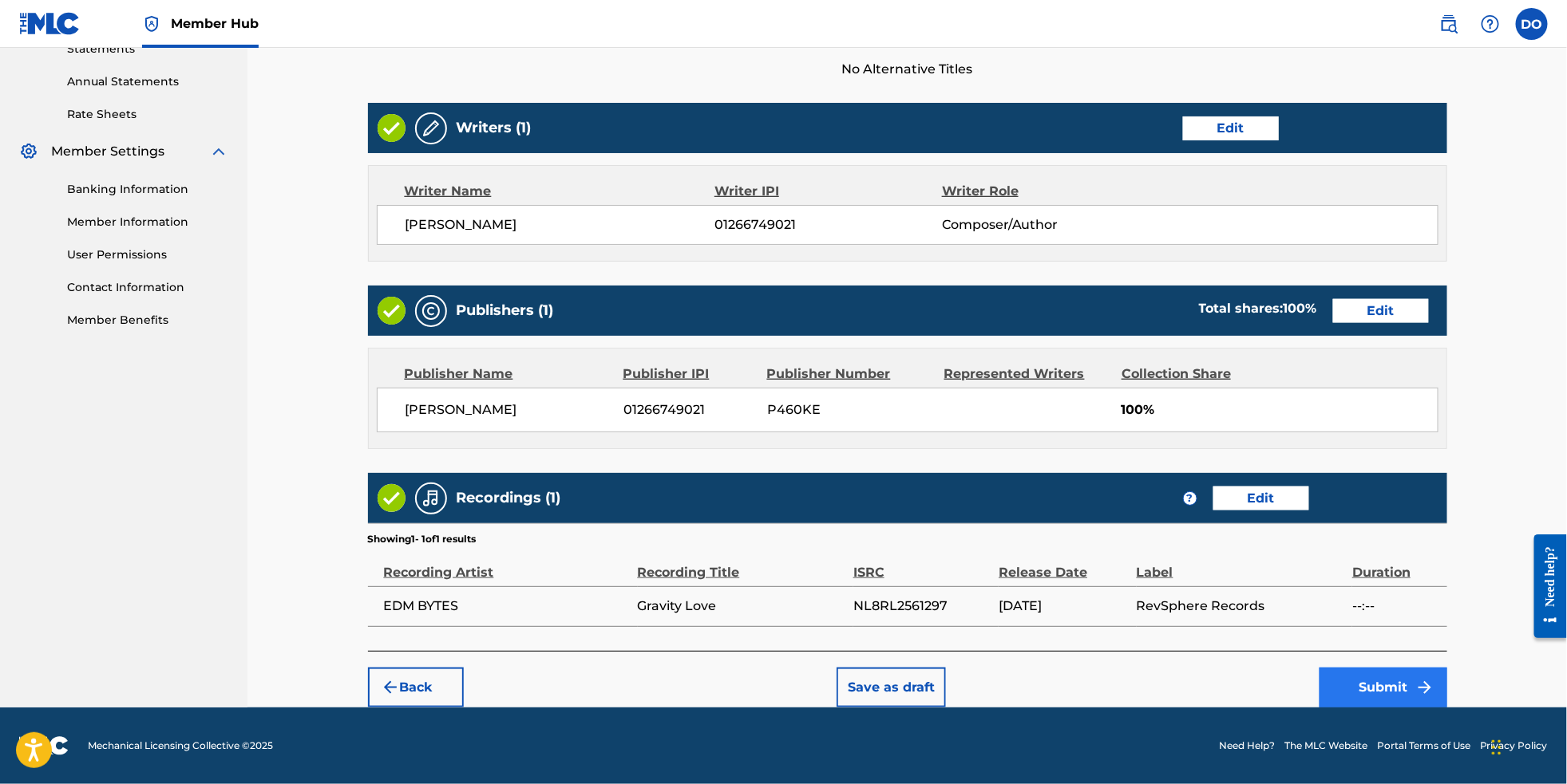
scroll to position [594, 0]
click at [1409, 671] on button "Submit" at bounding box center [1383, 687] width 128 height 40
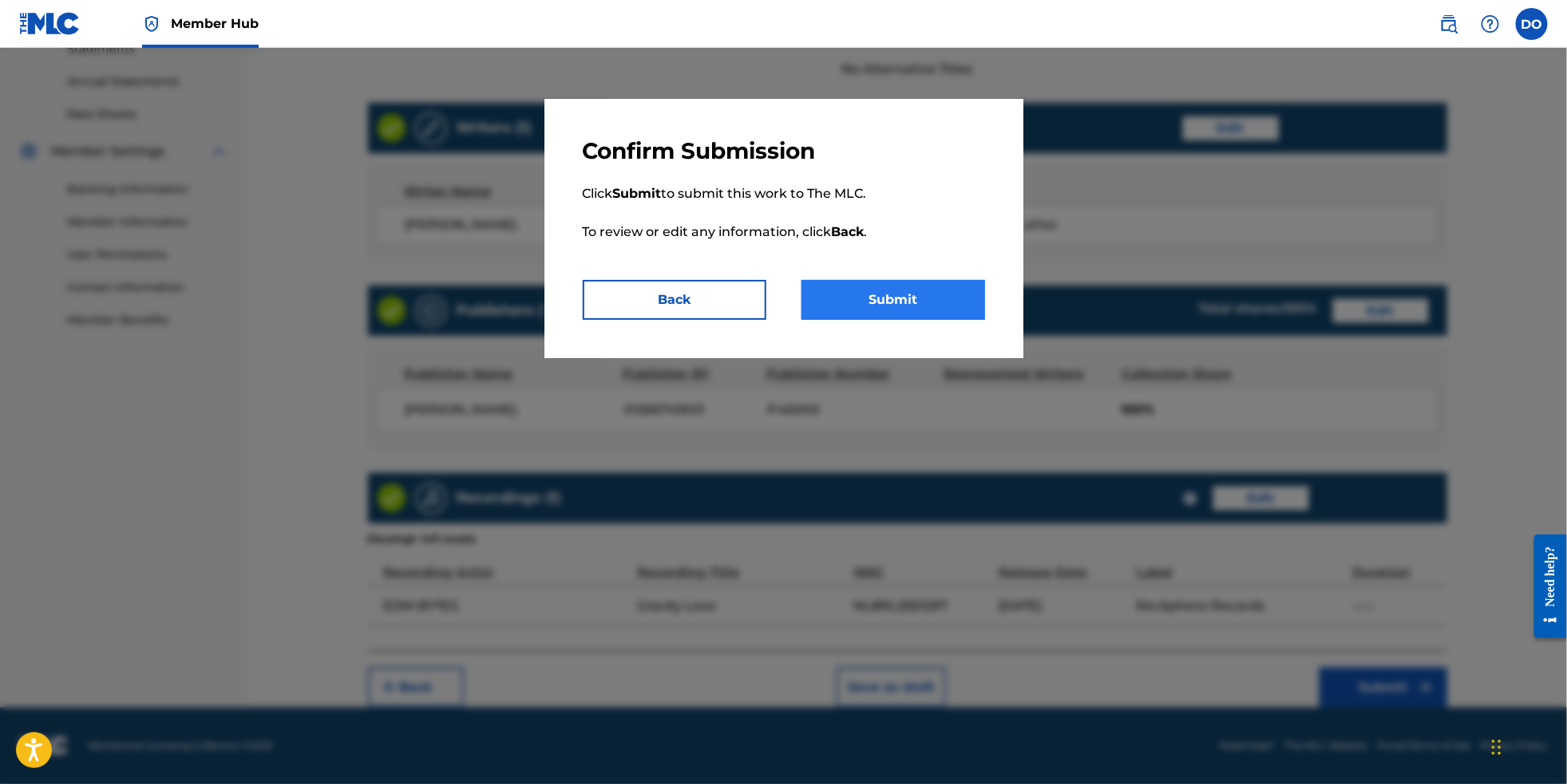
click at [955, 304] on button "Submit" at bounding box center [894, 300] width 184 height 40
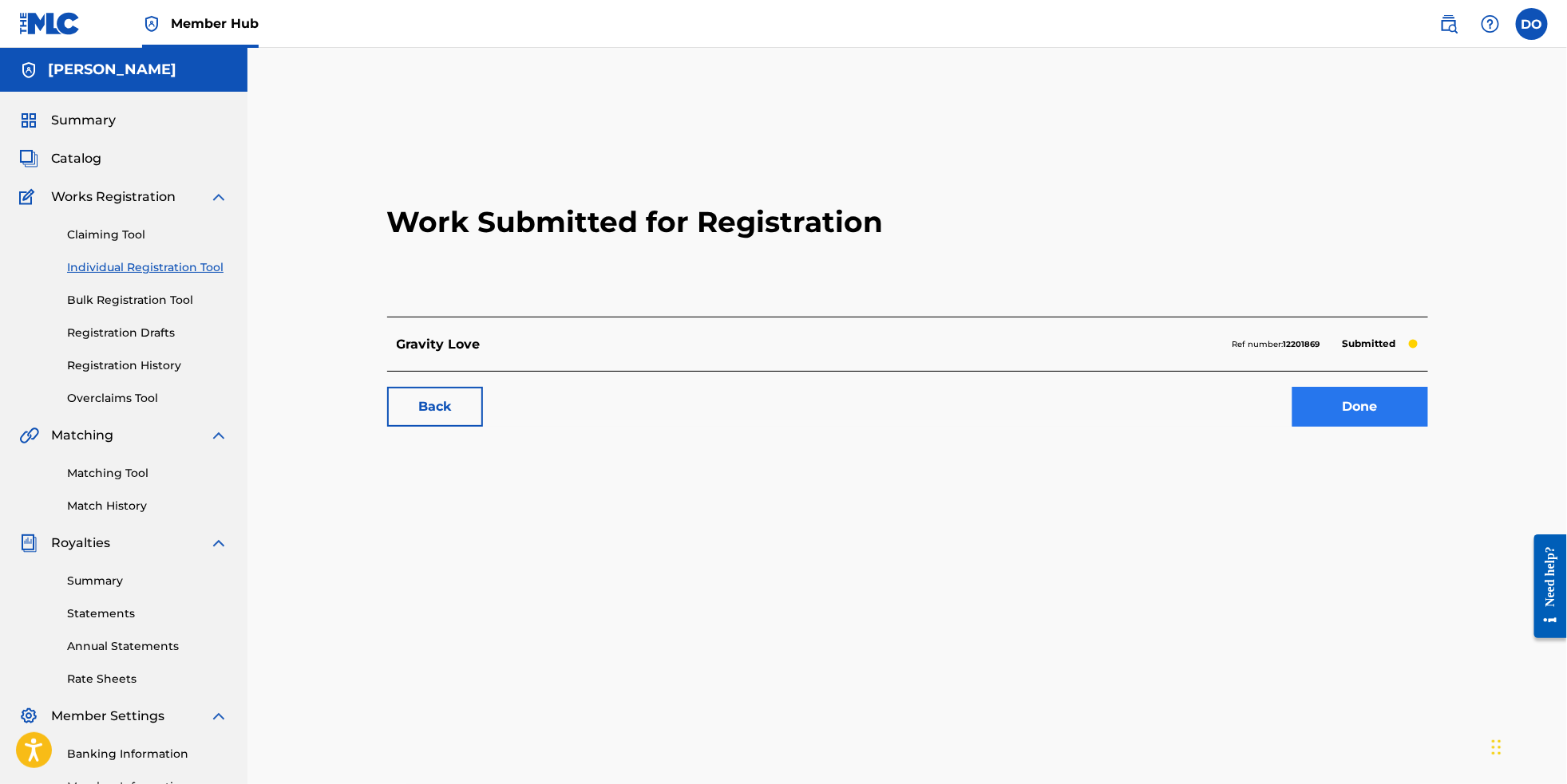
click at [1356, 426] on link "Done" at bounding box center [1361, 406] width 136 height 40
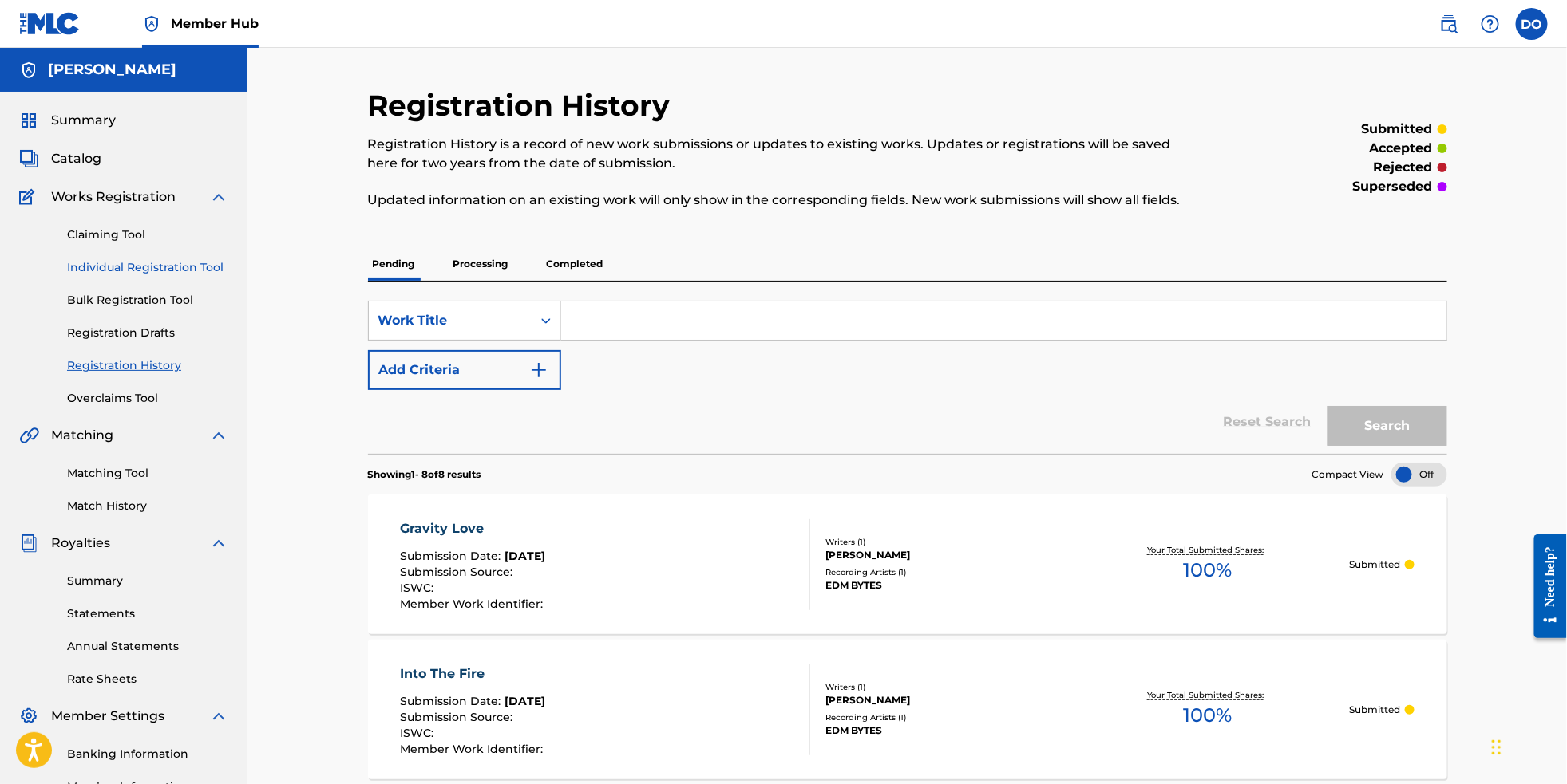
click at [153, 273] on link "Individual Registration Tool" at bounding box center [147, 267] width 161 height 17
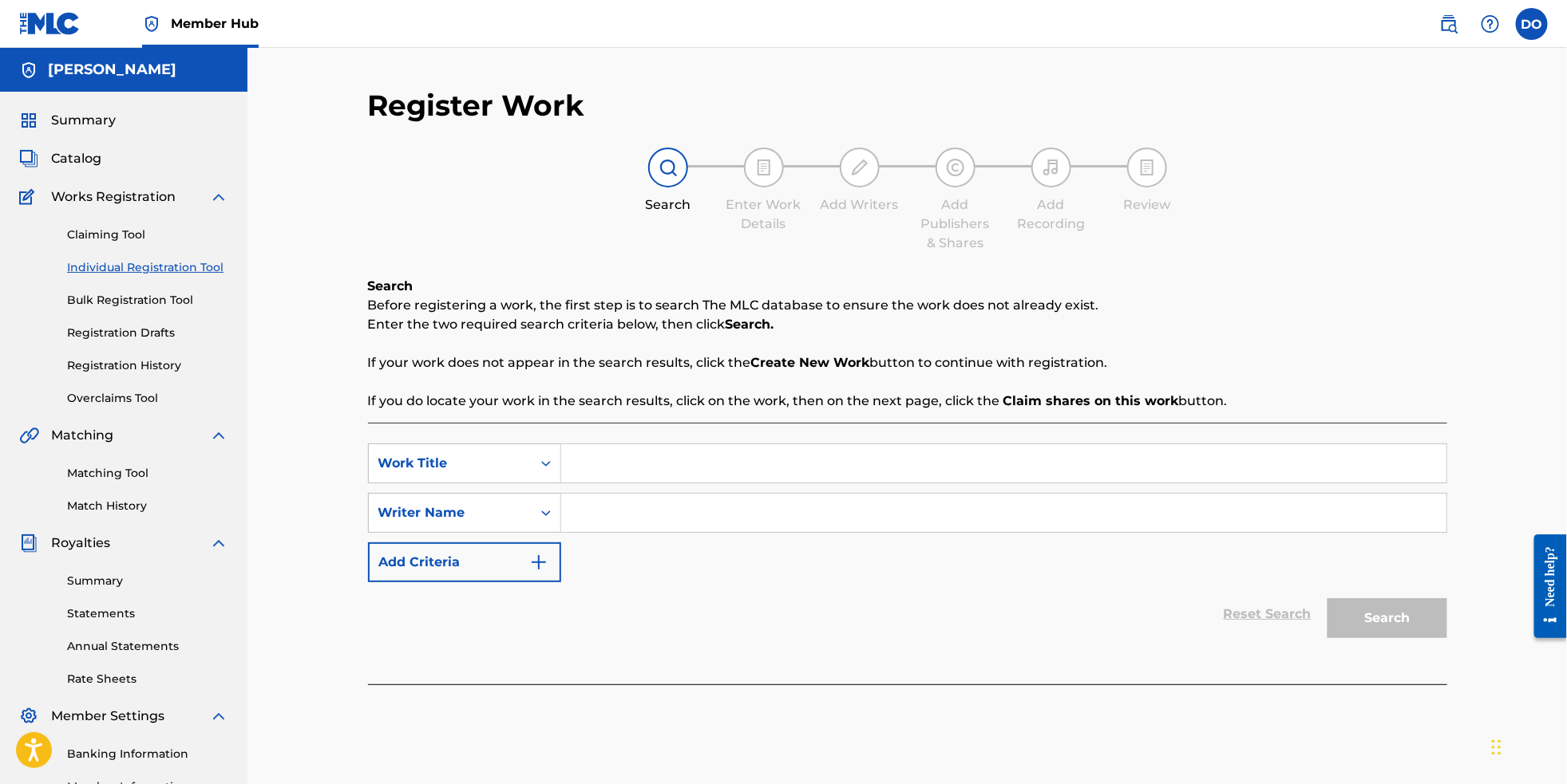
click at [772, 463] on input "Search Form" at bounding box center [1003, 464] width 886 height 39
type input "Lost Without You"
click at [744, 532] on input "Search Form" at bounding box center [1003, 513] width 886 height 39
type input "[PERSON_NAME]"
click at [1447, 639] on button "Search" at bounding box center [1388, 618] width 120 height 40
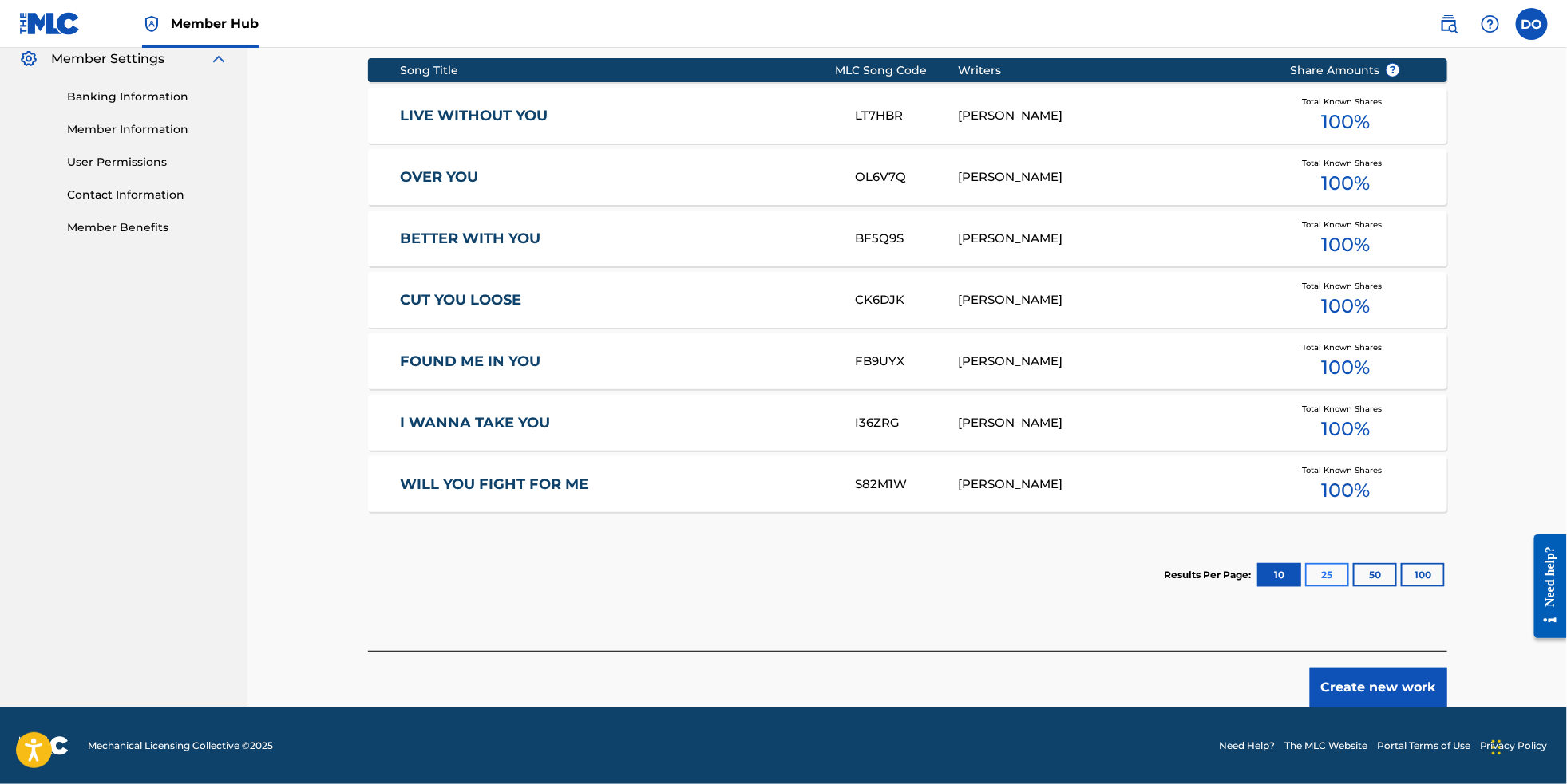
scroll to position [693, 0]
click at [1445, 678] on button "Create new work" at bounding box center [1378, 687] width 137 height 40
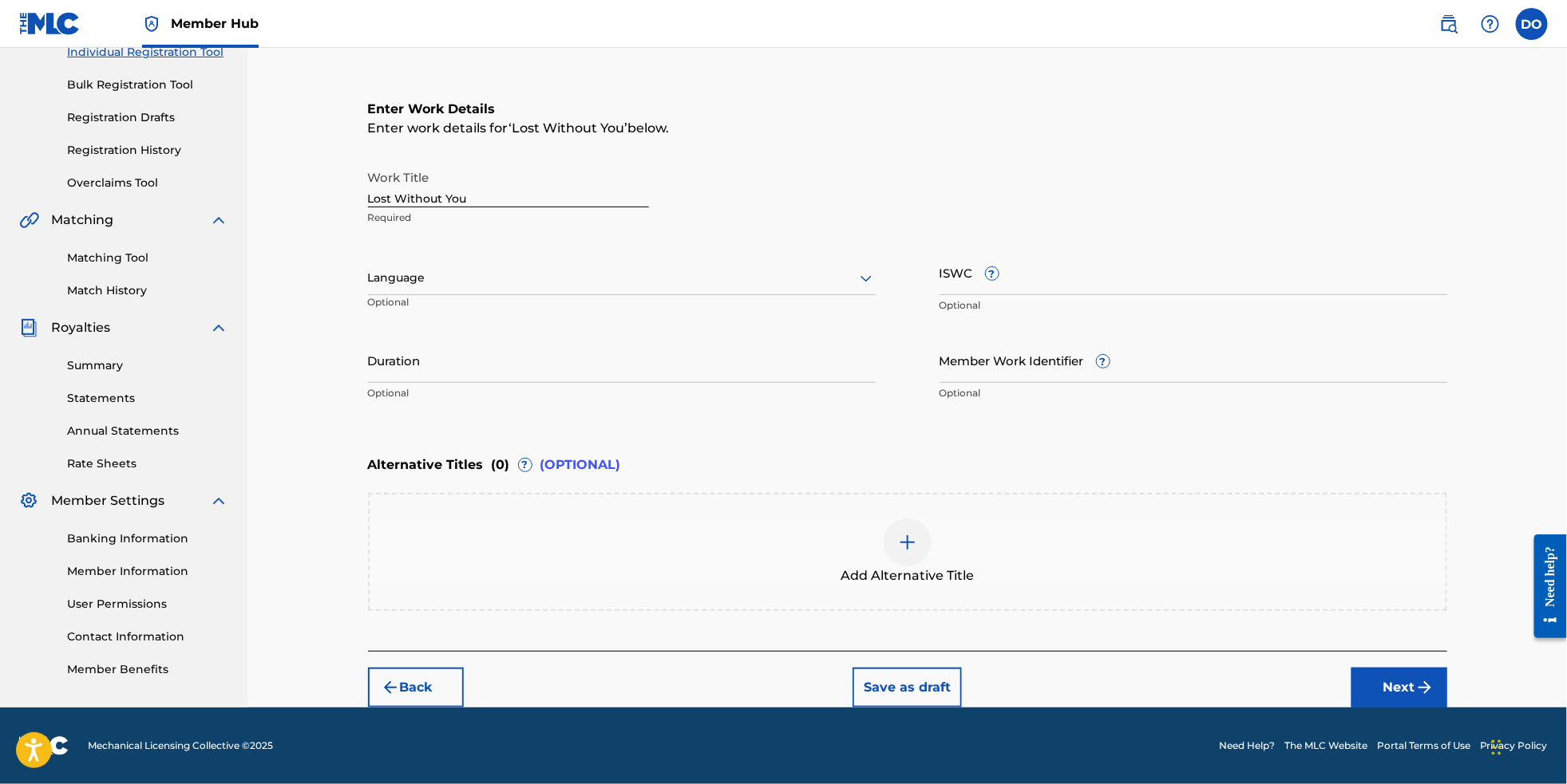
click at [741, 268] on div at bounding box center [622, 278] width 508 height 20
click at [741, 295] on div "English" at bounding box center [622, 312] width 506 height 36
click at [1439, 679] on button "Next" at bounding box center [1400, 687] width 96 height 40
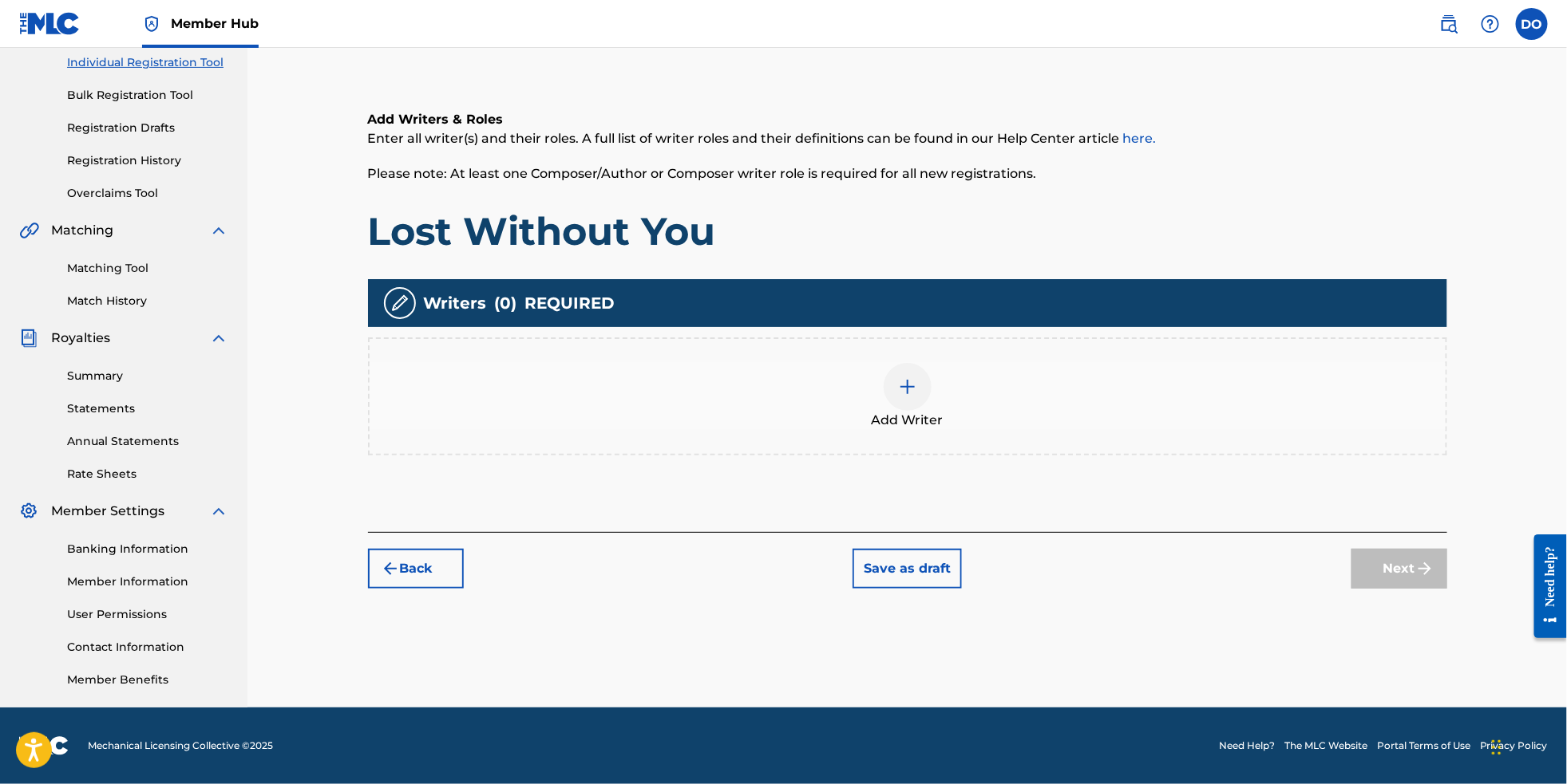
click at [925, 366] on div at bounding box center [908, 387] width 48 height 48
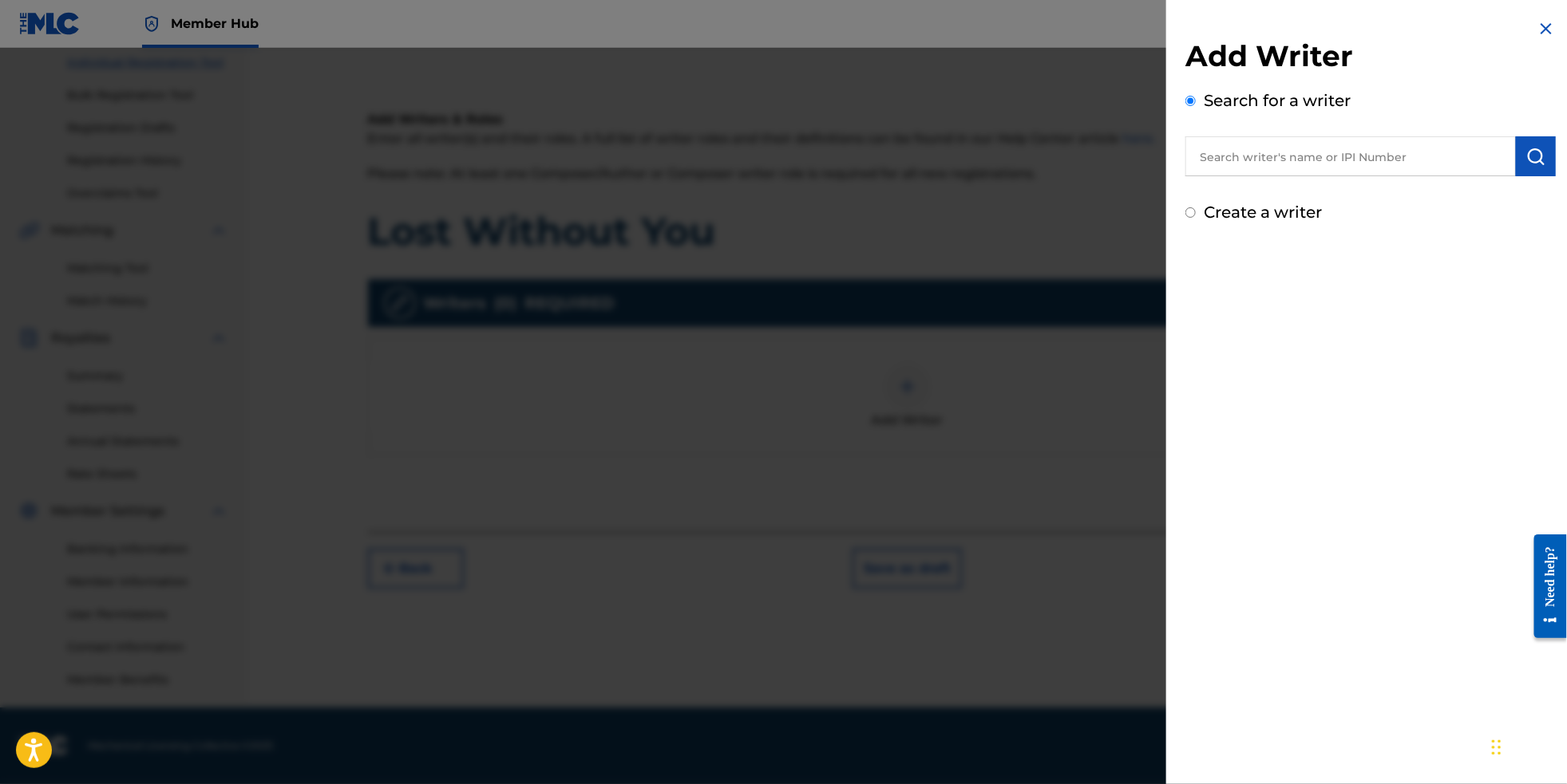
click at [1288, 158] on input "text" at bounding box center [1350, 155] width 330 height 40
type input "[PERSON_NAME]"
click at [1536, 172] on button "submit" at bounding box center [1536, 155] width 40 height 40
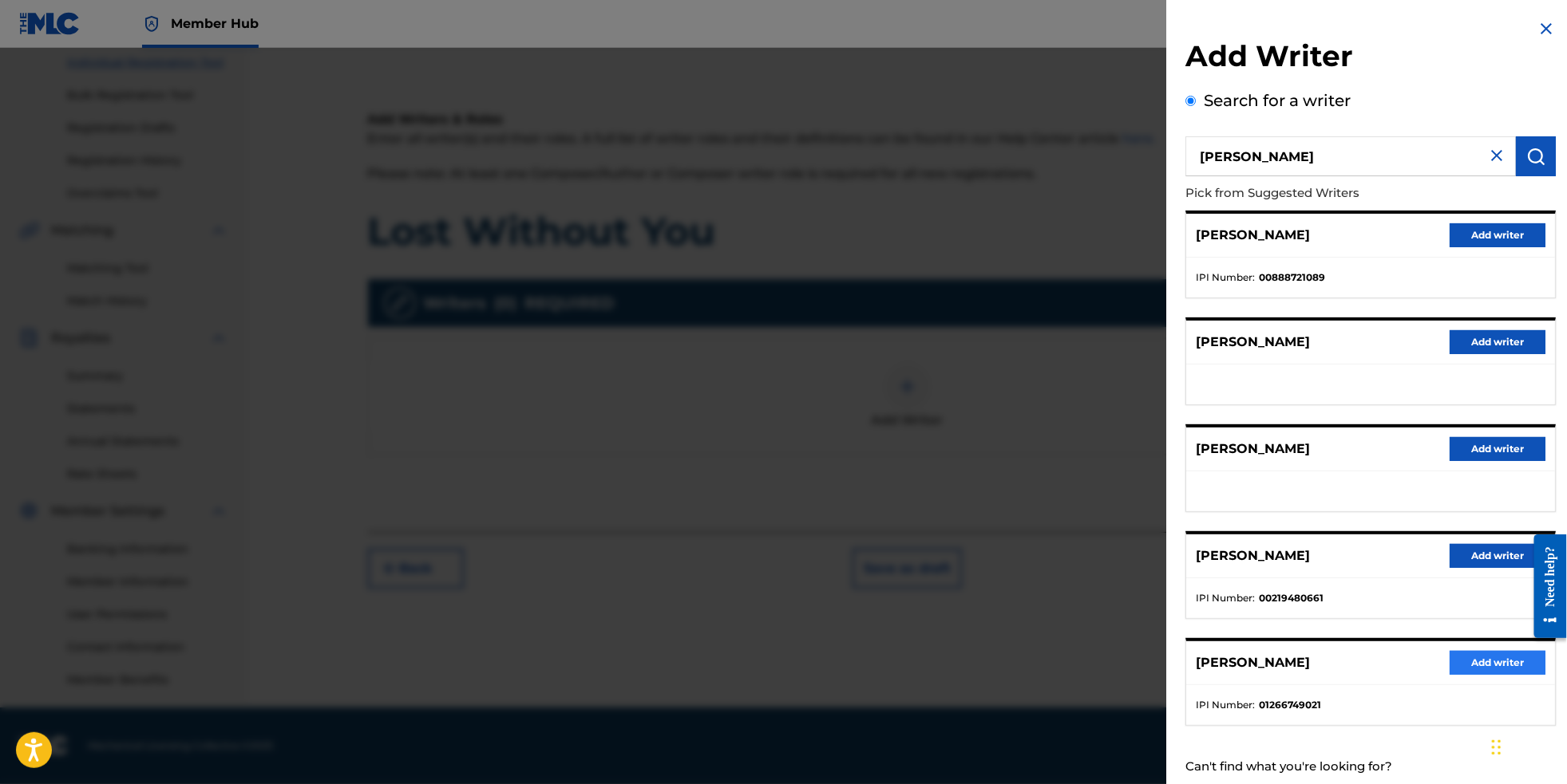
click at [1489, 676] on button "Add writer" at bounding box center [1498, 663] width 96 height 24
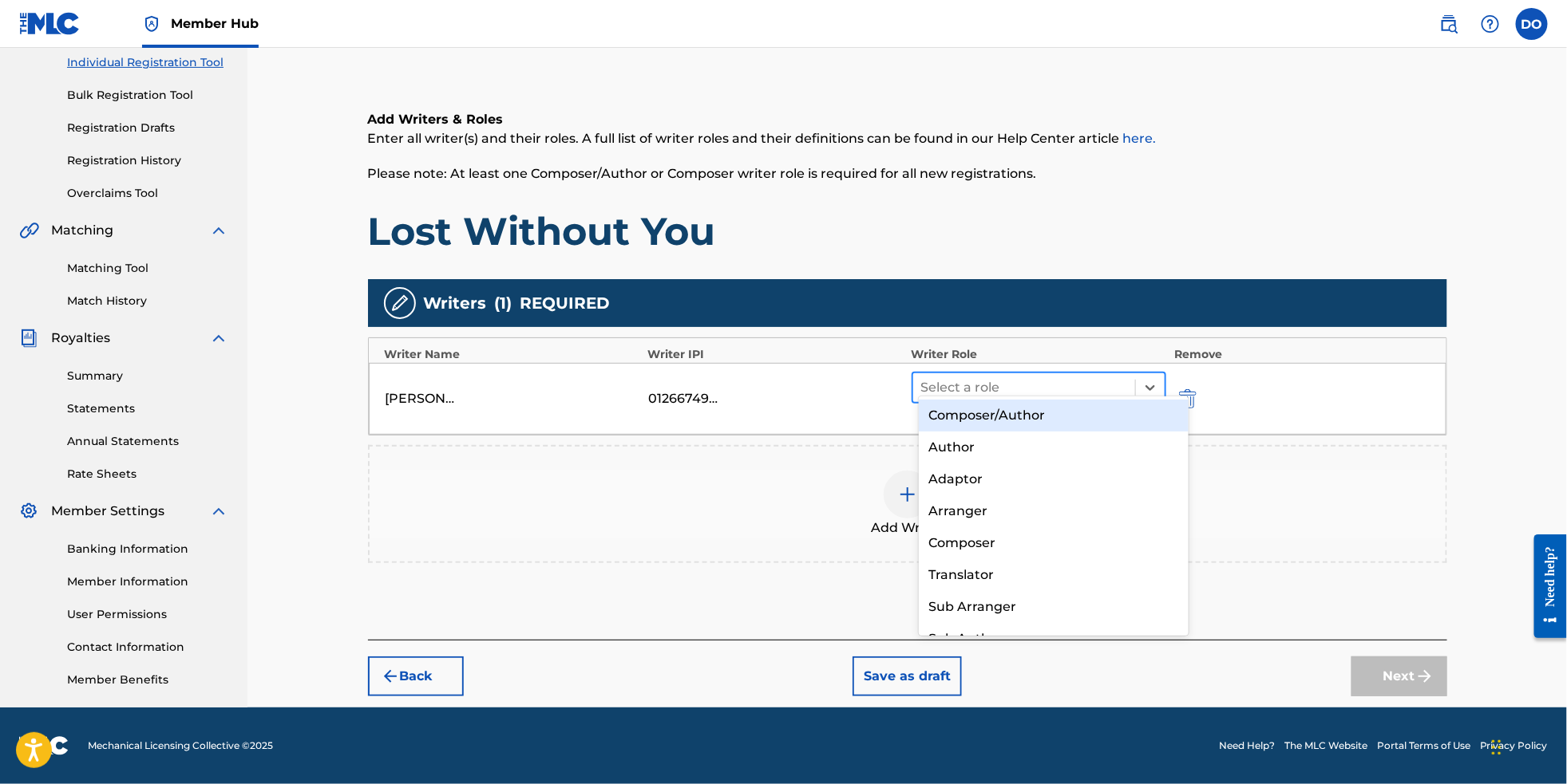
click at [1105, 381] on div at bounding box center [1024, 388] width 207 height 22
click at [1105, 419] on div "Composer/Author" at bounding box center [1054, 415] width 270 height 32
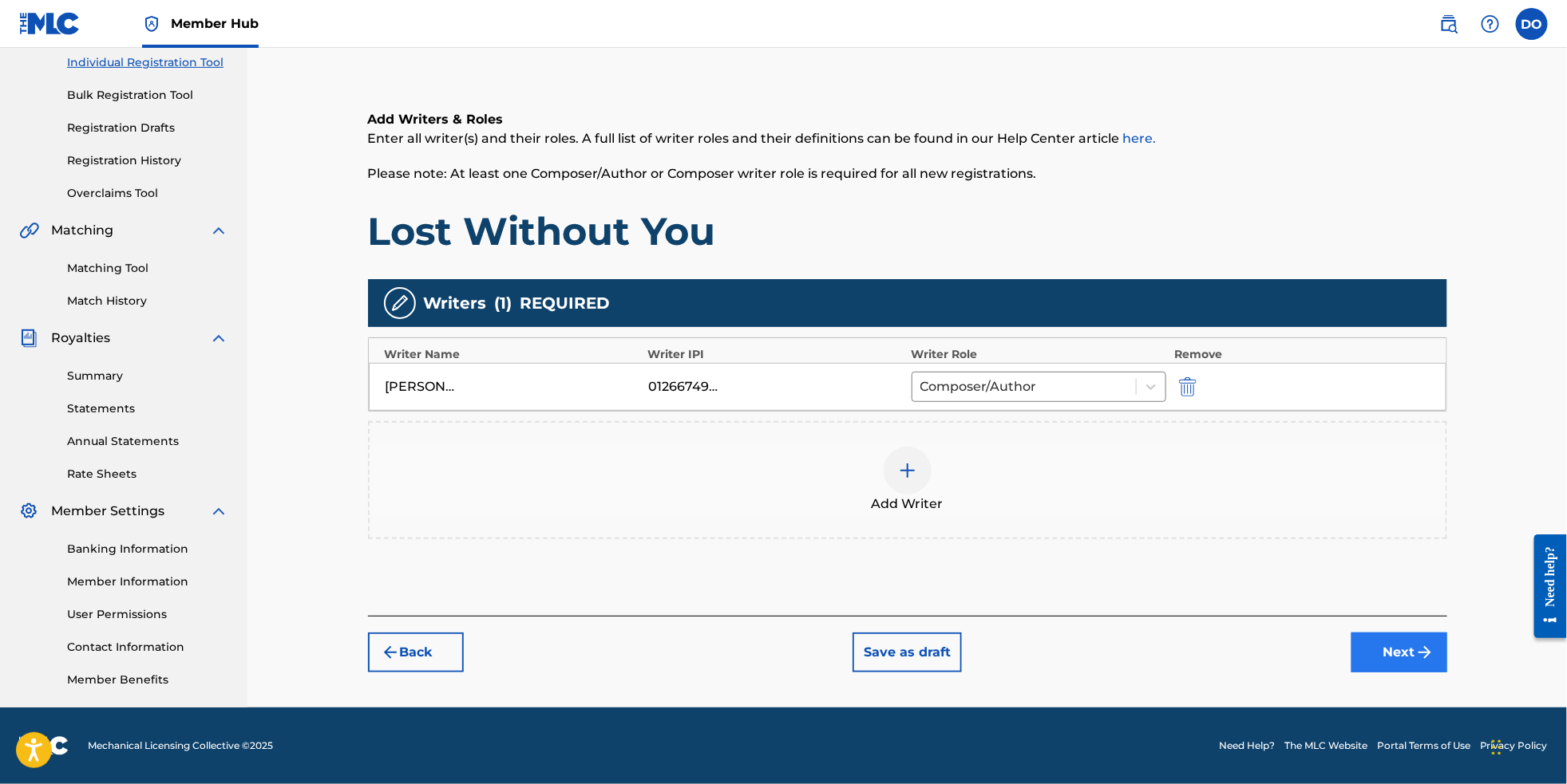
click at [1421, 657] on button "Next" at bounding box center [1400, 652] width 96 height 40
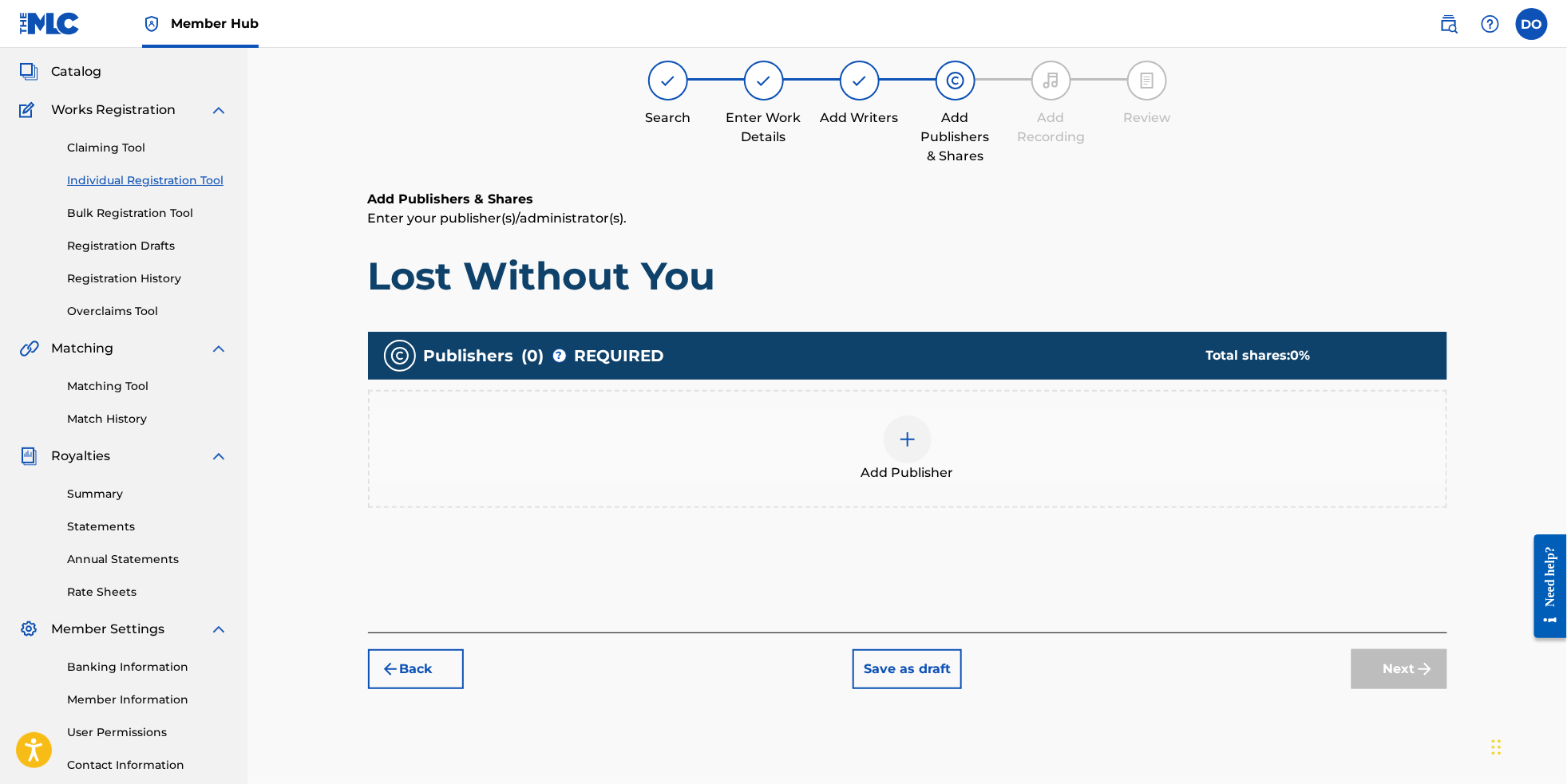
scroll to position [71, 0]
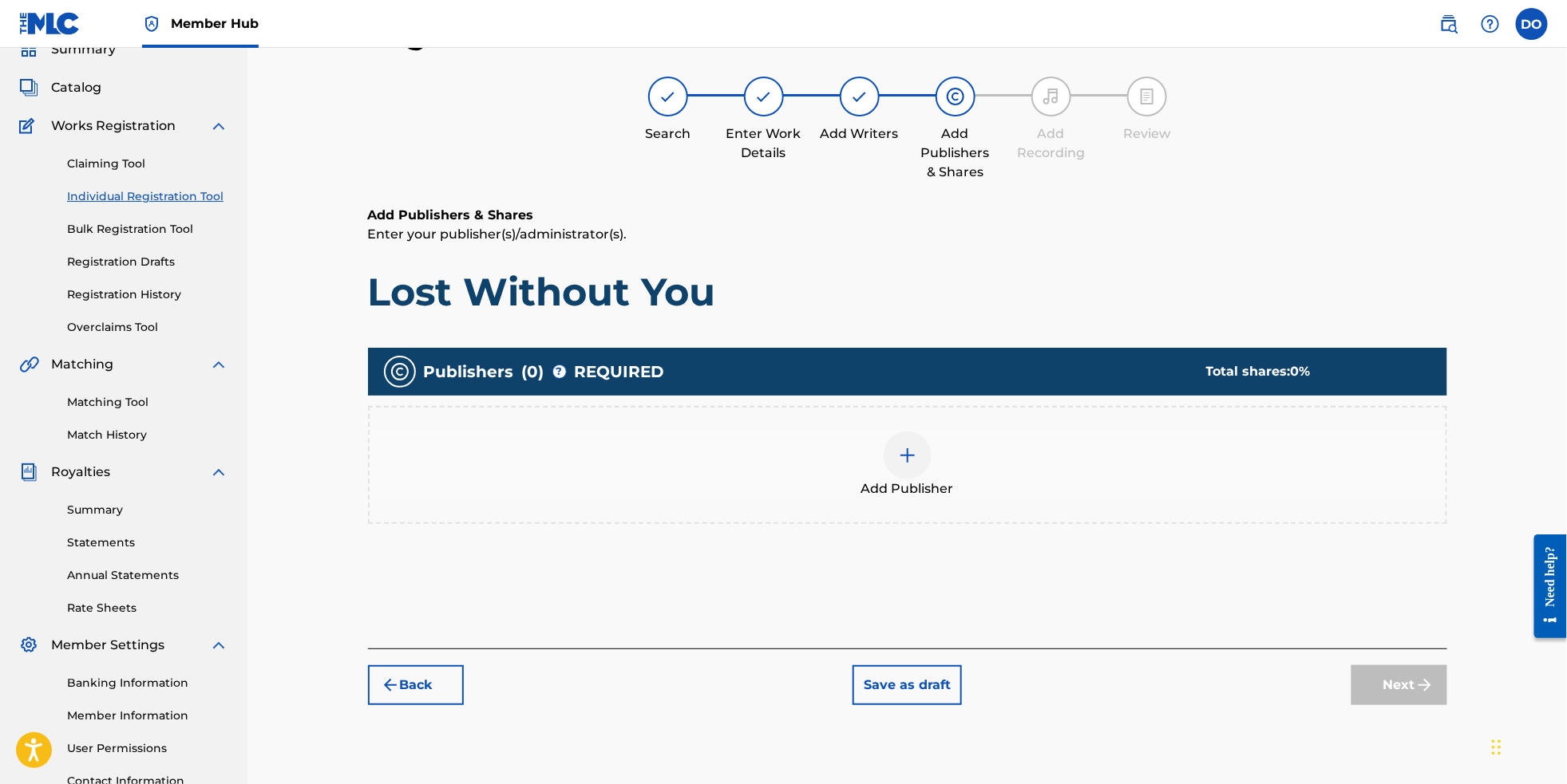
click at [914, 464] on img at bounding box center [908, 455] width 19 height 19
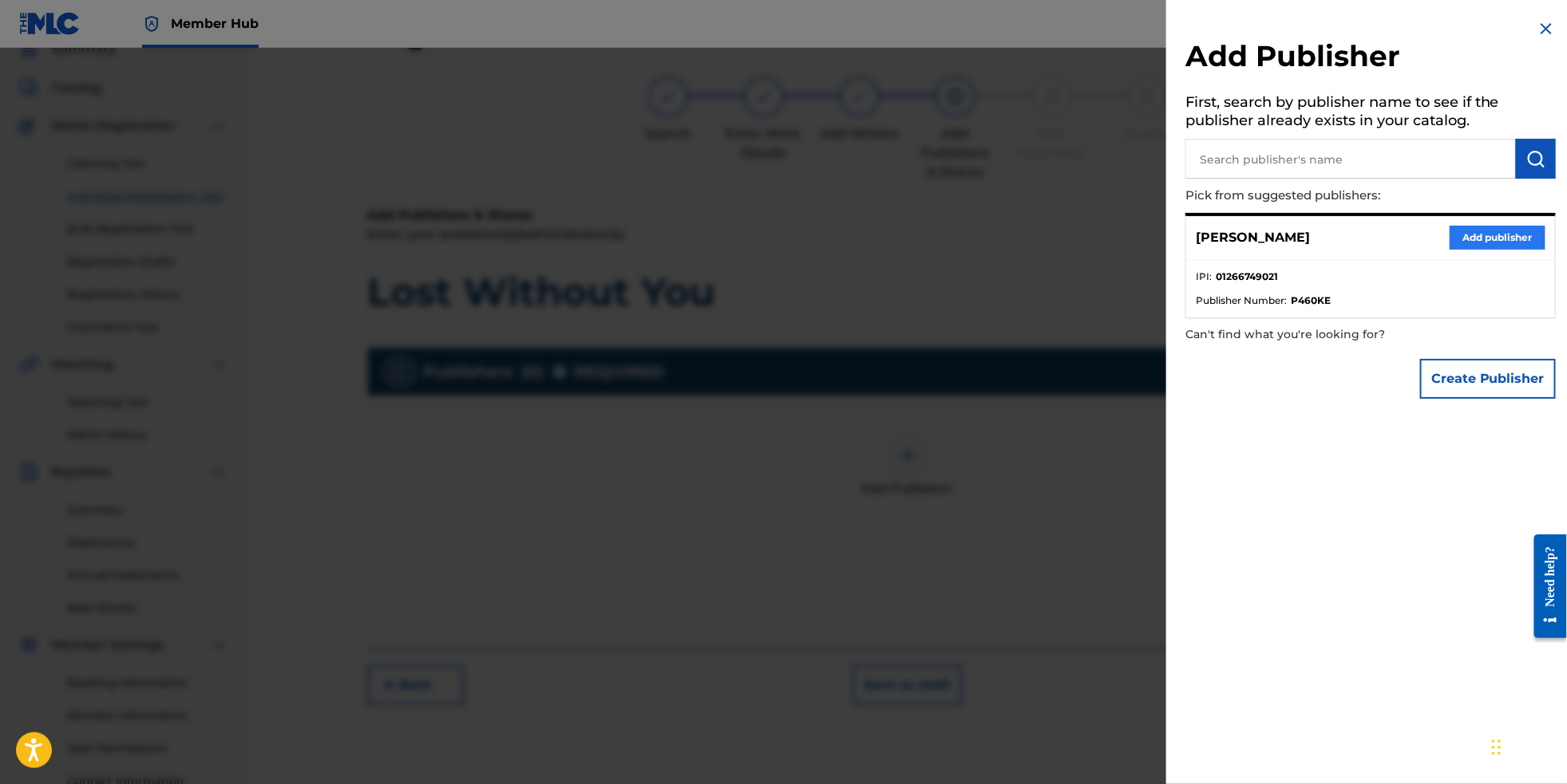
click at [1458, 249] on button "Add publisher" at bounding box center [1498, 238] width 96 height 24
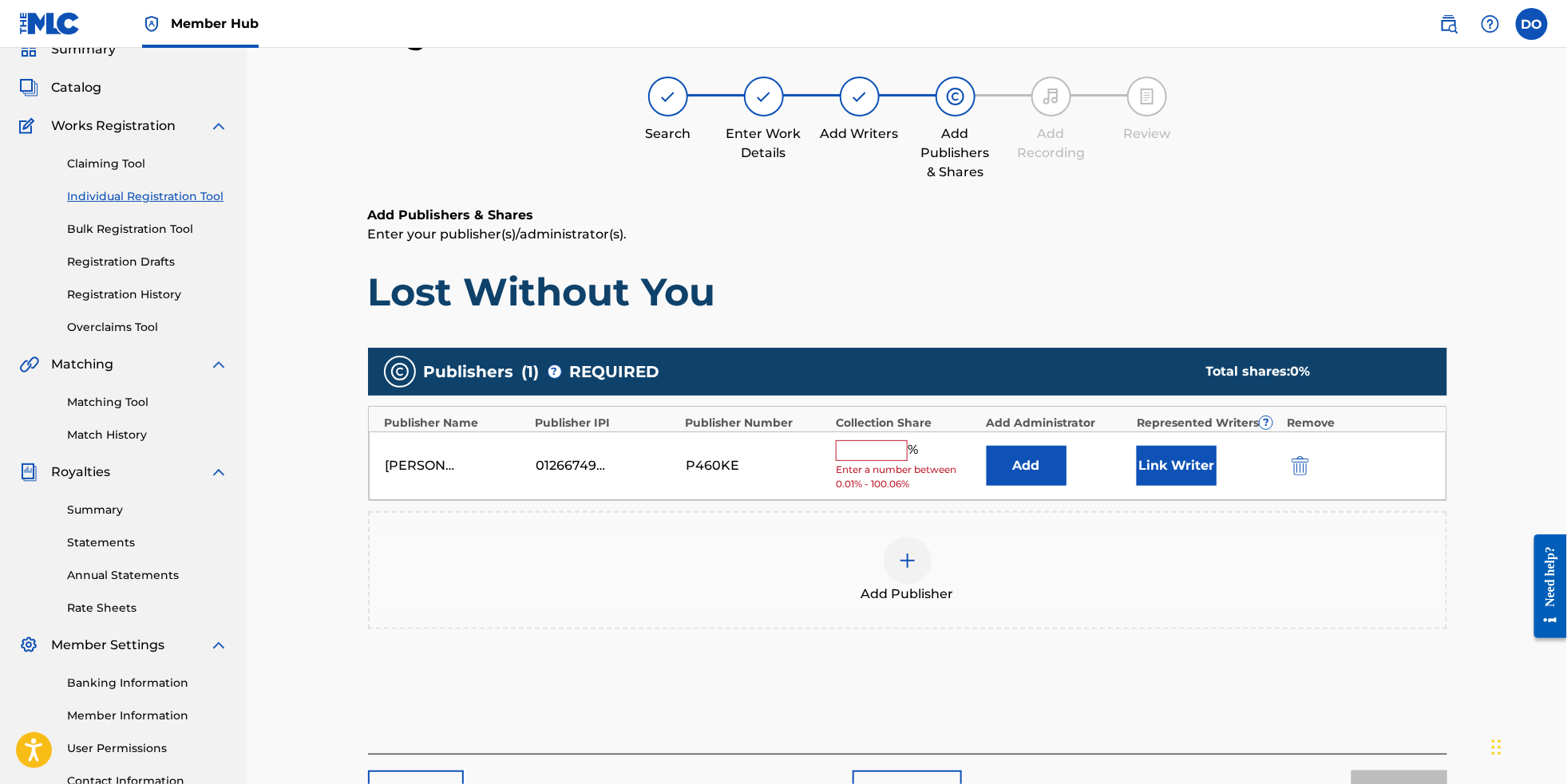
click at [908, 458] on input "text" at bounding box center [872, 450] width 72 height 21
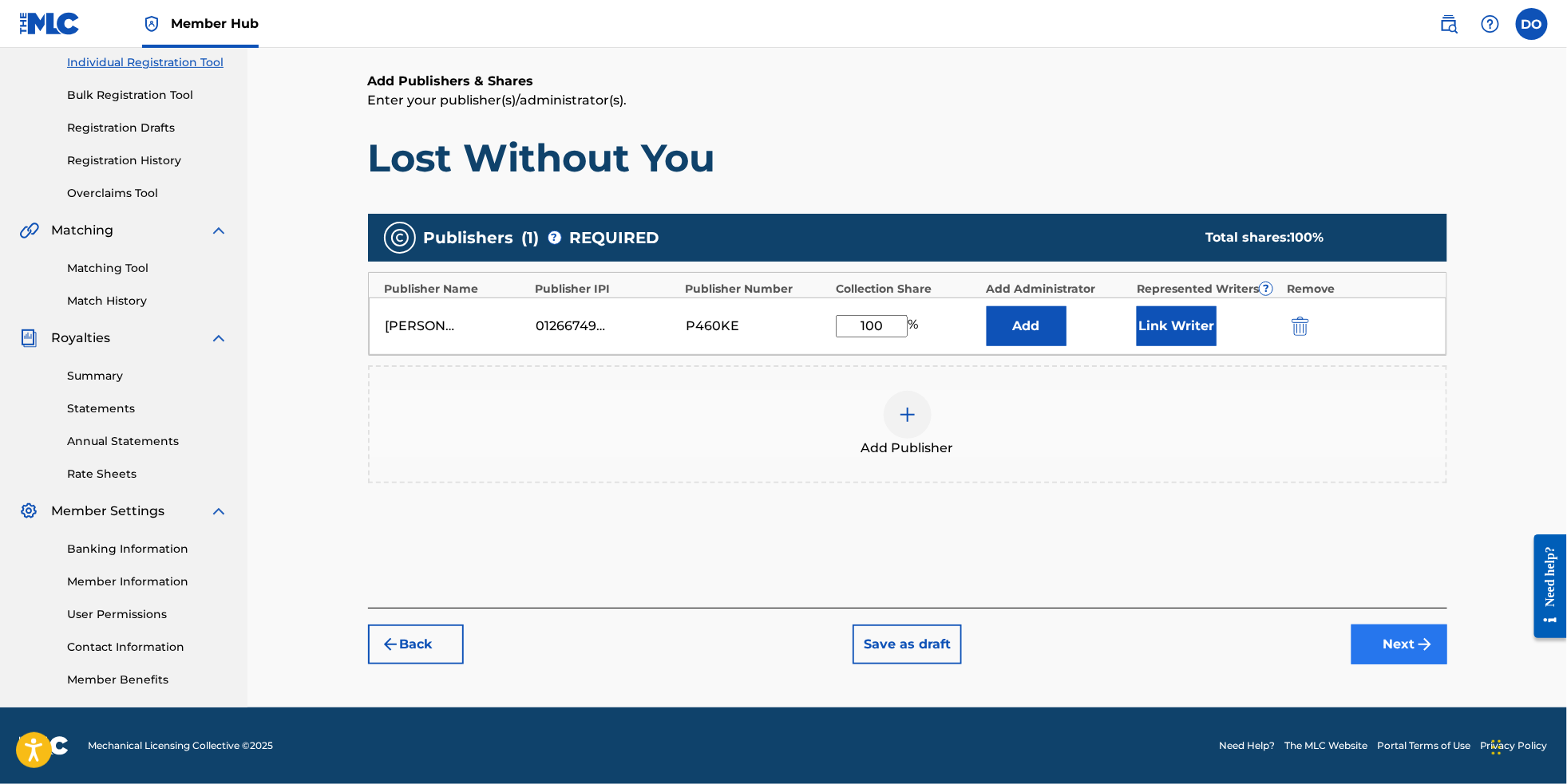
type input "100"
click at [1401, 636] on button "Next" at bounding box center [1400, 644] width 96 height 40
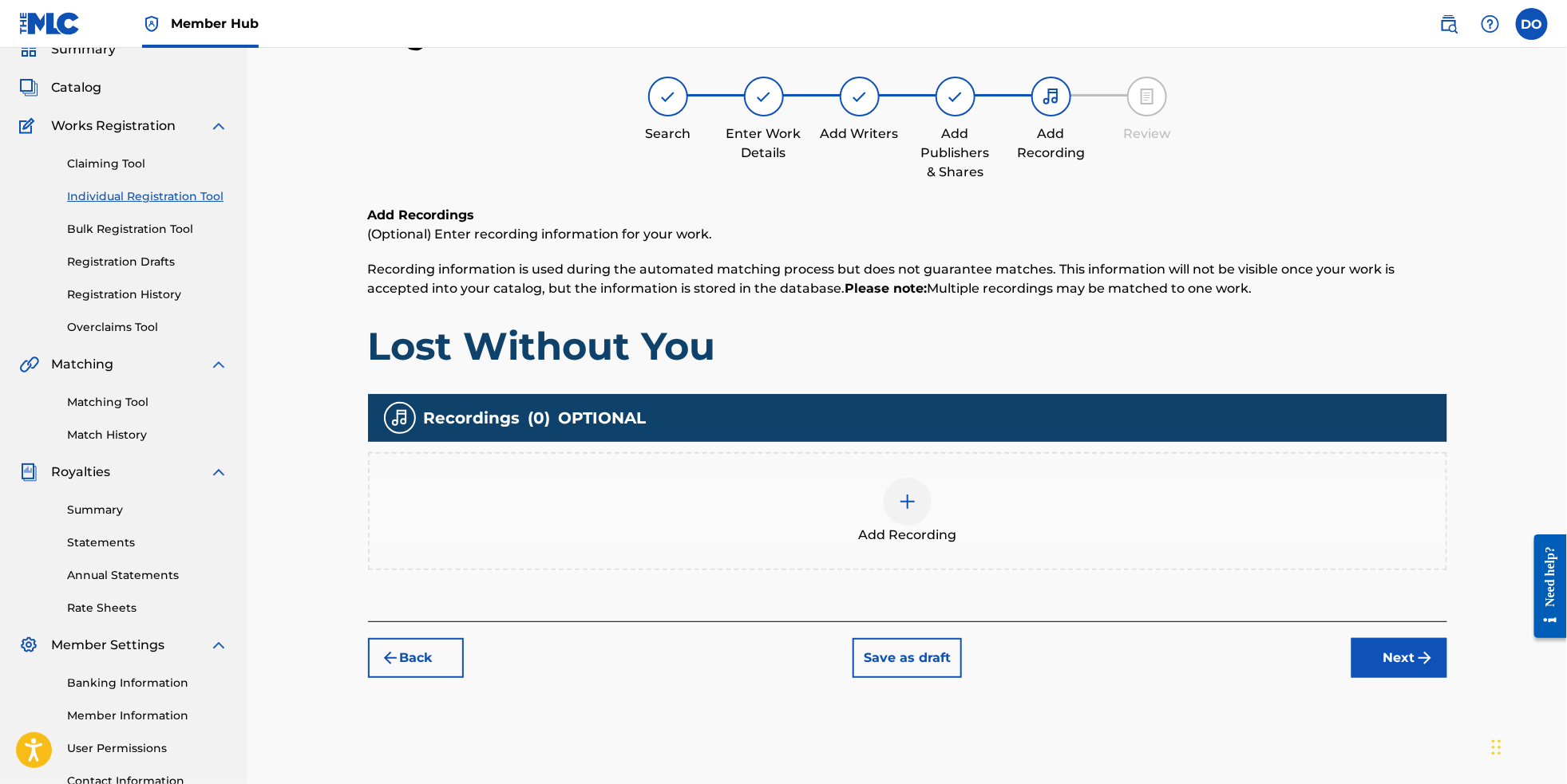
click at [932, 509] on div at bounding box center [908, 502] width 48 height 48
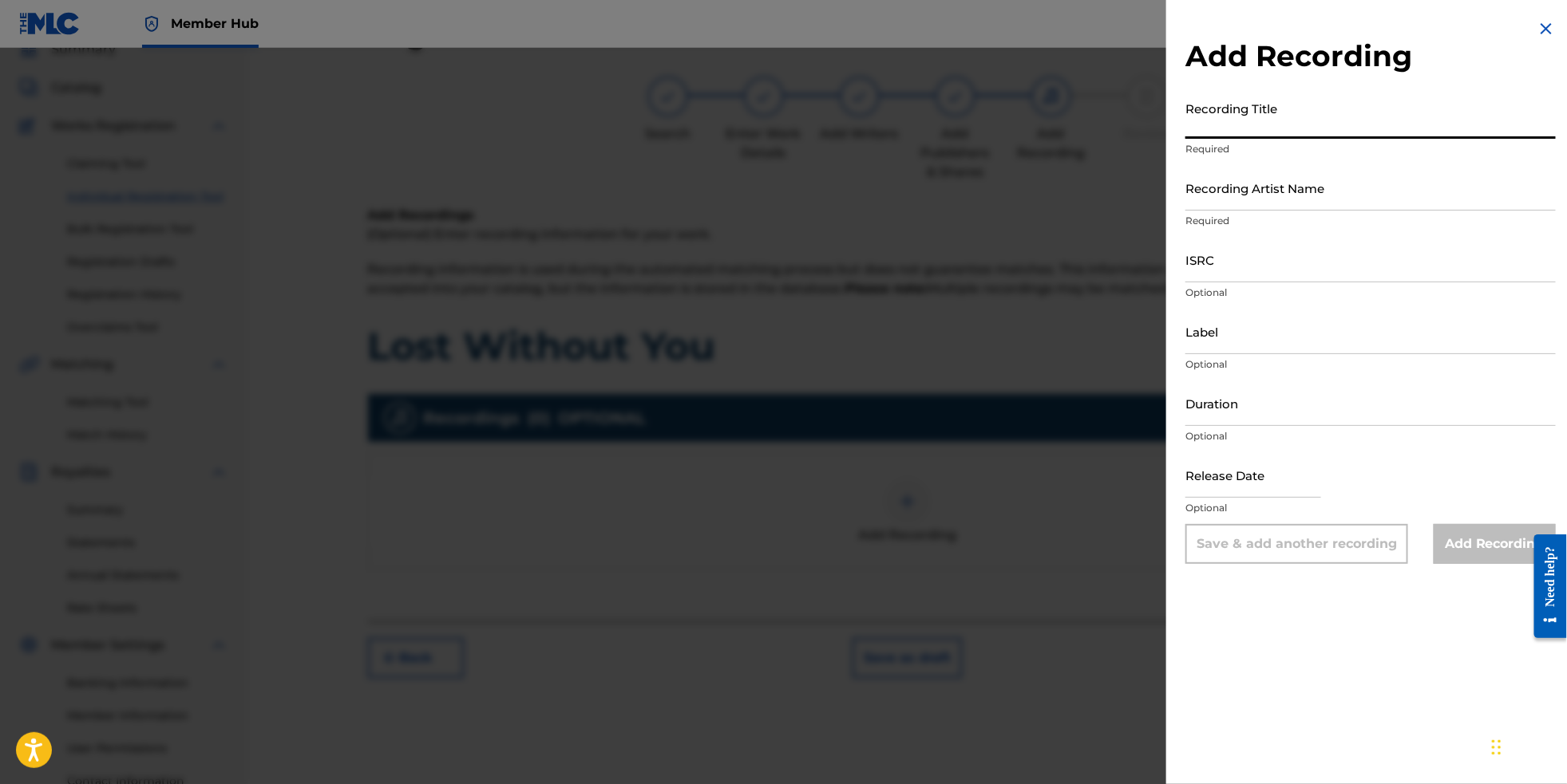
click at [1287, 136] on input "Recording Title" at bounding box center [1370, 116] width 371 height 45
type input "Lost Without You"
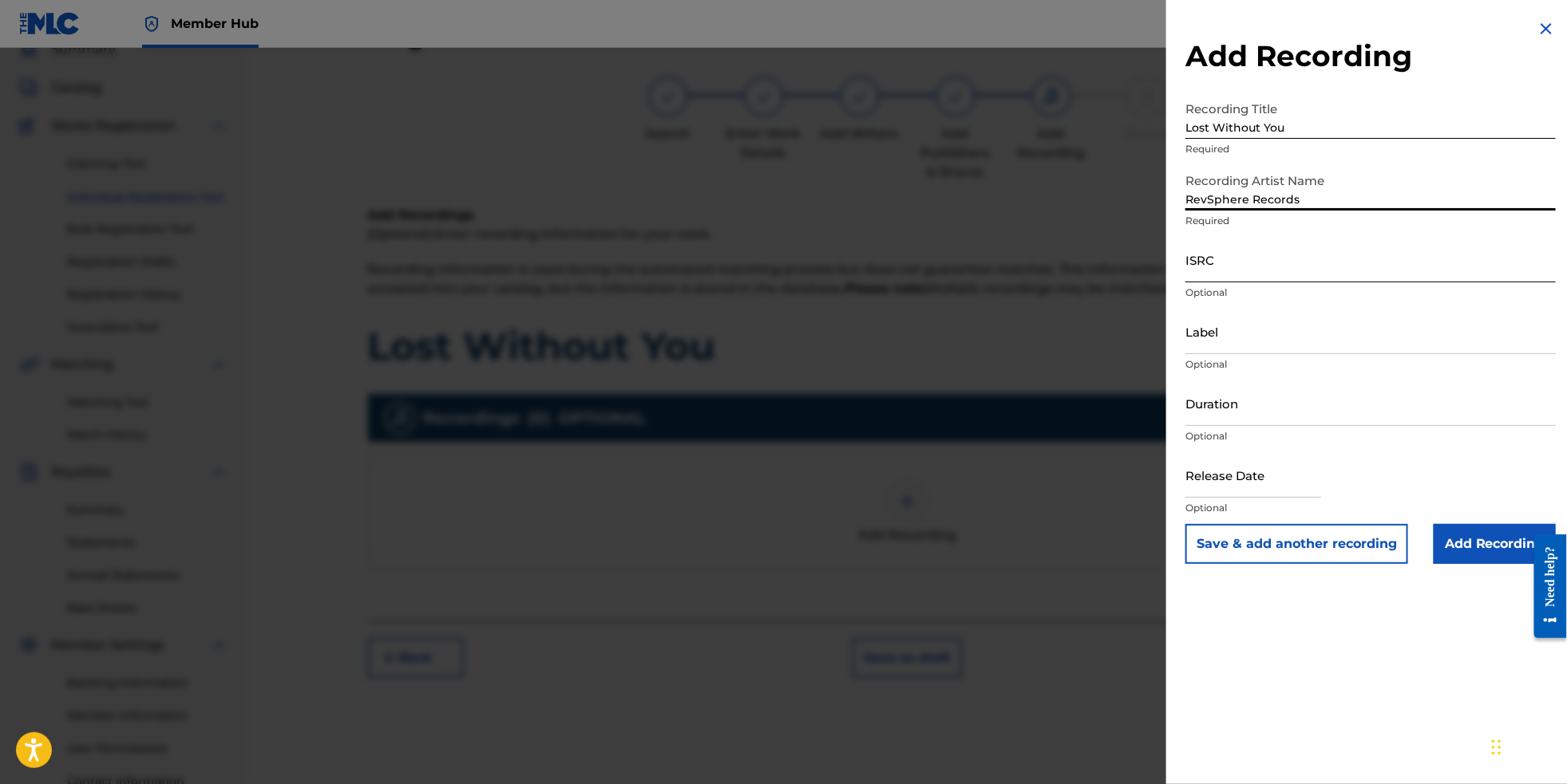
type input "RevSphere Records"
click at [1265, 282] on input "ISRC" at bounding box center [1370, 259] width 371 height 45
paste input "NL8RL2561298"
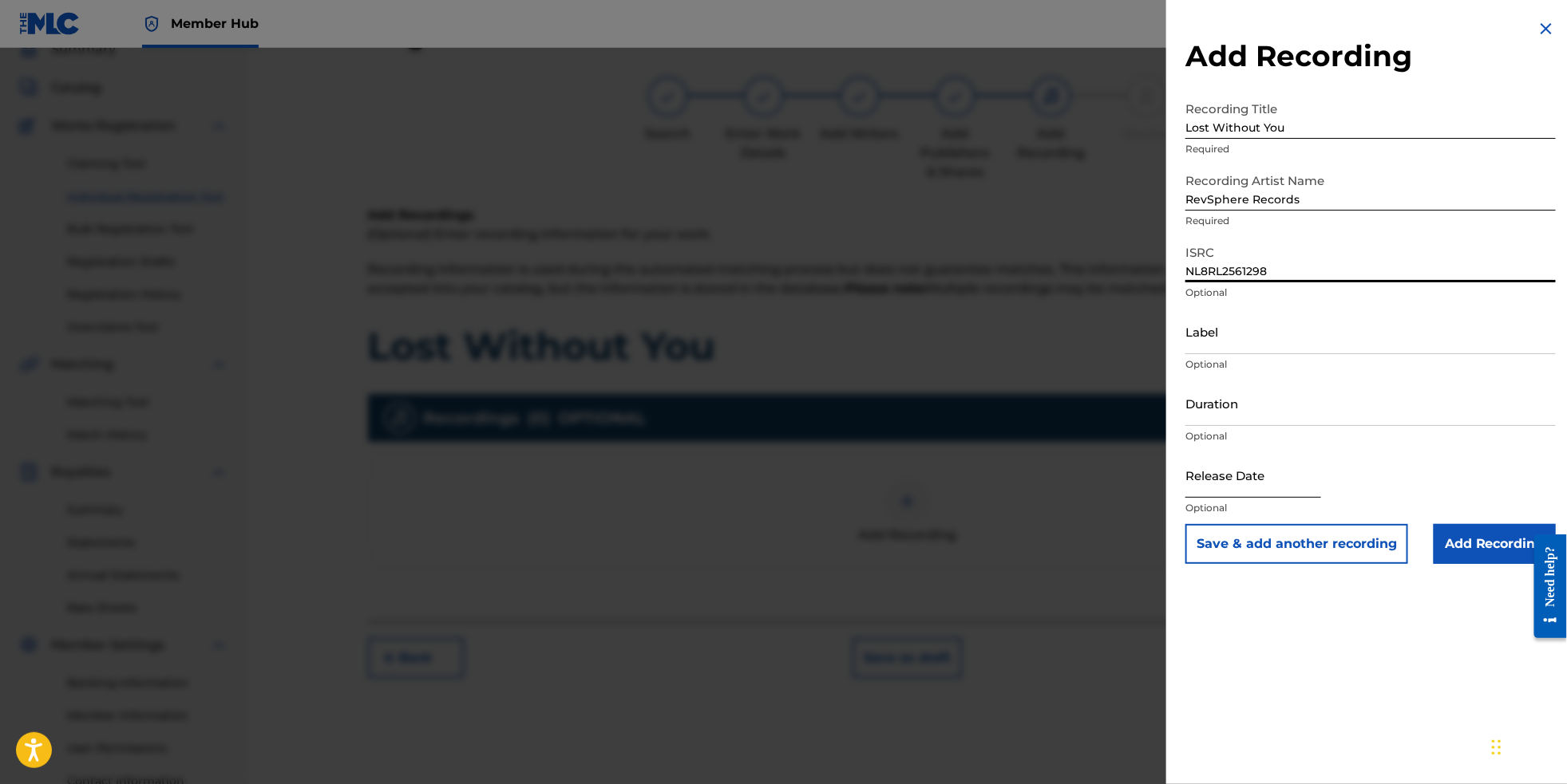
type input "NL8RL2561298"
click at [1241, 498] on input "text" at bounding box center [1253, 474] width 136 height 45
select select "8"
select select "2025"
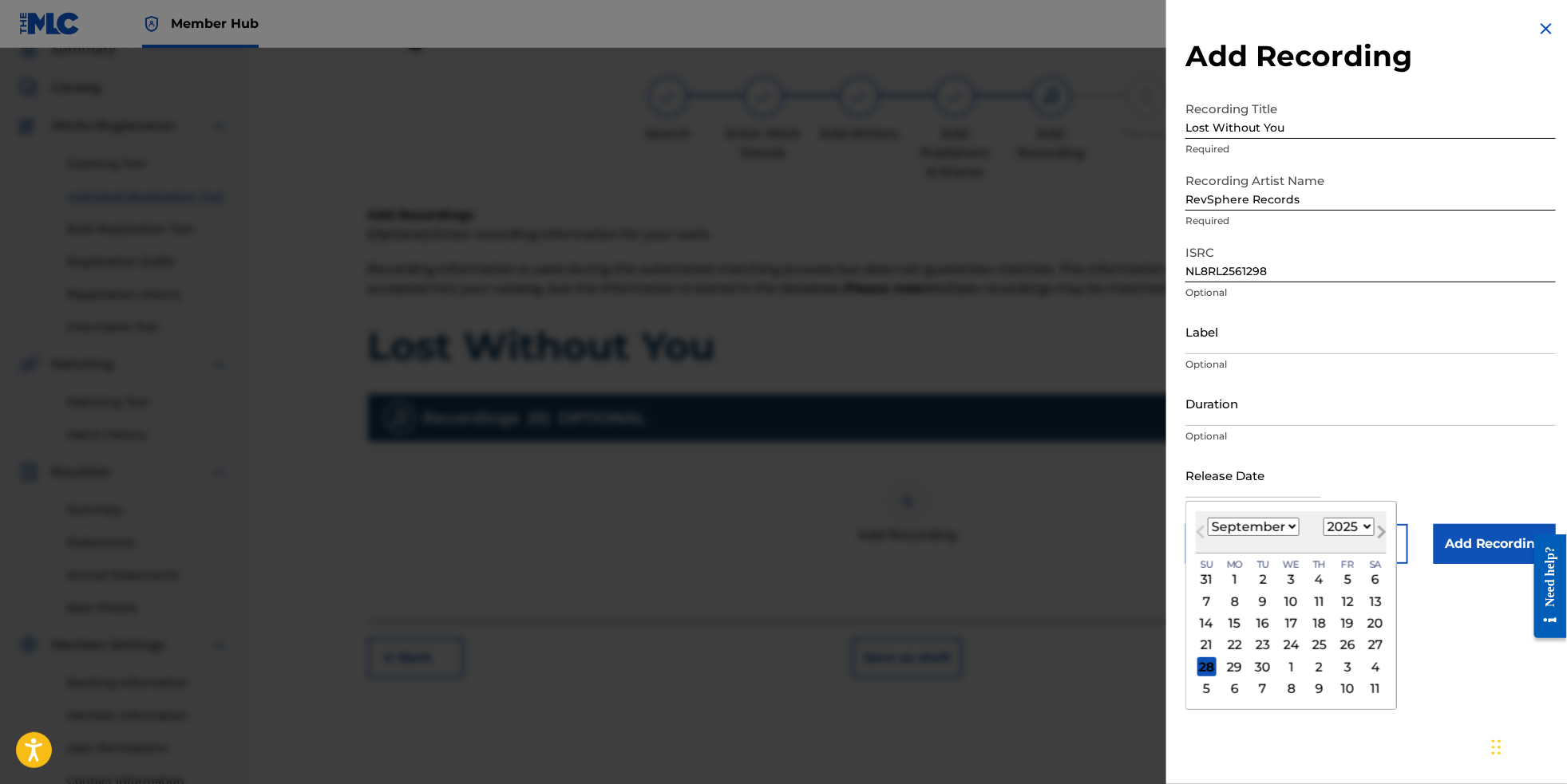
click at [1380, 547] on span "Next Month" at bounding box center [1380, 535] width 0 height 24
select select "0"
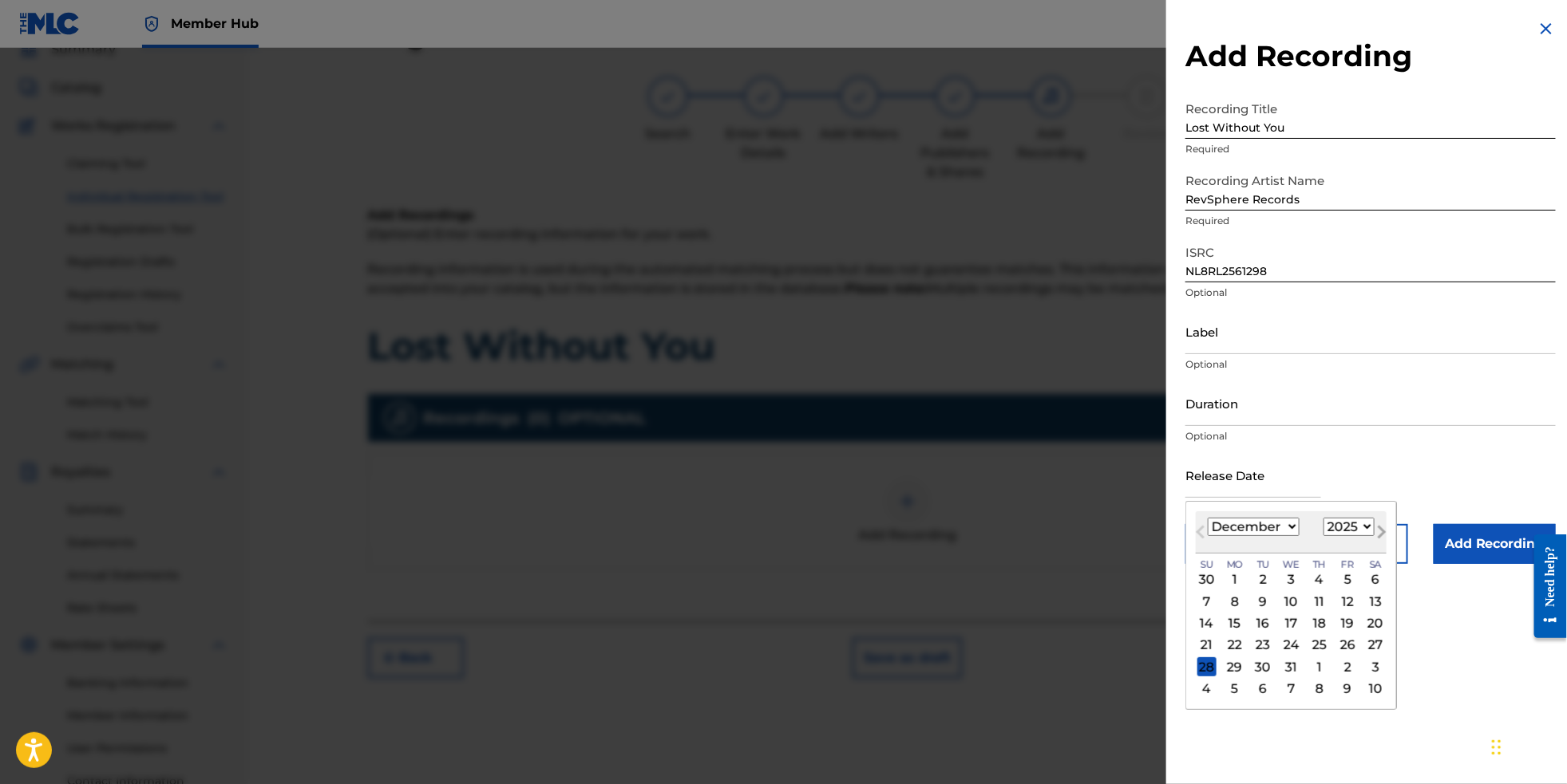
select select "2026"
click at [1338, 611] on div "9" at bounding box center [1347, 601] width 19 height 19
type input "[DATE]"
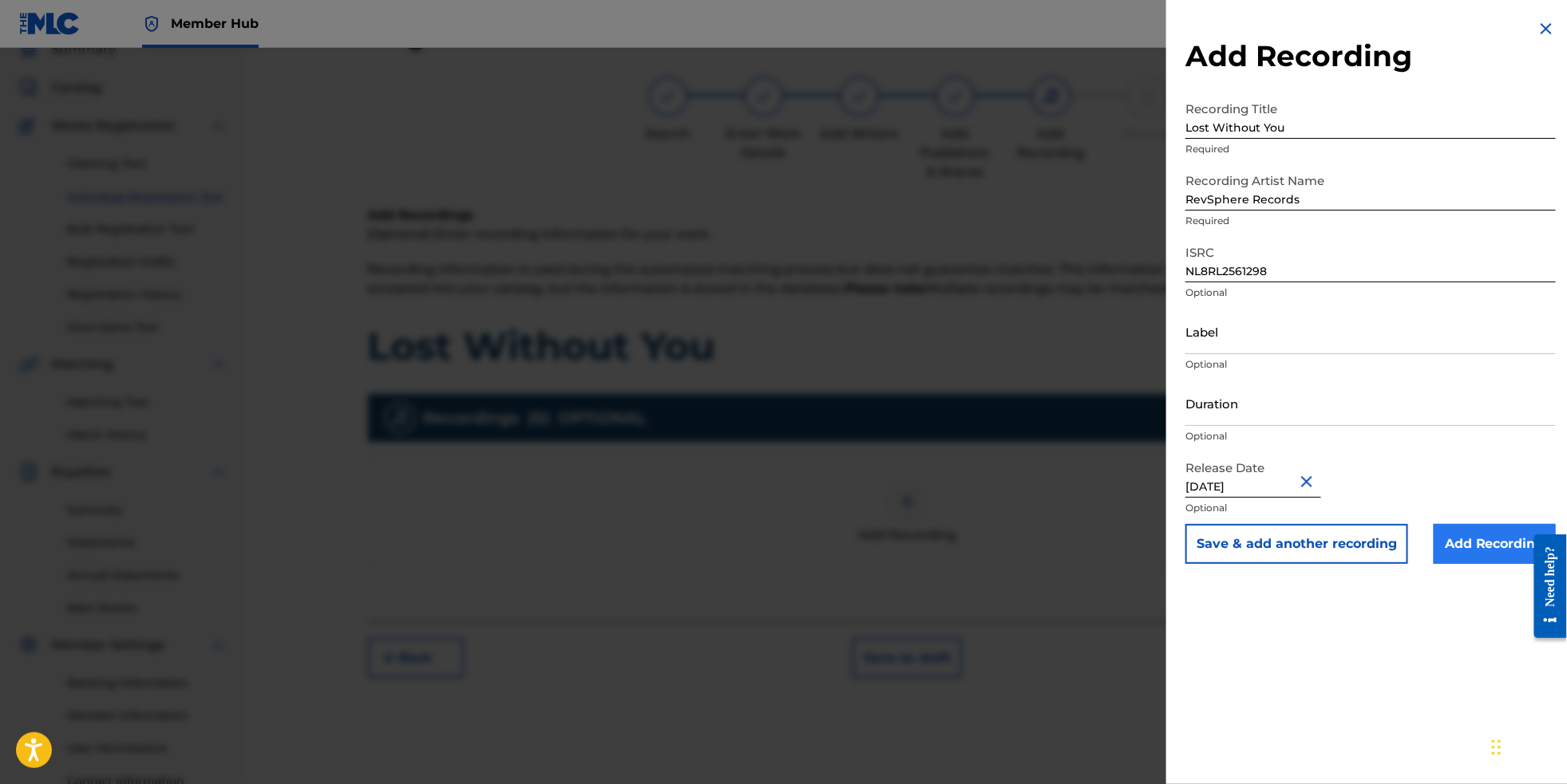
click at [1461, 564] on input "Add Recording" at bounding box center [1494, 543] width 122 height 40
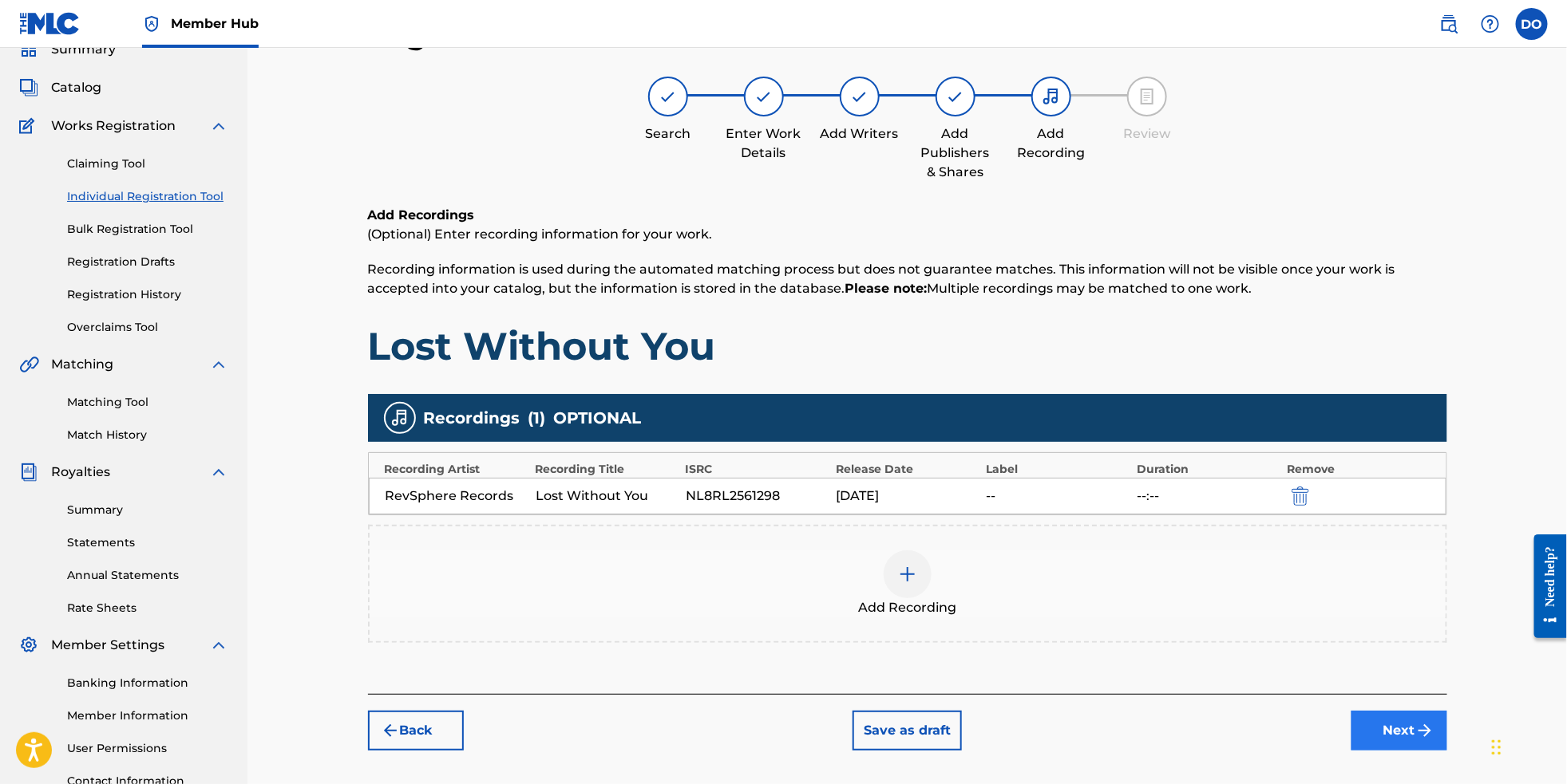
click at [1439, 748] on button "Next" at bounding box center [1400, 731] width 96 height 40
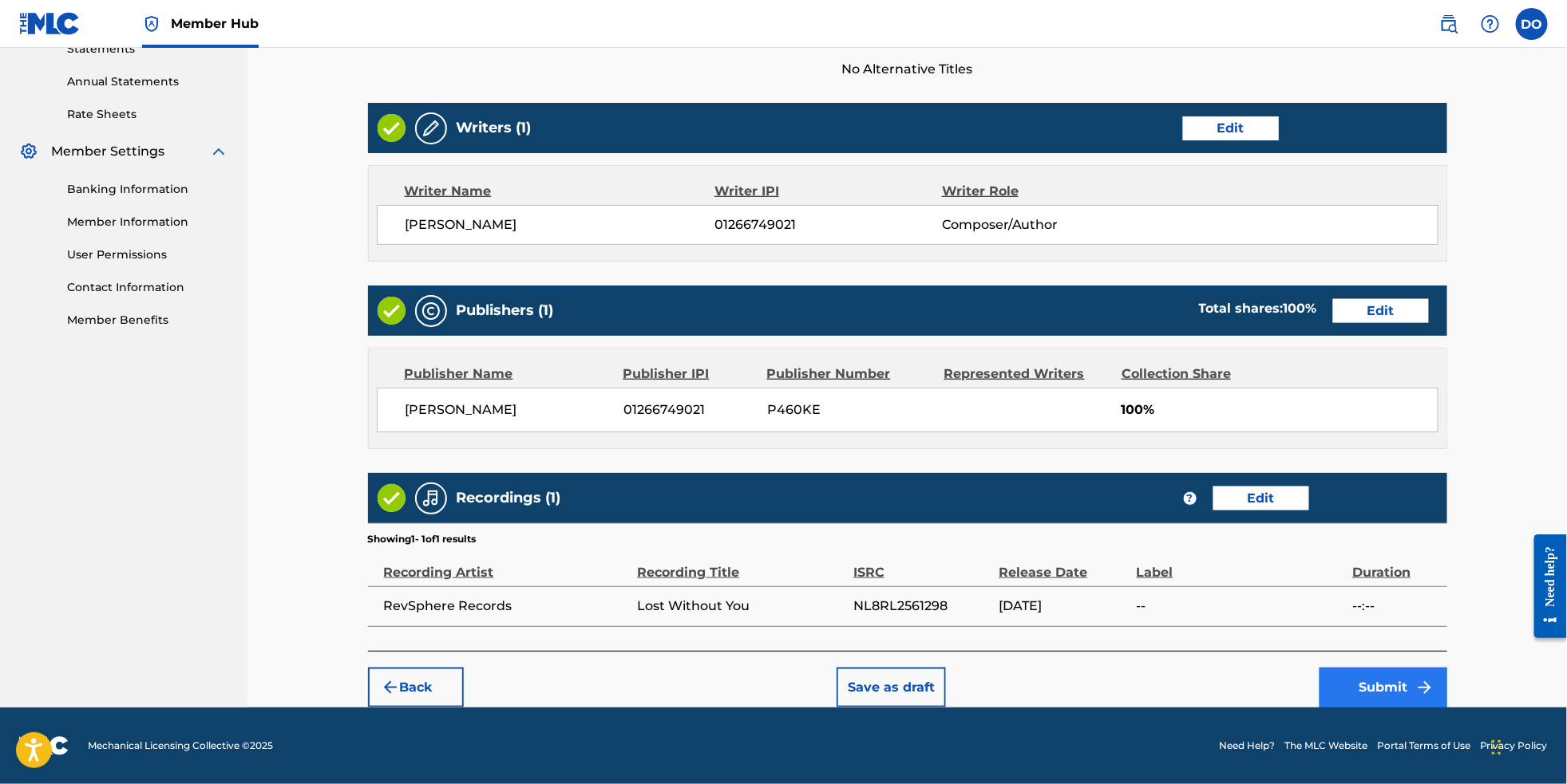
scroll to position [594, 0]
click at [1412, 689] on button "Submit" at bounding box center [1383, 687] width 128 height 40
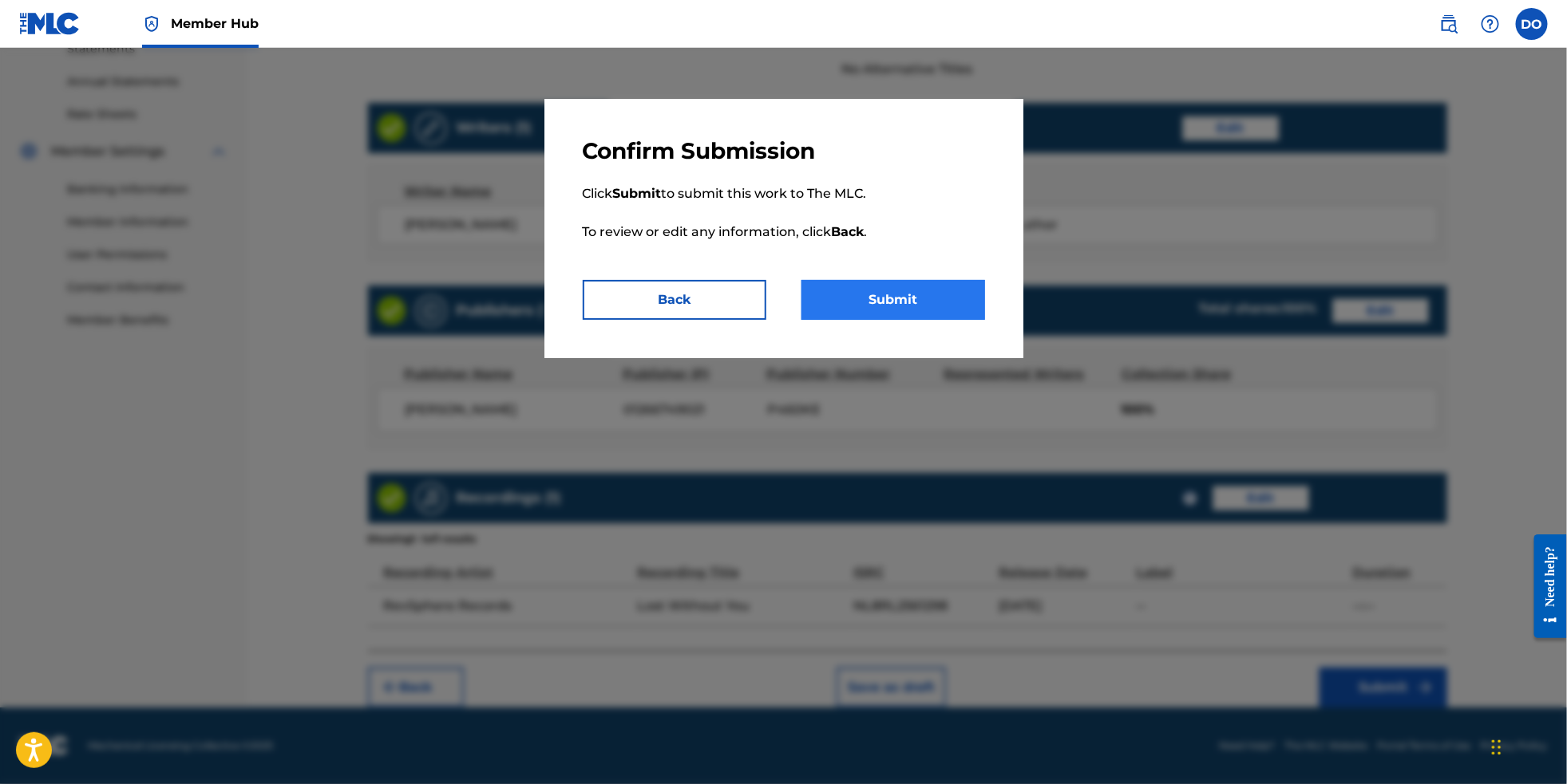
click at [956, 318] on button "Submit" at bounding box center [894, 300] width 184 height 40
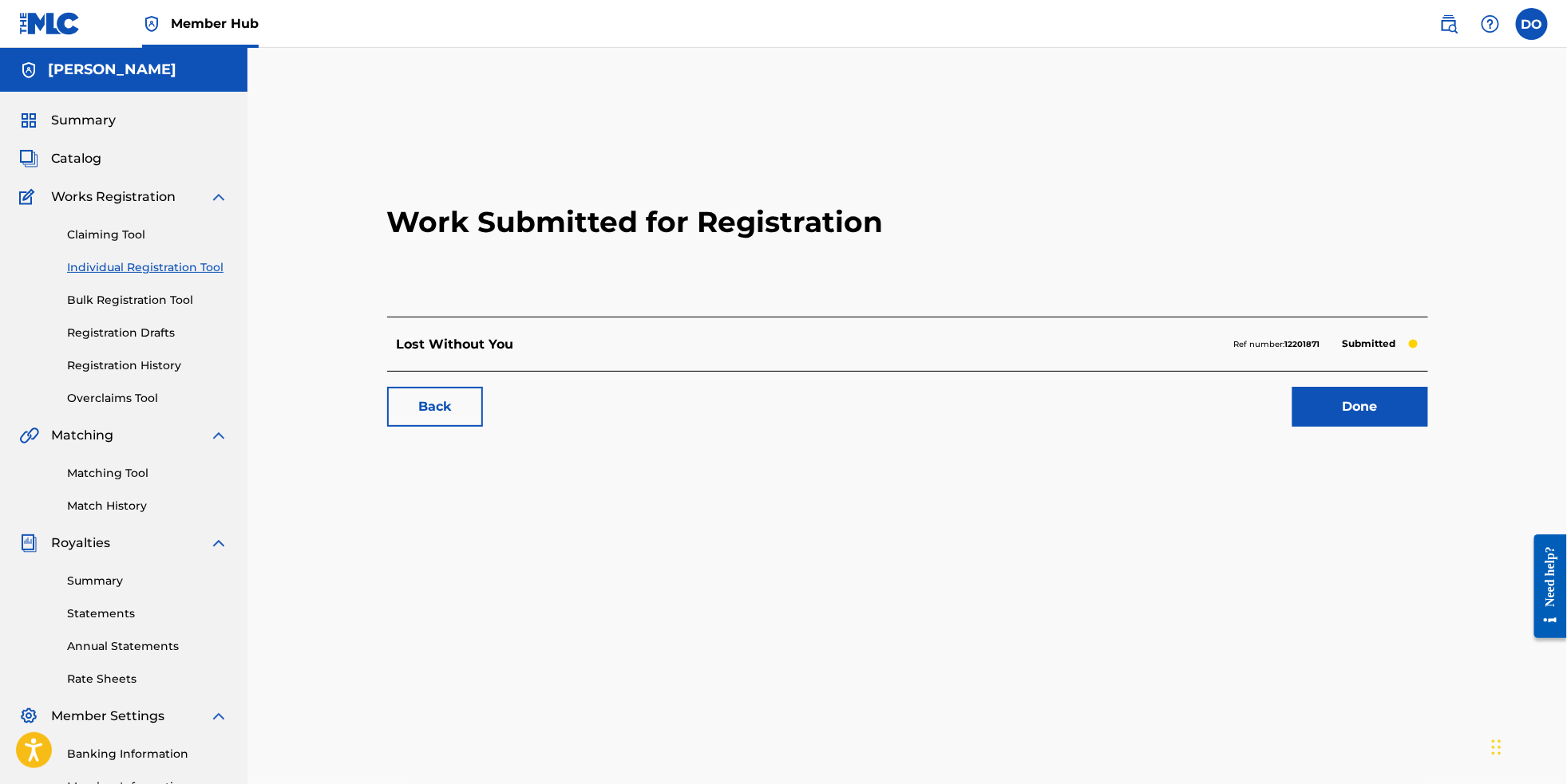
click at [153, 276] on link "Individual Registration Tool" at bounding box center [147, 267] width 161 height 17
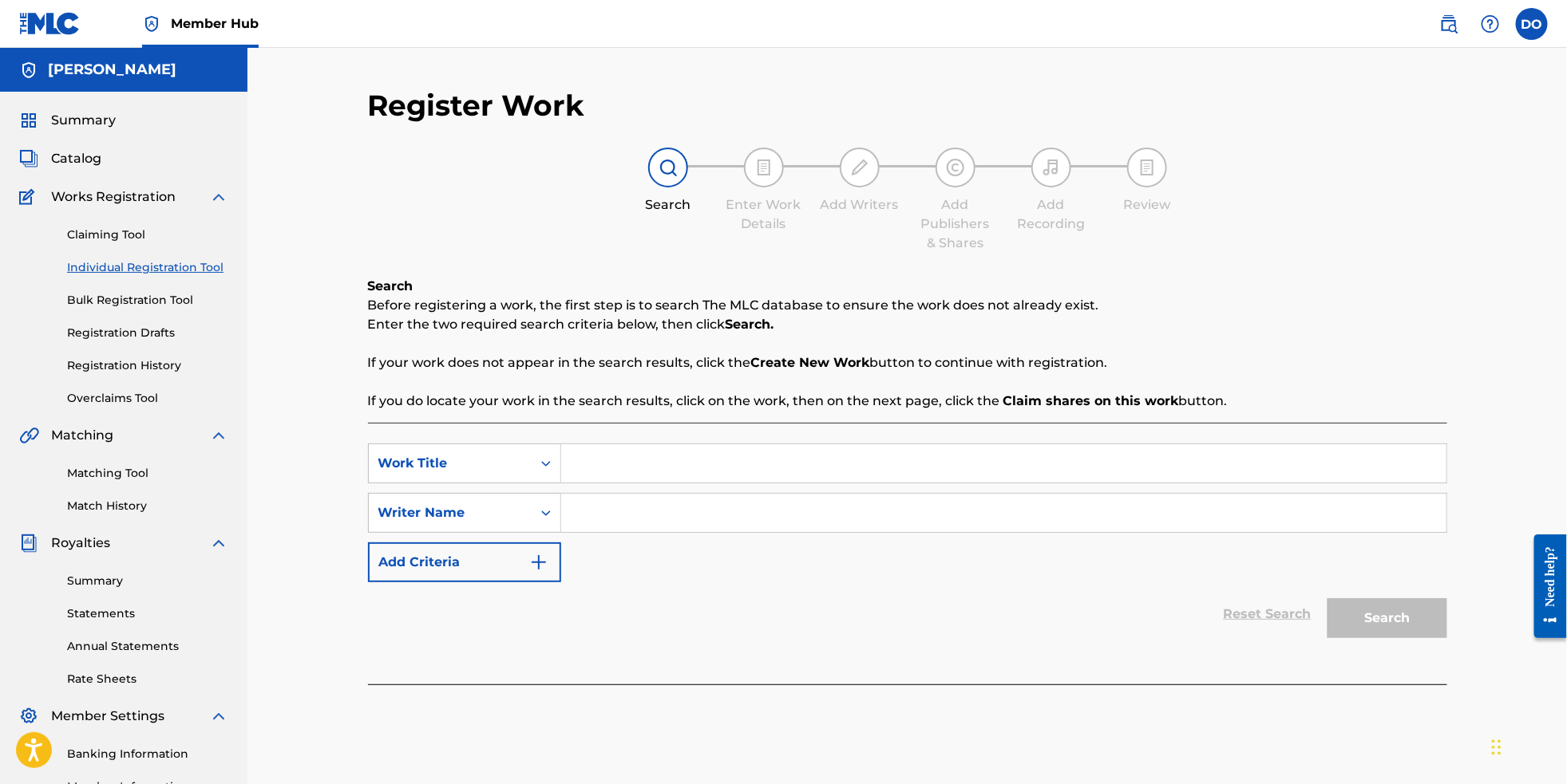
click at [678, 472] on input "Search Form" at bounding box center [1003, 464] width 886 height 39
type input "Light Up The Night"
click at [666, 514] on input "Search Form" at bounding box center [1003, 513] width 886 height 39
type input "[PERSON_NAME]"
click at [1377, 639] on button "Search" at bounding box center [1388, 618] width 120 height 40
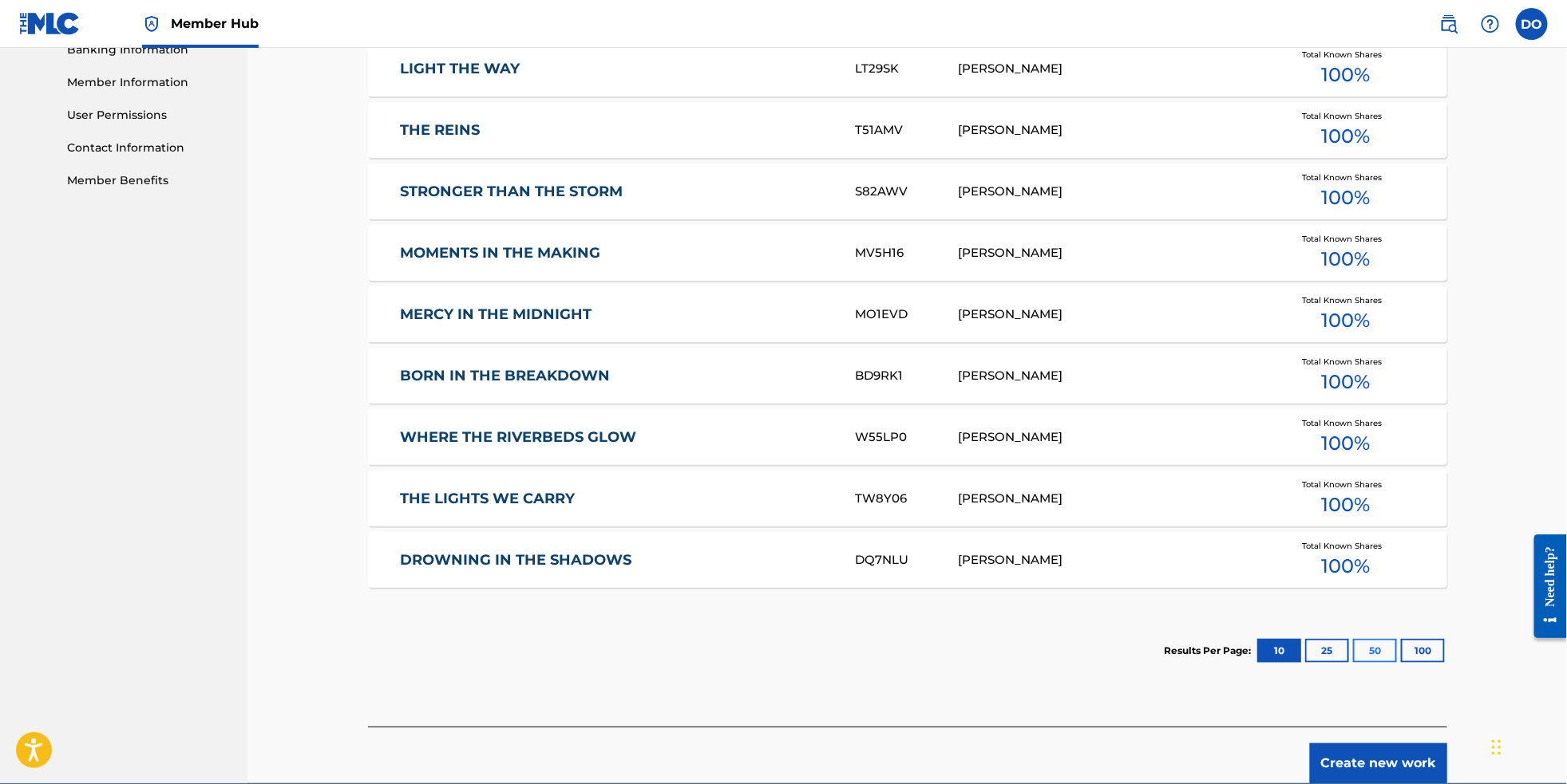
scroll to position [705, 0]
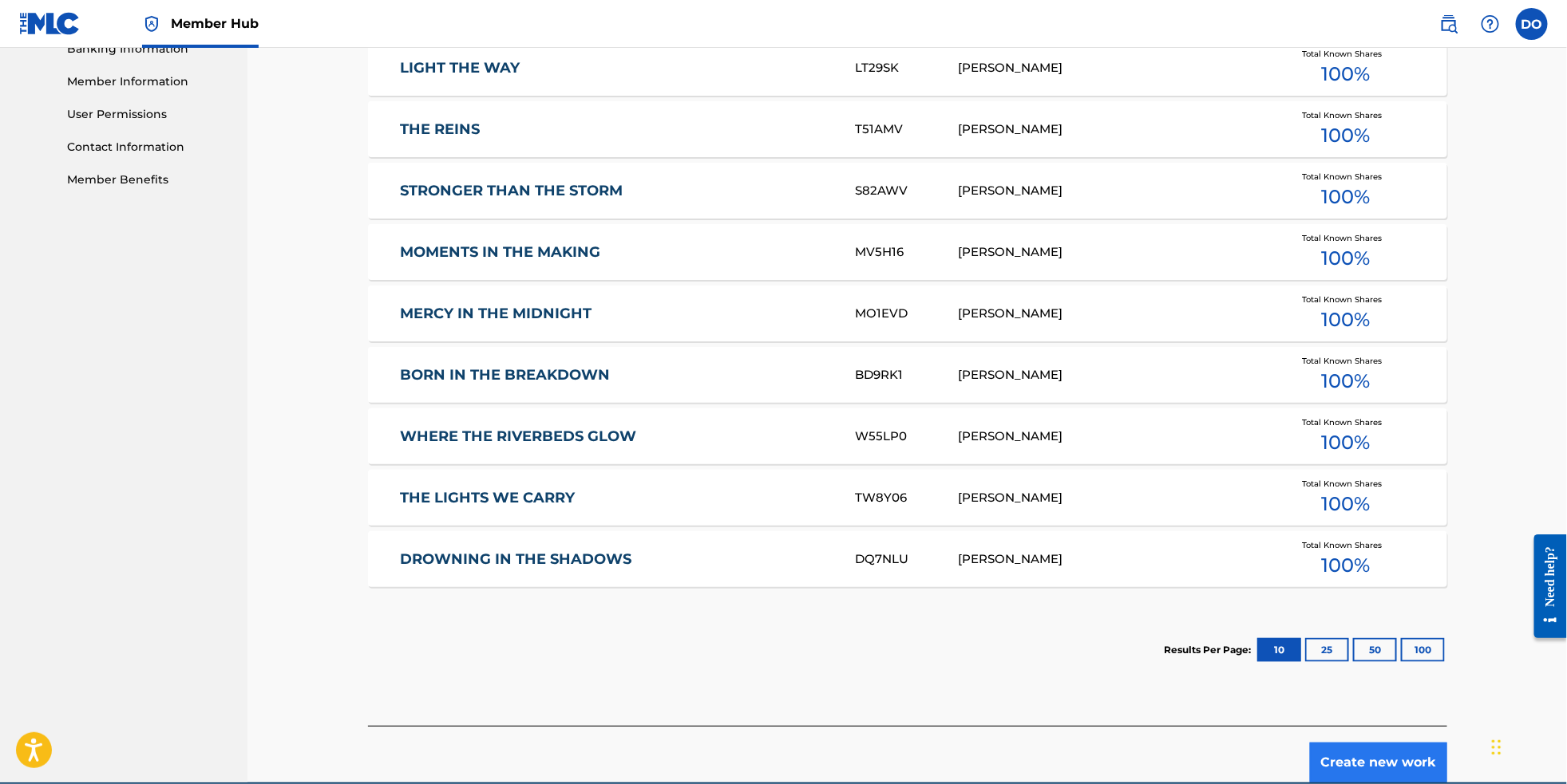
click at [1430, 774] on button "Create new work" at bounding box center [1378, 762] width 137 height 40
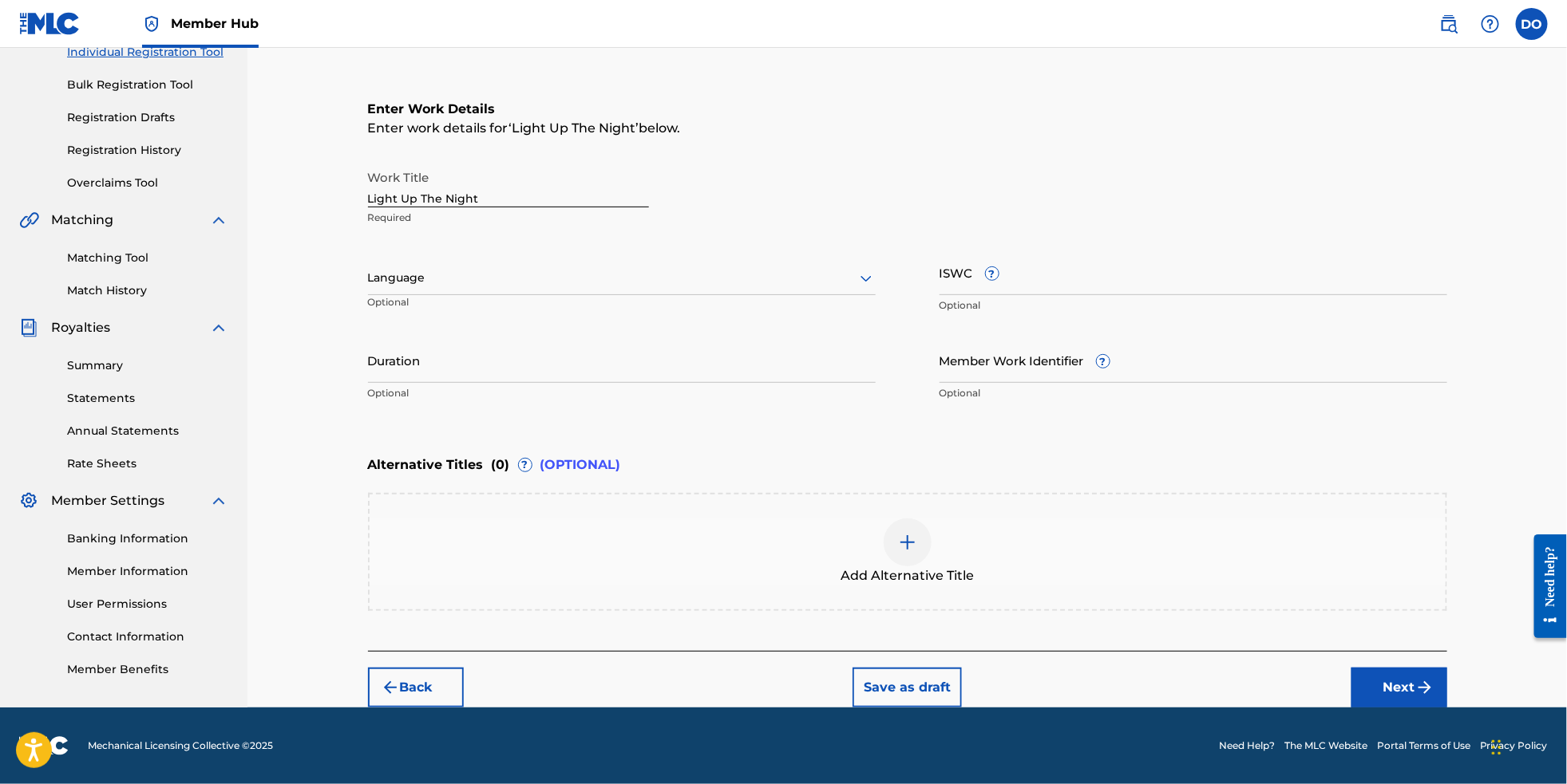
scroll to position [257, 0]
click at [761, 262] on div "Language" at bounding box center [622, 278] width 508 height 33
click at [759, 295] on div "English" at bounding box center [622, 312] width 506 height 36
click at [1446, 693] on button "Next" at bounding box center [1400, 687] width 96 height 40
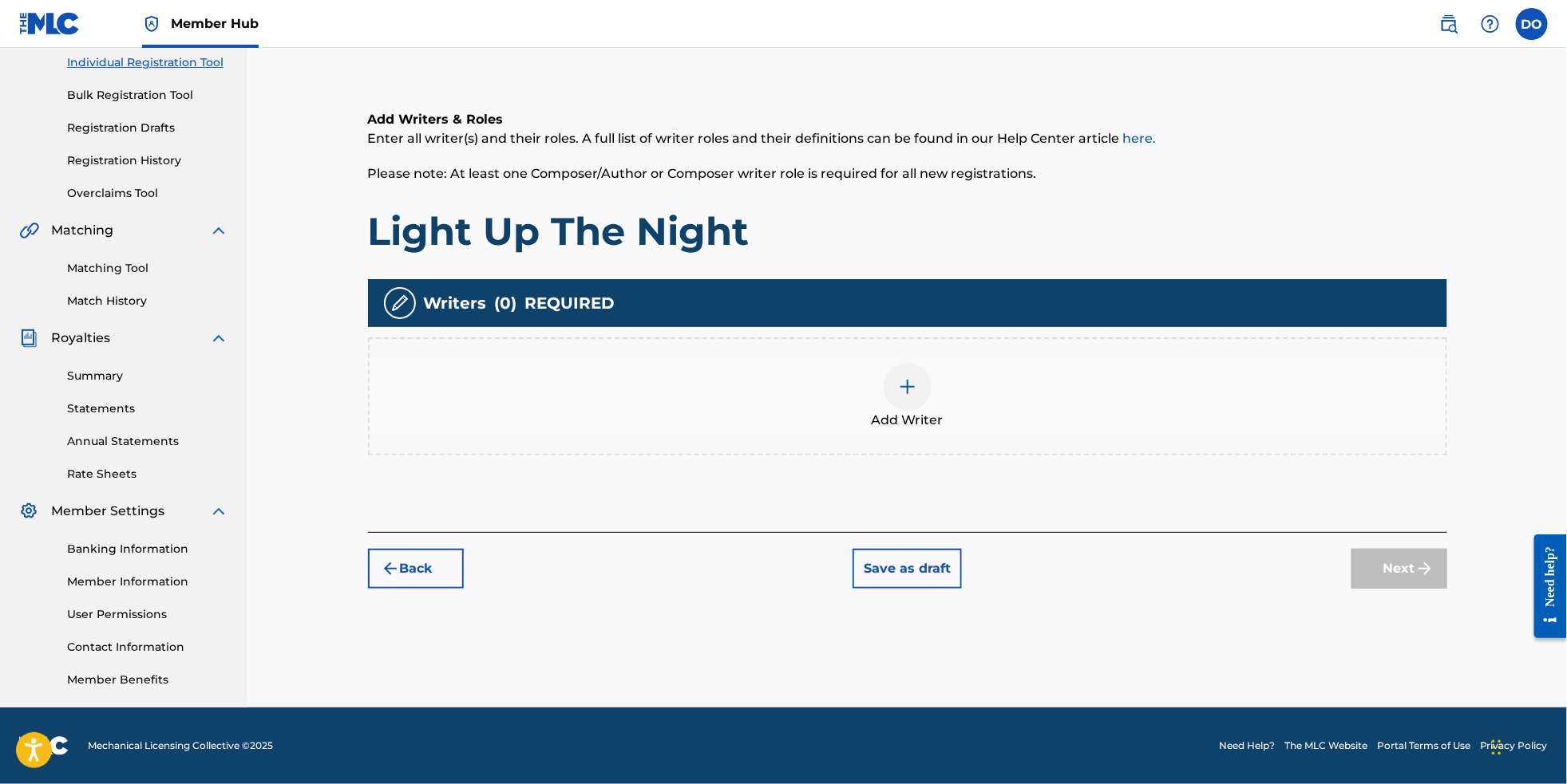
click at [902, 367] on div at bounding box center [908, 387] width 48 height 48
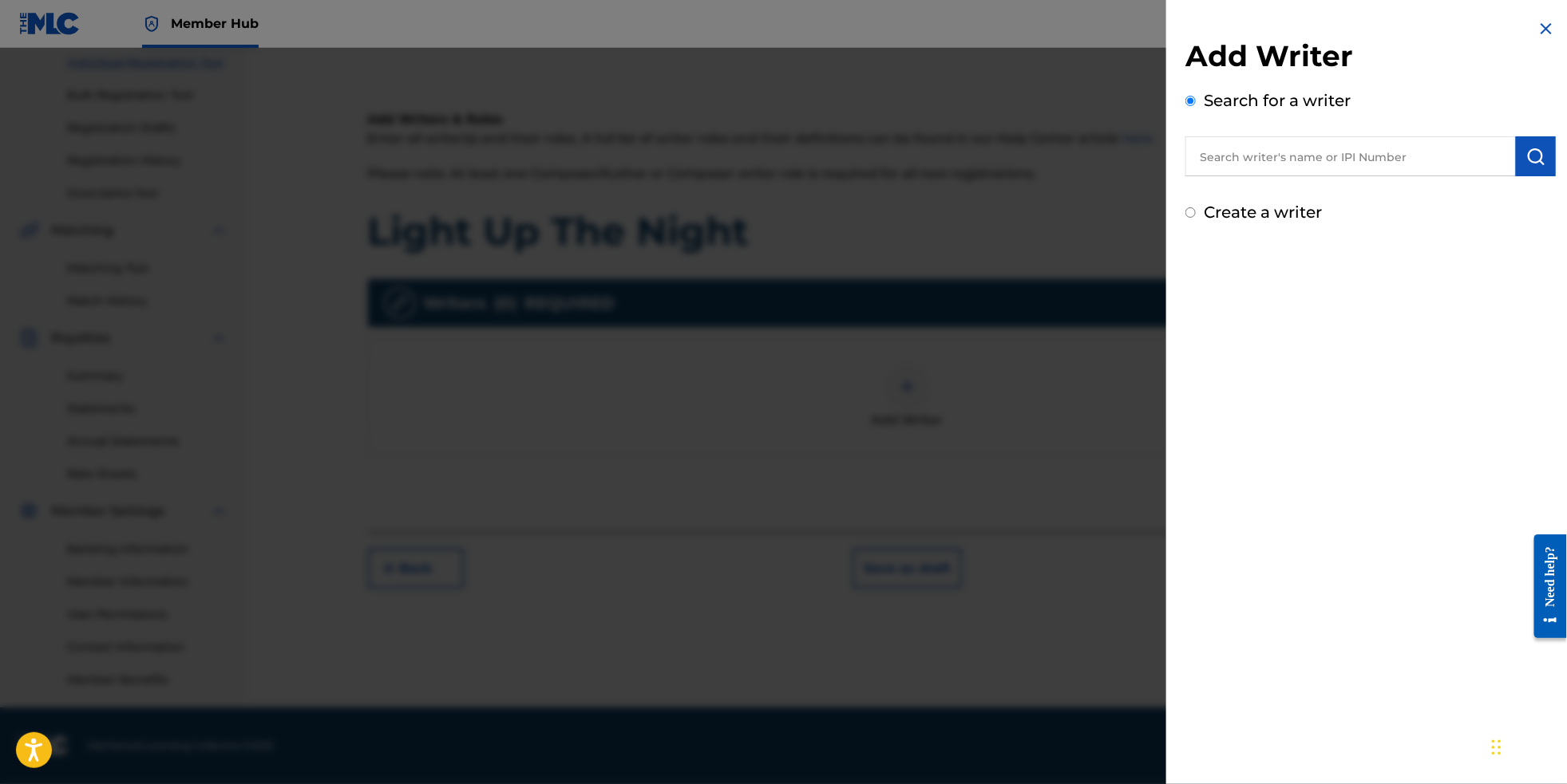
click at [1276, 159] on input "text" at bounding box center [1350, 155] width 330 height 40
click at [1551, 162] on div "Add Writer Search for a writer Light Up The Night Create a writer" at bounding box center [1370, 121] width 409 height 244
click at [1529, 161] on img "submit" at bounding box center [1536, 156] width 19 height 19
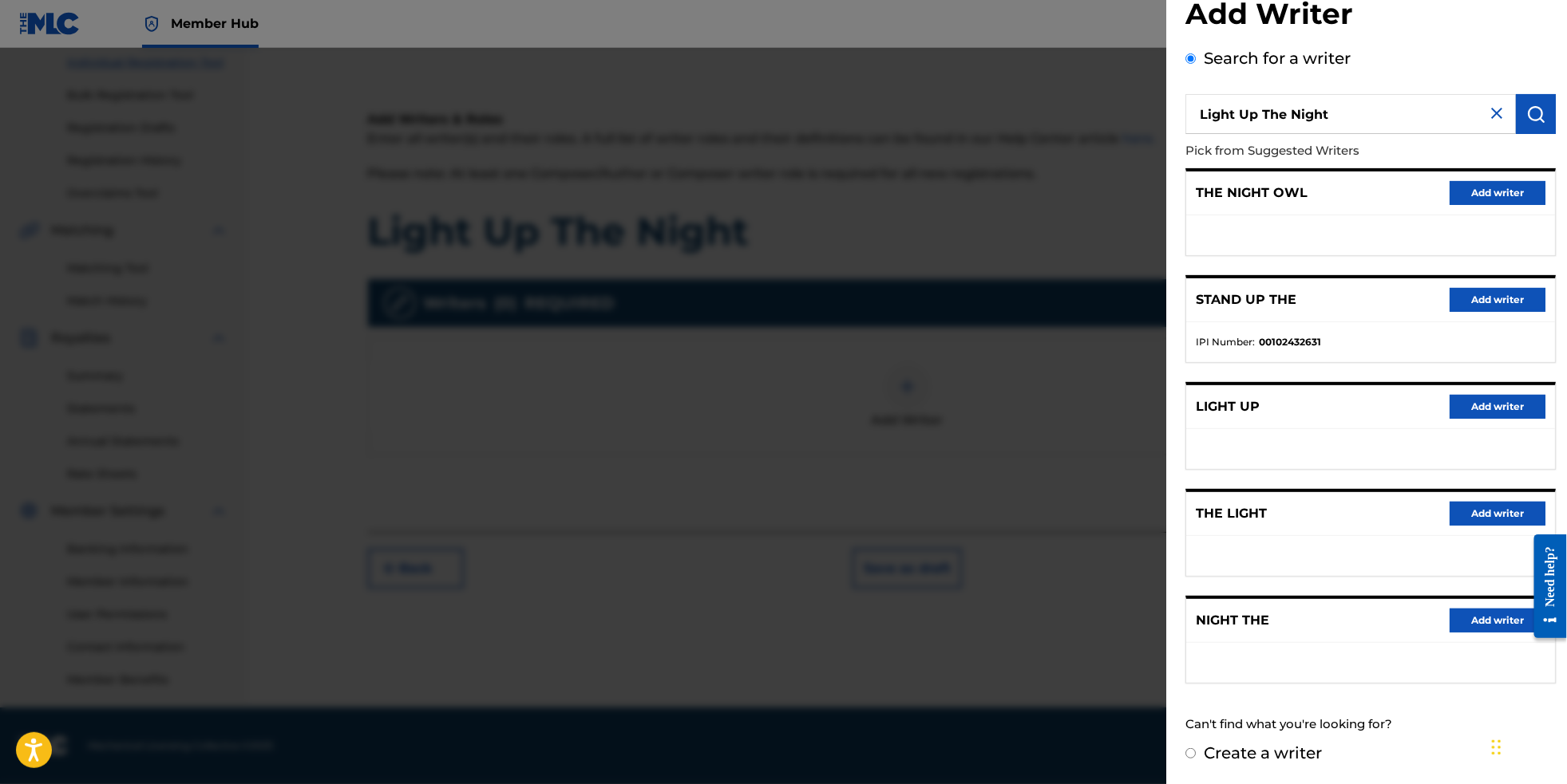
scroll to position [80, 0]
drag, startPoint x: 1327, startPoint y: 97, endPoint x: 1154, endPoint y: 83, distance: 173.6
click at [1166, 83] on div "Add Writer Search for a writer Light Up The Night Pick from Suggested Writers T…" at bounding box center [1370, 370] width 409 height 826
type input "[PERSON_NAME]"
click at [1534, 105] on img "submit" at bounding box center [1536, 114] width 19 height 19
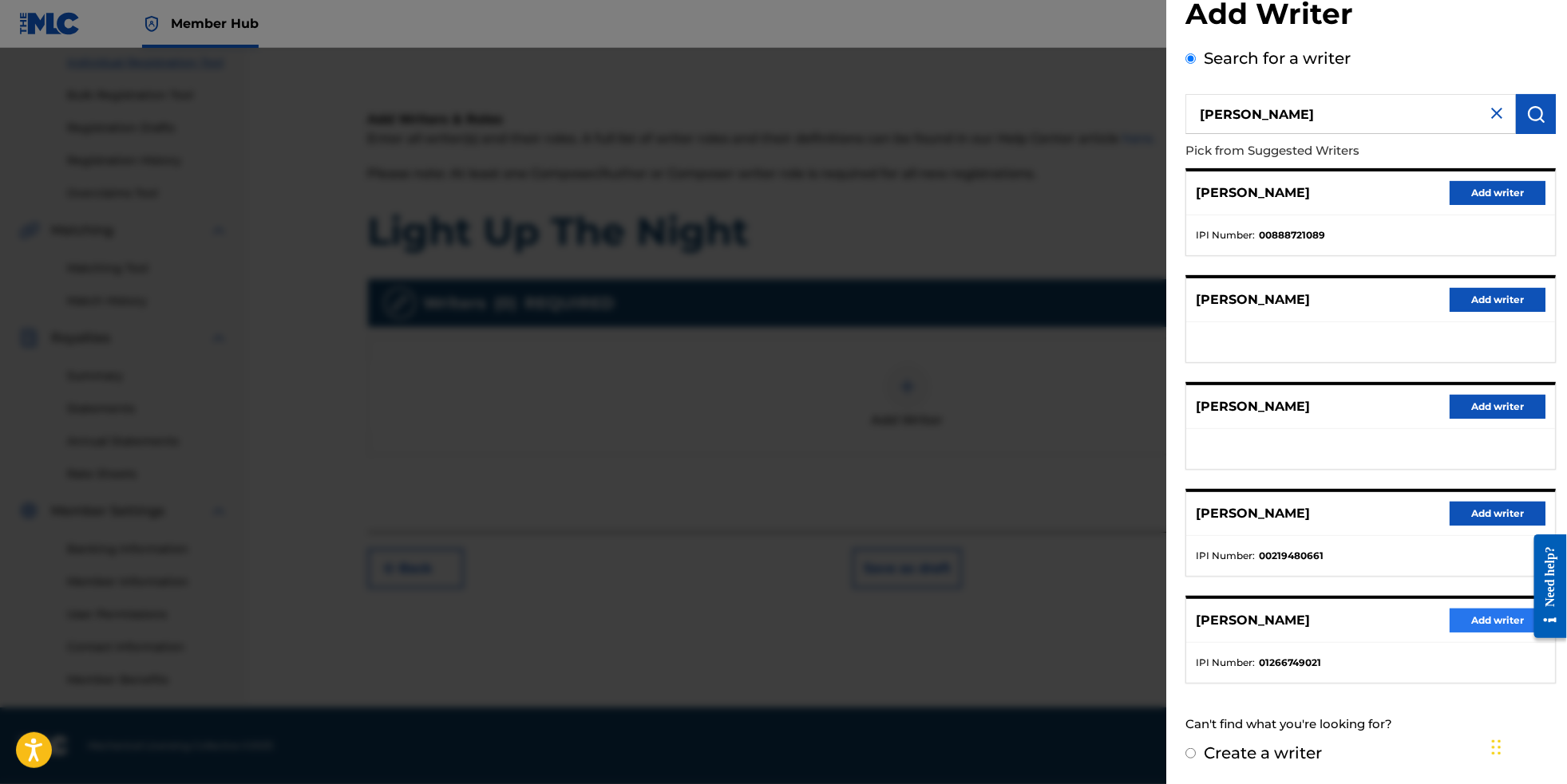
click at [1477, 616] on button "Add writer" at bounding box center [1498, 620] width 96 height 24
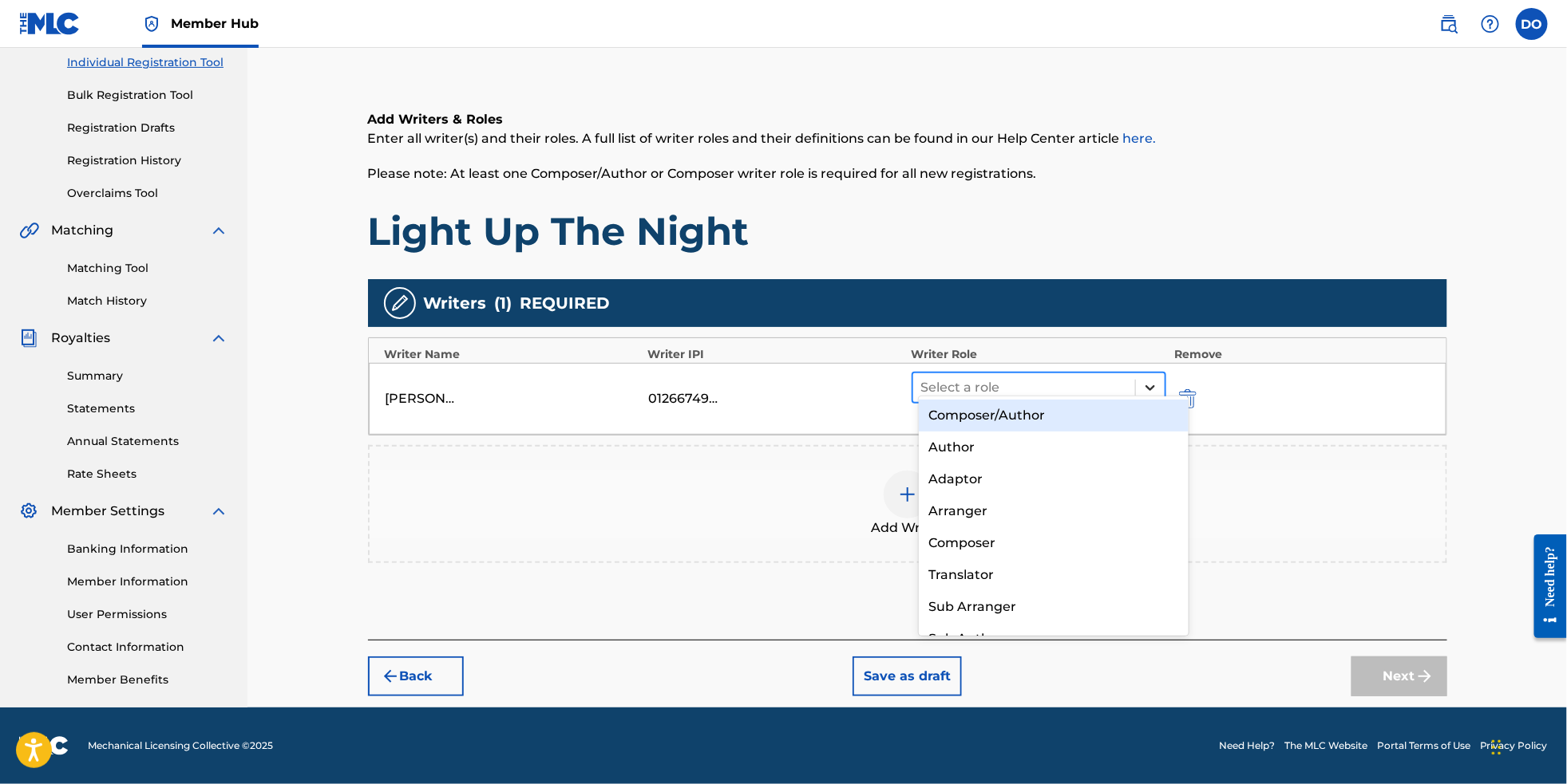
click at [1159, 379] on div at bounding box center [1150, 387] width 29 height 28
click at [1140, 406] on div "Composer/Author" at bounding box center [1054, 415] width 270 height 32
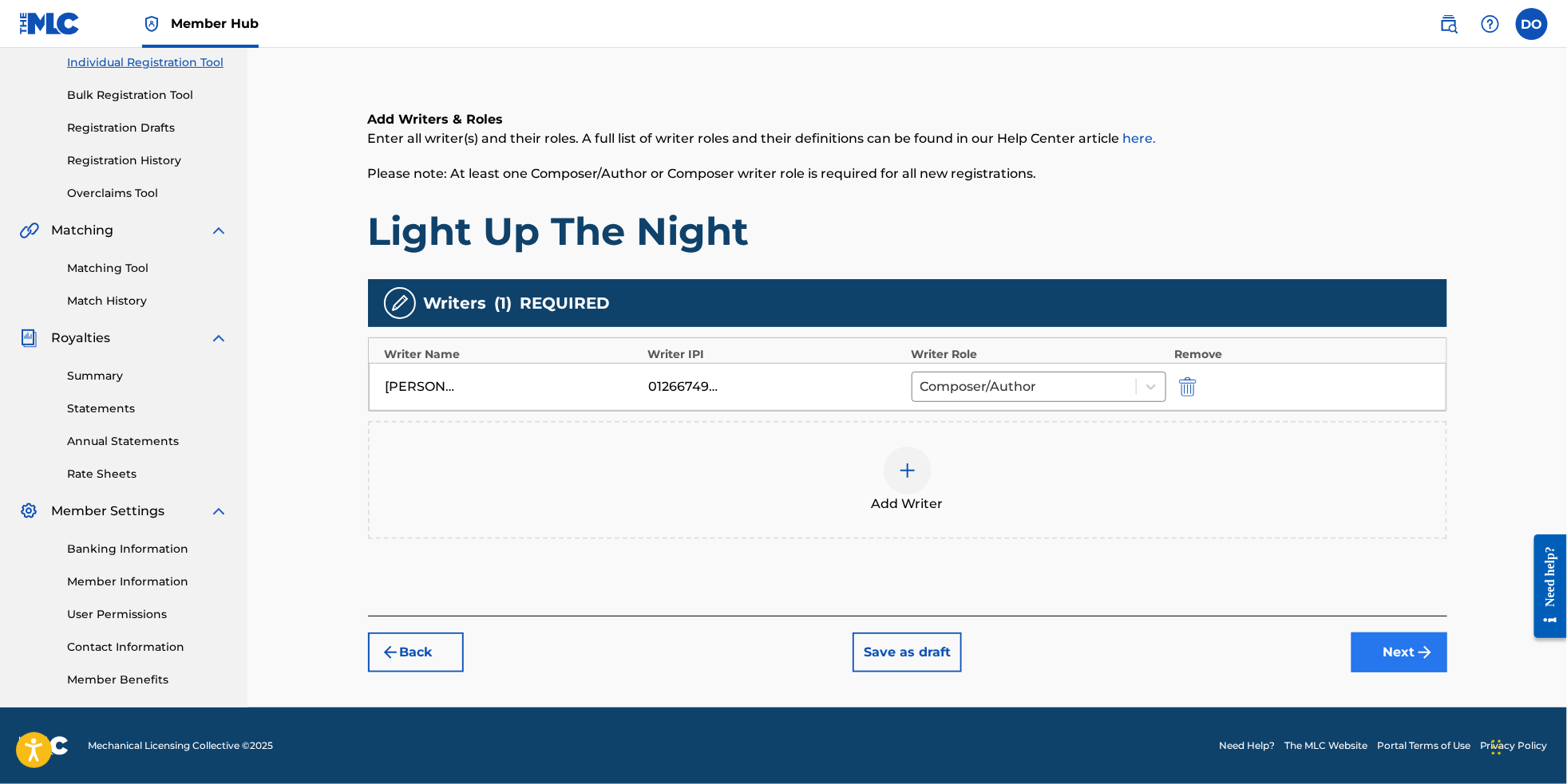
click at [1419, 645] on button "Next" at bounding box center [1400, 652] width 96 height 40
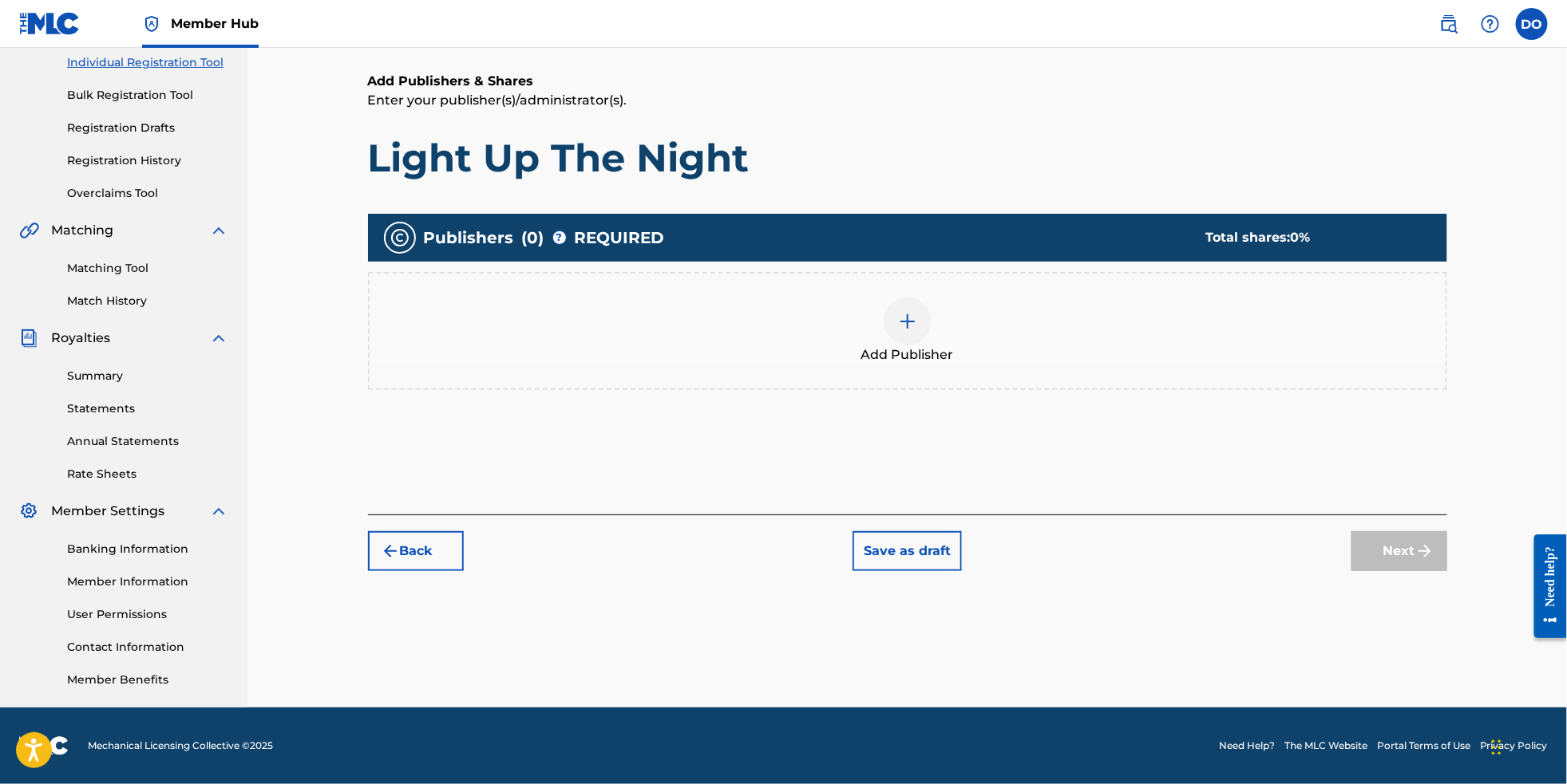
scroll to position [71, 0]
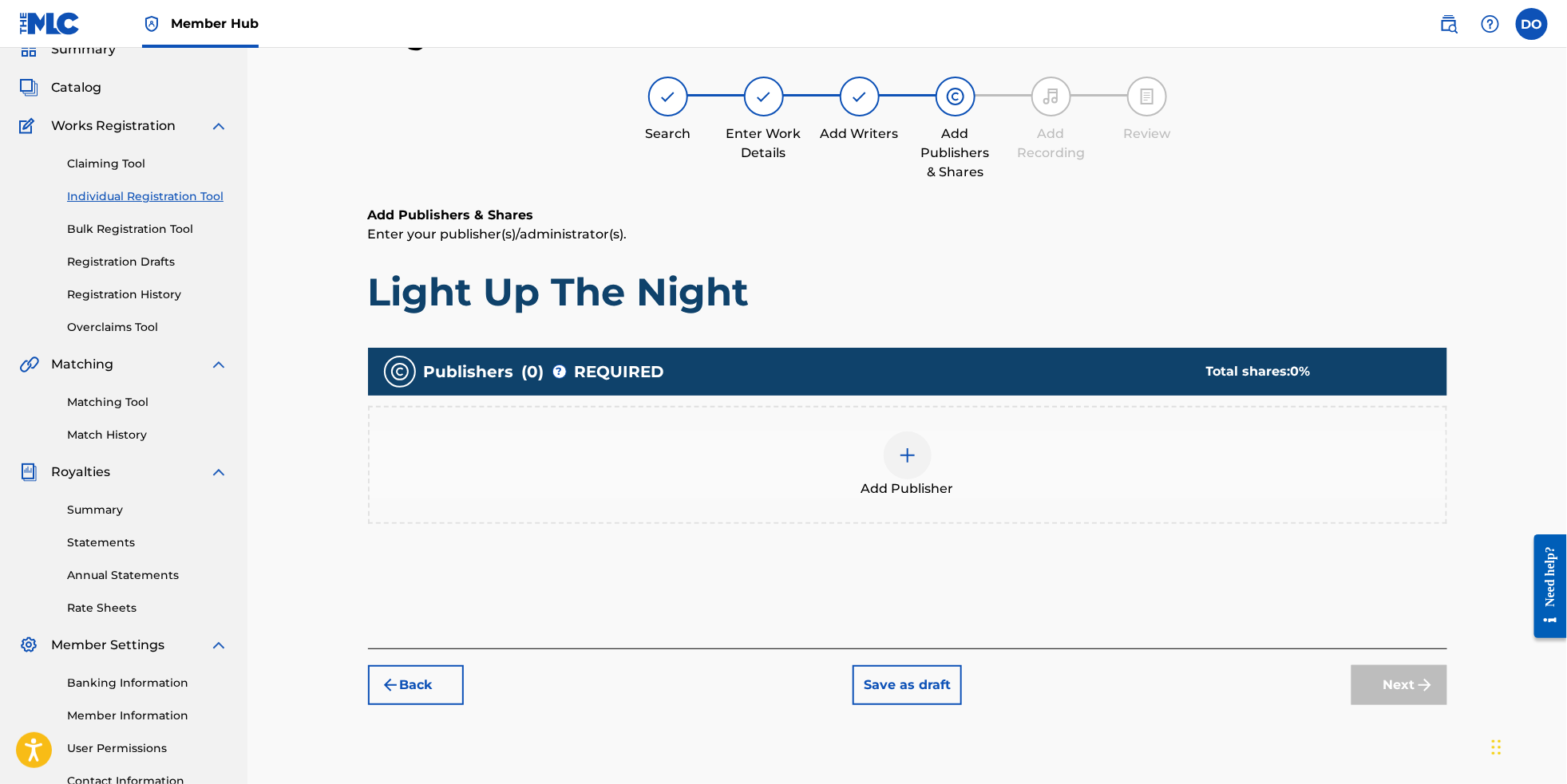
click at [930, 458] on div at bounding box center [908, 456] width 48 height 48
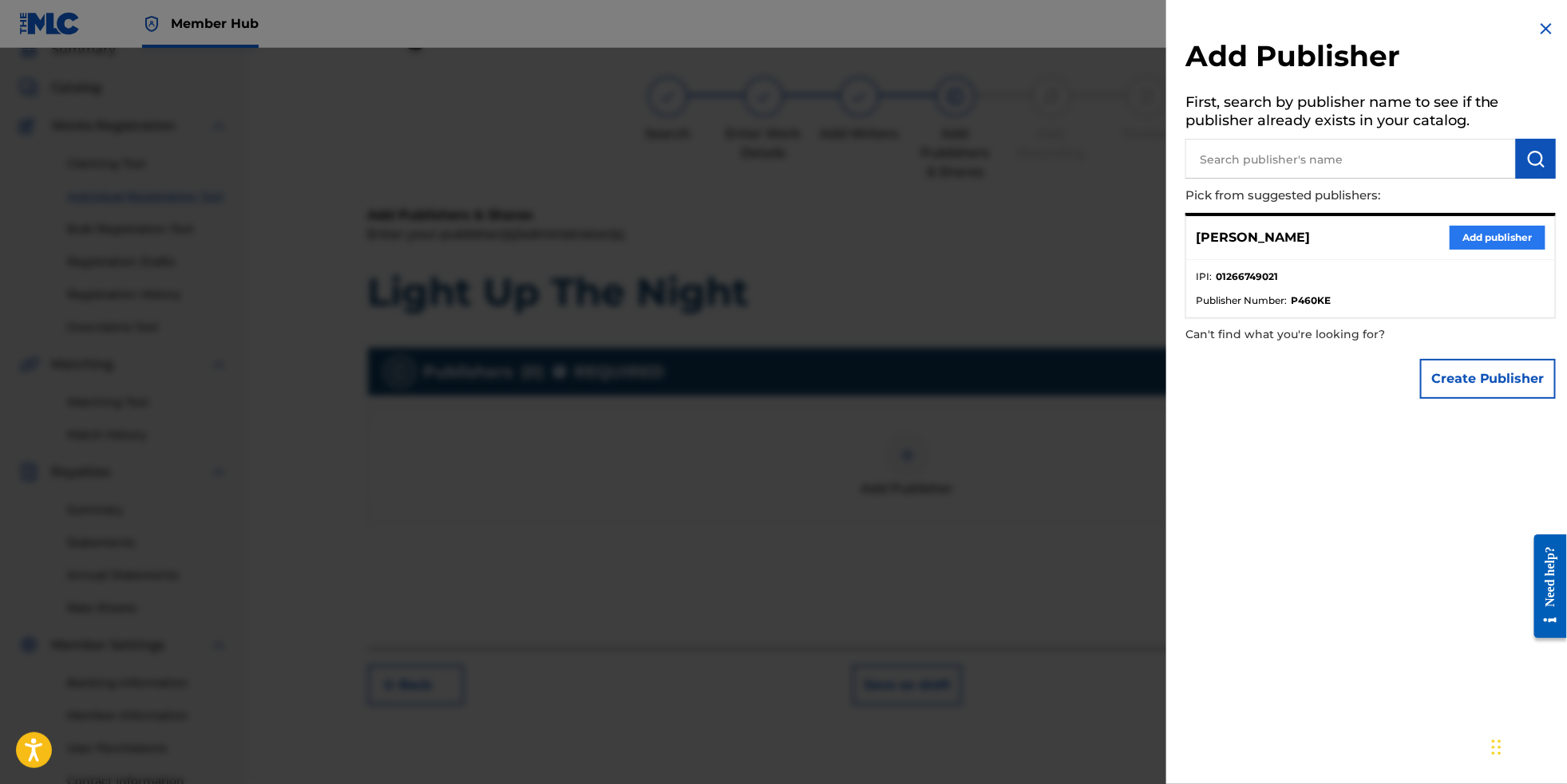
click at [1462, 242] on button "Add publisher" at bounding box center [1498, 238] width 96 height 24
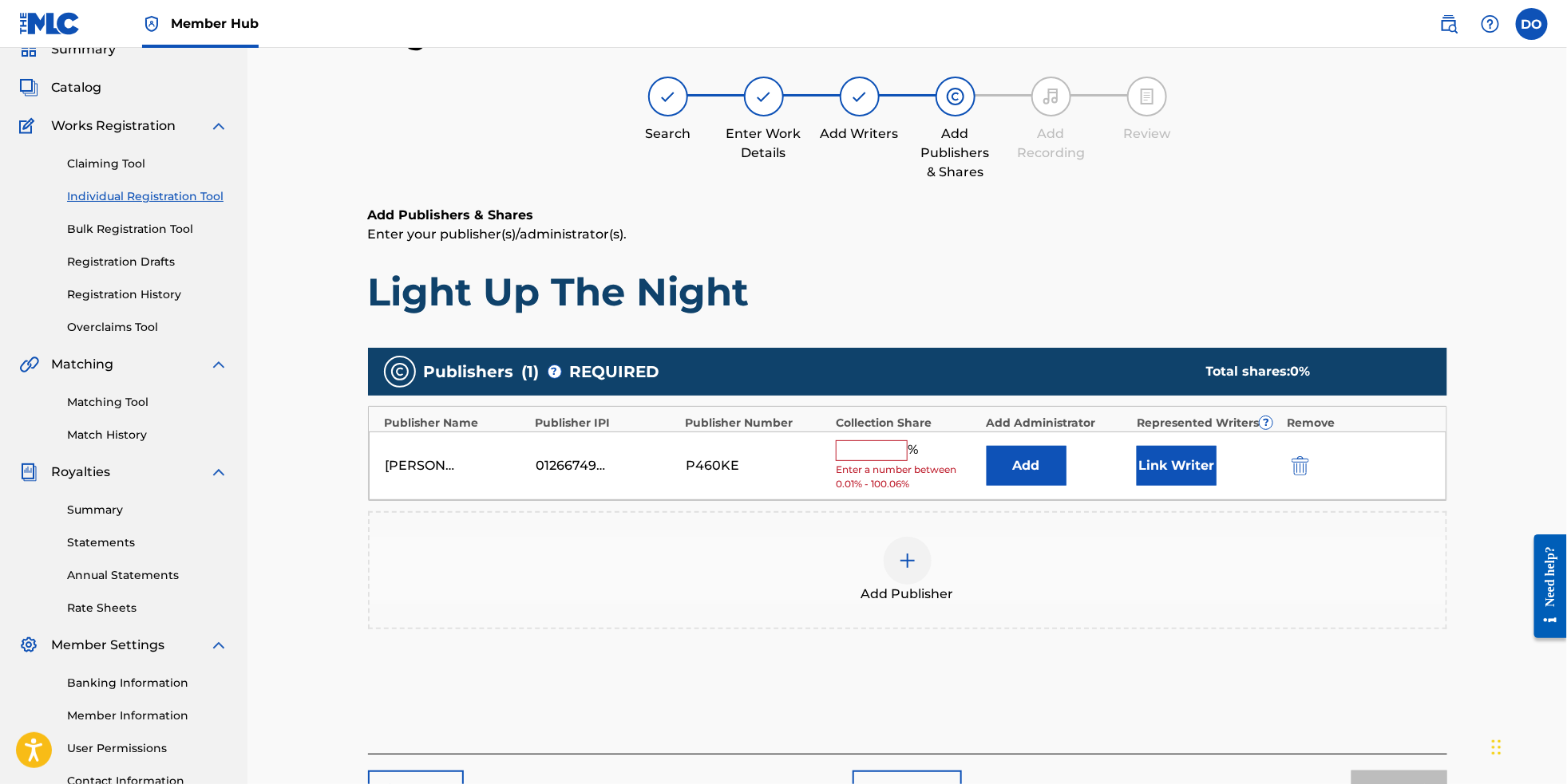
click at [879, 461] on input "text" at bounding box center [872, 450] width 72 height 21
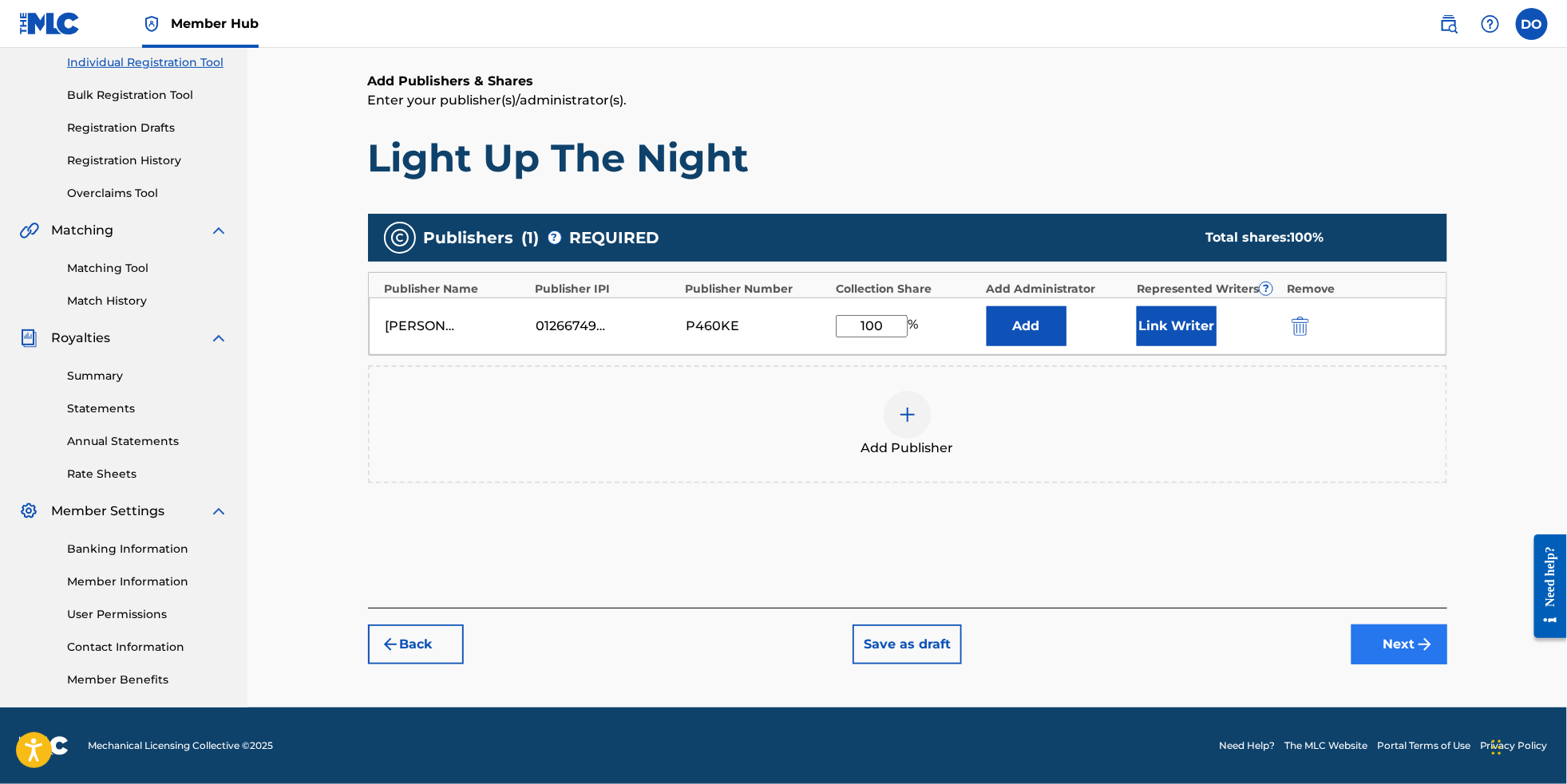
type input "100"
click at [1414, 645] on button "Next" at bounding box center [1400, 644] width 96 height 40
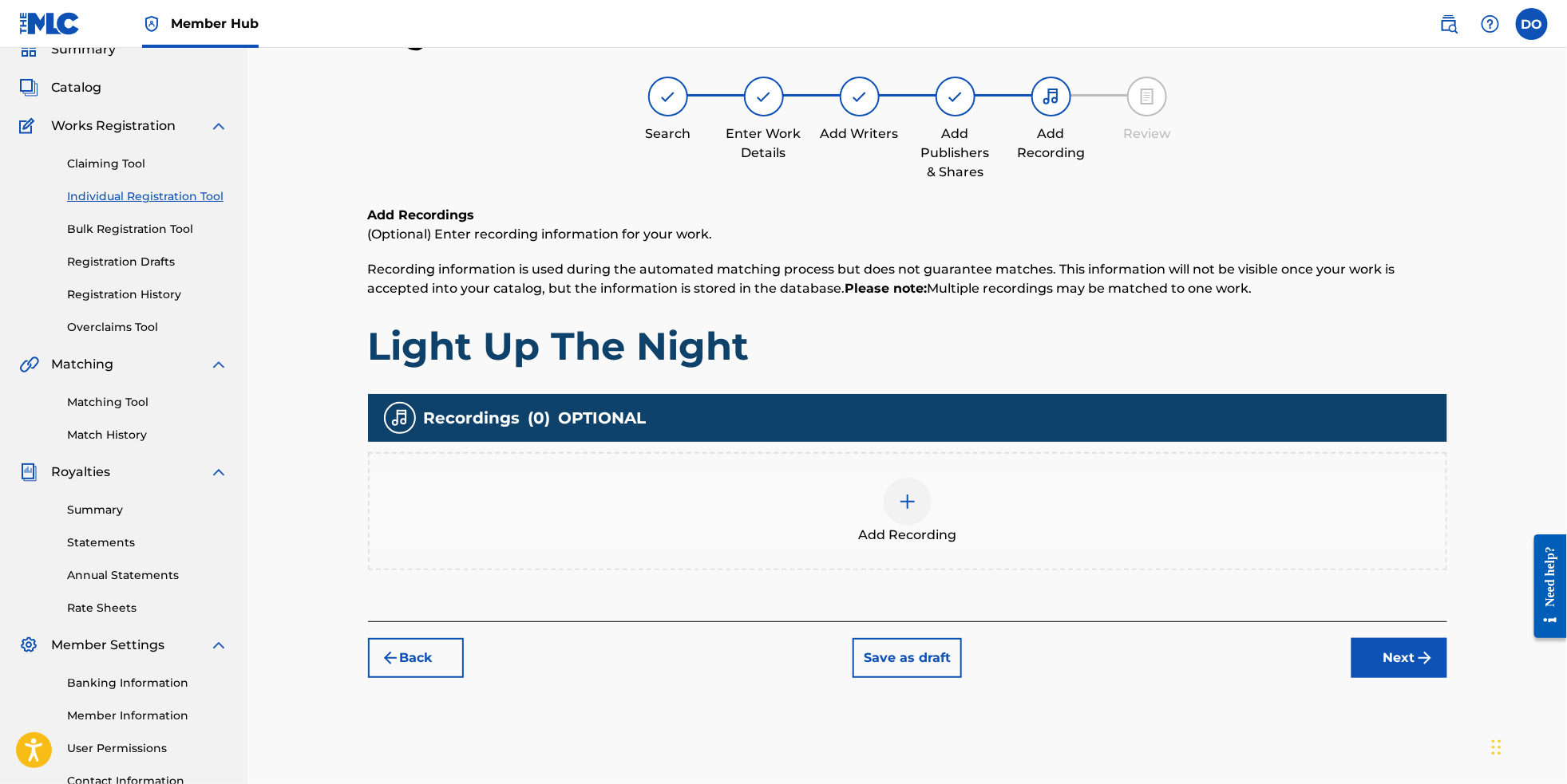
click at [904, 510] on img at bounding box center [908, 502] width 19 height 19
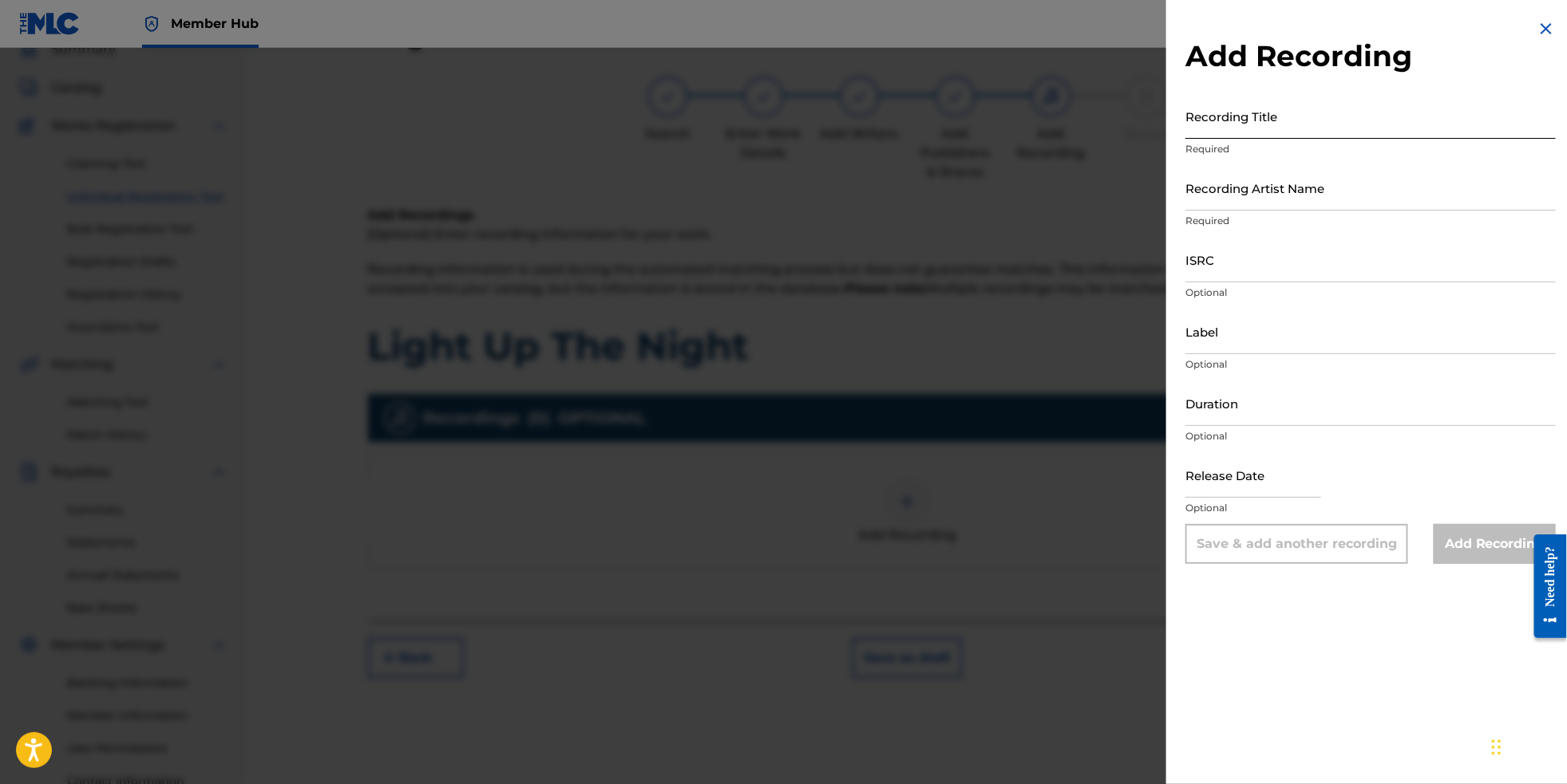
click at [1244, 127] on input "Recording Title" at bounding box center [1370, 116] width 371 height 45
type input "Light Up The Night"
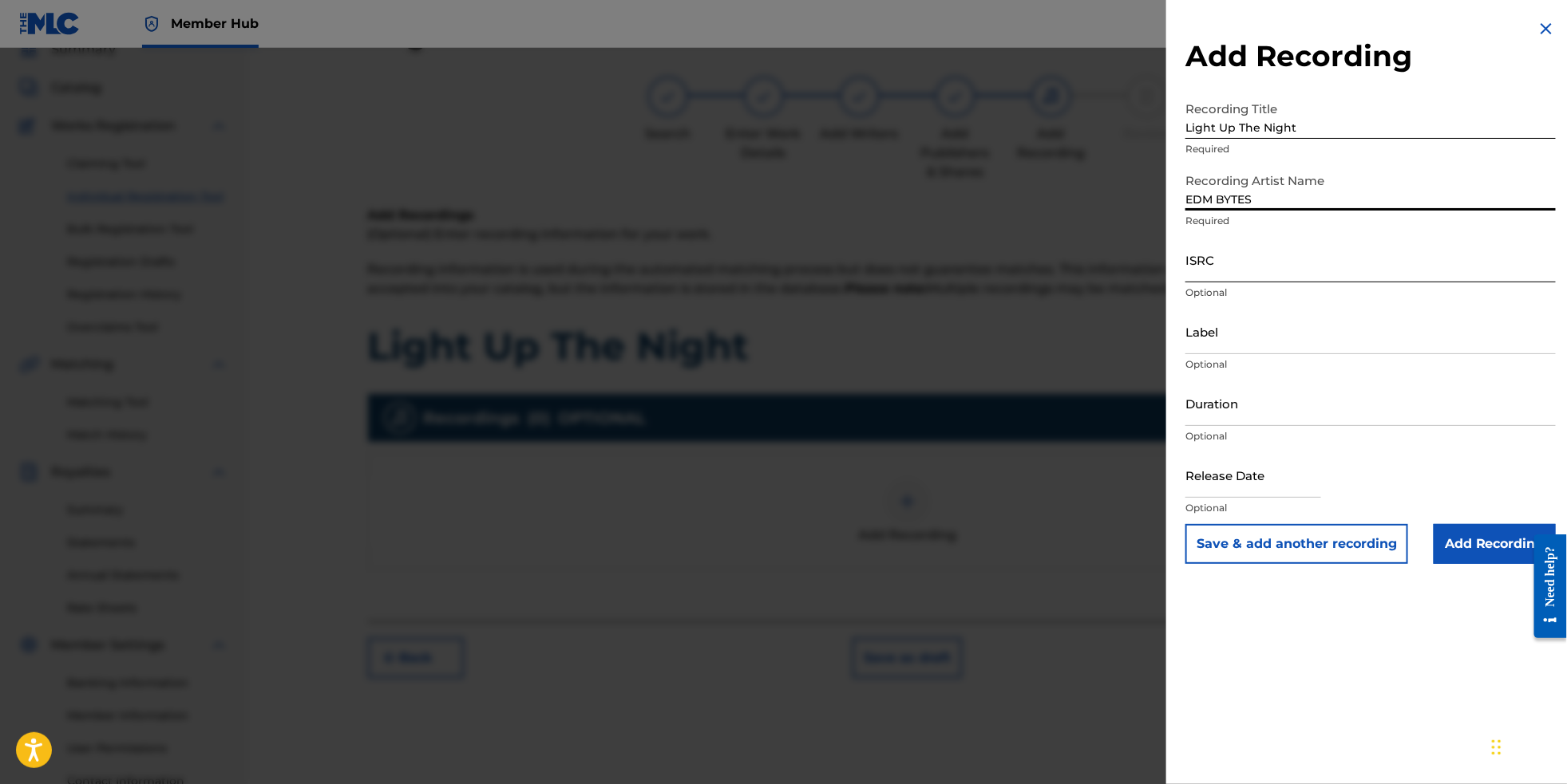
type input "EDM BYTES"
click at [1241, 282] on input "ISRC" at bounding box center [1370, 259] width 371 height 45
paste input "NL8RL2561300"
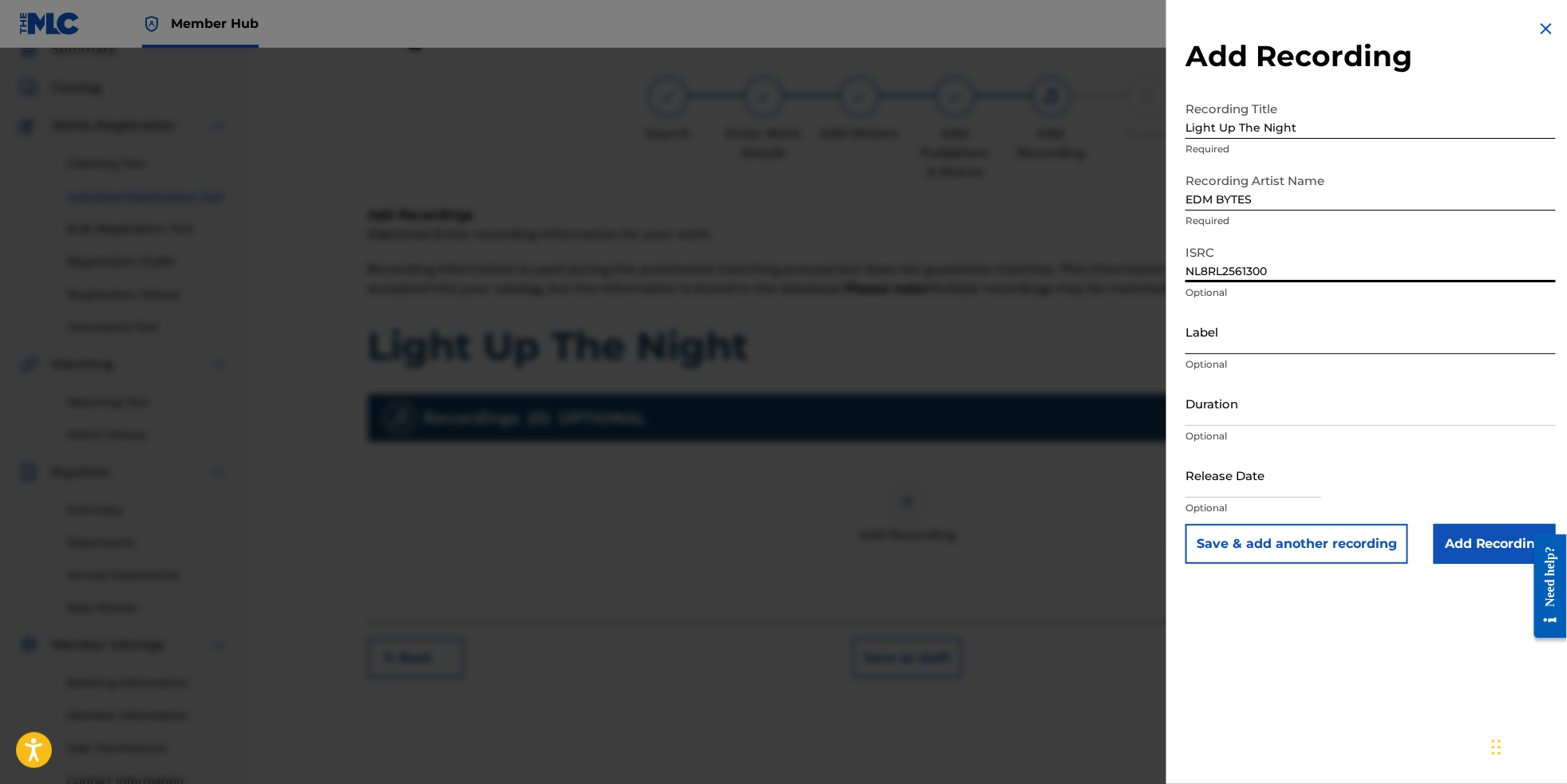
type input "NL8RL2561300"
click at [1187, 354] on input "Label" at bounding box center [1370, 331] width 371 height 45
type input "RevSphere"
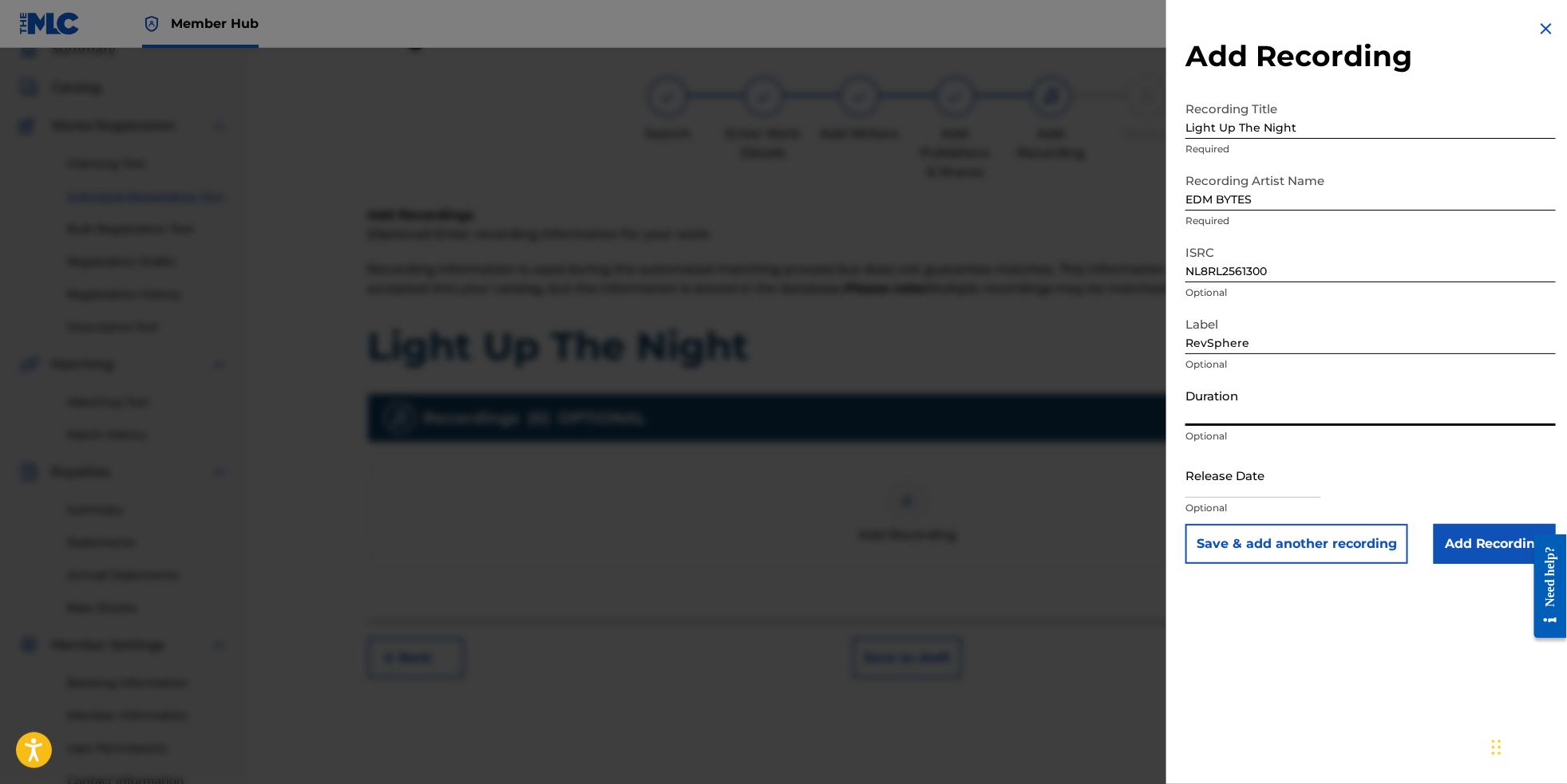
select select "8"
select select "2025"
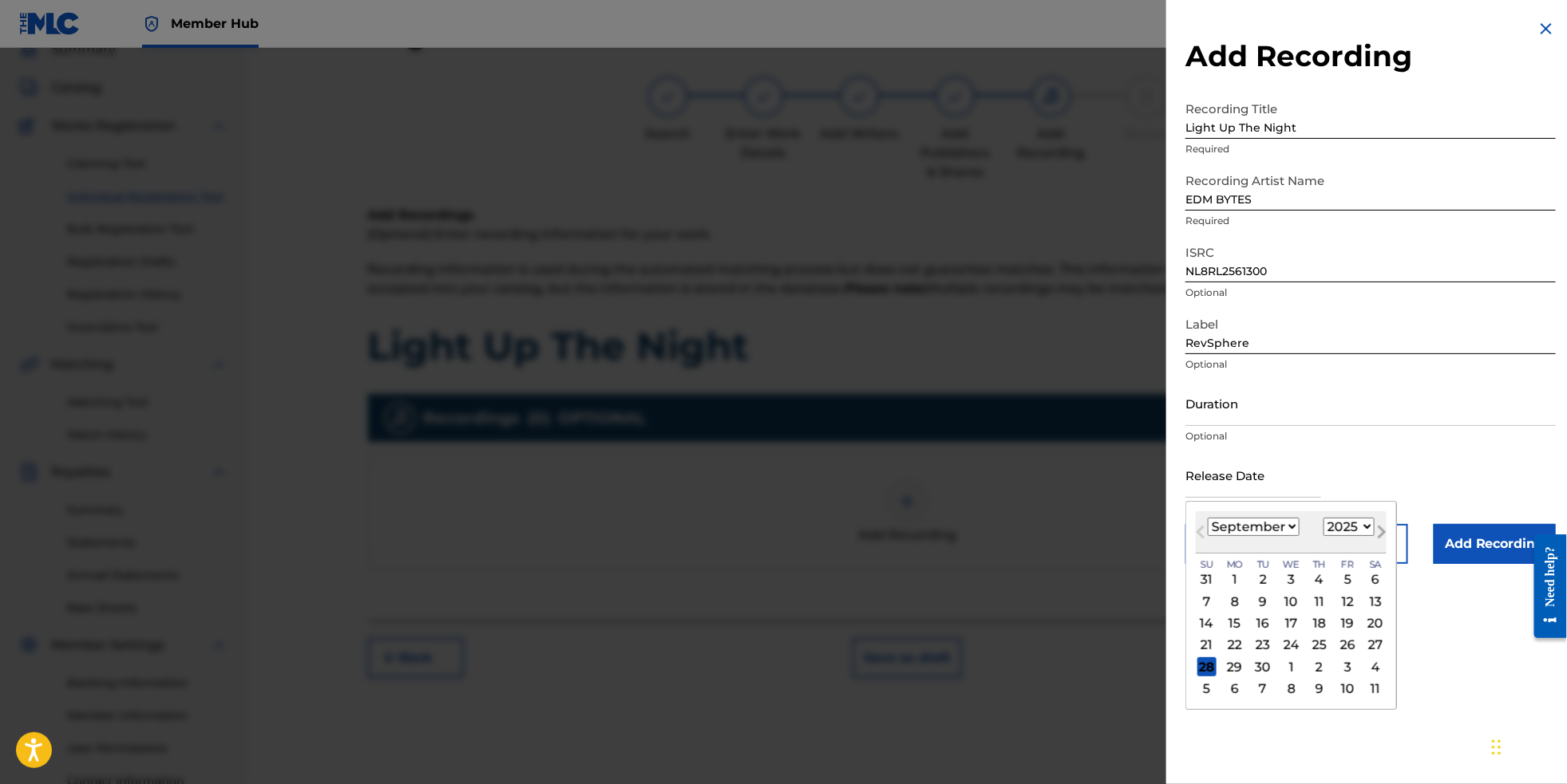
click at [1380, 547] on span "Next Month" at bounding box center [1380, 535] width 0 height 24
select select "0"
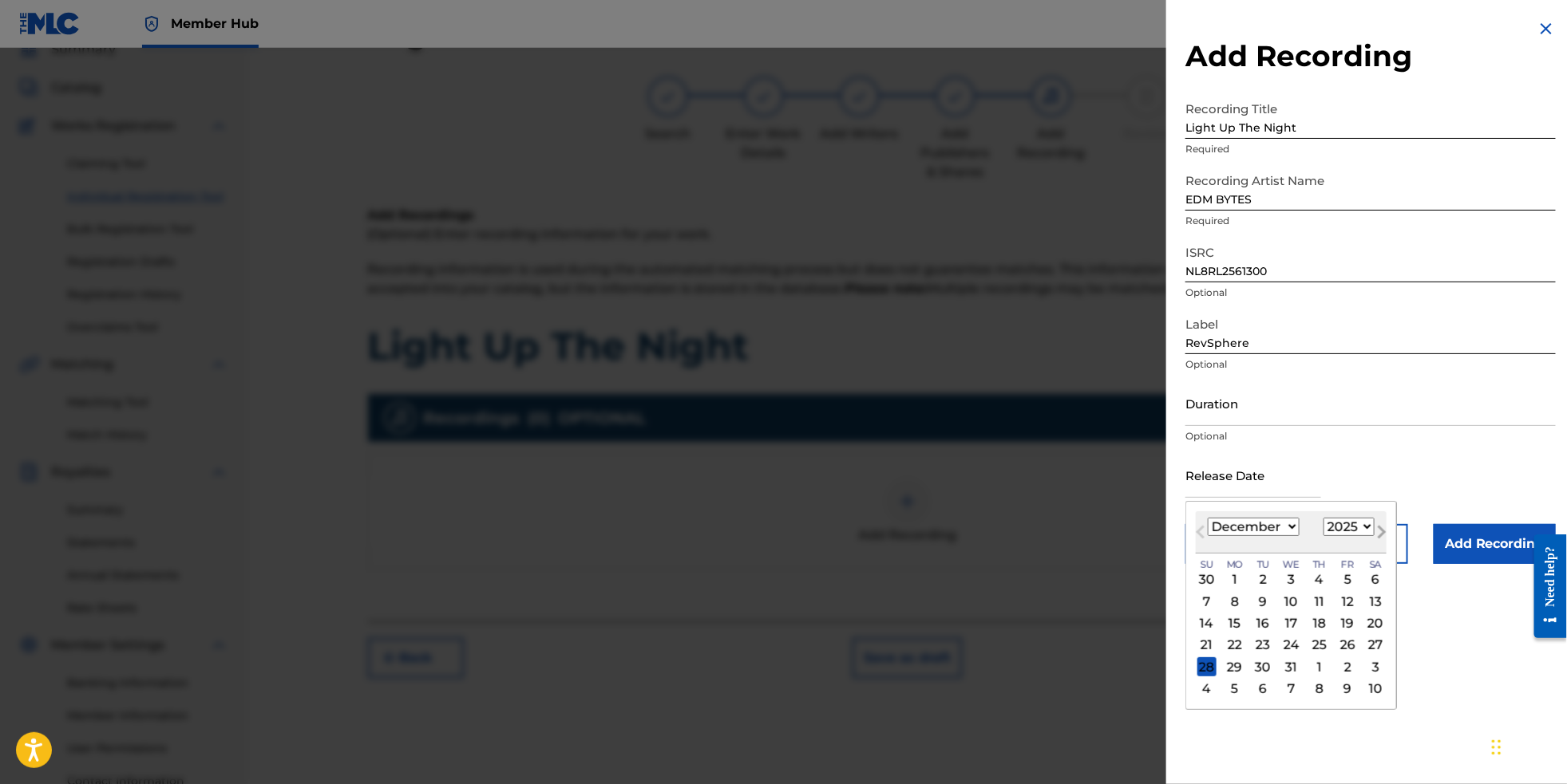
select select "2026"
click at [1341, 633] on div "16" at bounding box center [1347, 624] width 19 height 19
type input "[DATE]"
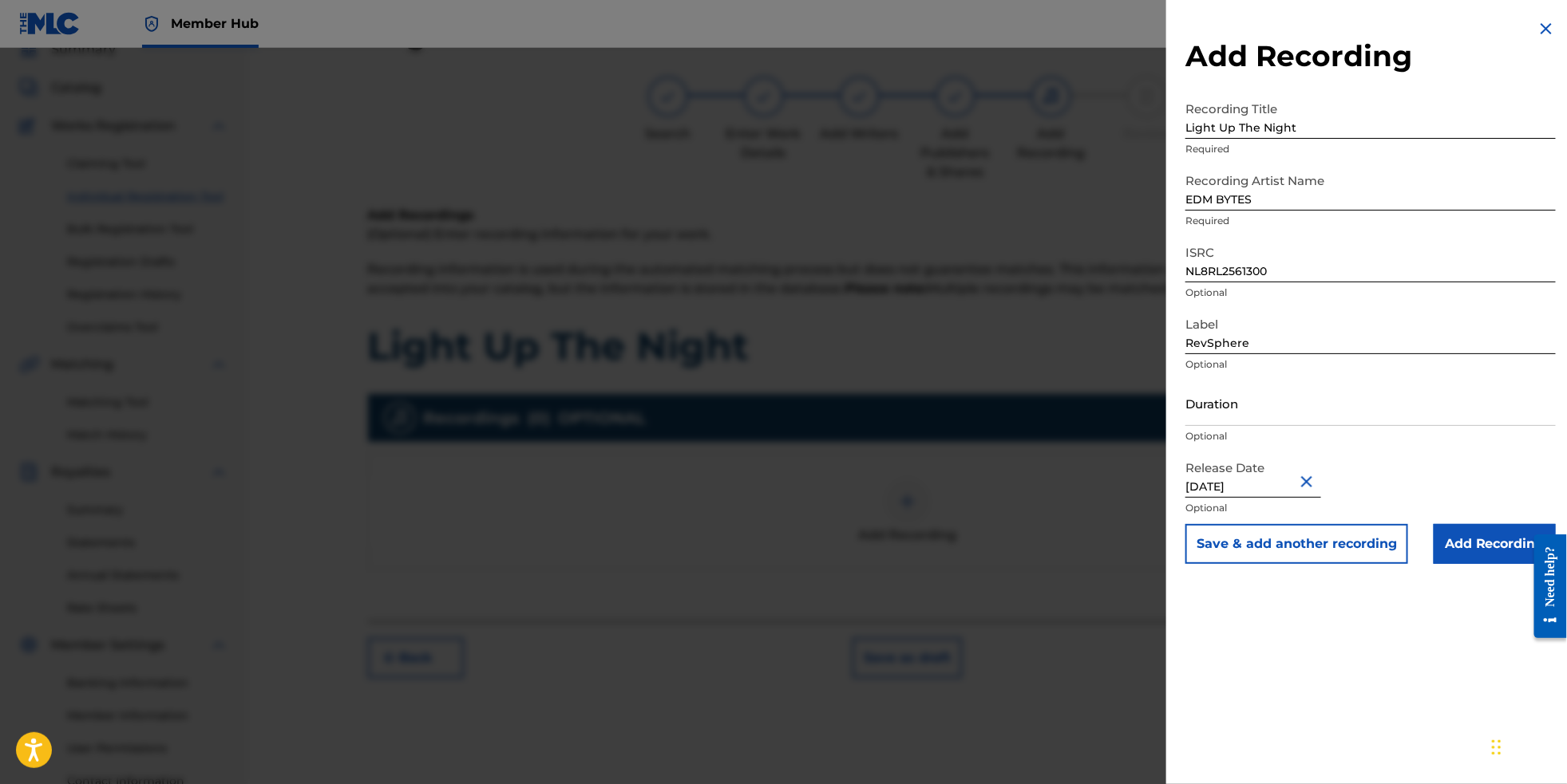
click at [779, 0] on nav "Member Hub DO DO [PERSON_NAME] [EMAIL_ADDRESS][DOMAIN_NAME] Notification Prefer…" at bounding box center [784, 24] width 1567 height 48
click at [1494, 561] on input "Add Recording" at bounding box center [1494, 543] width 122 height 40
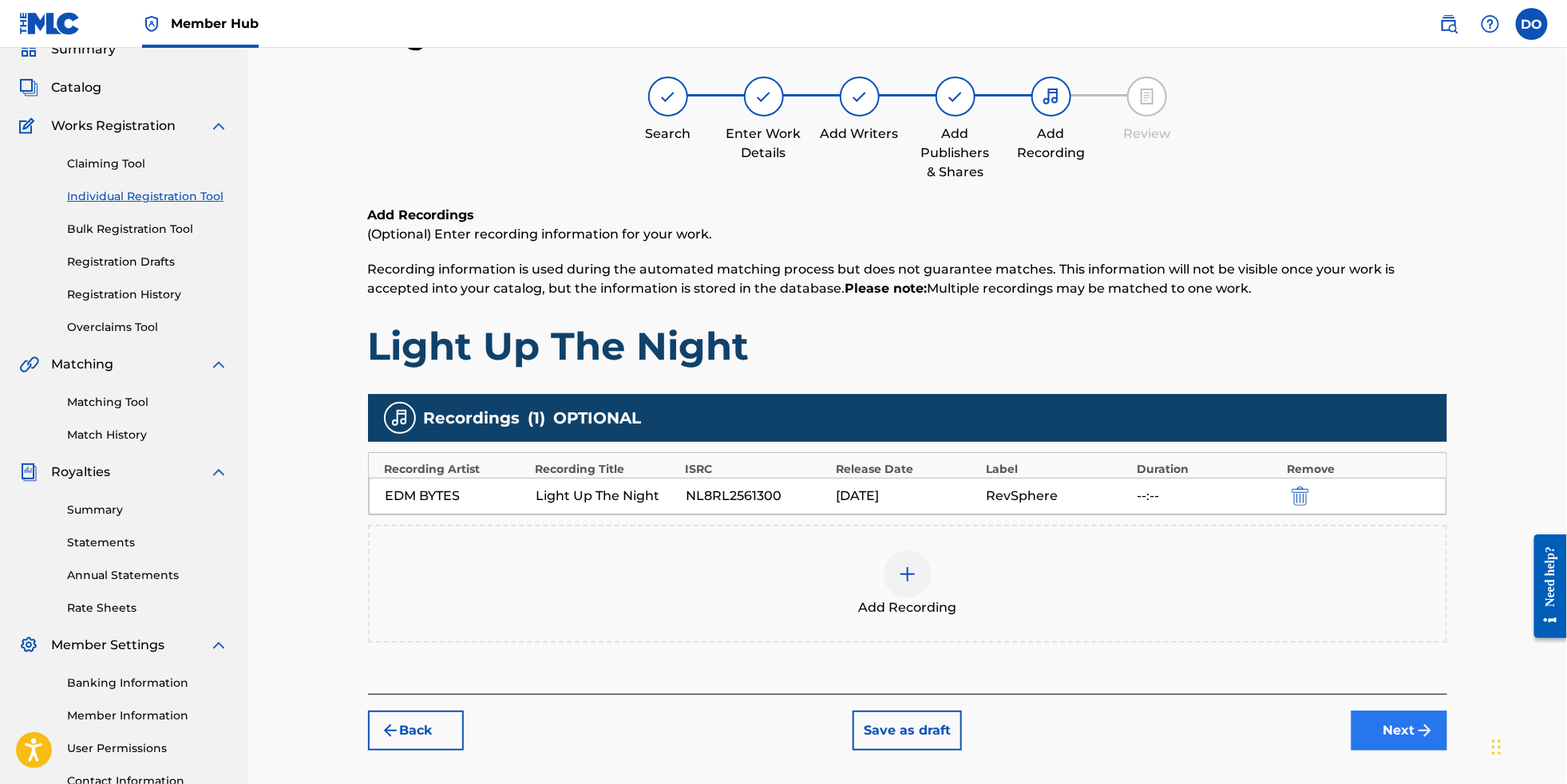
click at [1435, 741] on img "submit" at bounding box center [1424, 731] width 19 height 19
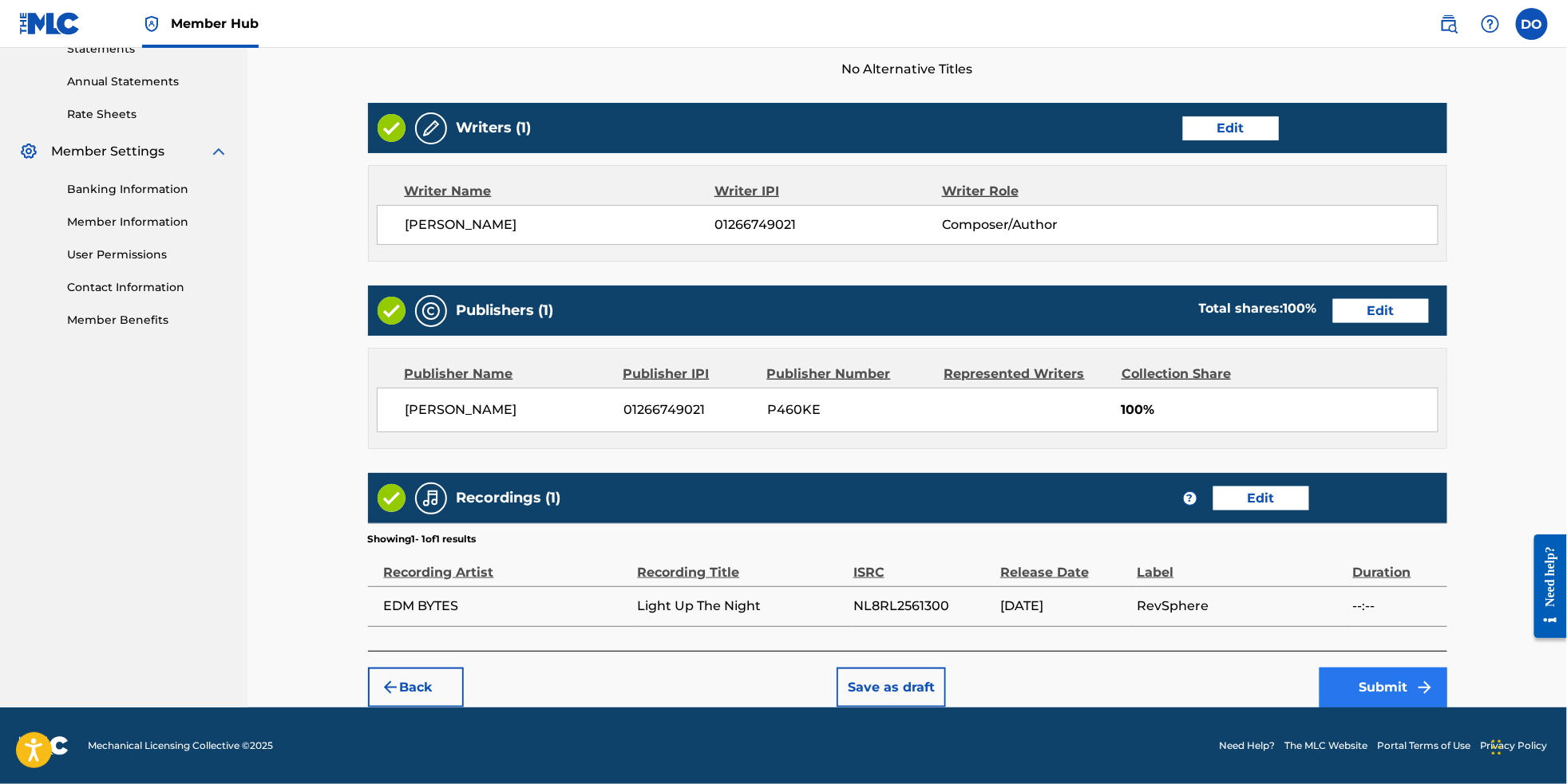
scroll to position [594, 0]
click at [1433, 678] on button "Submit" at bounding box center [1383, 687] width 128 height 40
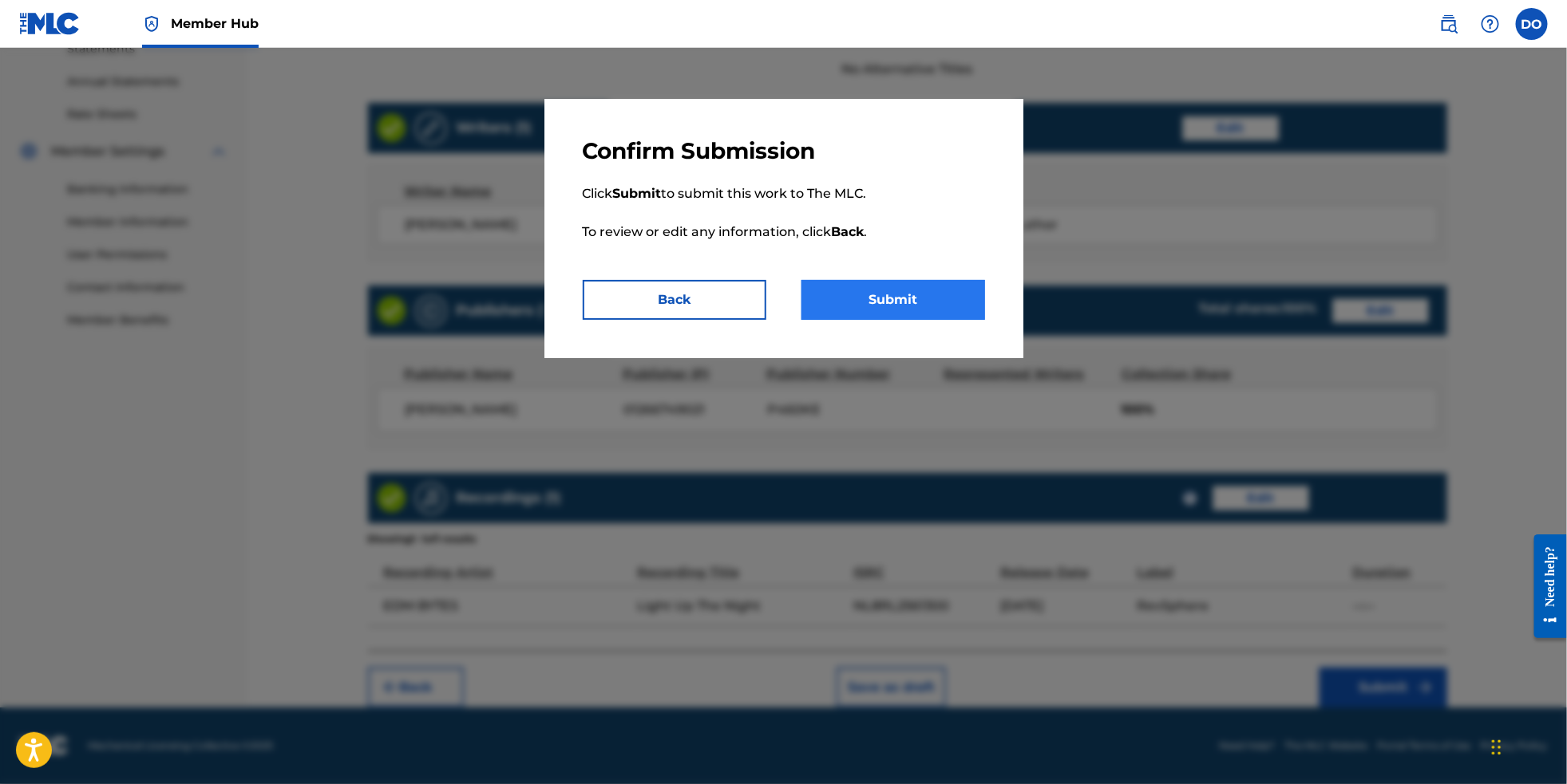
click at [967, 302] on button "Submit" at bounding box center [894, 300] width 184 height 40
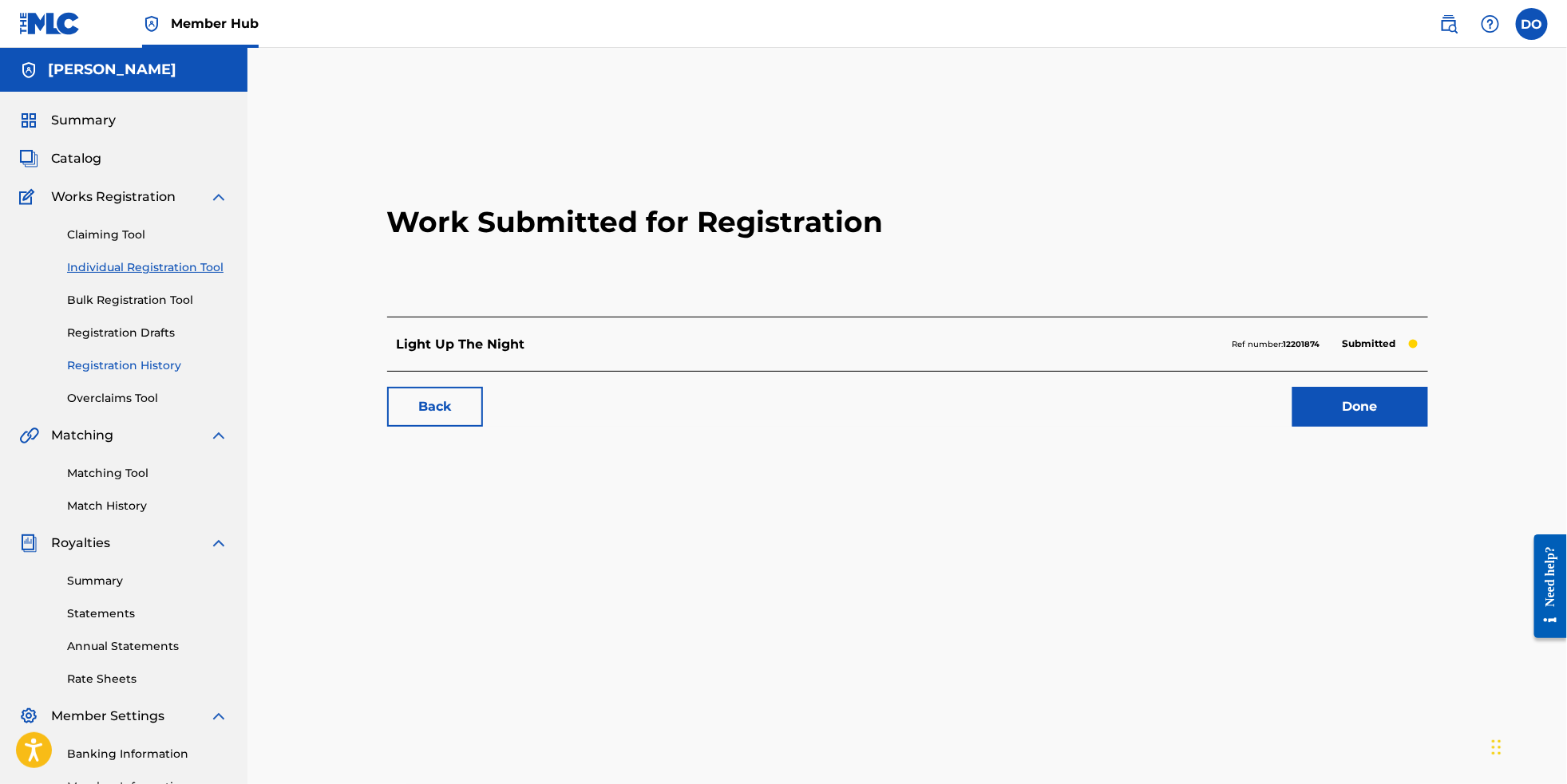
click at [129, 374] on link "Registration History" at bounding box center [147, 366] width 161 height 17
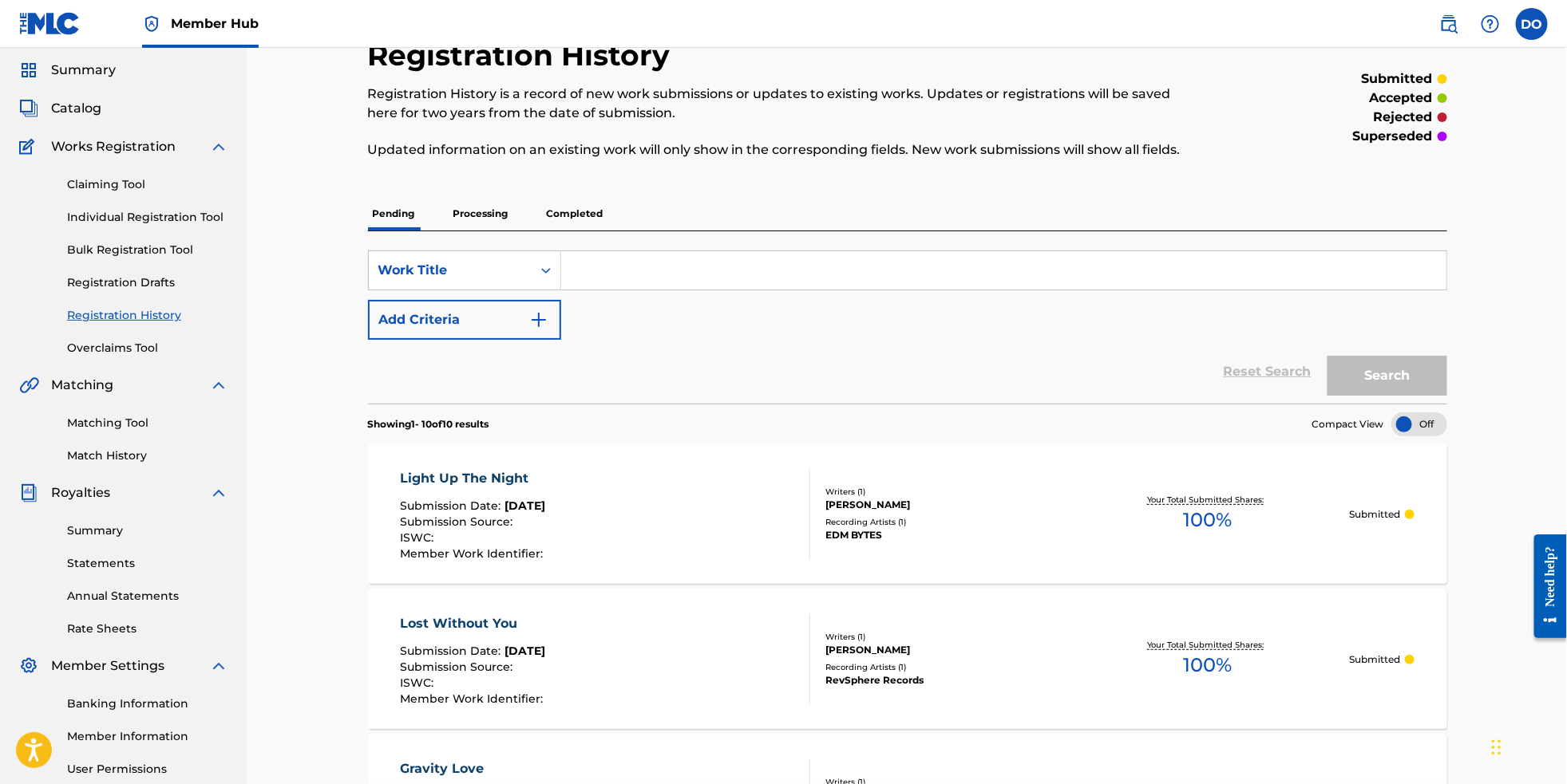
scroll to position [54, 0]
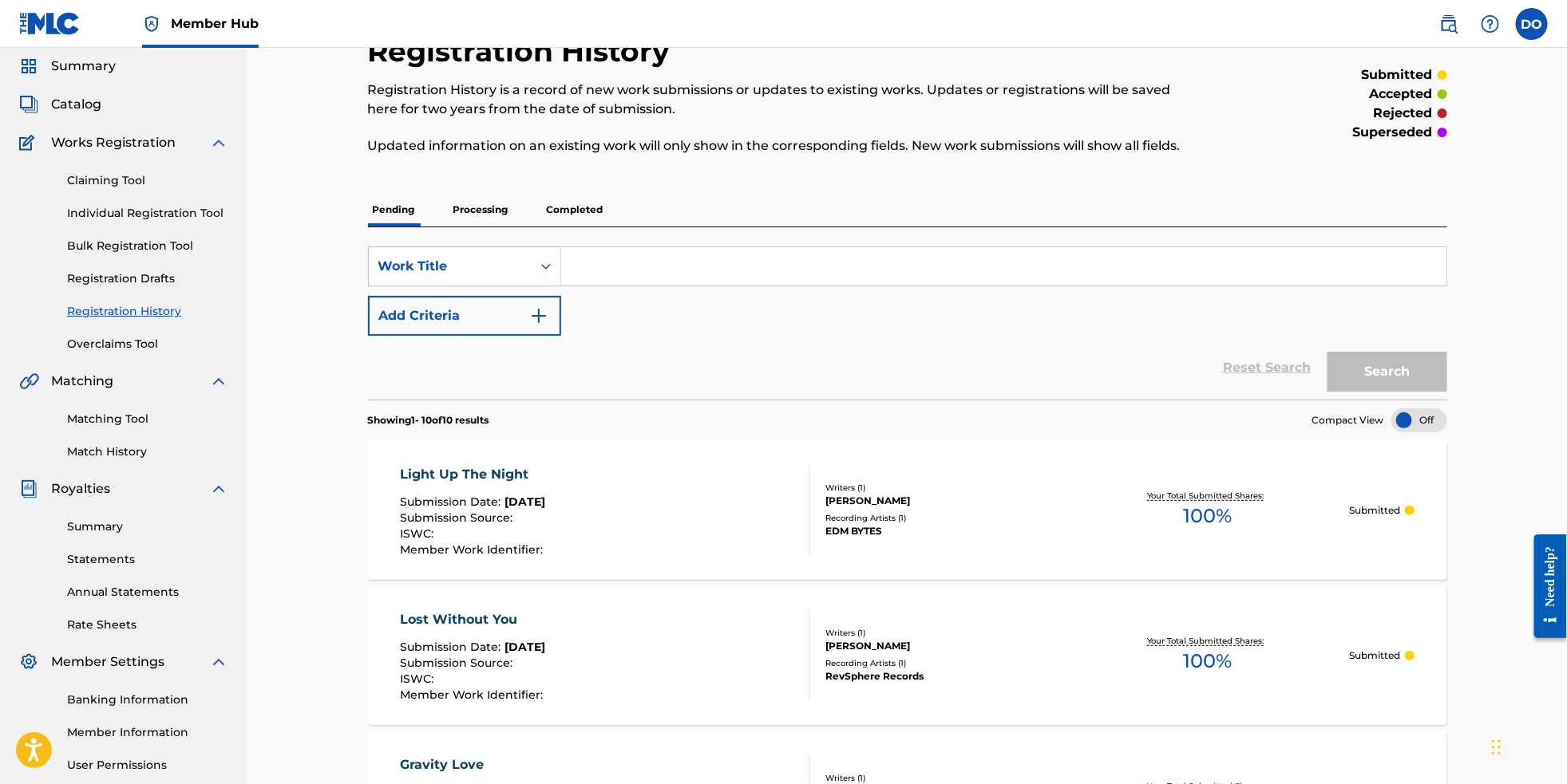
click at [565, 210] on p "Completed" at bounding box center [576, 210] width 66 height 33
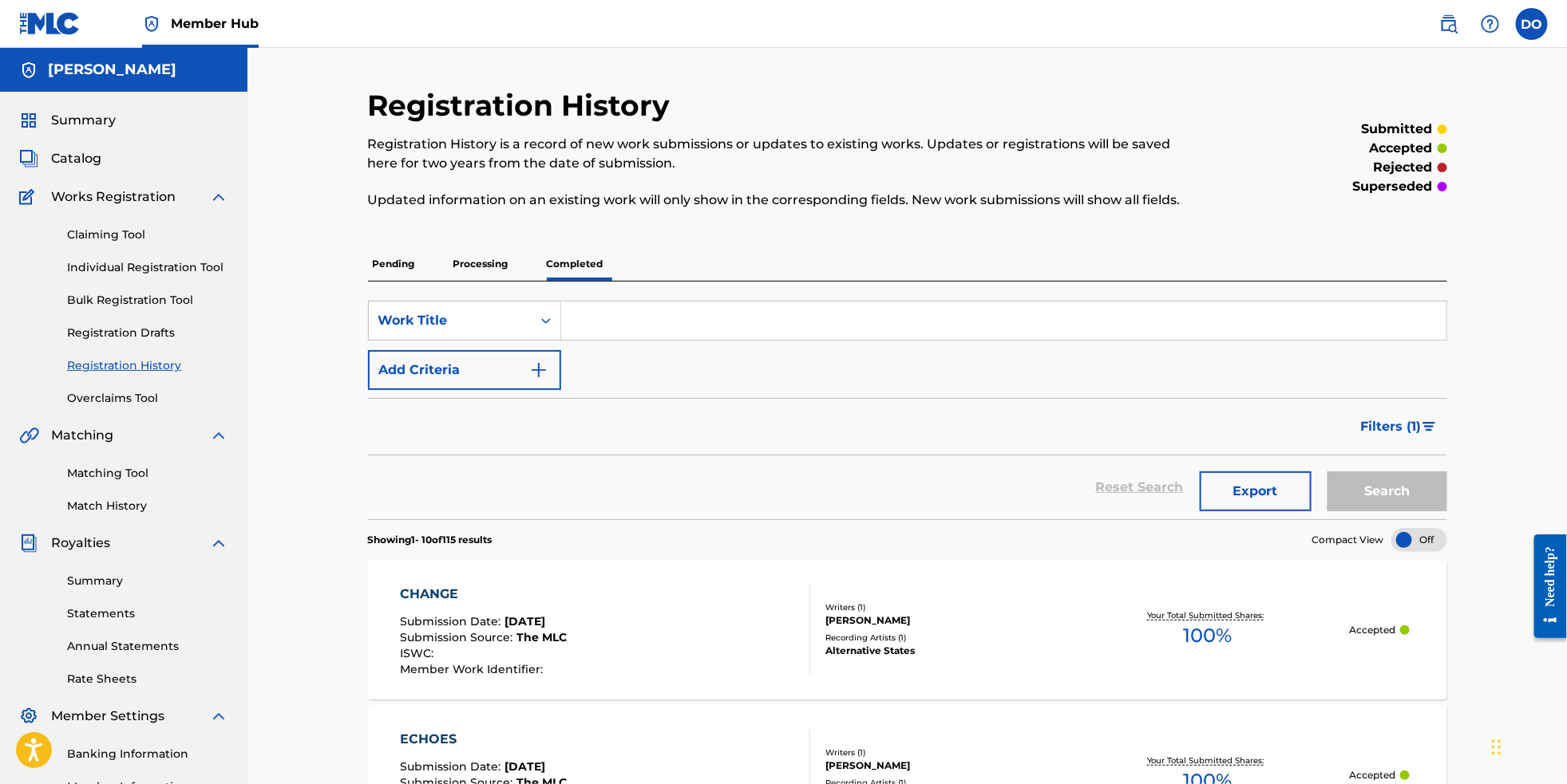
click at [476, 265] on p "Processing" at bounding box center [481, 264] width 64 height 33
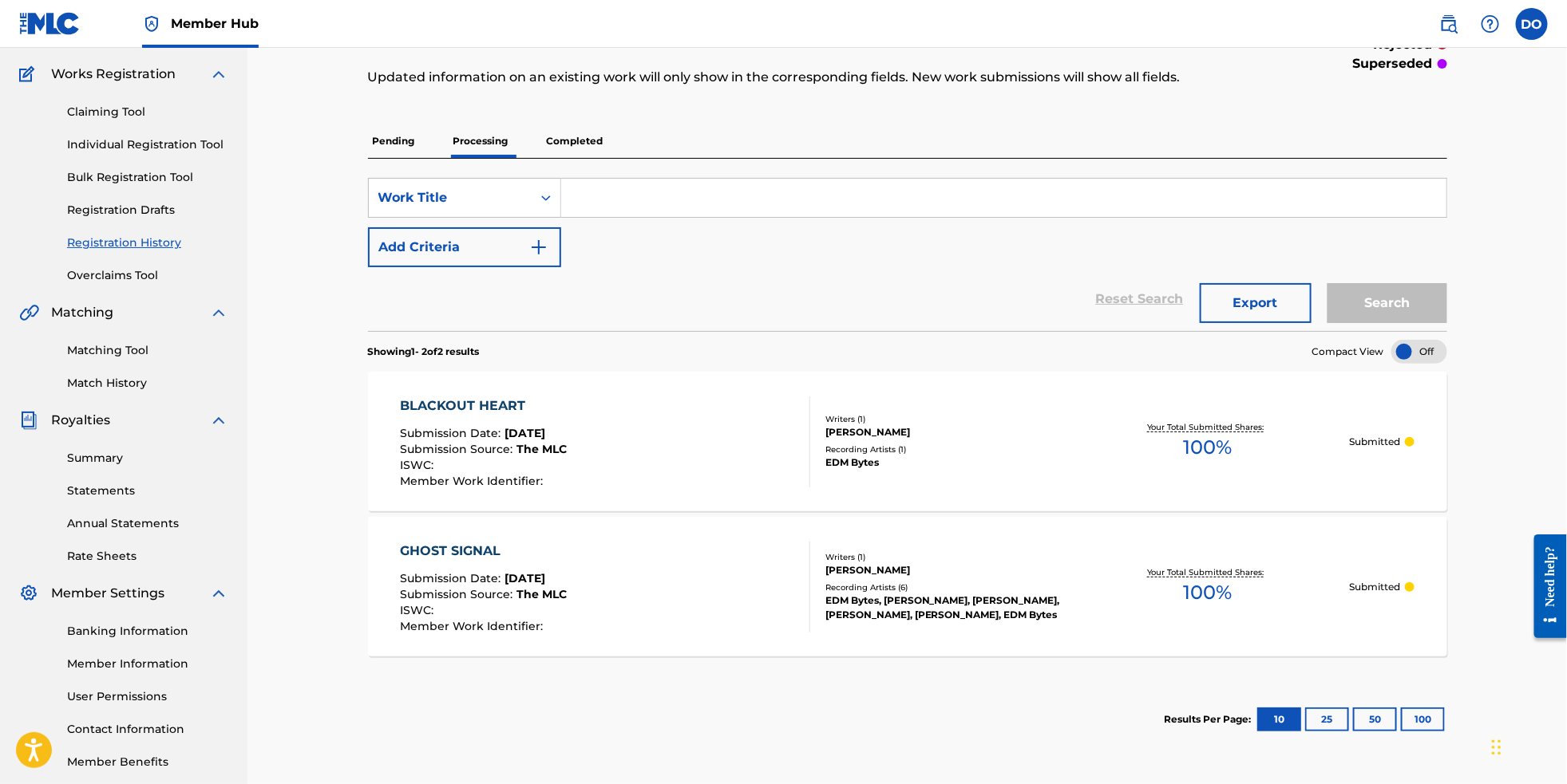
scroll to position [33, 0]
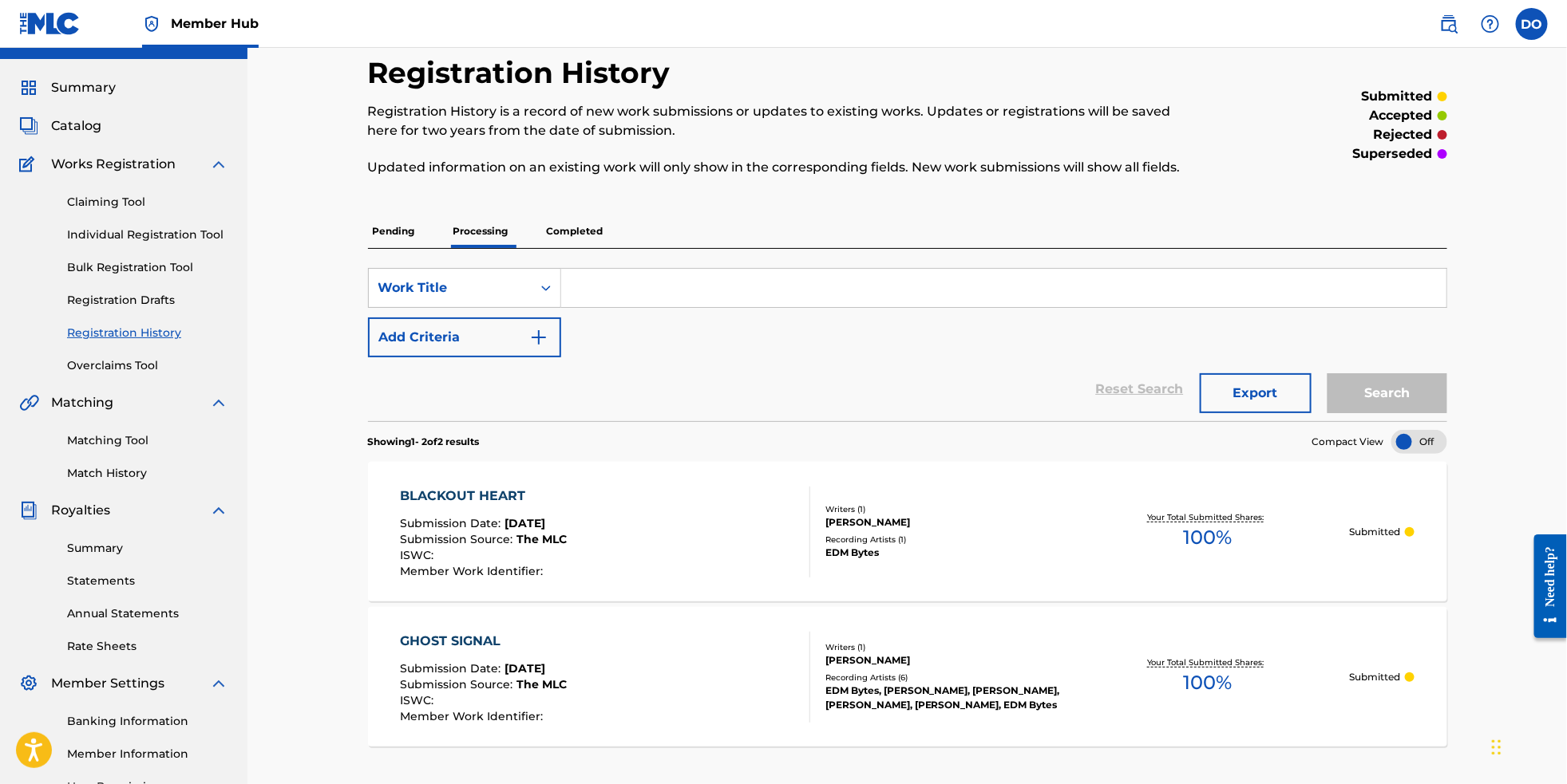
click at [560, 233] on p "Completed" at bounding box center [576, 232] width 66 height 33
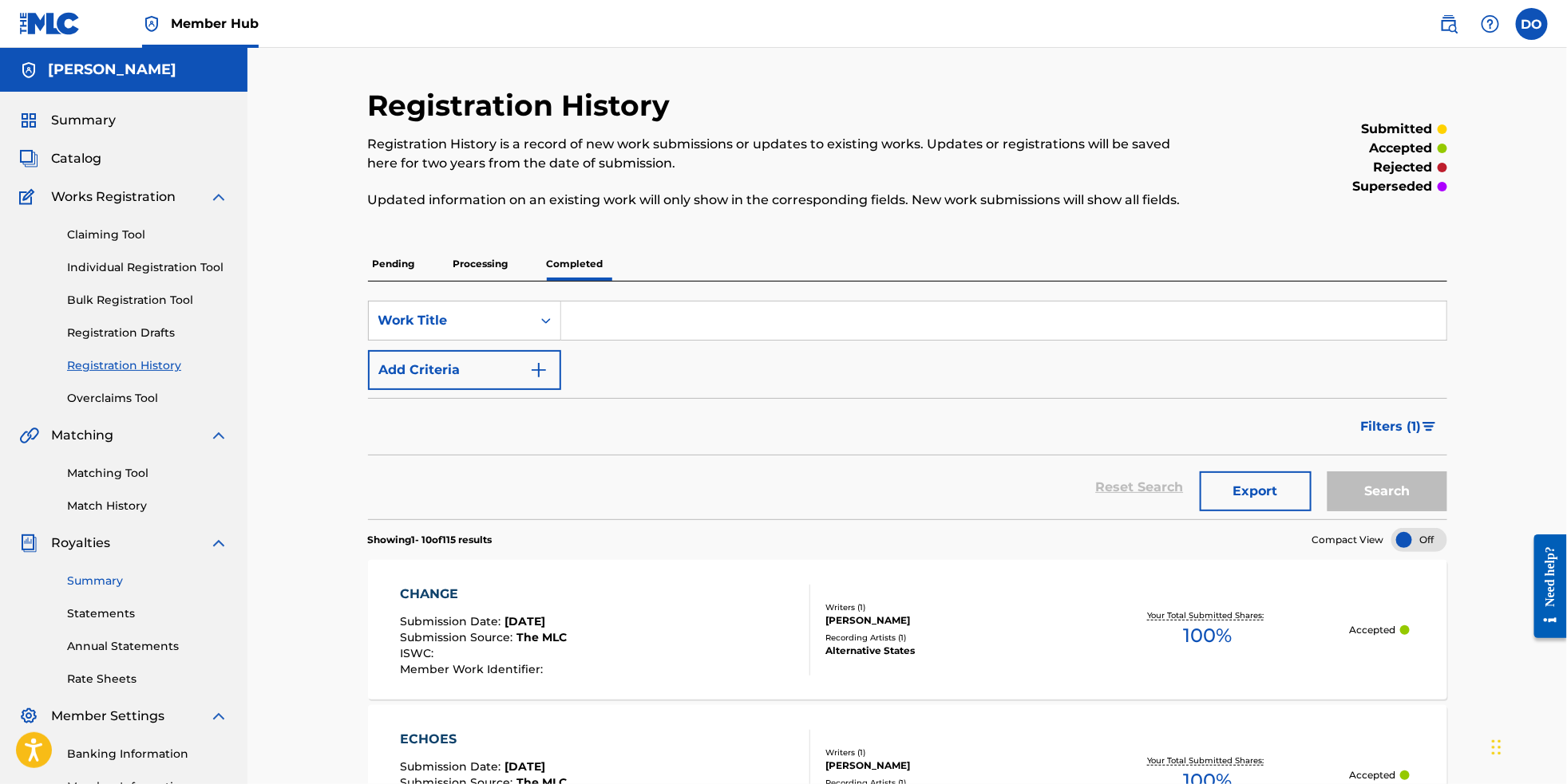
click at [107, 590] on link "Summary" at bounding box center [147, 581] width 161 height 17
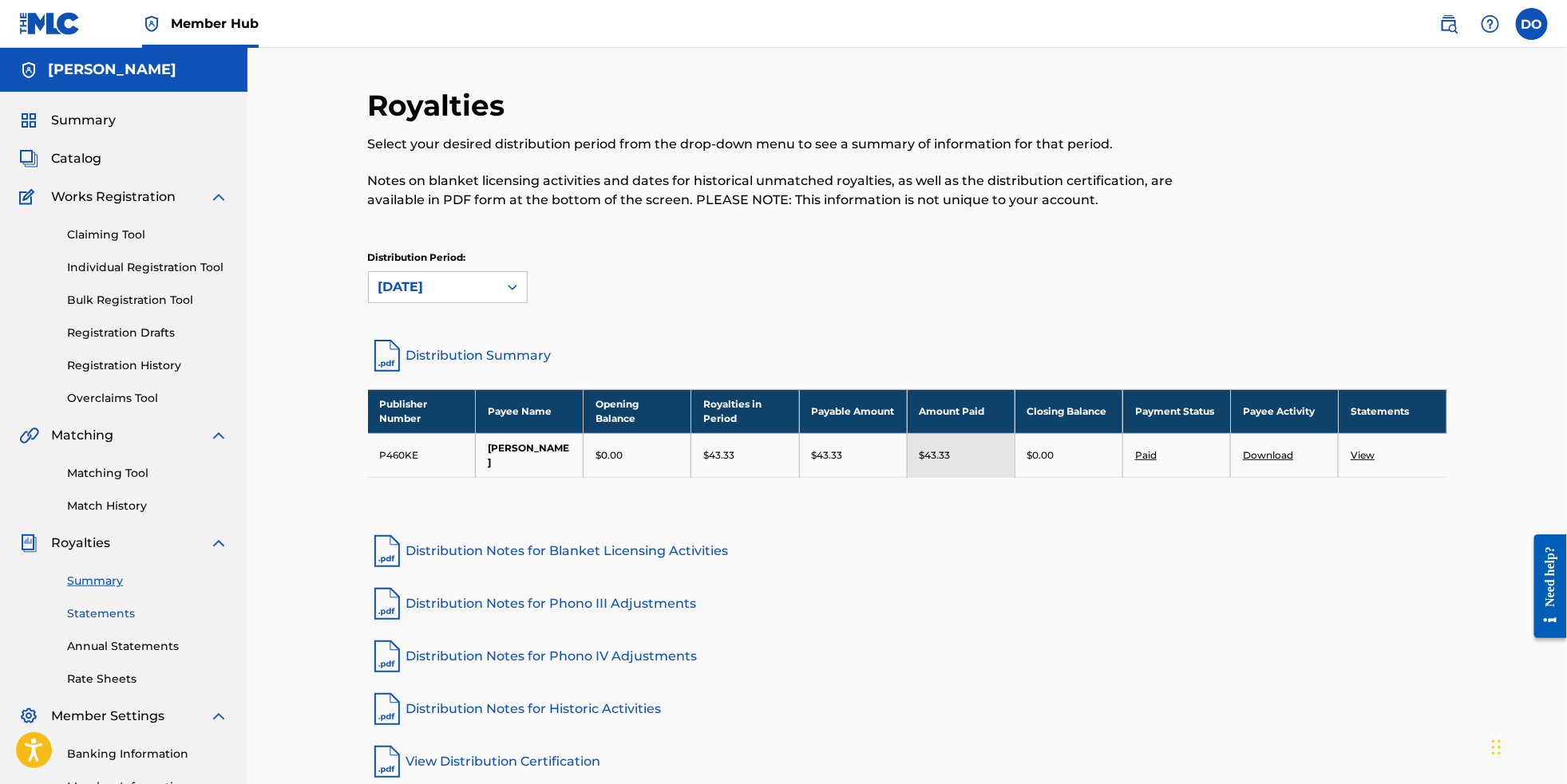
click at [107, 622] on link "Statements" at bounding box center [147, 614] width 161 height 17
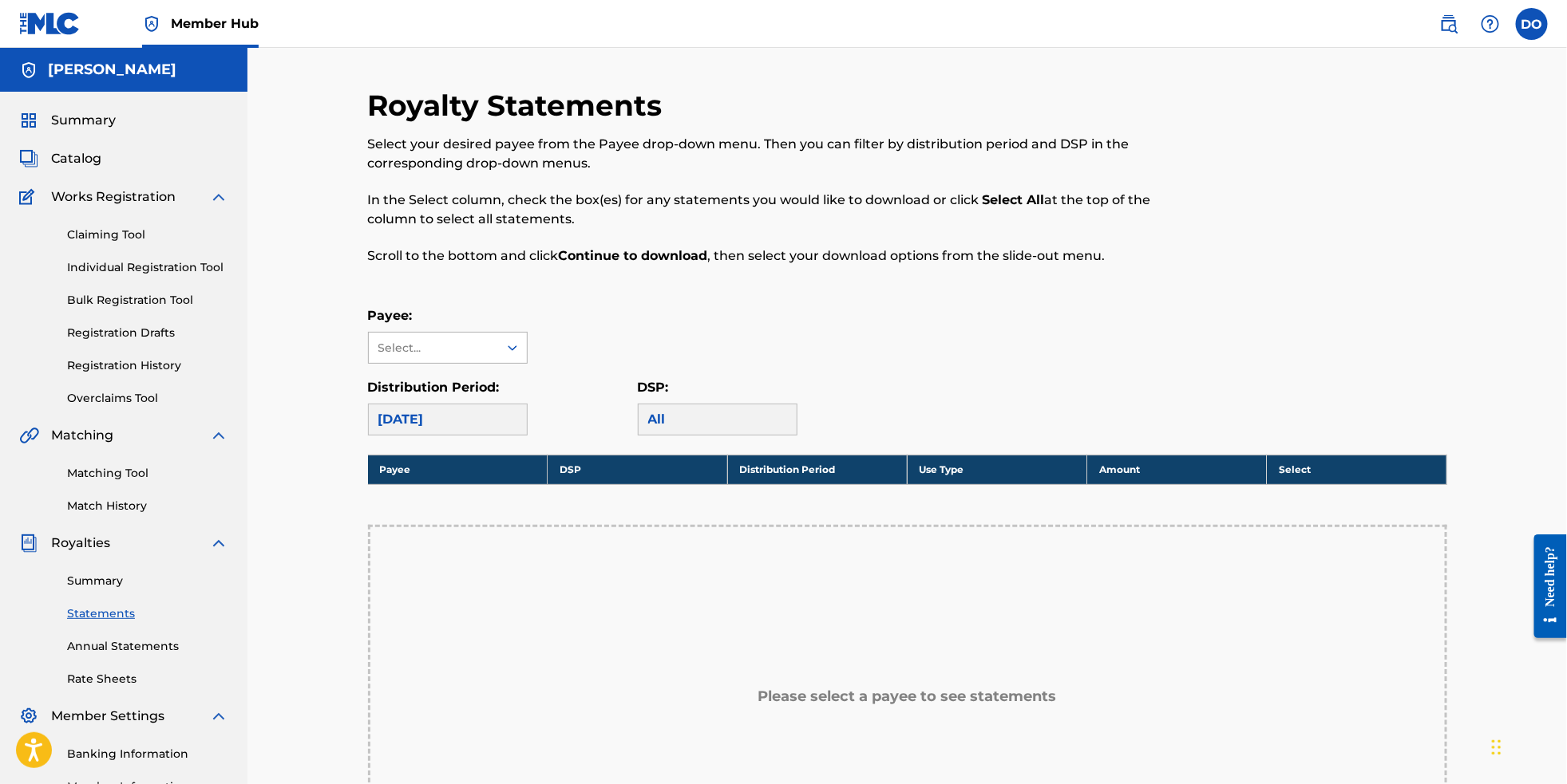
click at [506, 362] on div at bounding box center [512, 347] width 29 height 28
click at [485, 394] on div "[PERSON_NAME]" at bounding box center [448, 383] width 158 height 40
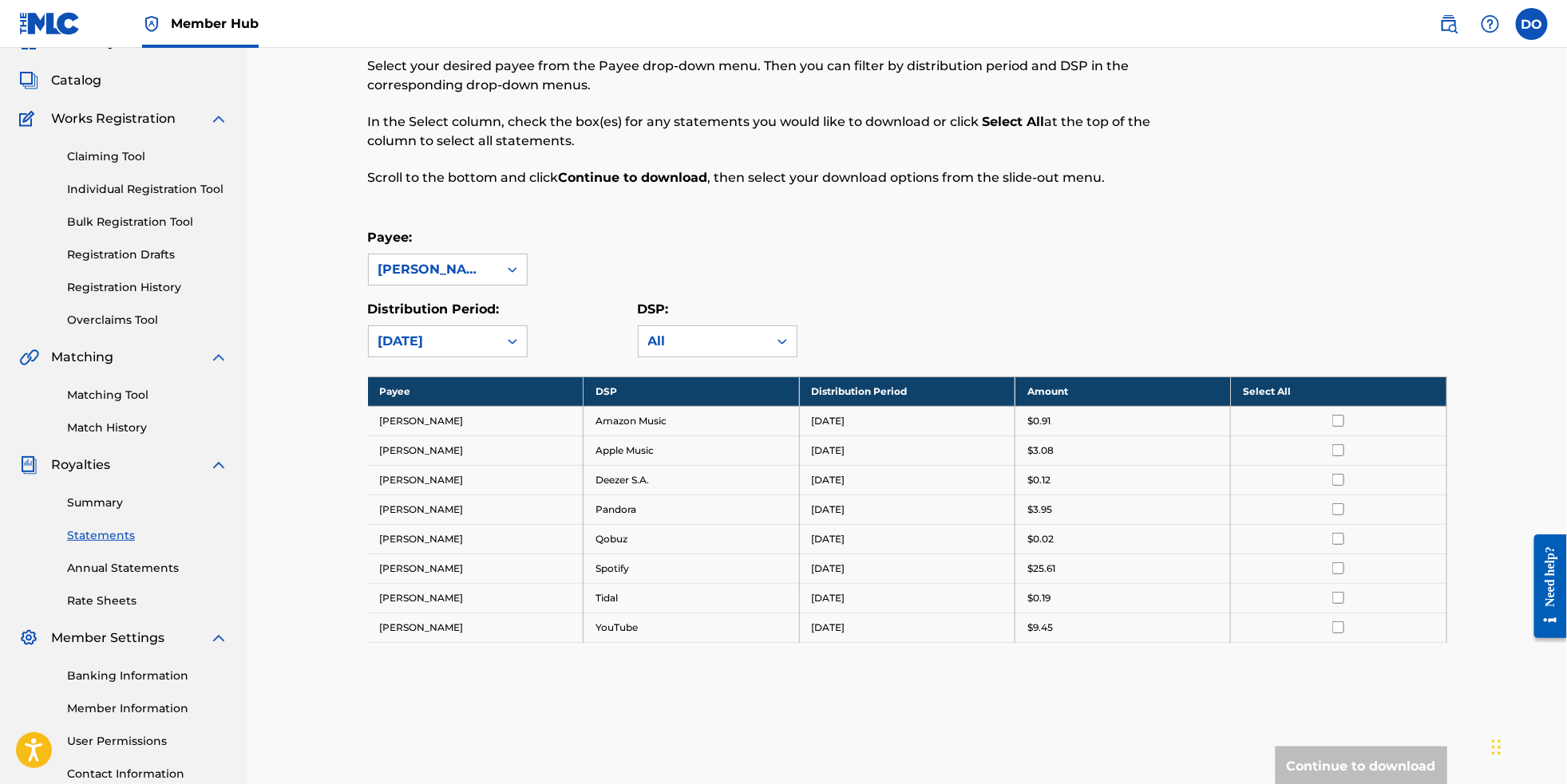
scroll to position [84, 0]
